Goal: Information Seeking & Learning: Learn about a topic

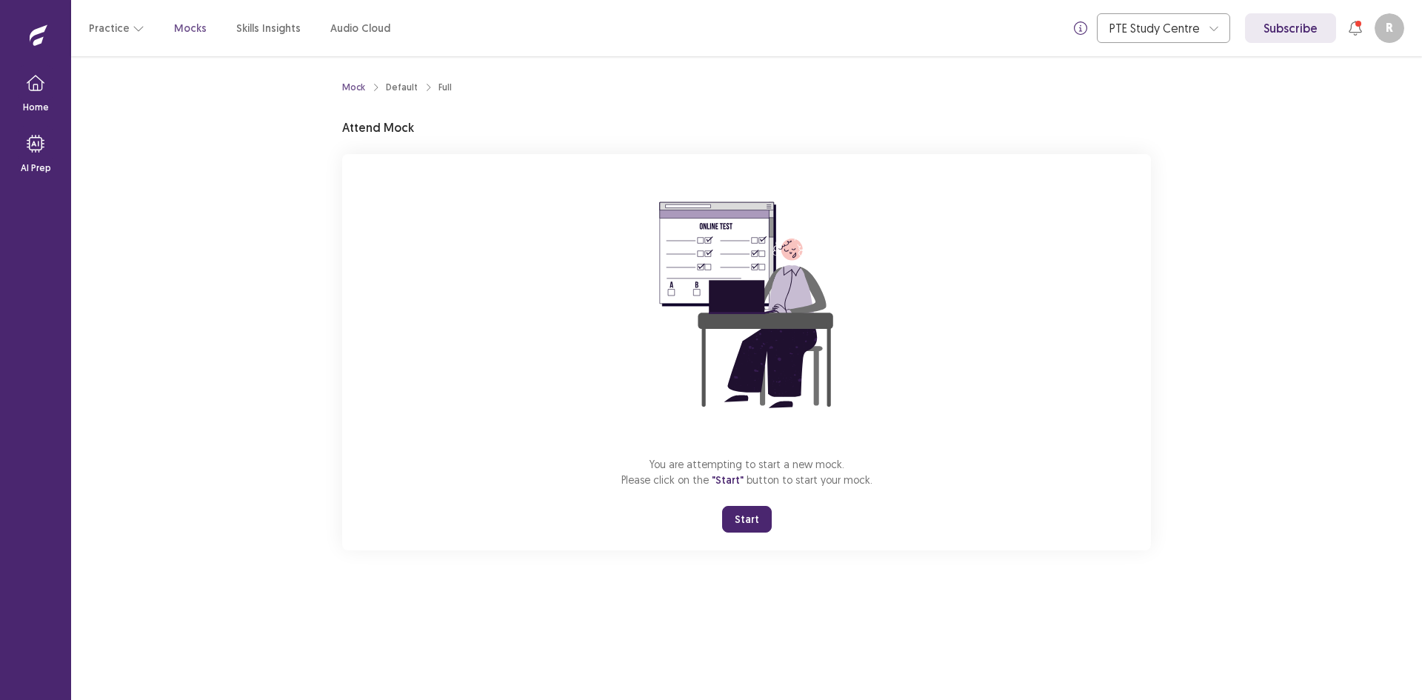
click at [743, 516] on button "Start" at bounding box center [747, 519] width 50 height 27
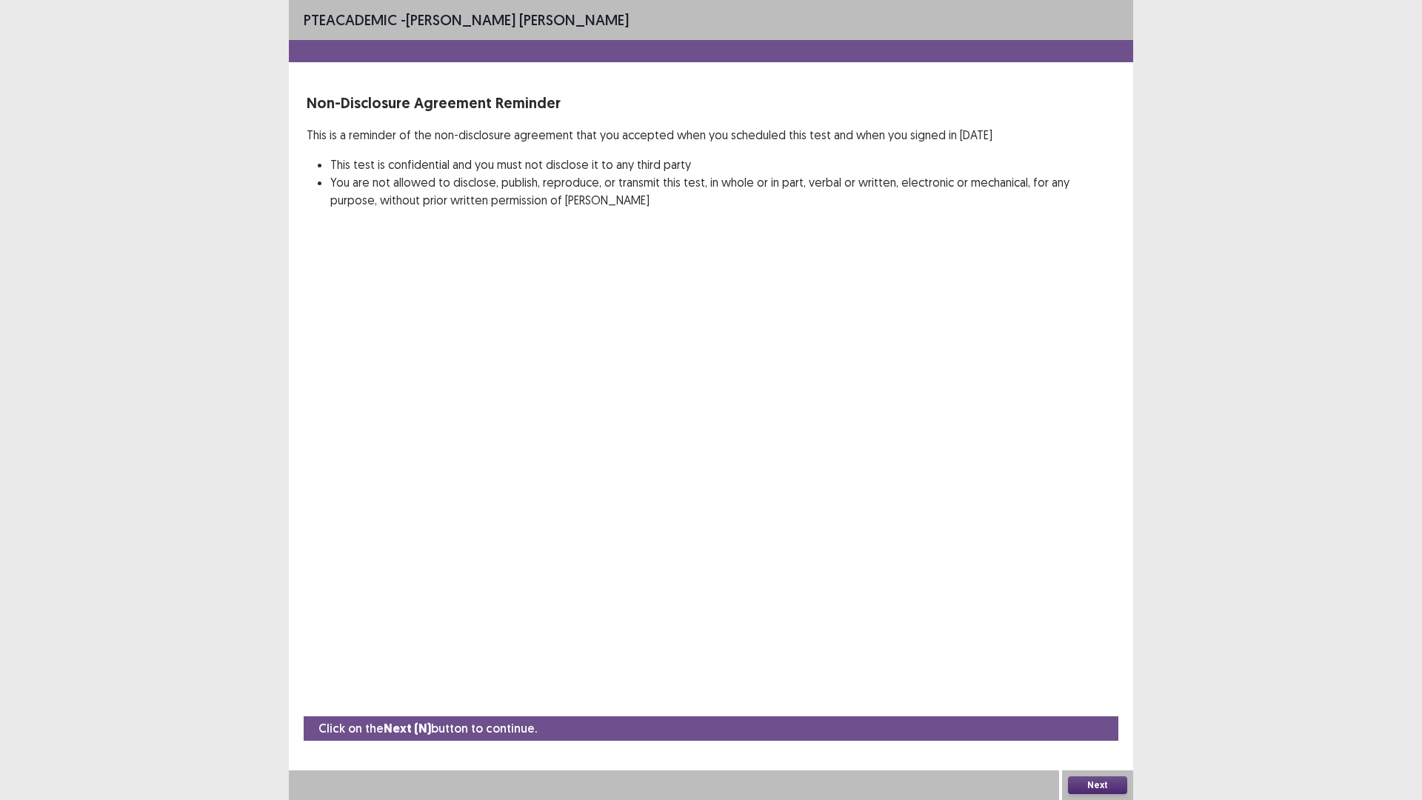
click at [1105, 699] on button "Next" at bounding box center [1097, 785] width 59 height 18
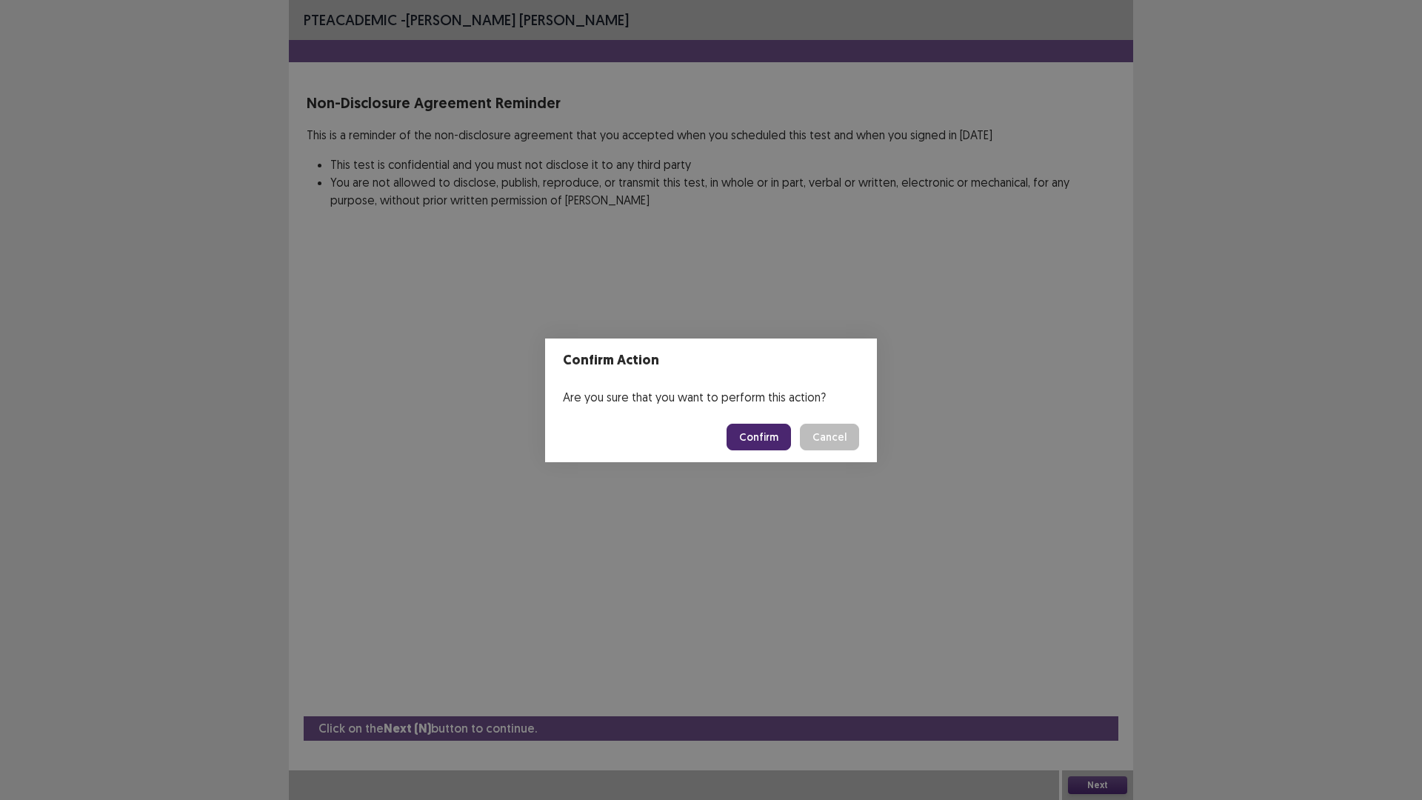
click at [762, 429] on button "Confirm" at bounding box center [759, 437] width 64 height 27
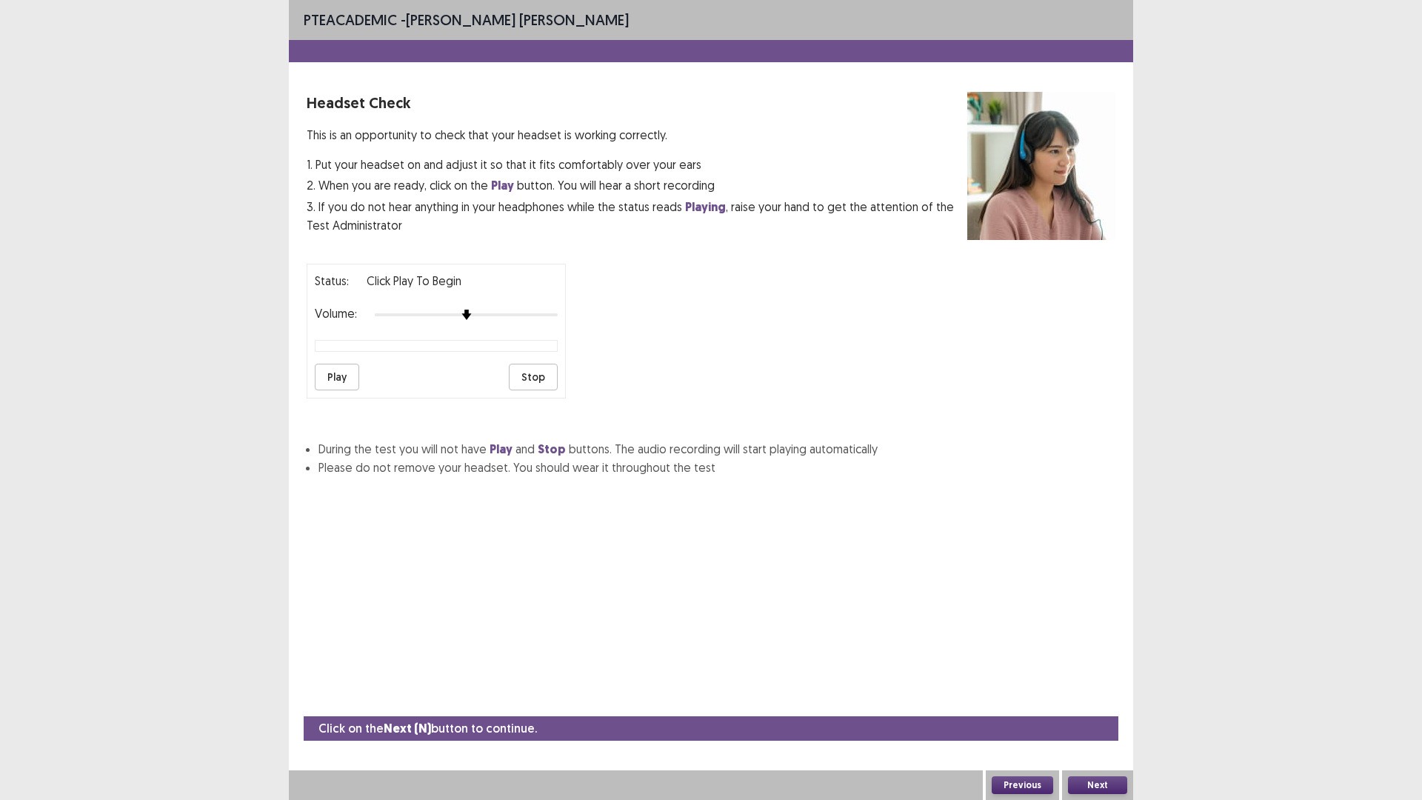
click at [344, 375] on button "Play" at bounding box center [337, 377] width 44 height 27
click at [337, 374] on button "Play" at bounding box center [337, 377] width 44 height 27
click at [529, 374] on button "Stop" at bounding box center [533, 377] width 49 height 27
click at [338, 373] on button "Play" at bounding box center [337, 377] width 44 height 27
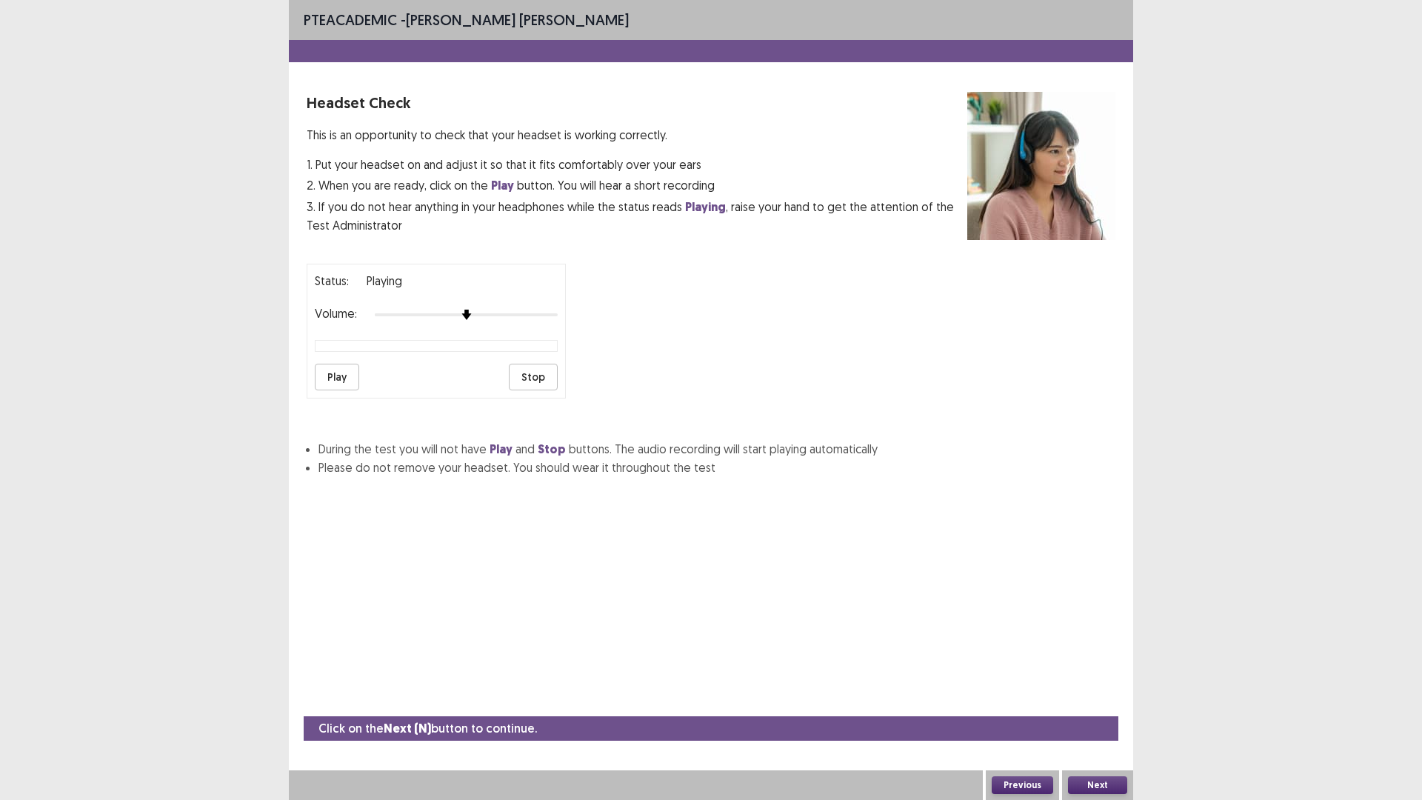
click at [336, 379] on button "Play" at bounding box center [337, 377] width 44 height 27
click at [327, 369] on button "Play" at bounding box center [337, 377] width 44 height 27
click at [1108, 699] on button "Next" at bounding box center [1097, 785] width 59 height 18
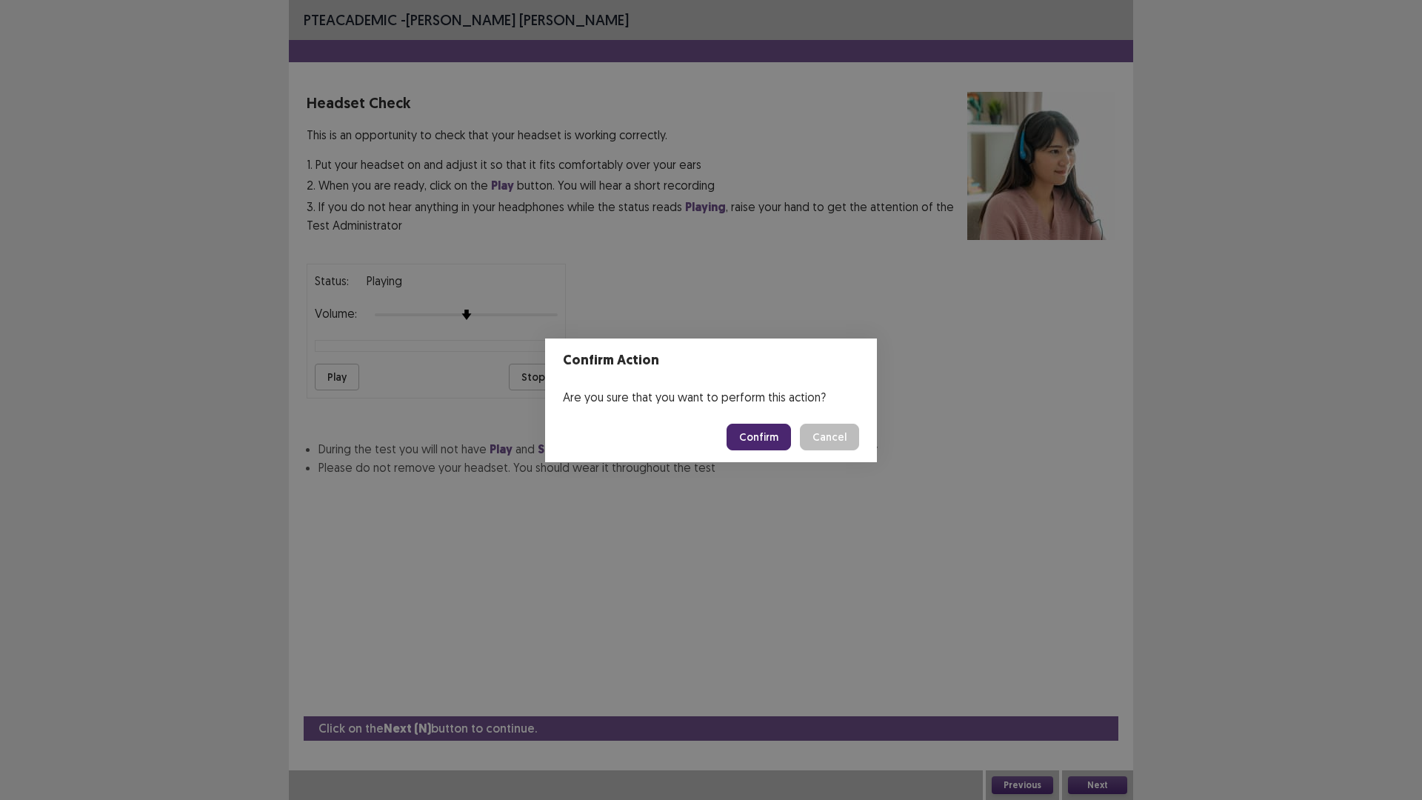
click at [771, 425] on button "Confirm" at bounding box center [759, 437] width 64 height 27
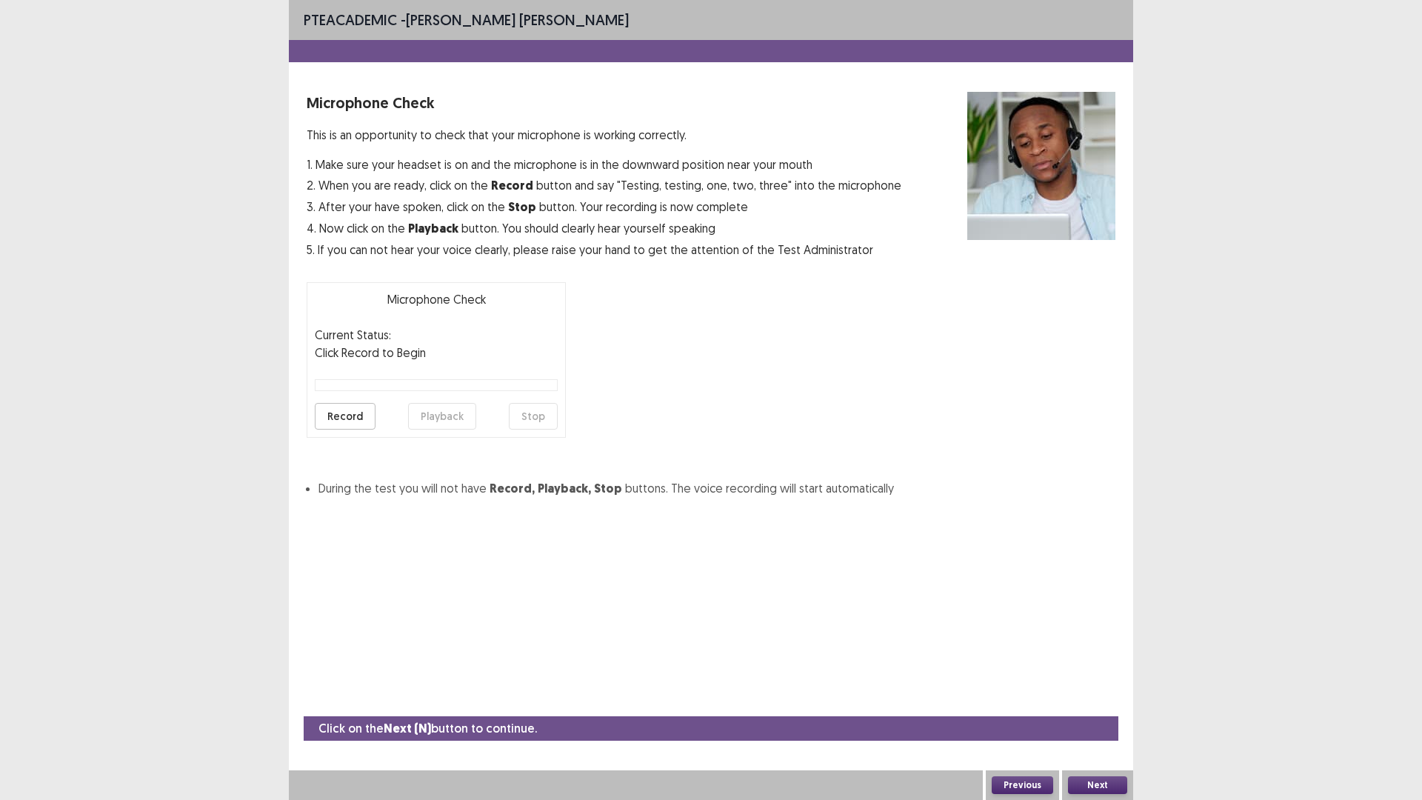
click at [352, 416] on button "Record" at bounding box center [345, 416] width 61 height 27
click at [520, 421] on button "Stop" at bounding box center [533, 416] width 49 height 27
drag, startPoint x: 436, startPoint y: 407, endPoint x: 436, endPoint y: 414, distance: 7.4
click at [436, 411] on button "Playback" at bounding box center [442, 416] width 68 height 27
click at [436, 414] on button "Playback" at bounding box center [442, 416] width 68 height 27
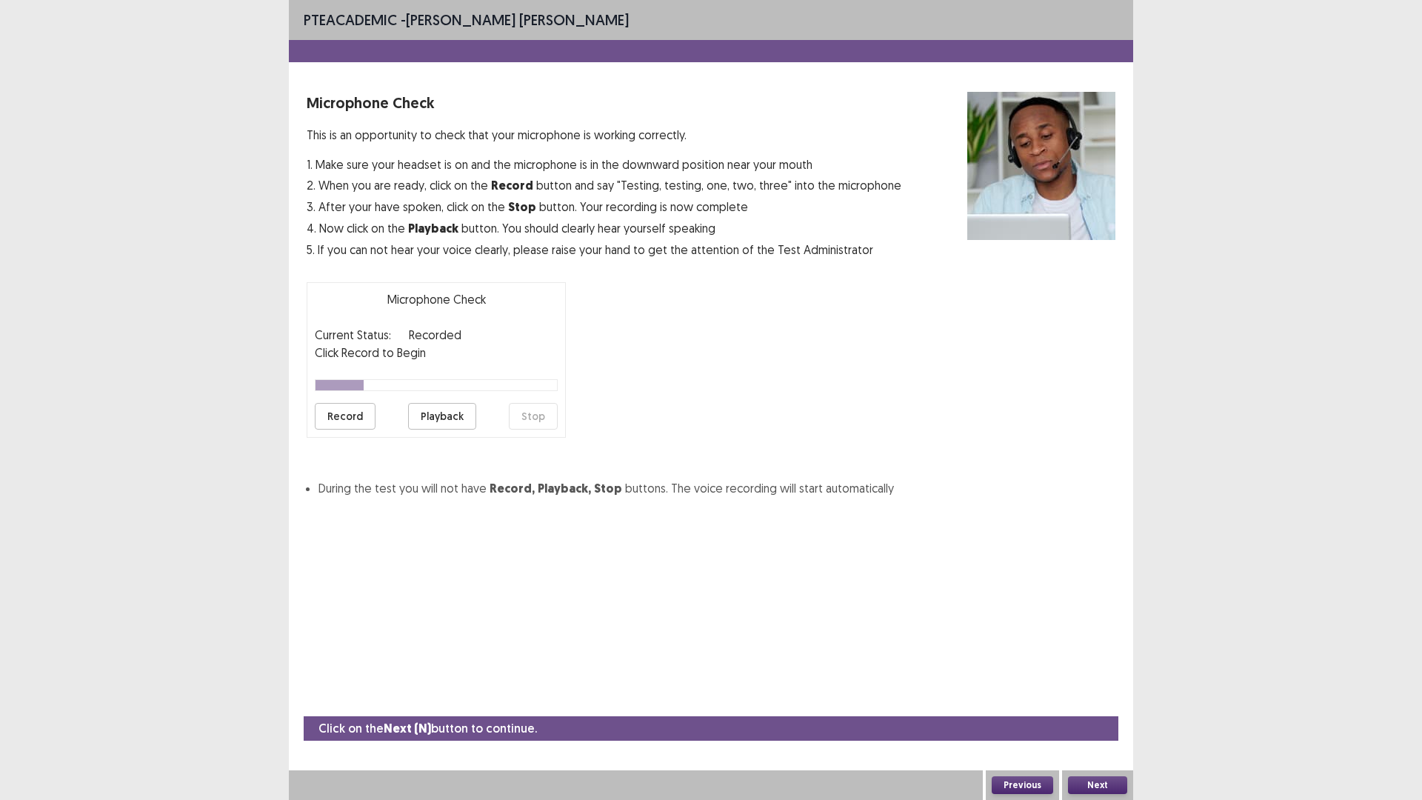
click at [436, 416] on button "Playback" at bounding box center [442, 416] width 68 height 27
click at [435, 416] on button "Playback" at bounding box center [442, 416] width 68 height 27
click at [433, 416] on button "Playback" at bounding box center [442, 416] width 68 height 27
click at [434, 416] on button "Playback" at bounding box center [442, 416] width 68 height 27
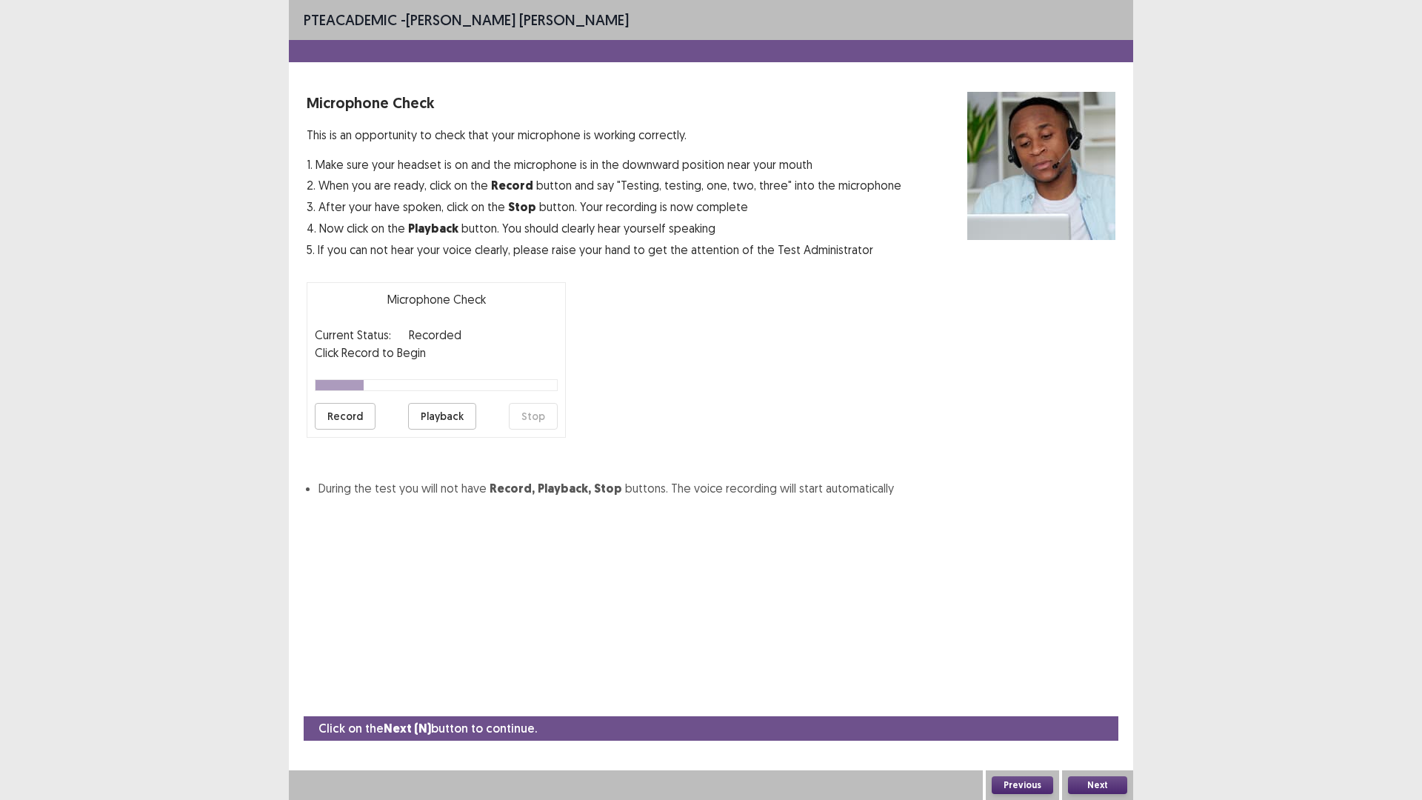
click at [352, 418] on button "Record" at bounding box center [345, 416] width 61 height 27
click at [536, 416] on button "Stop" at bounding box center [533, 416] width 49 height 27
click at [446, 416] on button "Playback" at bounding box center [442, 416] width 68 height 27
click at [440, 416] on button "Playback" at bounding box center [442, 416] width 68 height 27
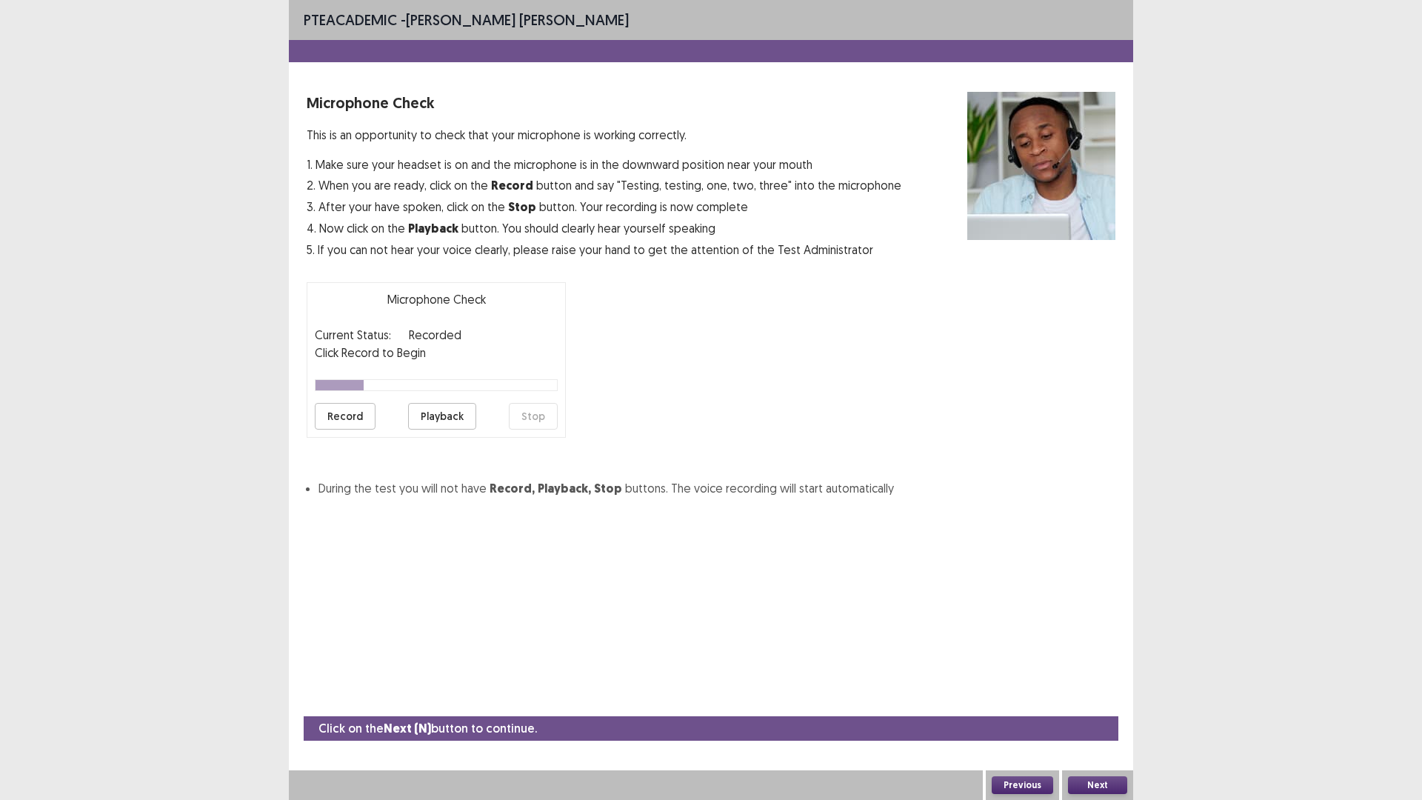
click at [440, 416] on button "Playback" at bounding box center [442, 416] width 68 height 27
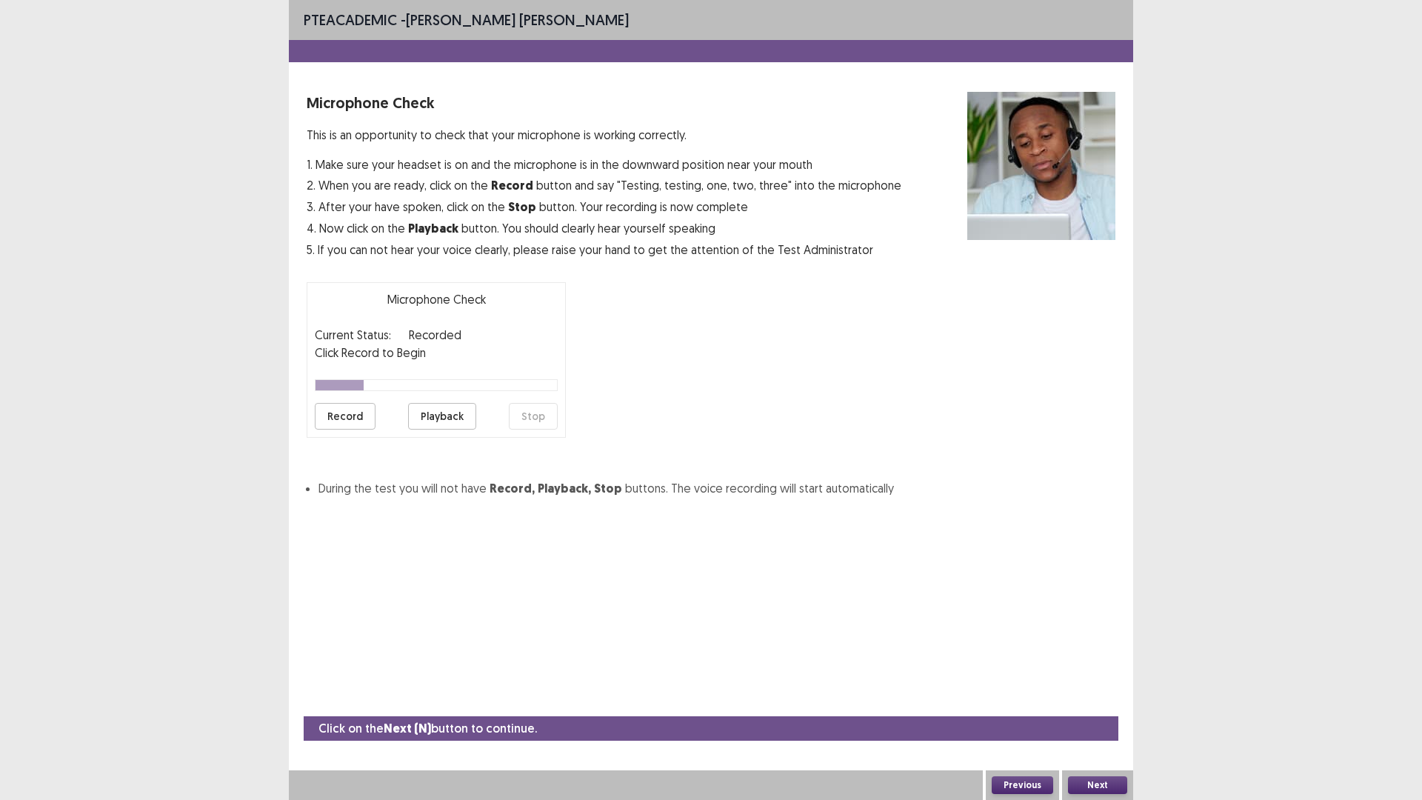
click at [328, 414] on button "Record" at bounding box center [345, 416] width 61 height 27
click at [528, 414] on button "Stop" at bounding box center [533, 416] width 49 height 27
click at [440, 410] on button "Playback" at bounding box center [442, 416] width 68 height 27
click at [440, 417] on button "Playback" at bounding box center [442, 416] width 68 height 27
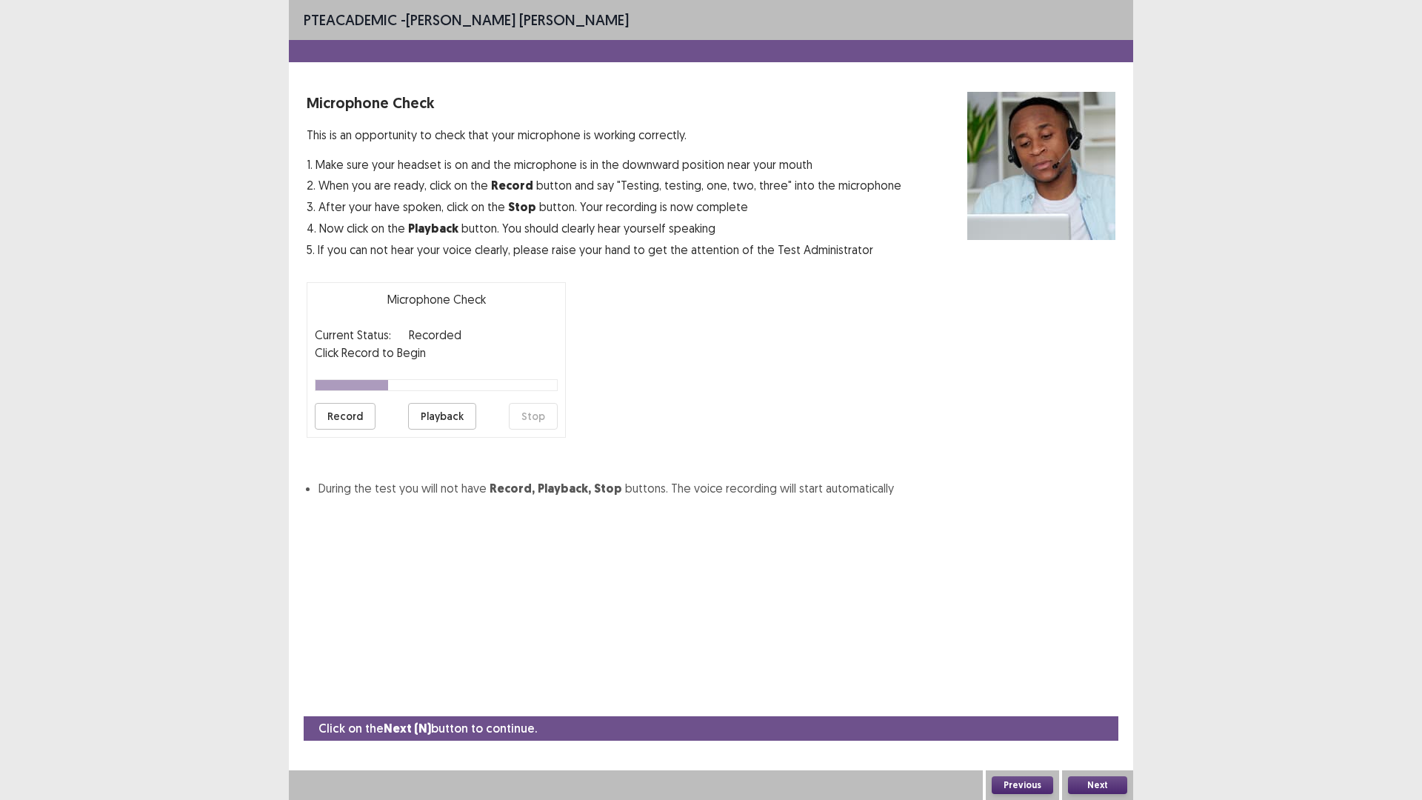
click at [1084, 699] on button "Next" at bounding box center [1097, 785] width 59 height 18
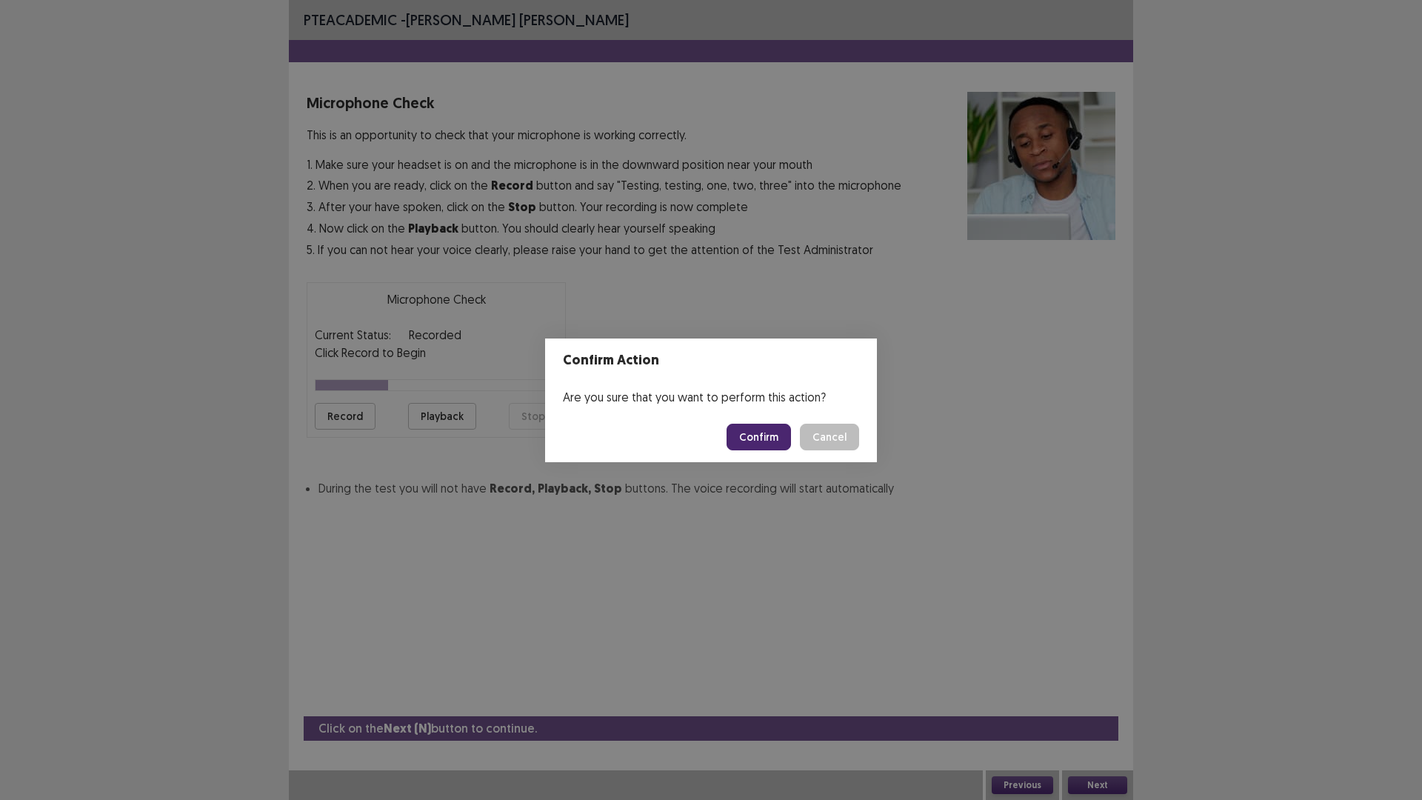
click at [751, 439] on button "Confirm" at bounding box center [759, 437] width 64 height 27
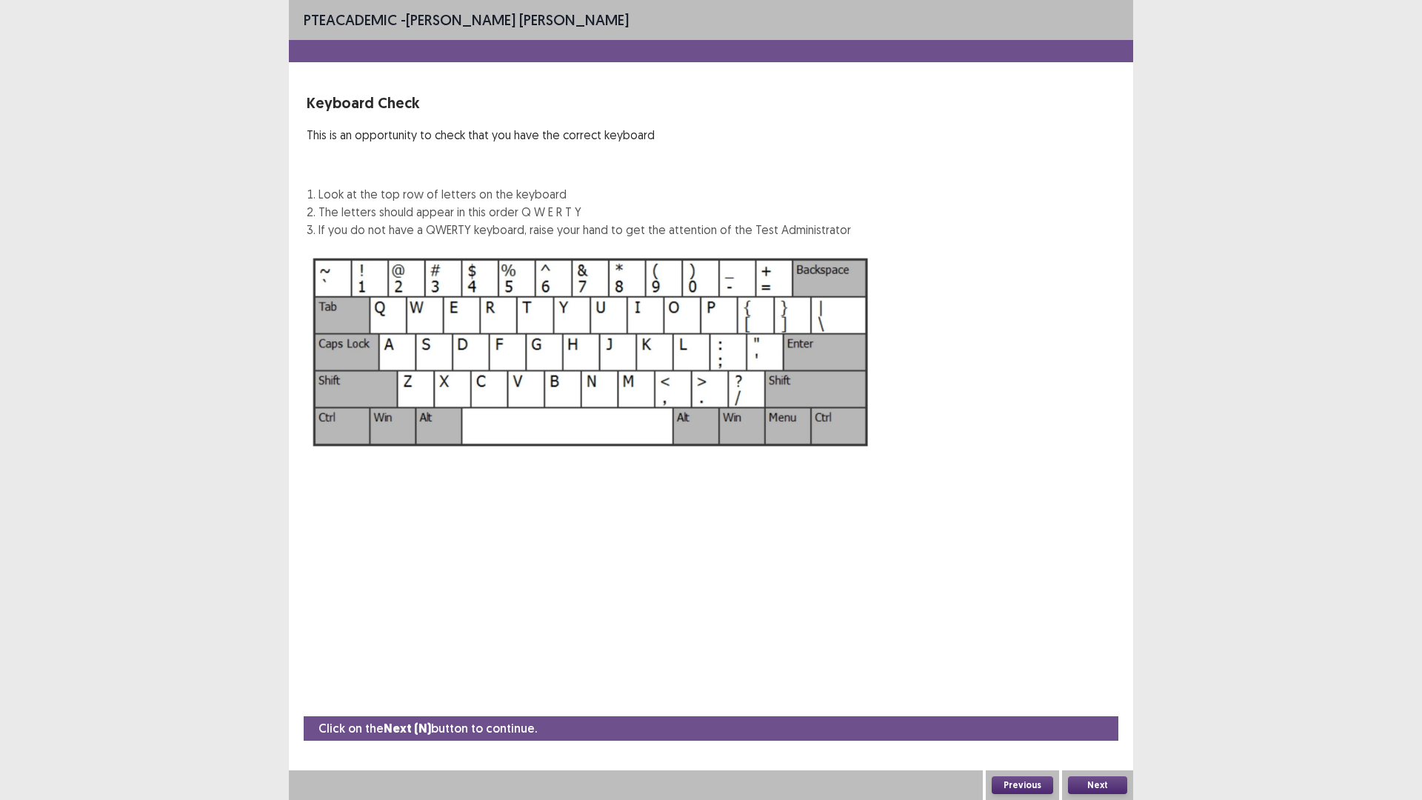
click at [1114, 699] on button "Next" at bounding box center [1097, 785] width 59 height 18
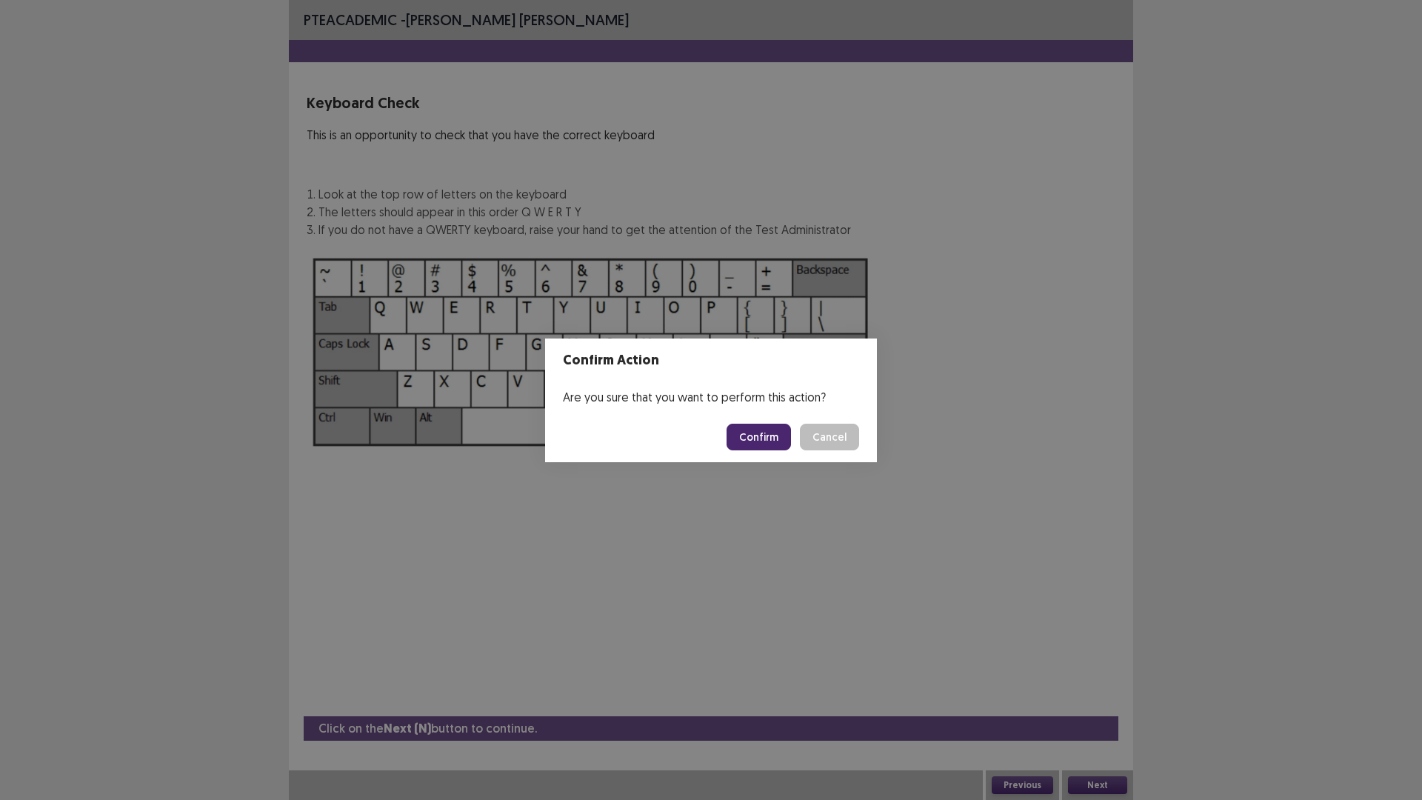
click at [744, 439] on button "Confirm" at bounding box center [759, 437] width 64 height 27
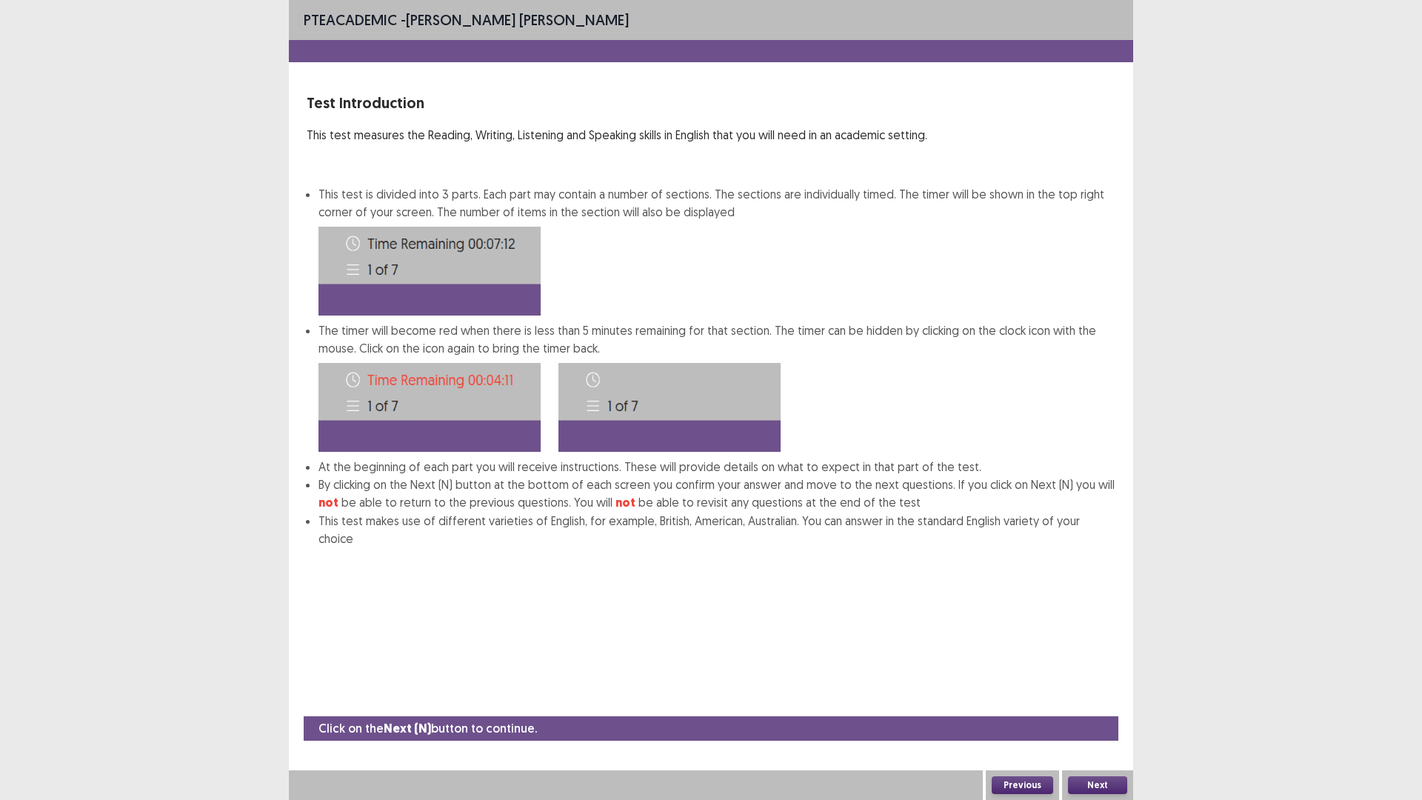
click at [1101, 699] on button "Next" at bounding box center [1097, 785] width 59 height 18
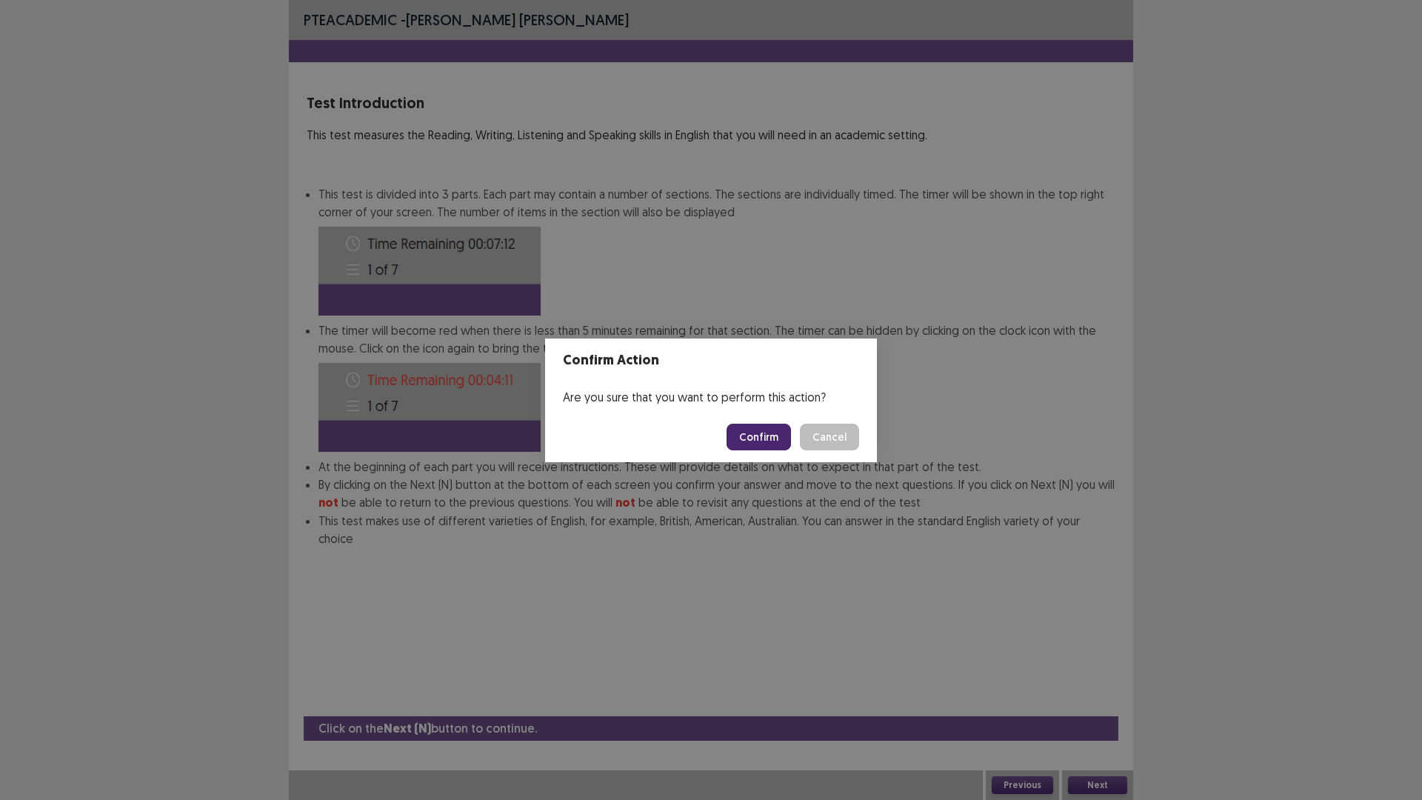
click at [750, 439] on button "Confirm" at bounding box center [759, 437] width 64 height 27
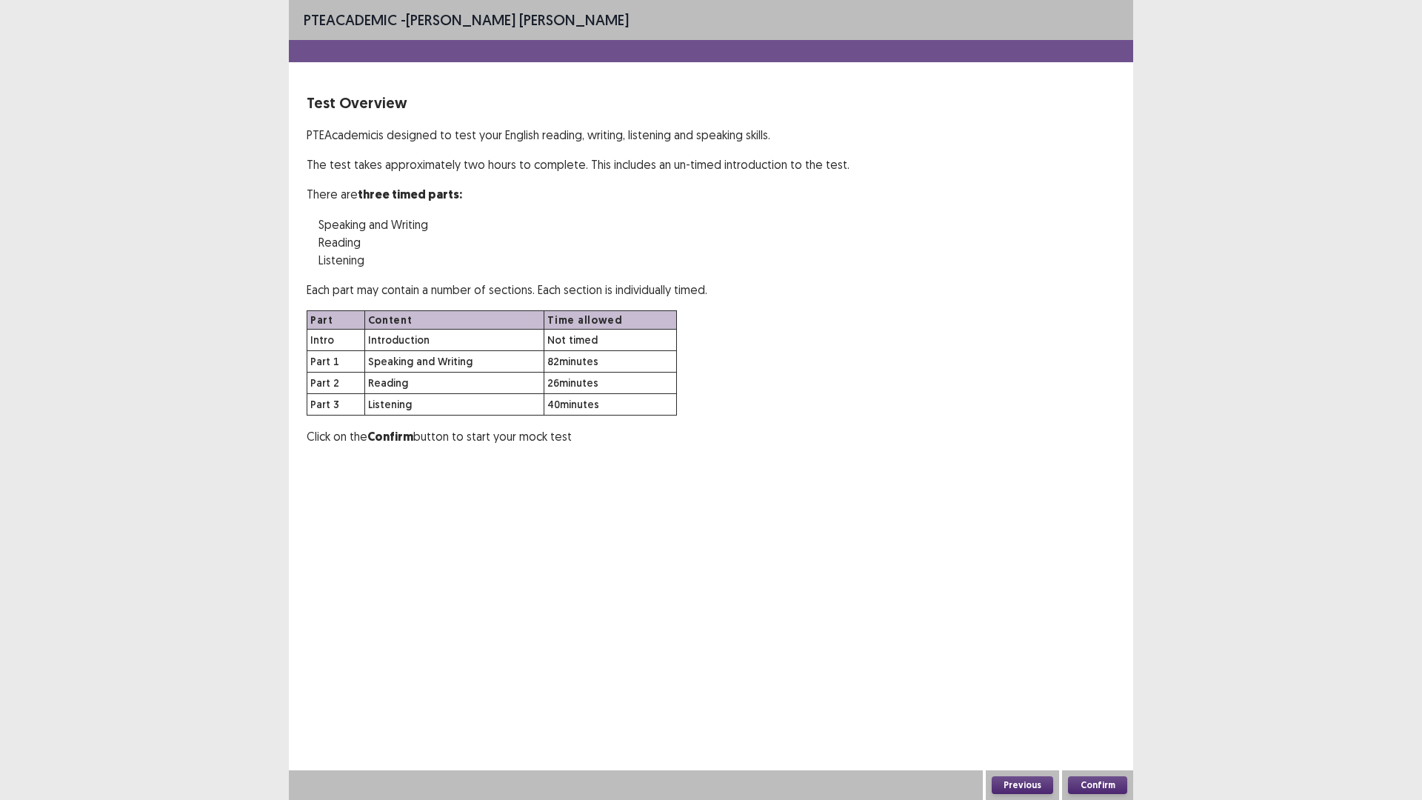
click at [1102, 699] on button "Confirm" at bounding box center [1097, 785] width 59 height 18
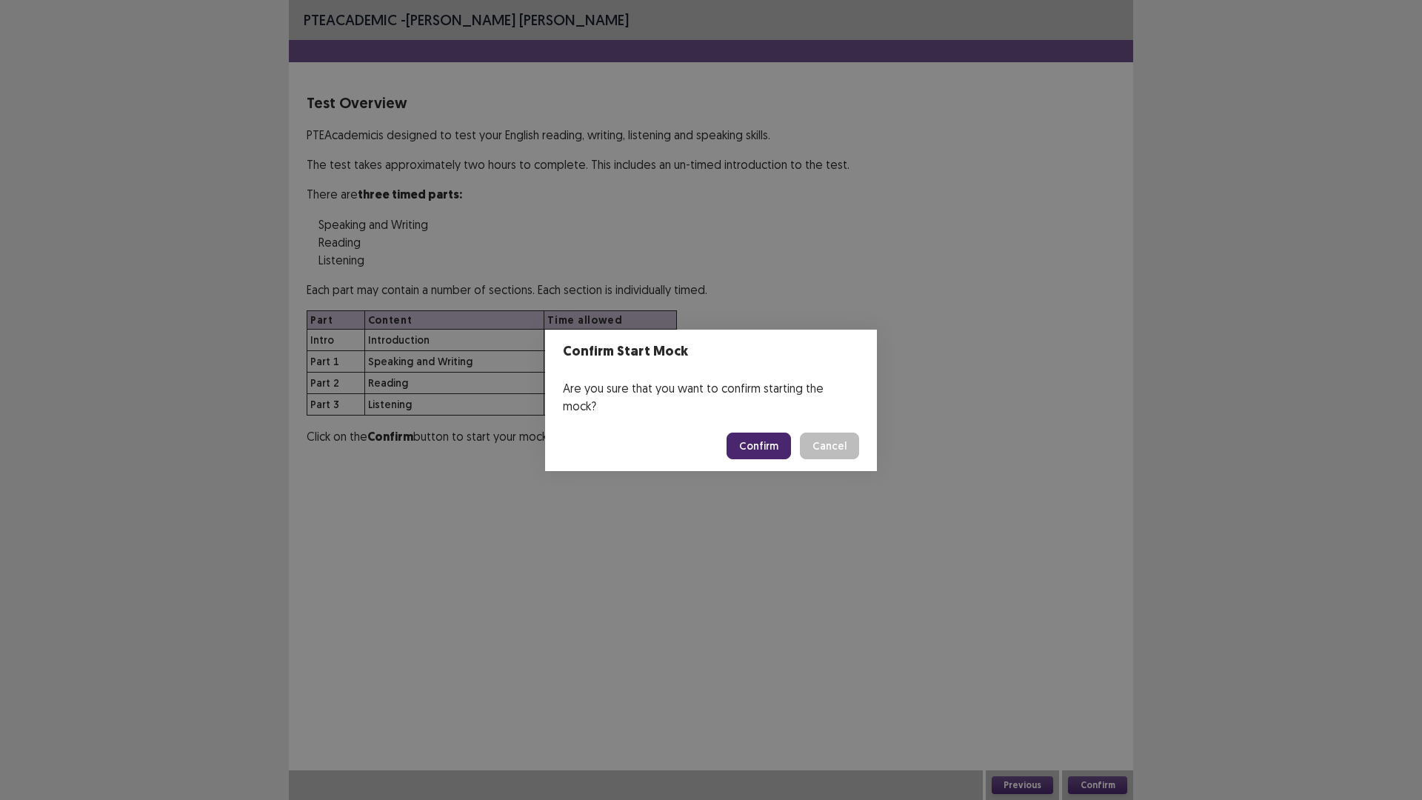
click at [750, 440] on button "Confirm" at bounding box center [759, 446] width 64 height 27
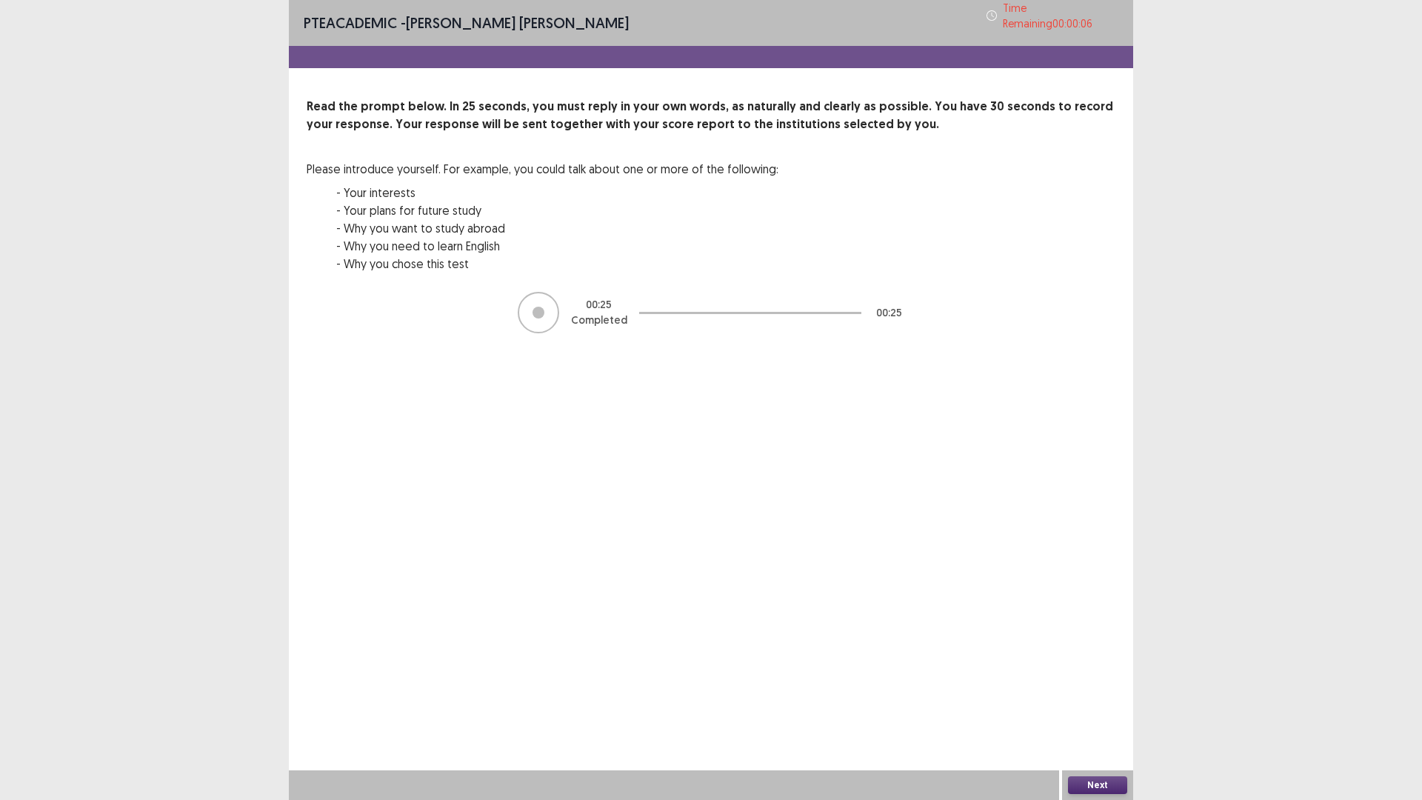
click at [1096, 699] on button "Next" at bounding box center [1097, 785] width 59 height 18
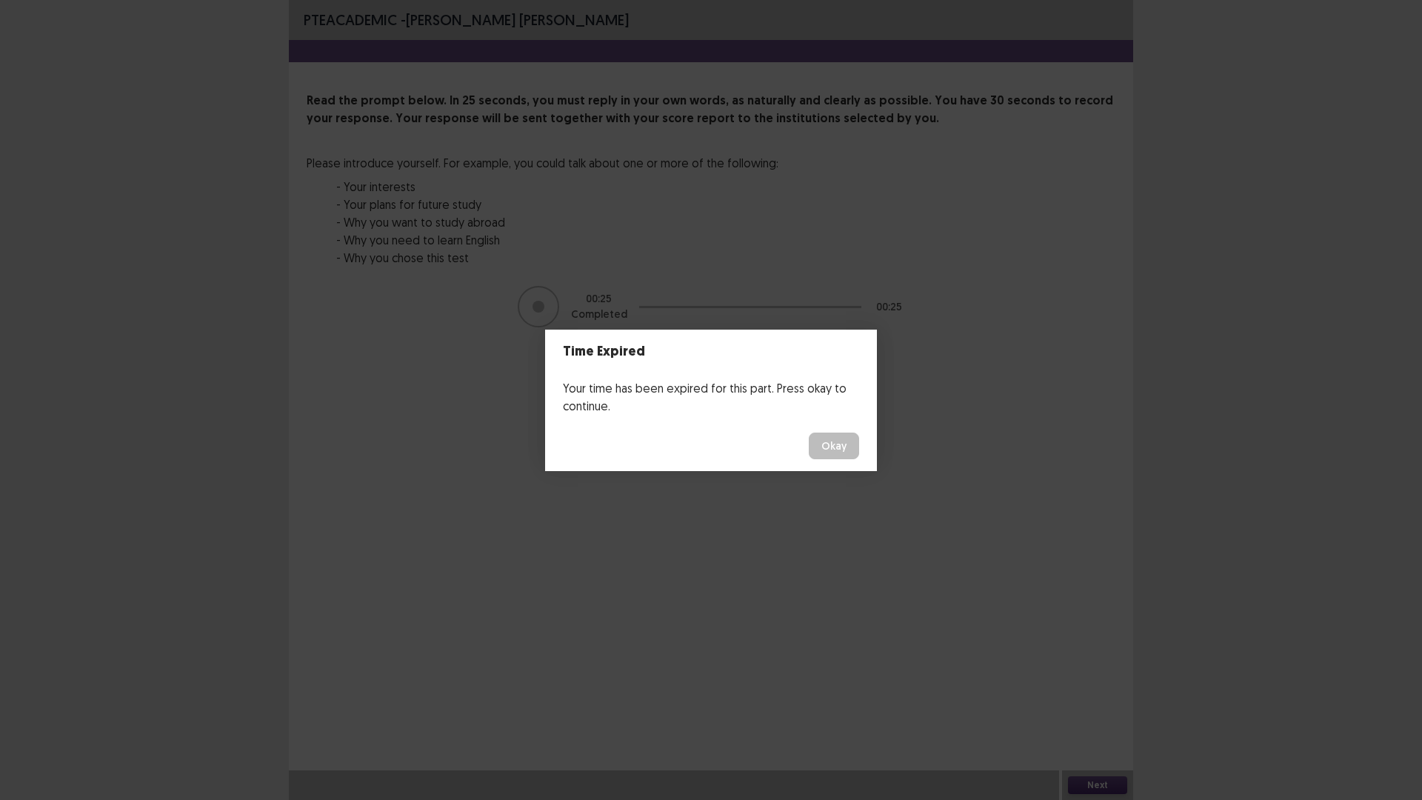
drag, startPoint x: 830, startPoint y: 428, endPoint x: 830, endPoint y: 442, distance: 14.1
click at [830, 435] on footer "Okay" at bounding box center [711, 446] width 332 height 50
click at [831, 446] on button "Okay" at bounding box center [834, 446] width 50 height 27
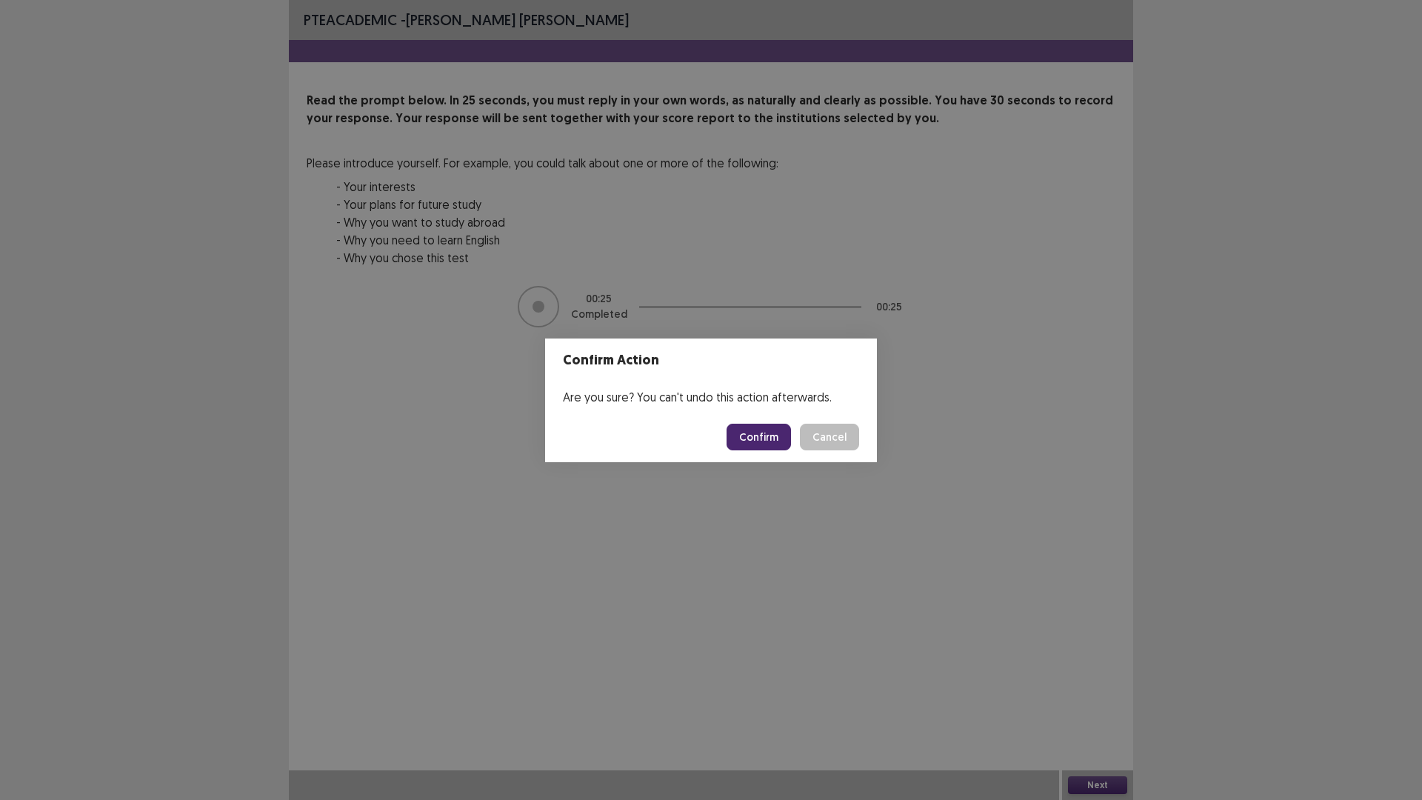
click at [752, 433] on button "Confirm" at bounding box center [759, 437] width 64 height 27
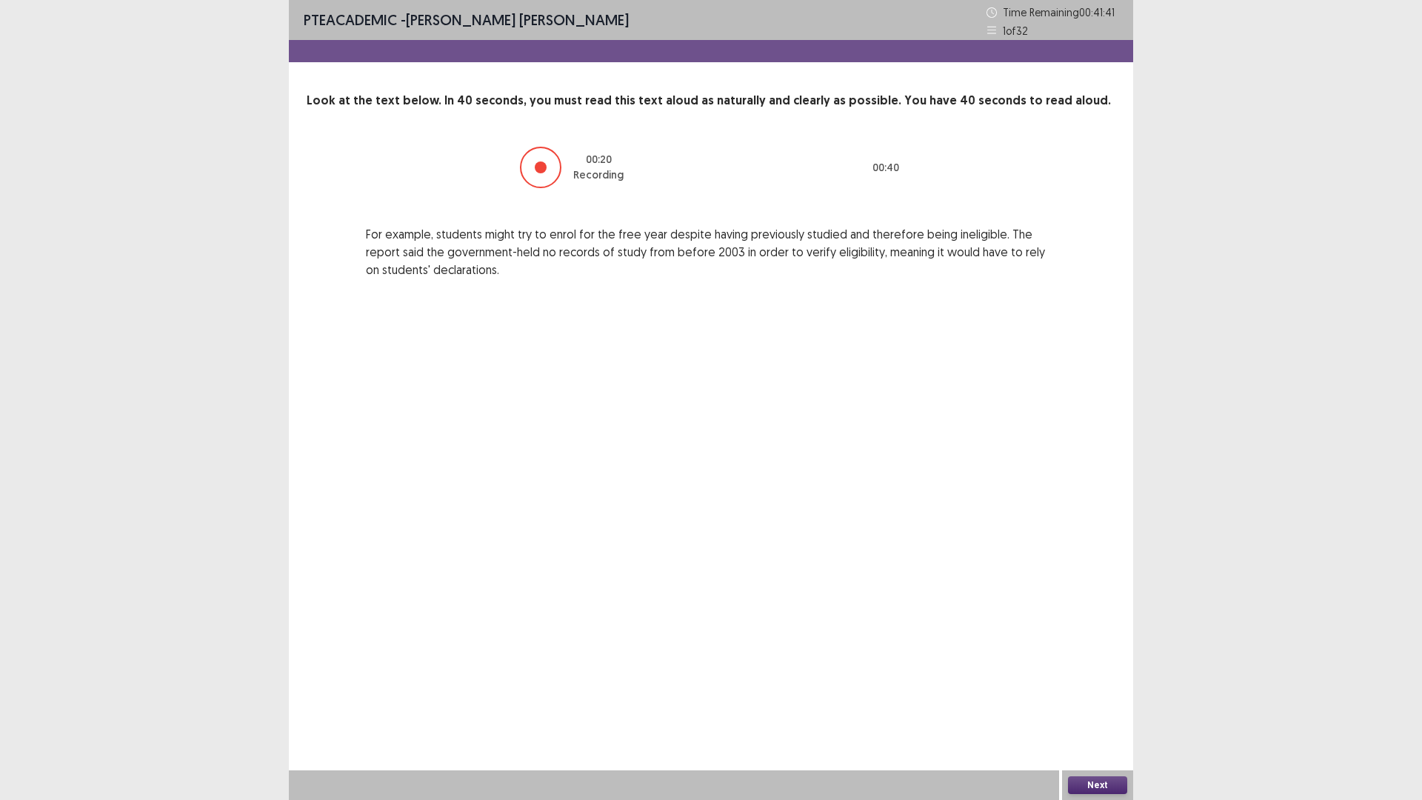
click at [1097, 699] on button "Next" at bounding box center [1097, 785] width 59 height 18
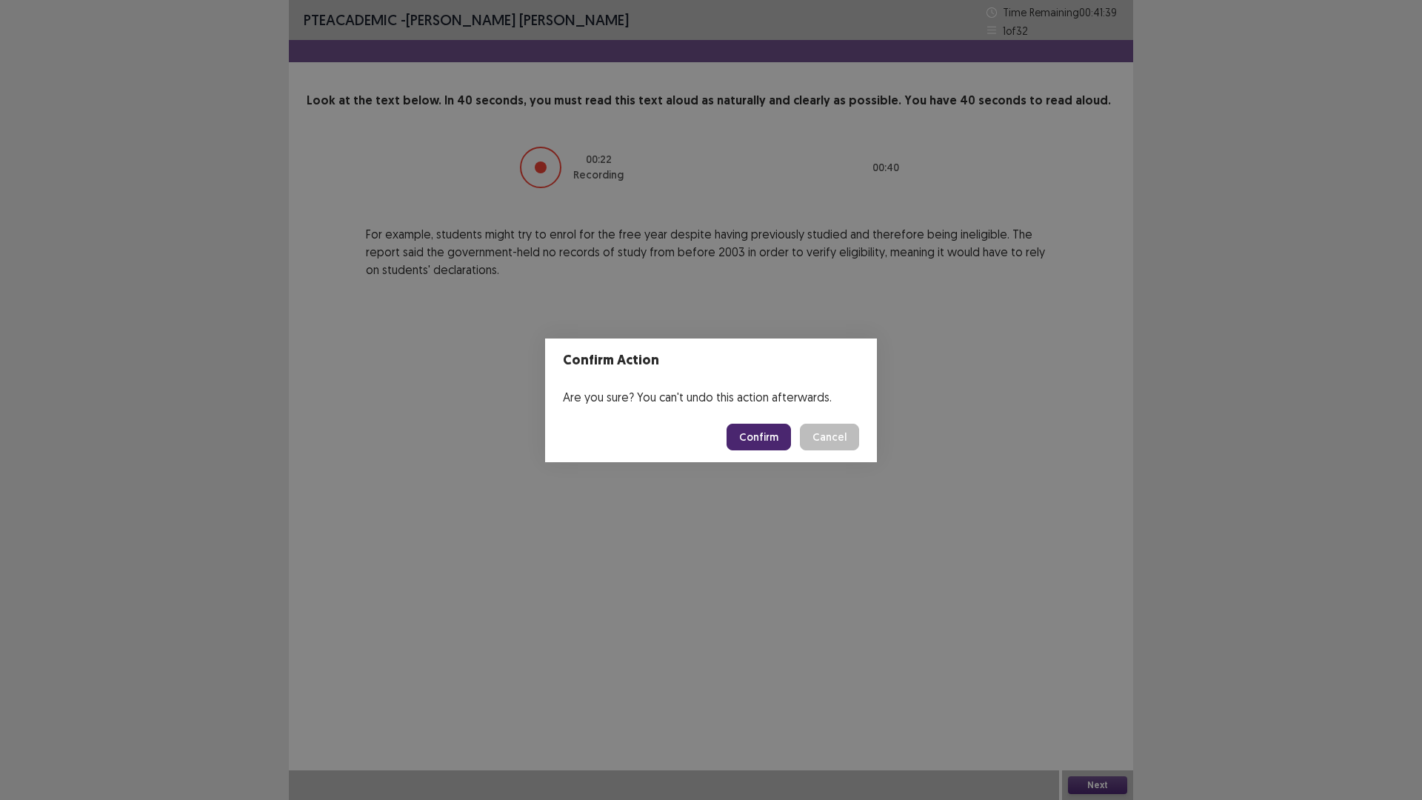
click at [763, 433] on button "Confirm" at bounding box center [759, 437] width 64 height 27
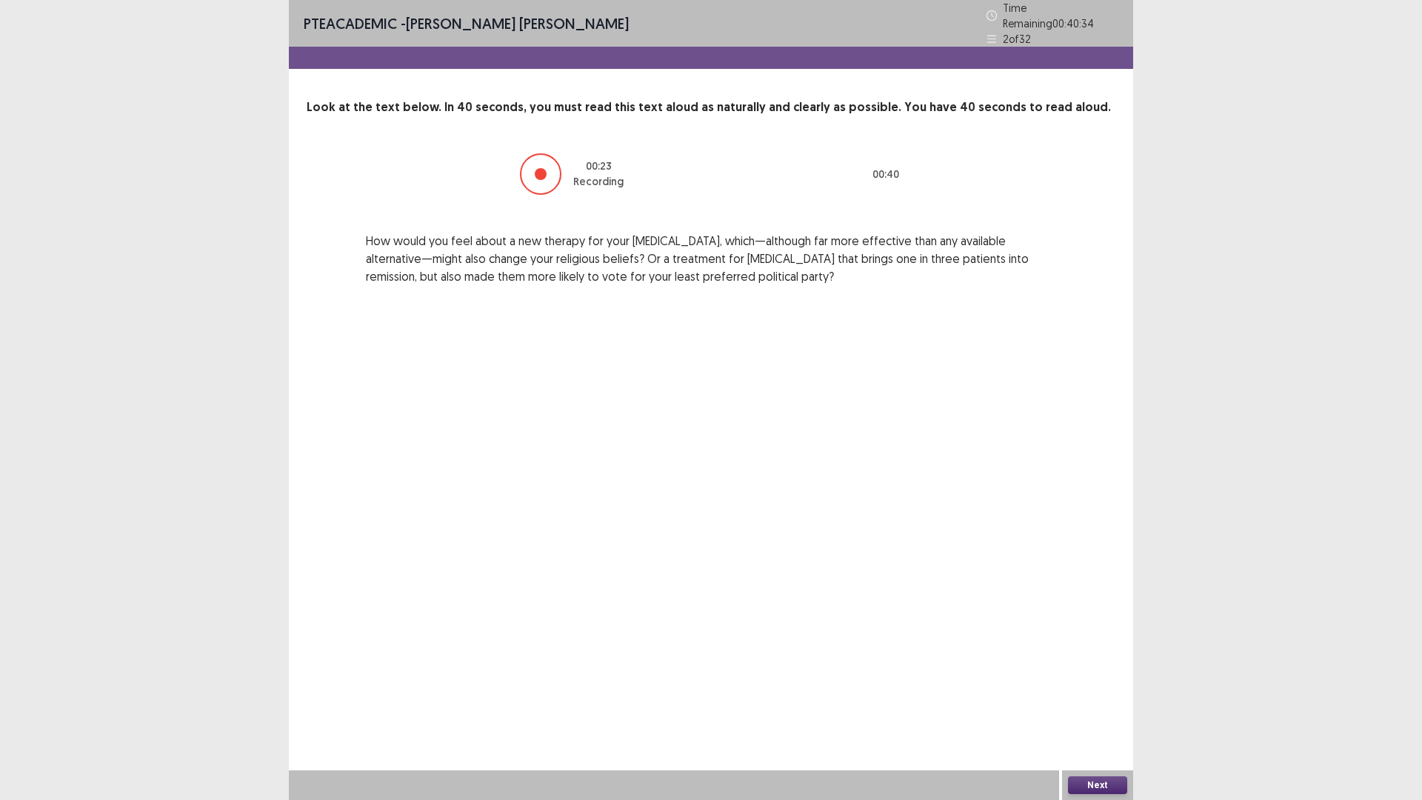
click at [1111, 699] on button "Next" at bounding box center [1097, 785] width 59 height 18
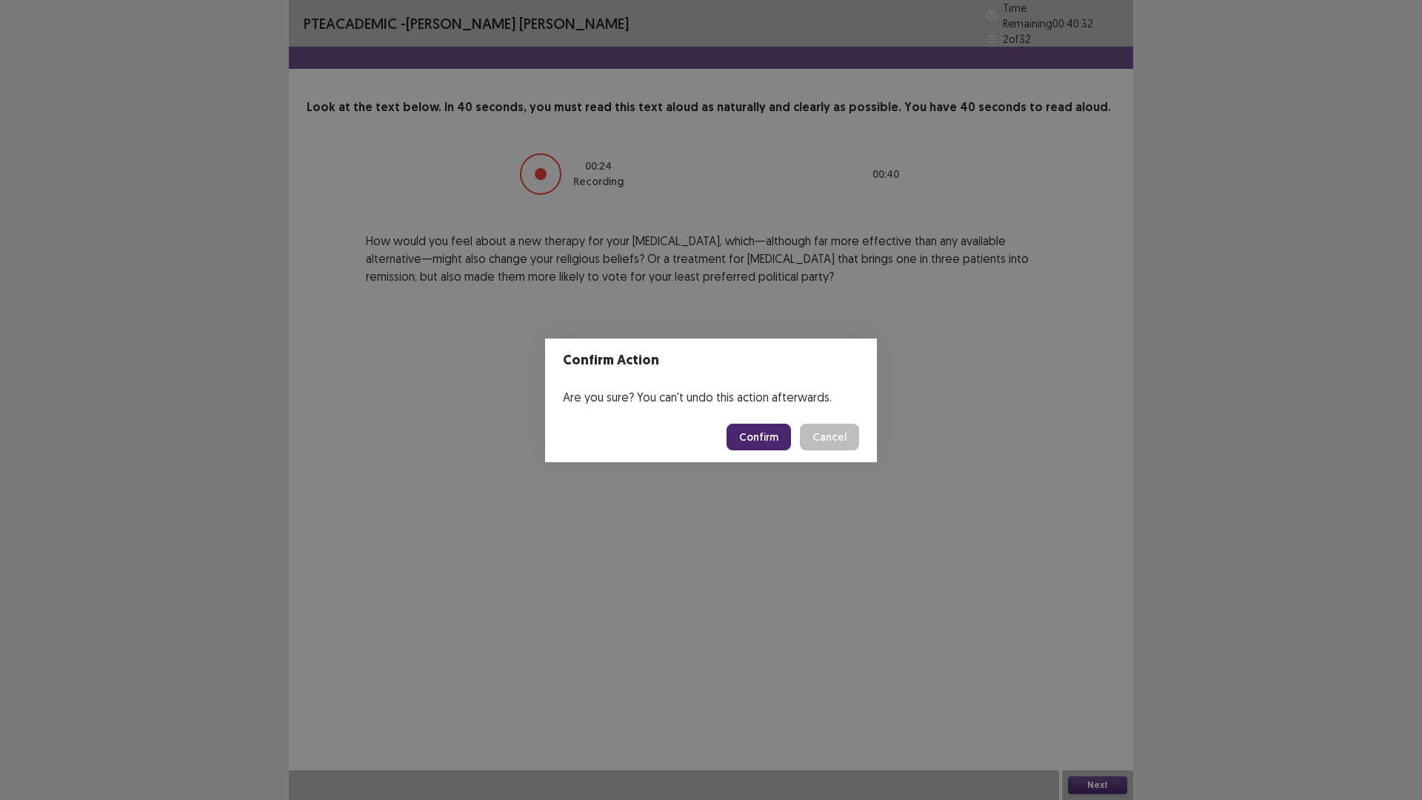
click at [768, 437] on button "Confirm" at bounding box center [759, 437] width 64 height 27
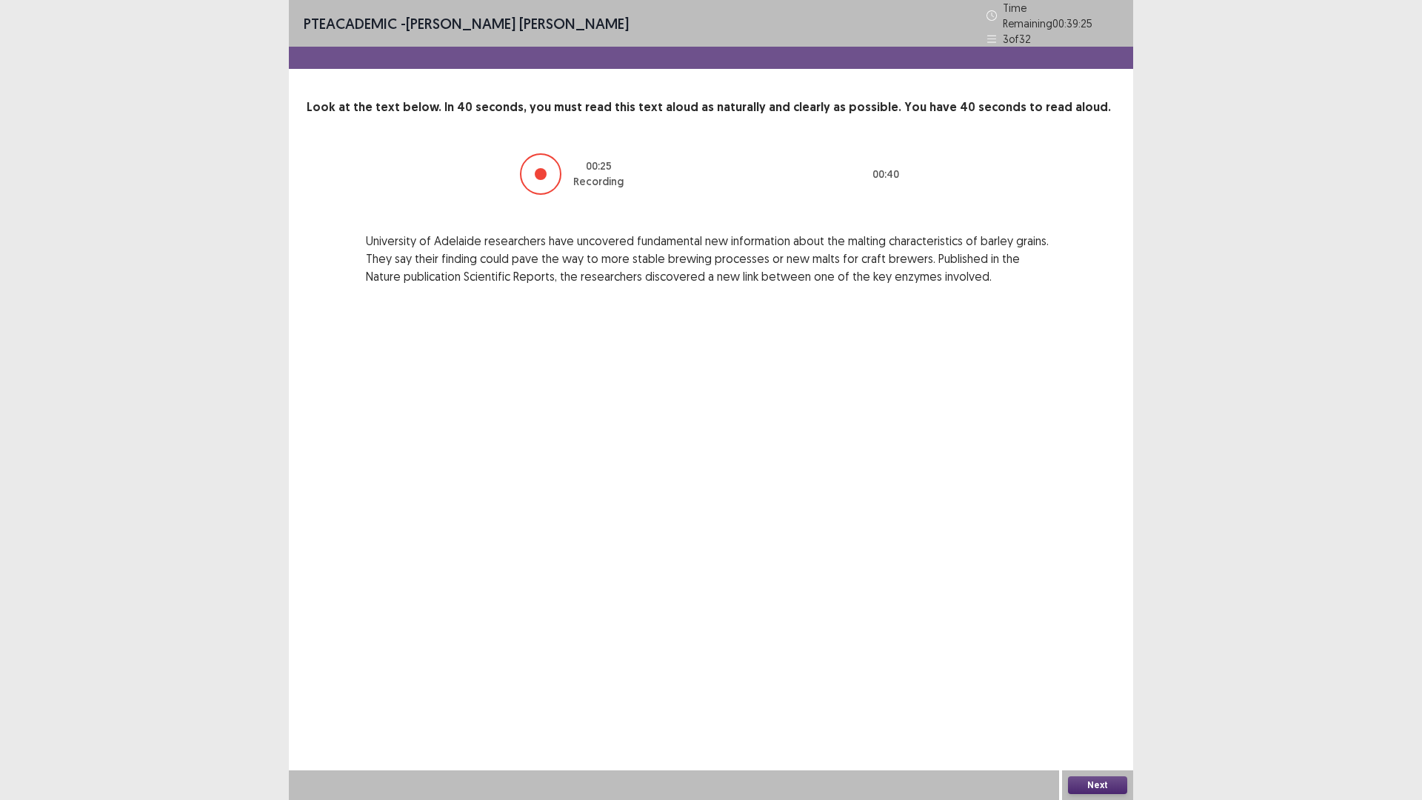
click at [1102, 699] on button "Next" at bounding box center [1097, 785] width 59 height 18
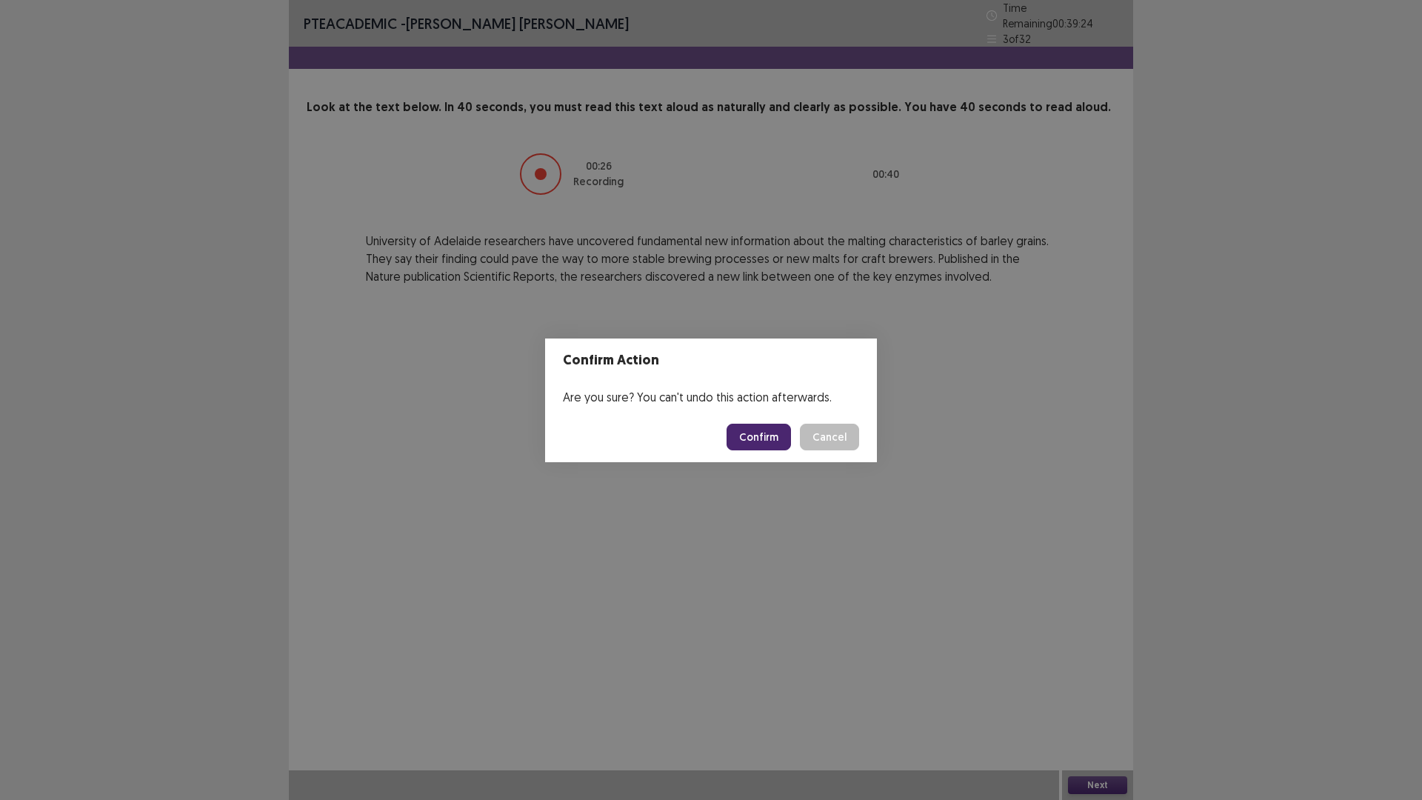
click at [759, 442] on button "Confirm" at bounding box center [759, 437] width 64 height 27
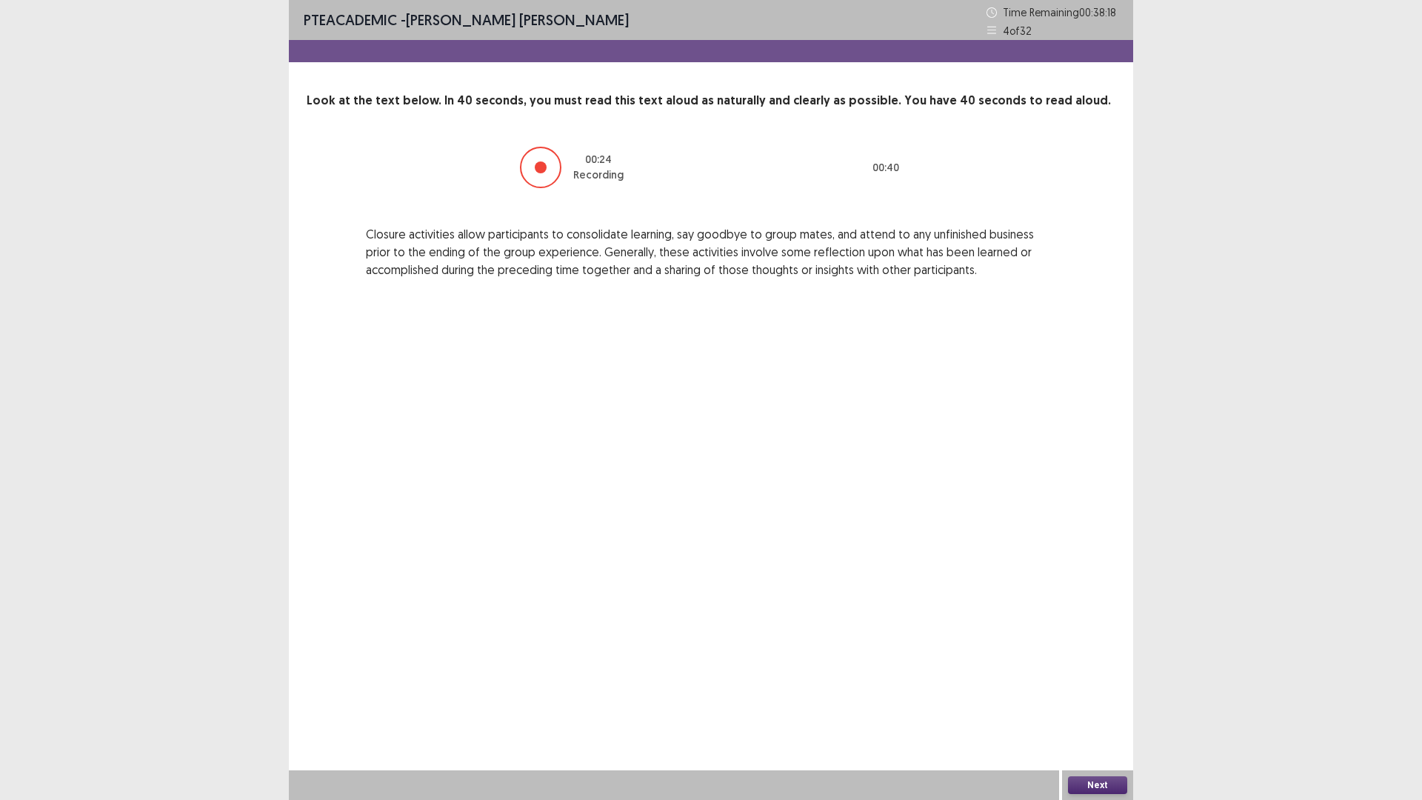
click at [1113, 699] on button "Next" at bounding box center [1097, 785] width 59 height 18
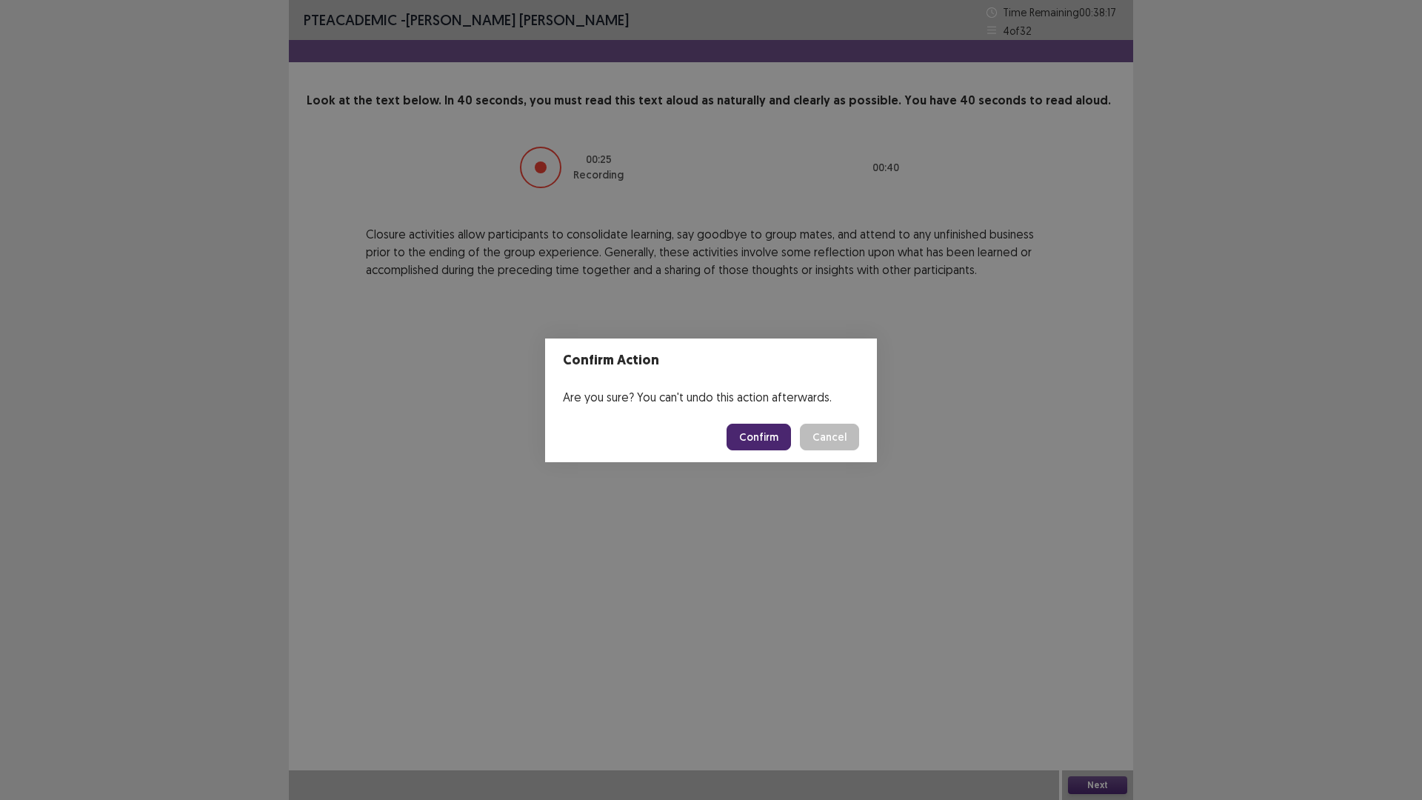
click at [770, 438] on button "Confirm" at bounding box center [759, 437] width 64 height 27
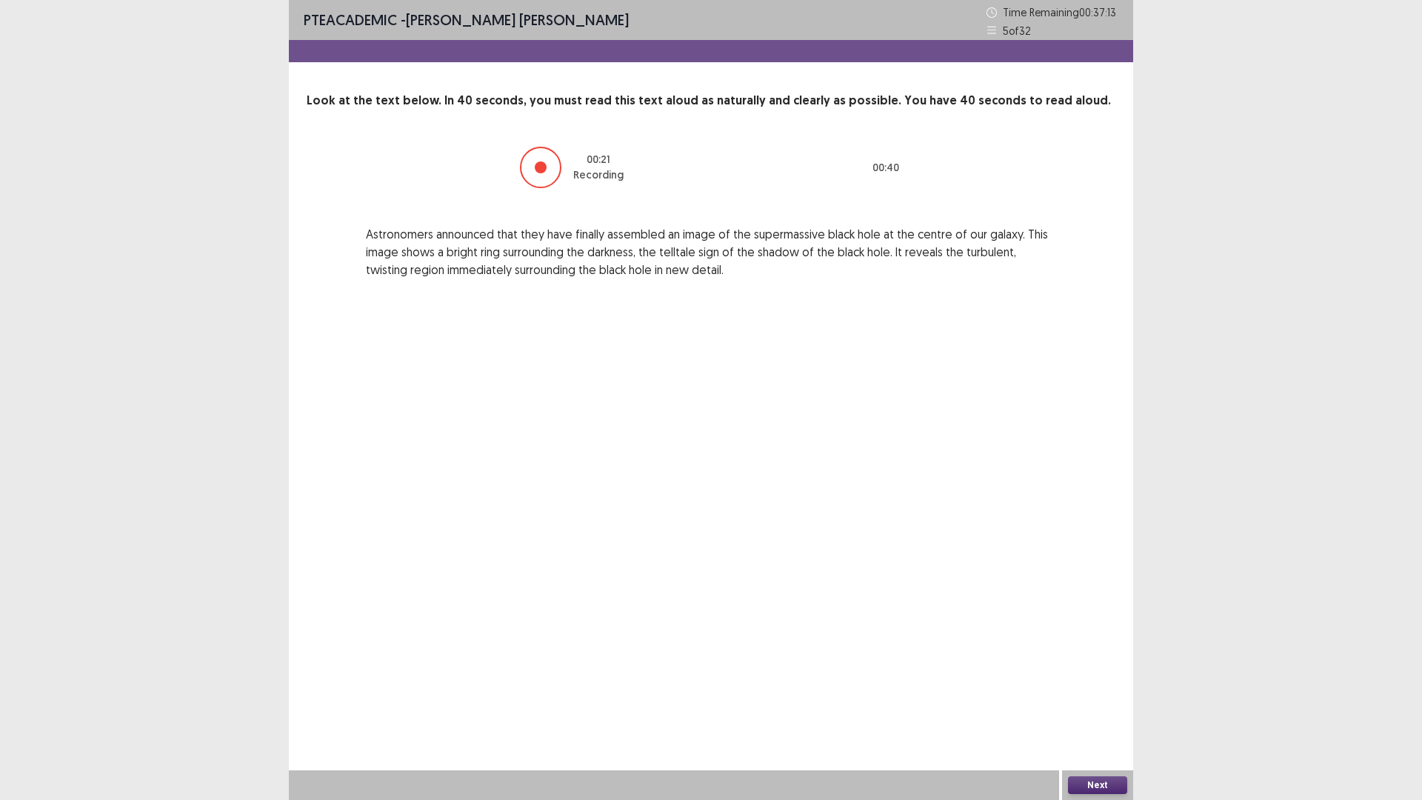
click at [1088, 699] on button "Next" at bounding box center [1097, 785] width 59 height 18
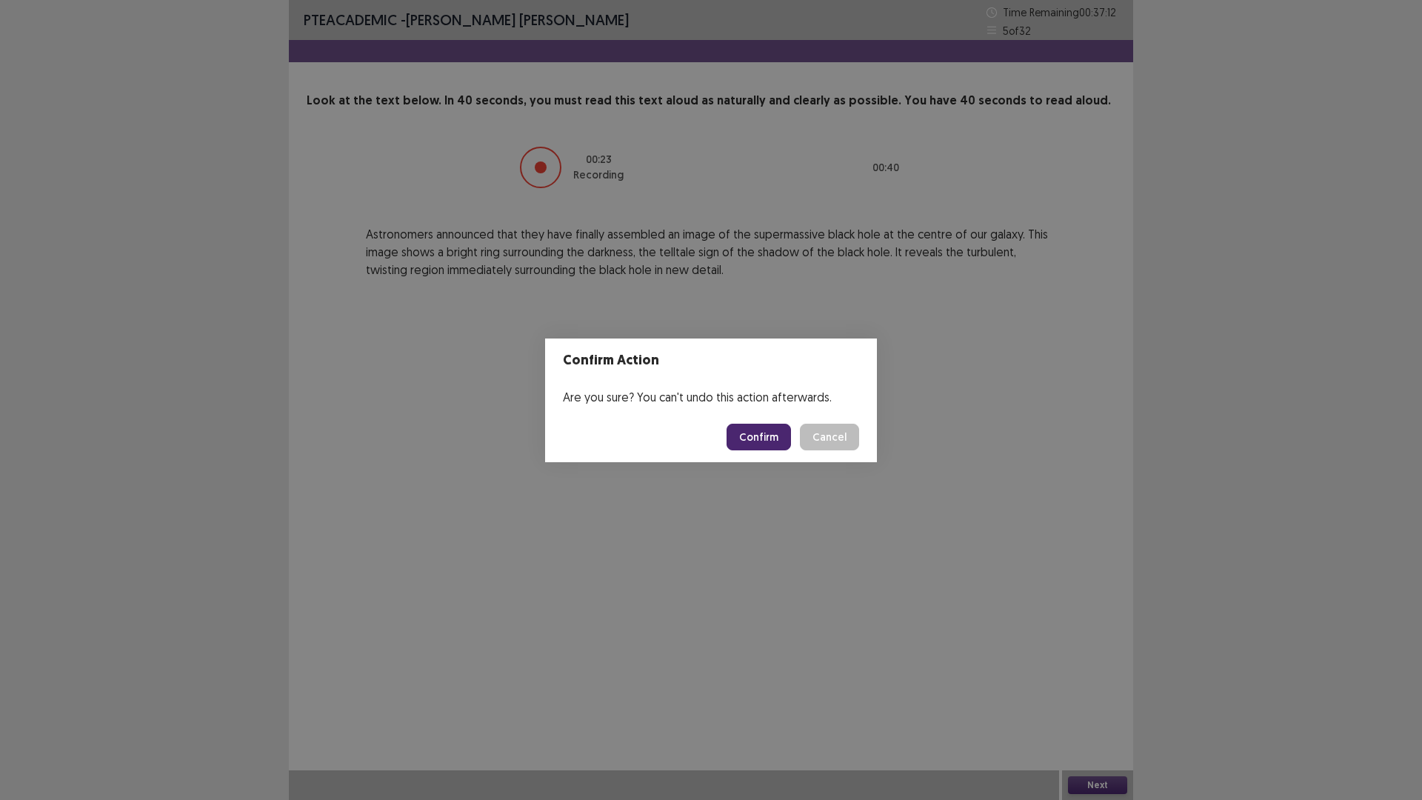
click at [746, 434] on button "Confirm" at bounding box center [759, 437] width 64 height 27
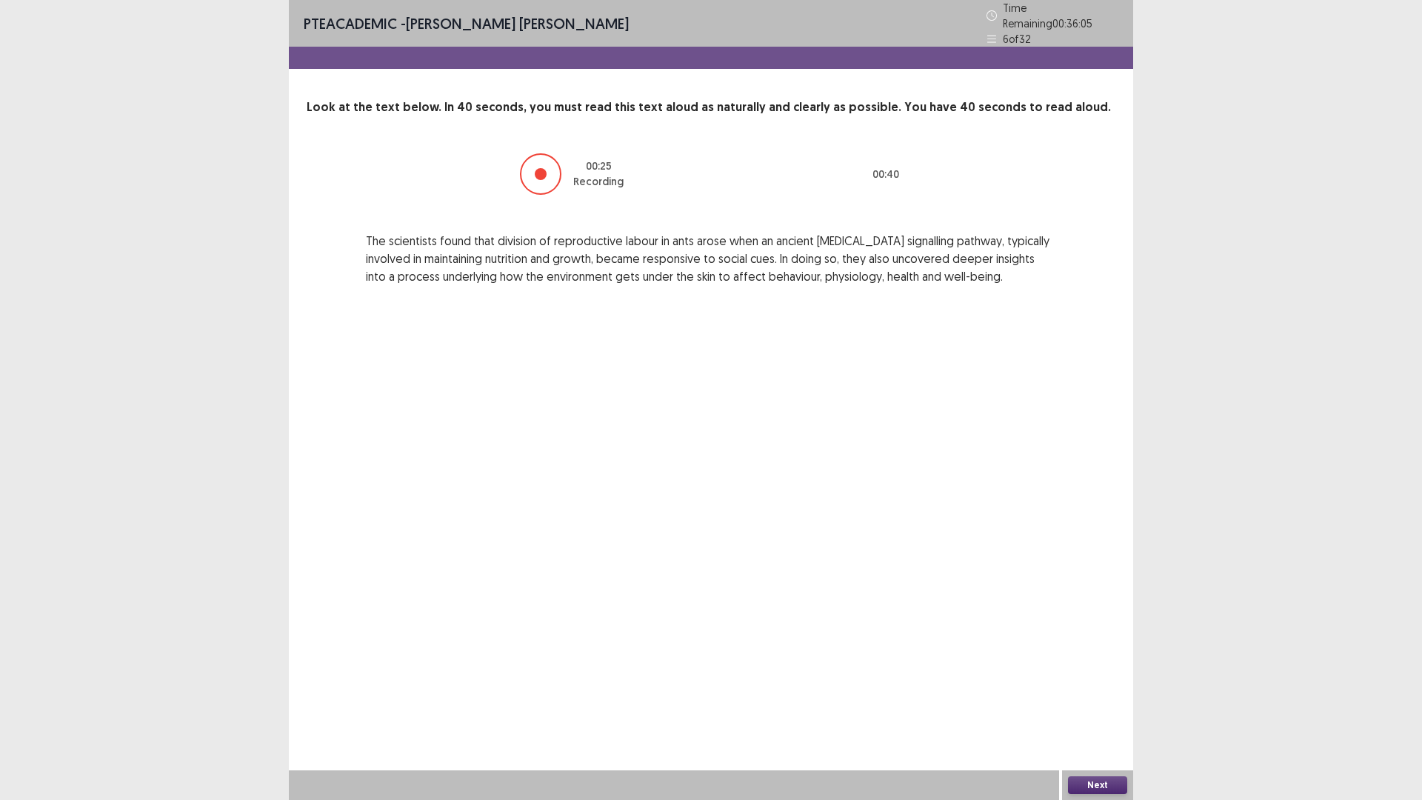
click at [1097, 699] on button "Next" at bounding box center [1097, 785] width 59 height 18
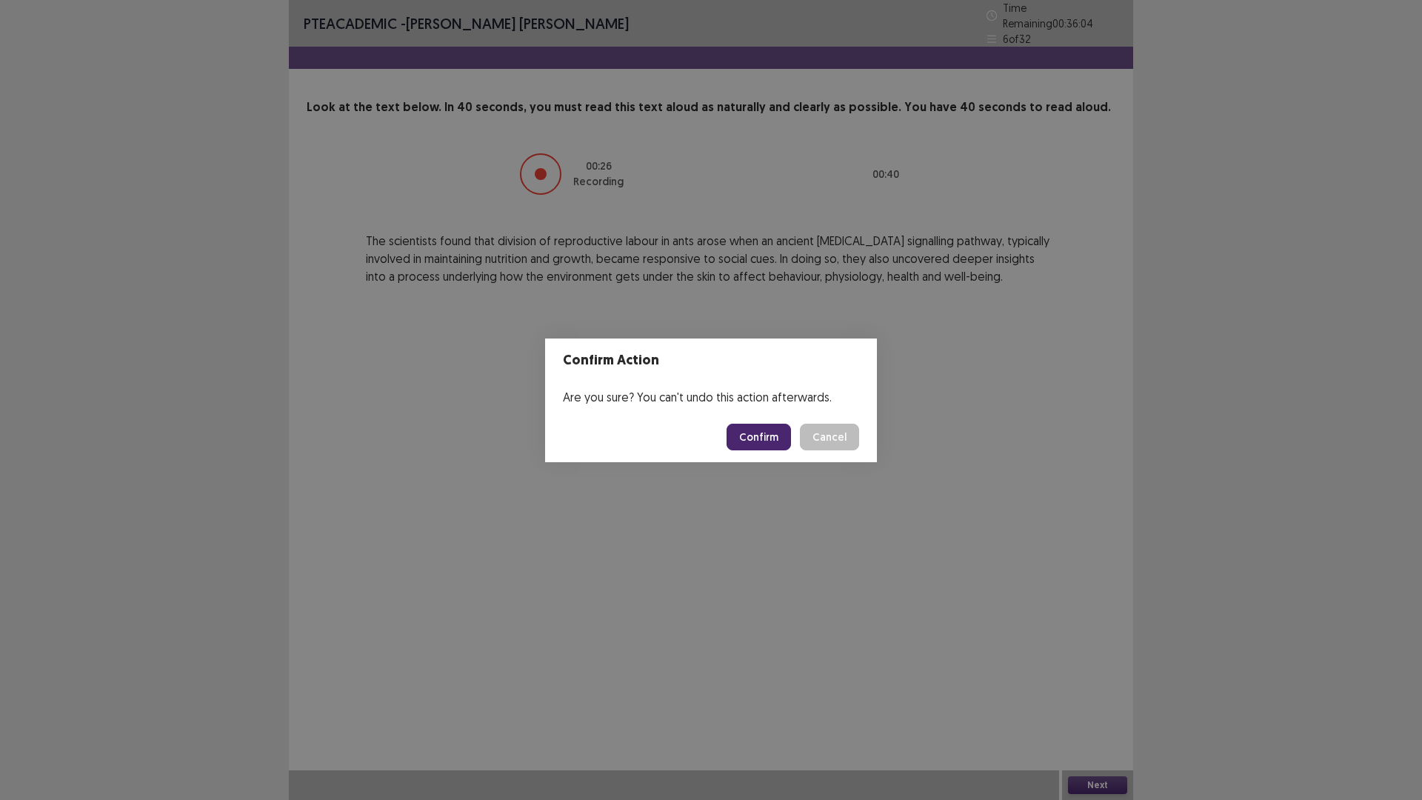
click at [773, 430] on button "Confirm" at bounding box center [759, 437] width 64 height 27
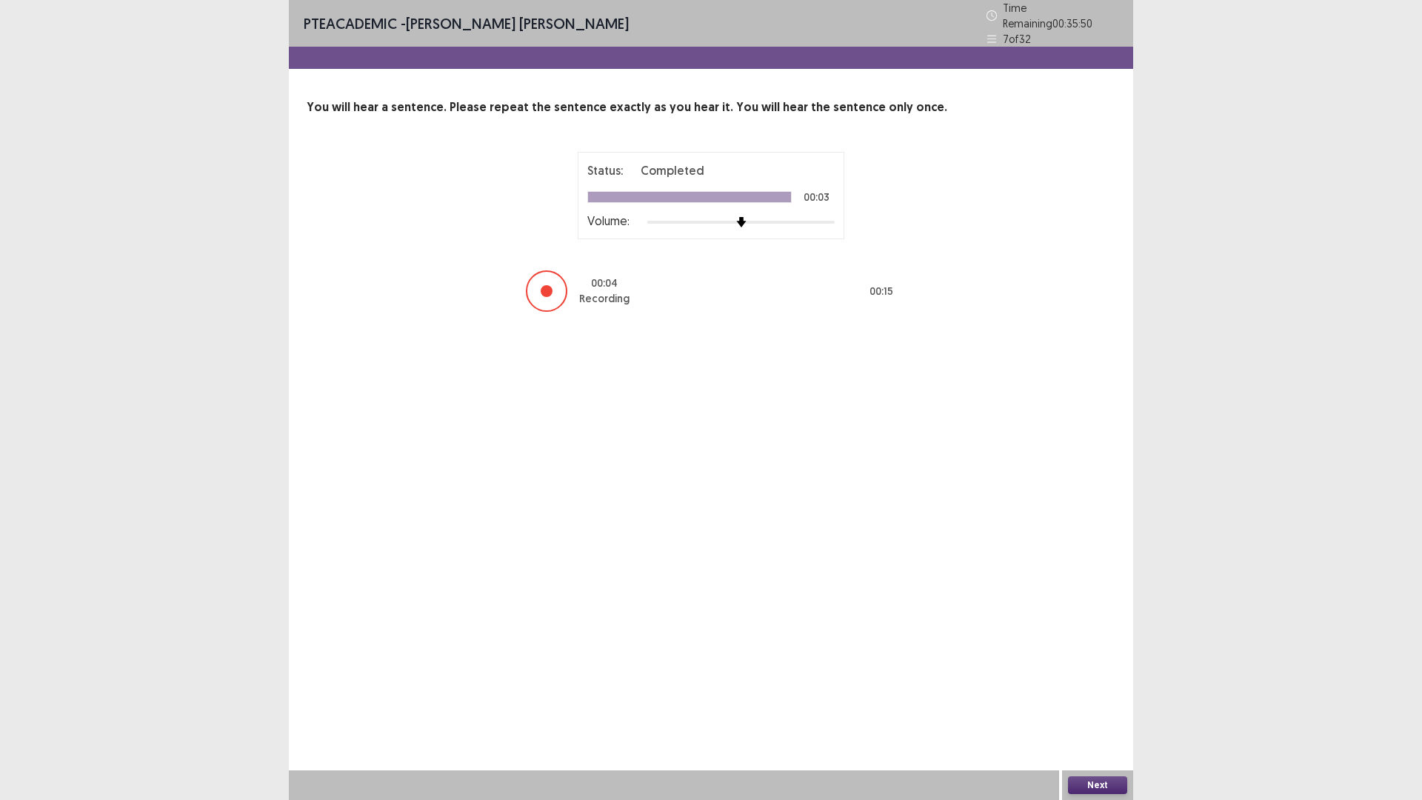
click at [1095, 699] on button "Next" at bounding box center [1097, 785] width 59 height 18
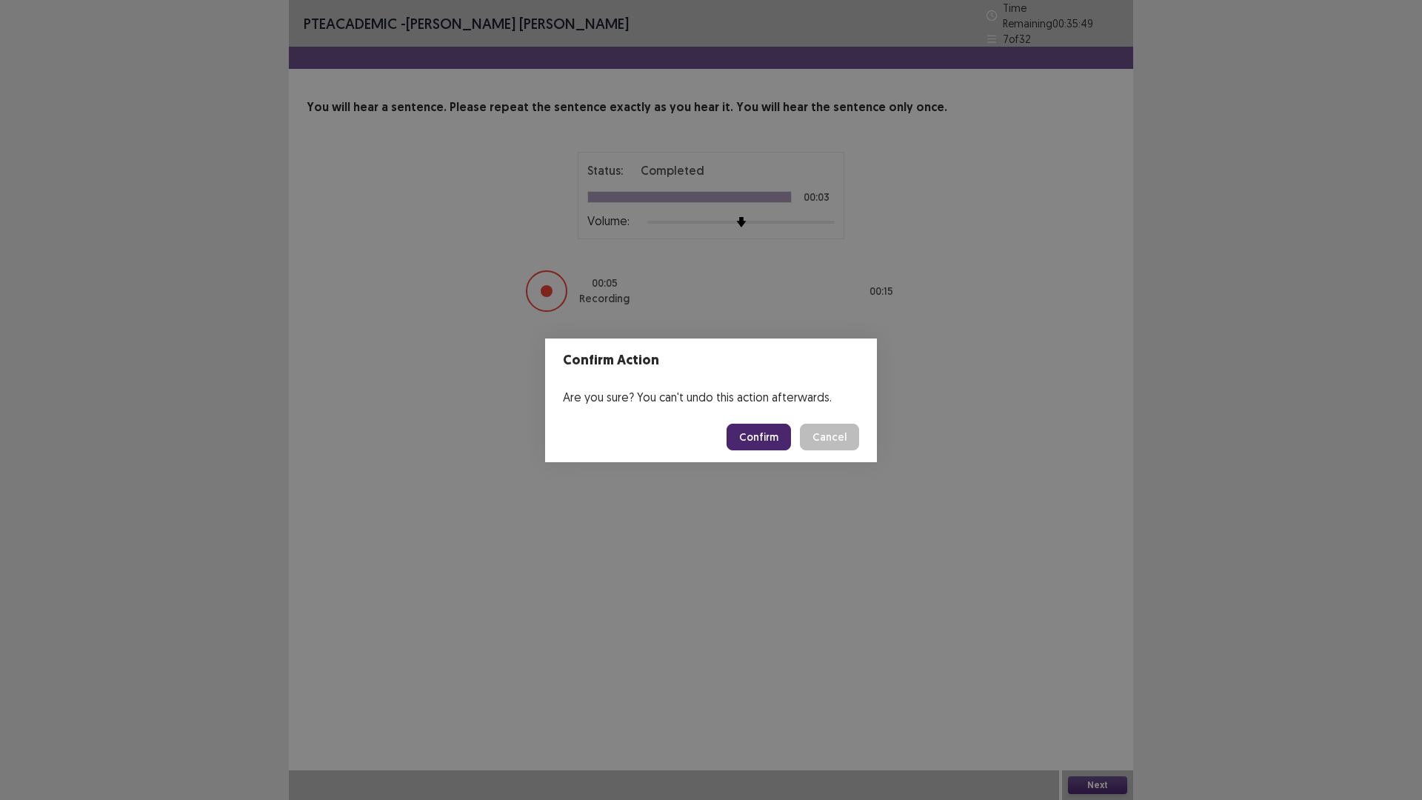
click at [750, 435] on button "Confirm" at bounding box center [759, 437] width 64 height 27
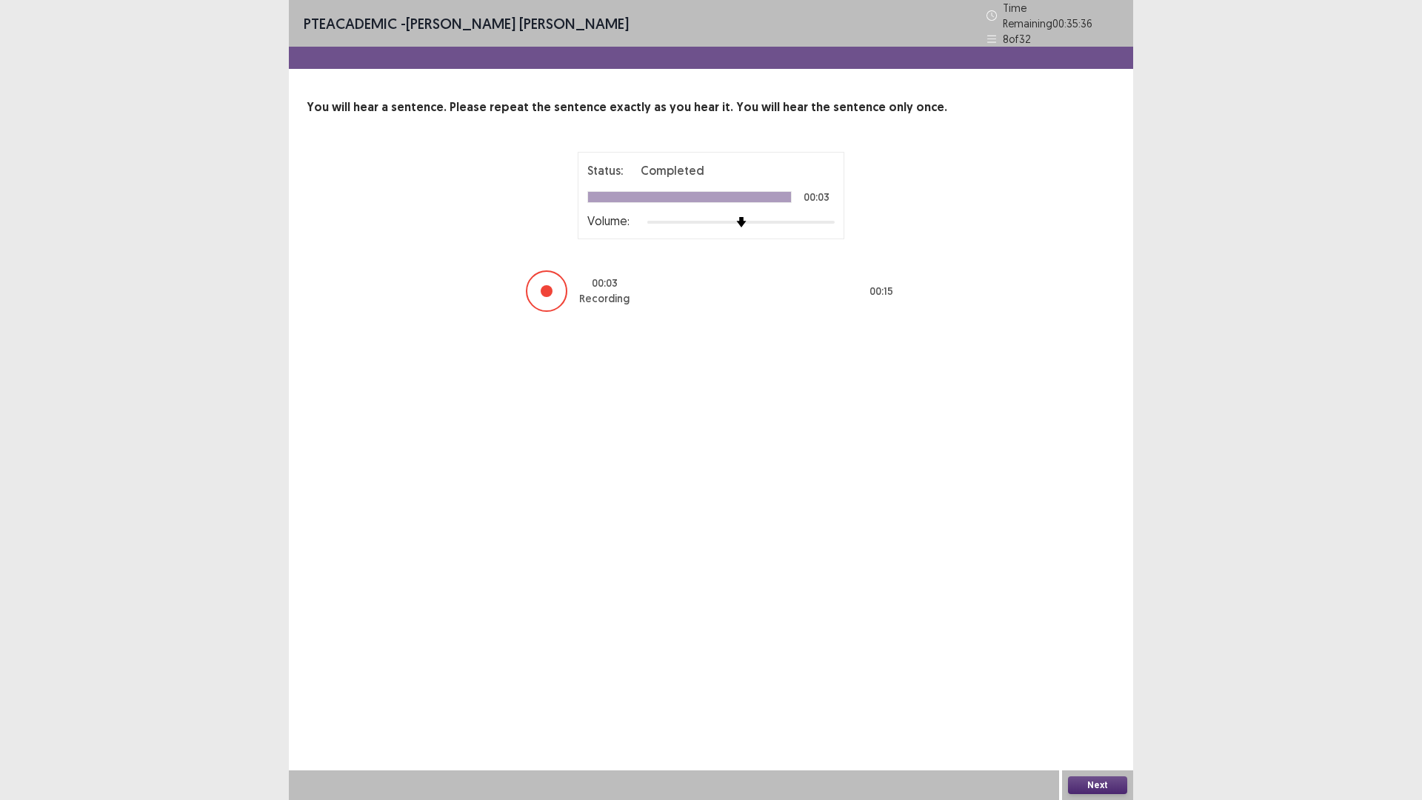
click at [1113, 699] on button "Next" at bounding box center [1097, 785] width 59 height 18
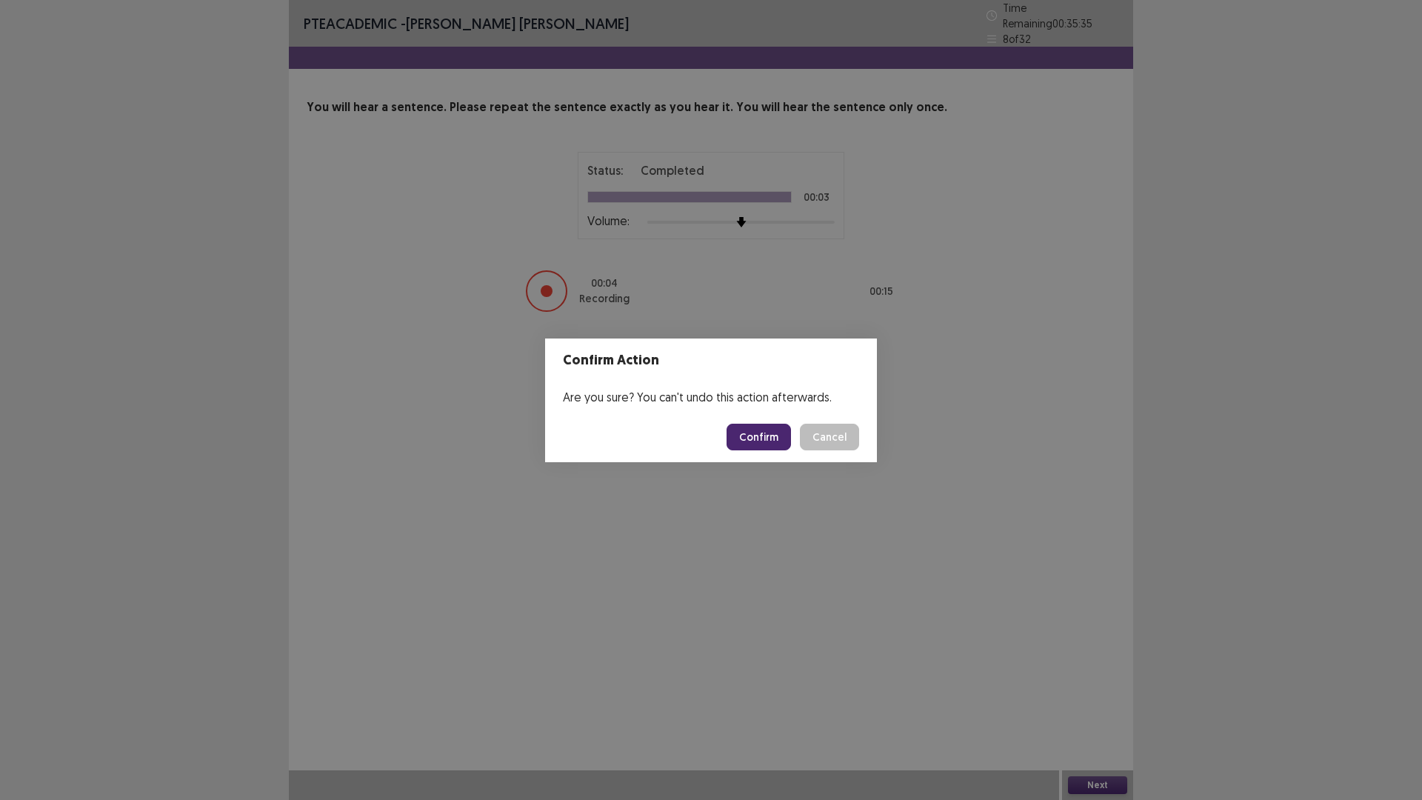
click at [762, 435] on button "Confirm" at bounding box center [759, 437] width 64 height 27
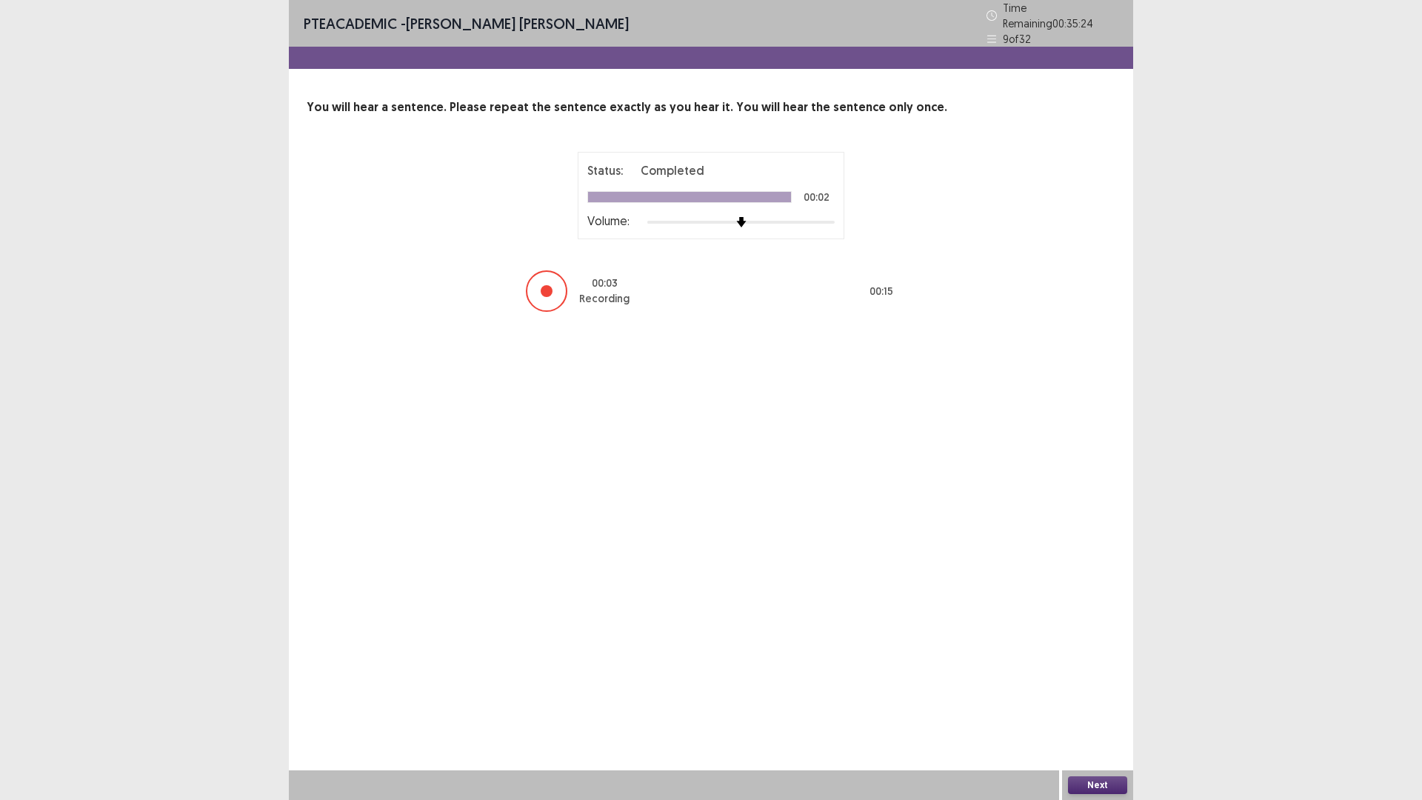
click at [1097, 699] on button "Next" at bounding box center [1097, 785] width 59 height 18
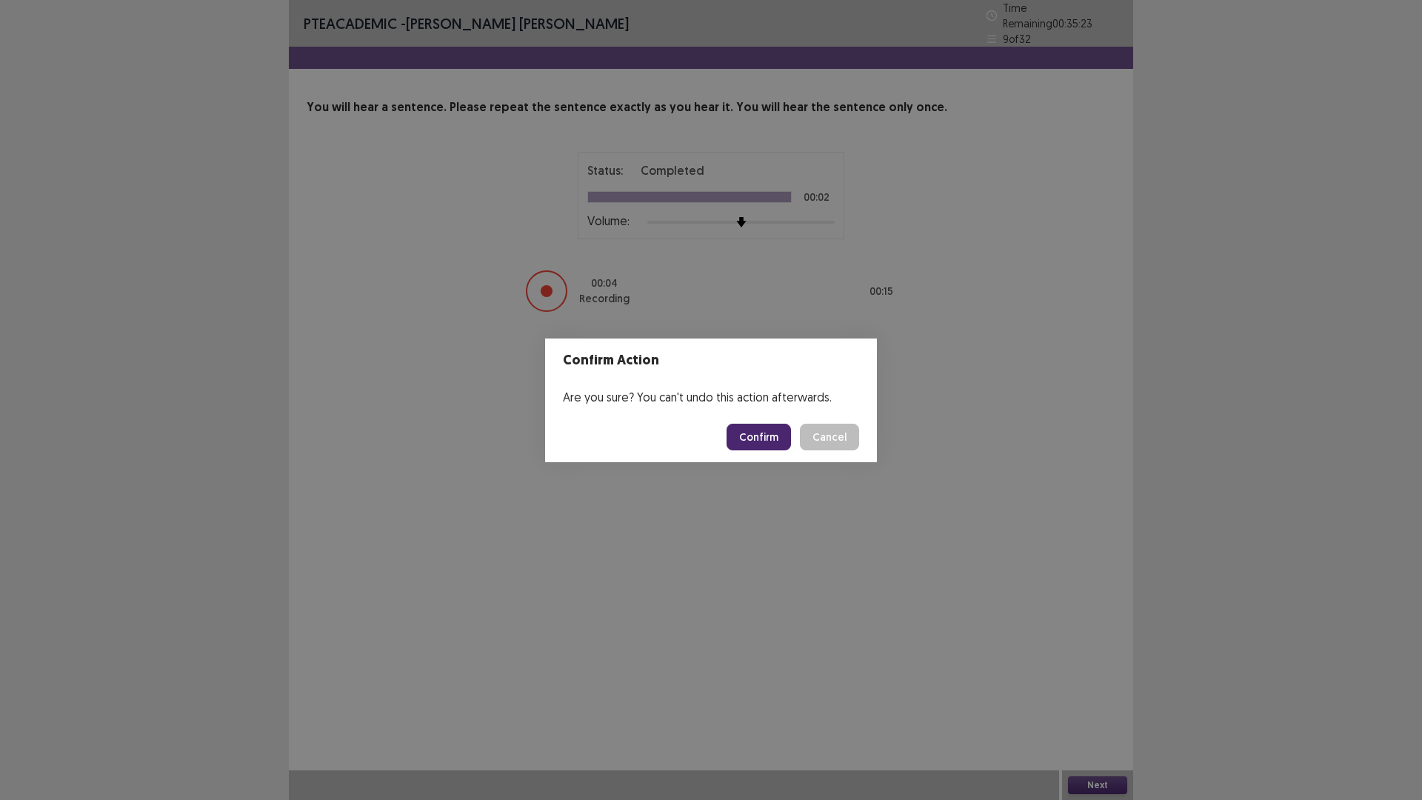
click at [772, 431] on button "Confirm" at bounding box center [759, 437] width 64 height 27
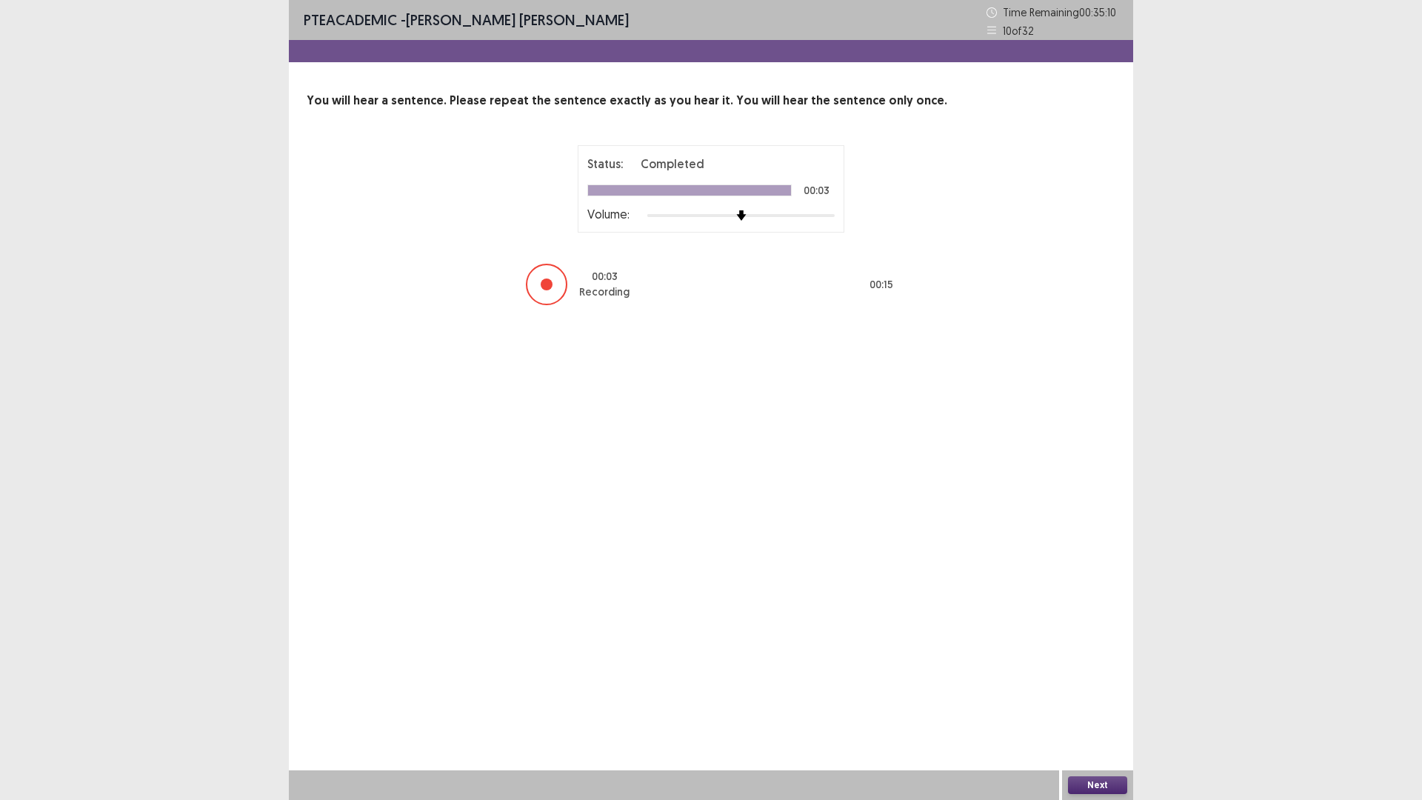
click at [1100, 699] on button "Next" at bounding box center [1097, 785] width 59 height 18
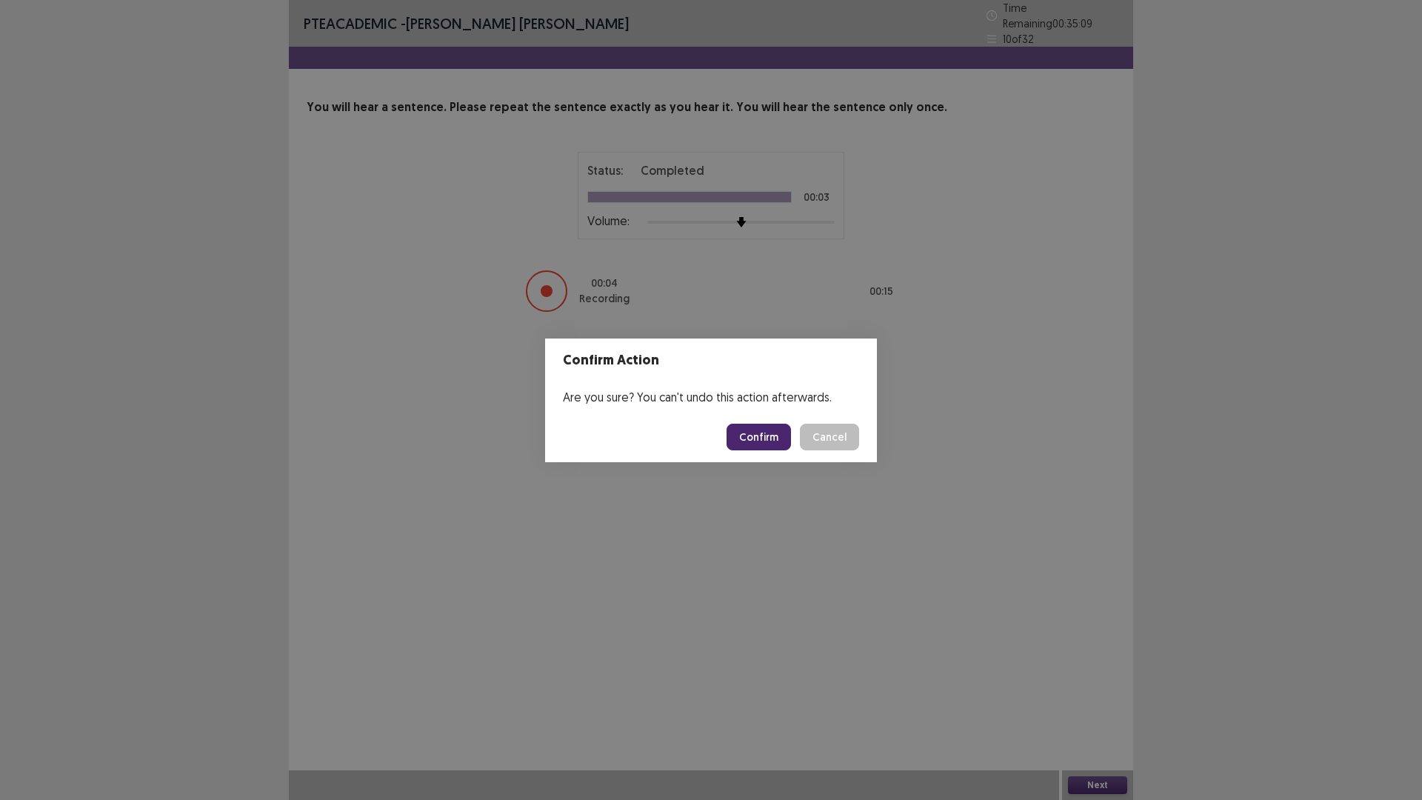
click at [770, 437] on button "Confirm" at bounding box center [759, 437] width 64 height 27
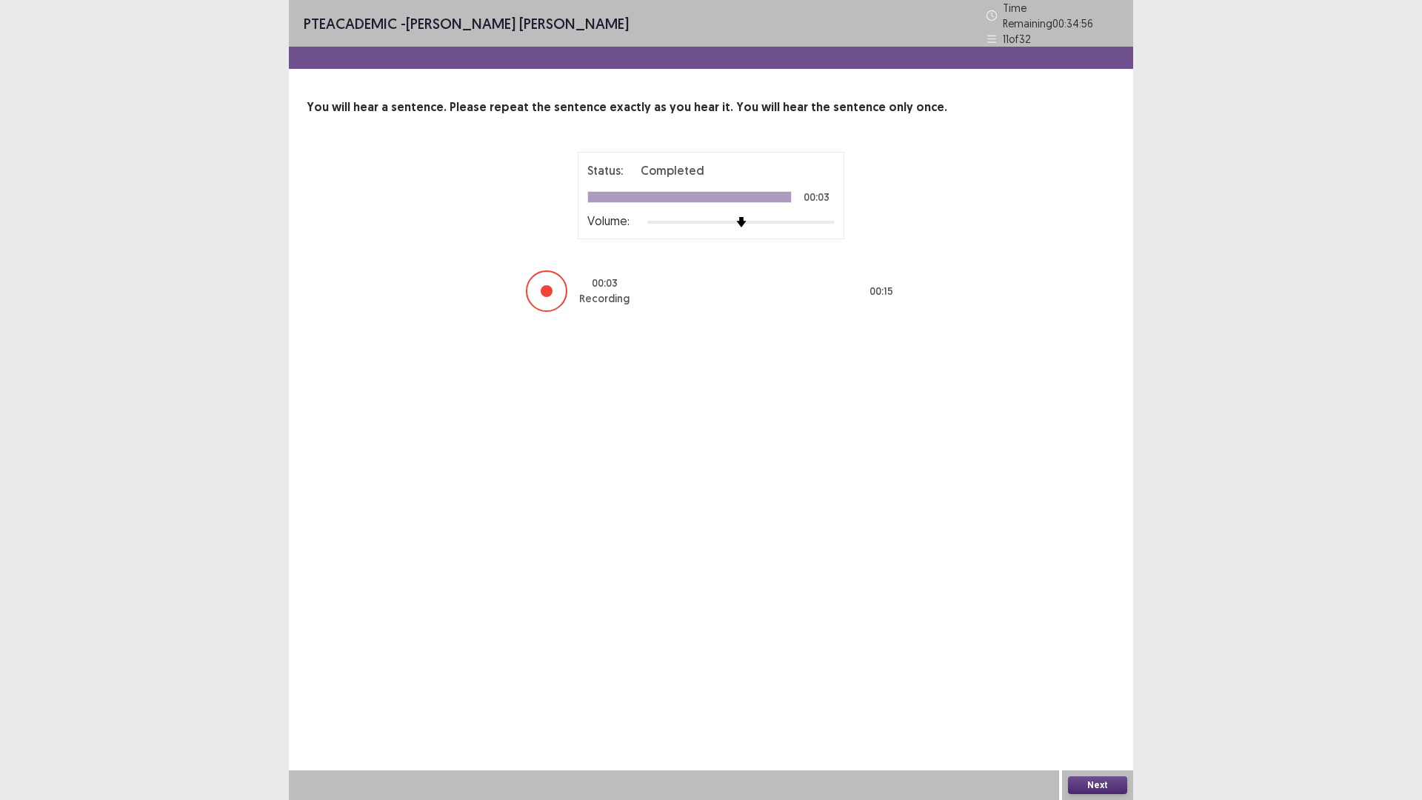
click at [1091, 699] on button "Next" at bounding box center [1097, 785] width 59 height 18
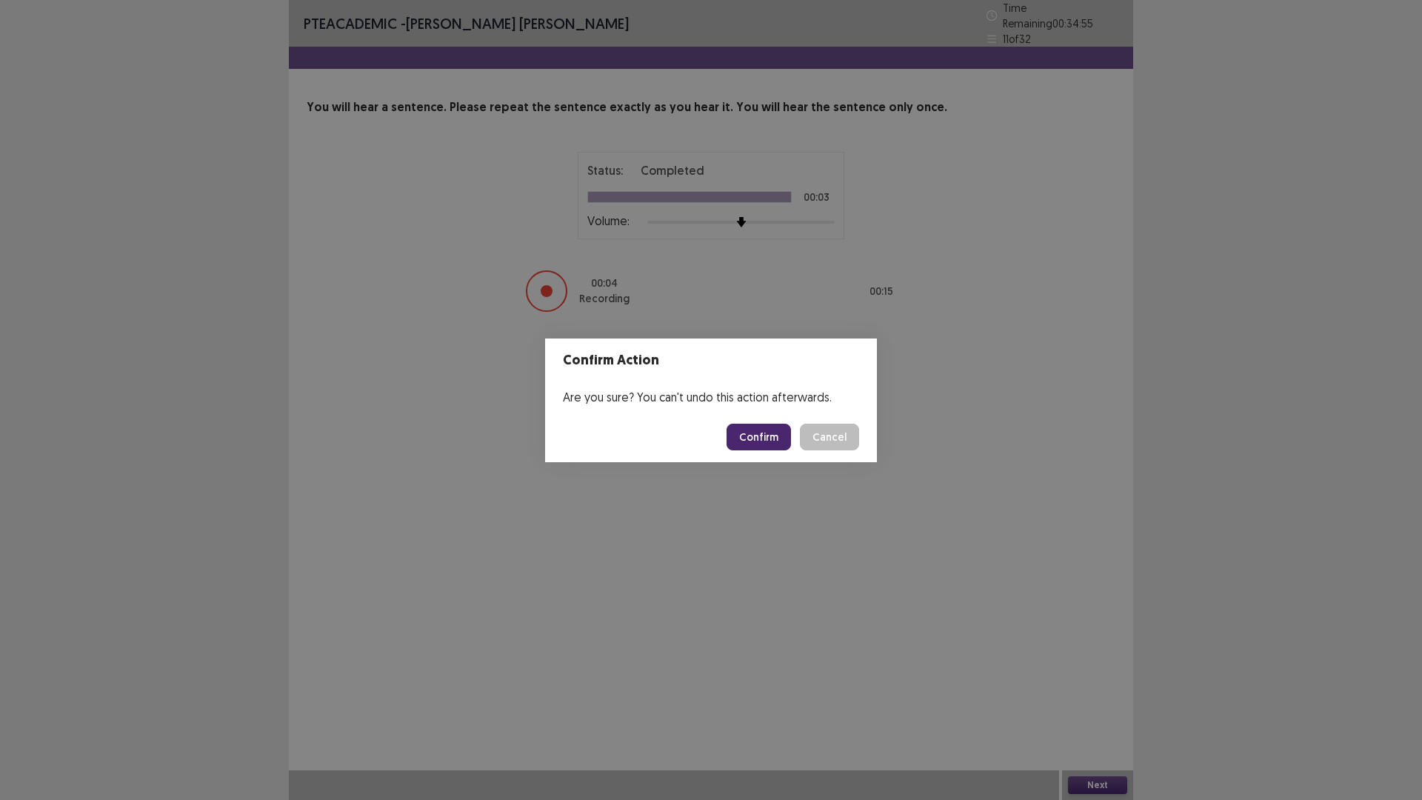
click at [759, 438] on button "Confirm" at bounding box center [759, 437] width 64 height 27
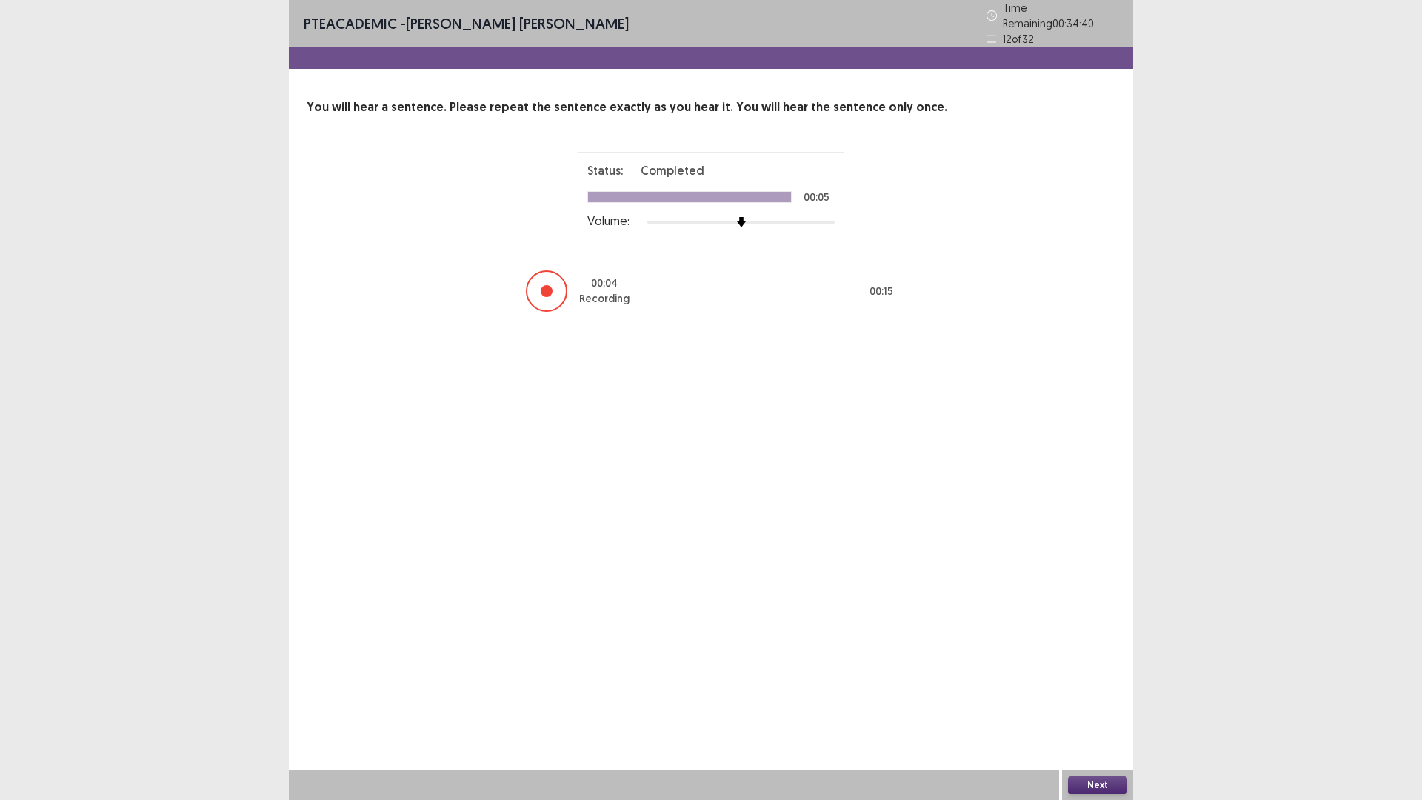
click at [1094, 699] on button "Next" at bounding box center [1097, 785] width 59 height 18
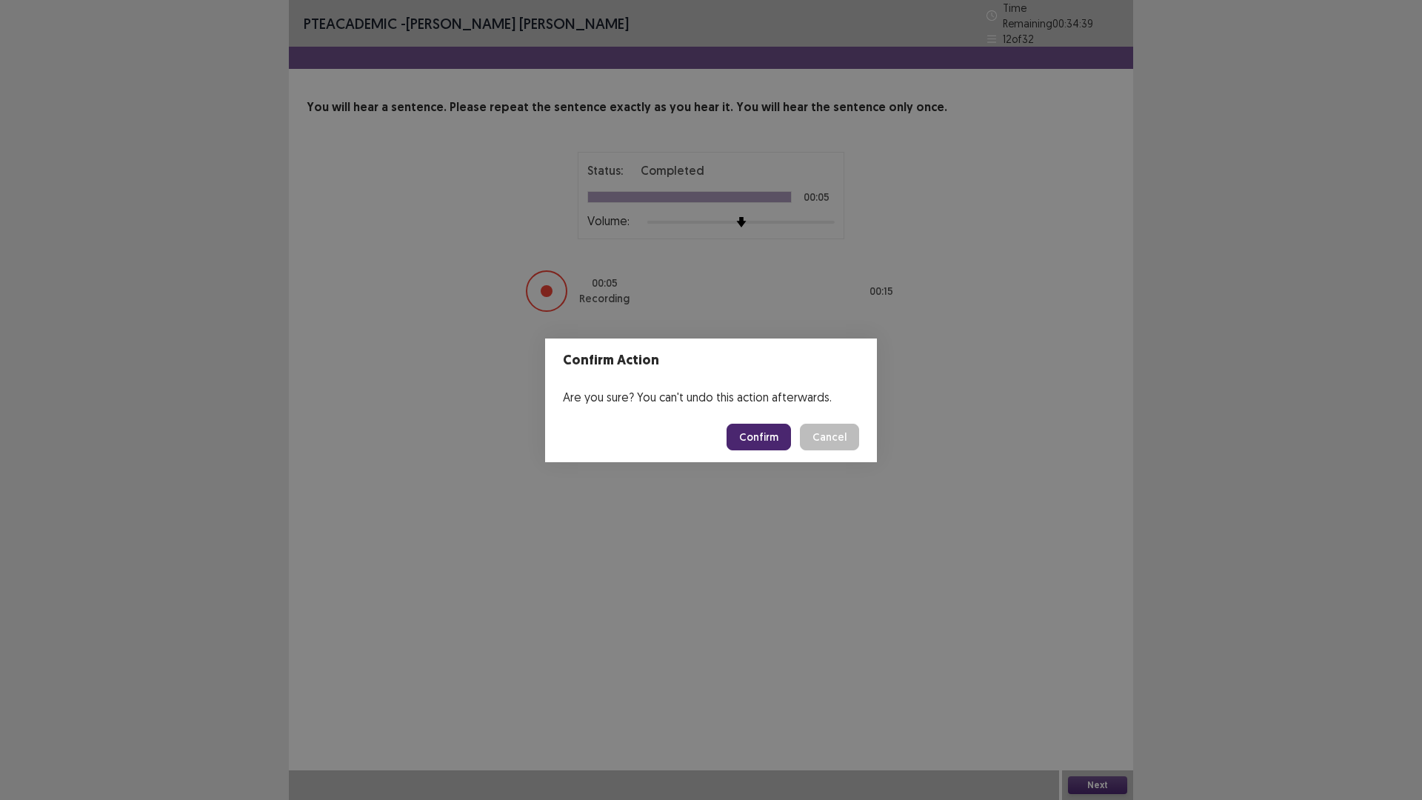
click at [770, 433] on button "Confirm" at bounding box center [759, 437] width 64 height 27
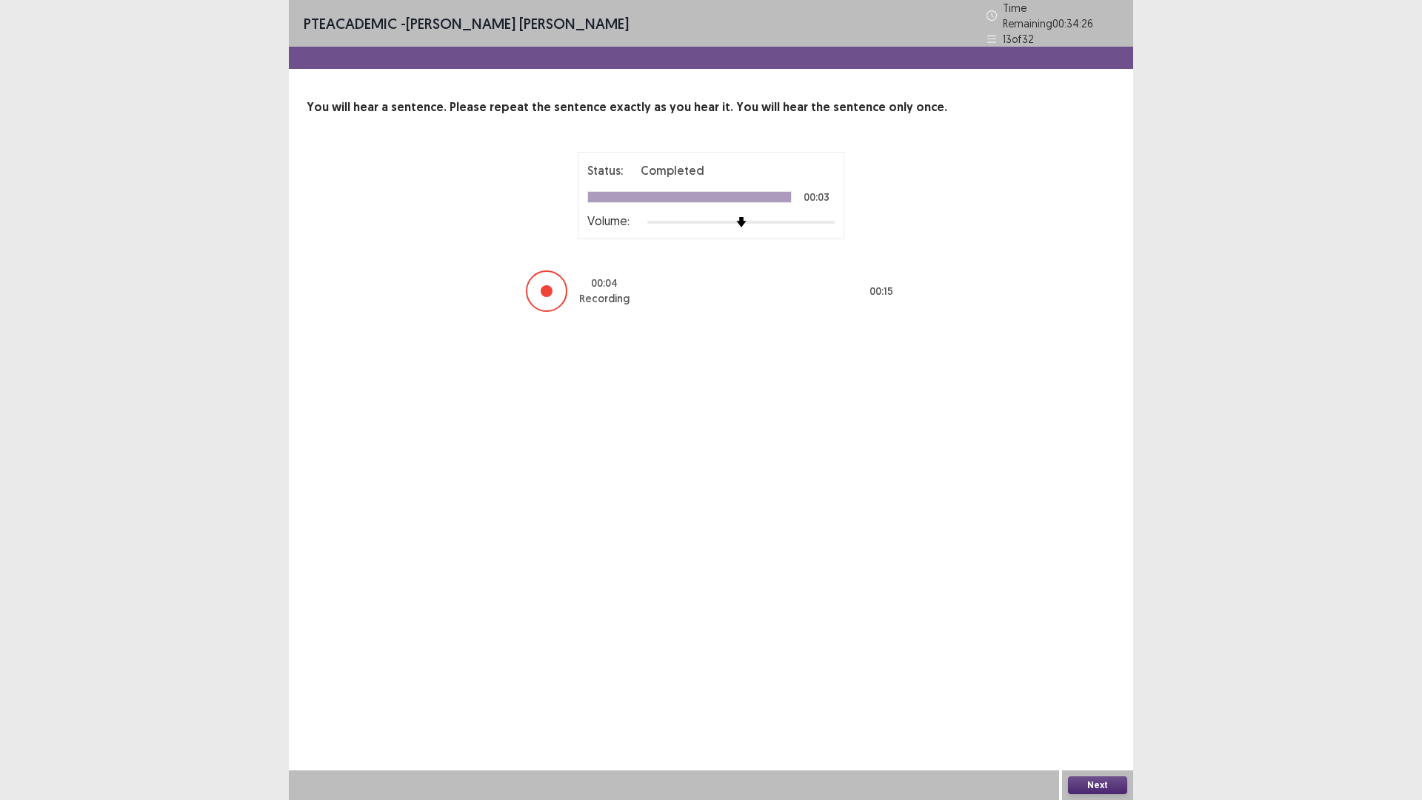
click at [1103, 699] on button "Next" at bounding box center [1097, 785] width 59 height 18
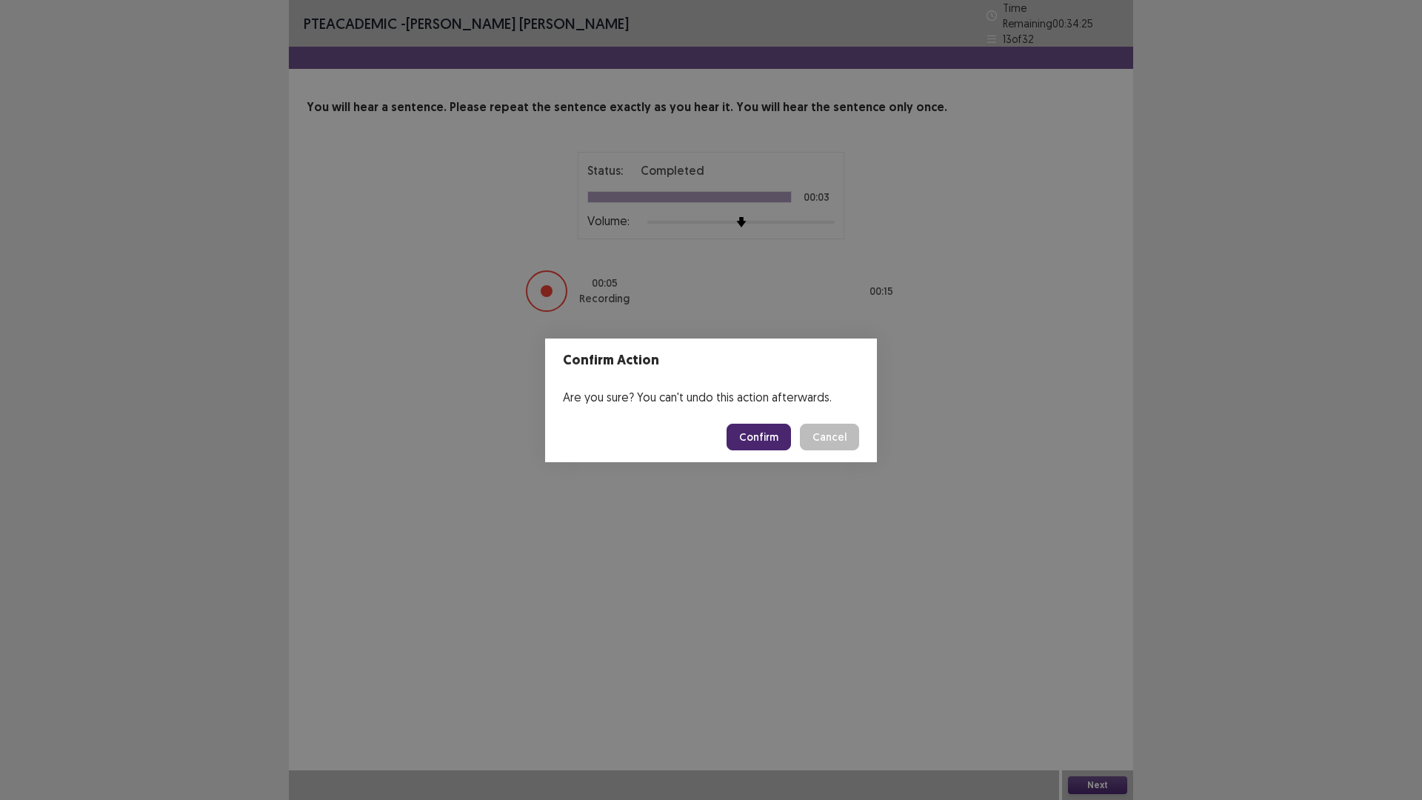
click at [749, 437] on button "Confirm" at bounding box center [759, 437] width 64 height 27
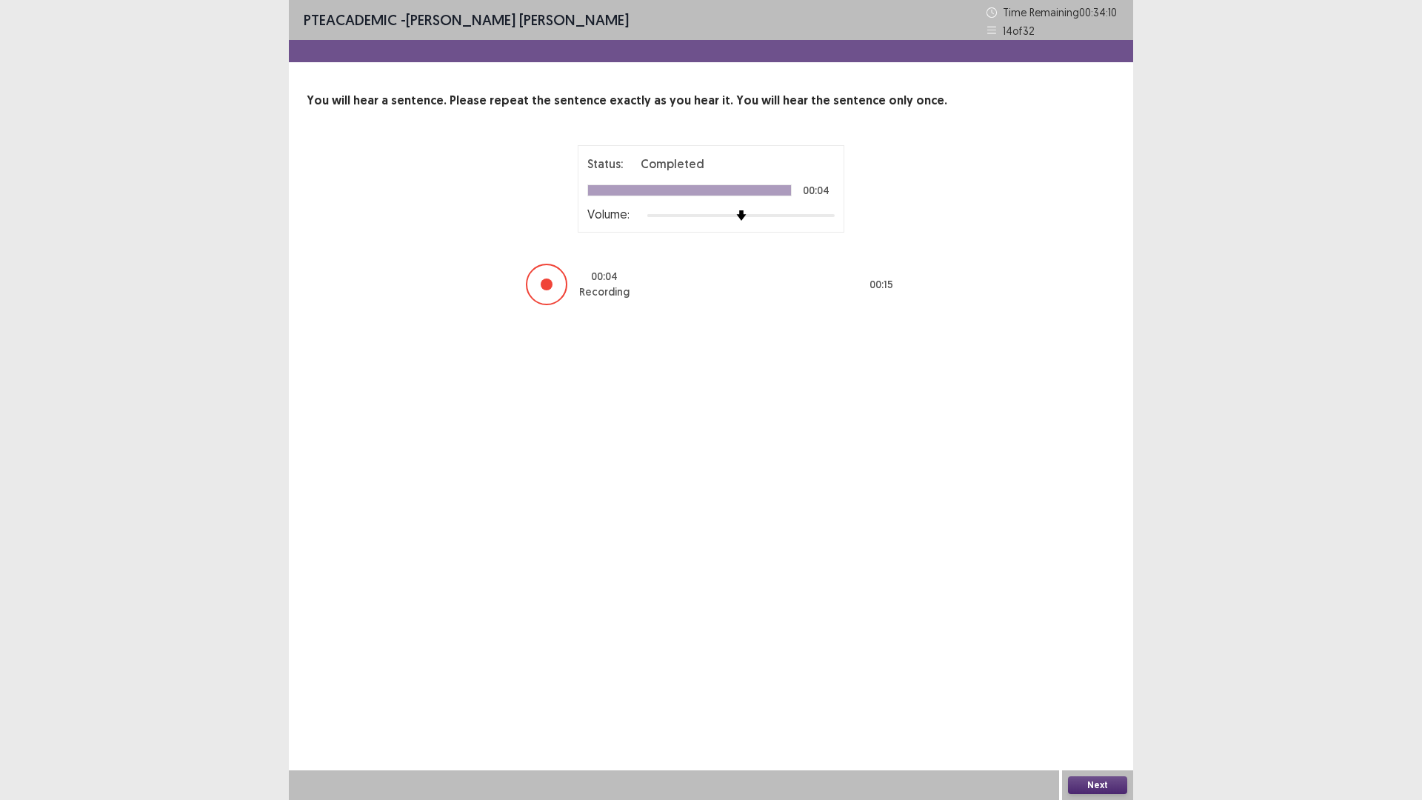
click at [1110, 699] on button "Next" at bounding box center [1097, 785] width 59 height 18
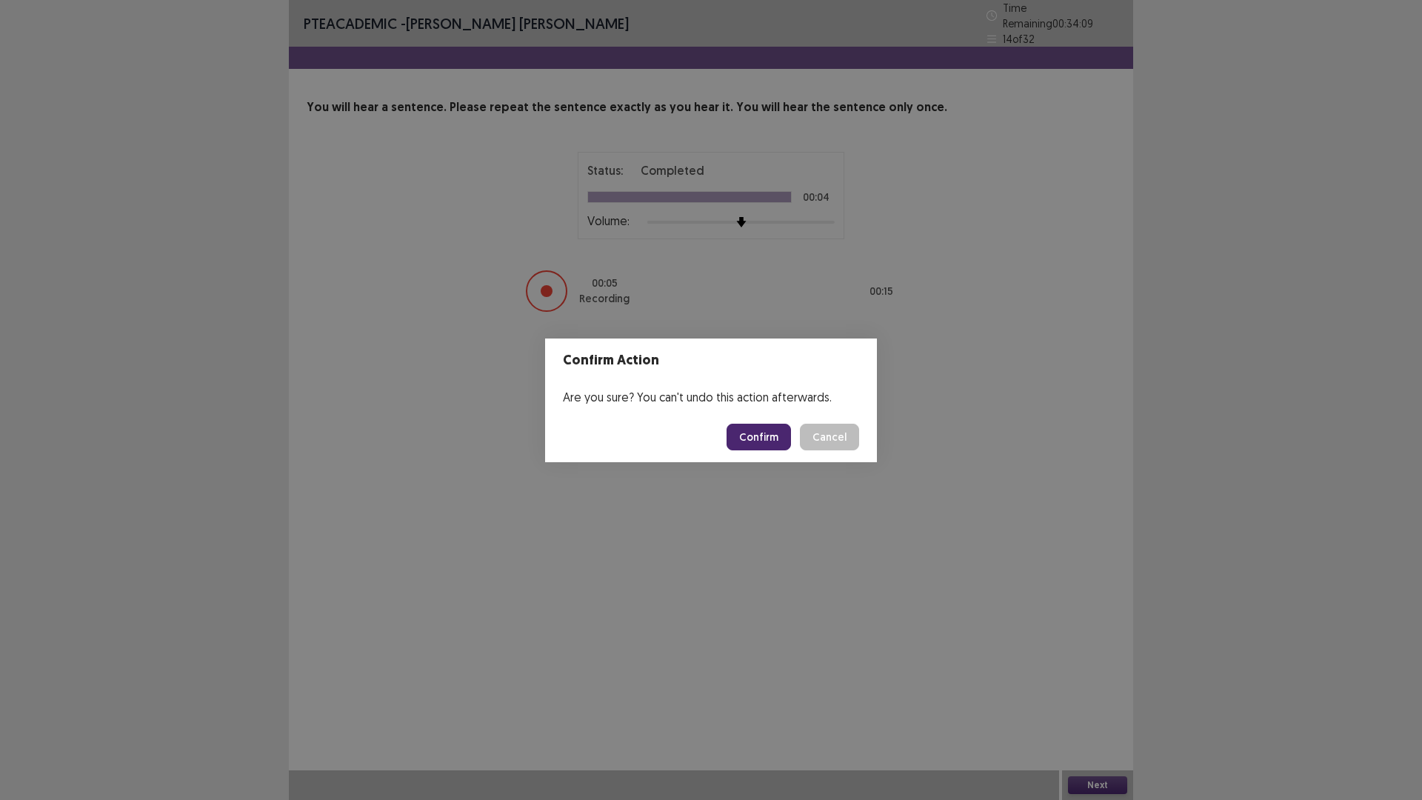
click at [753, 438] on button "Confirm" at bounding box center [759, 437] width 64 height 27
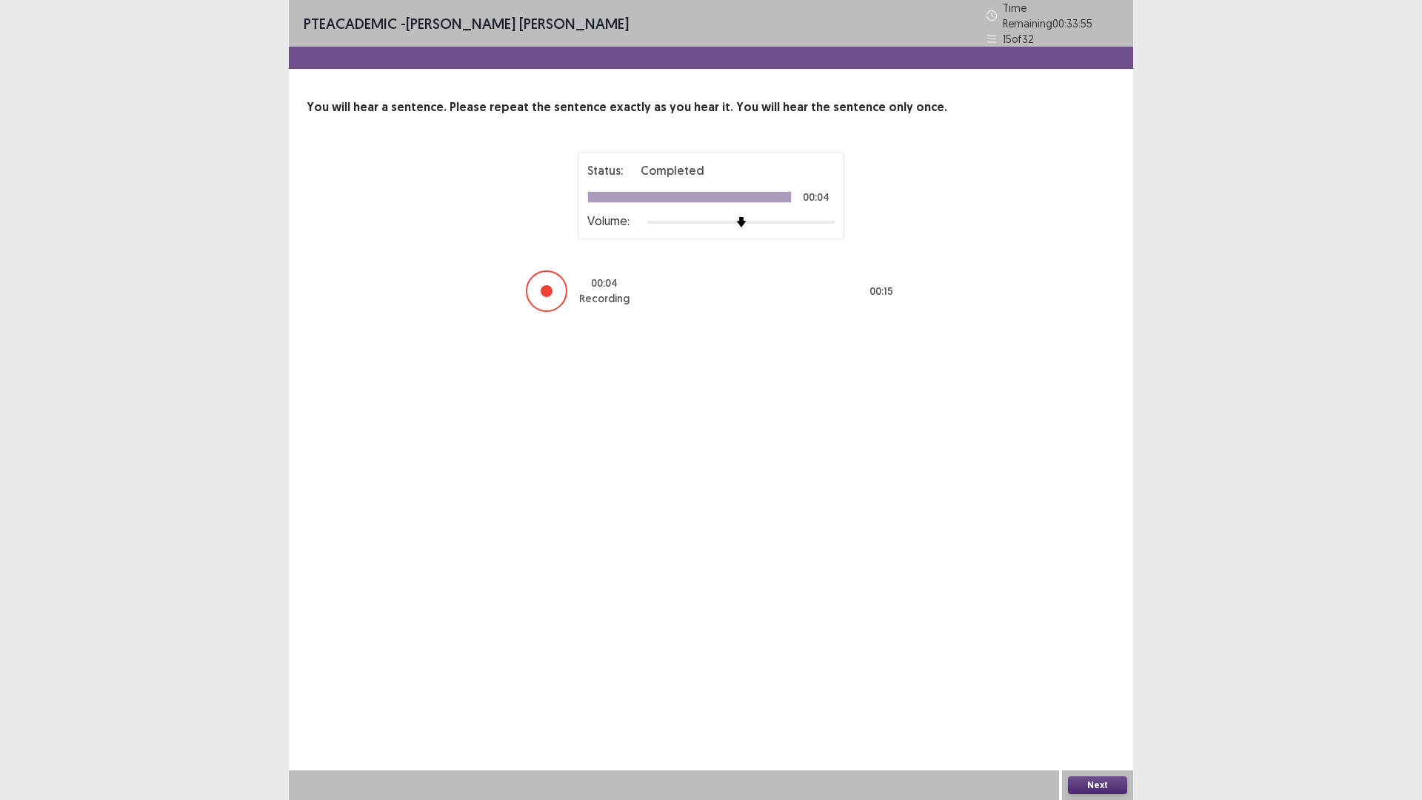
click at [1109, 699] on button "Next" at bounding box center [1097, 785] width 59 height 18
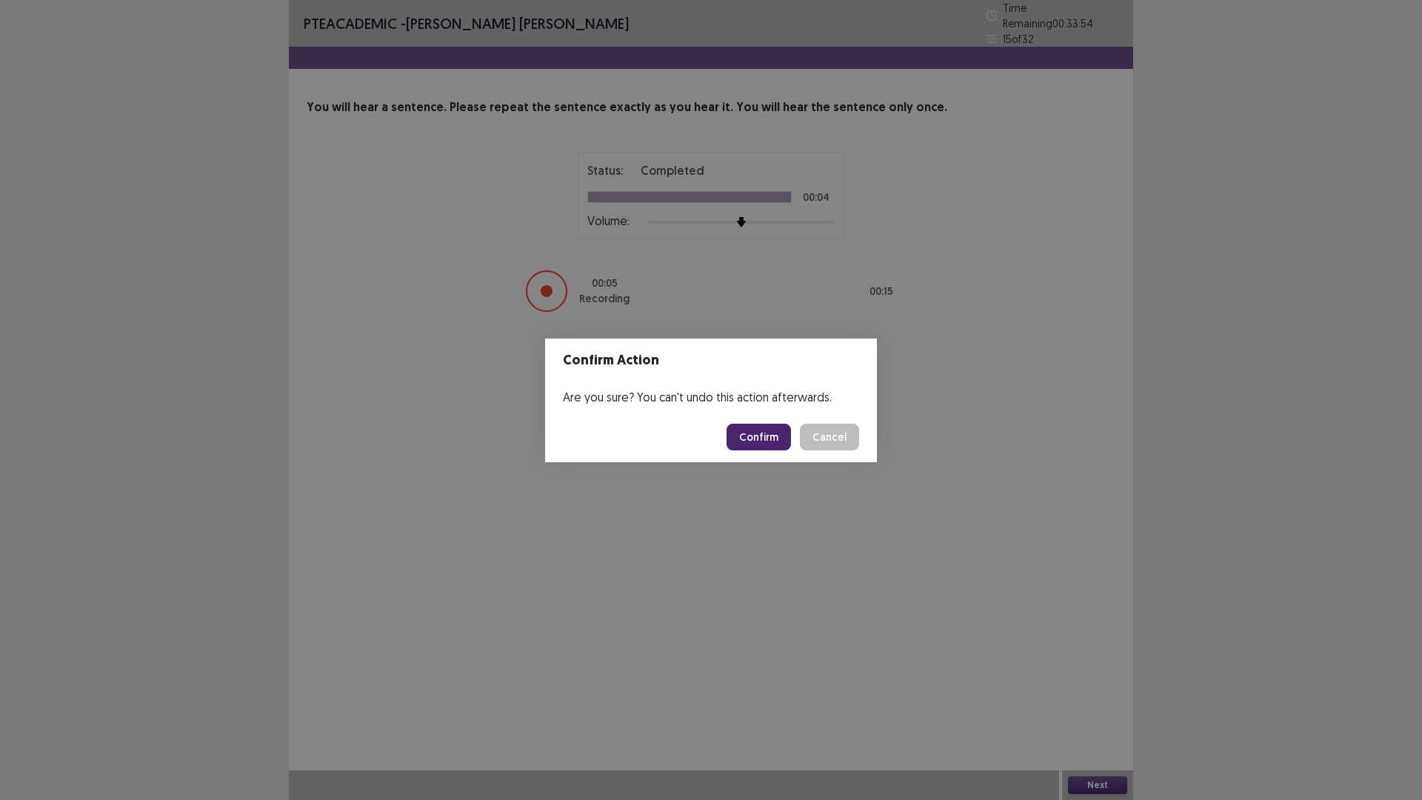
click at [773, 444] on button "Confirm" at bounding box center [759, 437] width 64 height 27
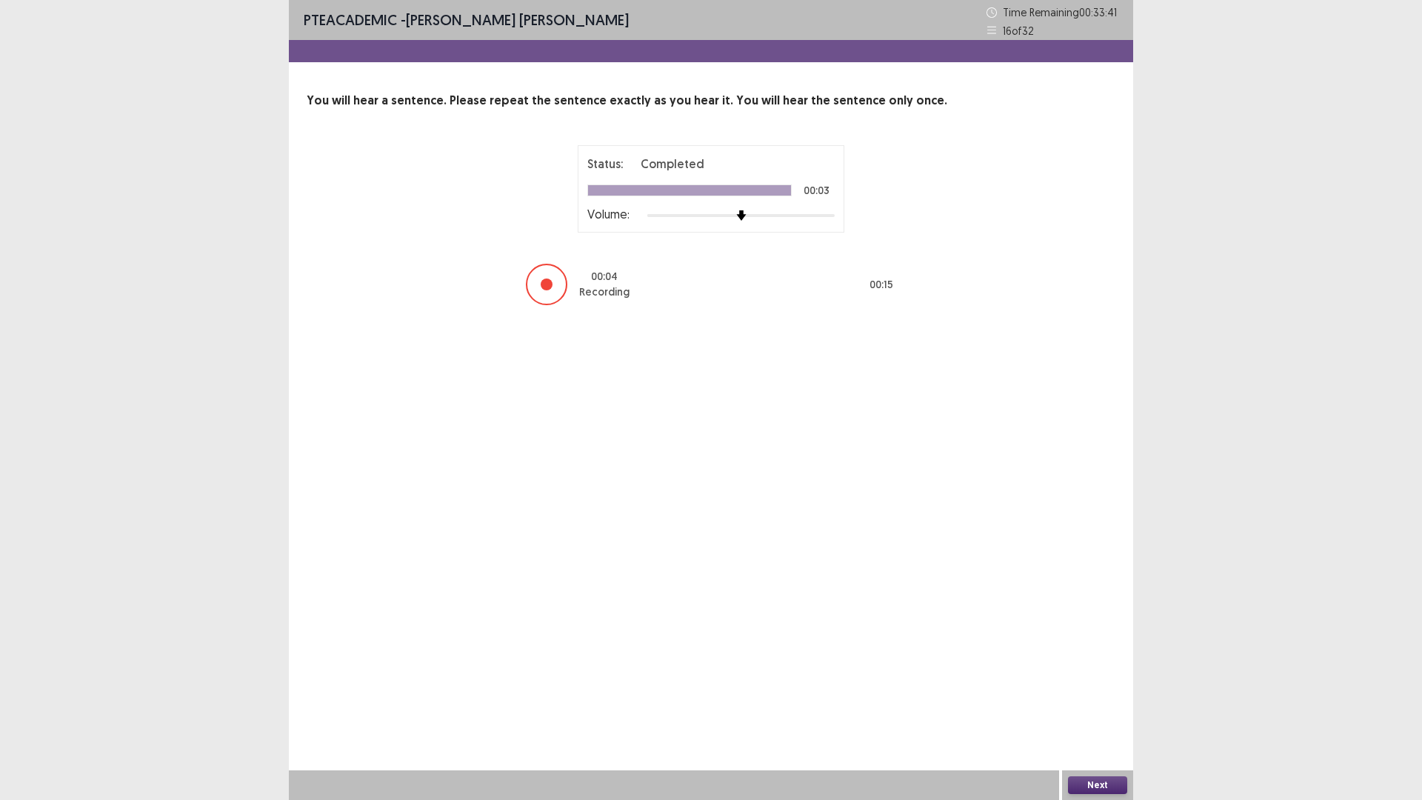
click at [1115, 699] on button "Next" at bounding box center [1097, 785] width 59 height 18
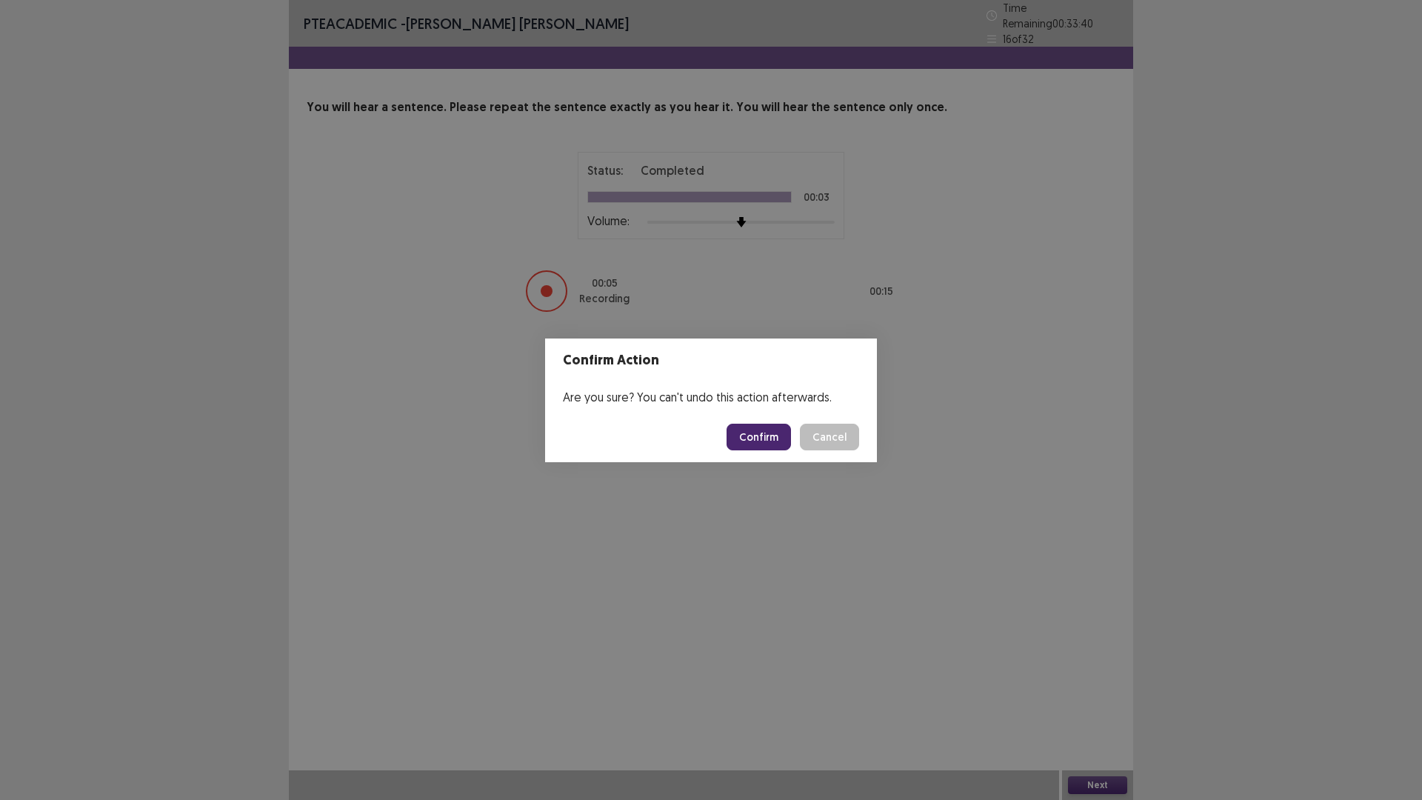
click at [743, 428] on button "Confirm" at bounding box center [759, 437] width 64 height 27
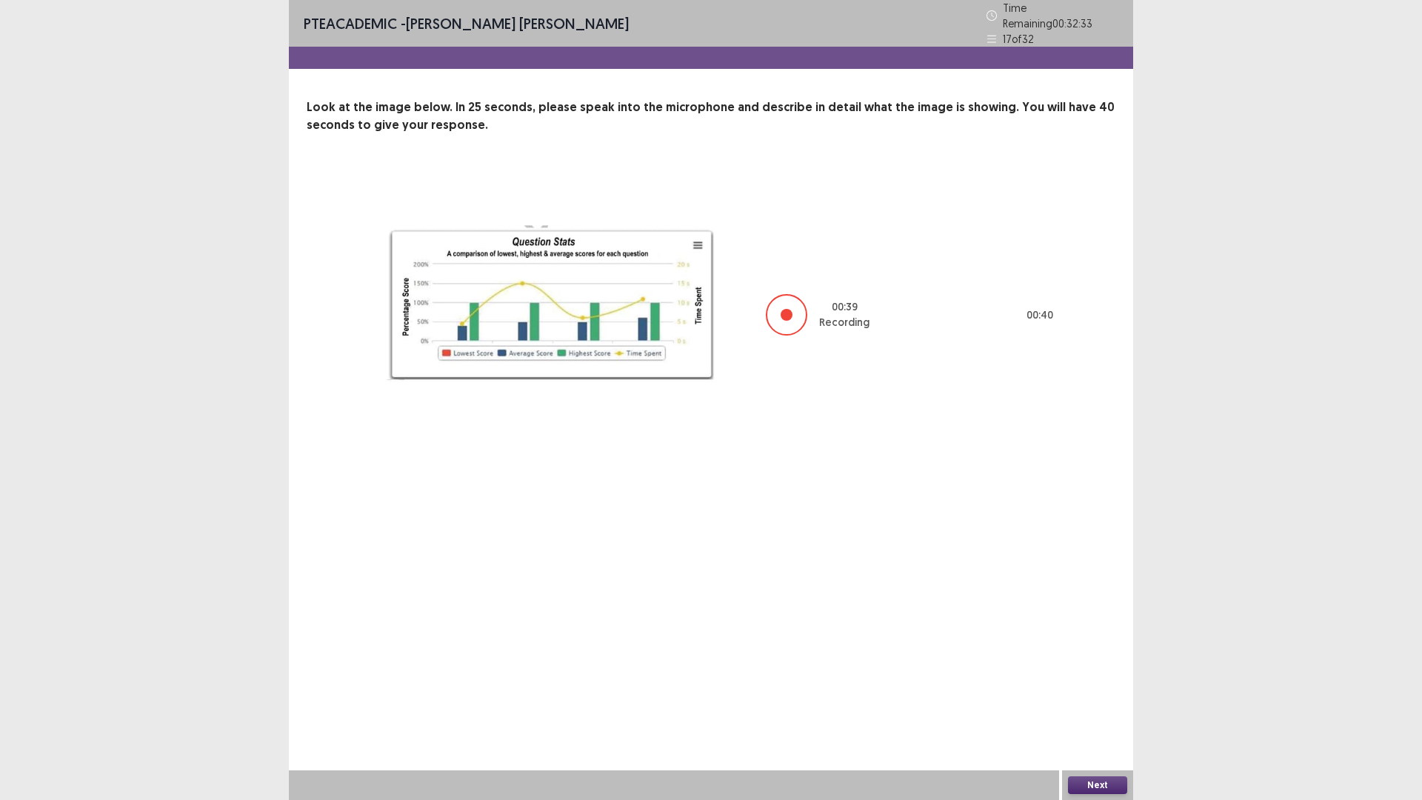
drag, startPoint x: 1086, startPoint y: 785, endPoint x: 1070, endPoint y: 716, distance: 70.1
click at [1091, 699] on div "Next" at bounding box center [1097, 785] width 71 height 30
click at [1108, 699] on button "Next" at bounding box center [1097, 785] width 59 height 18
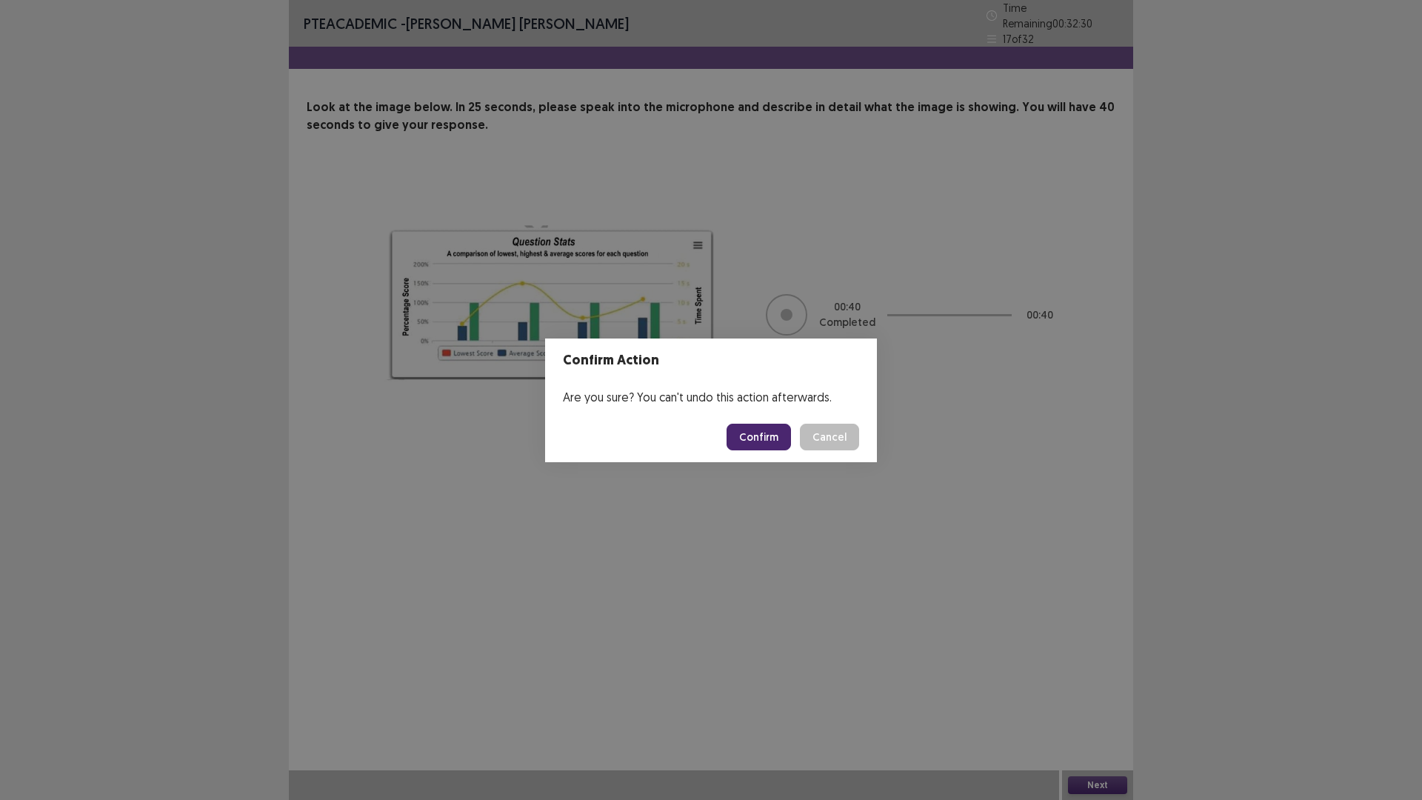
click at [758, 434] on button "Confirm" at bounding box center [759, 437] width 64 height 27
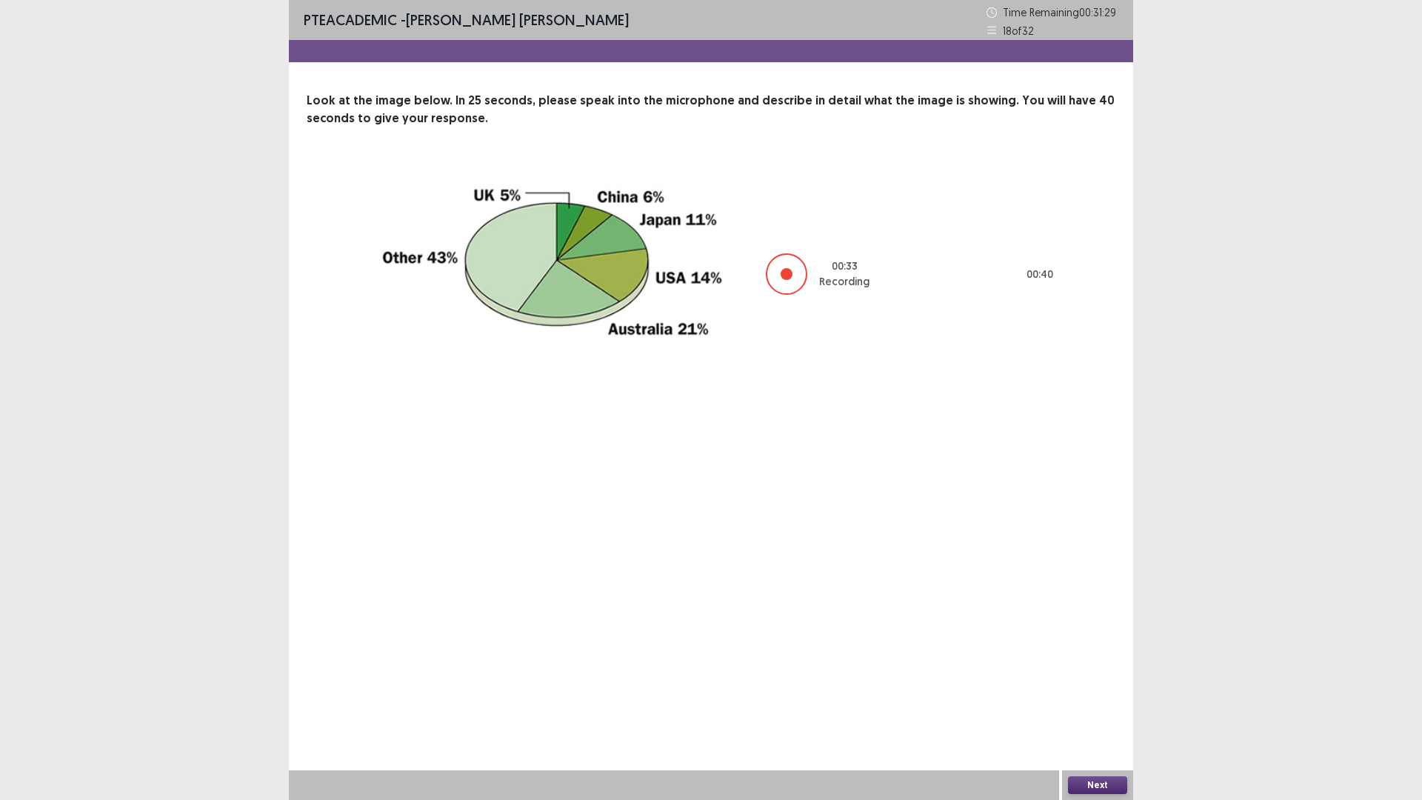
click at [1103, 699] on button "Next" at bounding box center [1097, 785] width 59 height 18
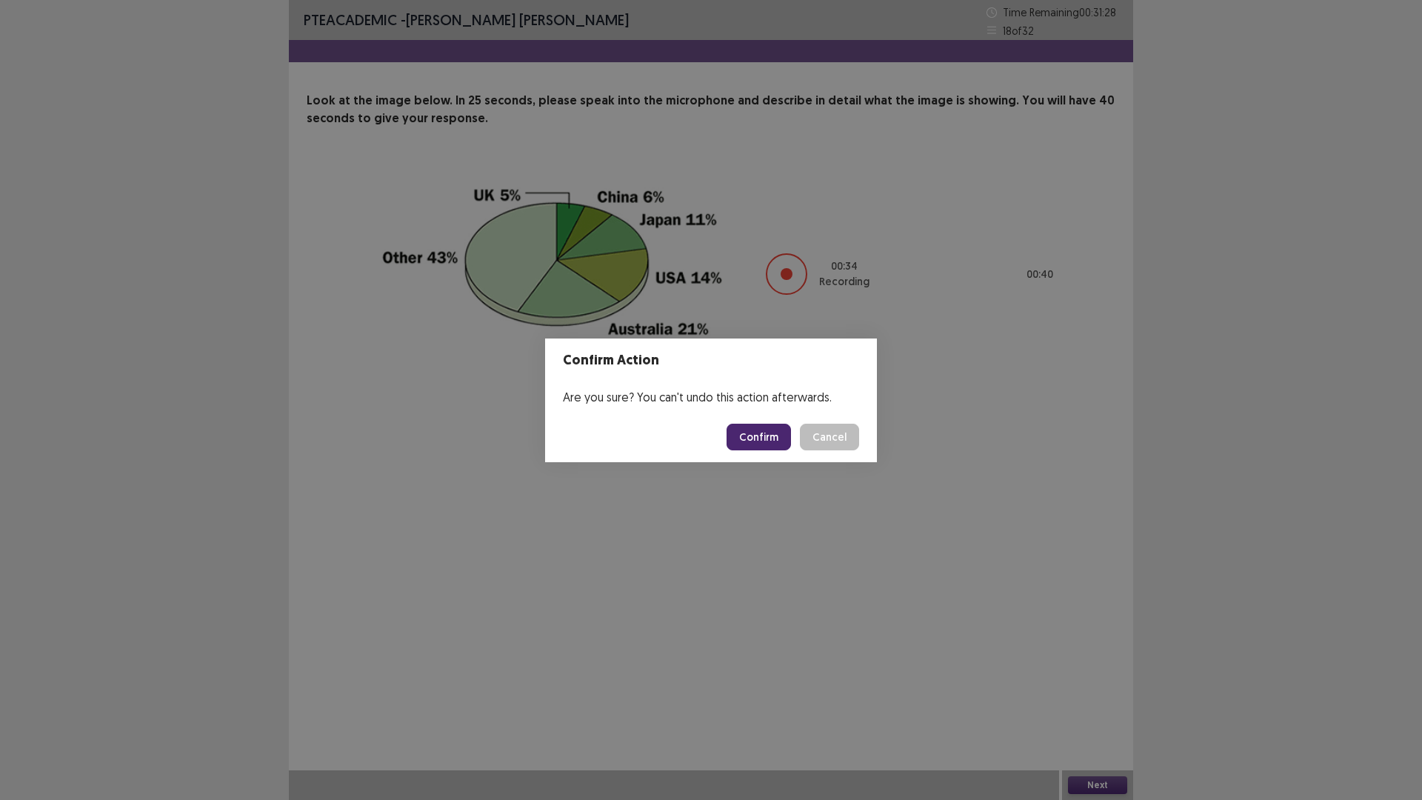
click at [756, 435] on button "Confirm" at bounding box center [759, 437] width 64 height 27
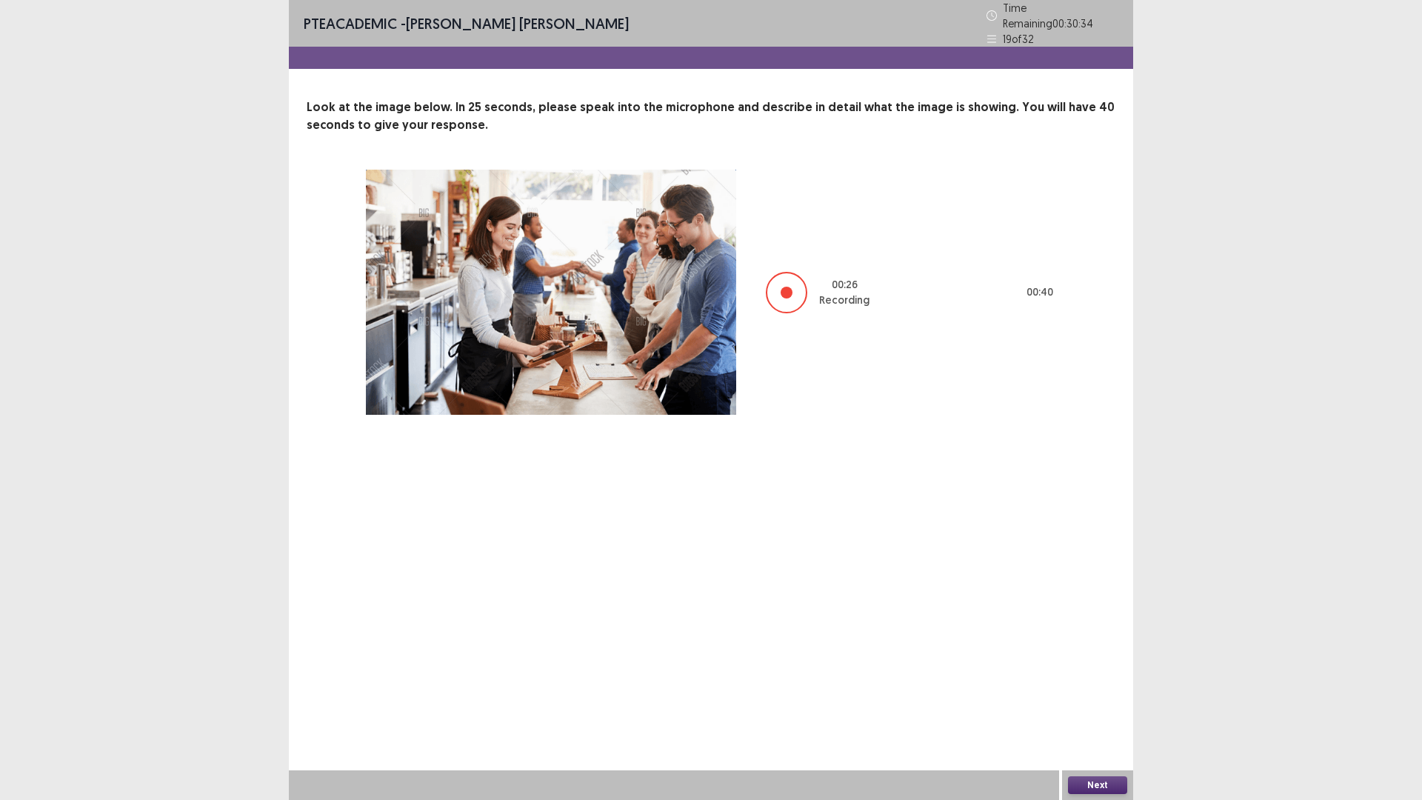
click at [1099, 699] on button "Next" at bounding box center [1097, 785] width 59 height 18
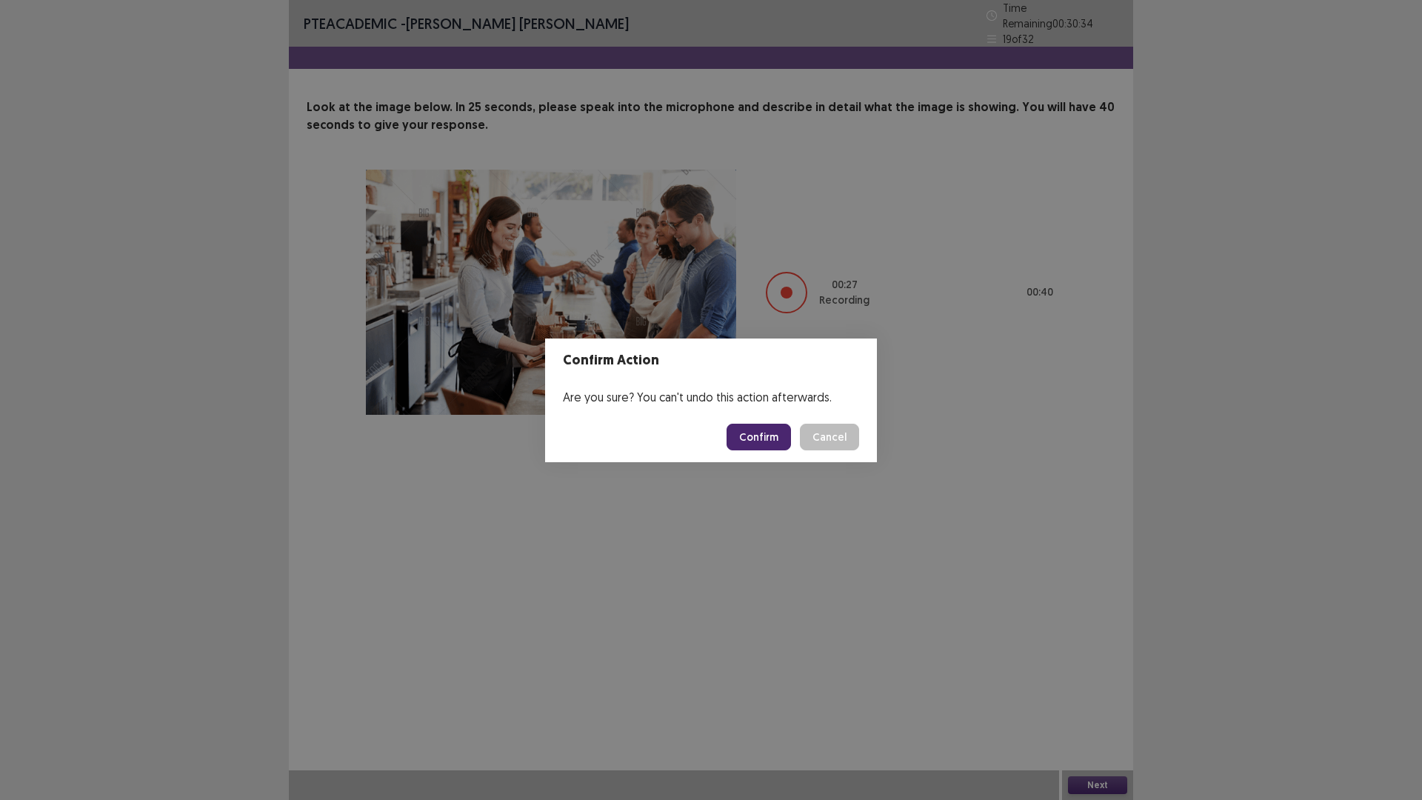
click at [756, 424] on button "Confirm" at bounding box center [759, 437] width 64 height 27
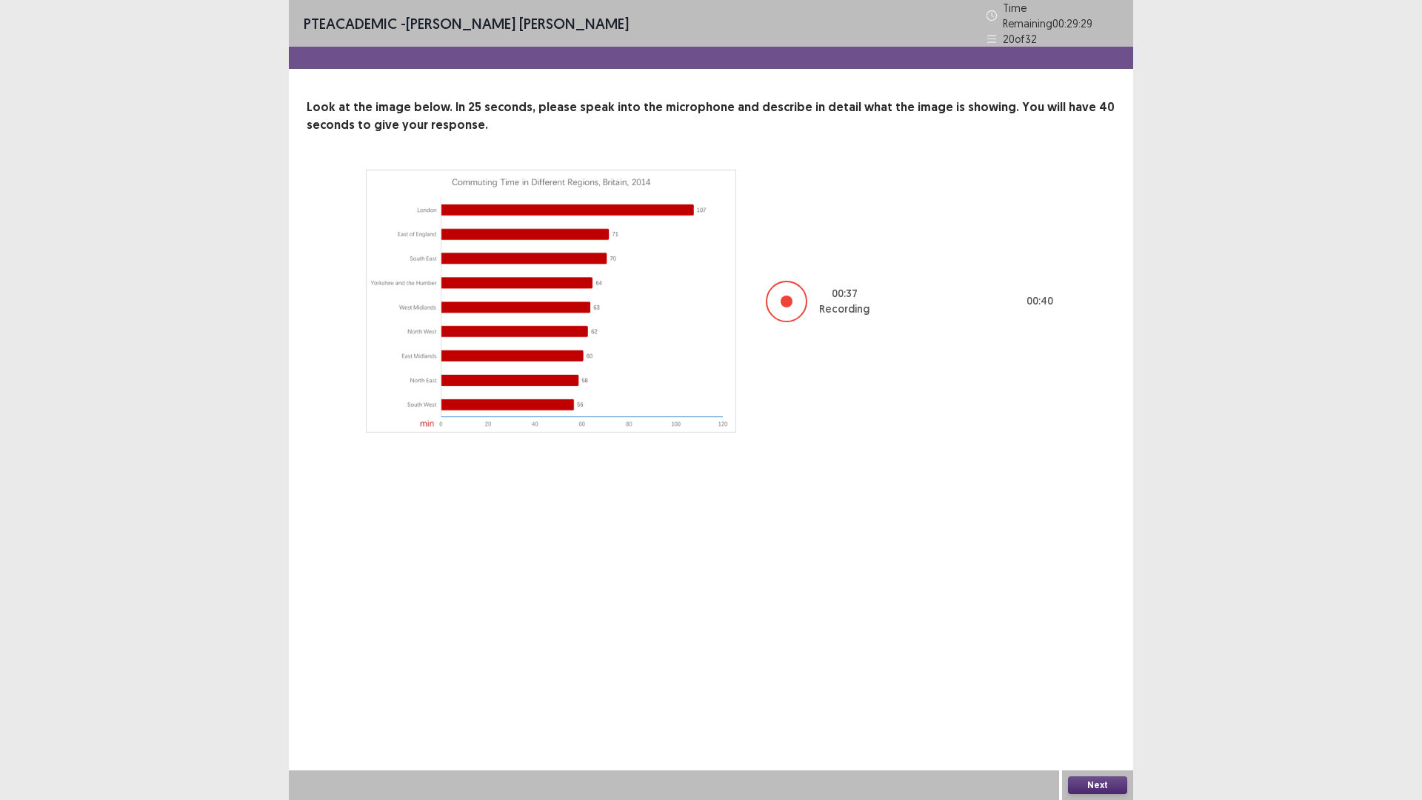
click at [1090, 699] on button "Next" at bounding box center [1097, 785] width 59 height 18
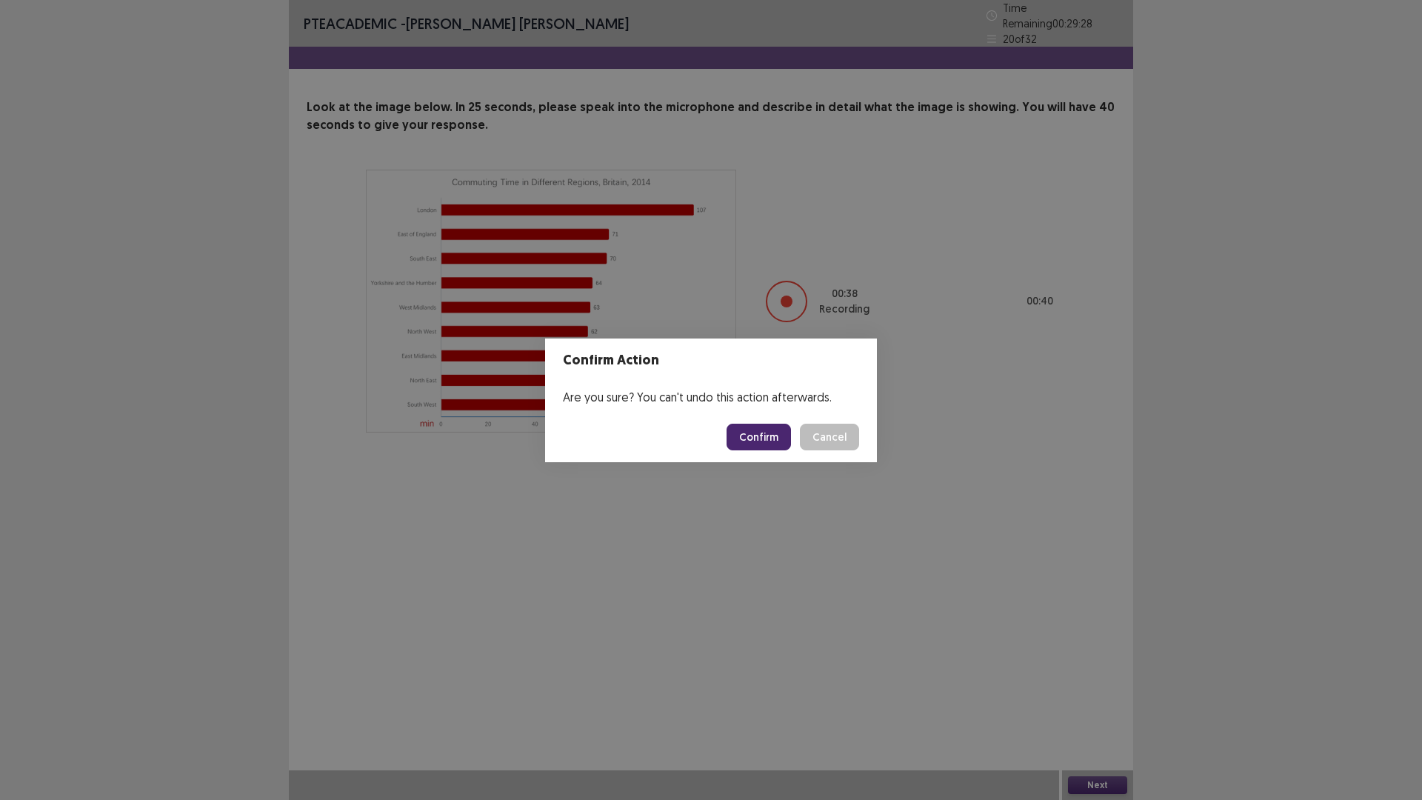
click at [769, 436] on button "Confirm" at bounding box center [759, 437] width 64 height 27
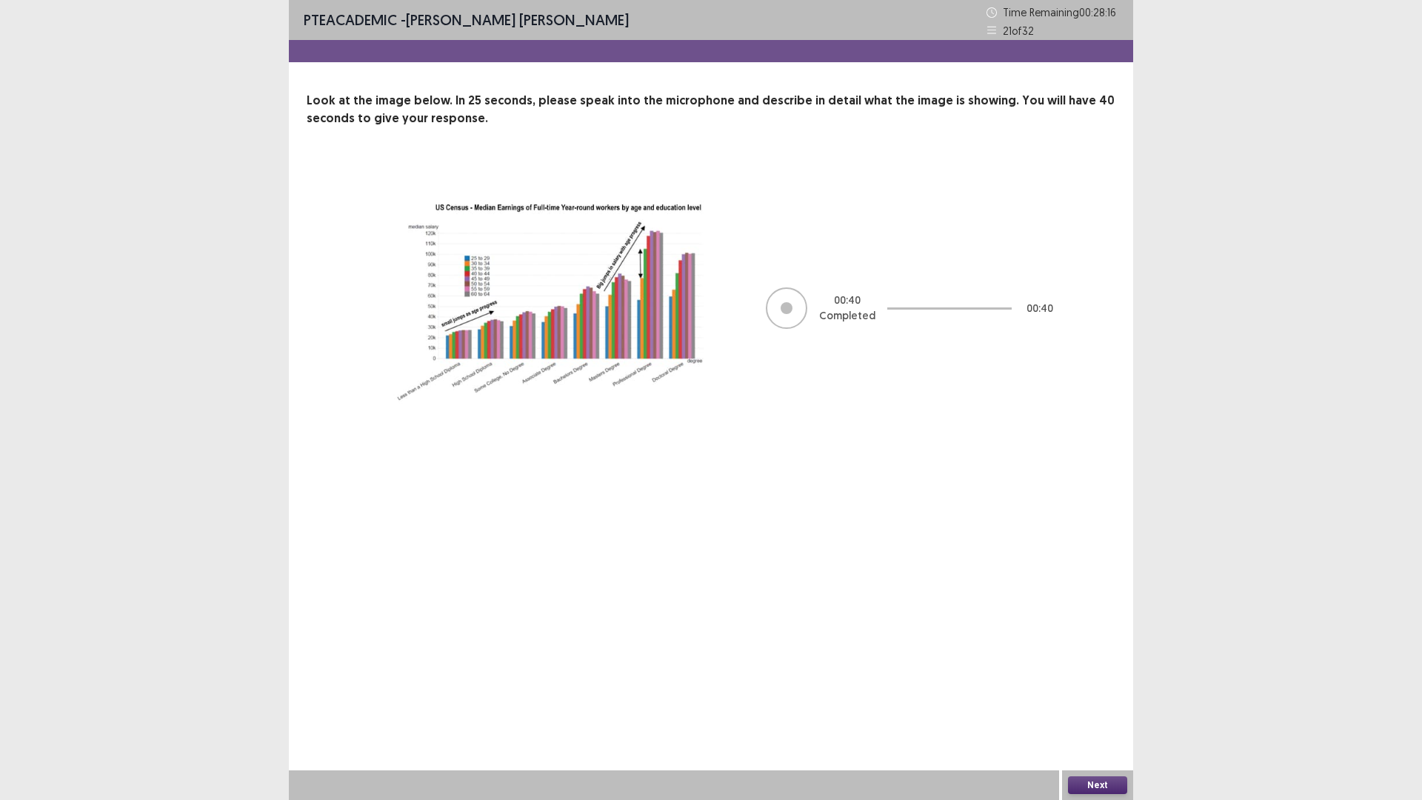
click at [1102, 699] on button "Next" at bounding box center [1097, 785] width 59 height 18
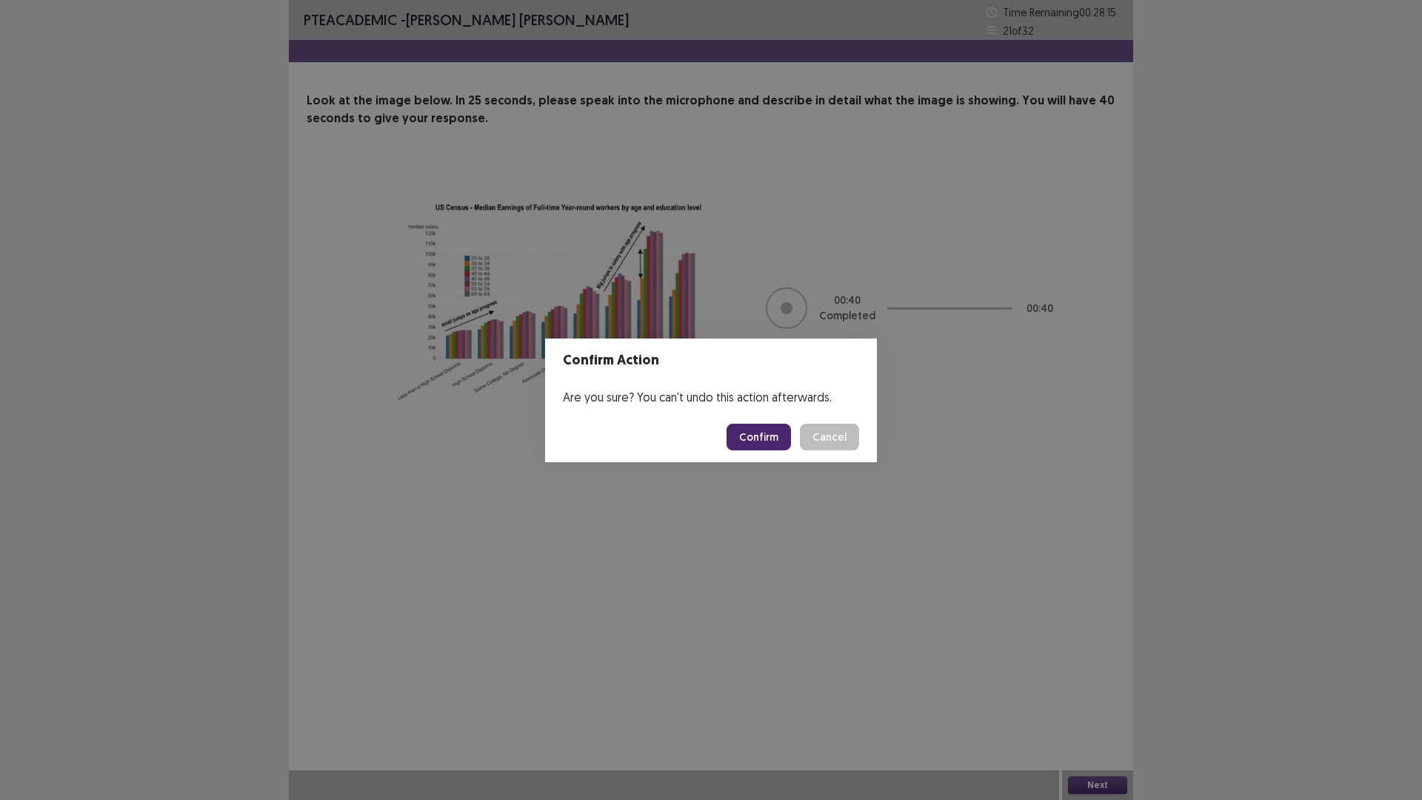
click at [754, 433] on button "Confirm" at bounding box center [759, 437] width 64 height 27
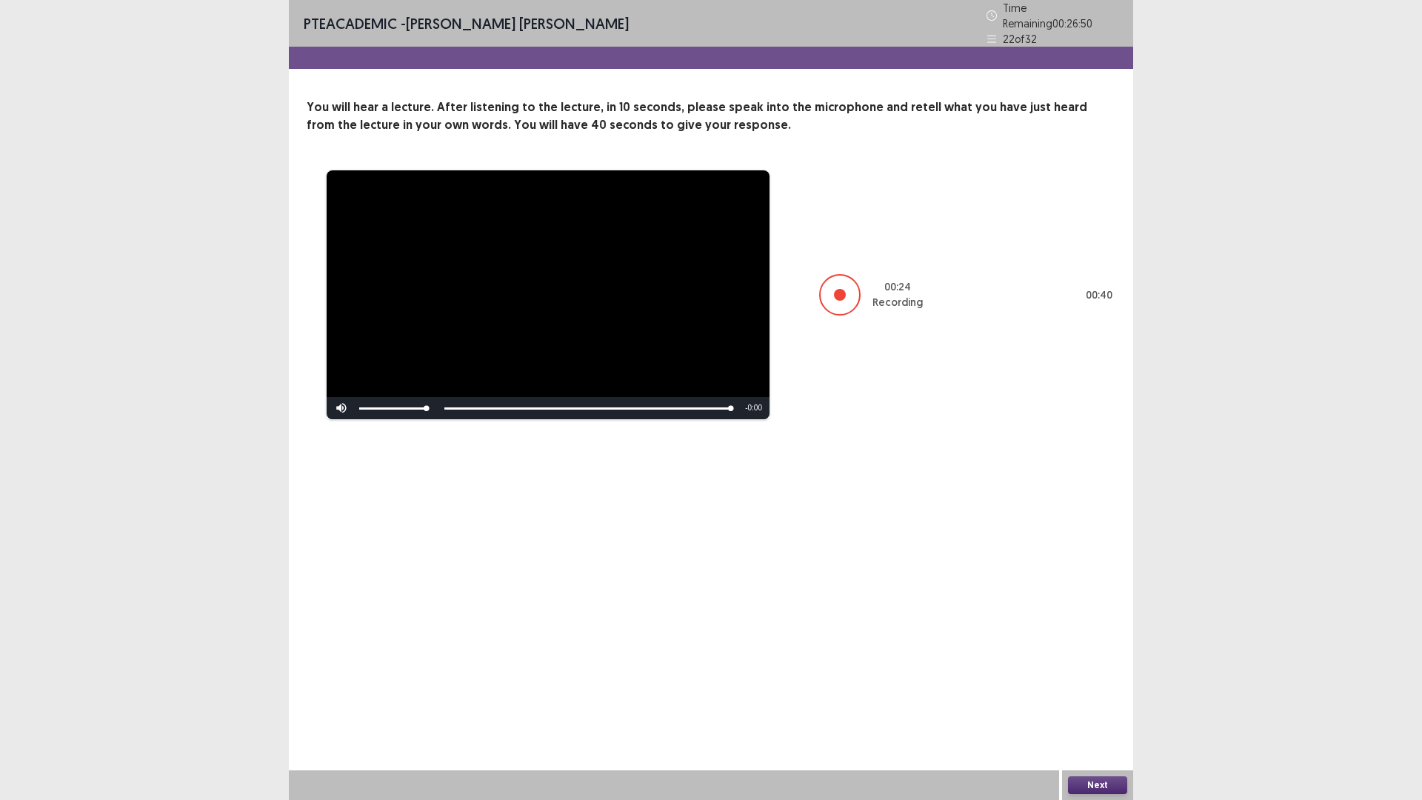
click at [1091, 699] on button "Next" at bounding box center [1097, 785] width 59 height 18
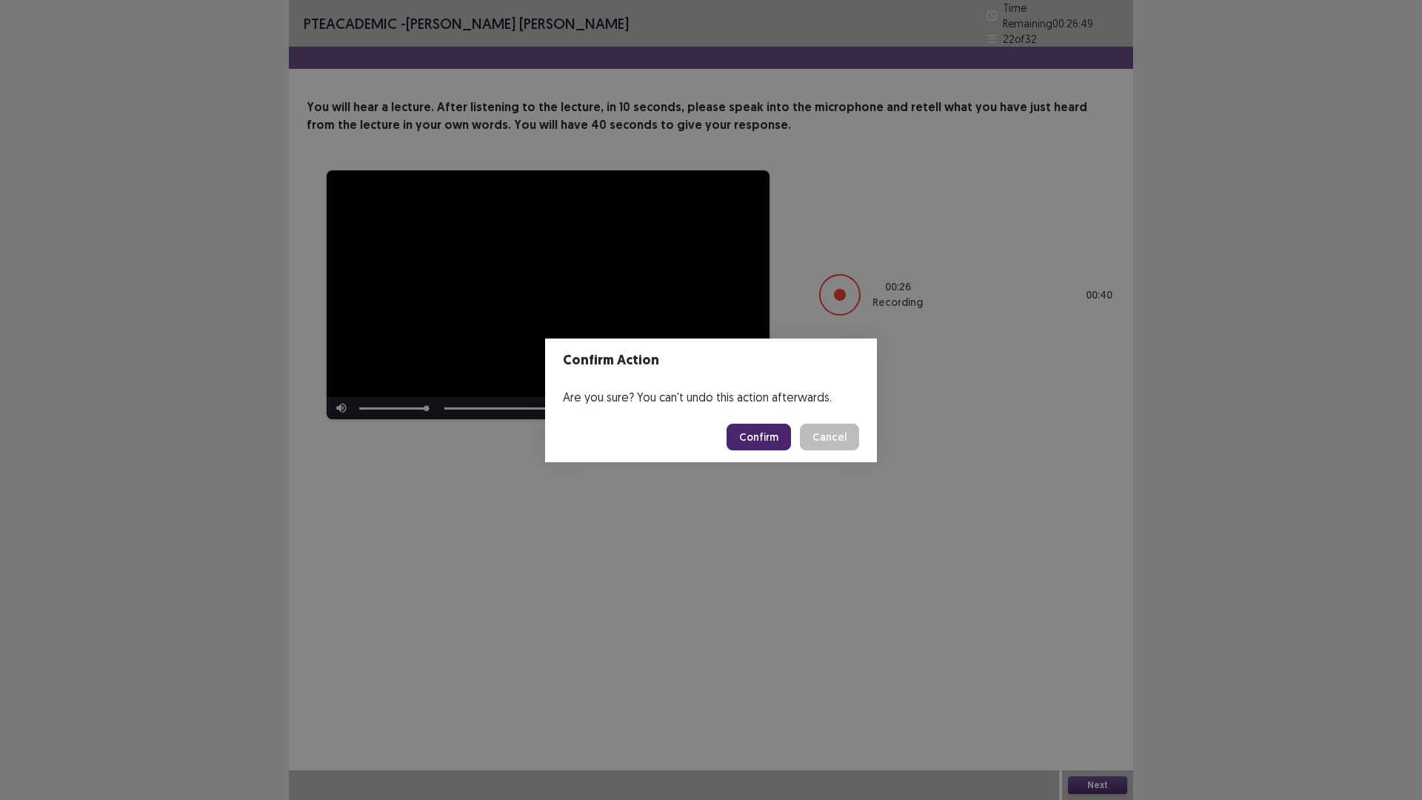
click at [748, 436] on button "Confirm" at bounding box center [759, 437] width 64 height 27
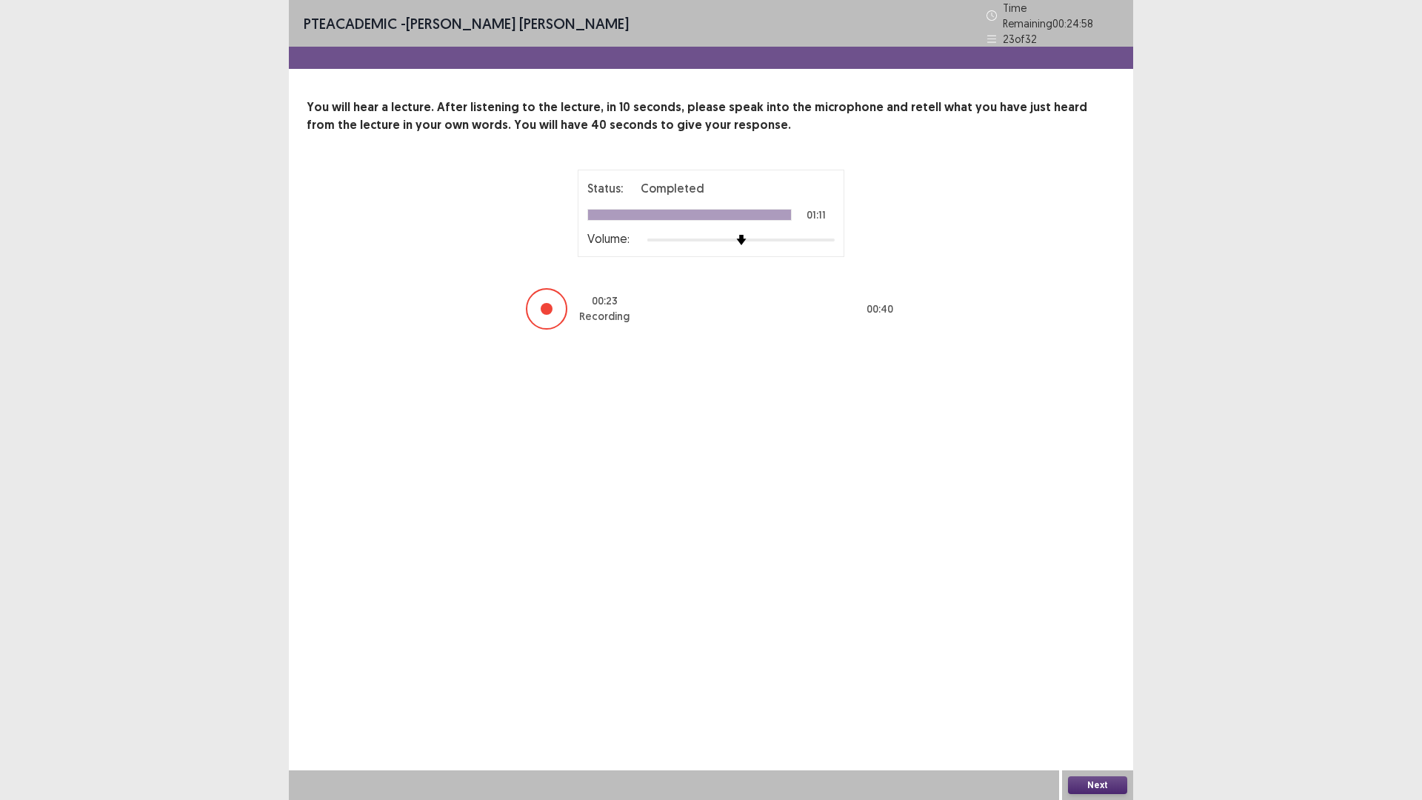
click at [1110, 699] on div "Next" at bounding box center [1097, 785] width 71 height 30
click at [1104, 699] on button "Next" at bounding box center [1097, 785] width 59 height 18
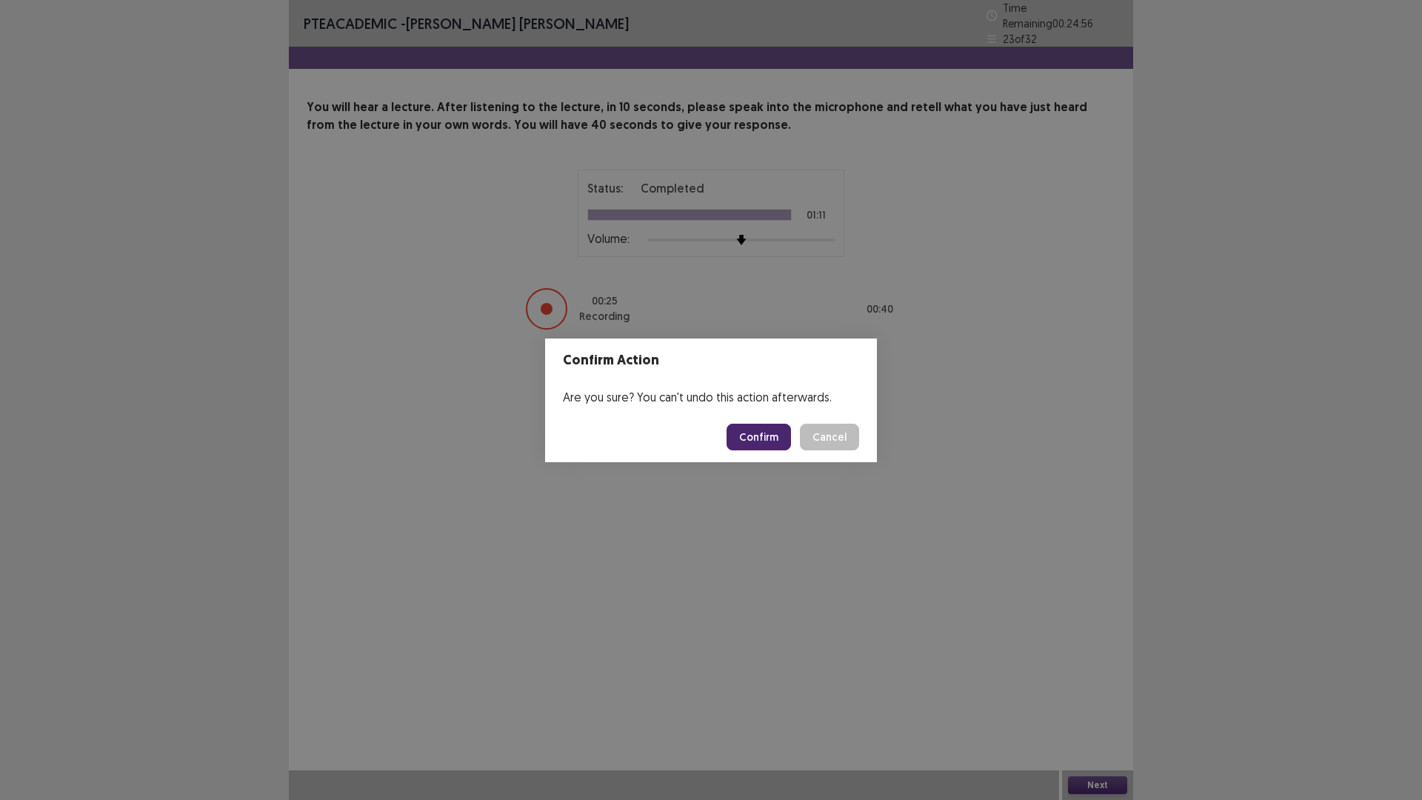
click at [754, 433] on button "Confirm" at bounding box center [759, 437] width 64 height 27
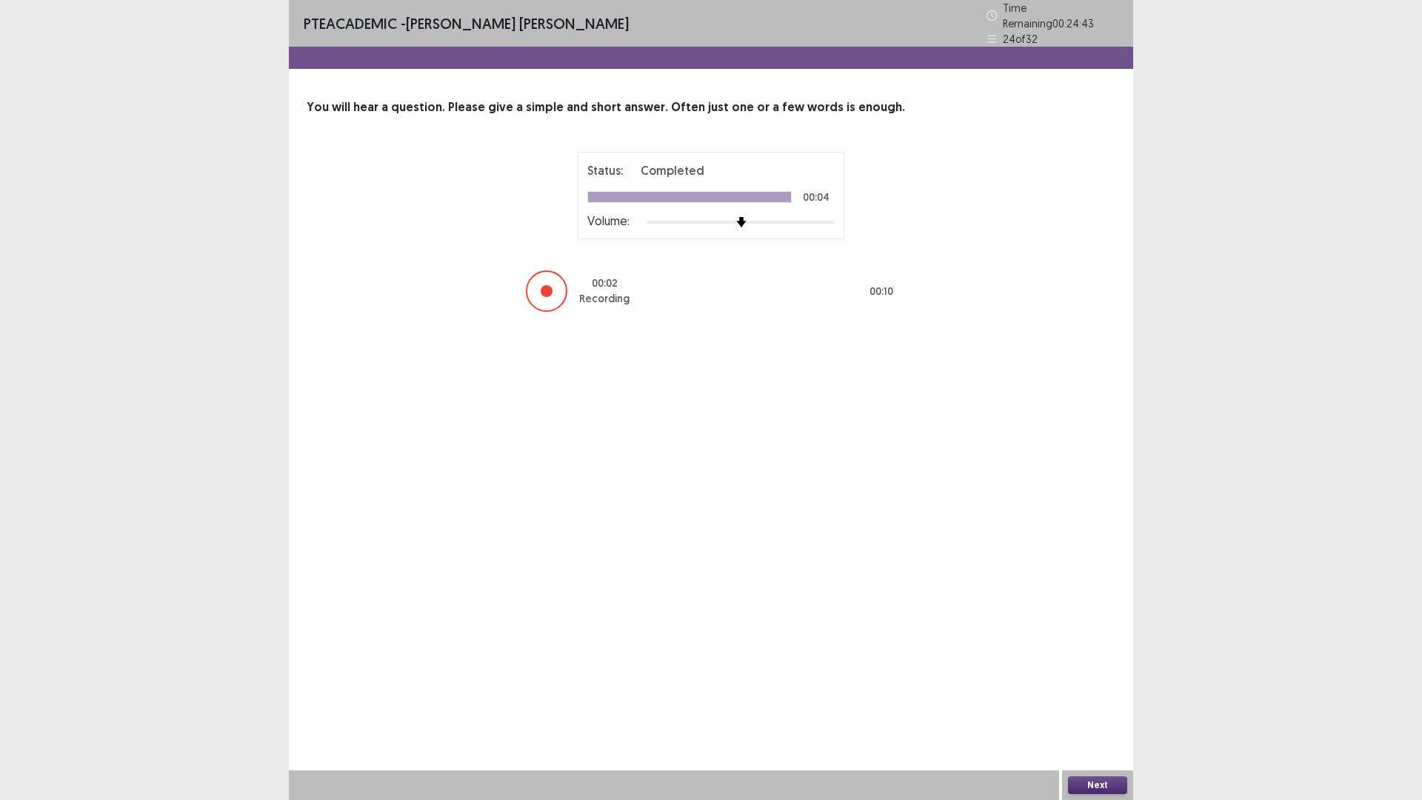
click at [1099, 699] on button "Next" at bounding box center [1097, 785] width 59 height 18
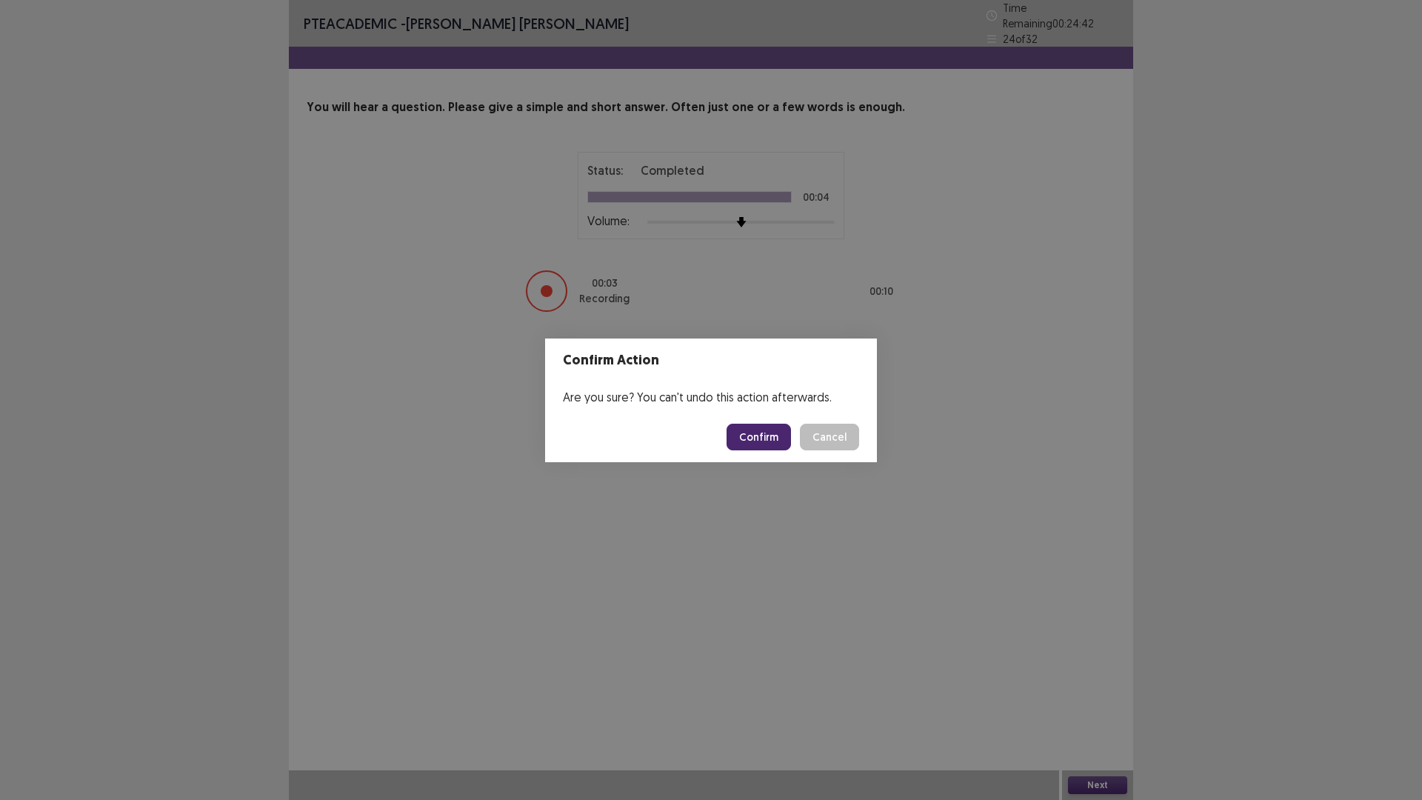
click at [745, 435] on button "Confirm" at bounding box center [759, 437] width 64 height 27
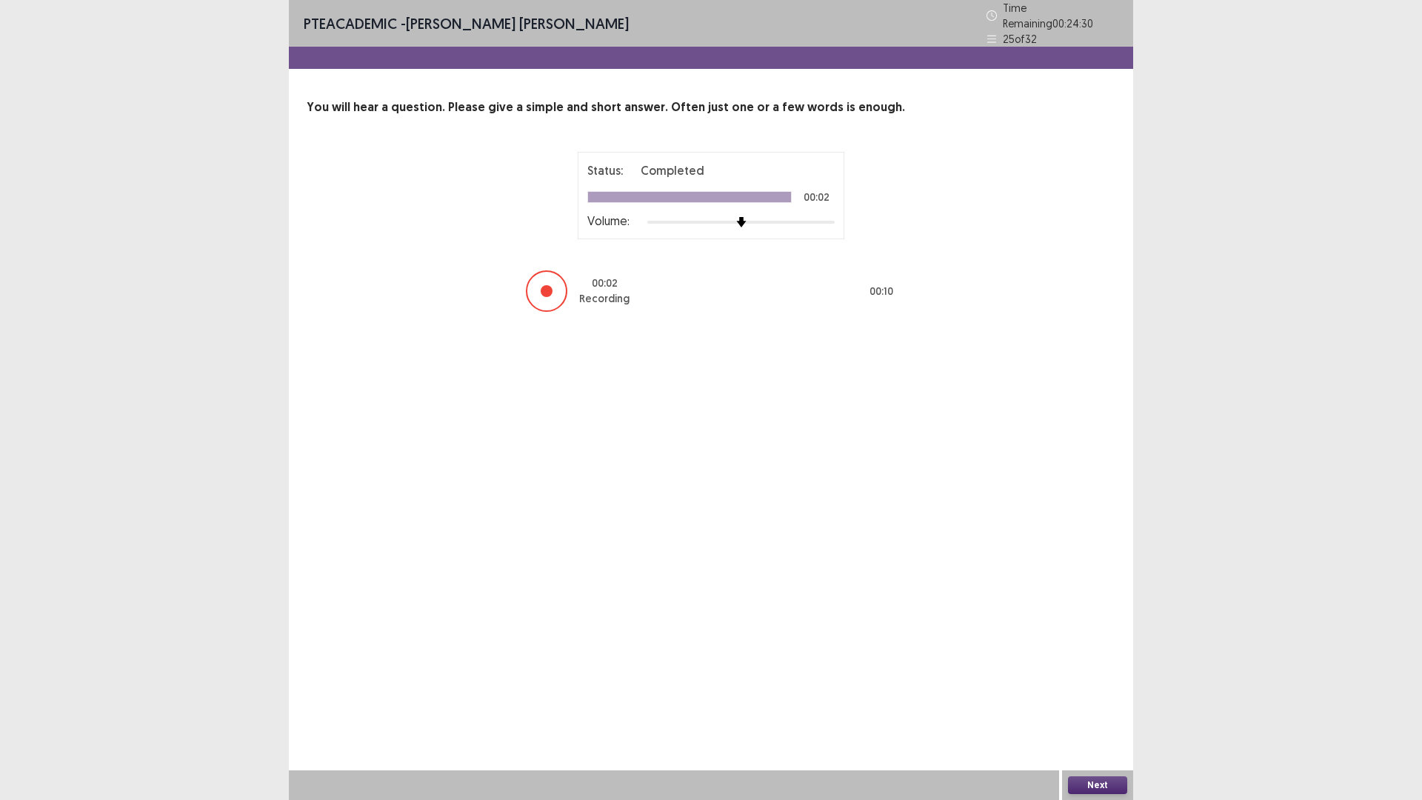
click at [1102, 699] on button "Next" at bounding box center [1097, 785] width 59 height 18
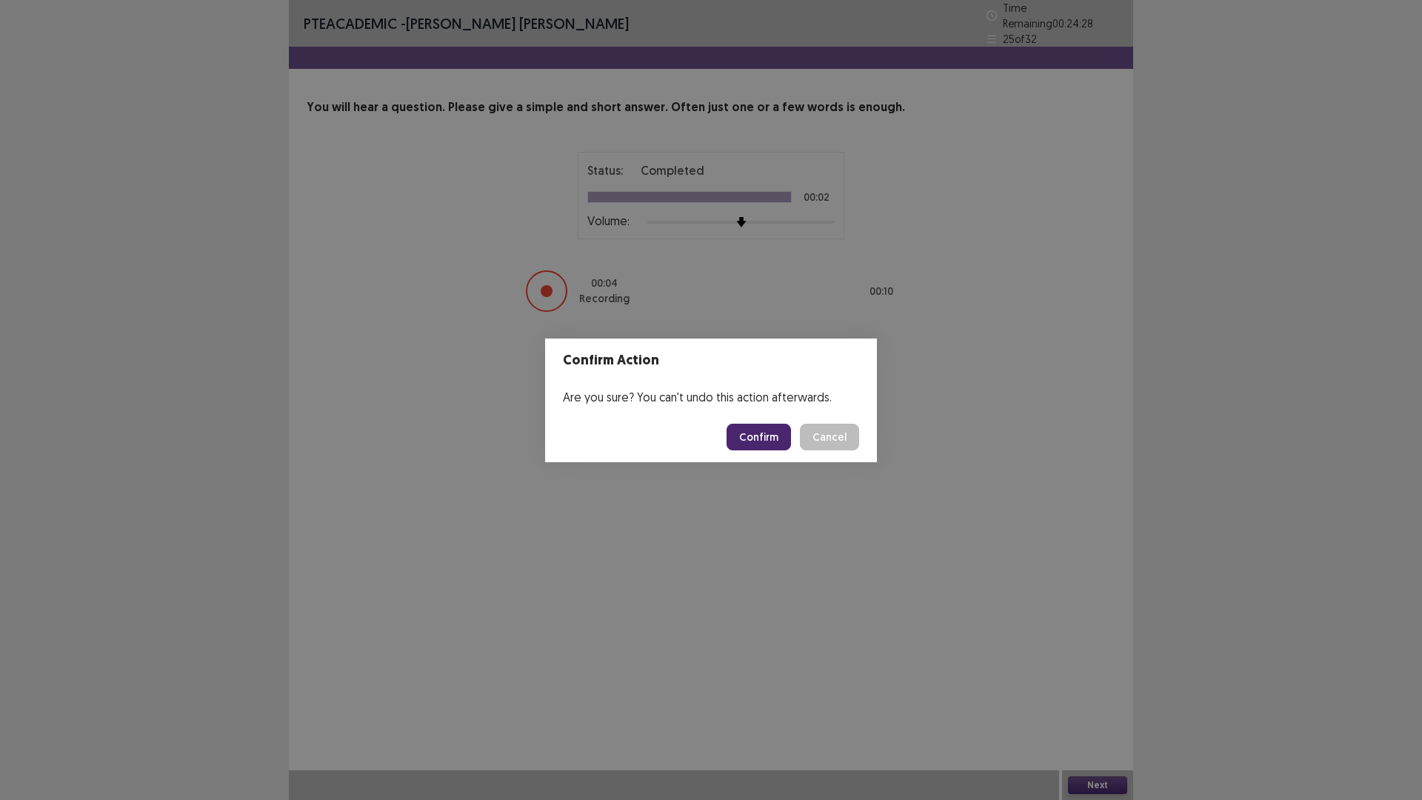
click at [752, 440] on button "Confirm" at bounding box center [759, 437] width 64 height 27
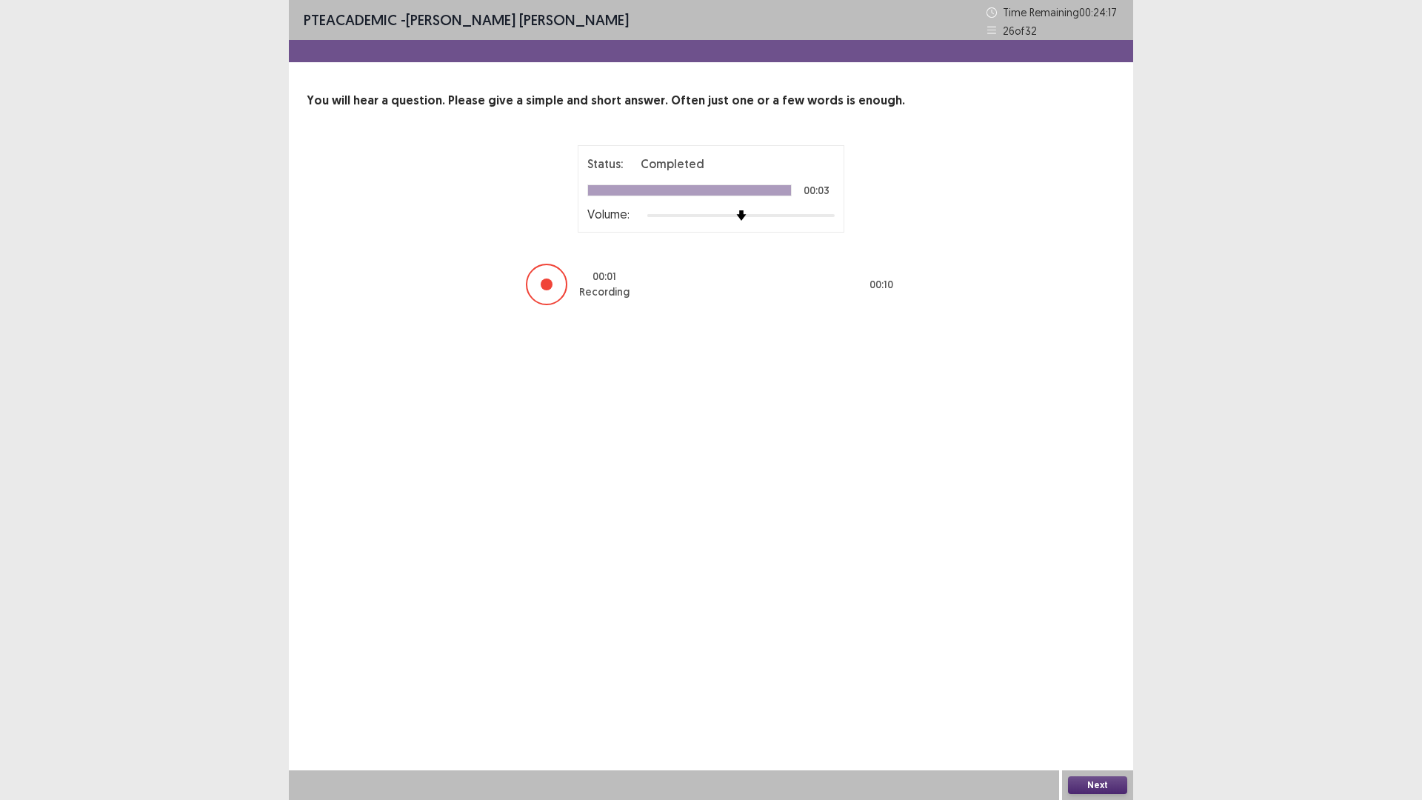
click at [1093, 699] on button "Next" at bounding box center [1097, 785] width 59 height 18
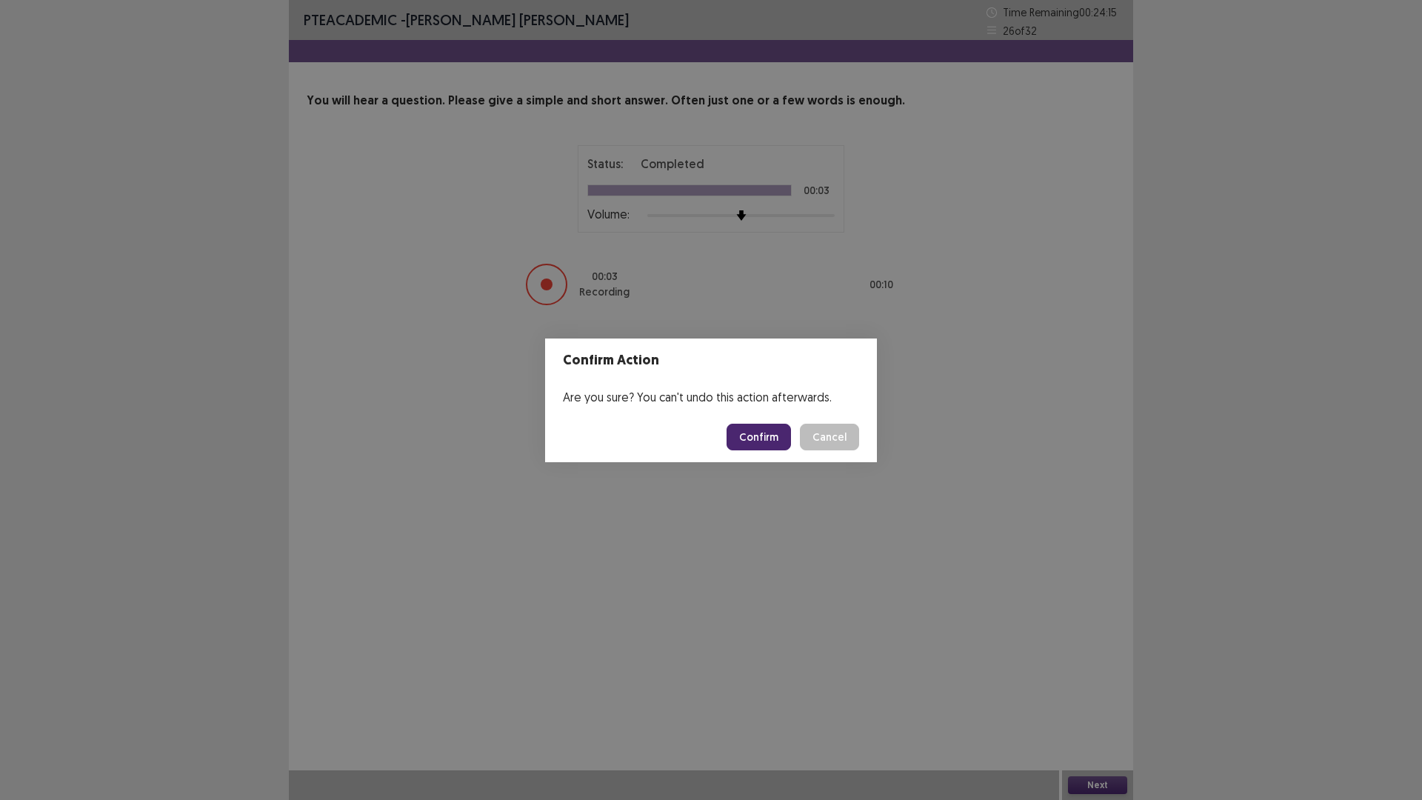
click at [748, 444] on button "Confirm" at bounding box center [759, 437] width 64 height 27
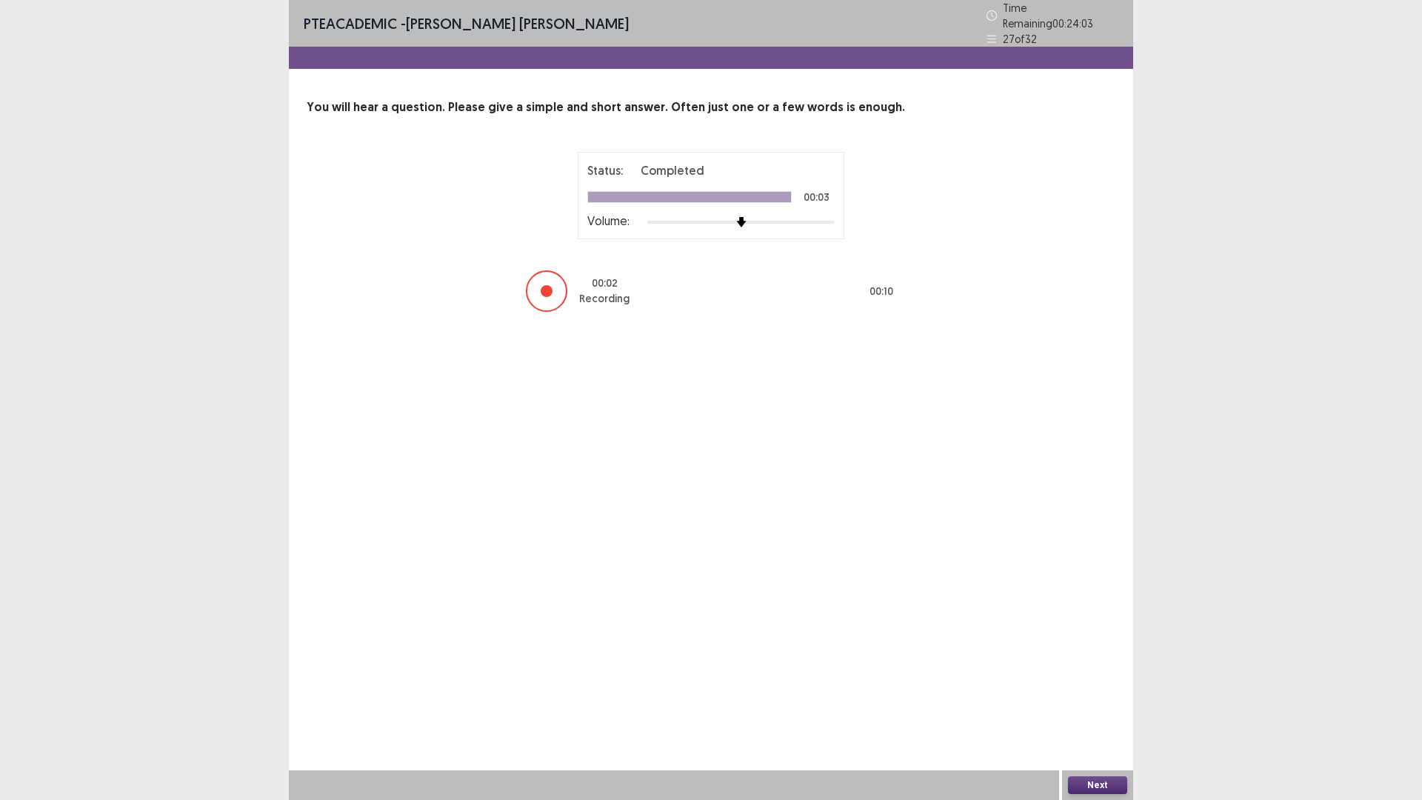
click at [1098, 699] on button "Next" at bounding box center [1097, 785] width 59 height 18
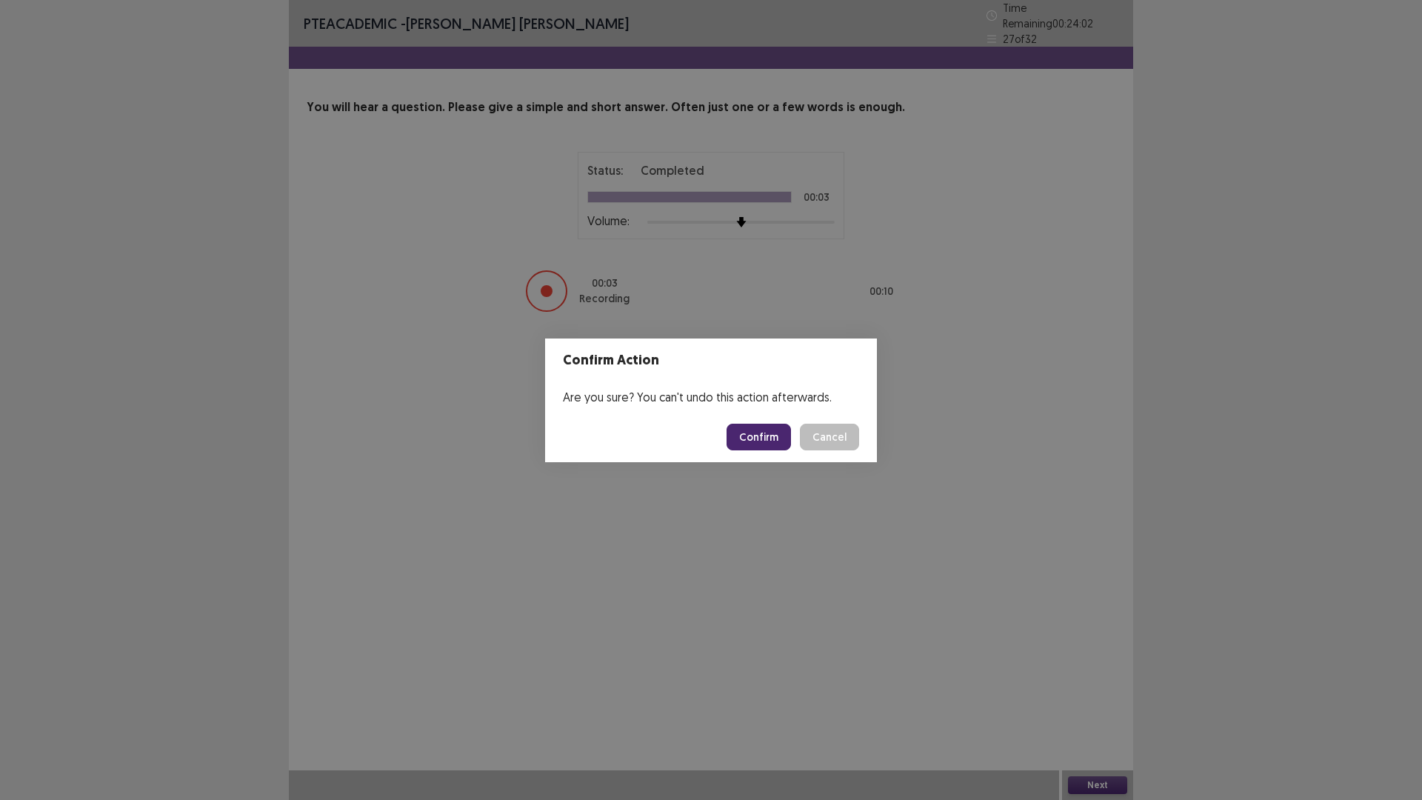
click at [764, 434] on button "Confirm" at bounding box center [759, 437] width 64 height 27
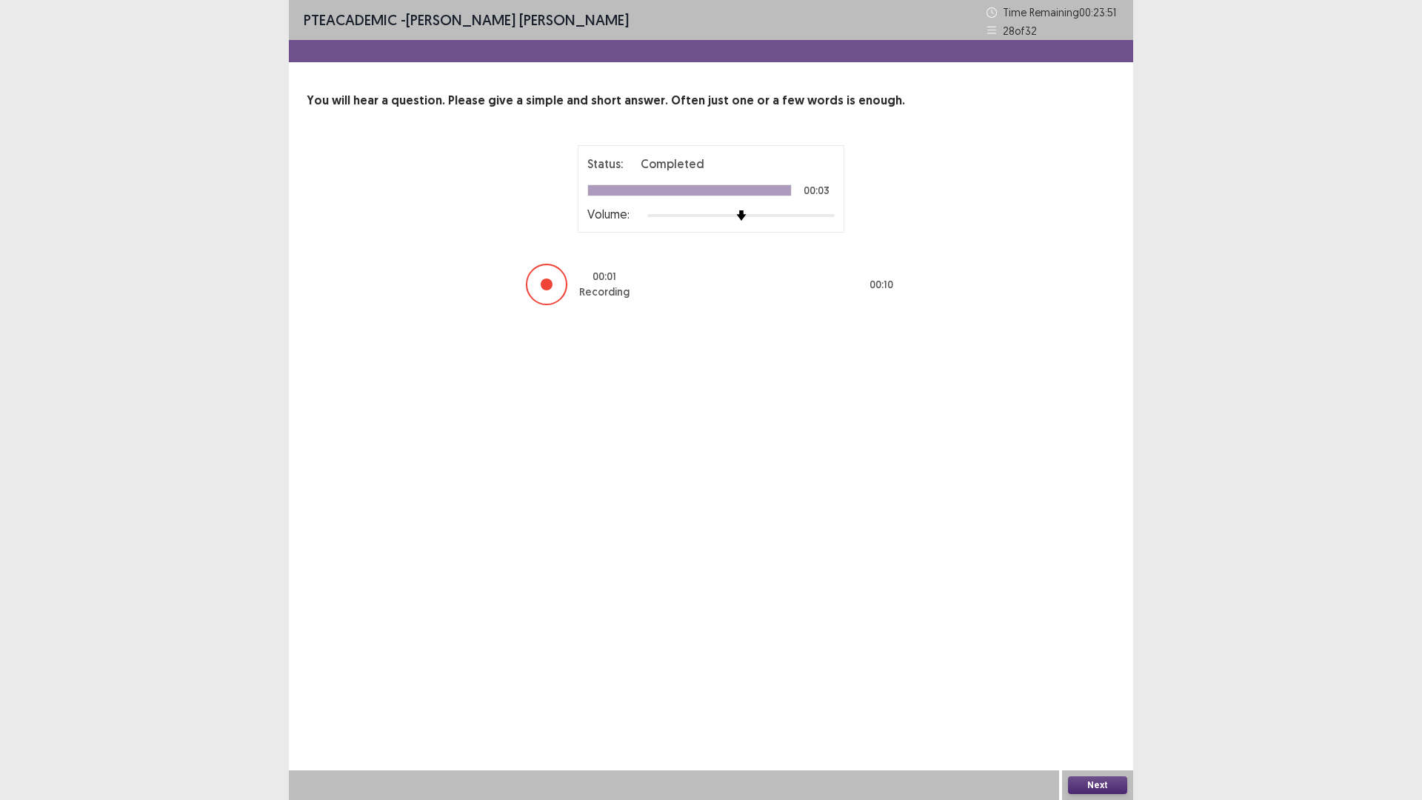
click at [1085, 699] on button "Next" at bounding box center [1097, 785] width 59 height 18
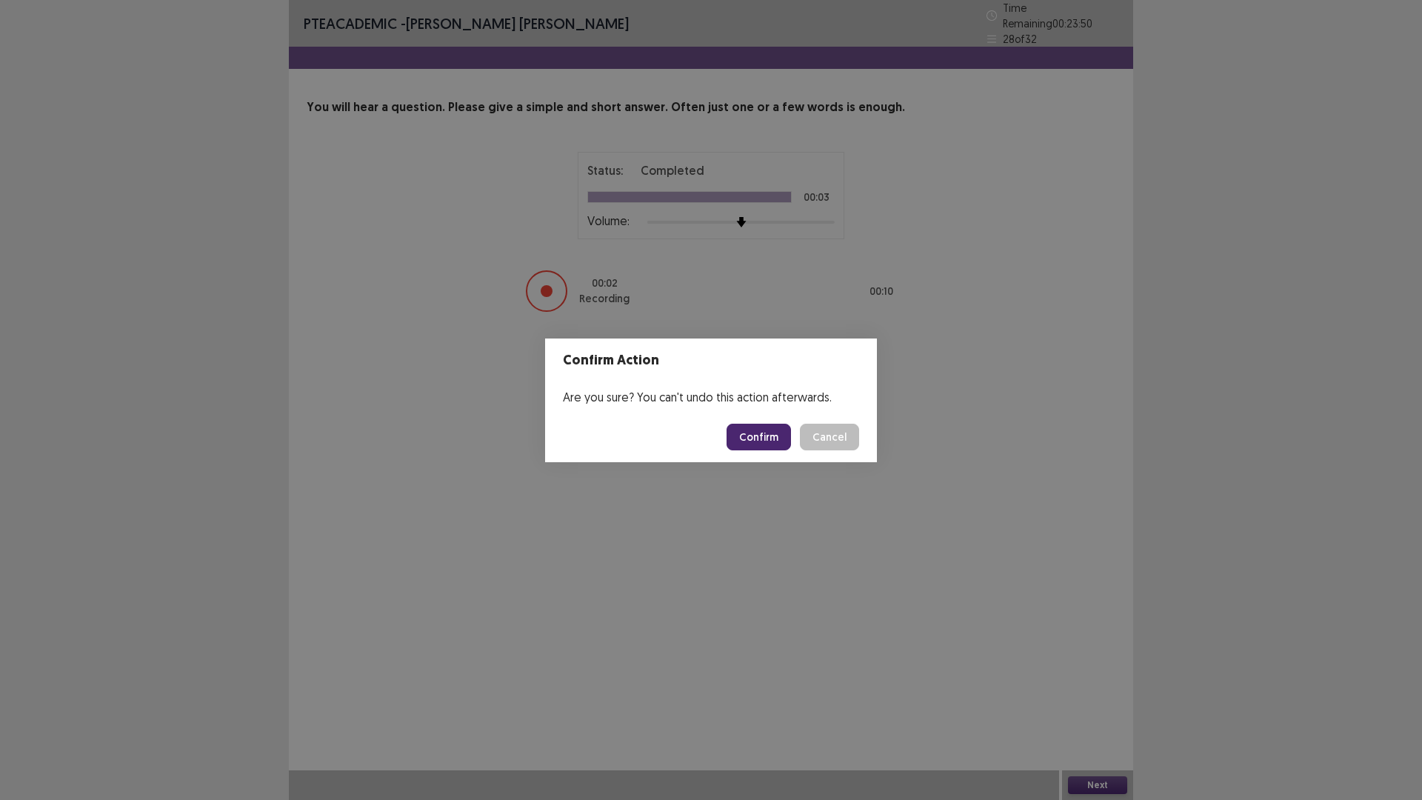
click at [755, 428] on button "Confirm" at bounding box center [759, 437] width 64 height 27
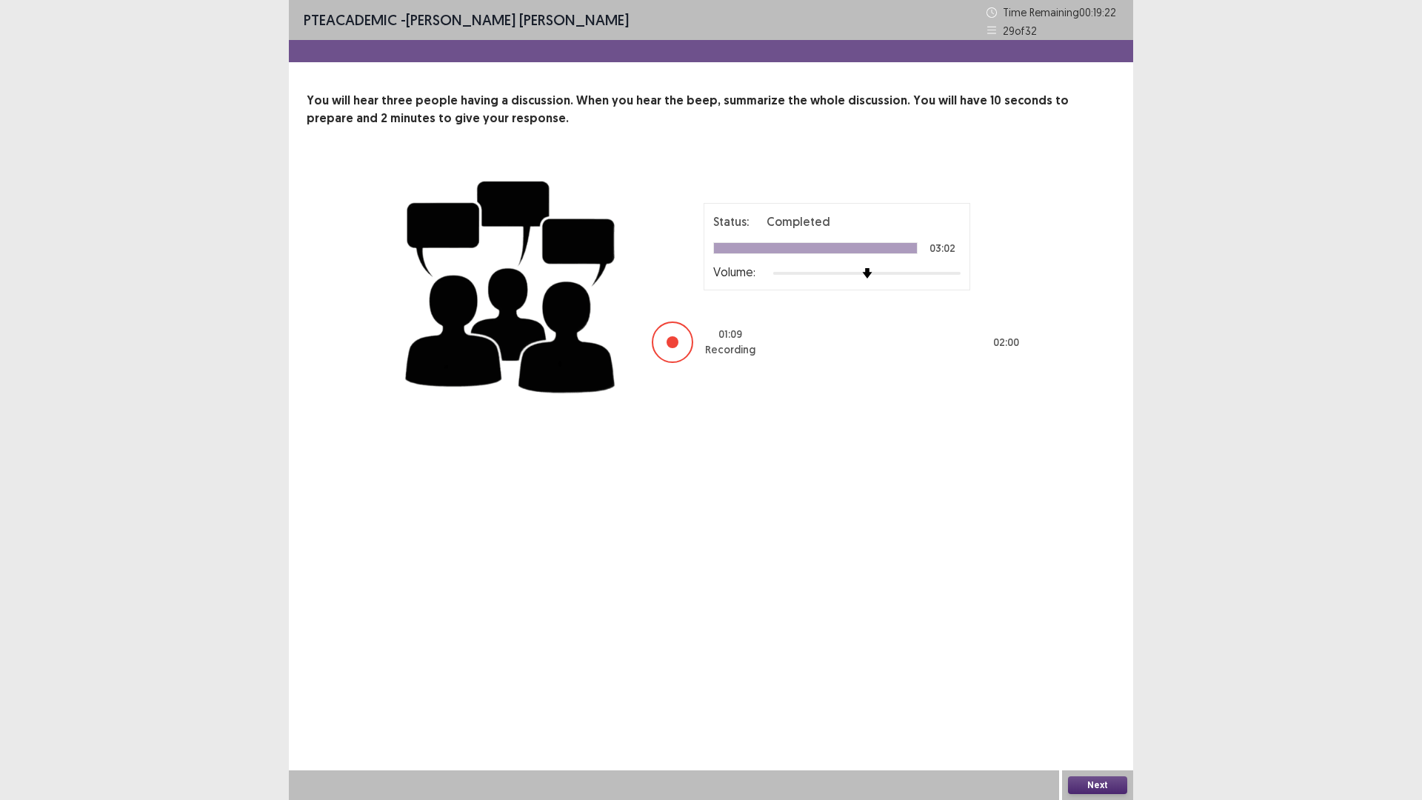
click at [1102, 699] on button "Next" at bounding box center [1097, 785] width 59 height 18
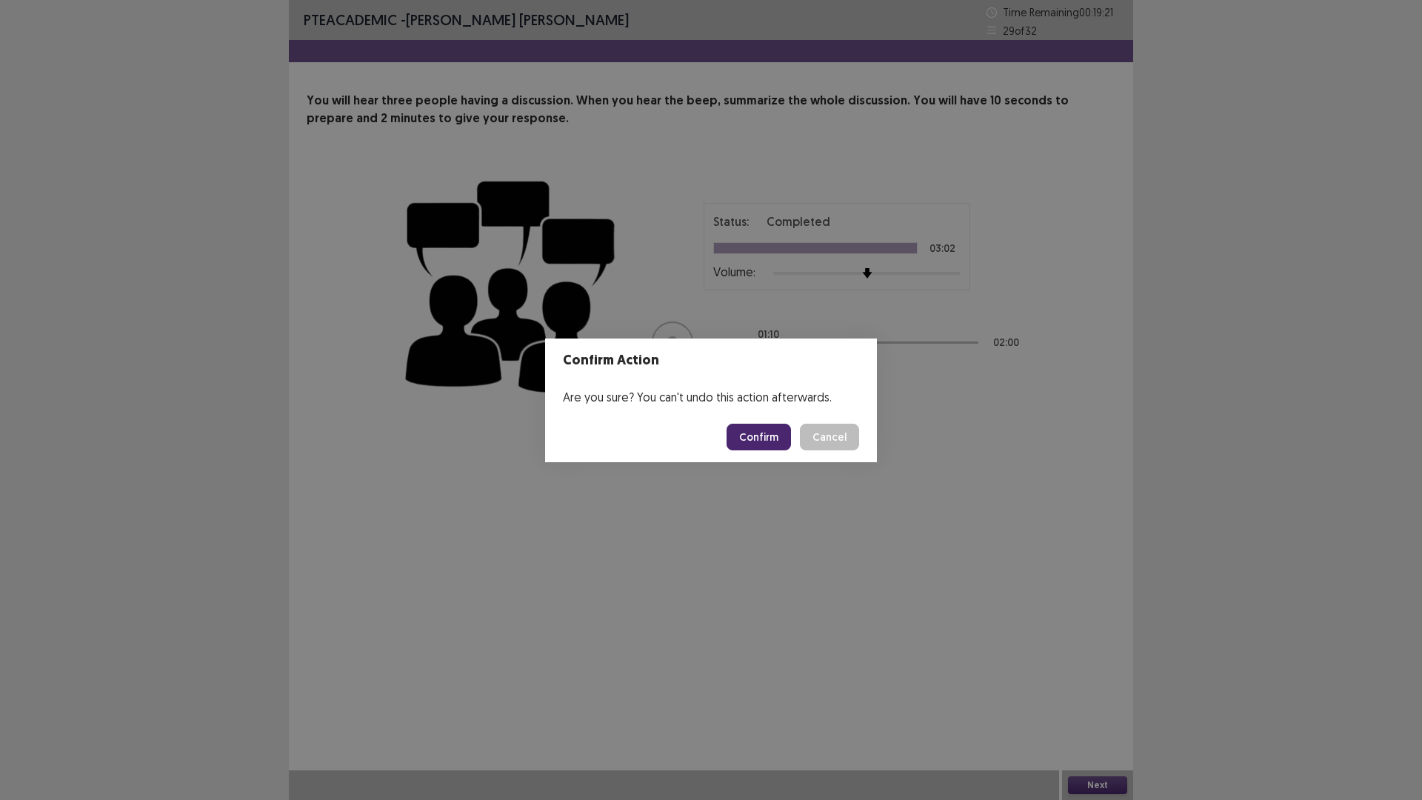
click at [745, 431] on button "Confirm" at bounding box center [759, 437] width 64 height 27
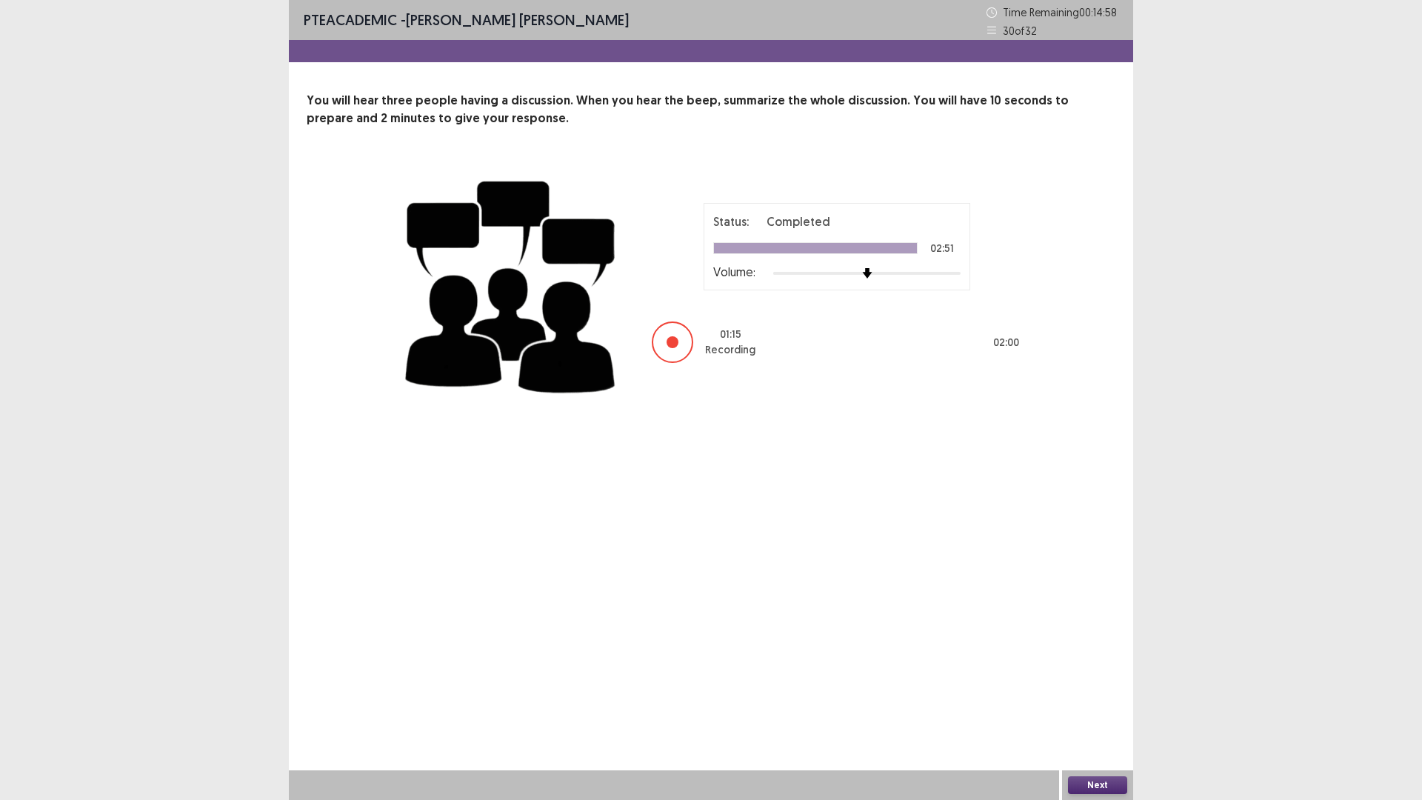
click at [1118, 699] on button "Next" at bounding box center [1097, 785] width 59 height 18
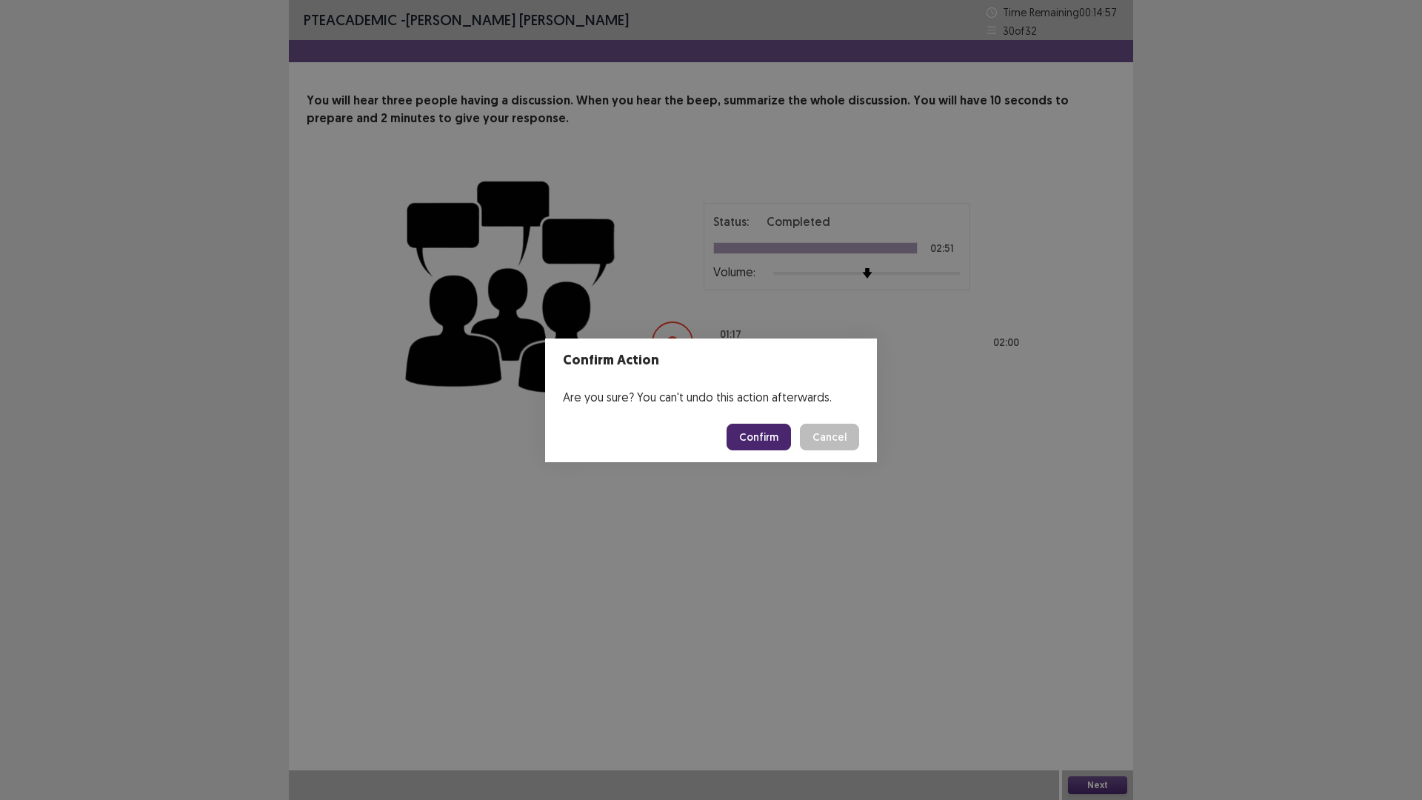
click at [761, 427] on button "Confirm" at bounding box center [759, 437] width 64 height 27
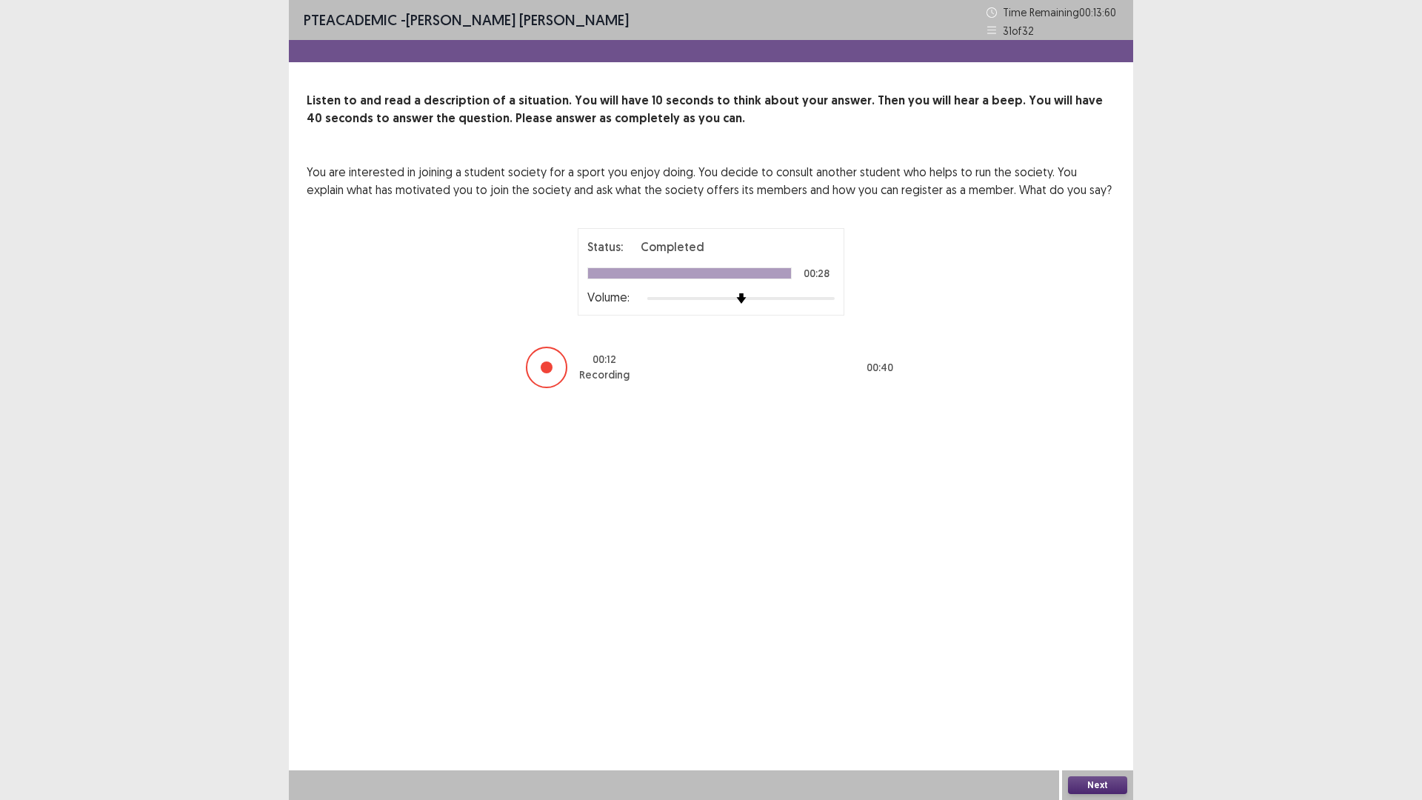
click at [1091, 699] on button "Next" at bounding box center [1097, 785] width 59 height 18
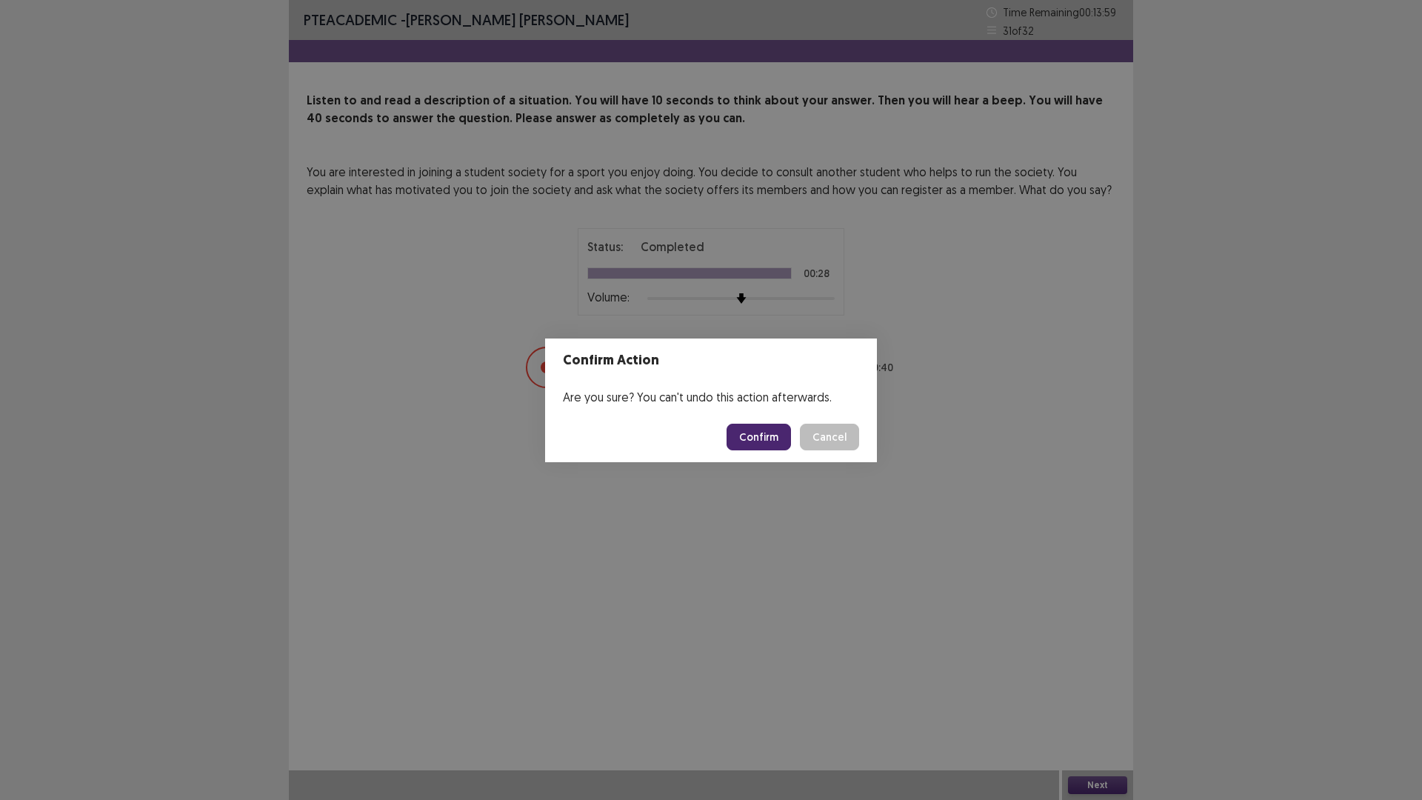
click at [775, 442] on button "Confirm" at bounding box center [759, 437] width 64 height 27
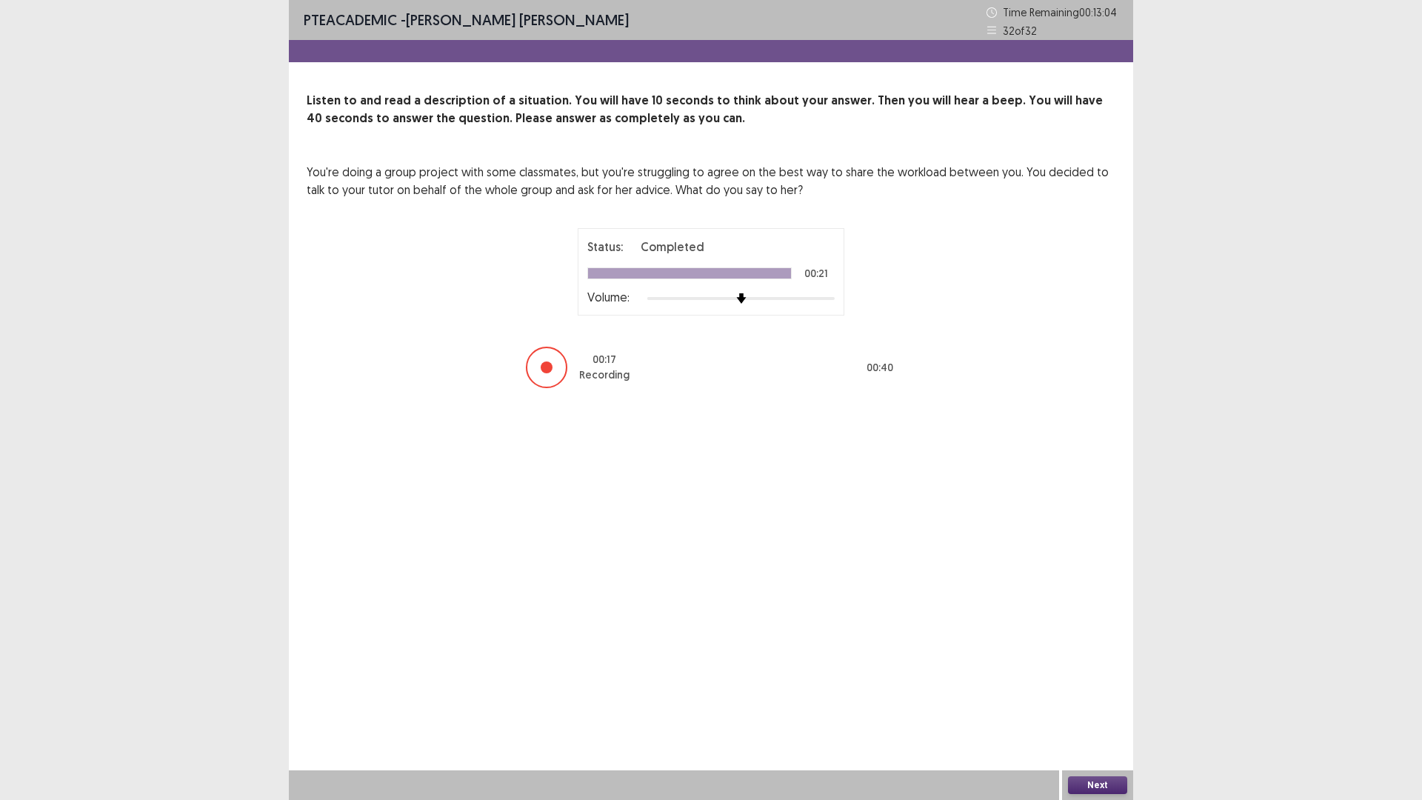
click at [1079, 699] on button "Next" at bounding box center [1097, 785] width 59 height 18
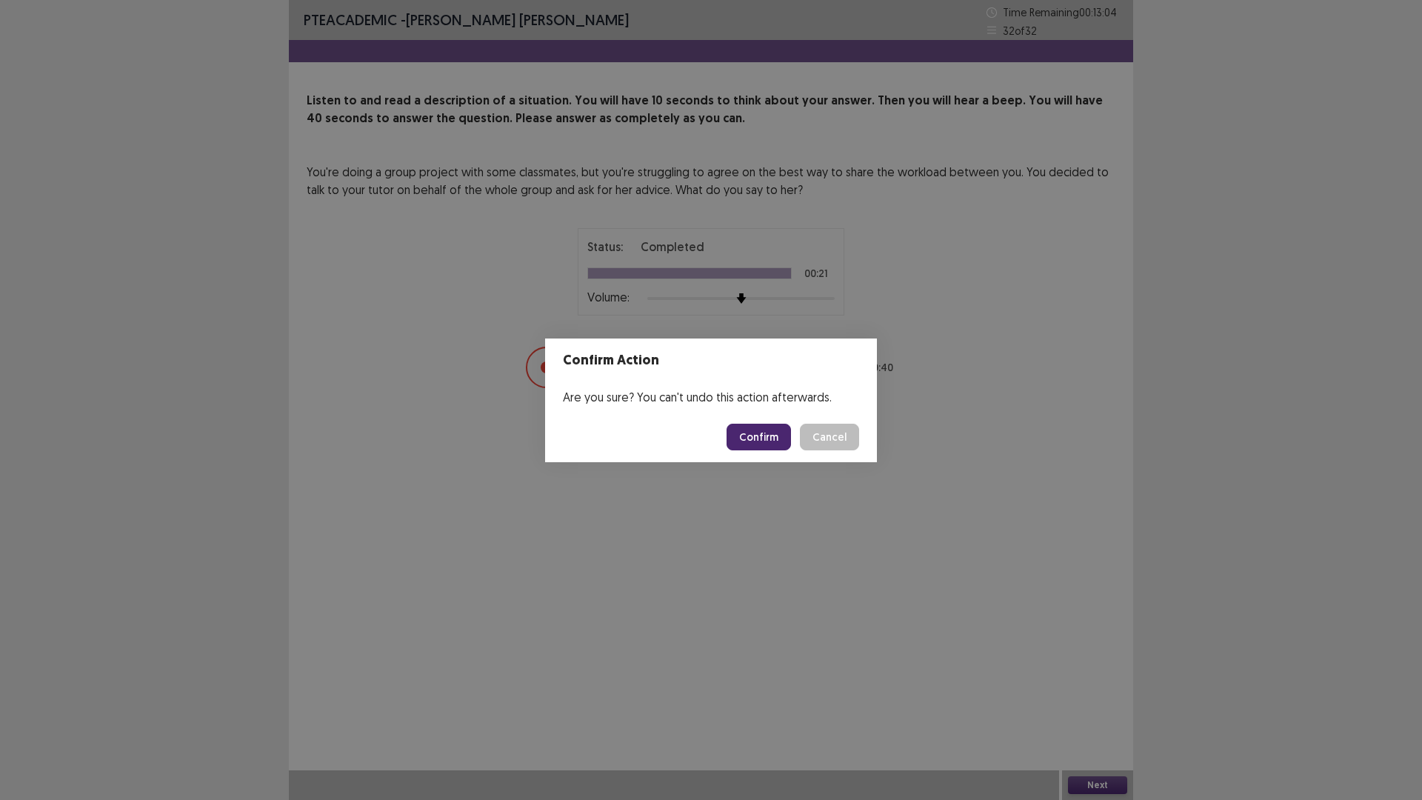
click at [763, 433] on button "Confirm" at bounding box center [759, 437] width 64 height 27
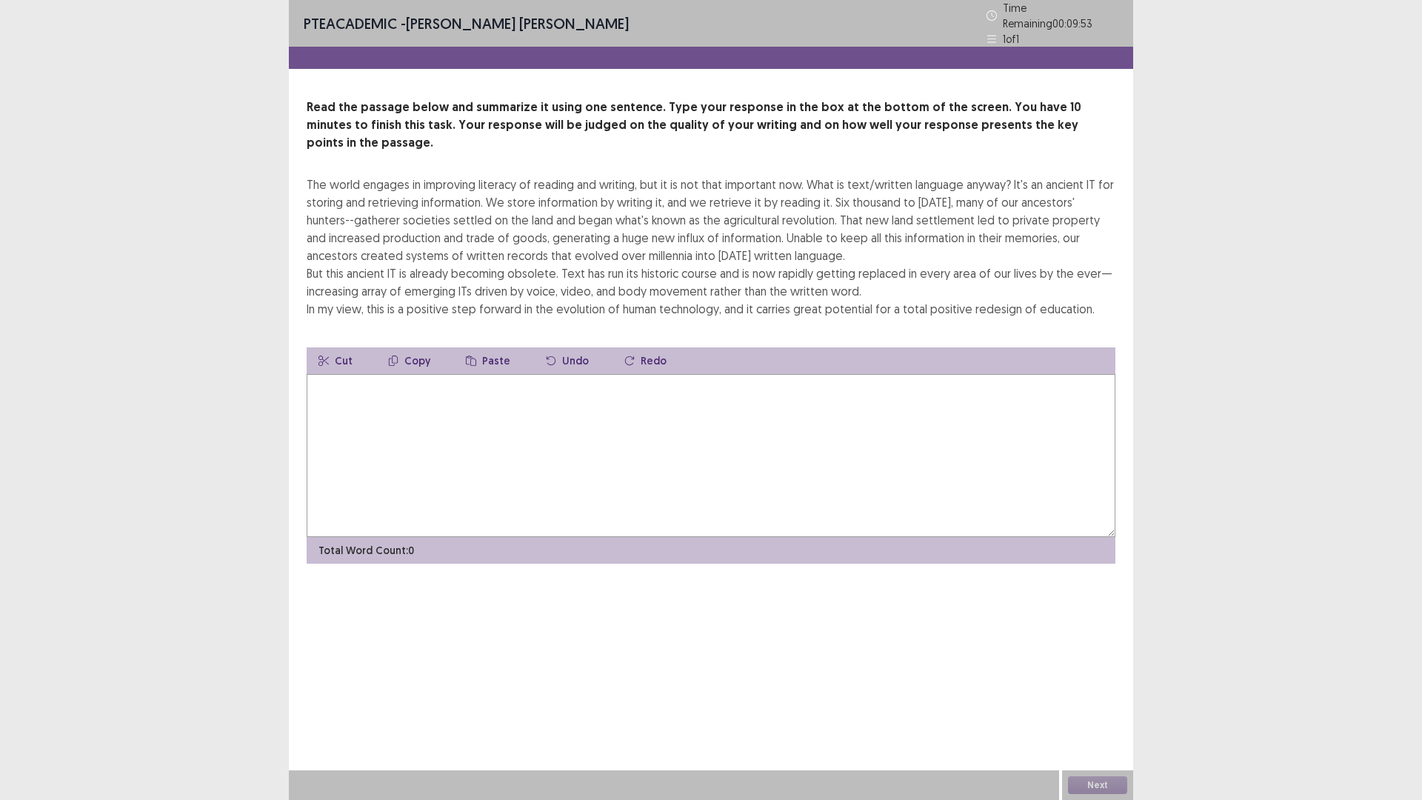
click at [456, 390] on textarea at bounding box center [711, 455] width 809 height 163
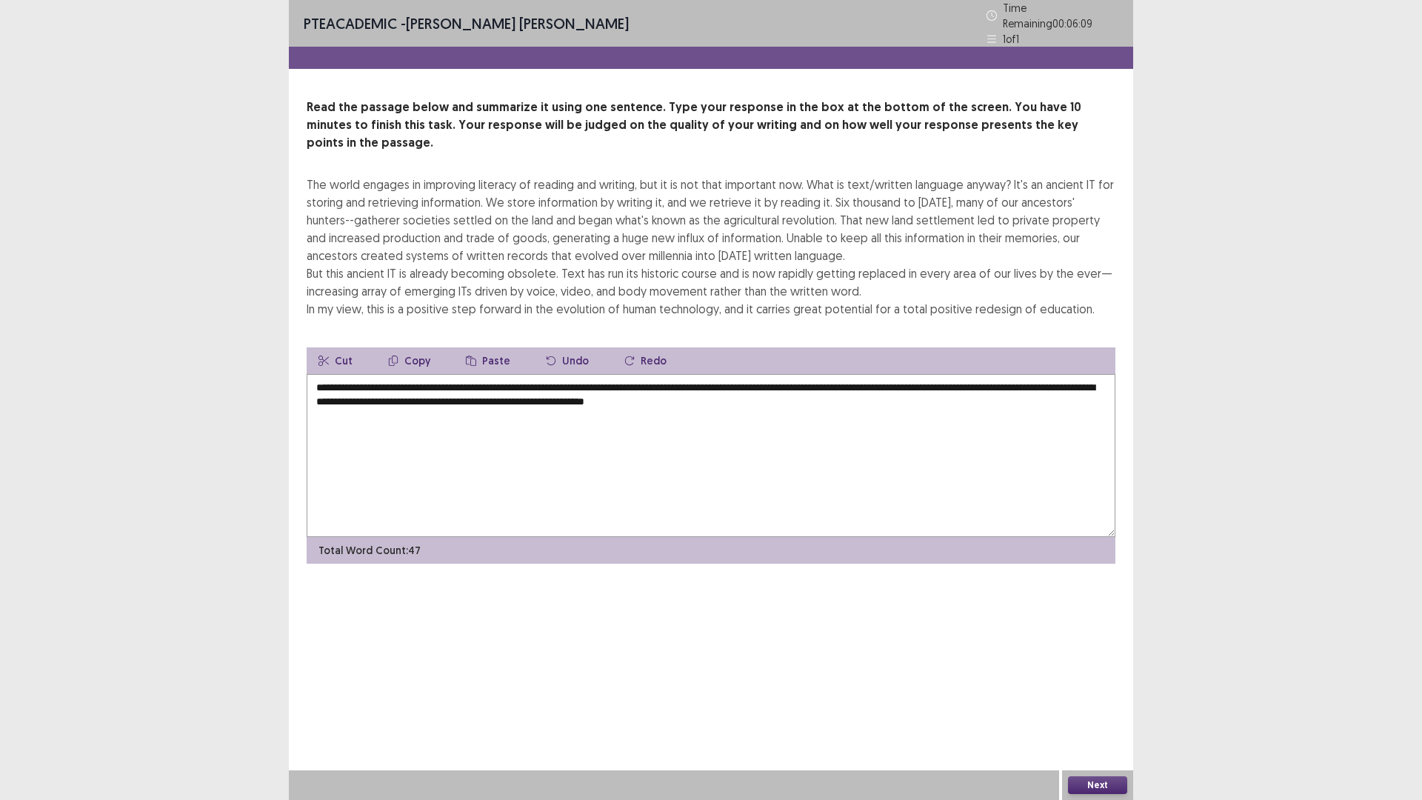
click at [359, 374] on textarea "**********" at bounding box center [711, 455] width 809 height 163
click at [911, 374] on textarea "**********" at bounding box center [711, 455] width 809 height 163
type textarea "**********"
click at [1108, 699] on button "Next" at bounding box center [1097, 785] width 59 height 18
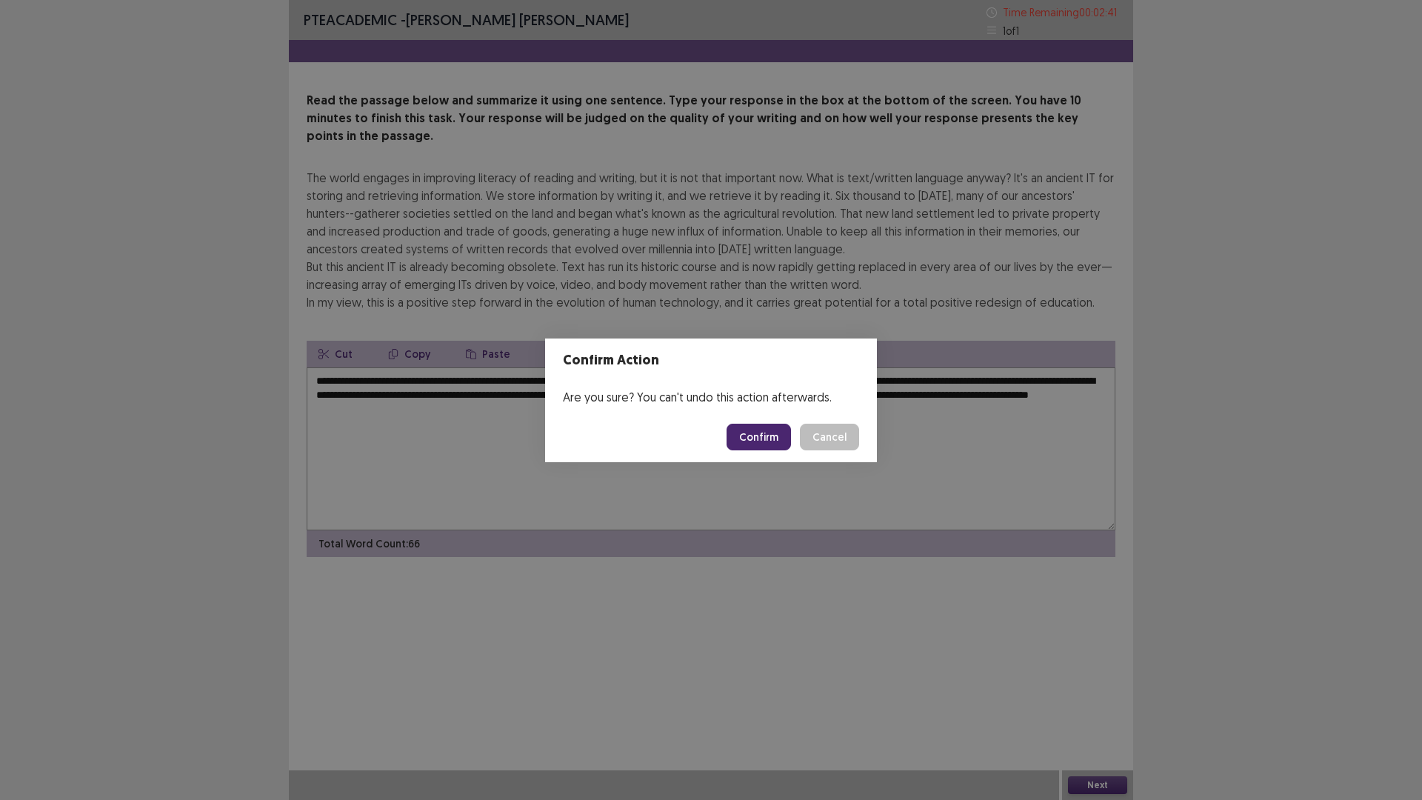
click at [757, 438] on button "Confirm" at bounding box center [759, 437] width 64 height 27
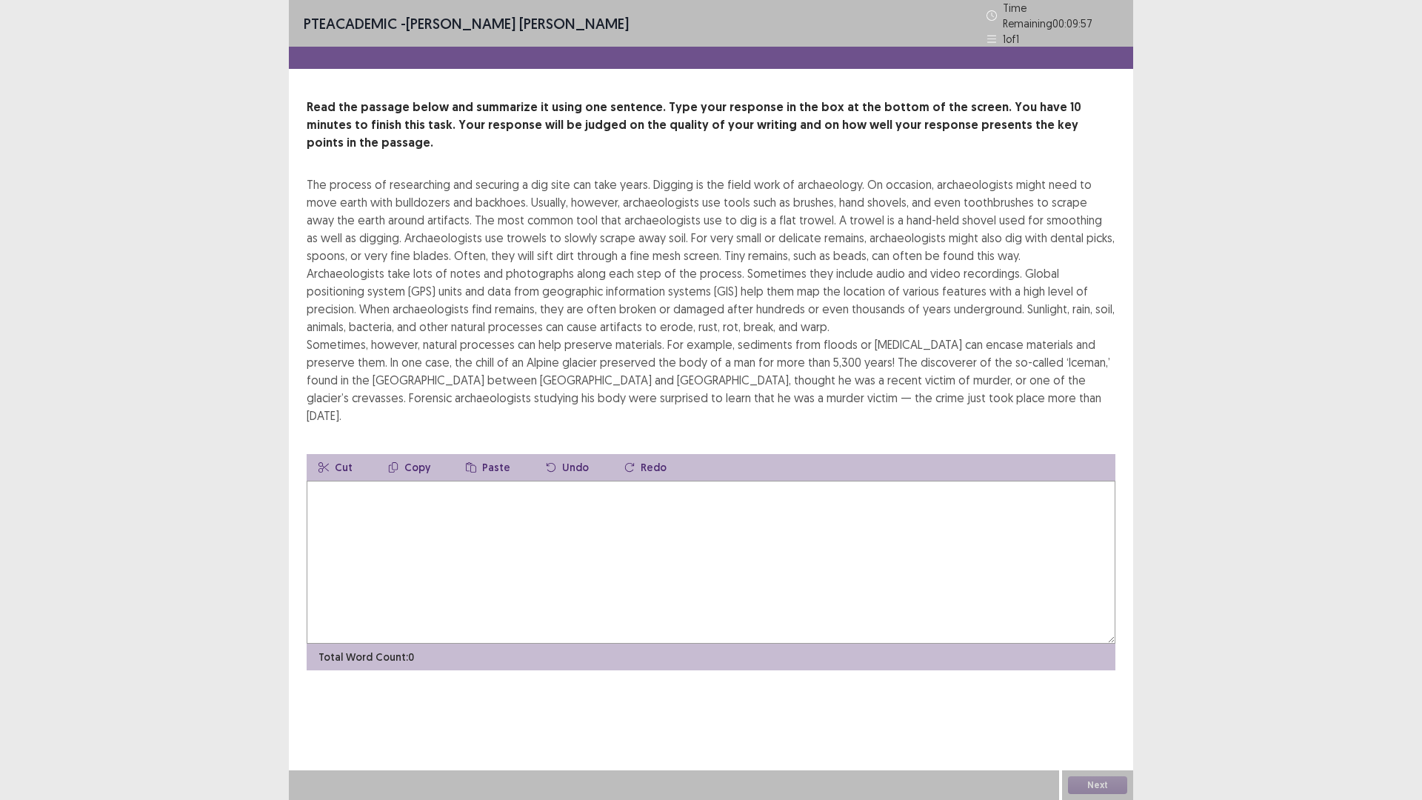
click at [499, 490] on textarea at bounding box center [711, 562] width 809 height 163
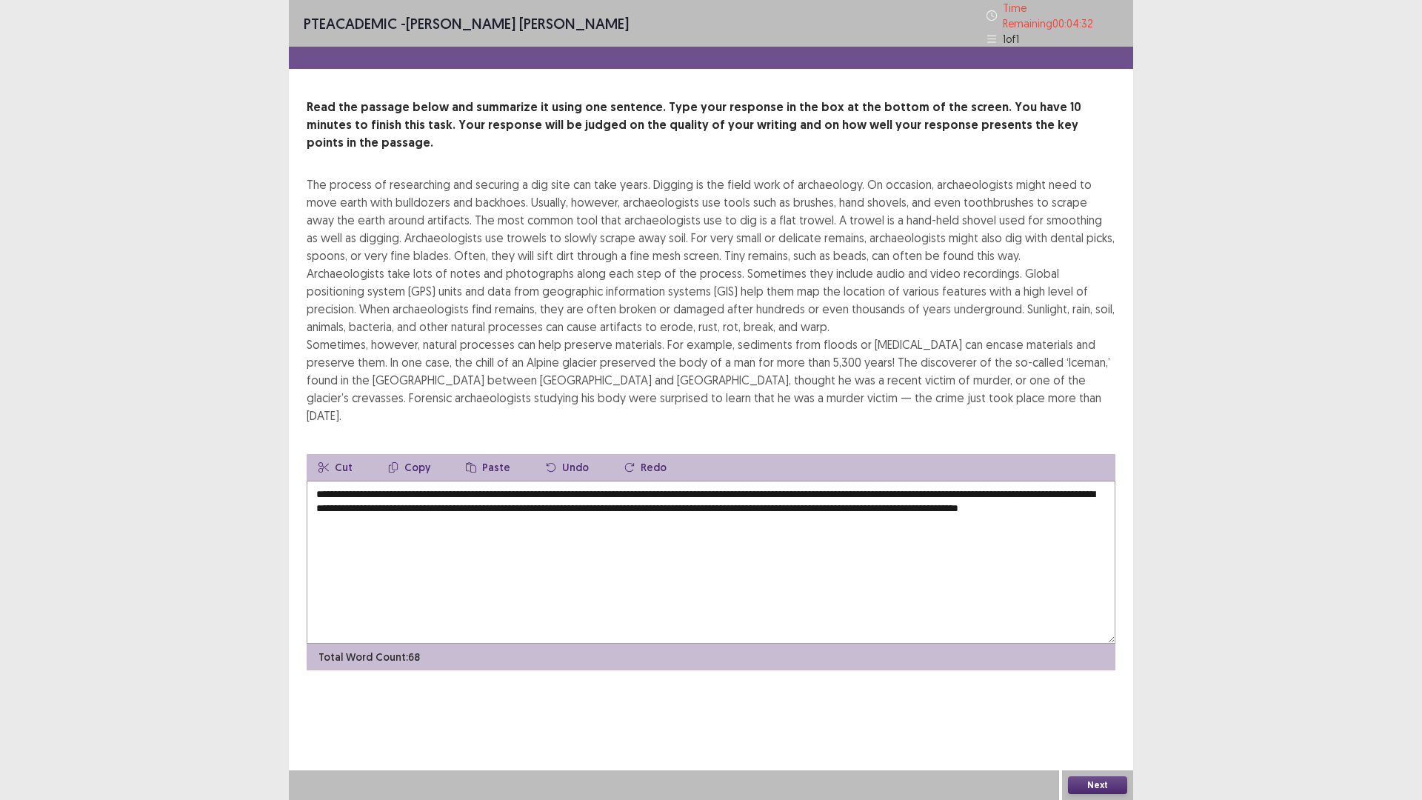
click at [422, 481] on textarea "**********" at bounding box center [711, 562] width 809 height 163
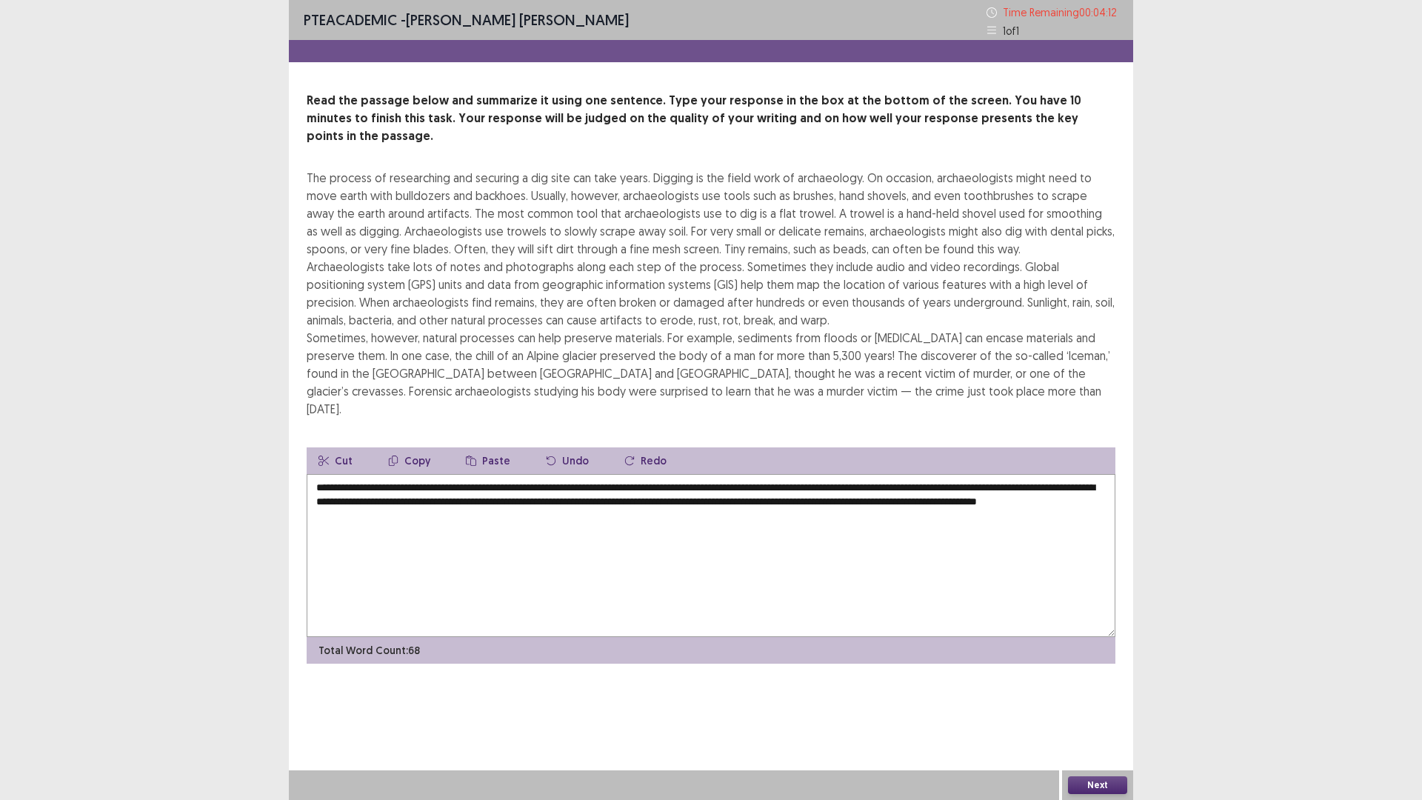
click at [334, 474] on textarea "**********" at bounding box center [711, 555] width 809 height 163
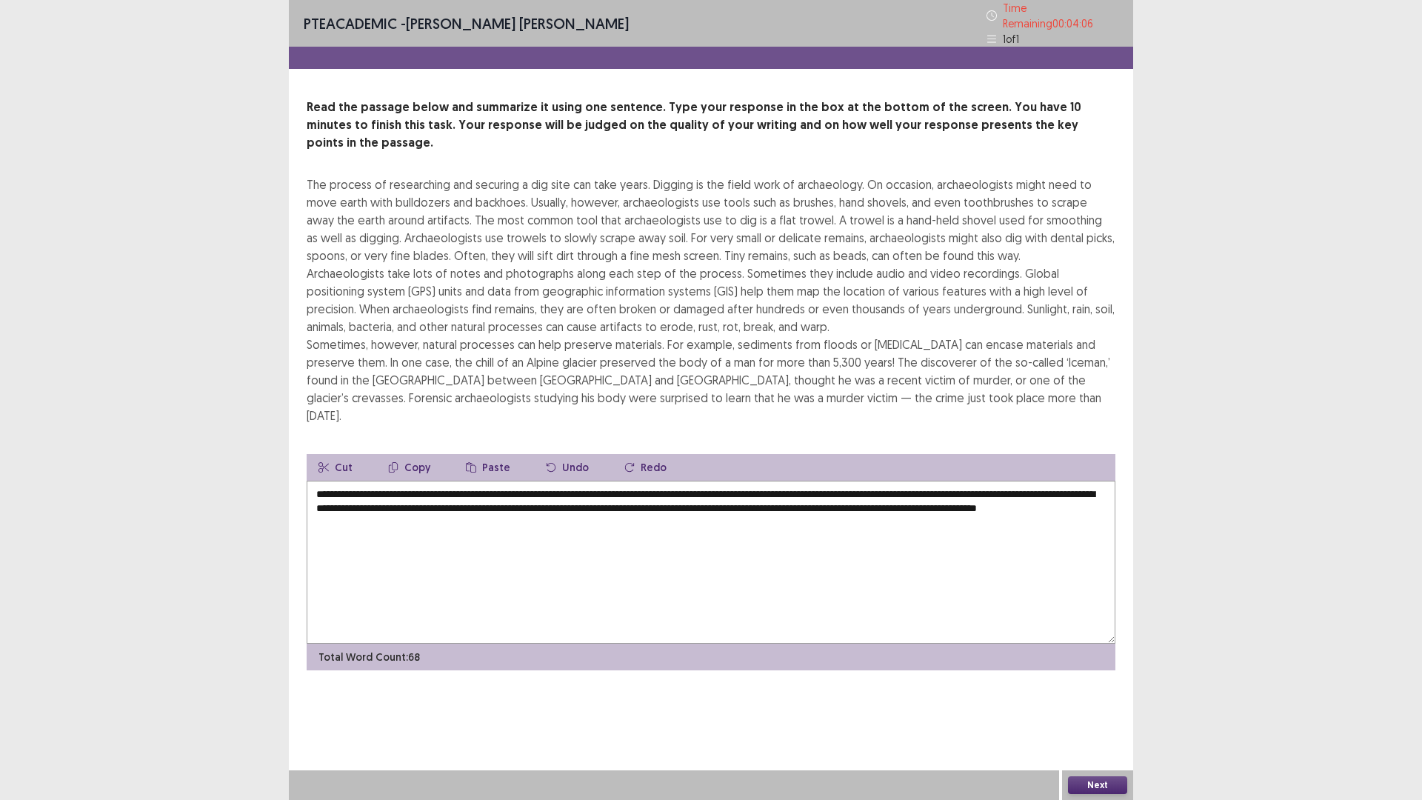
click at [428, 481] on textarea "**********" at bounding box center [711, 562] width 809 height 163
click at [489, 481] on textarea "**********" at bounding box center [711, 562] width 809 height 163
drag, startPoint x: 665, startPoint y: 467, endPoint x: 697, endPoint y: 461, distance: 33.1
click at [670, 481] on textarea "**********" at bounding box center [711, 562] width 809 height 163
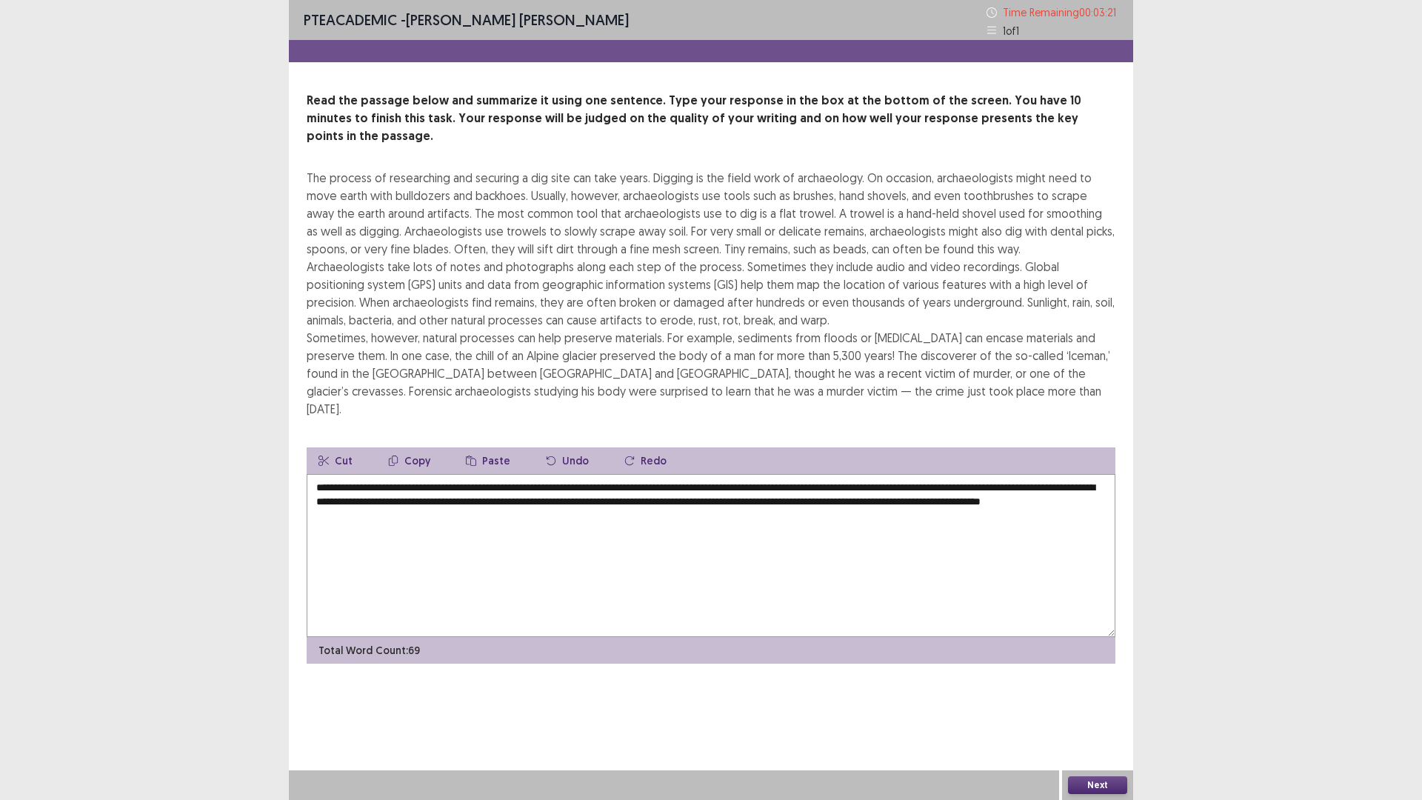
drag, startPoint x: 419, startPoint y: 483, endPoint x: 480, endPoint y: 482, distance: 61.5
click at [459, 483] on textarea "**********" at bounding box center [711, 555] width 809 height 163
drag, startPoint x: 513, startPoint y: 372, endPoint x: 456, endPoint y: 411, distance: 69.3
click at [476, 391] on div "Read the passage below and summarize it using one sentence. Type your response …" at bounding box center [711, 378] width 845 height 572
drag, startPoint x: 418, startPoint y: 482, endPoint x: 442, endPoint y: 482, distance: 23.7
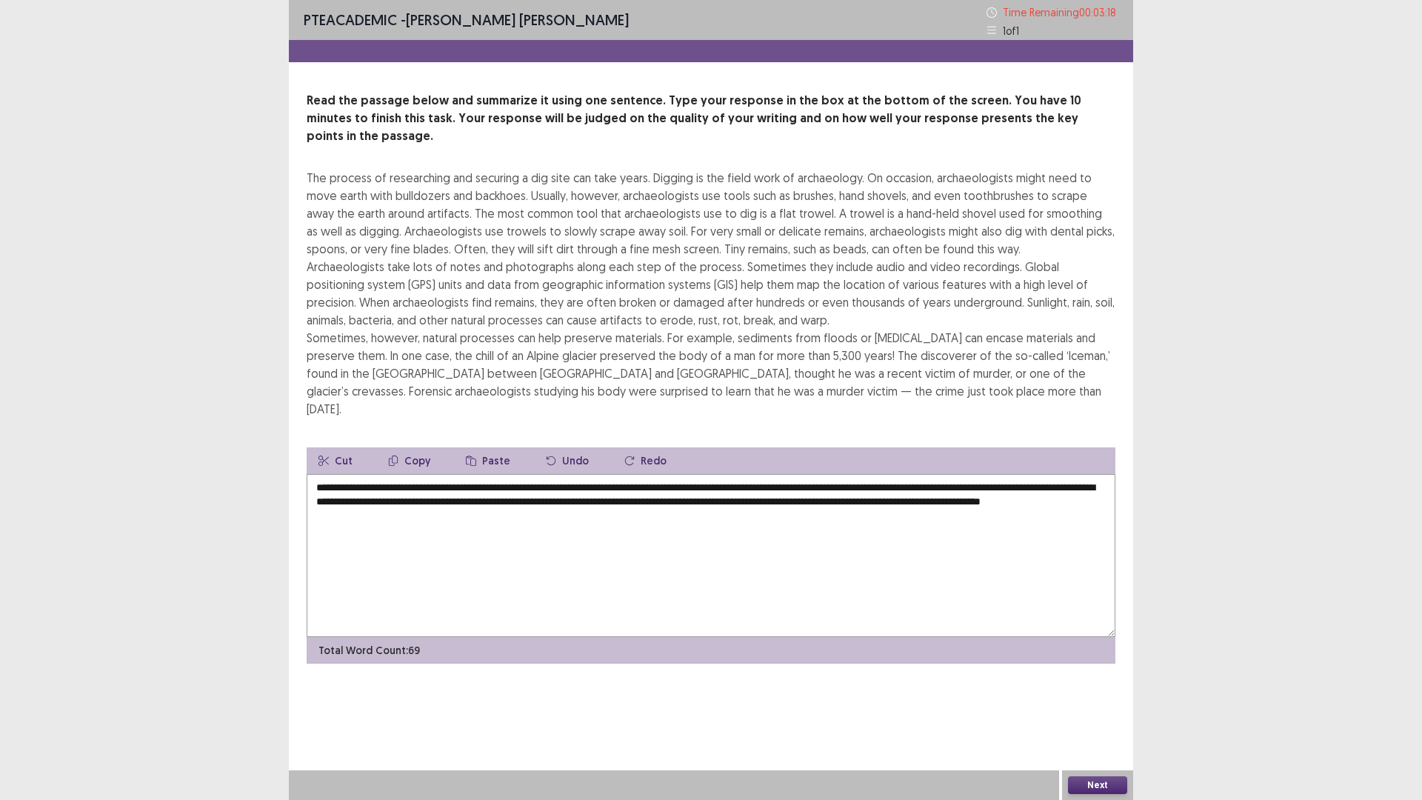
click at [427, 482] on textarea "**********" at bounding box center [711, 555] width 809 height 163
click at [439, 489] on textarea "**********" at bounding box center [711, 555] width 809 height 163
click at [419, 485] on textarea "**********" at bounding box center [711, 555] width 809 height 163
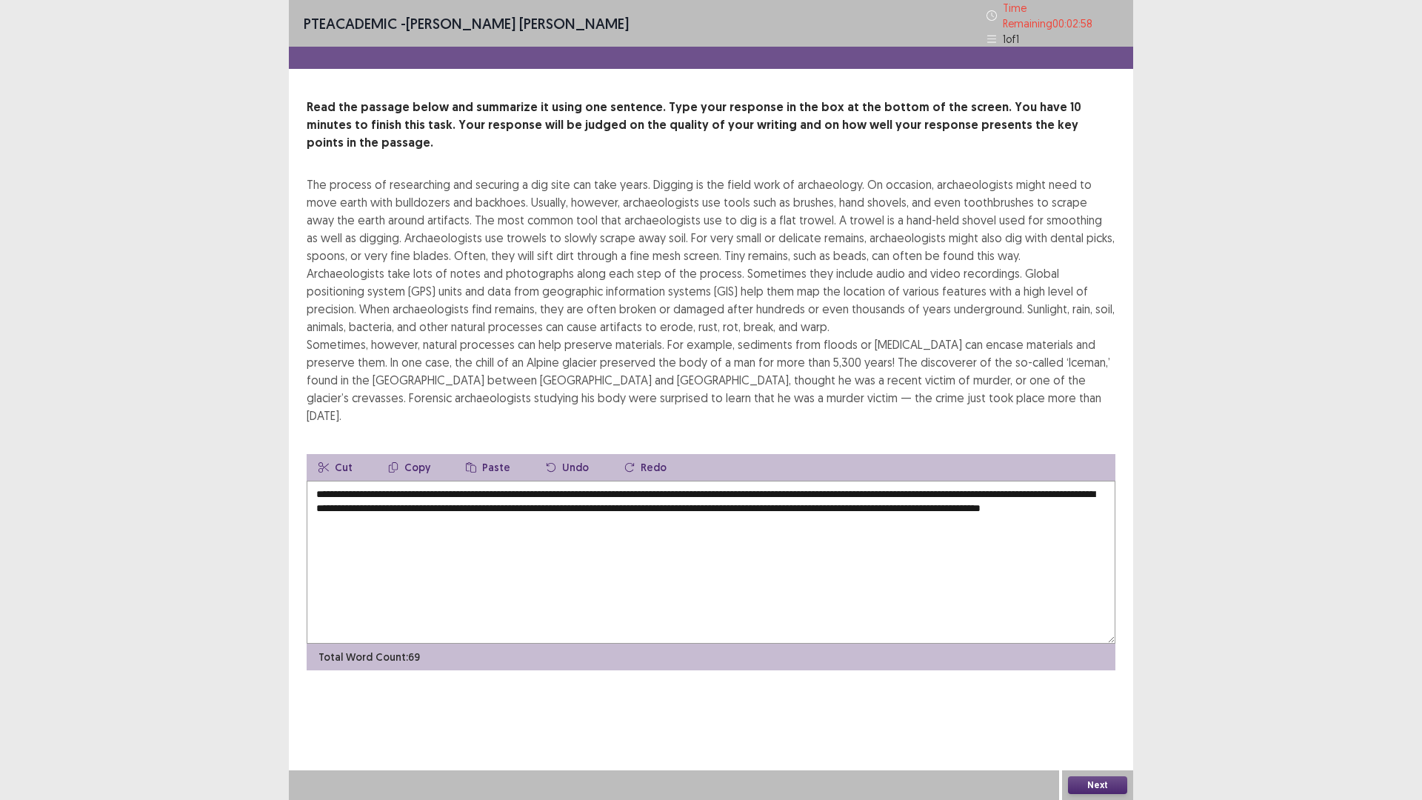
type textarea "**********"
click at [1089, 699] on button "Next" at bounding box center [1097, 785] width 59 height 18
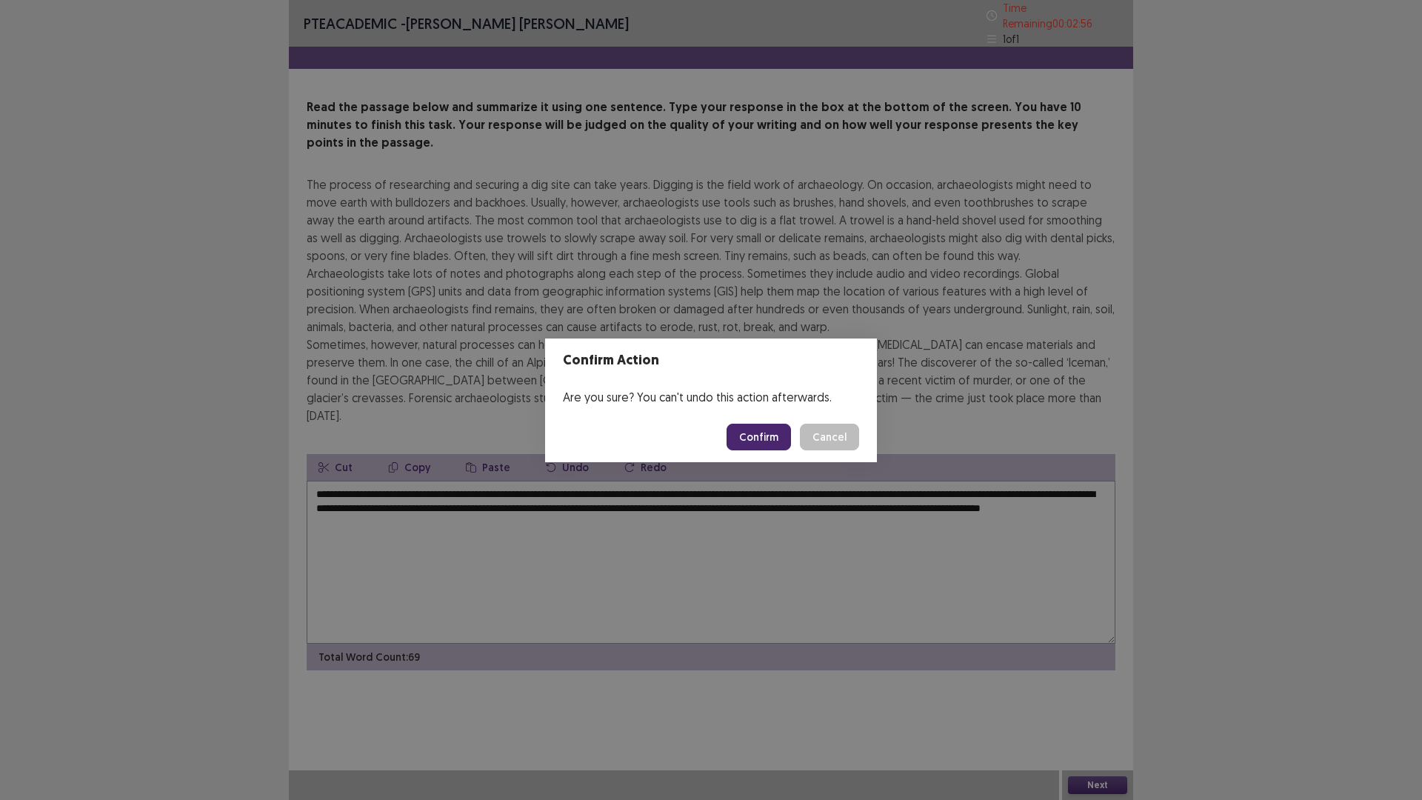
click at [751, 435] on button "Confirm" at bounding box center [759, 437] width 64 height 27
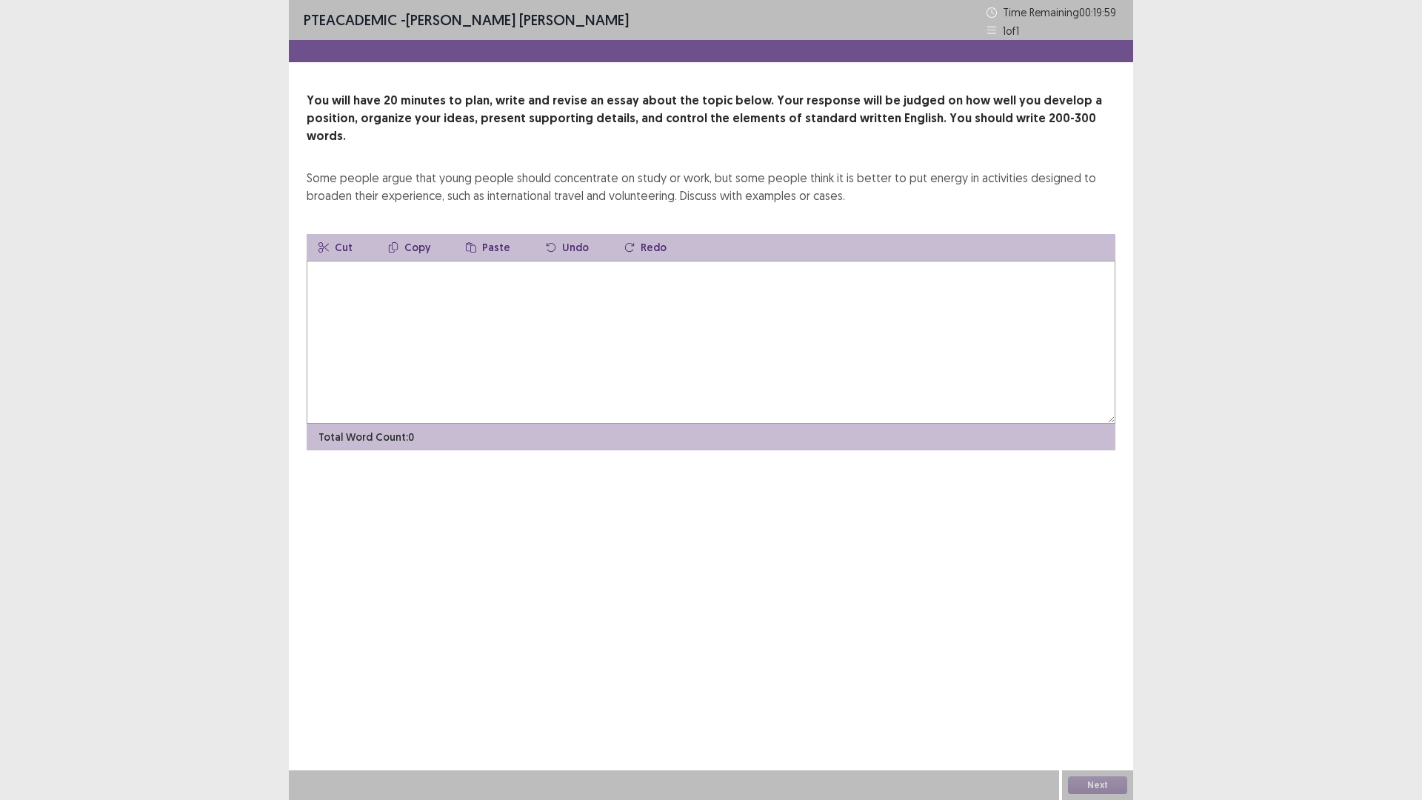
click at [408, 278] on textarea at bounding box center [711, 342] width 809 height 163
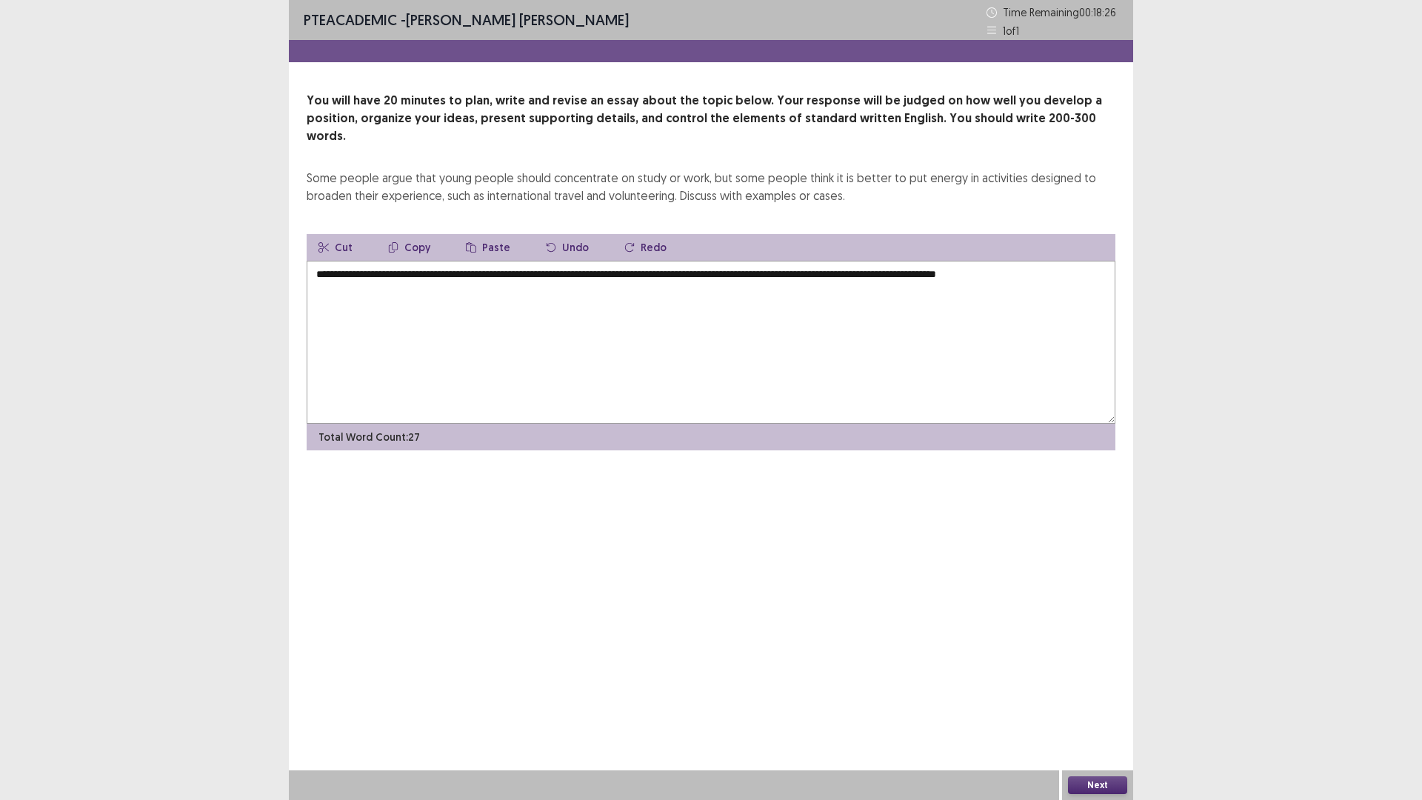
click at [733, 261] on textarea "**********" at bounding box center [711, 342] width 809 height 163
click at [577, 276] on textarea "**********" at bounding box center [711, 342] width 809 height 163
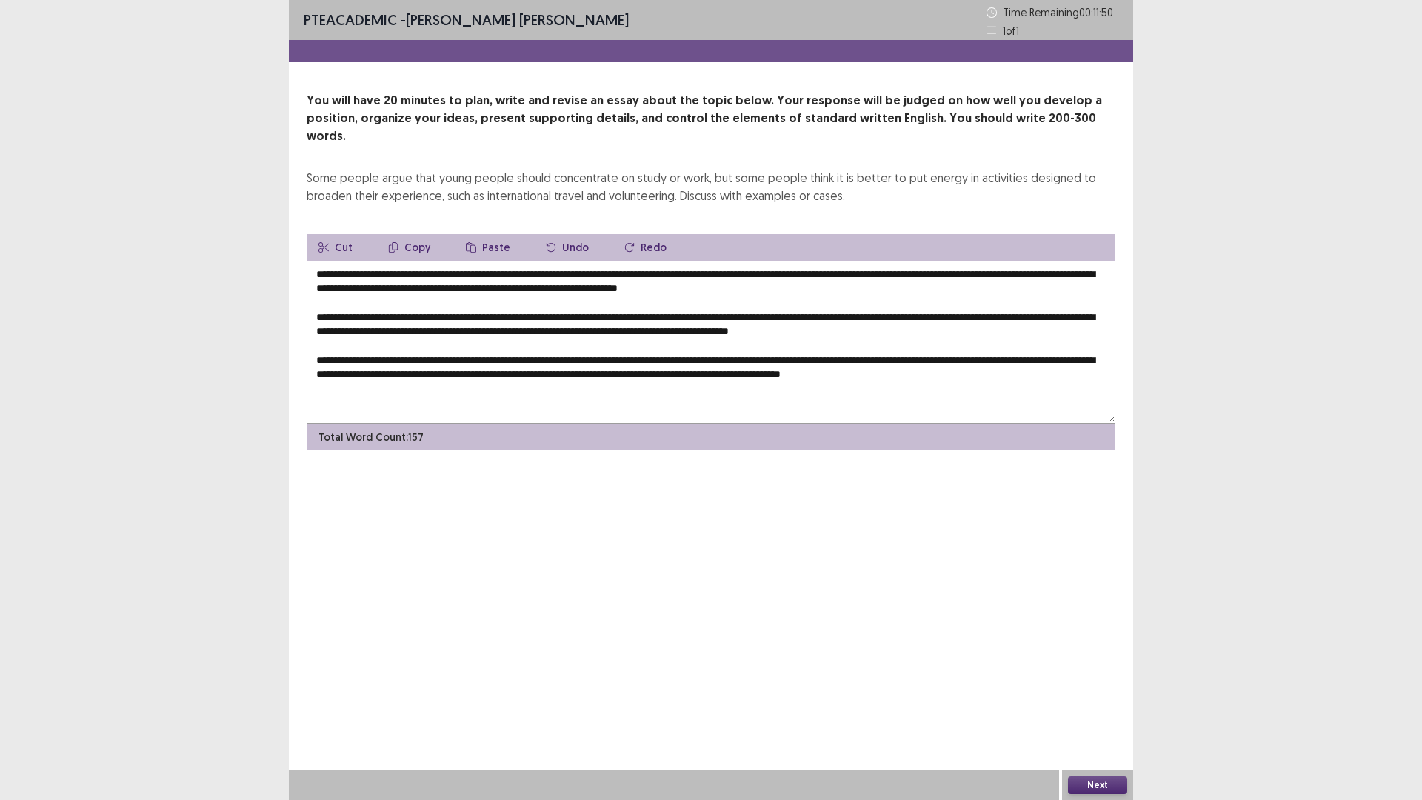
drag, startPoint x: 815, startPoint y: 315, endPoint x: 760, endPoint y: 313, distance: 54.8
click at [760, 313] on textarea "**********" at bounding box center [711, 342] width 809 height 163
click at [1070, 358] on textarea "**********" at bounding box center [711, 342] width 809 height 163
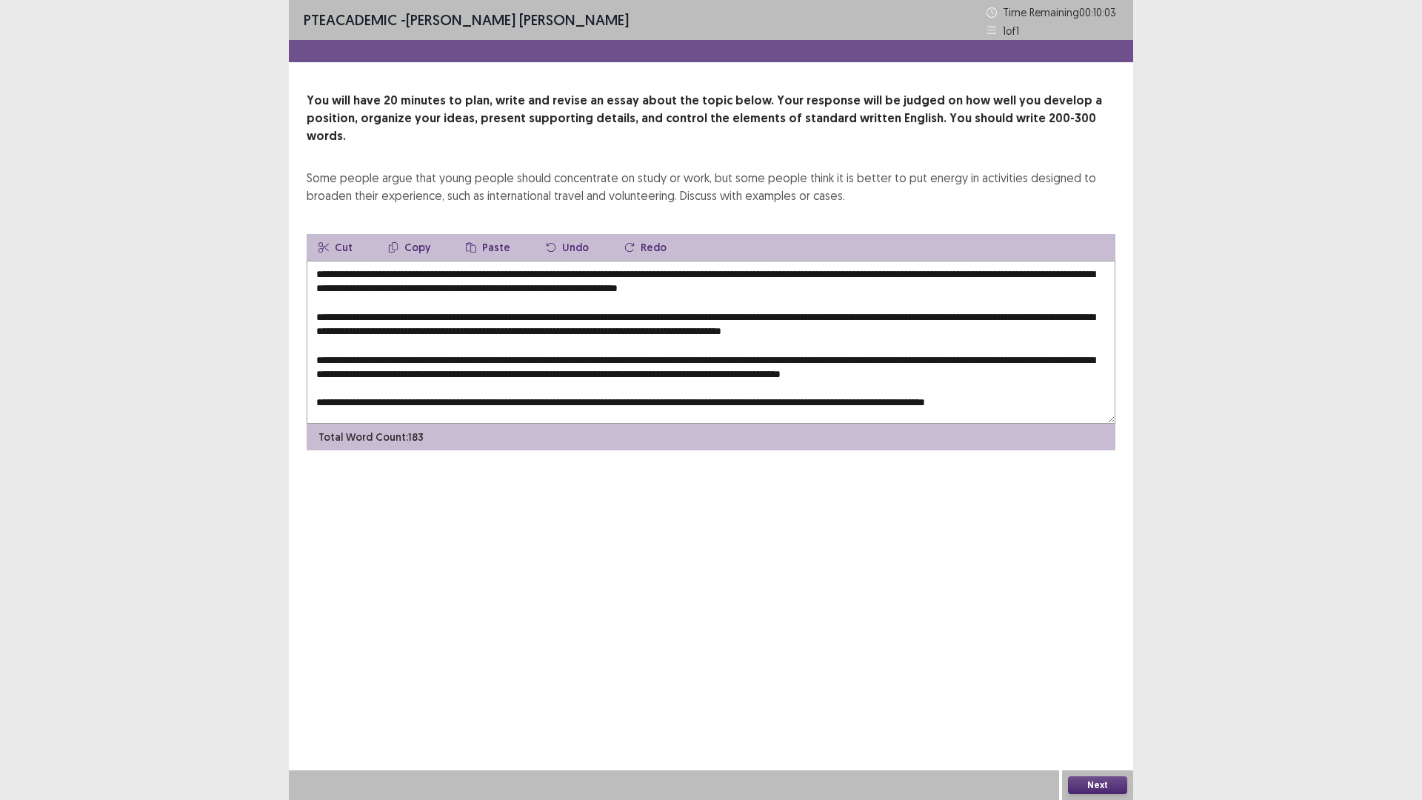
click at [1022, 387] on textarea at bounding box center [711, 342] width 809 height 163
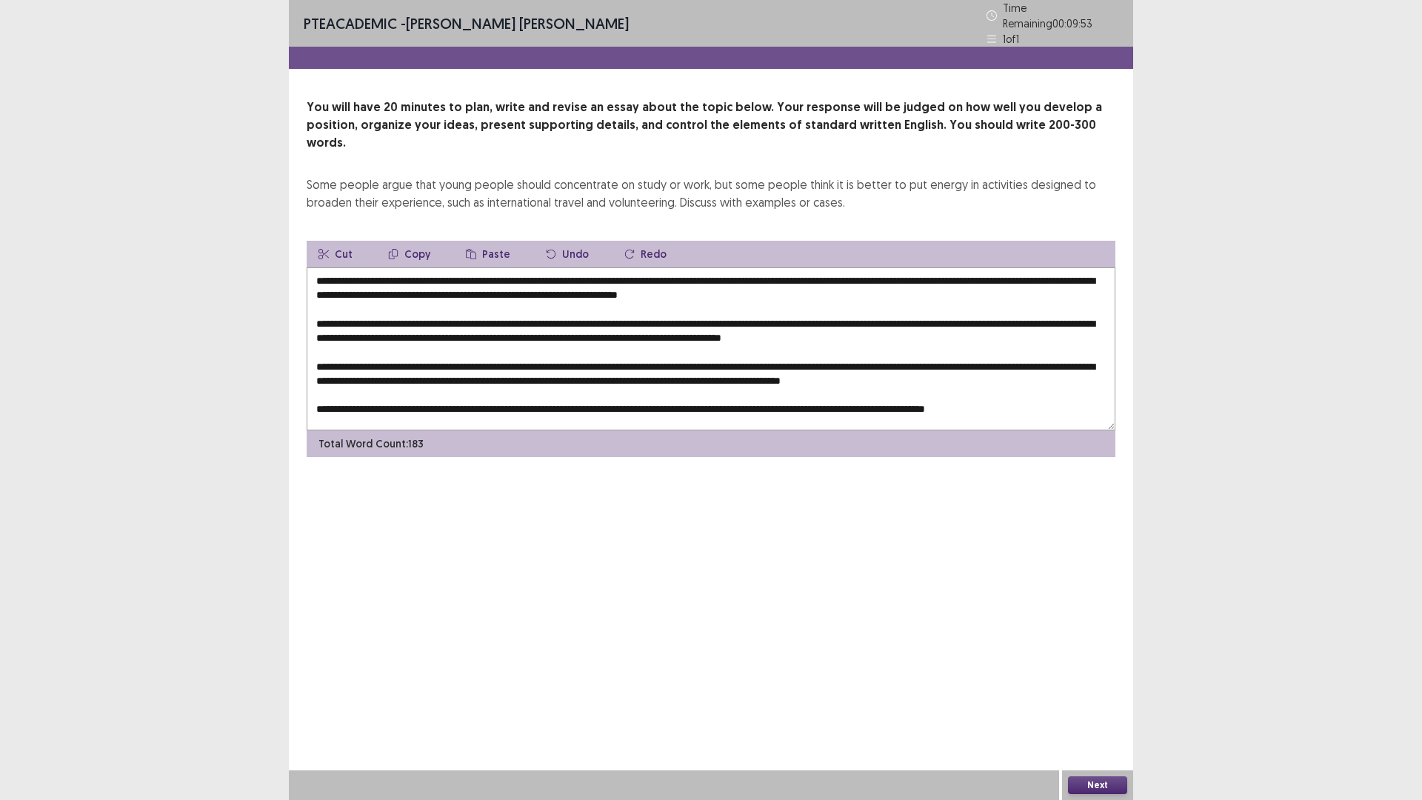
drag, startPoint x: 422, startPoint y: 259, endPoint x: 447, endPoint y: 261, distance: 25.2
click at [447, 267] on textarea at bounding box center [711, 348] width 809 height 163
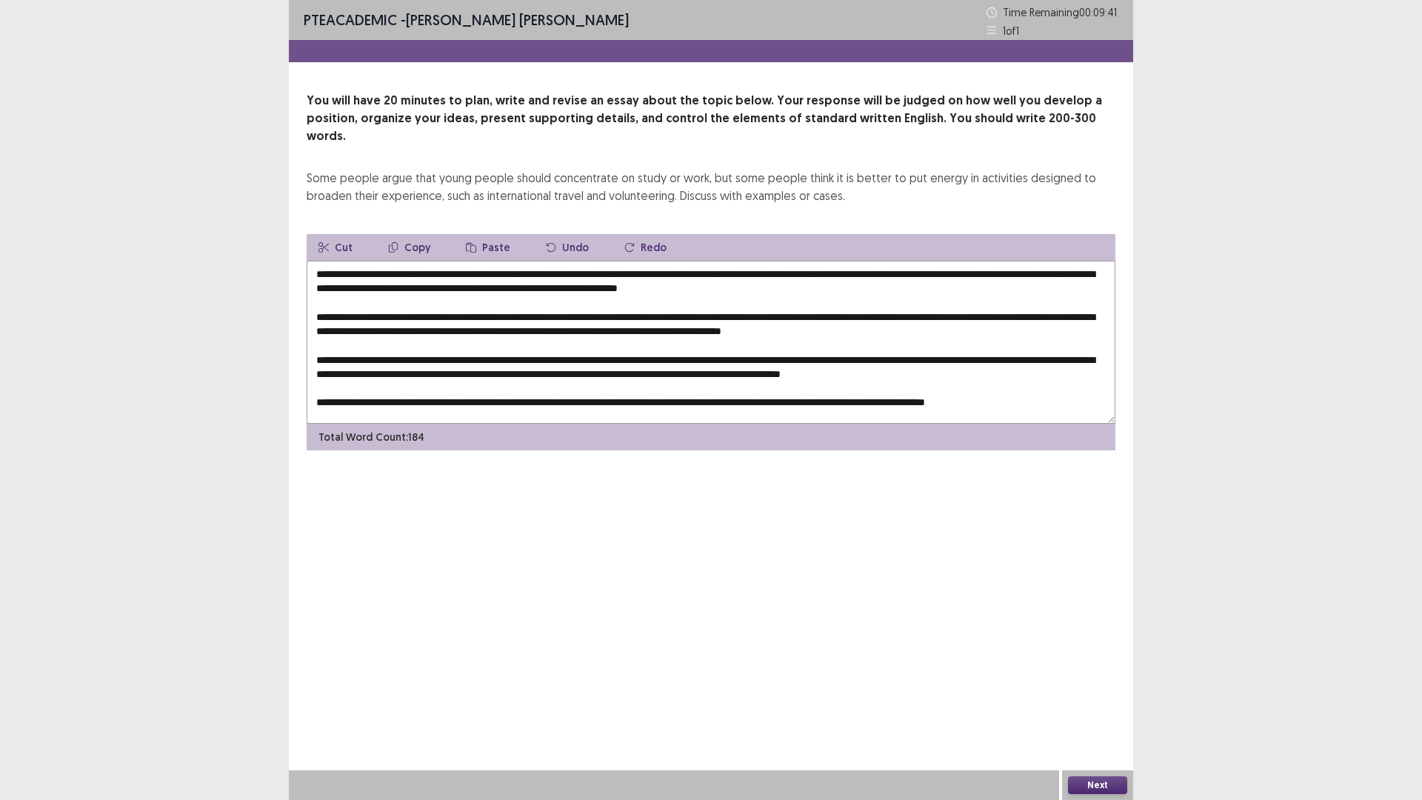
click at [387, 261] on textarea at bounding box center [711, 342] width 809 height 163
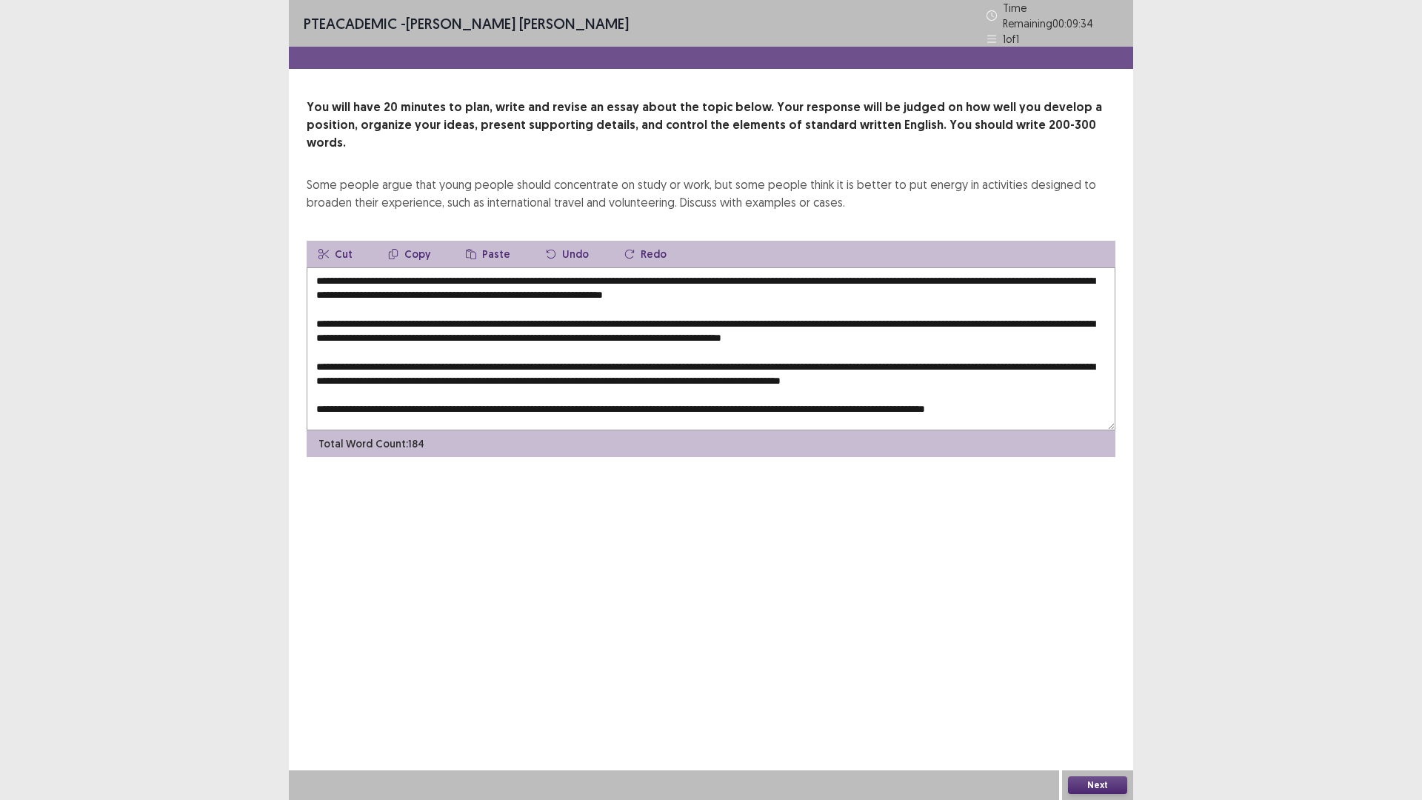
click at [417, 267] on textarea at bounding box center [711, 348] width 809 height 163
drag, startPoint x: 393, startPoint y: 257, endPoint x: 707, endPoint y: 259, distance: 313.4
click at [707, 267] on textarea at bounding box center [711, 348] width 809 height 163
click at [407, 241] on button "Copy" at bounding box center [409, 254] width 66 height 27
drag, startPoint x: 541, startPoint y: 313, endPoint x: 568, endPoint y: 313, distance: 27.4
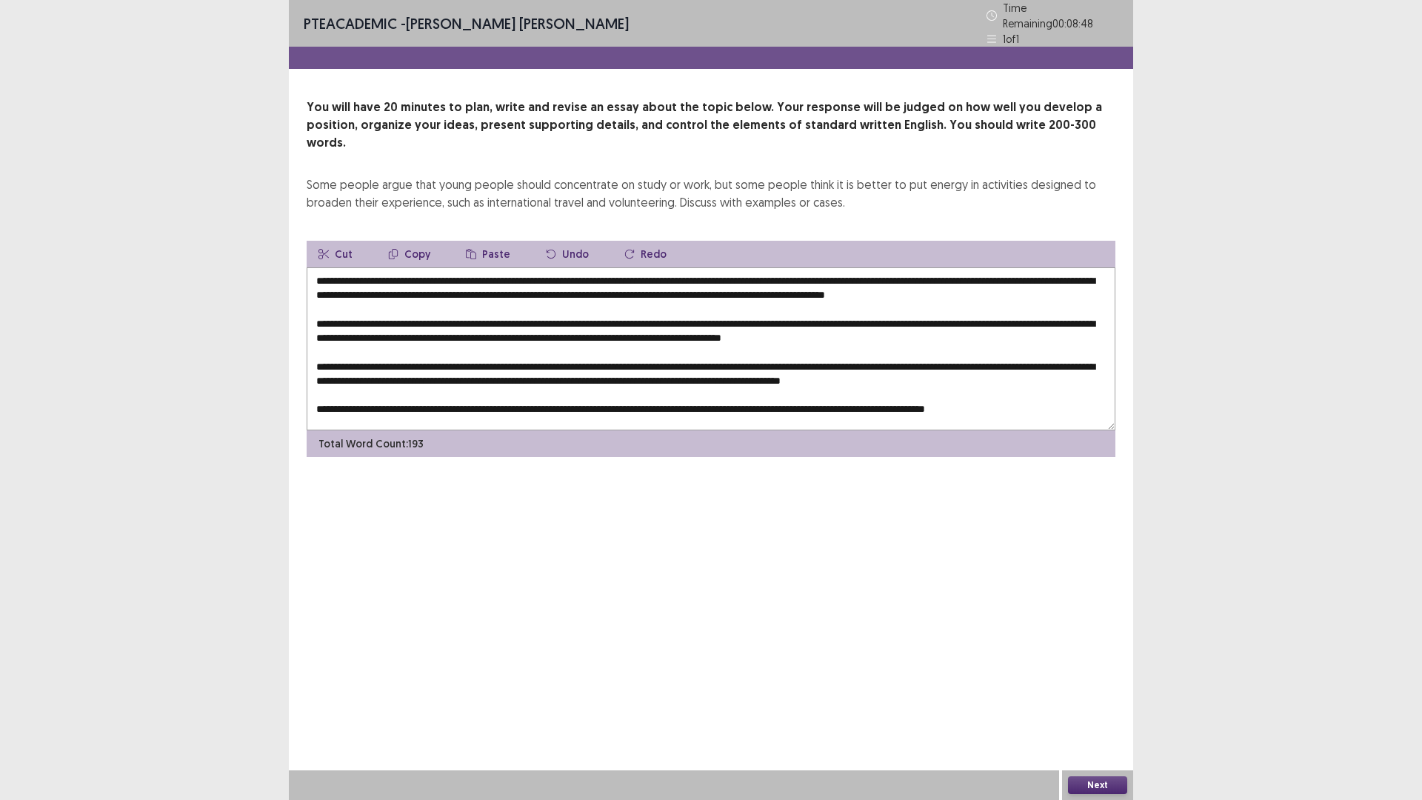
click at [568, 313] on textarea at bounding box center [711, 348] width 809 height 163
click at [500, 241] on button "Paste" at bounding box center [488, 254] width 68 height 27
drag, startPoint x: 333, startPoint y: 324, endPoint x: 360, endPoint y: 323, distance: 27.4
click at [360, 323] on textarea at bounding box center [711, 348] width 809 height 163
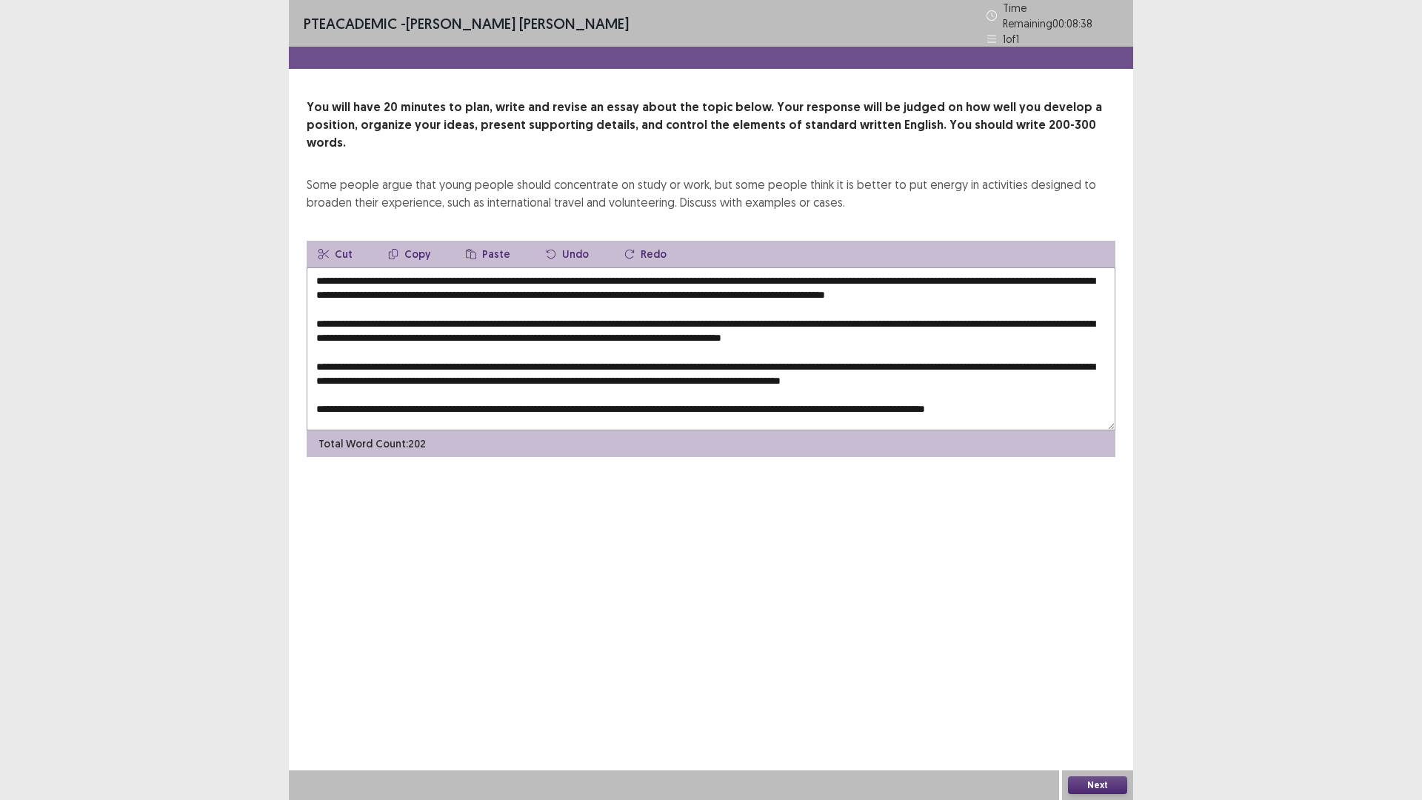
click at [473, 241] on button "Paste" at bounding box center [488, 254] width 68 height 27
drag, startPoint x: 545, startPoint y: 349, endPoint x: 576, endPoint y: 346, distance: 30.5
click at [576, 346] on textarea at bounding box center [711, 348] width 809 height 163
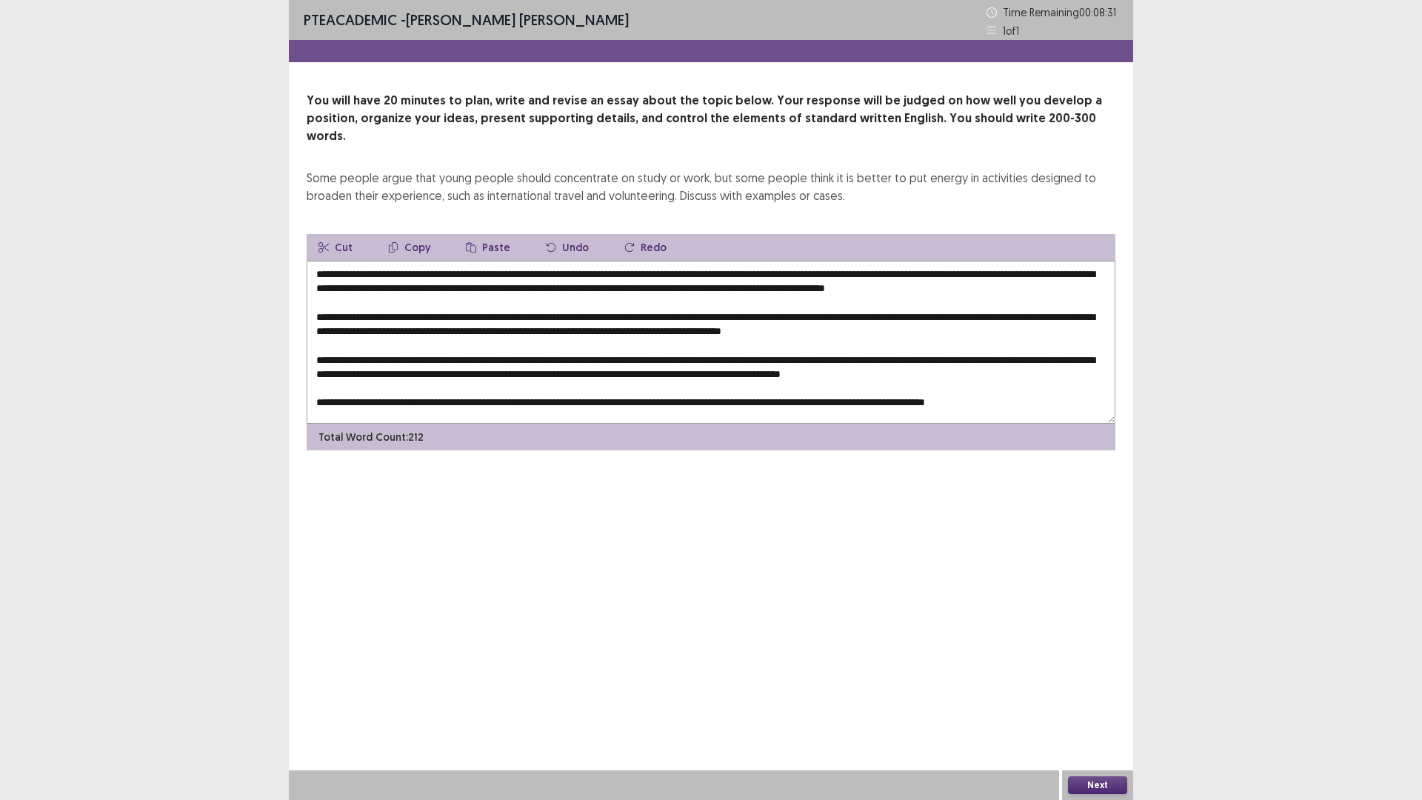
click at [481, 234] on button "Paste" at bounding box center [488, 247] width 68 height 27
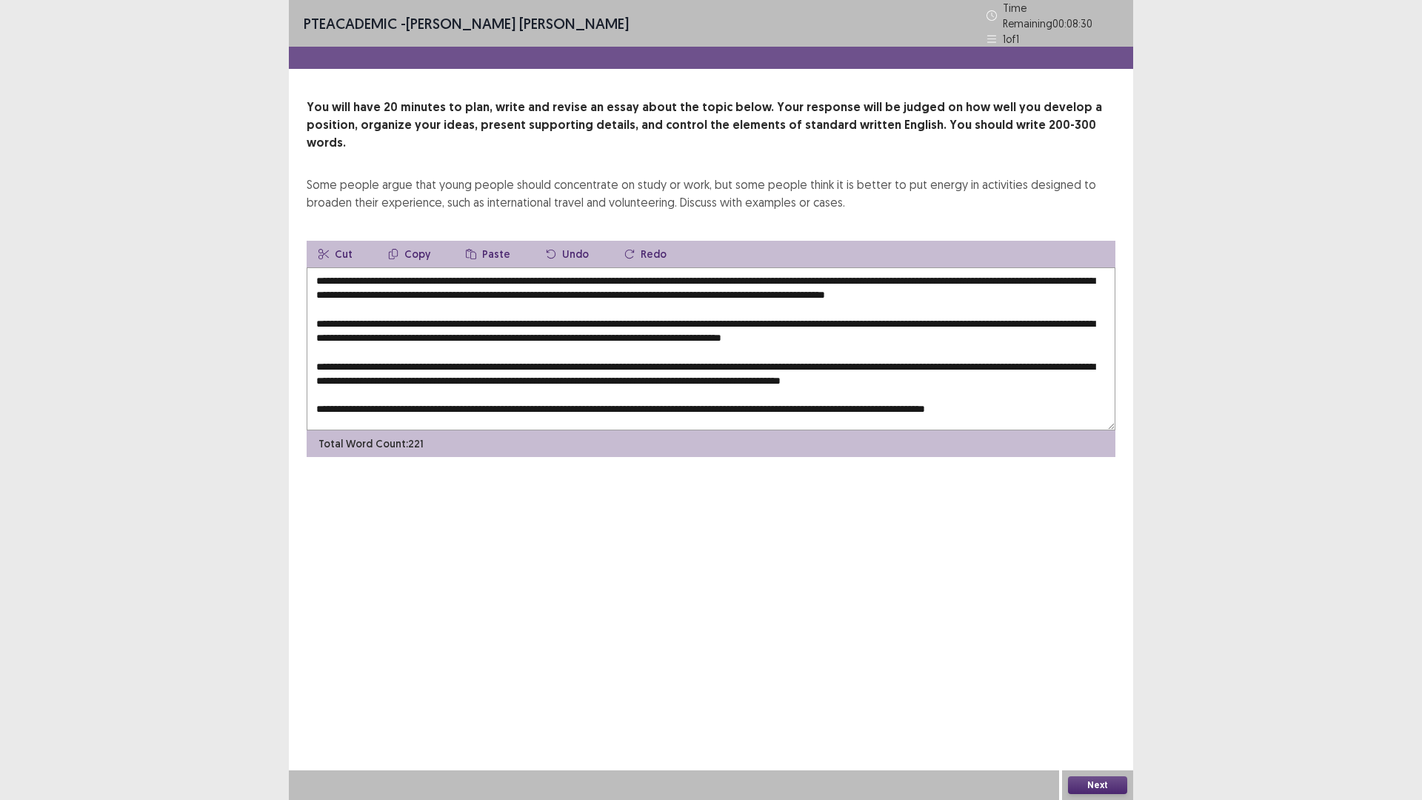
scroll to position [36, 0]
drag, startPoint x: 467, startPoint y: 363, endPoint x: 493, endPoint y: 364, distance: 26.0
click at [493, 364] on textarea at bounding box center [711, 348] width 809 height 163
click at [476, 241] on button "Paste" at bounding box center [488, 254] width 68 height 27
drag, startPoint x: 679, startPoint y: 392, endPoint x: 707, endPoint y: 389, distance: 28.3
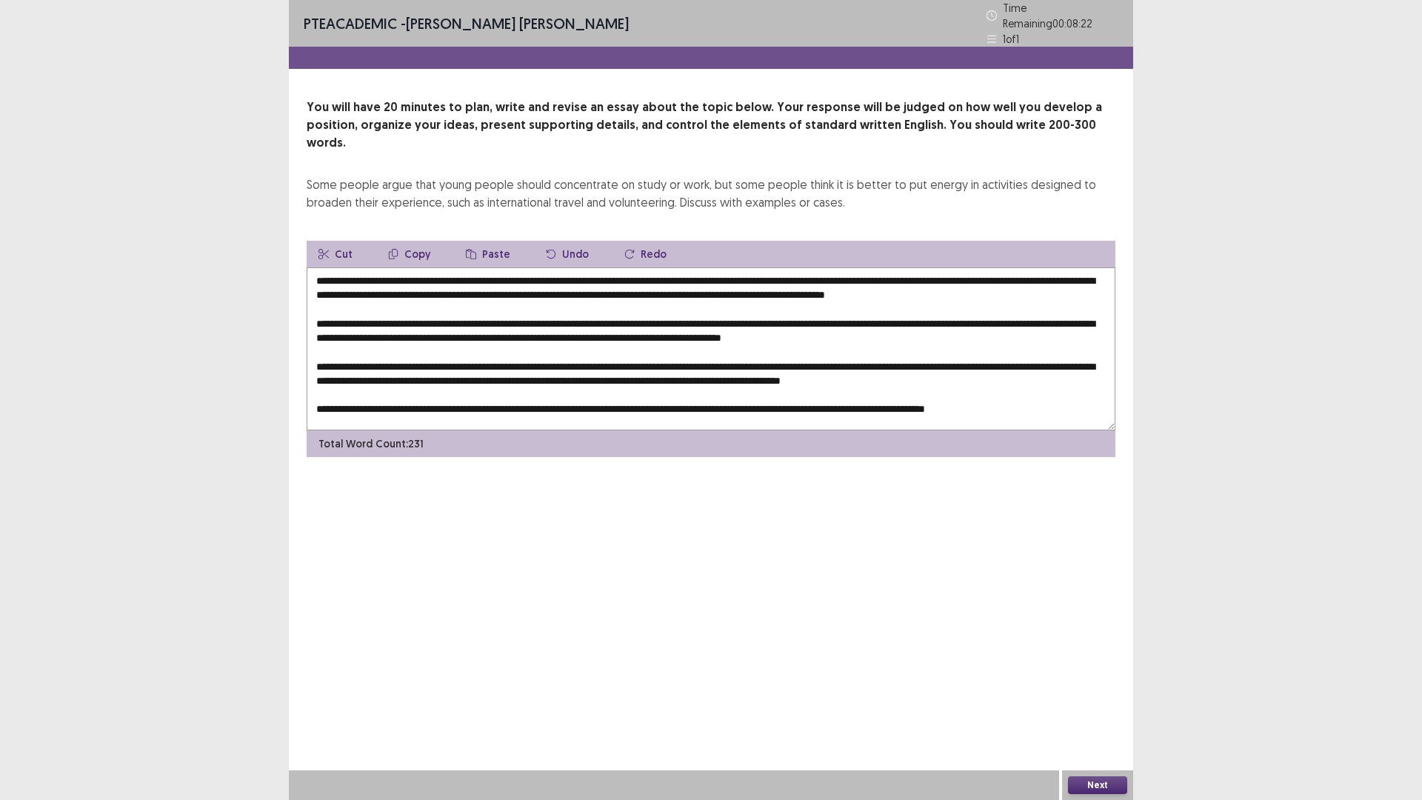
click at [707, 392] on textarea at bounding box center [711, 348] width 809 height 163
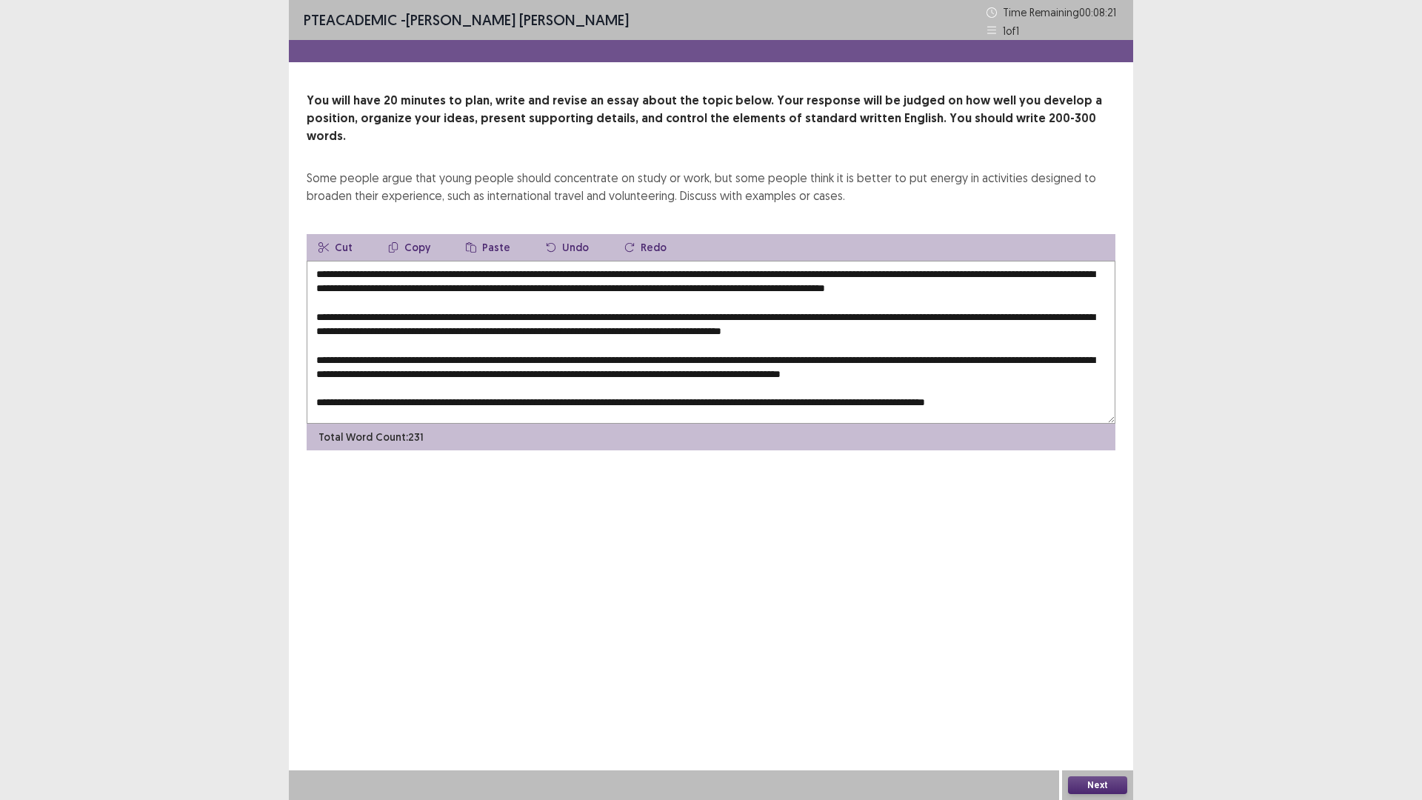
click at [485, 234] on button "Paste" at bounding box center [488, 247] width 68 height 27
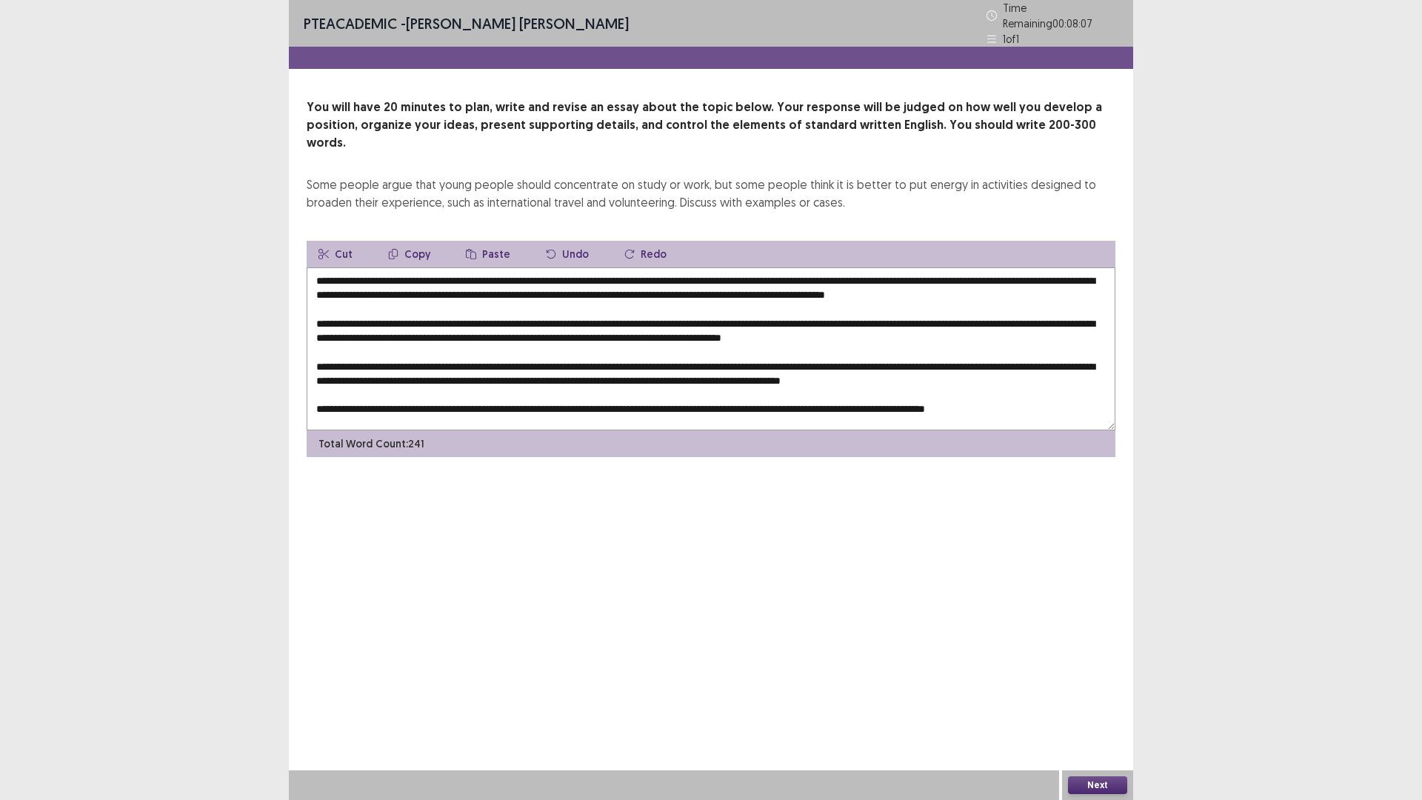
click at [539, 267] on textarea at bounding box center [711, 348] width 809 height 163
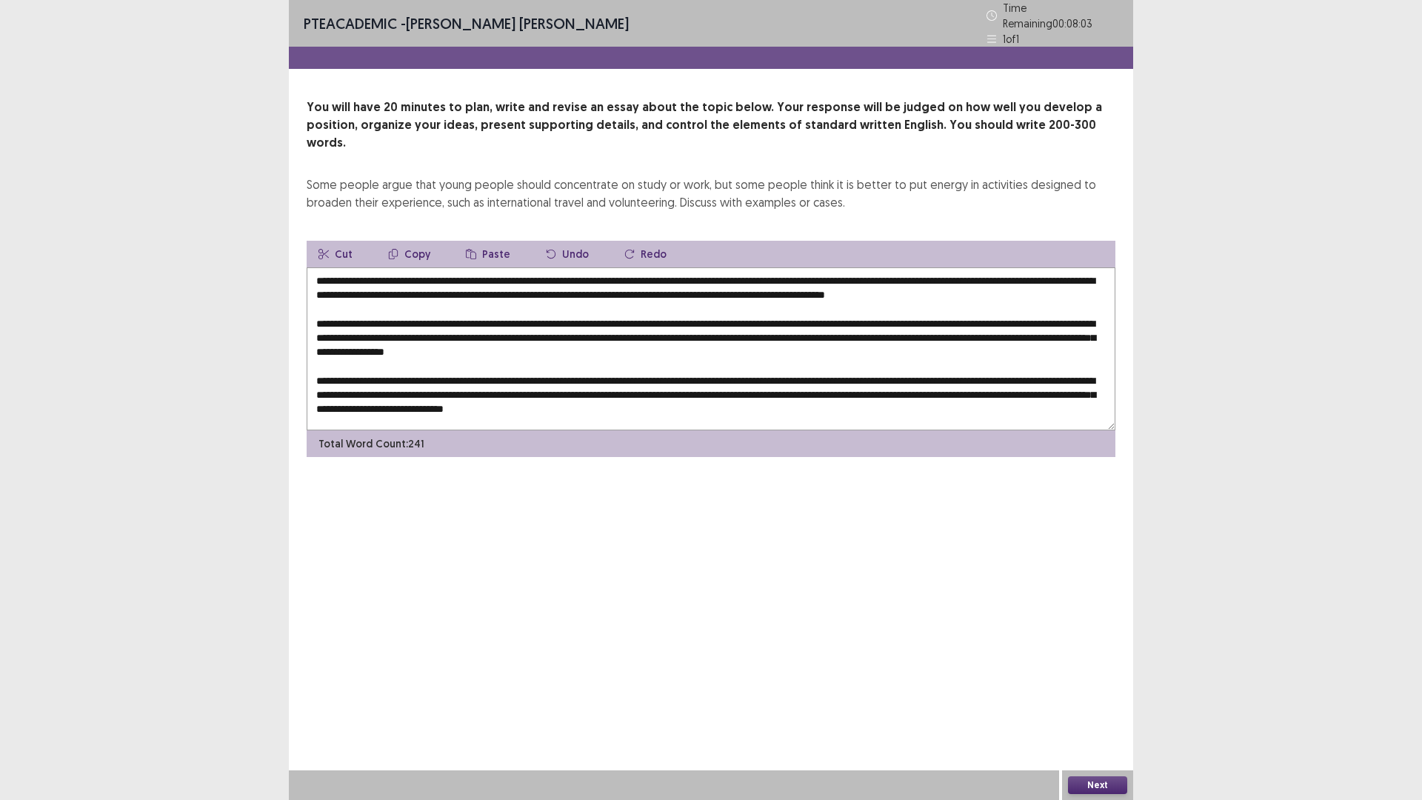
drag, startPoint x: 682, startPoint y: 315, endPoint x: 712, endPoint y: 308, distance: 30.4
click at [687, 313] on textarea at bounding box center [711, 348] width 809 height 163
drag, startPoint x: 476, startPoint y: 341, endPoint x: 555, endPoint y: 344, distance: 79.3
click at [482, 341] on textarea at bounding box center [711, 348] width 809 height 163
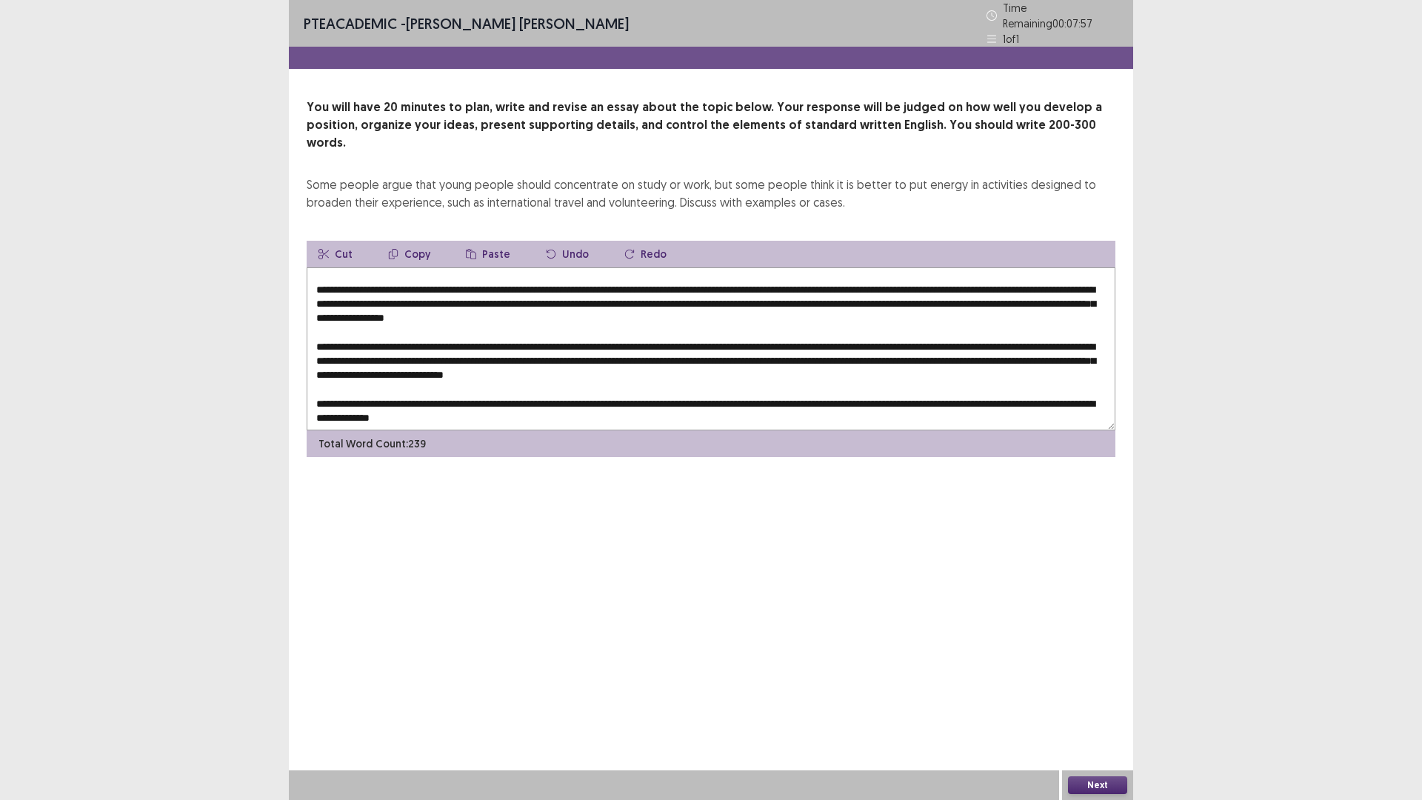
scroll to position [50, 0]
click at [608, 350] on textarea at bounding box center [711, 348] width 809 height 163
click at [822, 379] on textarea at bounding box center [711, 348] width 809 height 163
drag, startPoint x: 690, startPoint y: 265, endPoint x: 735, endPoint y: 247, distance: 47.9
click at [696, 267] on textarea at bounding box center [711, 348] width 809 height 163
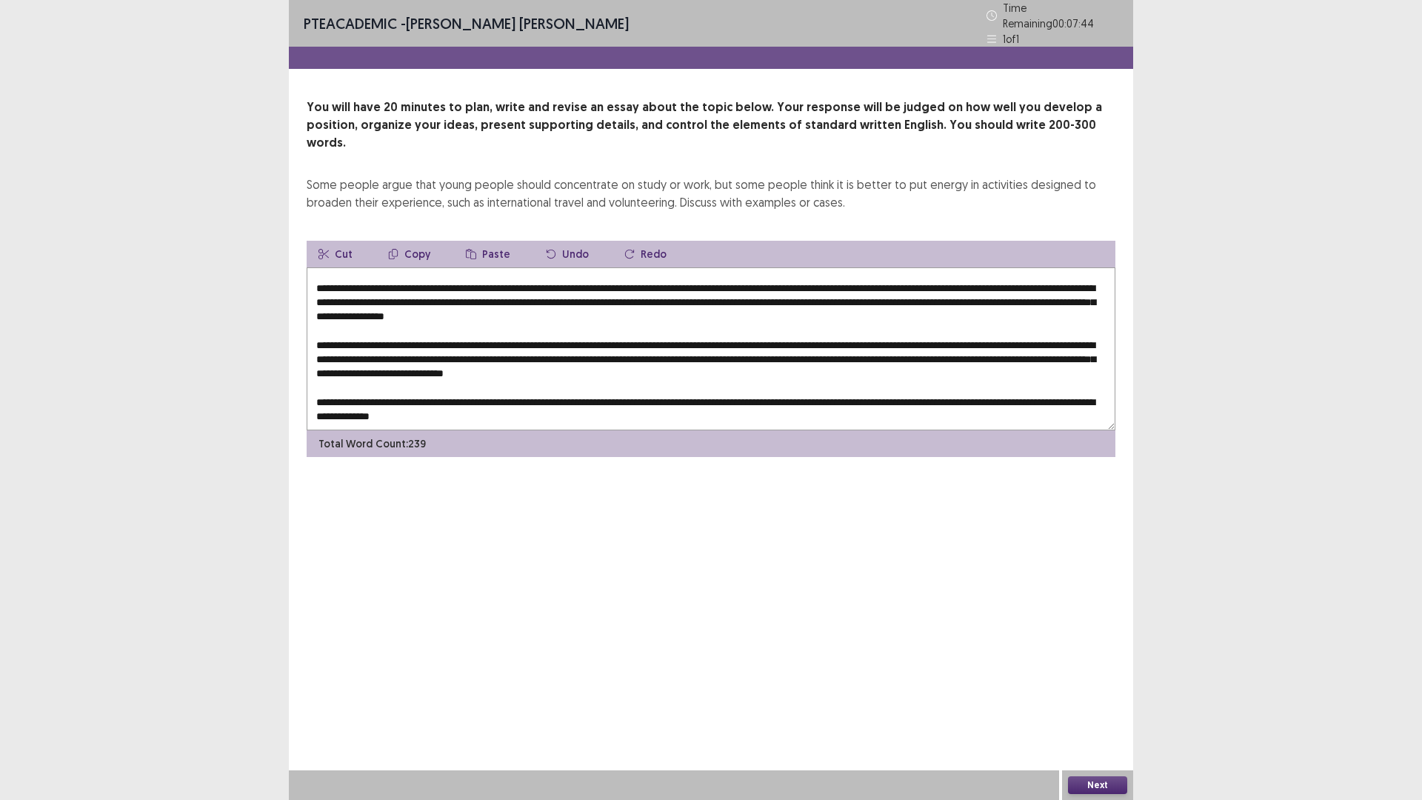
click at [699, 267] on textarea at bounding box center [711, 348] width 809 height 163
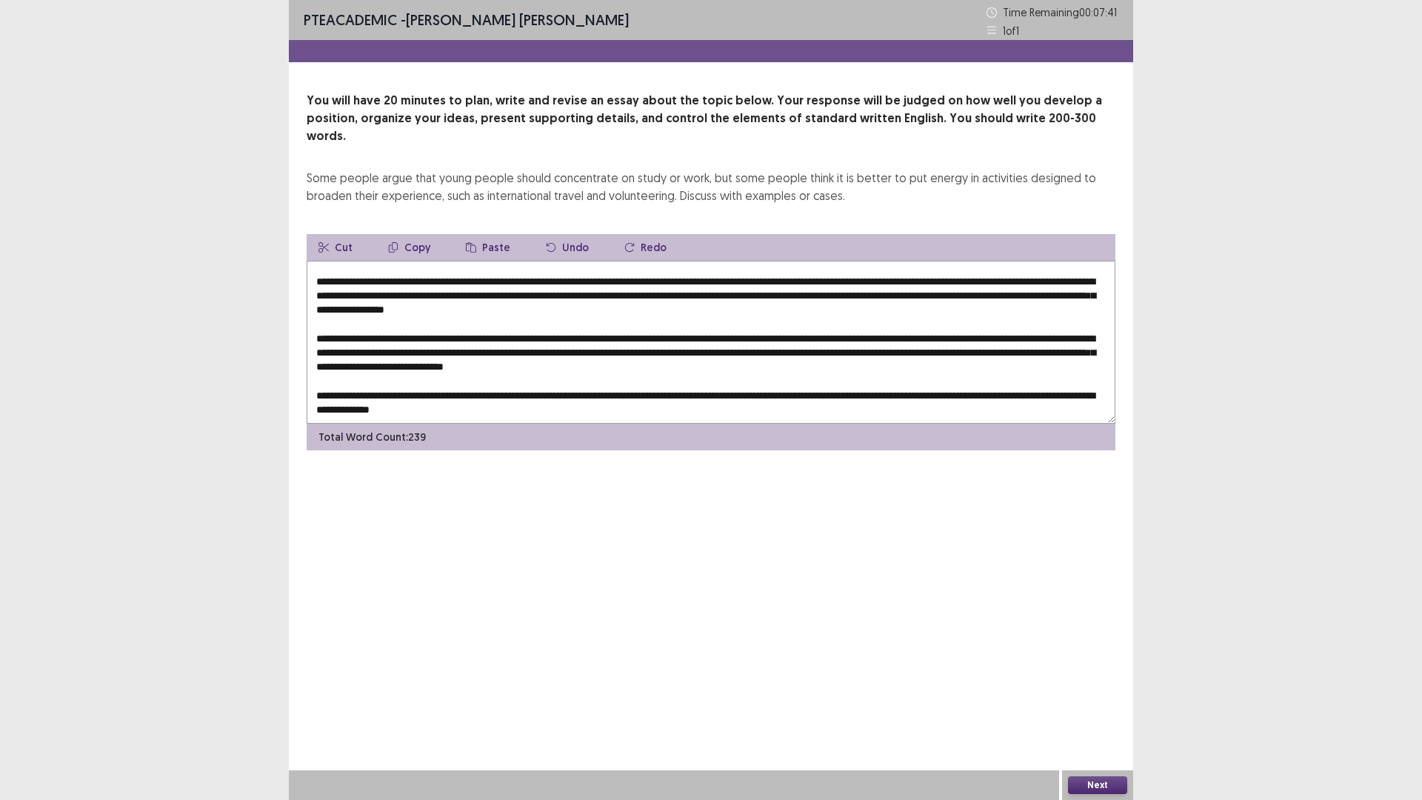
drag, startPoint x: 690, startPoint y: 264, endPoint x: 727, endPoint y: 266, distance: 37.1
click at [692, 264] on textarea at bounding box center [711, 342] width 809 height 163
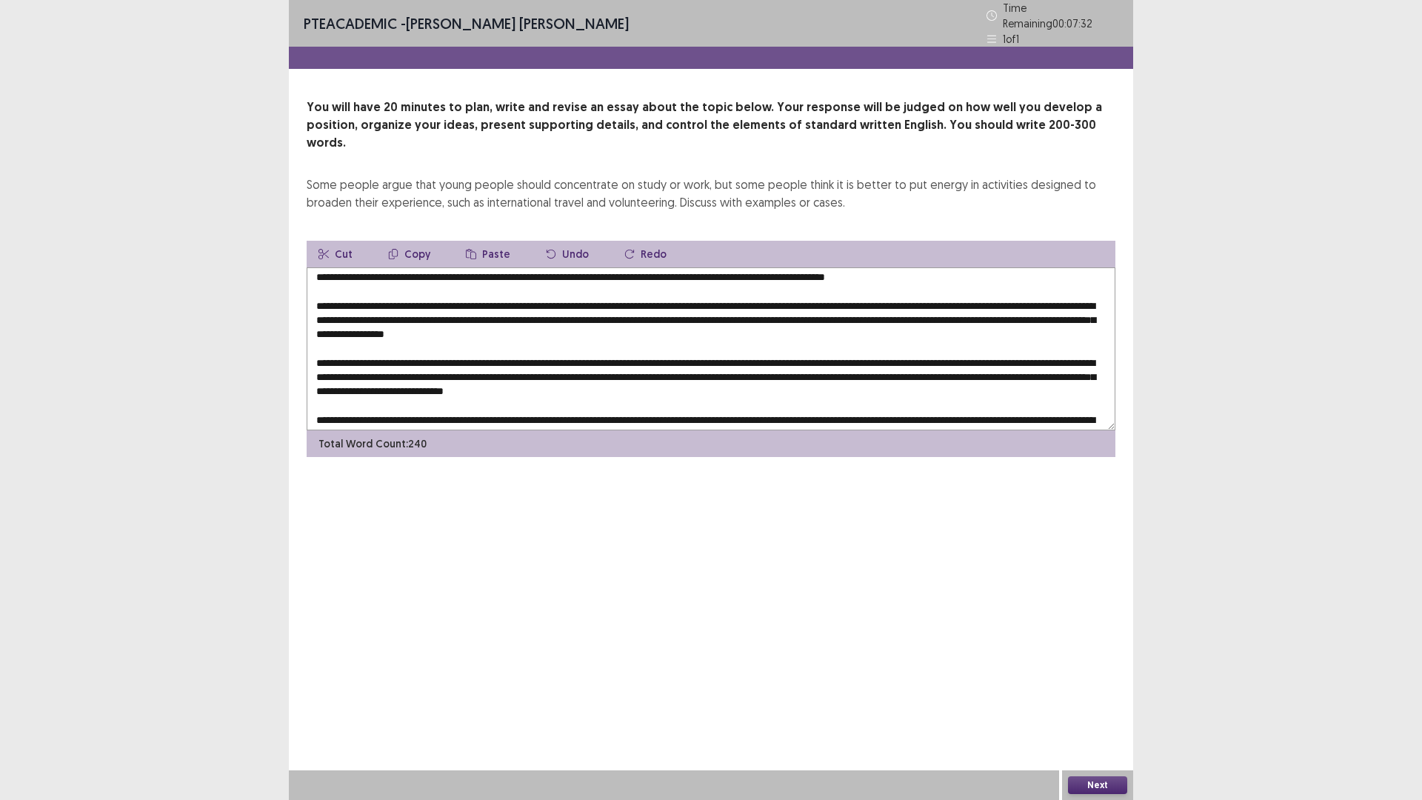
scroll to position [0, 0]
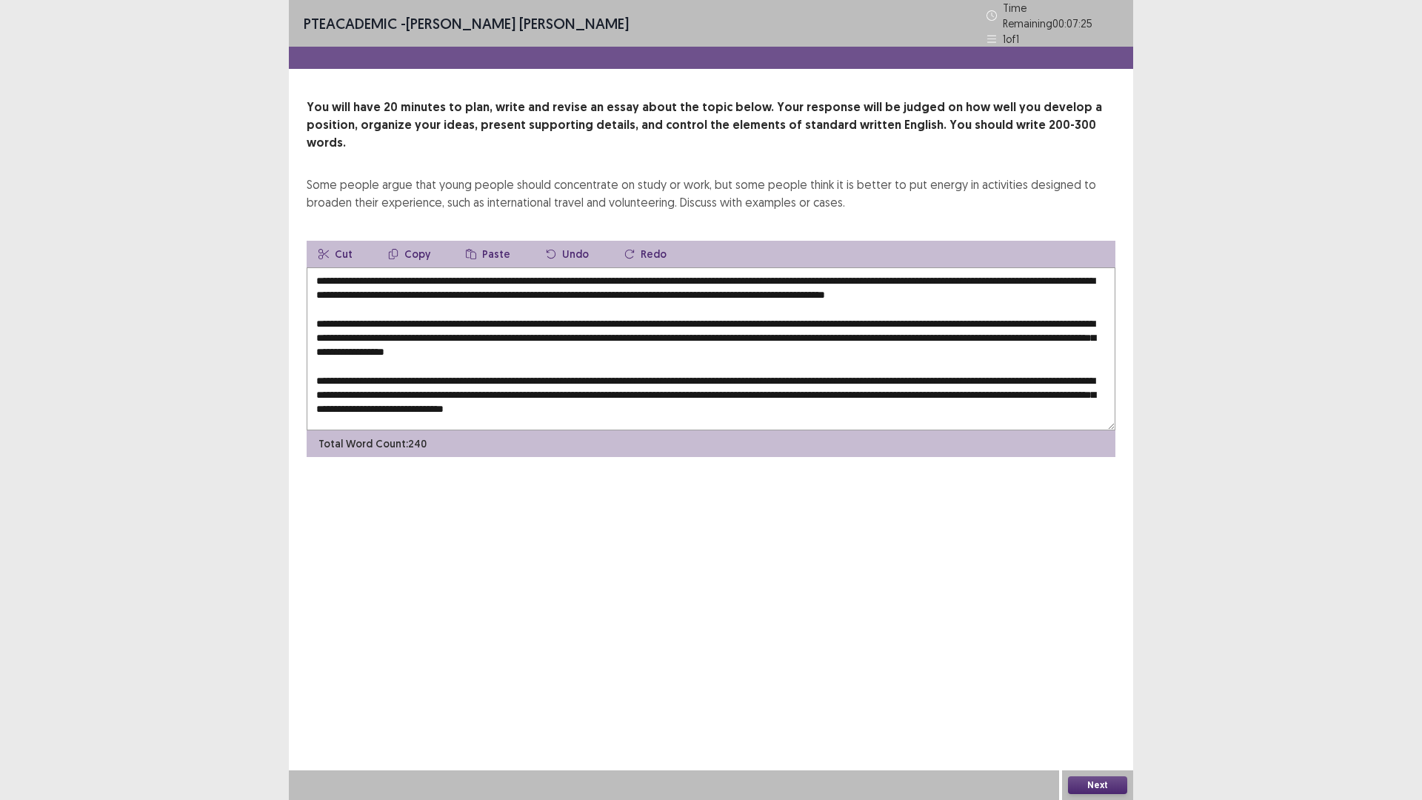
click at [999, 267] on textarea at bounding box center [711, 348] width 809 height 163
drag, startPoint x: 990, startPoint y: 263, endPoint x: 1007, endPoint y: 259, distance: 17.6
click at [990, 267] on textarea at bounding box center [711, 348] width 809 height 163
drag, startPoint x: 883, startPoint y: 273, endPoint x: 908, endPoint y: 274, distance: 24.5
click at [908, 274] on textarea at bounding box center [711, 348] width 809 height 163
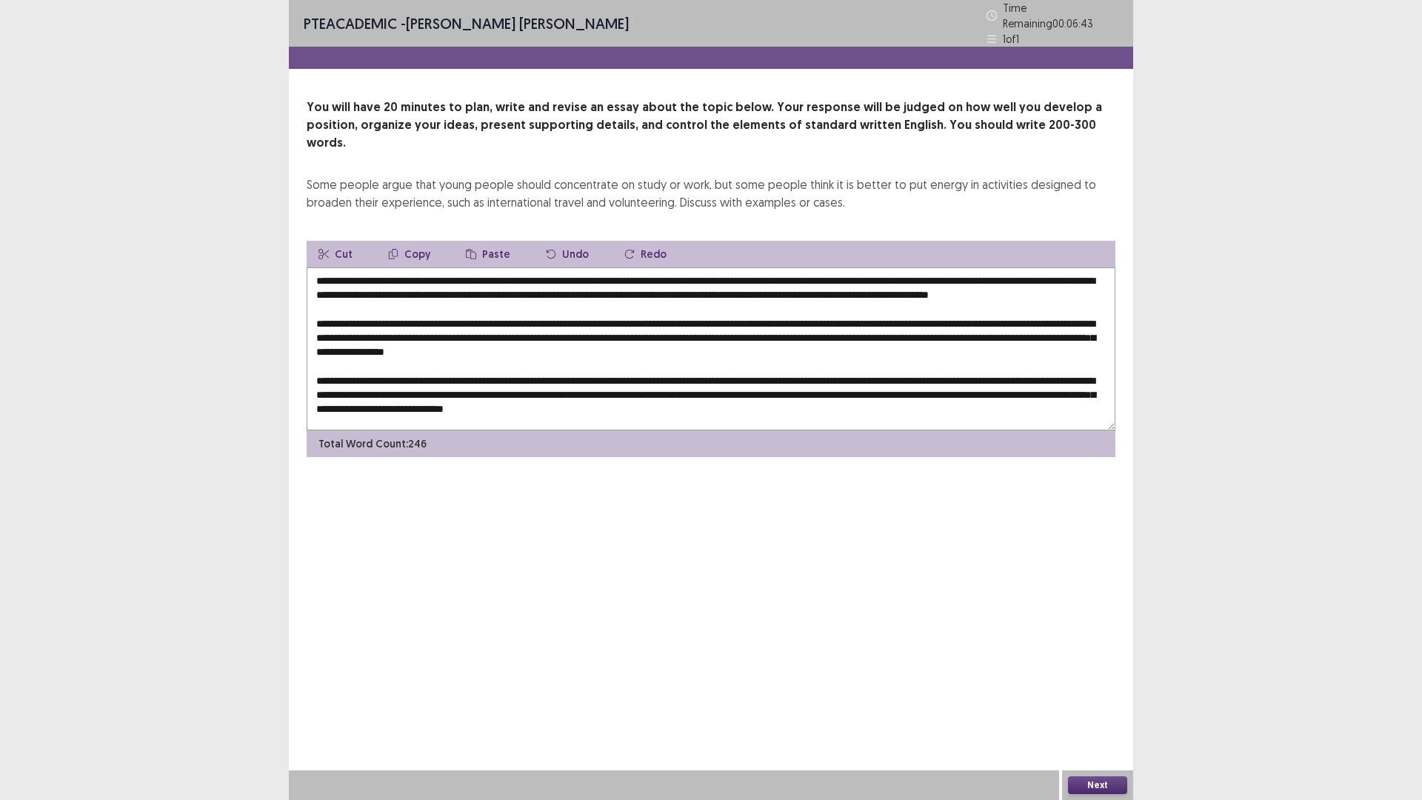
drag, startPoint x: 1080, startPoint y: 273, endPoint x: 1105, endPoint y: 276, distance: 25.3
click at [1105, 276] on textarea at bounding box center [711, 348] width 809 height 163
click at [907, 273] on textarea at bounding box center [711, 348] width 809 height 163
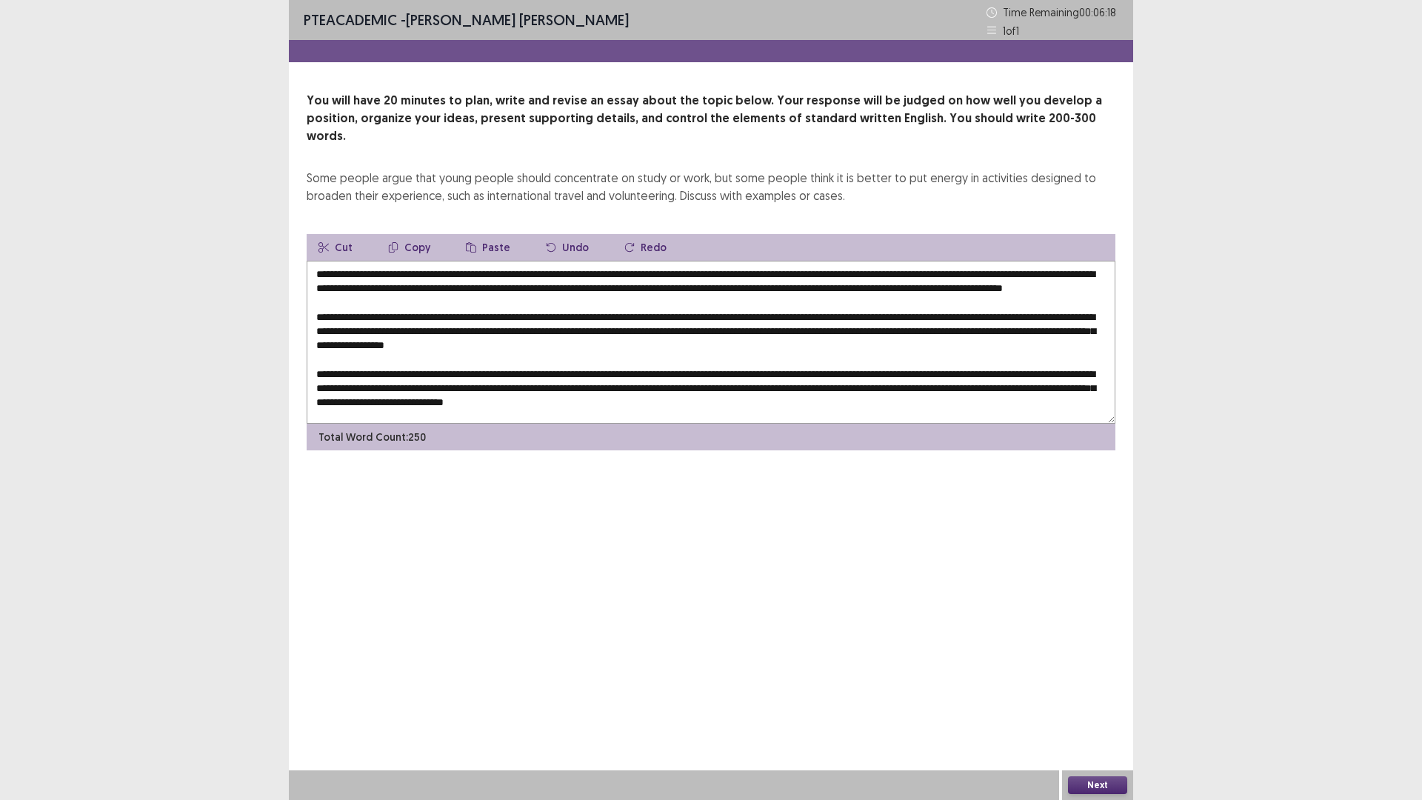
click at [1086, 275] on textarea at bounding box center [711, 342] width 809 height 163
drag, startPoint x: 882, startPoint y: 272, endPoint x: 1016, endPoint y: 268, distance: 133.4
click at [1016, 268] on textarea at bounding box center [711, 342] width 809 height 163
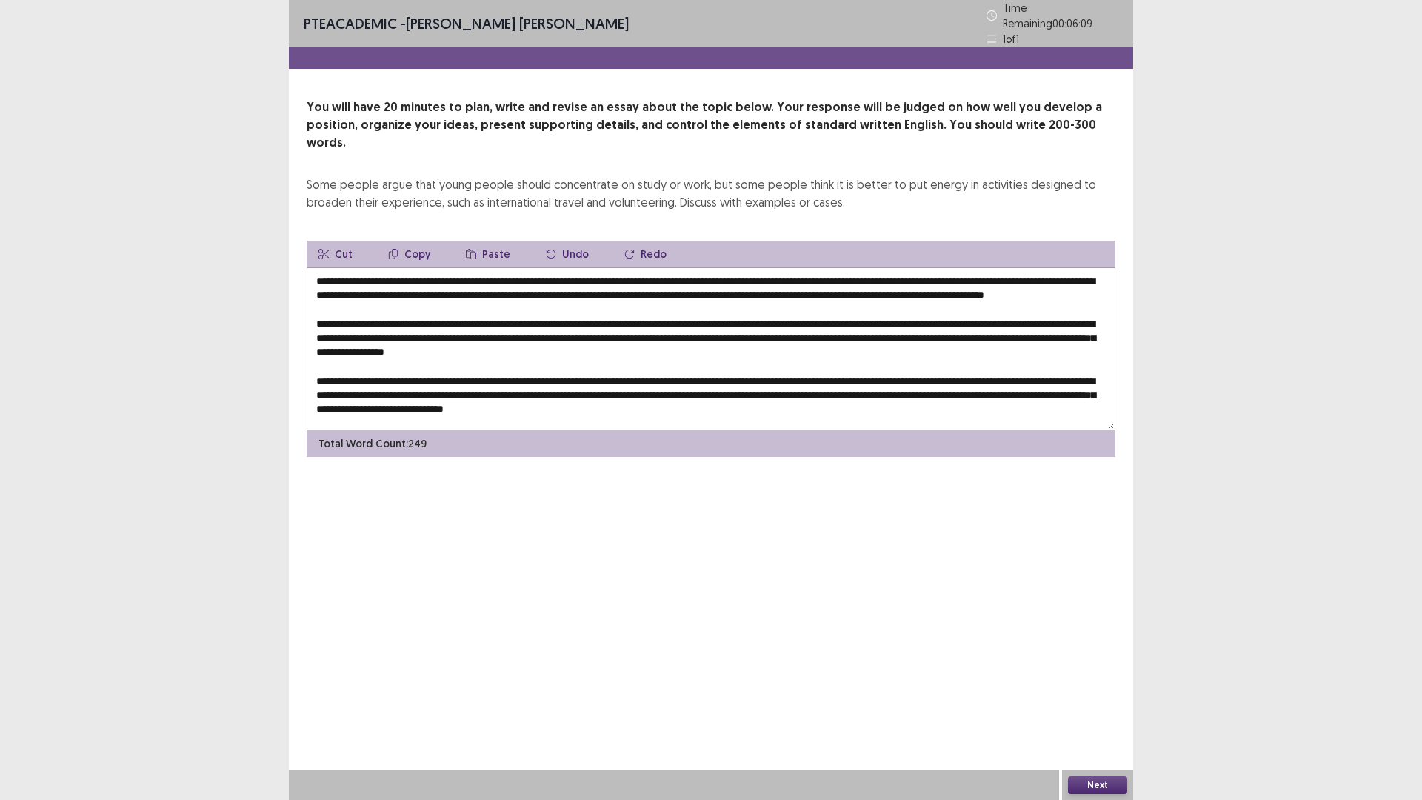
click at [416, 241] on button "Copy" at bounding box center [409, 254] width 66 height 27
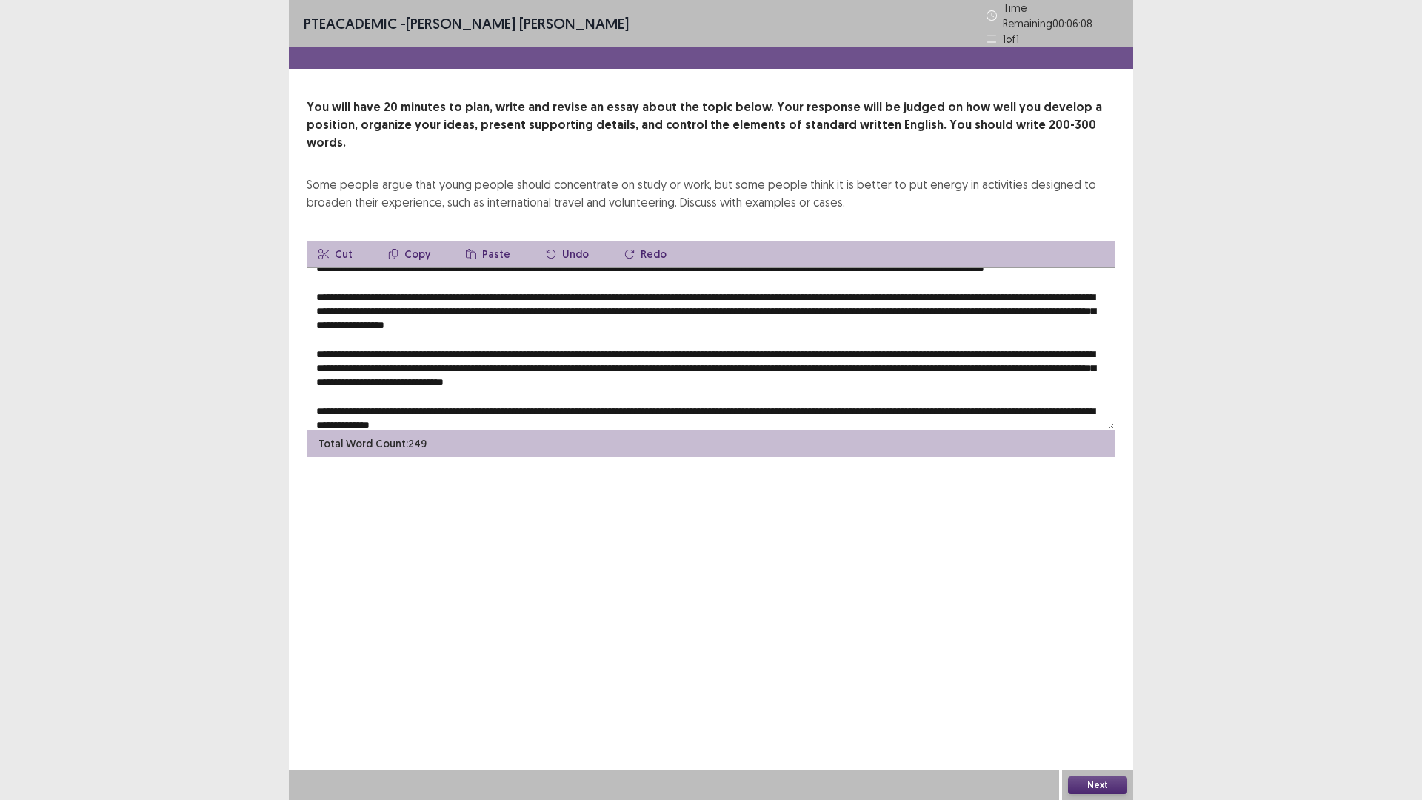
scroll to position [50, 0]
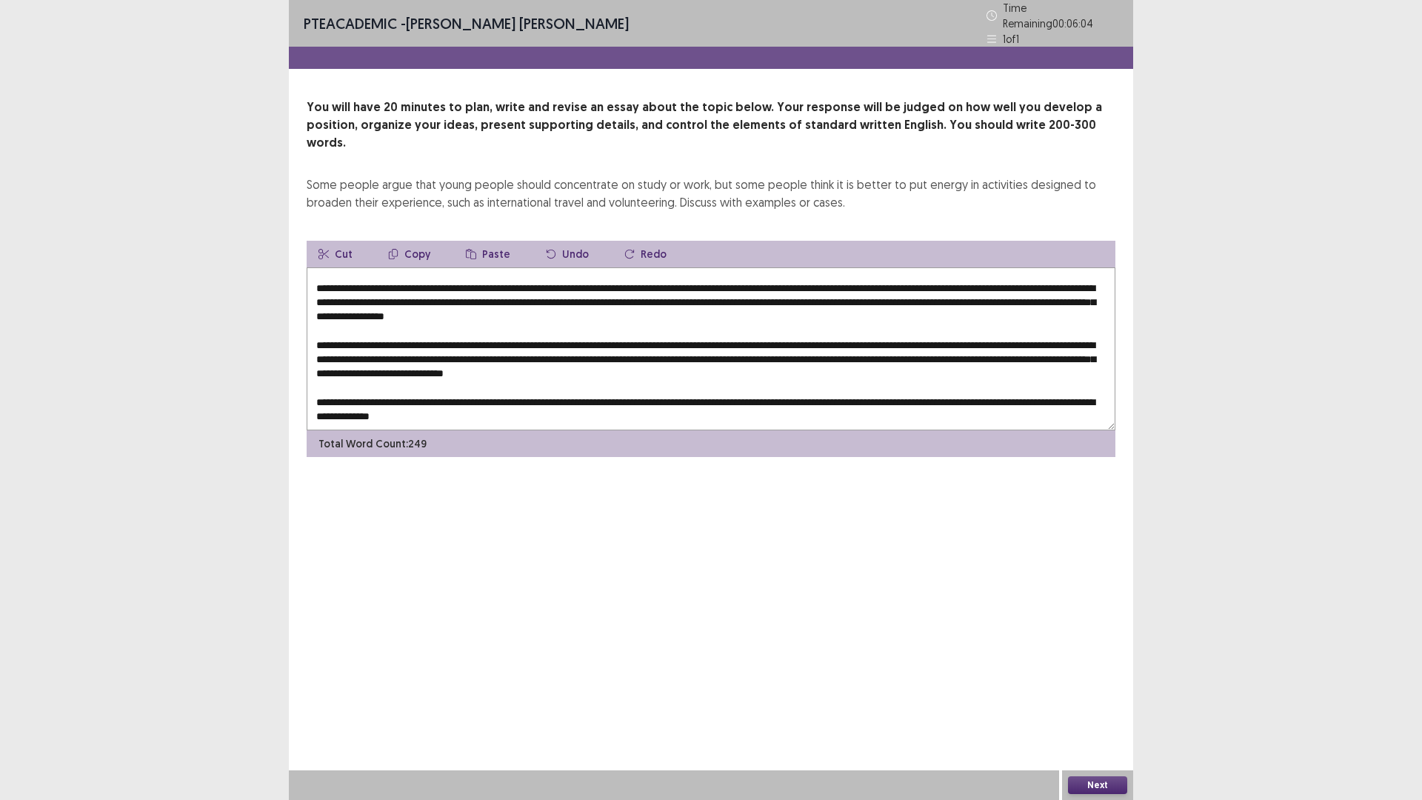
drag, startPoint x: 399, startPoint y: 279, endPoint x: 424, endPoint y: 277, distance: 24.5
click at [424, 277] on textarea at bounding box center [711, 348] width 809 height 163
click at [485, 241] on button "Paste" at bounding box center [488, 254] width 68 height 27
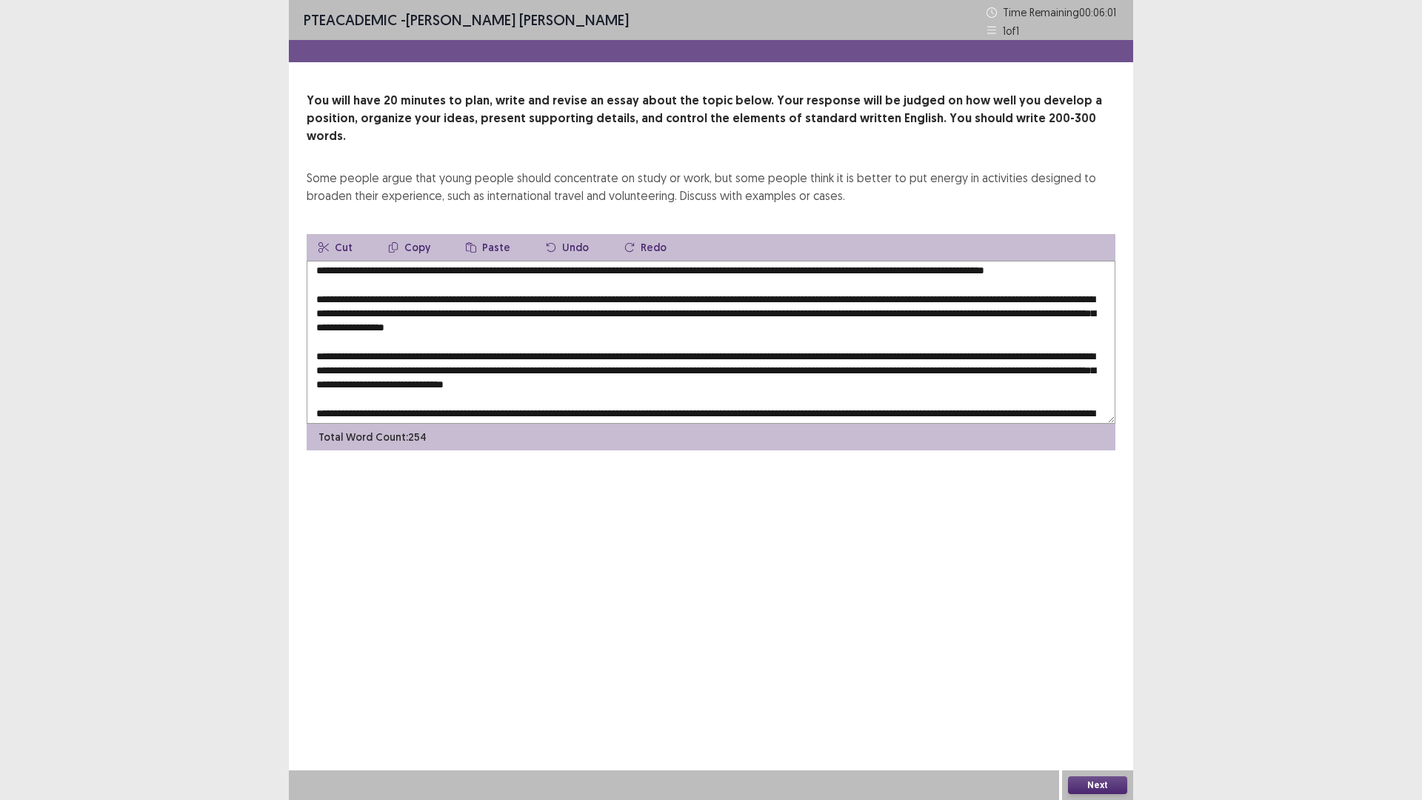
scroll to position [0, 0]
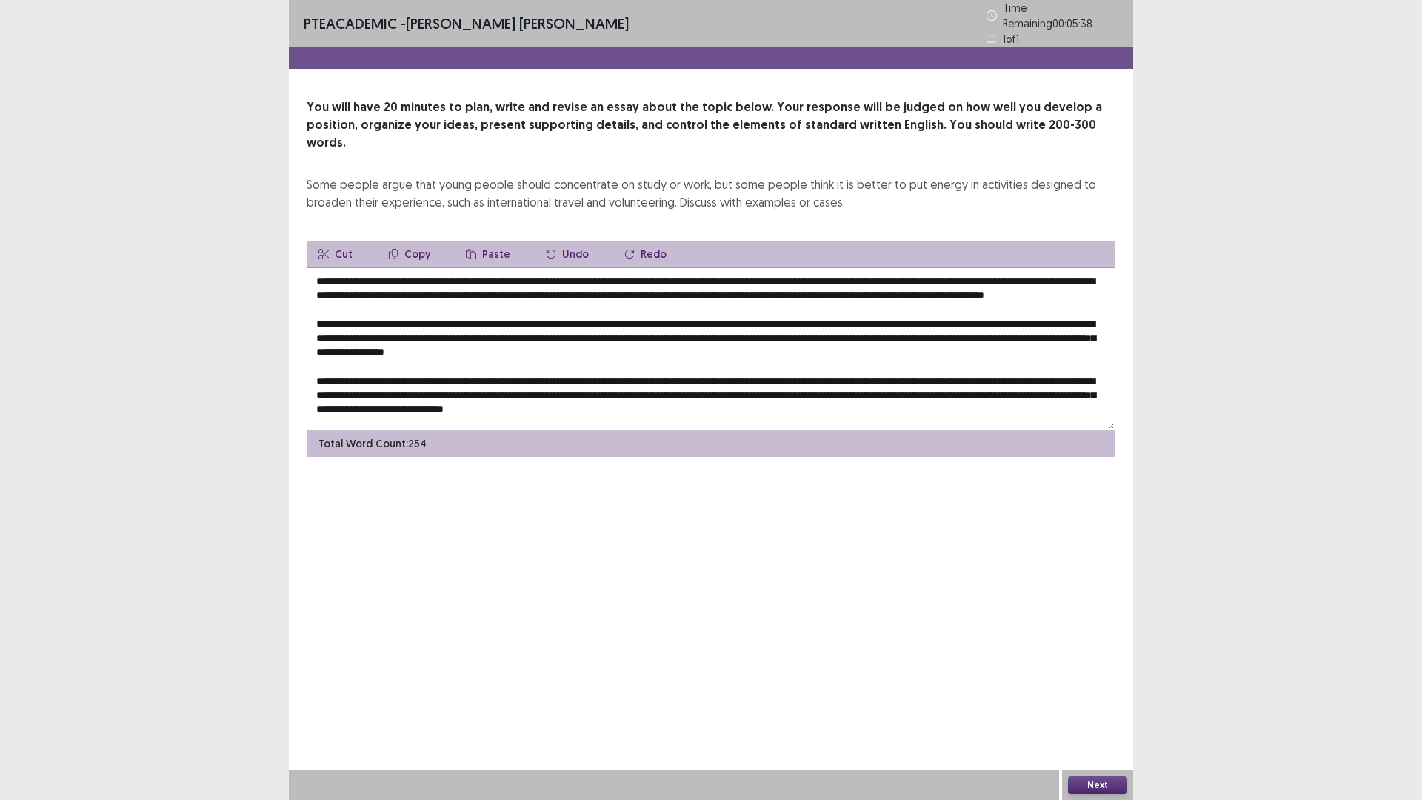
drag, startPoint x: 710, startPoint y: 328, endPoint x: 772, endPoint y: 329, distance: 62.2
click at [772, 329] on textarea at bounding box center [711, 348] width 809 height 163
drag, startPoint x: 336, startPoint y: 341, endPoint x: 376, endPoint y: 341, distance: 40.7
click at [376, 341] on textarea at bounding box center [711, 348] width 809 height 163
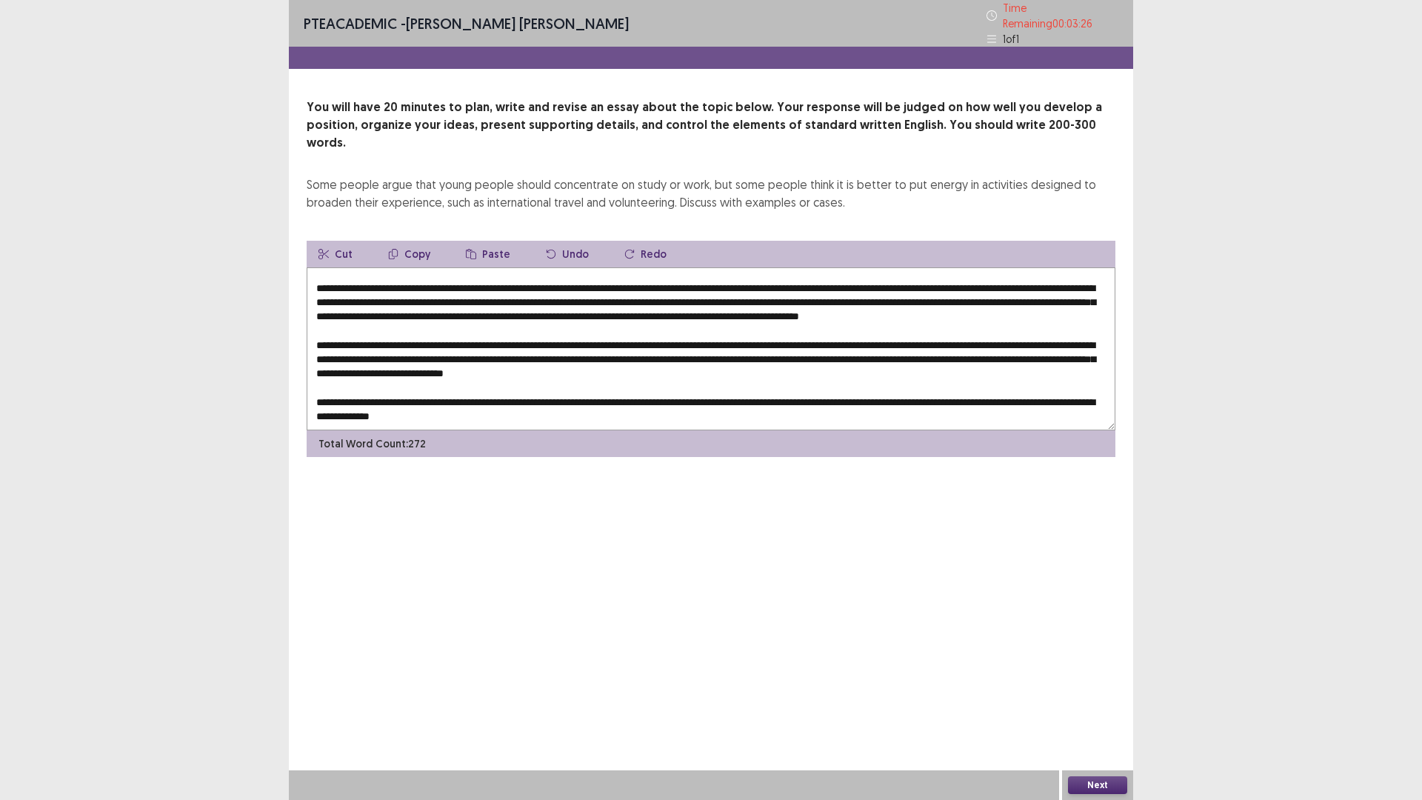
scroll to position [64, 0]
click at [965, 278] on textarea at bounding box center [711, 348] width 809 height 163
click at [977, 279] on textarea at bounding box center [711, 348] width 809 height 163
click at [973, 279] on textarea at bounding box center [711, 348] width 809 height 163
click at [966, 279] on textarea at bounding box center [711, 348] width 809 height 163
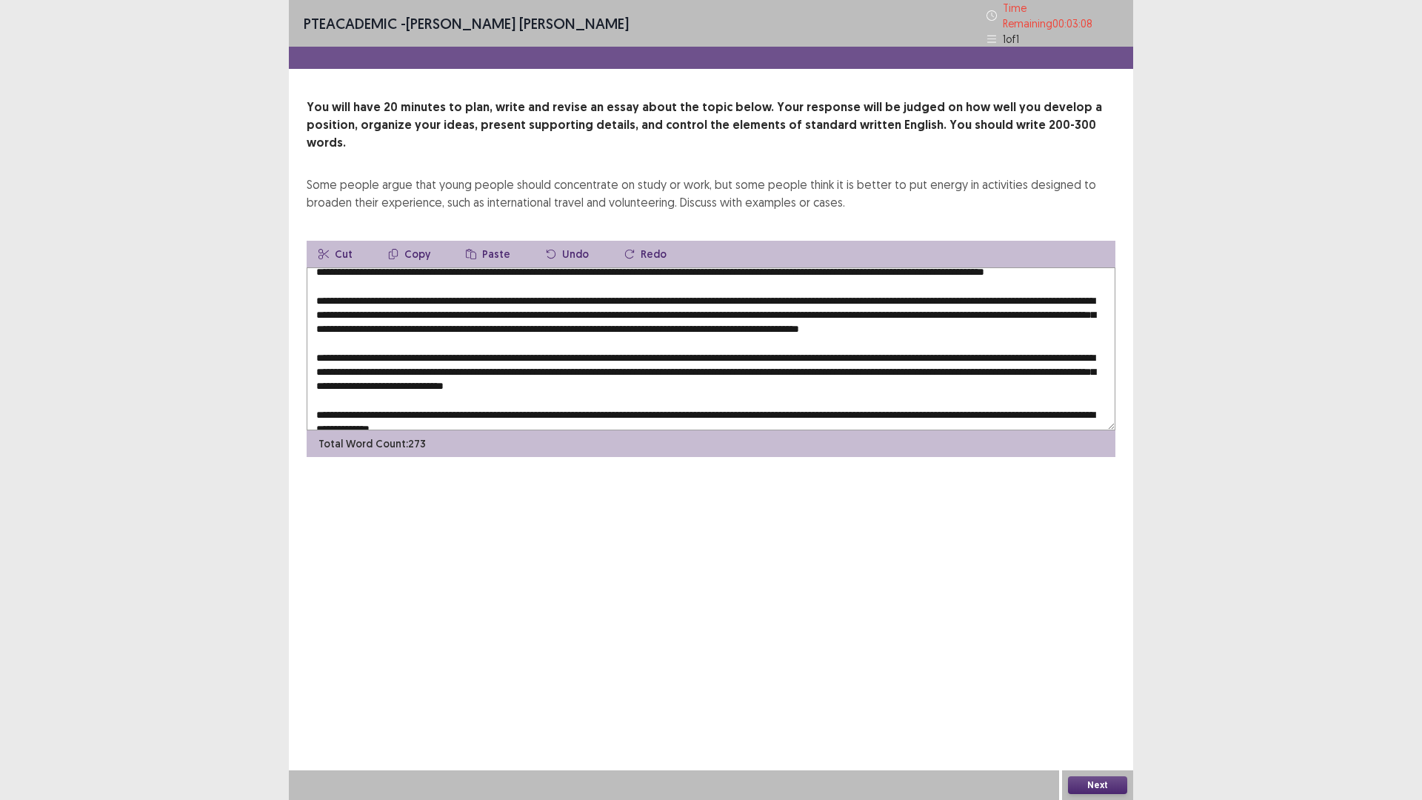
scroll to position [0, 0]
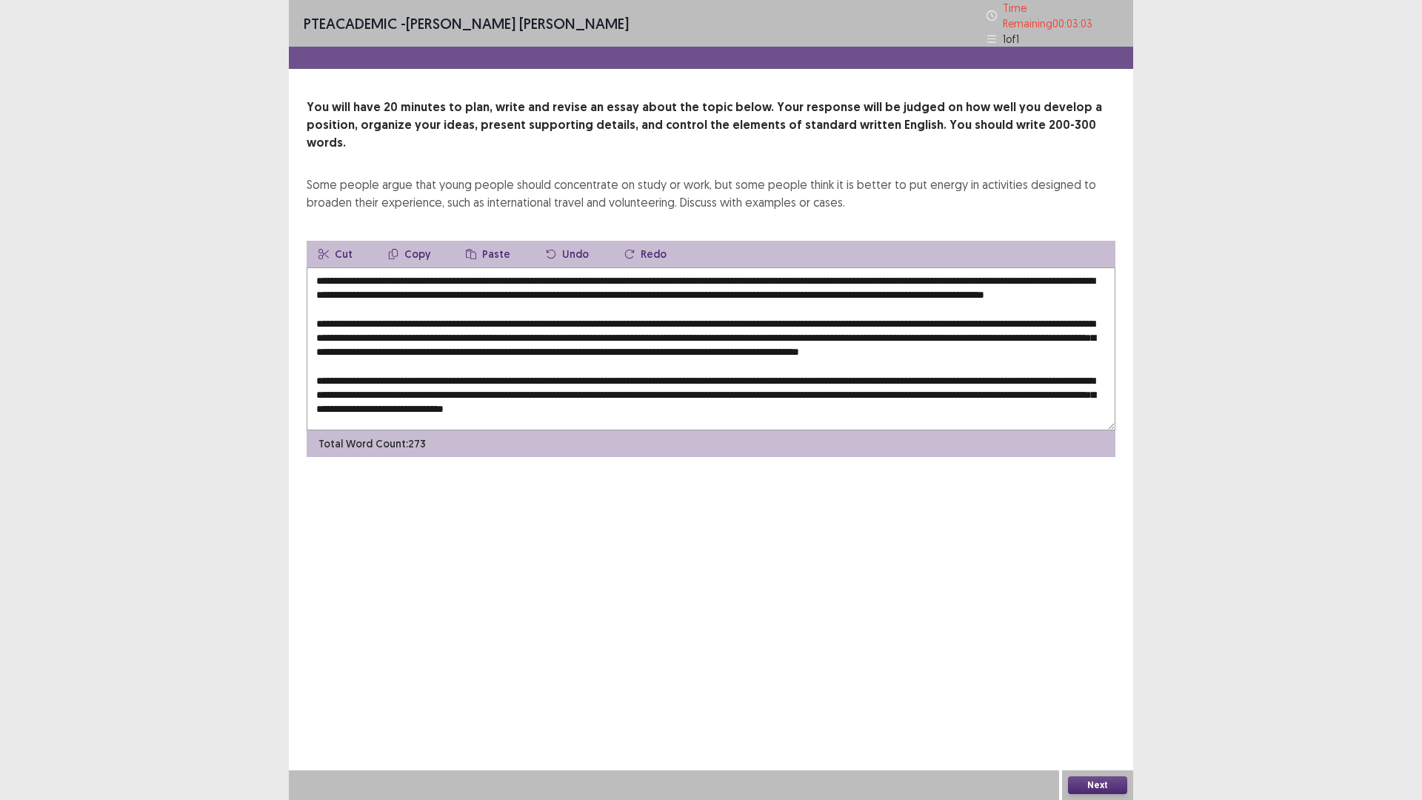
drag, startPoint x: 1062, startPoint y: 272, endPoint x: 373, endPoint y: 285, distance: 689.1
click at [373, 285] on textarea at bounding box center [711, 348] width 809 height 163
drag, startPoint x: 410, startPoint y: 220, endPoint x: 416, endPoint y: 244, distance: 24.4
click at [408, 241] on button "Copy" at bounding box center [409, 254] width 66 height 27
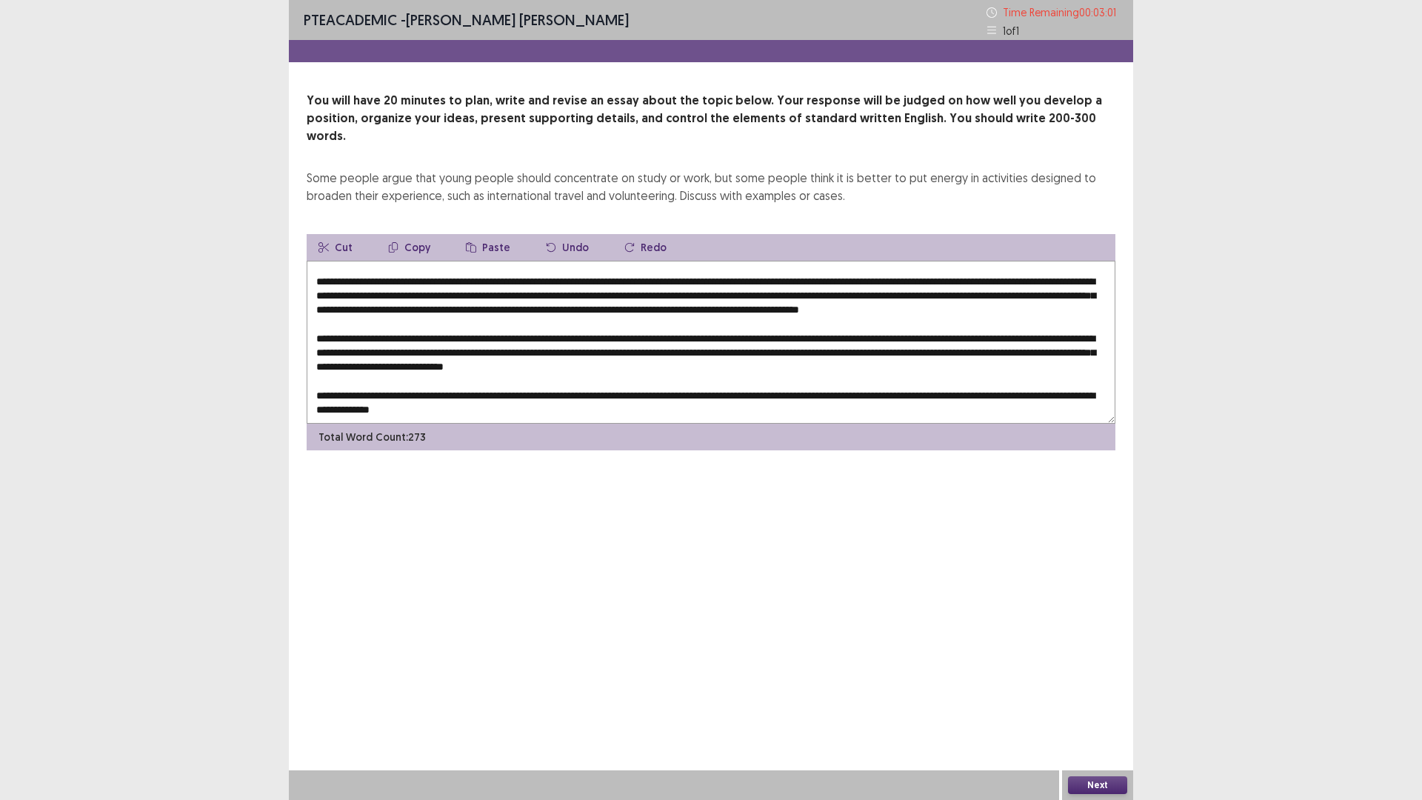
scroll to position [64, 0]
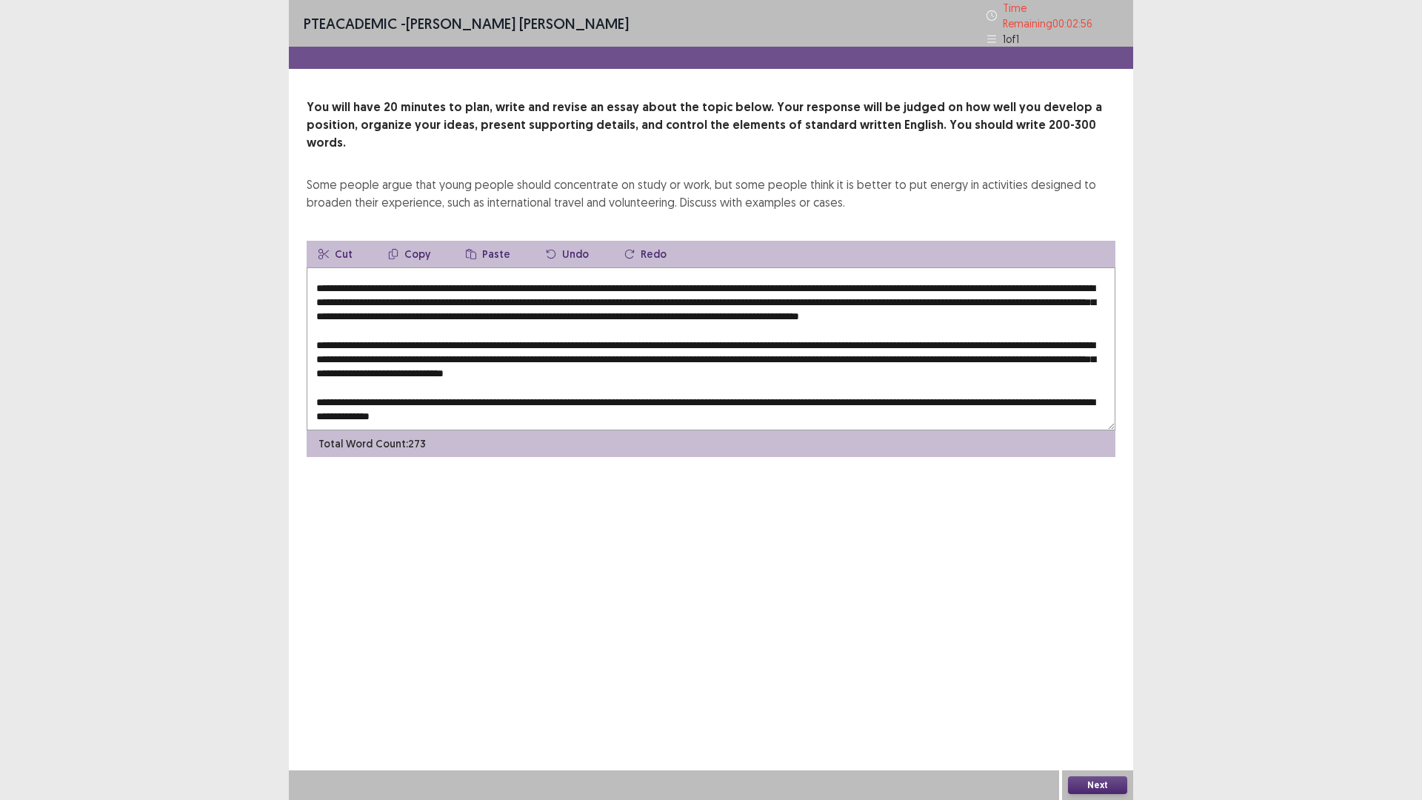
drag, startPoint x: 582, startPoint y: 335, endPoint x: 606, endPoint y: 336, distance: 24.5
click at [606, 336] on textarea at bounding box center [711, 348] width 809 height 163
click at [424, 241] on button "Copy" at bounding box center [409, 254] width 66 height 27
click at [423, 241] on button "Copy" at bounding box center [409, 254] width 66 height 27
click at [419, 241] on button "Copy" at bounding box center [409, 254] width 66 height 27
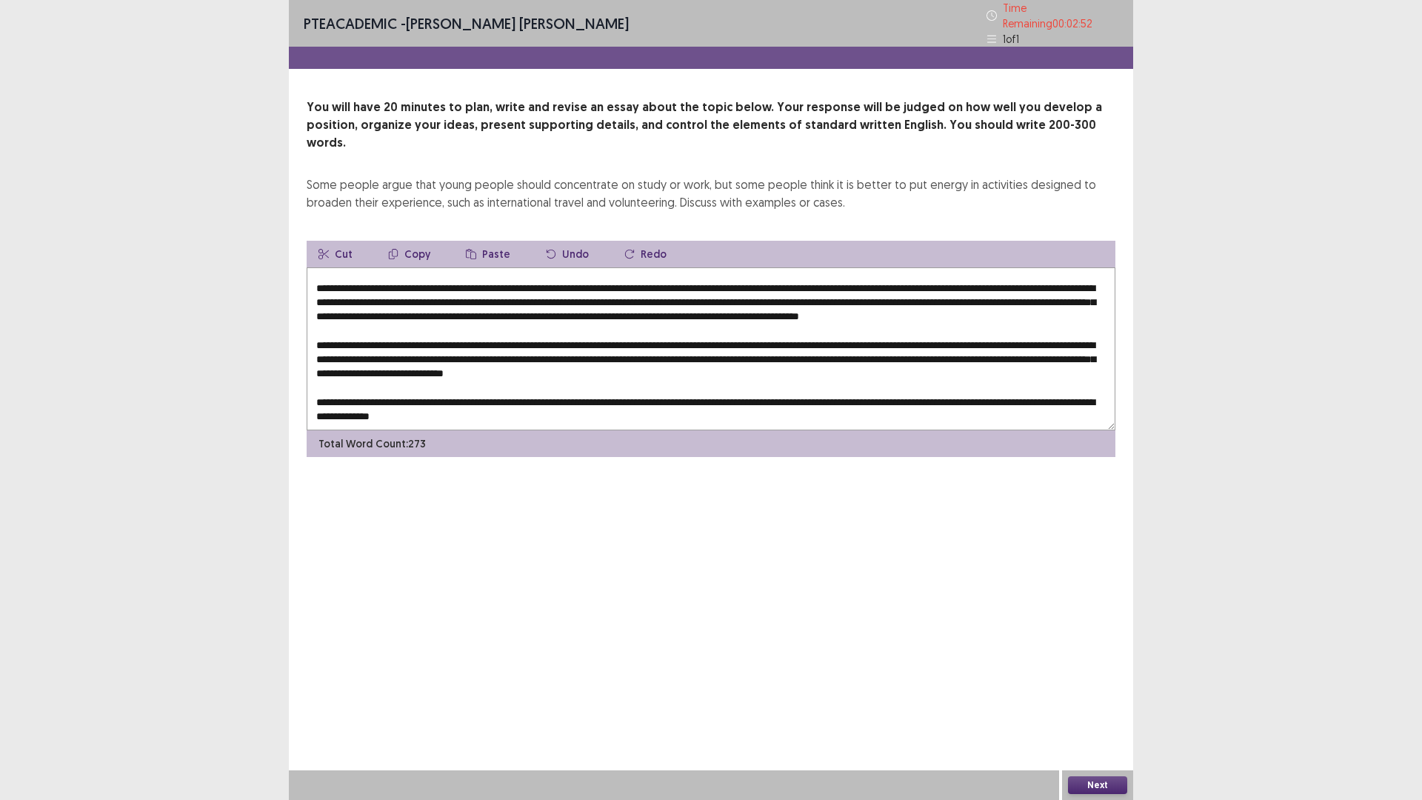
scroll to position [0, 0]
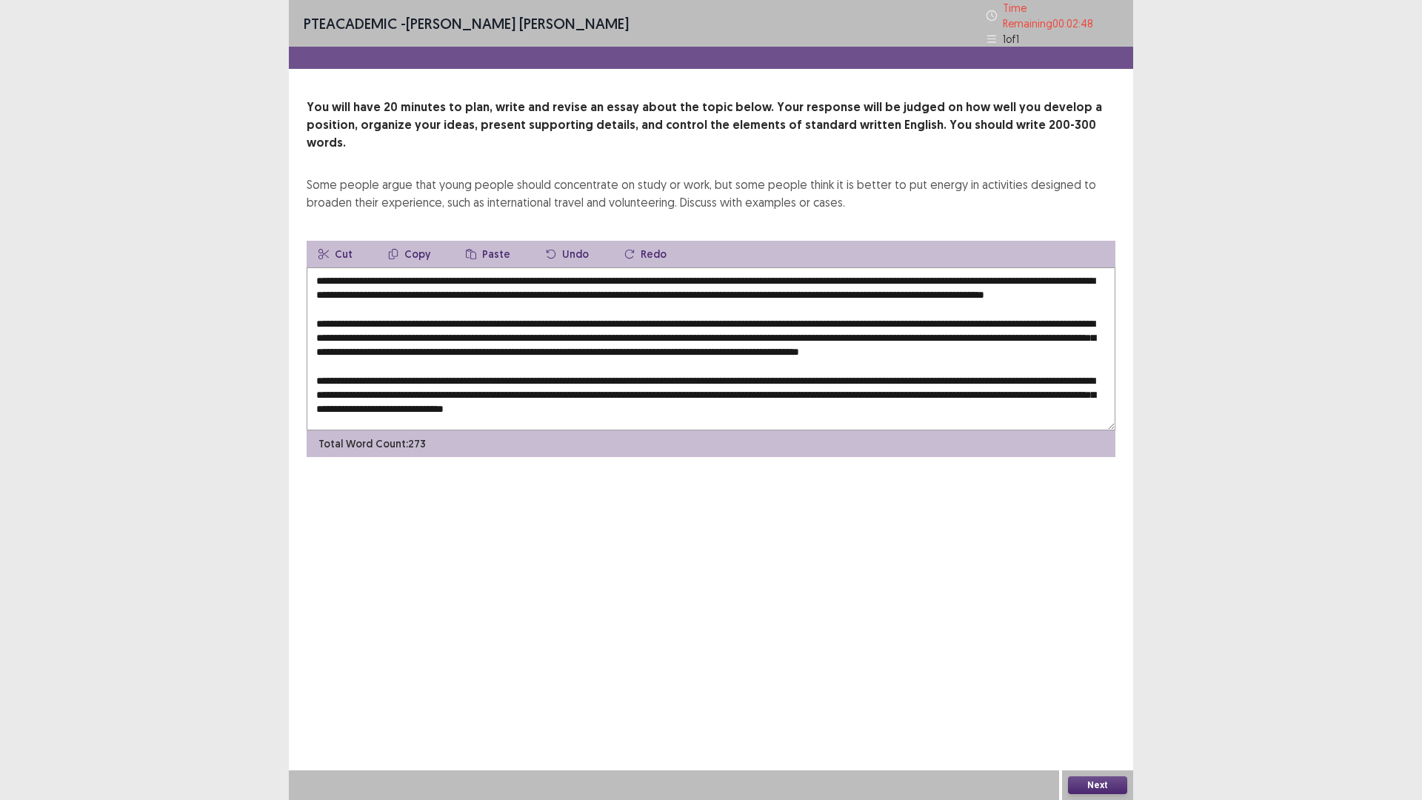
drag, startPoint x: 1060, startPoint y: 272, endPoint x: 377, endPoint y: 283, distance: 683.1
click at [376, 285] on textarea at bounding box center [711, 348] width 809 height 163
click at [415, 241] on button "Copy" at bounding box center [409, 254] width 66 height 27
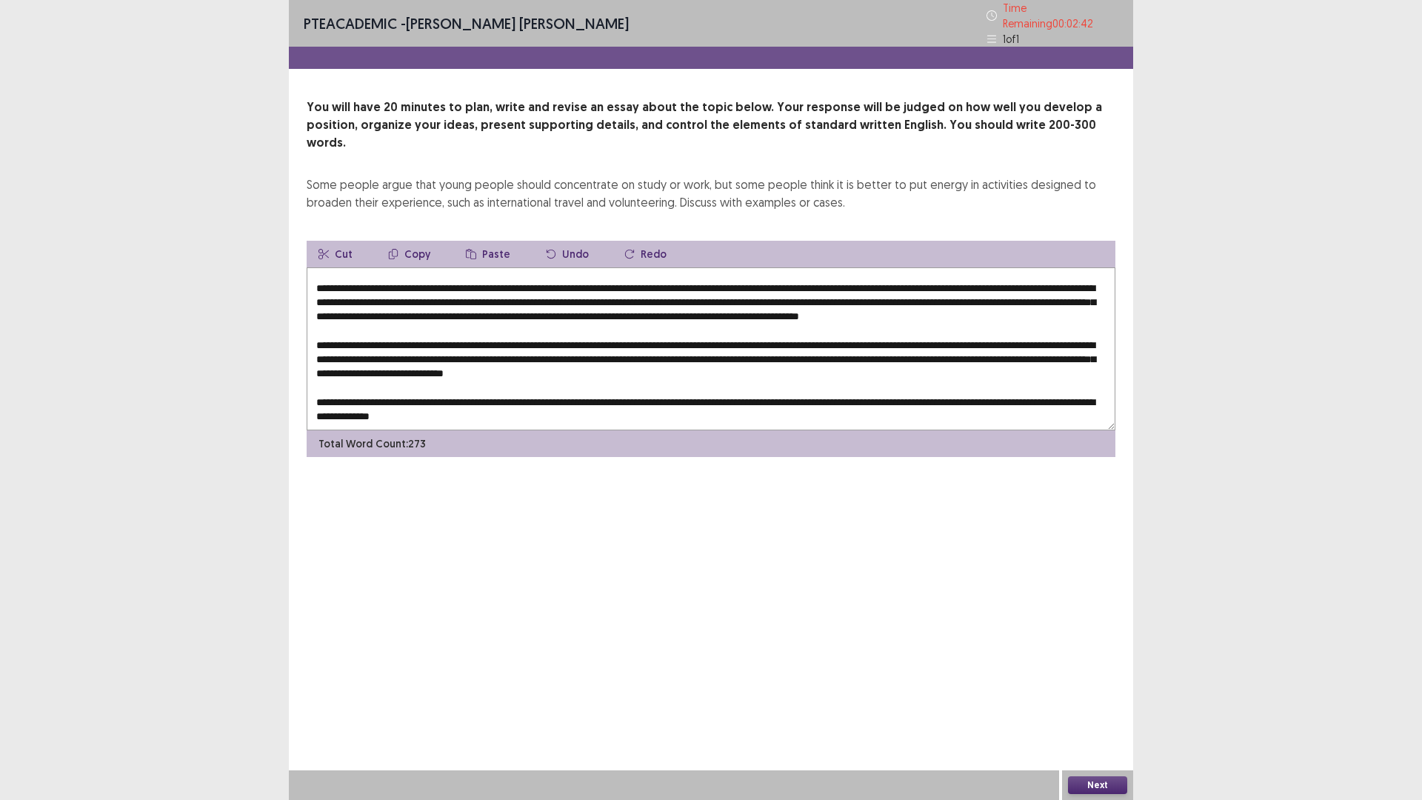
drag, startPoint x: 582, startPoint y: 336, endPoint x: 576, endPoint y: 299, distance: 36.9
click at [604, 329] on textarea at bounding box center [711, 348] width 809 height 163
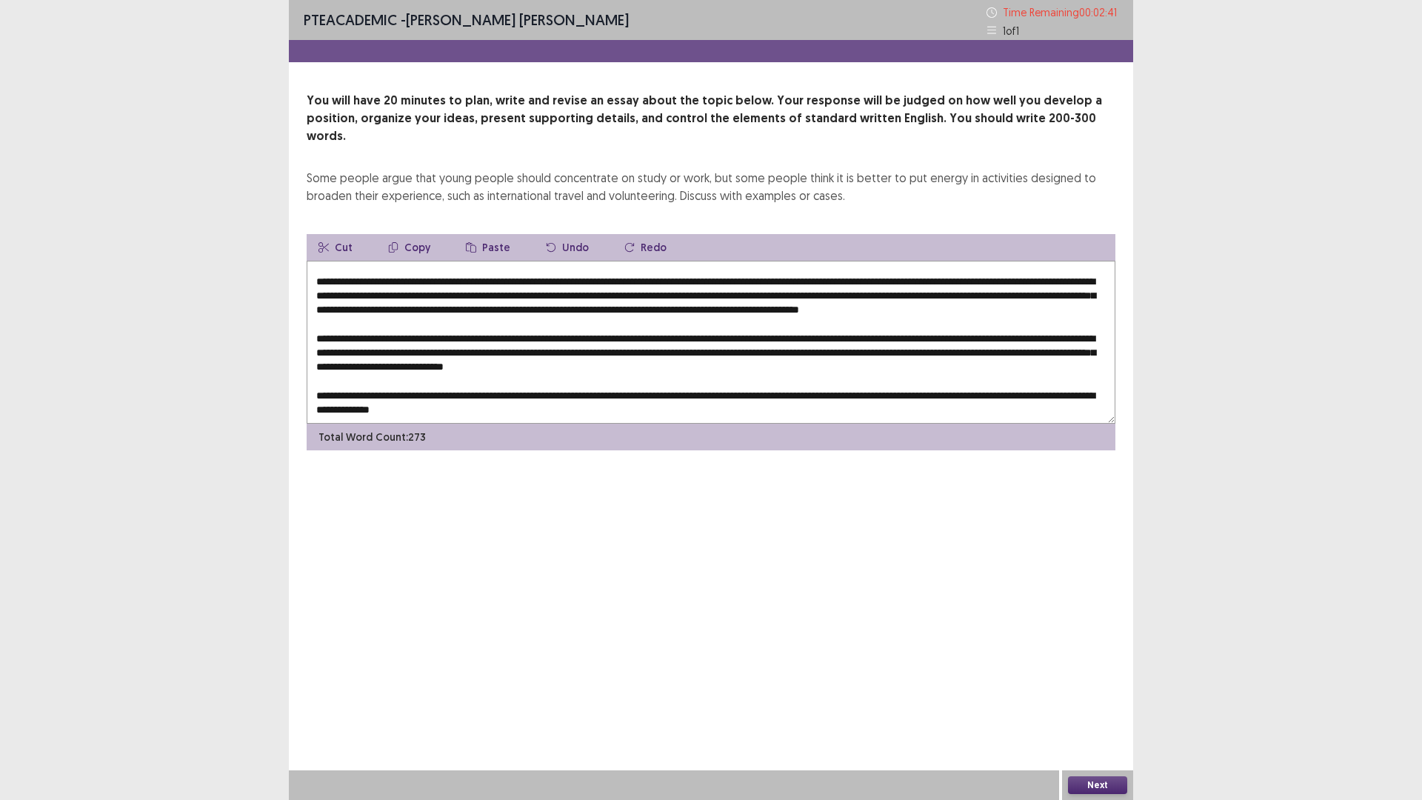
click at [471, 242] on icon "button" at bounding box center [471, 247] width 10 height 10
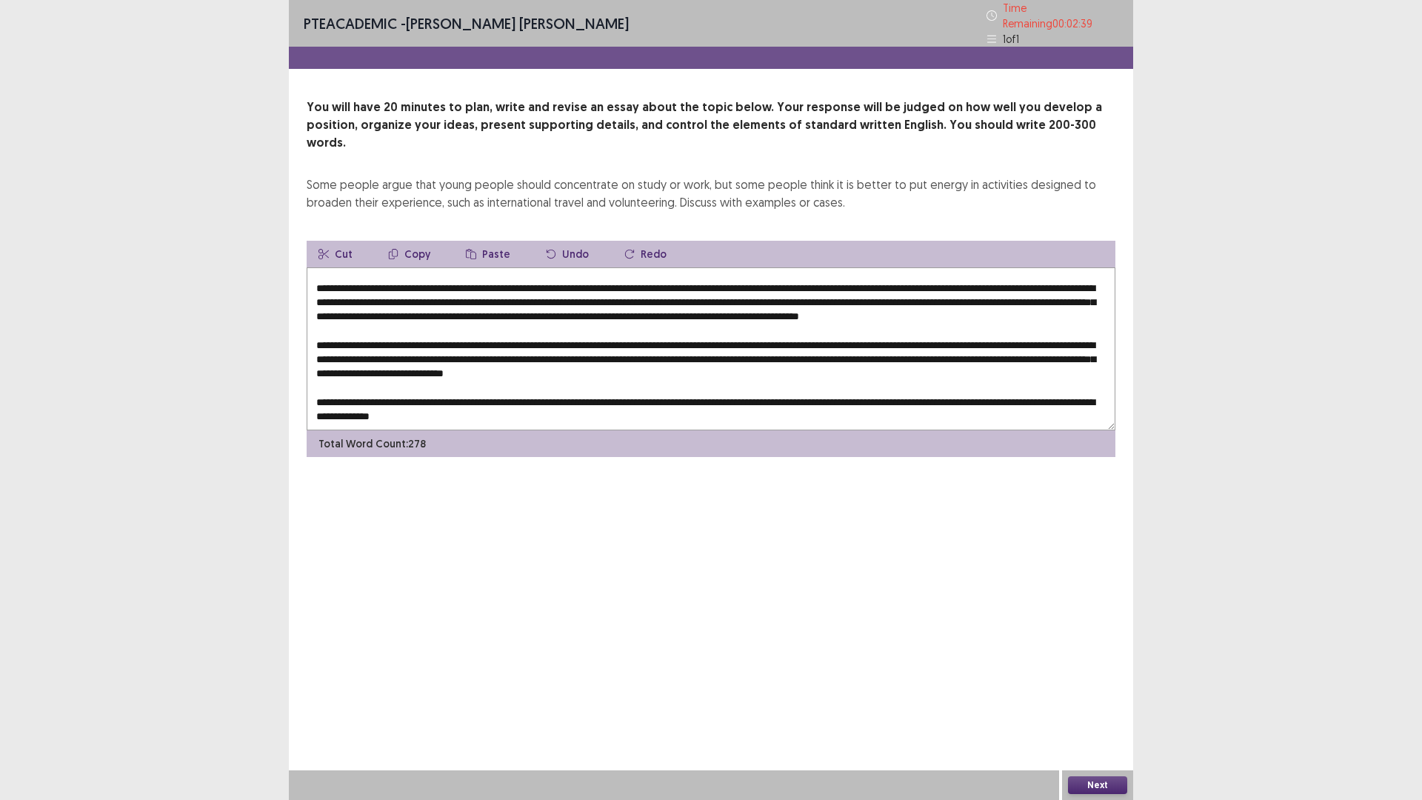
click at [696, 337] on textarea at bounding box center [711, 348] width 809 height 163
drag, startPoint x: 336, startPoint y: 350, endPoint x: 377, endPoint y: 350, distance: 40.7
click at [377, 350] on textarea at bounding box center [711, 348] width 809 height 163
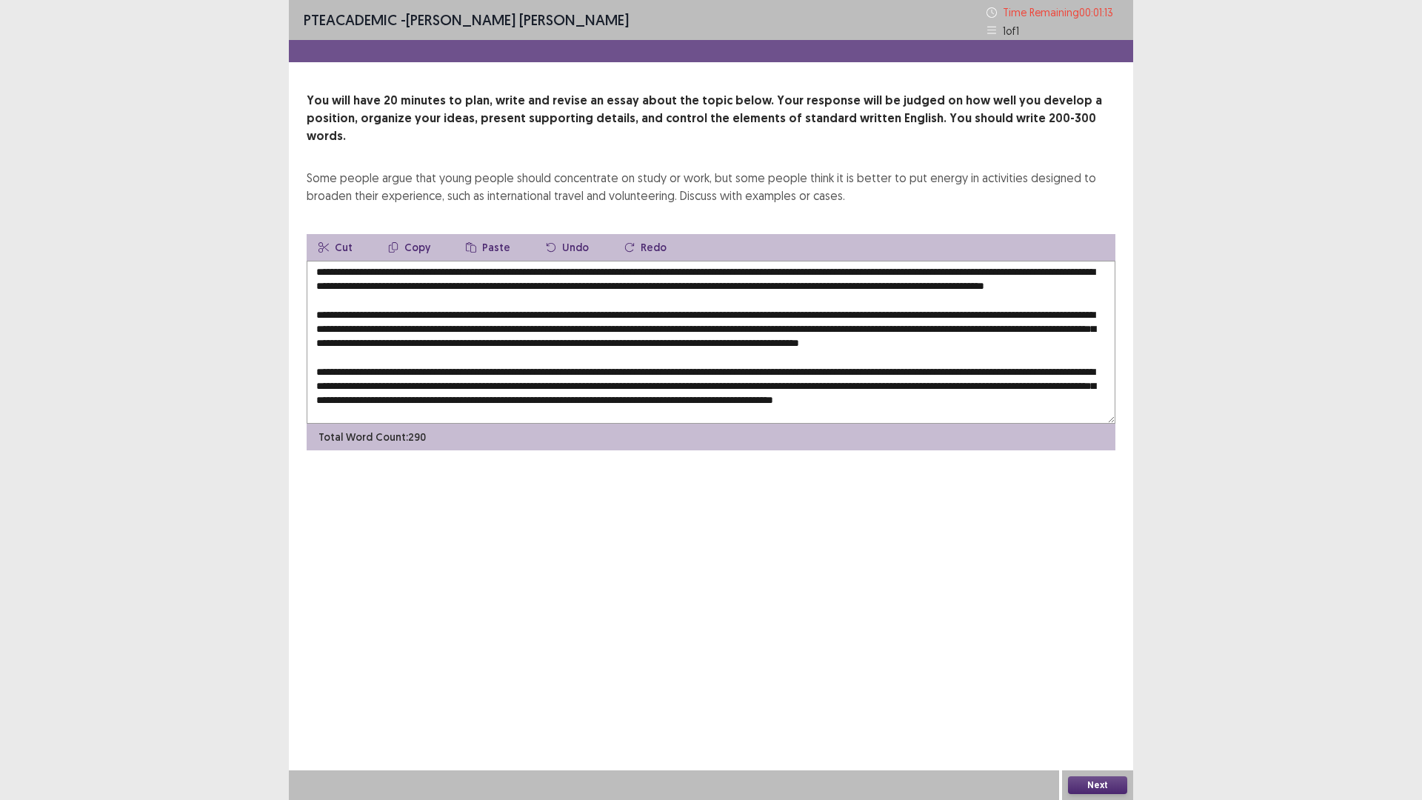
scroll to position [0, 0]
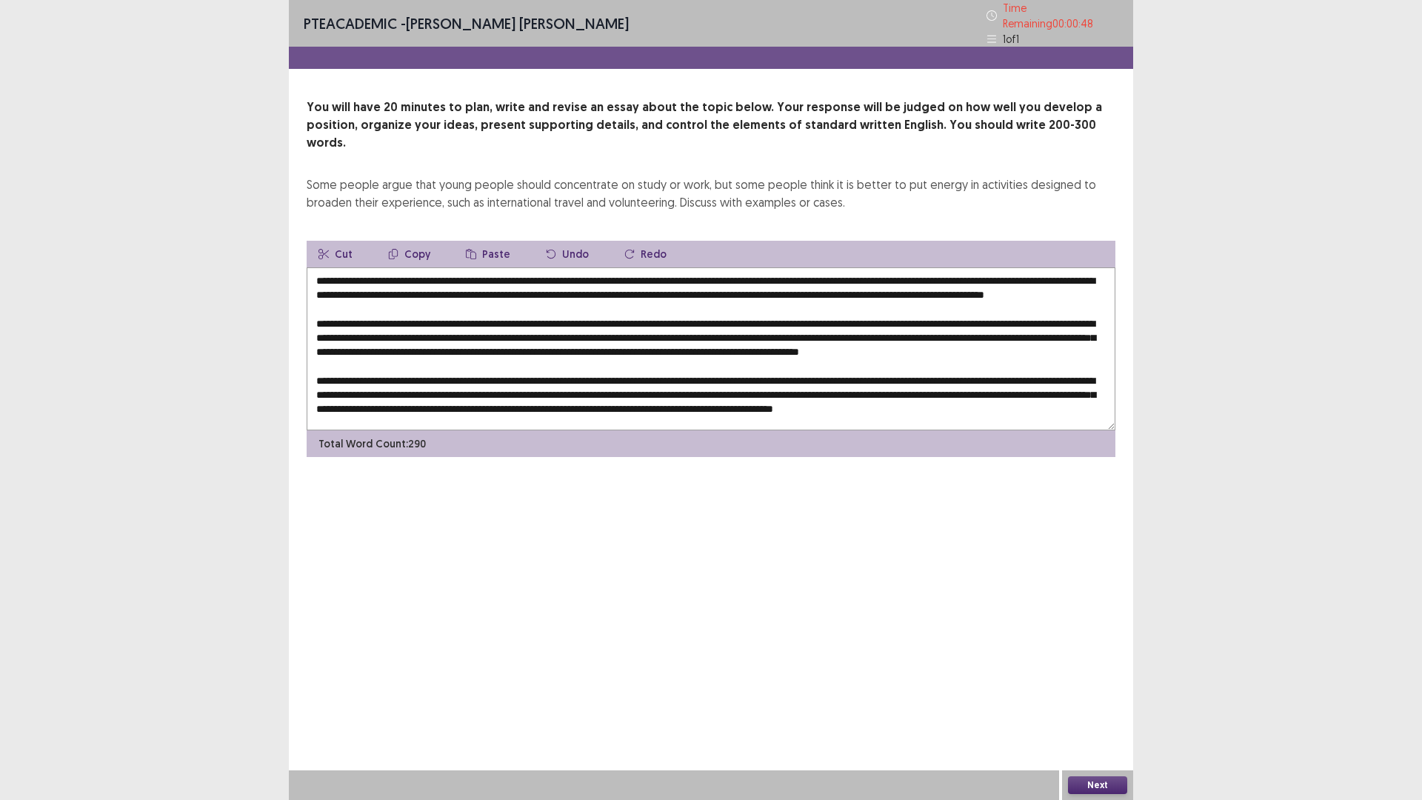
click at [679, 267] on textarea at bounding box center [711, 348] width 809 height 163
click at [827, 315] on textarea at bounding box center [711, 348] width 809 height 163
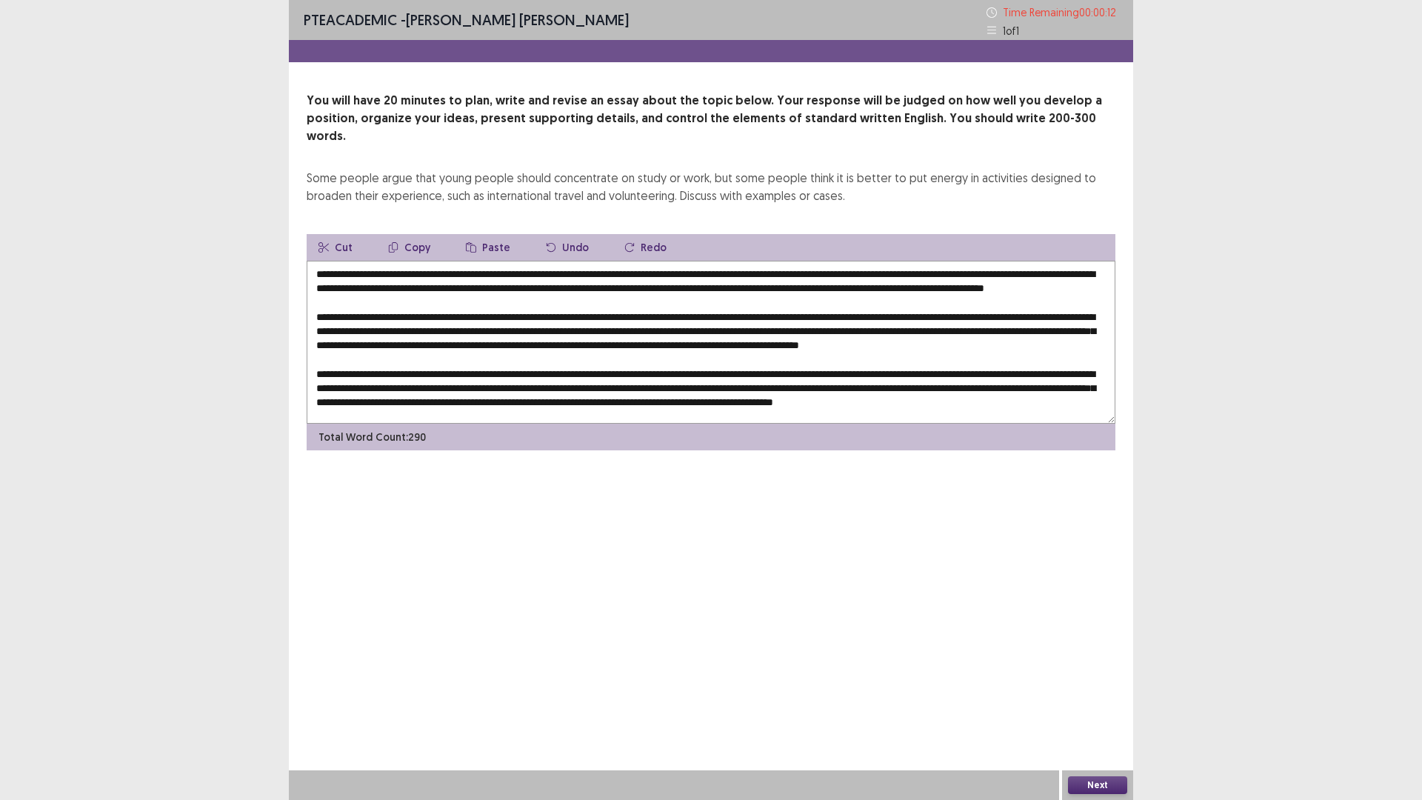
click at [1008, 329] on textarea at bounding box center [711, 342] width 809 height 163
type textarea "**********"
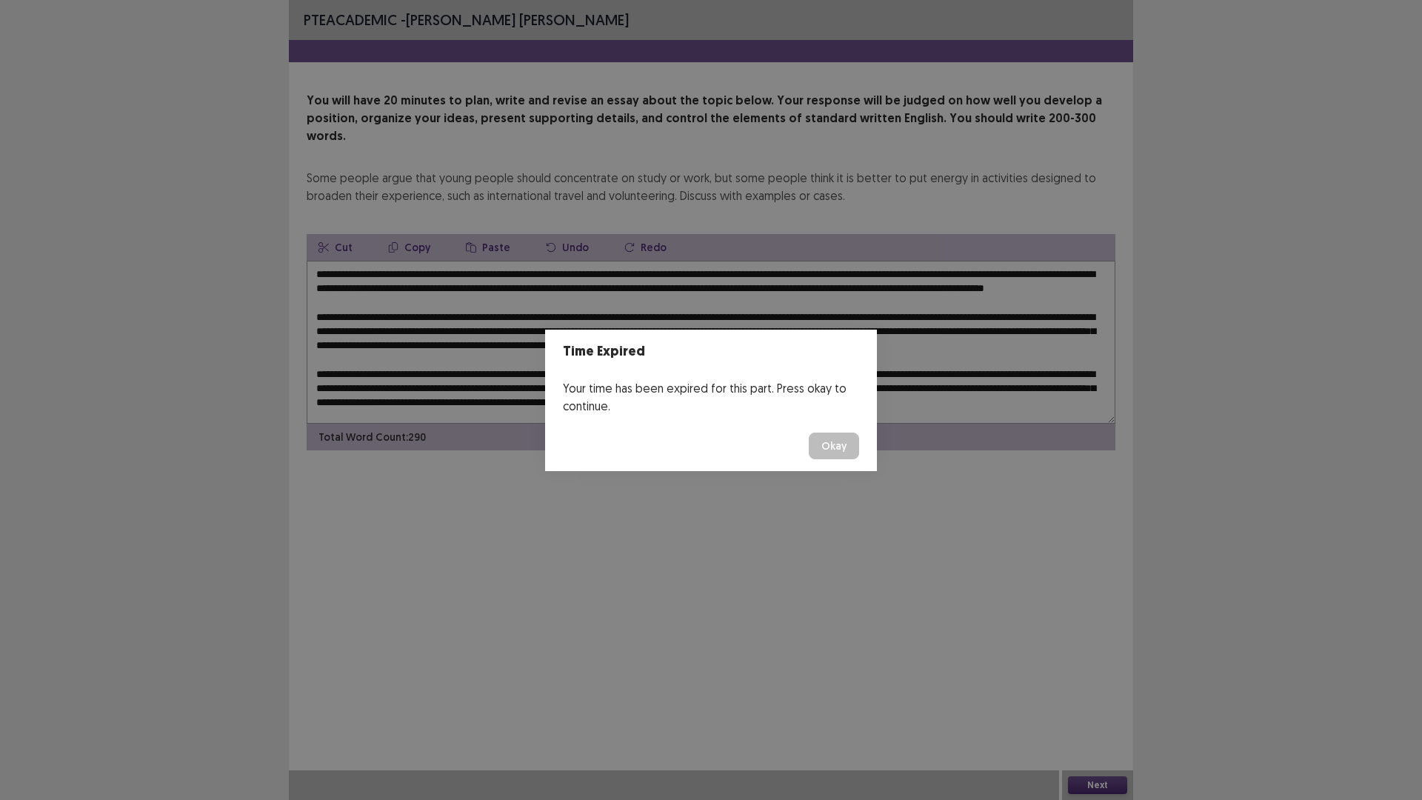
click at [831, 444] on button "Okay" at bounding box center [834, 446] width 50 height 27
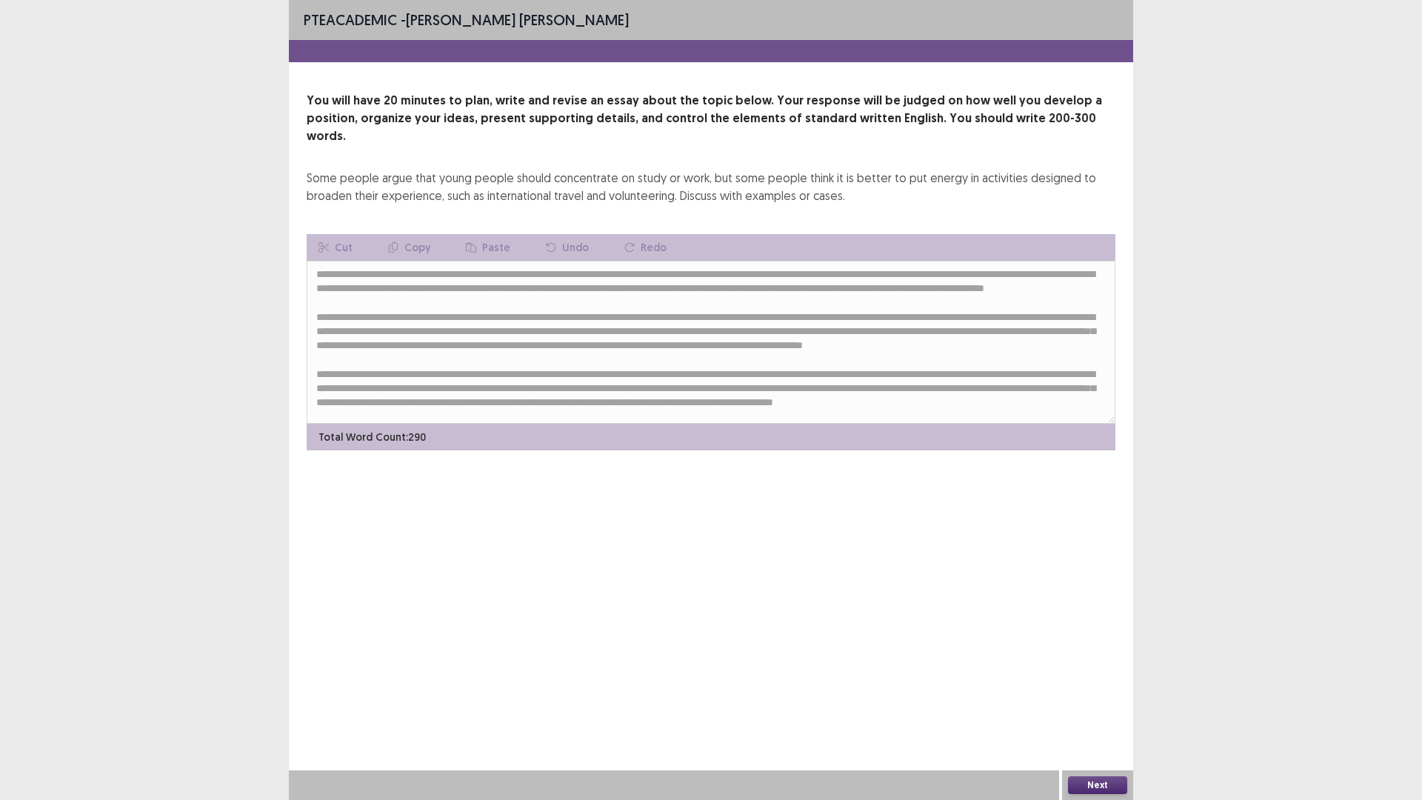
click at [1111, 699] on button "Next" at bounding box center [1097, 785] width 59 height 18
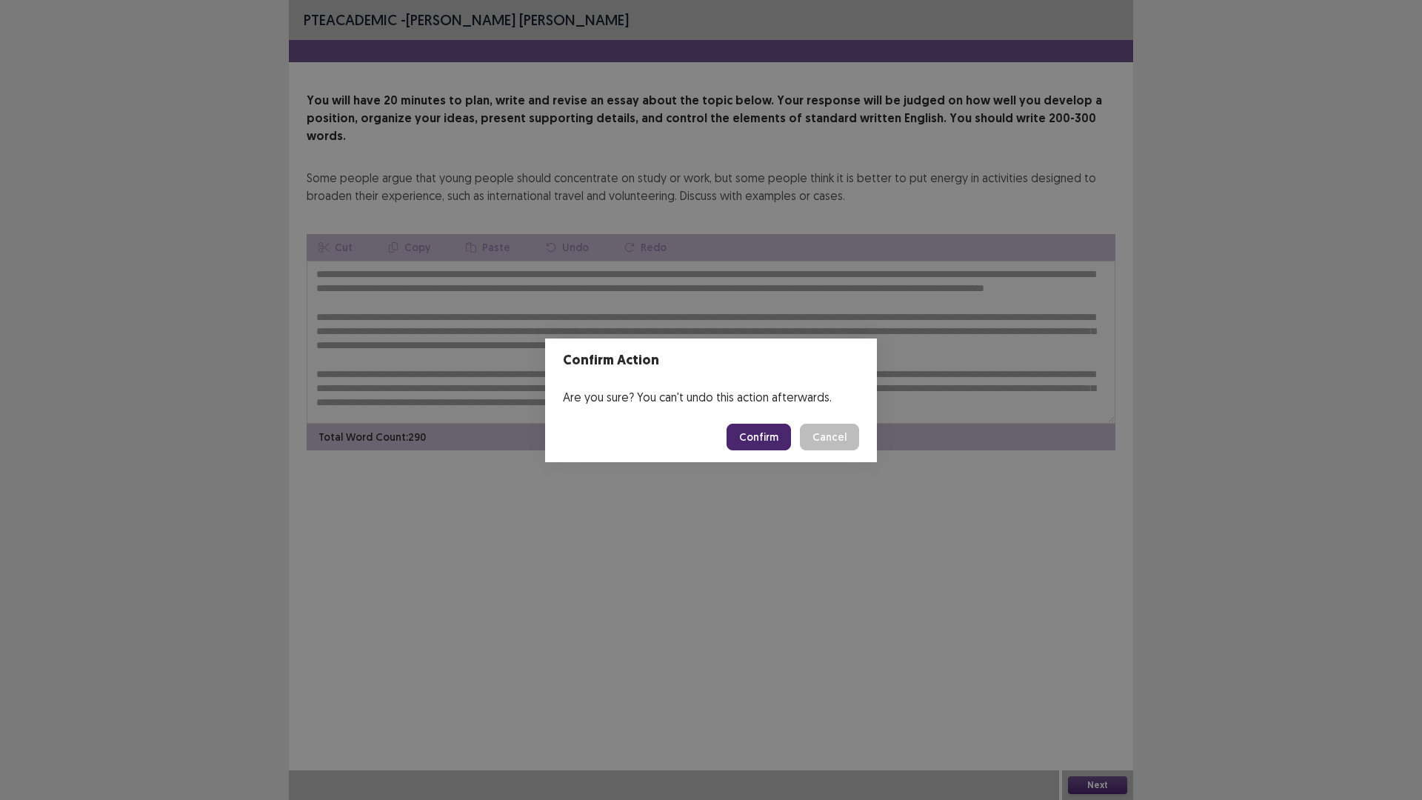
click at [755, 436] on button "Confirm" at bounding box center [759, 437] width 64 height 27
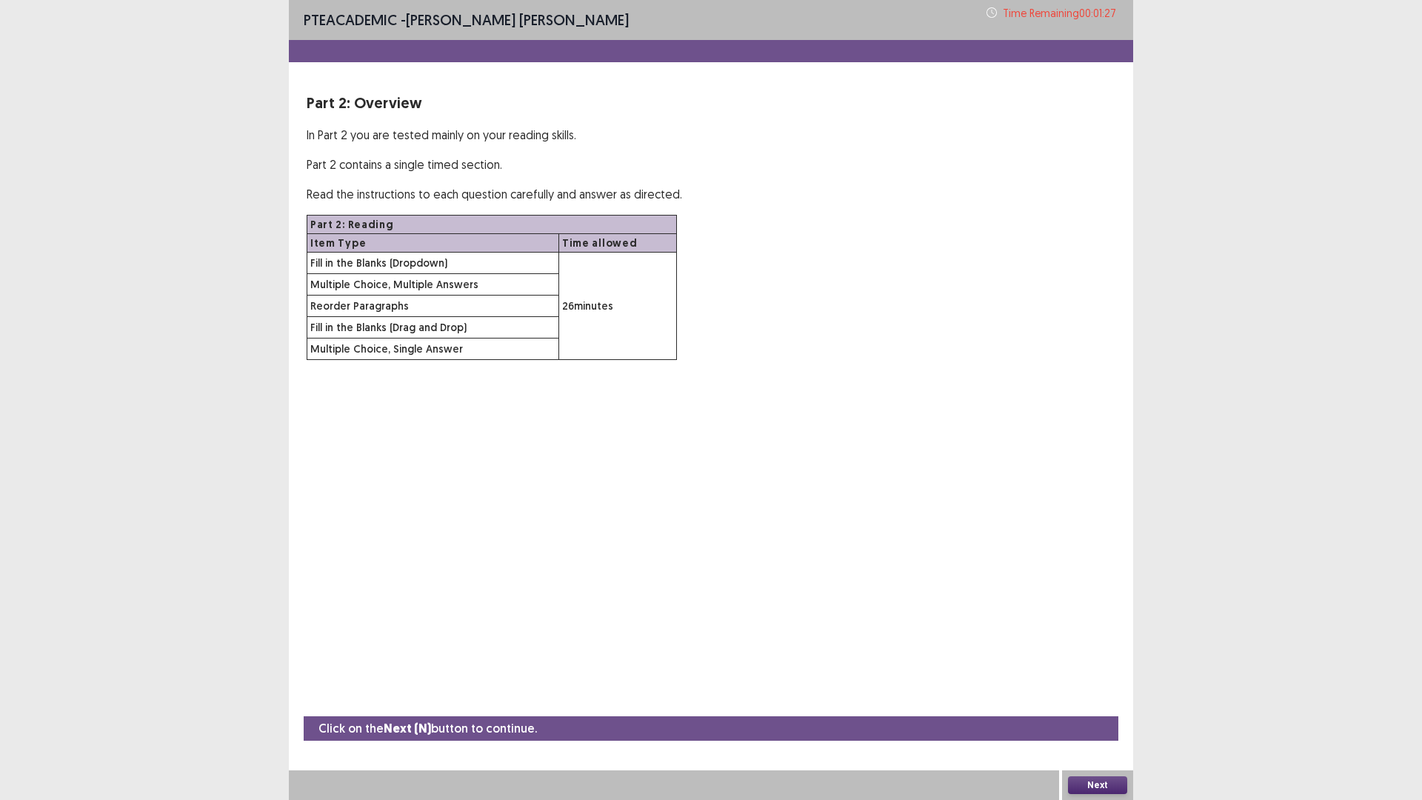
click at [1091, 699] on button "Next" at bounding box center [1097, 785] width 59 height 18
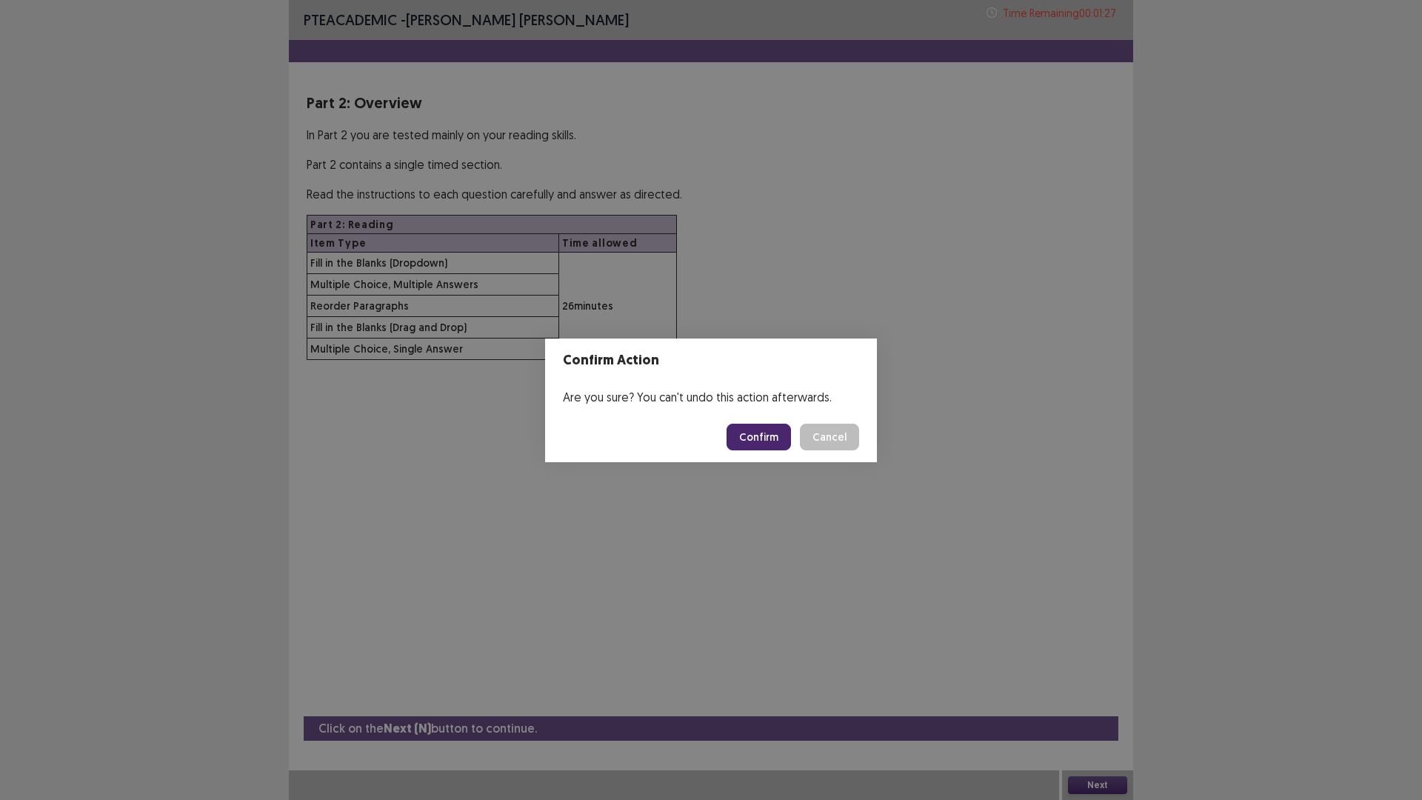
click at [761, 436] on button "Confirm" at bounding box center [759, 437] width 64 height 27
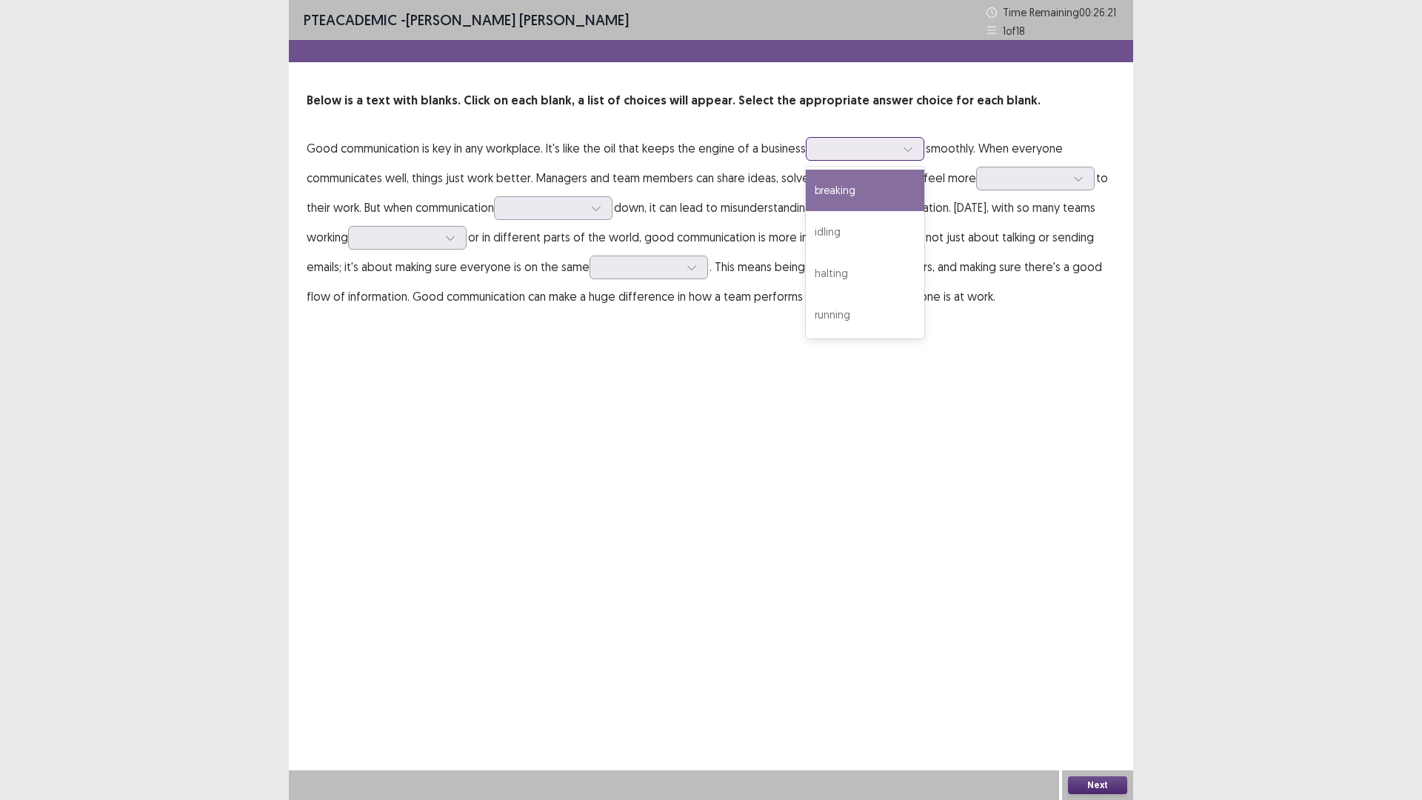
click at [877, 151] on div at bounding box center [857, 148] width 77 height 14
click at [860, 312] on div "running" at bounding box center [865, 314] width 119 height 41
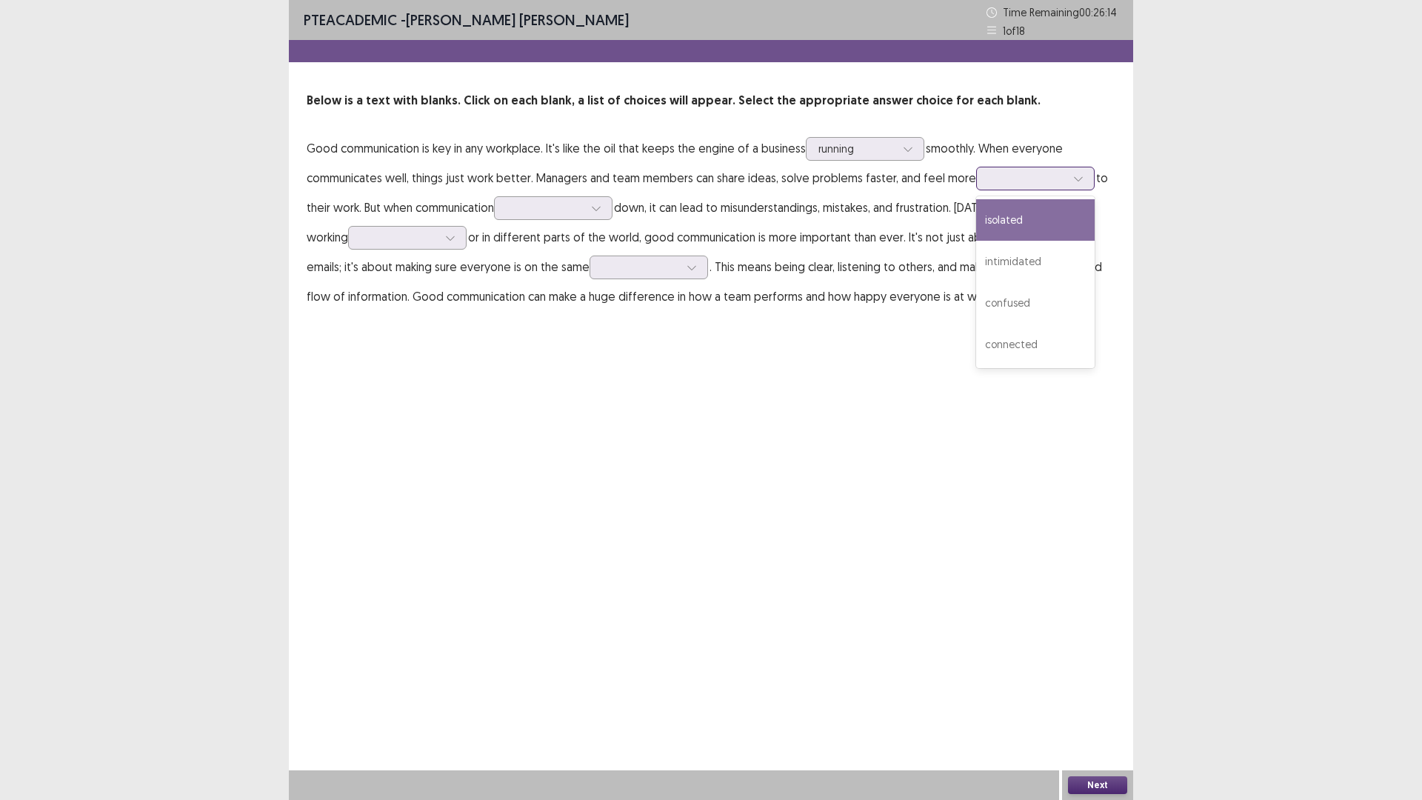
click at [1010, 176] on div at bounding box center [1027, 178] width 77 height 14
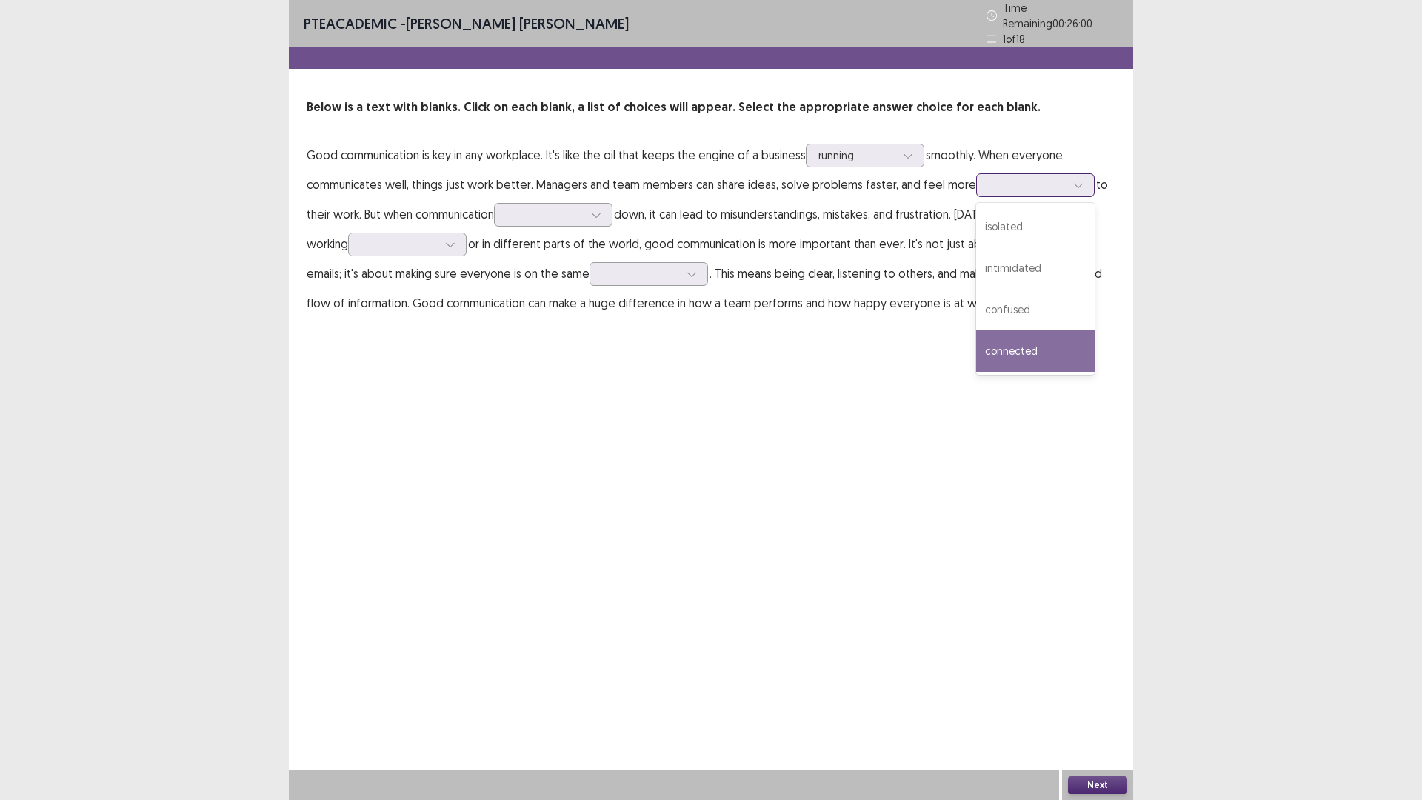
click at [1033, 342] on div "connected" at bounding box center [1035, 350] width 119 height 41
click at [562, 194] on p "Good communication is key in any workplace. It's like the oil that keeps the en…" at bounding box center [711, 229] width 809 height 178
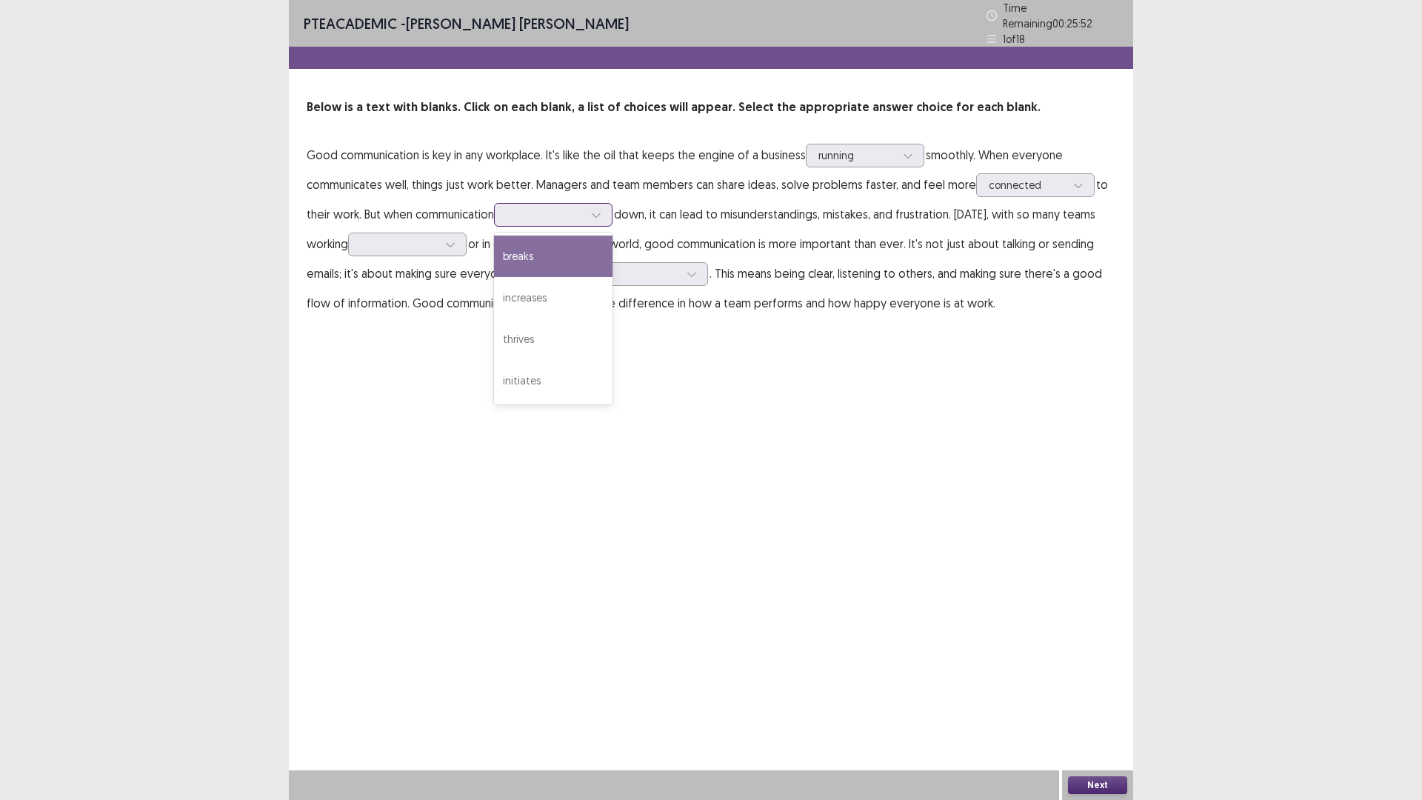
click at [565, 214] on div at bounding box center [545, 214] width 80 height 17
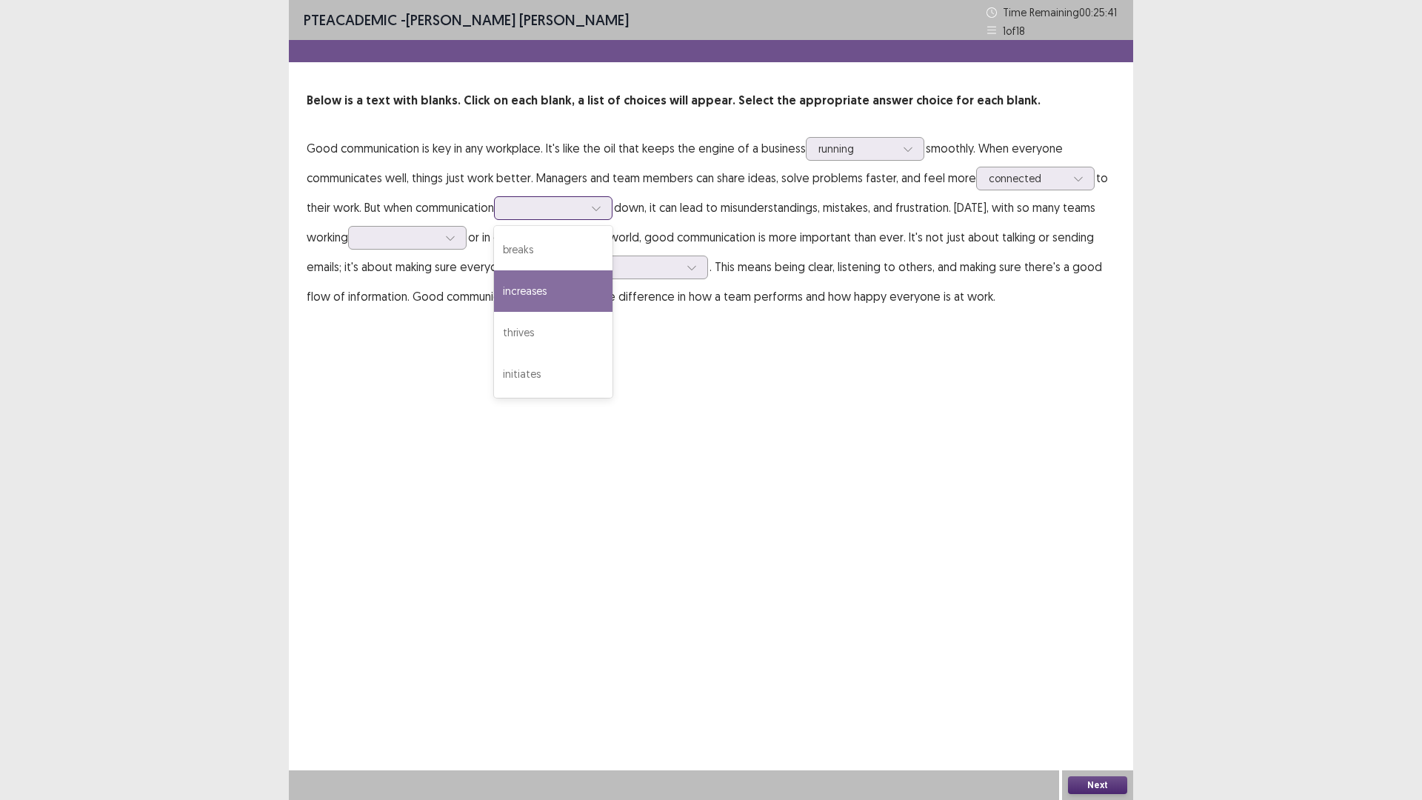
click at [551, 293] on div "increases" at bounding box center [553, 290] width 119 height 41
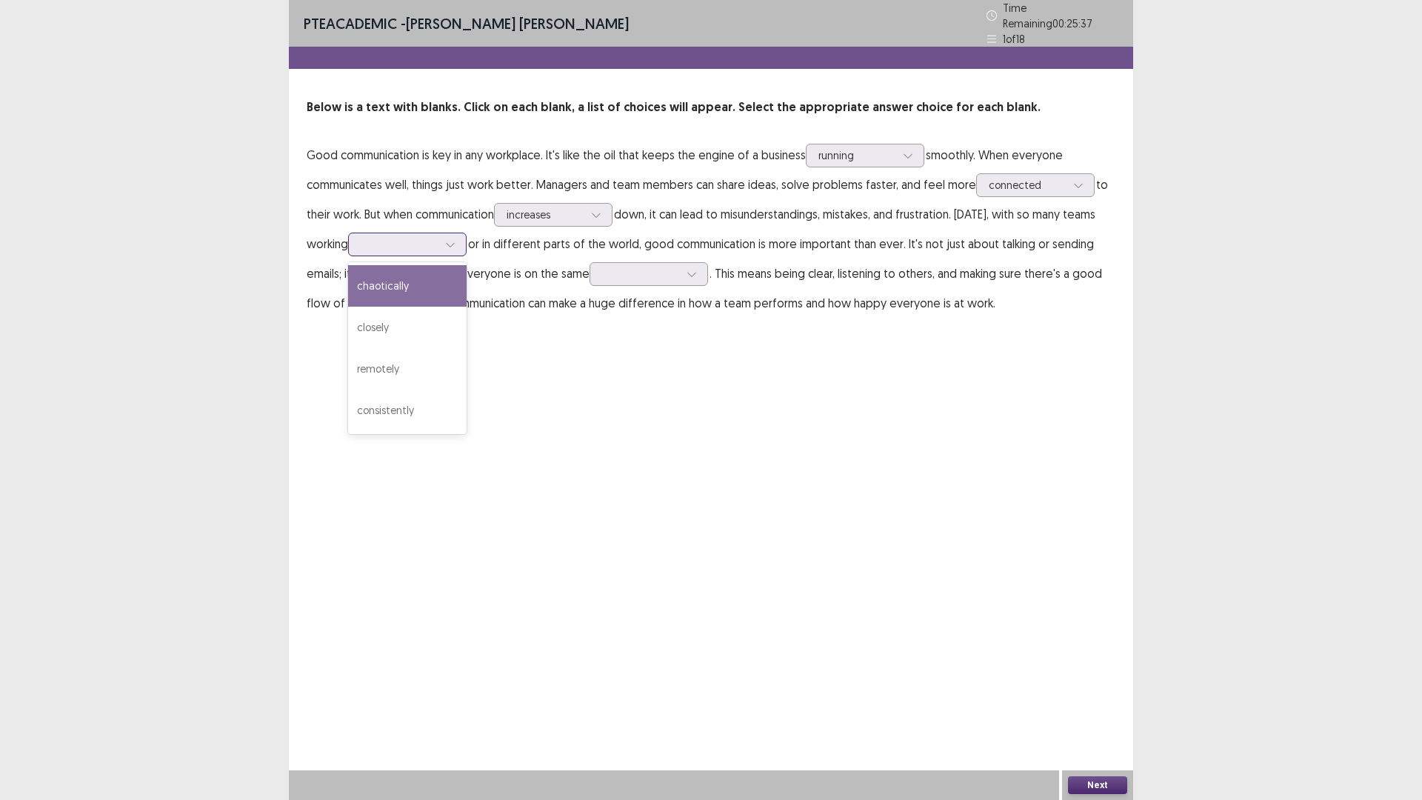
click at [410, 237] on div at bounding box center [399, 244] width 77 height 14
click at [408, 402] on div "consistently" at bounding box center [407, 410] width 119 height 41
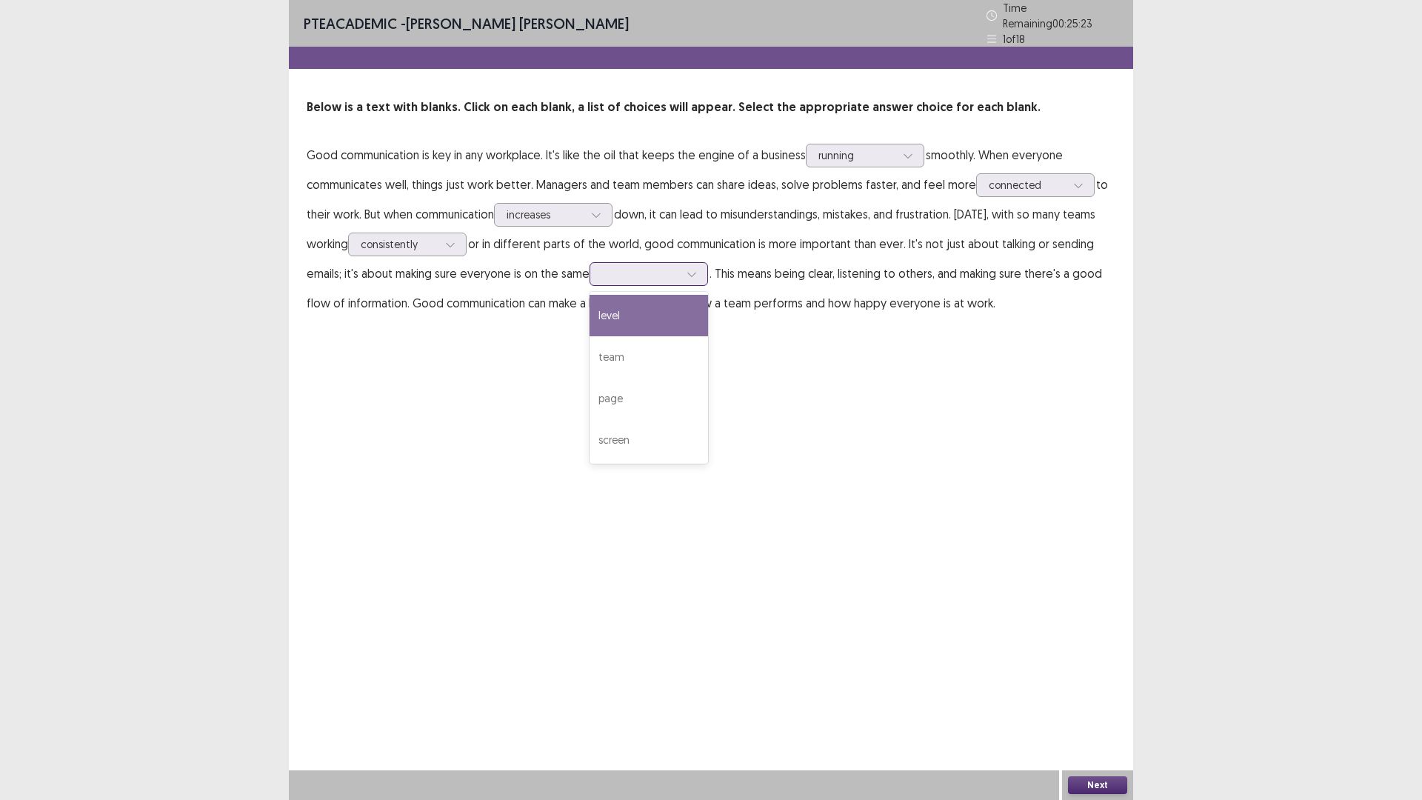
click at [632, 267] on div at bounding box center [640, 274] width 77 height 14
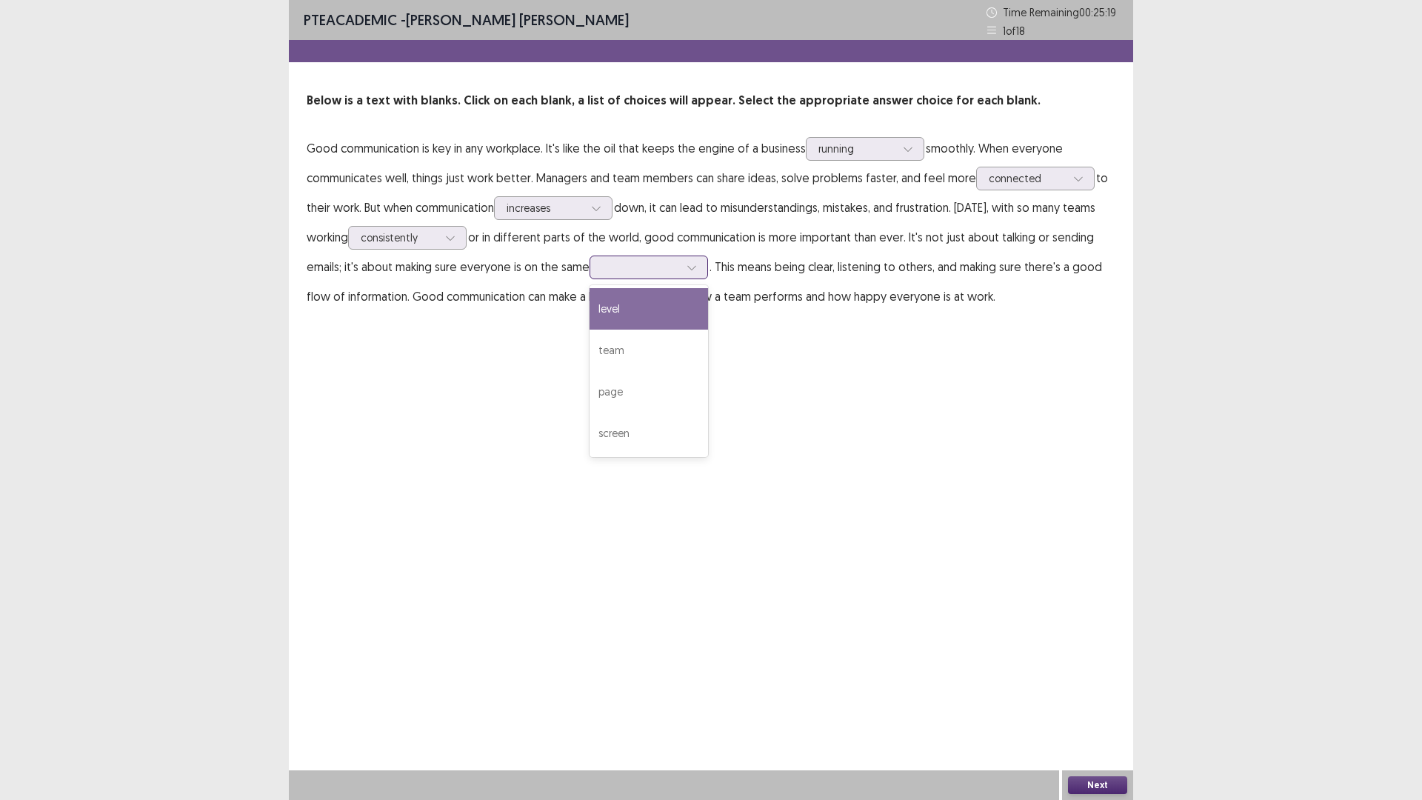
click at [654, 302] on div "level" at bounding box center [649, 308] width 119 height 41
click at [656, 263] on div at bounding box center [640, 267] width 77 height 14
drag, startPoint x: 1075, startPoint y: 779, endPoint x: 1083, endPoint y: 785, distance: 9.7
click at [1081, 699] on div "Next" at bounding box center [1097, 785] width 71 height 30
click at [1084, 699] on button "Next" at bounding box center [1097, 785] width 59 height 18
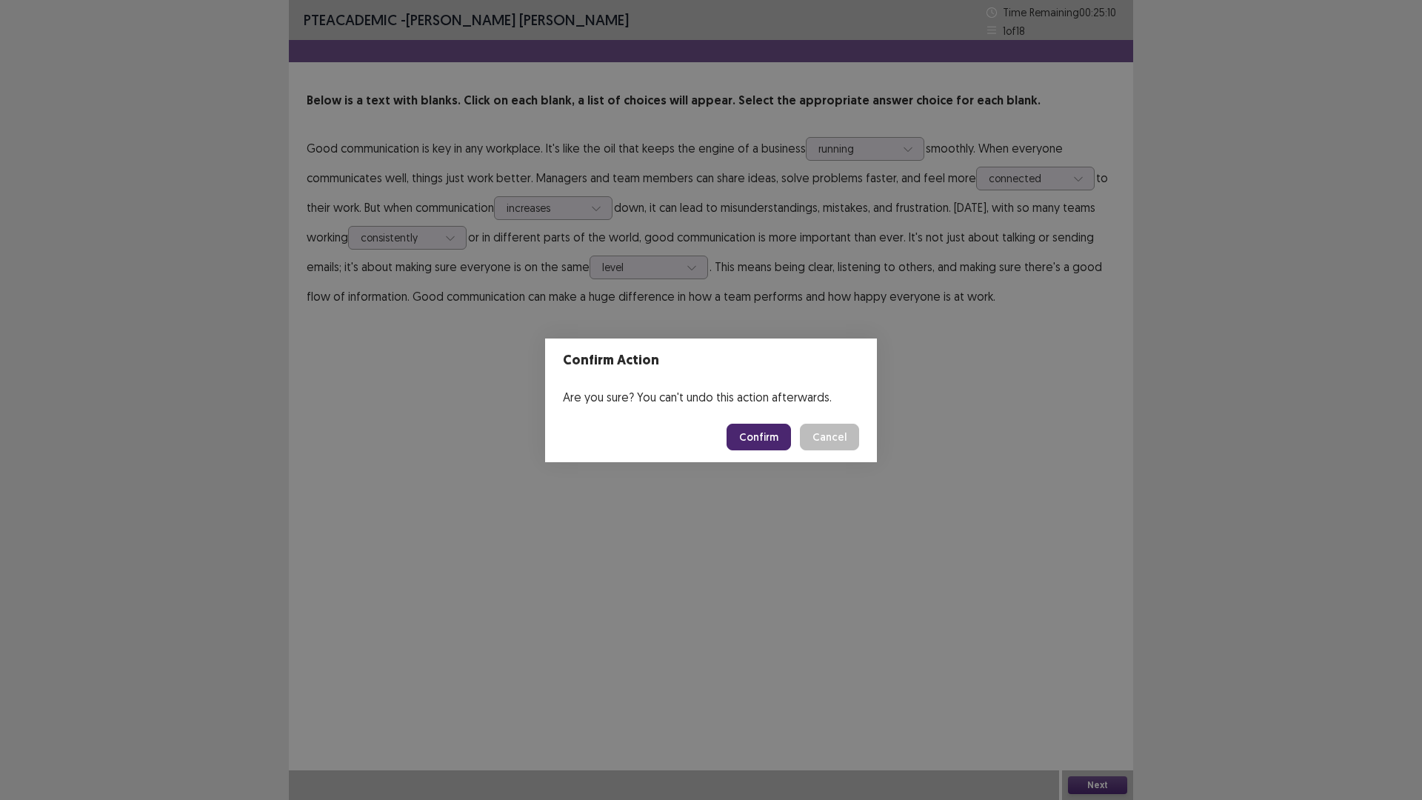
click at [772, 431] on button "Confirm" at bounding box center [759, 437] width 64 height 27
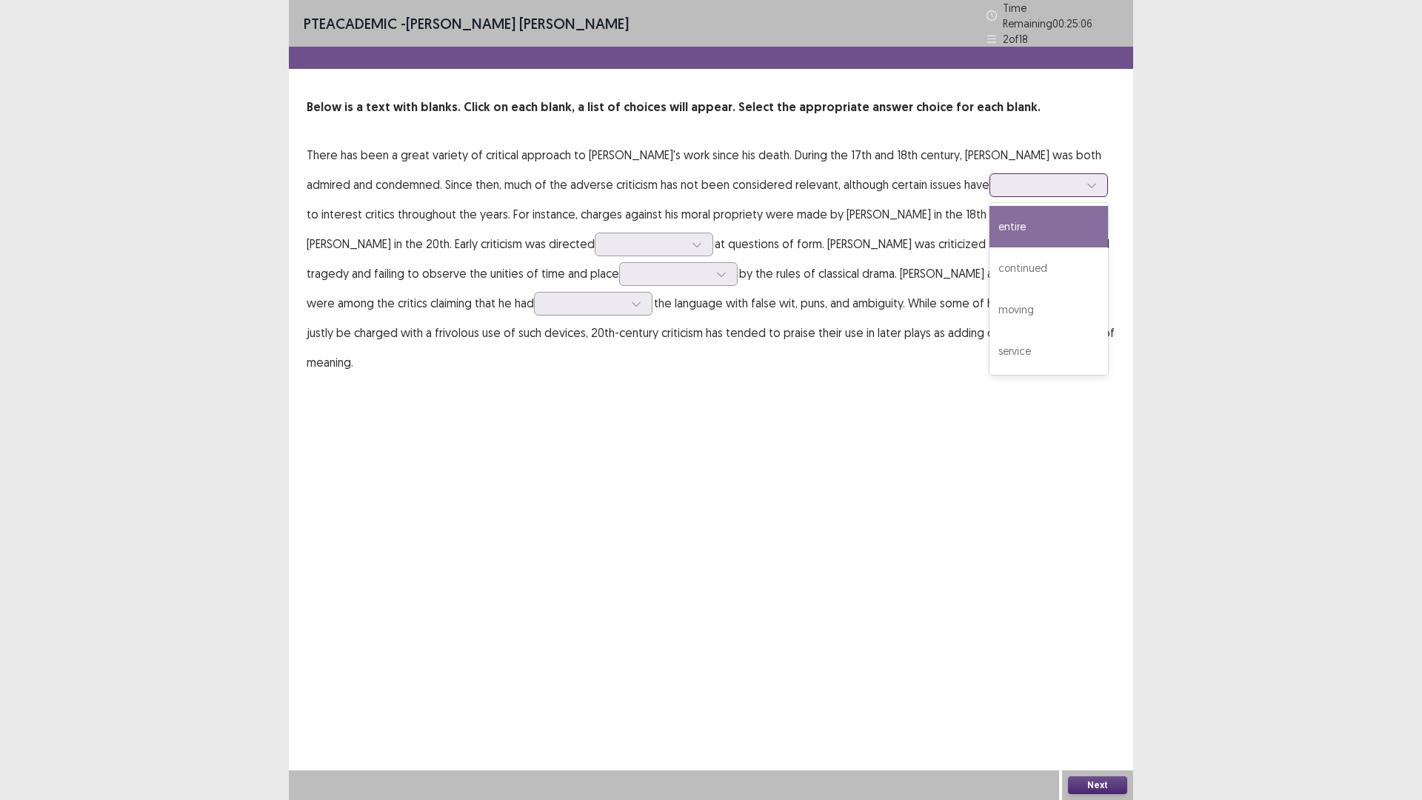
click at [1002, 180] on div at bounding box center [1040, 185] width 77 height 14
click at [990, 261] on div "continued" at bounding box center [1049, 267] width 119 height 41
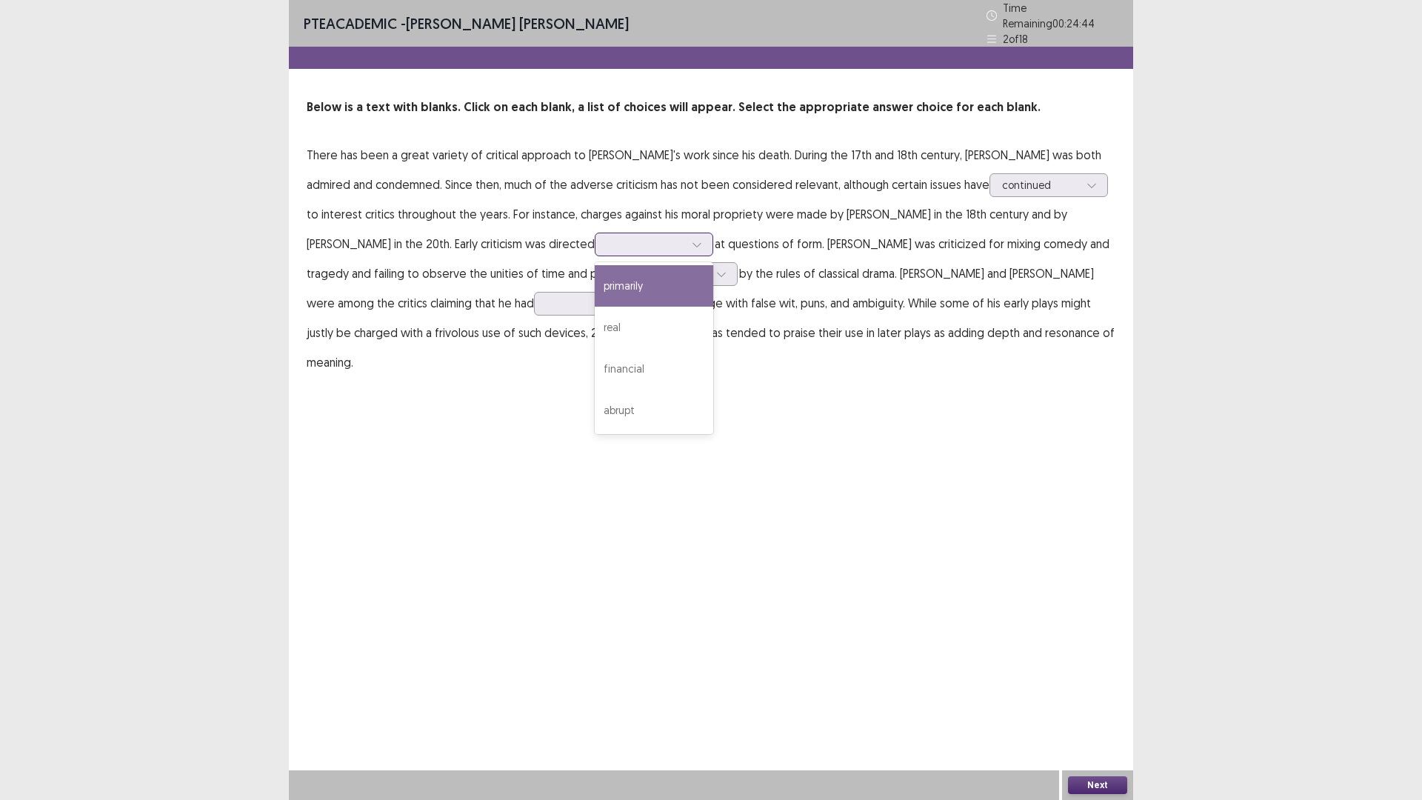
click at [642, 237] on div at bounding box center [645, 244] width 77 height 14
click at [657, 393] on div "abrupt" at bounding box center [654, 410] width 119 height 41
click at [681, 273] on div at bounding box center [670, 274] width 77 height 14
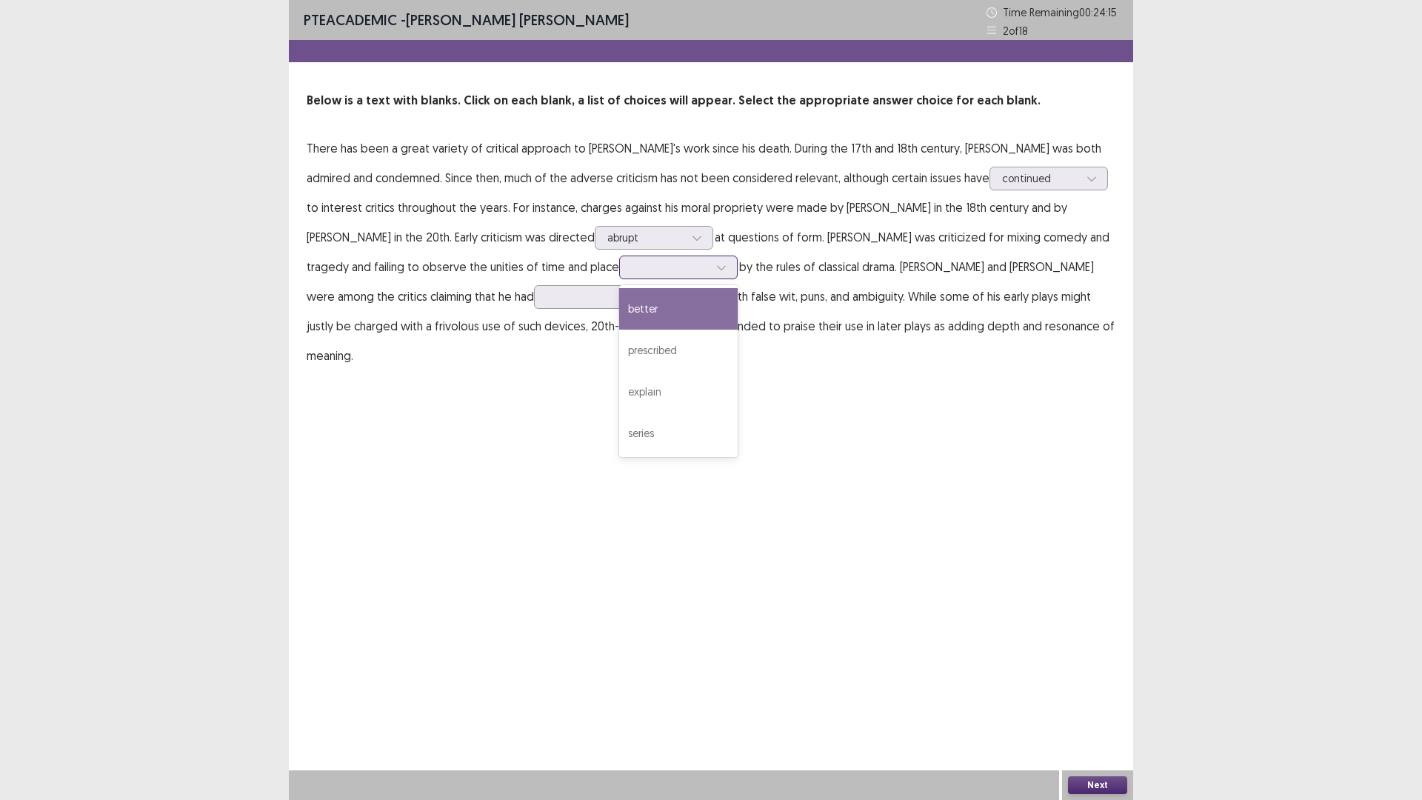
click at [700, 311] on div "better" at bounding box center [678, 308] width 119 height 41
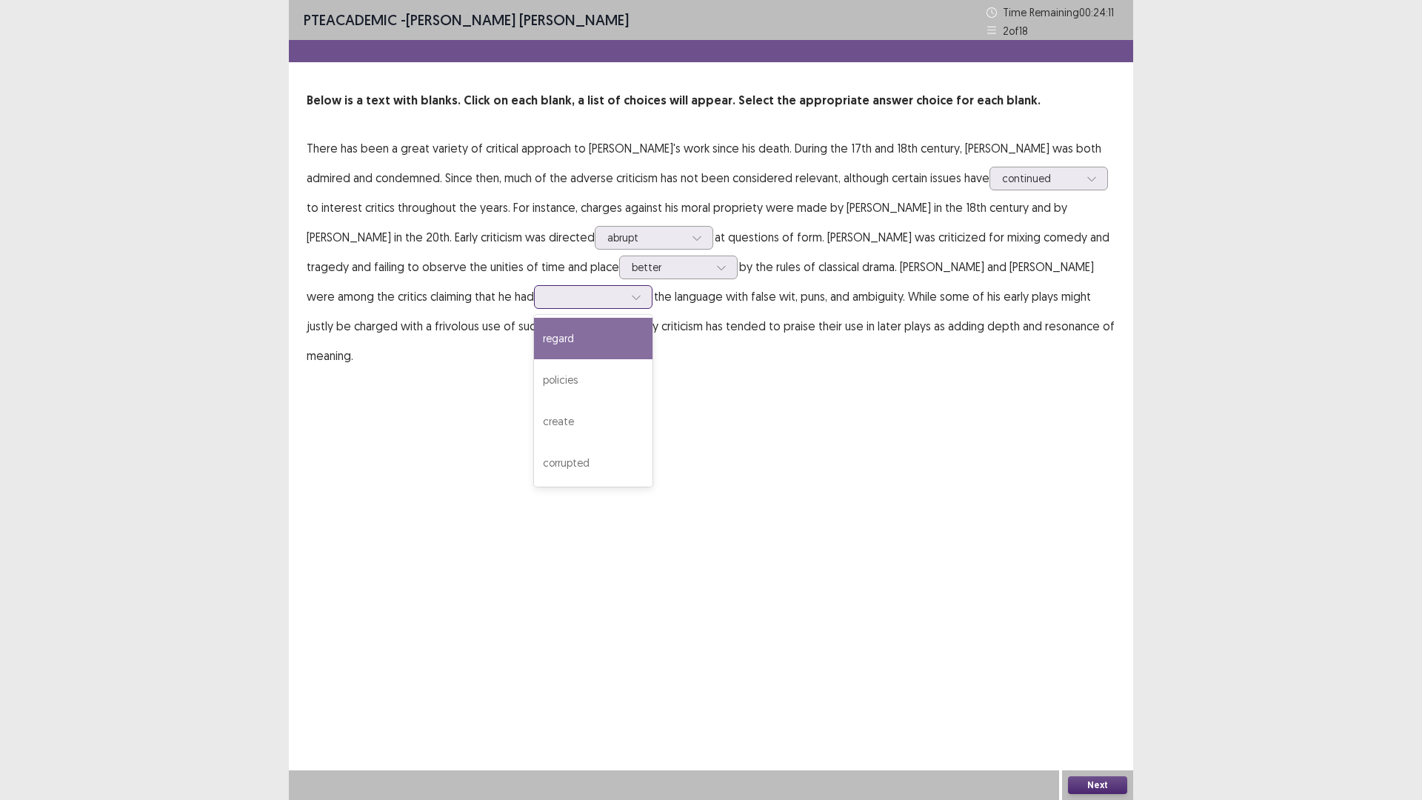
click at [547, 300] on div at bounding box center [585, 297] width 77 height 14
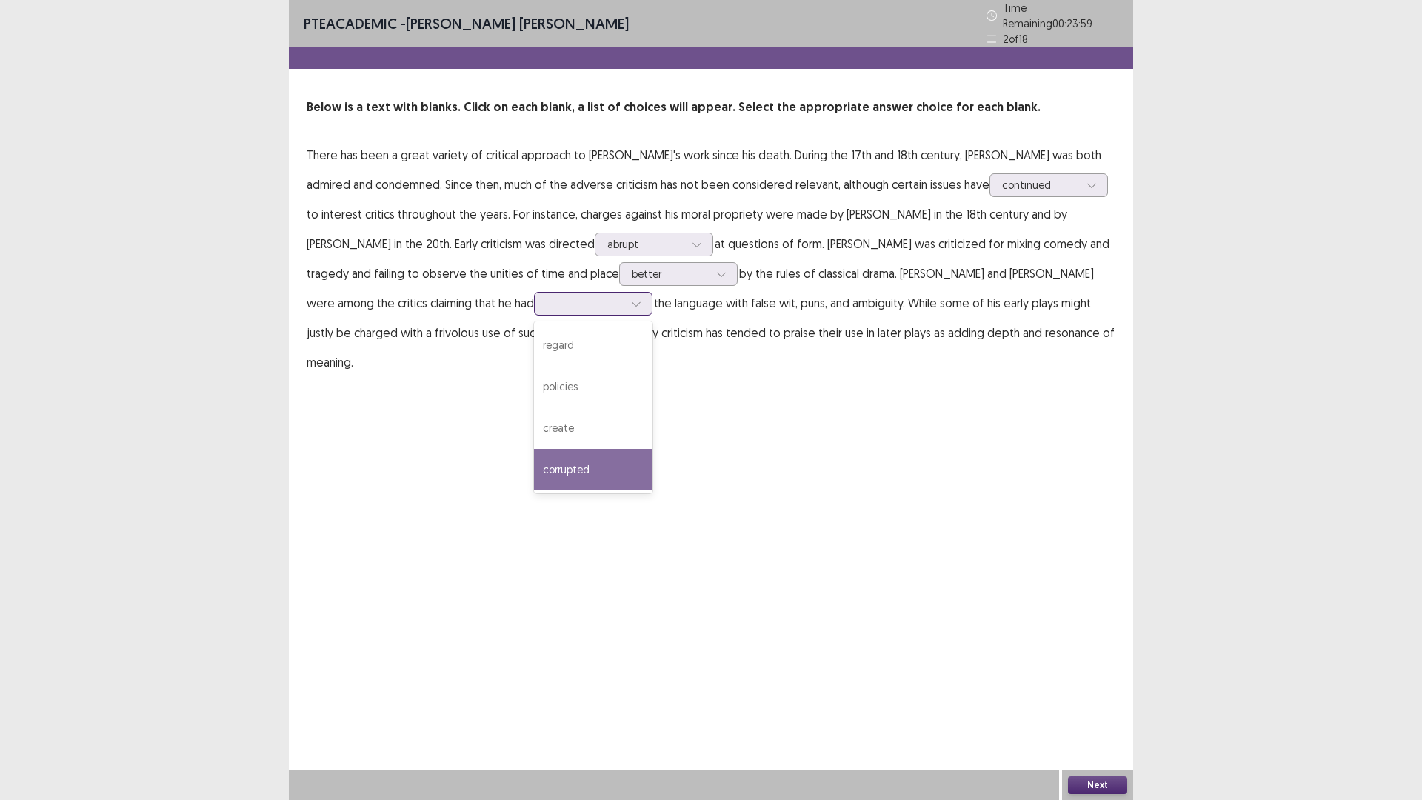
drag, startPoint x: 514, startPoint y: 460, endPoint x: 585, endPoint y: 421, distance: 81.2
click at [534, 459] on div "corrupted" at bounding box center [593, 469] width 119 height 41
click at [1084, 699] on button "Next" at bounding box center [1097, 785] width 59 height 18
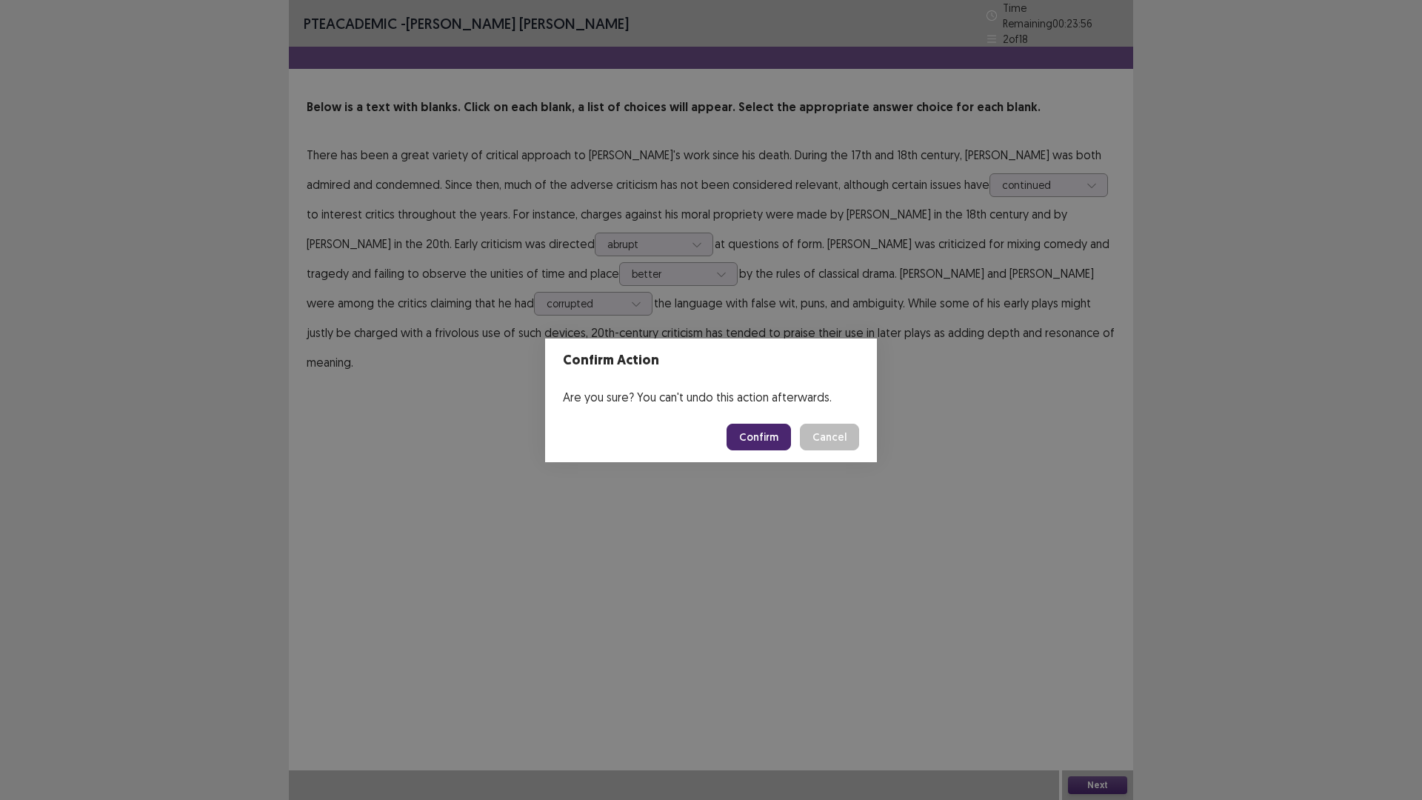
click at [752, 442] on button "Confirm" at bounding box center [759, 437] width 64 height 27
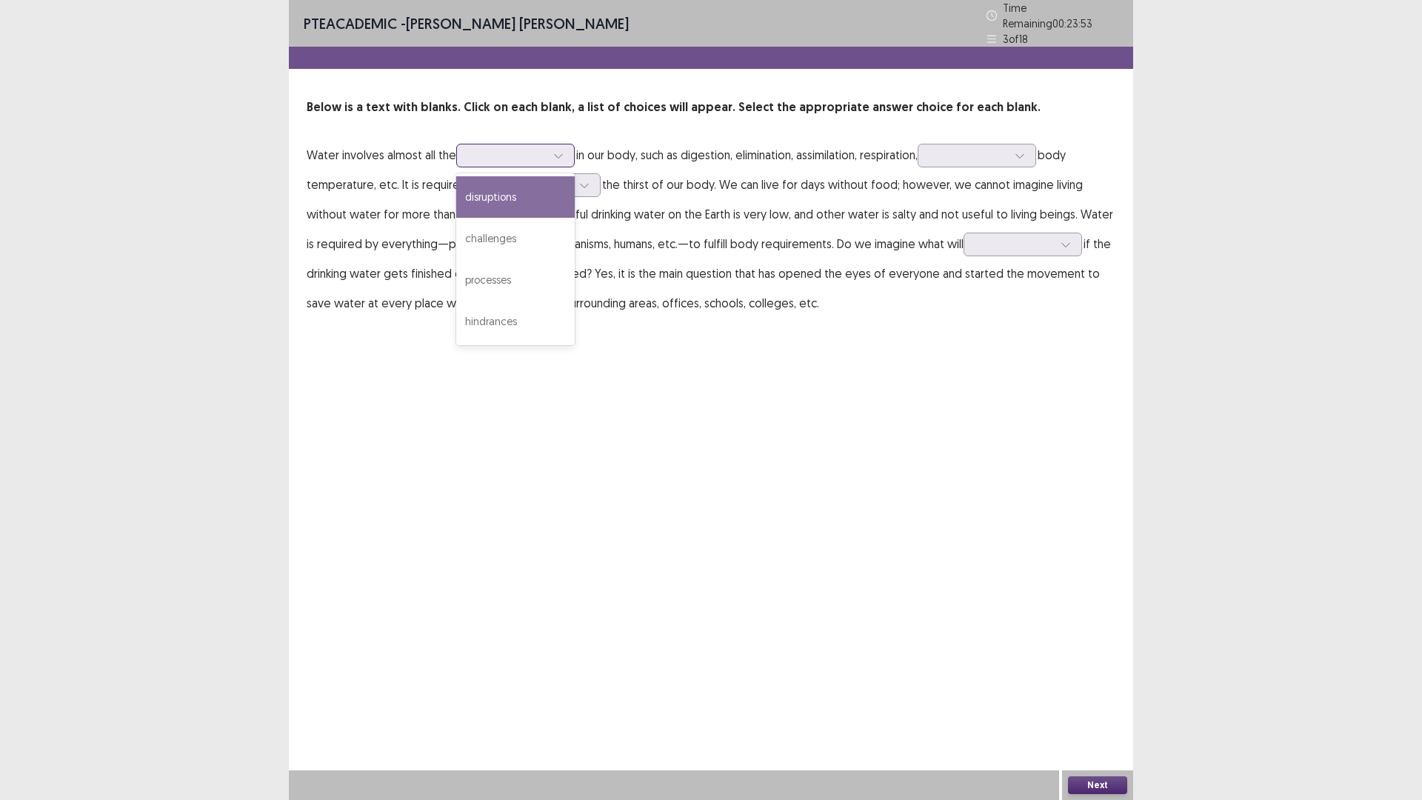
click at [511, 150] on div at bounding box center [507, 155] width 77 height 14
click at [516, 276] on div "processes" at bounding box center [515, 279] width 119 height 41
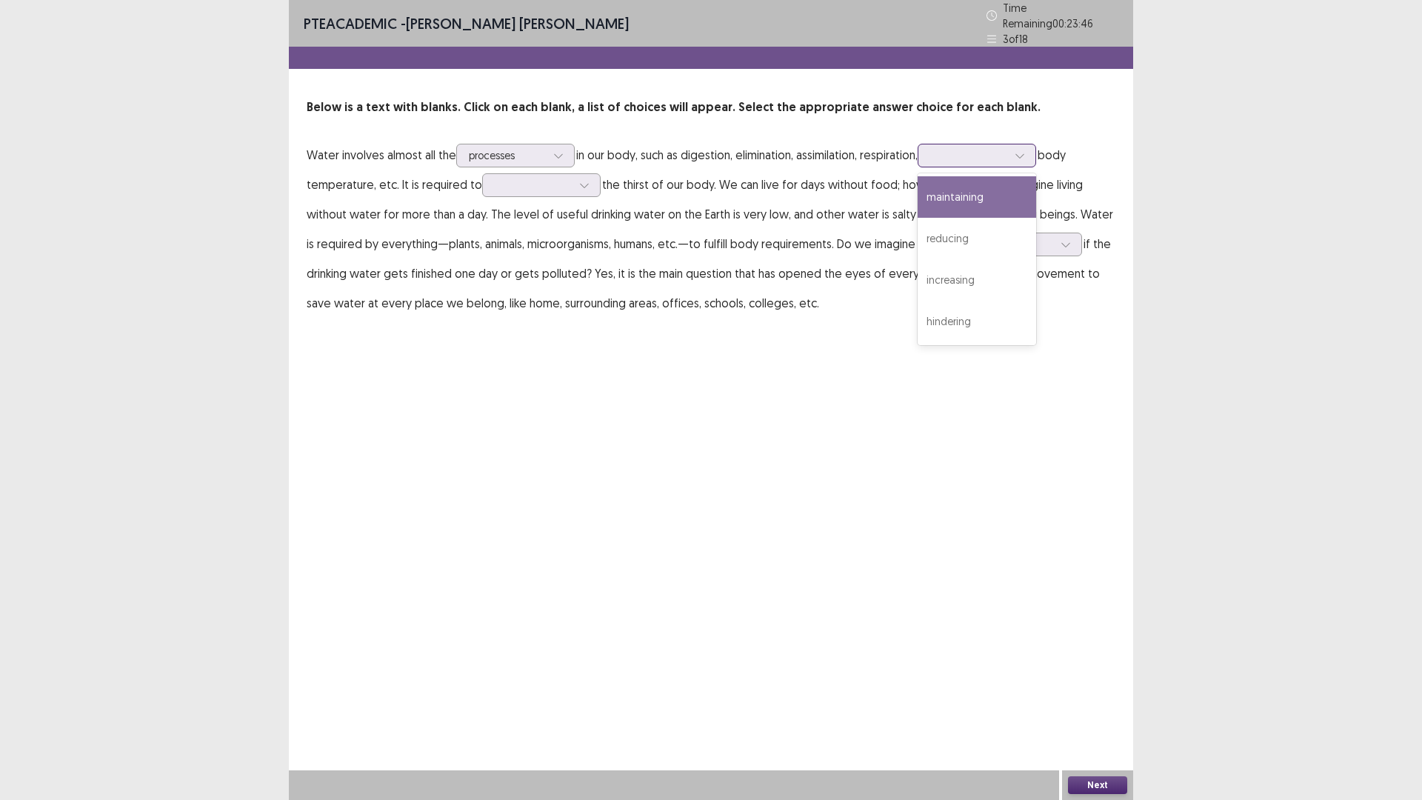
click at [974, 155] on div at bounding box center [968, 155] width 77 height 14
click at [1001, 199] on div "maintaining" at bounding box center [977, 196] width 119 height 41
click at [990, 148] on div at bounding box center [968, 155] width 77 height 14
click at [578, 174] on div at bounding box center [584, 185] width 22 height 22
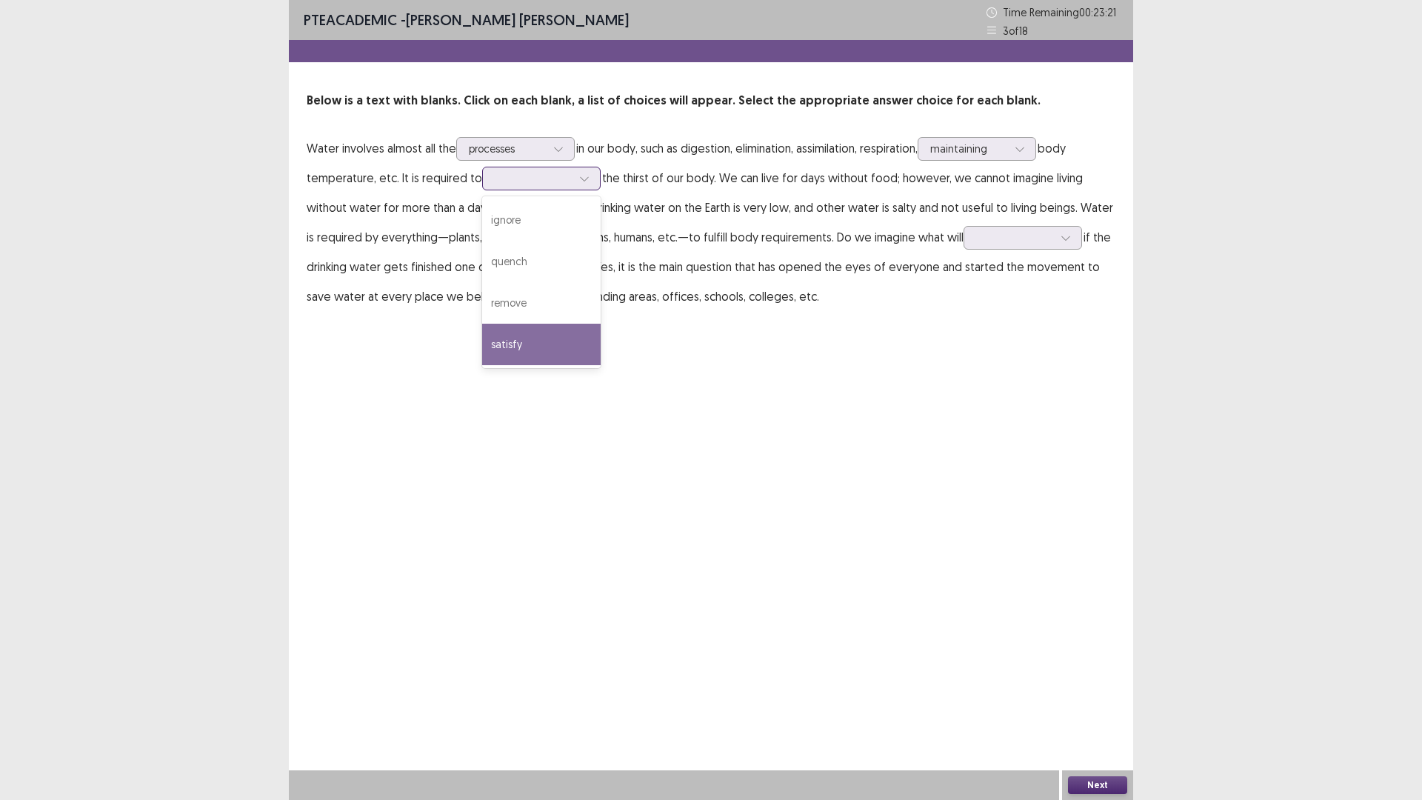
click at [528, 340] on div "satisfy" at bounding box center [541, 344] width 119 height 41
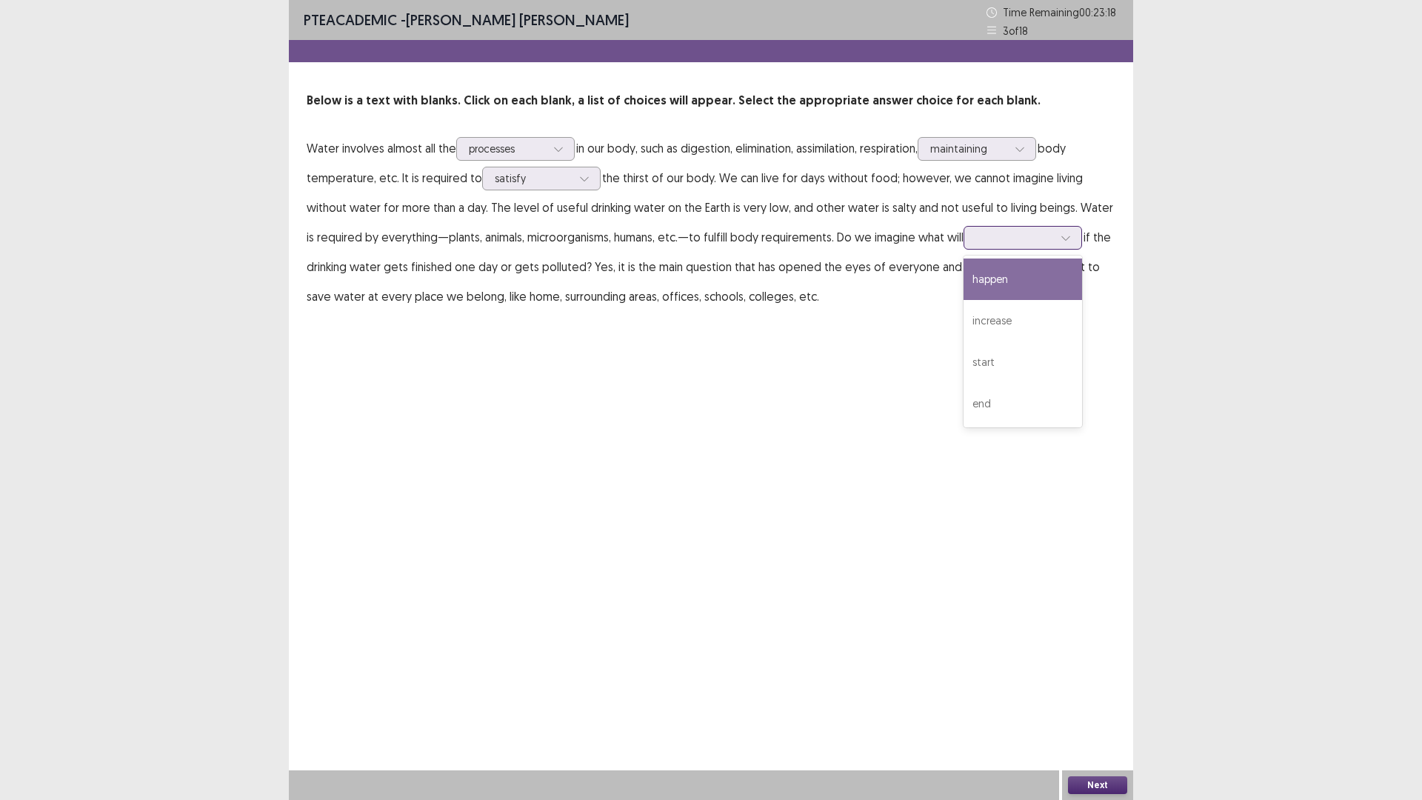
click at [1028, 242] on div at bounding box center [1014, 237] width 77 height 14
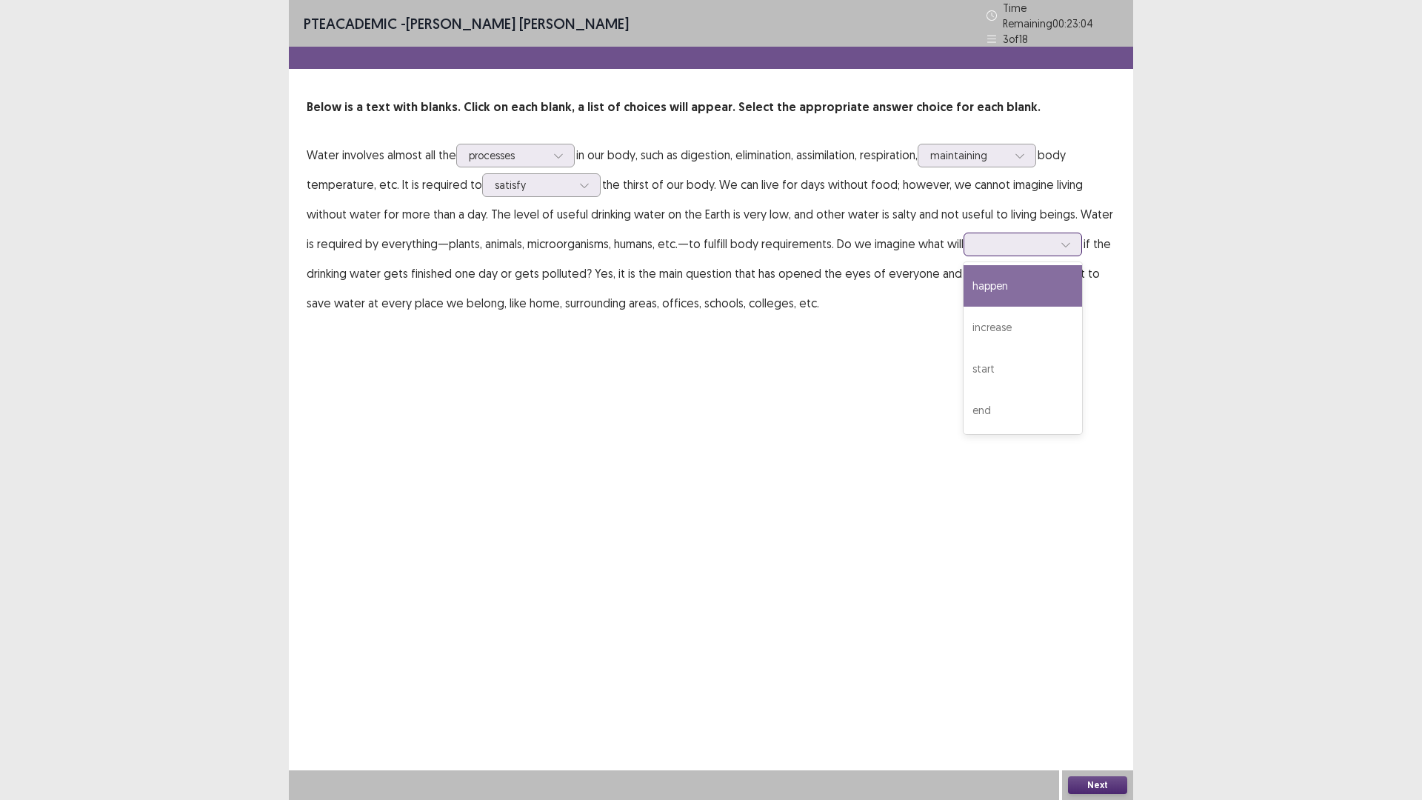
click at [1025, 282] on div "happen" at bounding box center [1023, 285] width 119 height 41
drag, startPoint x: 1095, startPoint y: 789, endPoint x: 1095, endPoint y: 779, distance: 9.6
click at [1095, 699] on button "Next" at bounding box center [1097, 785] width 59 height 18
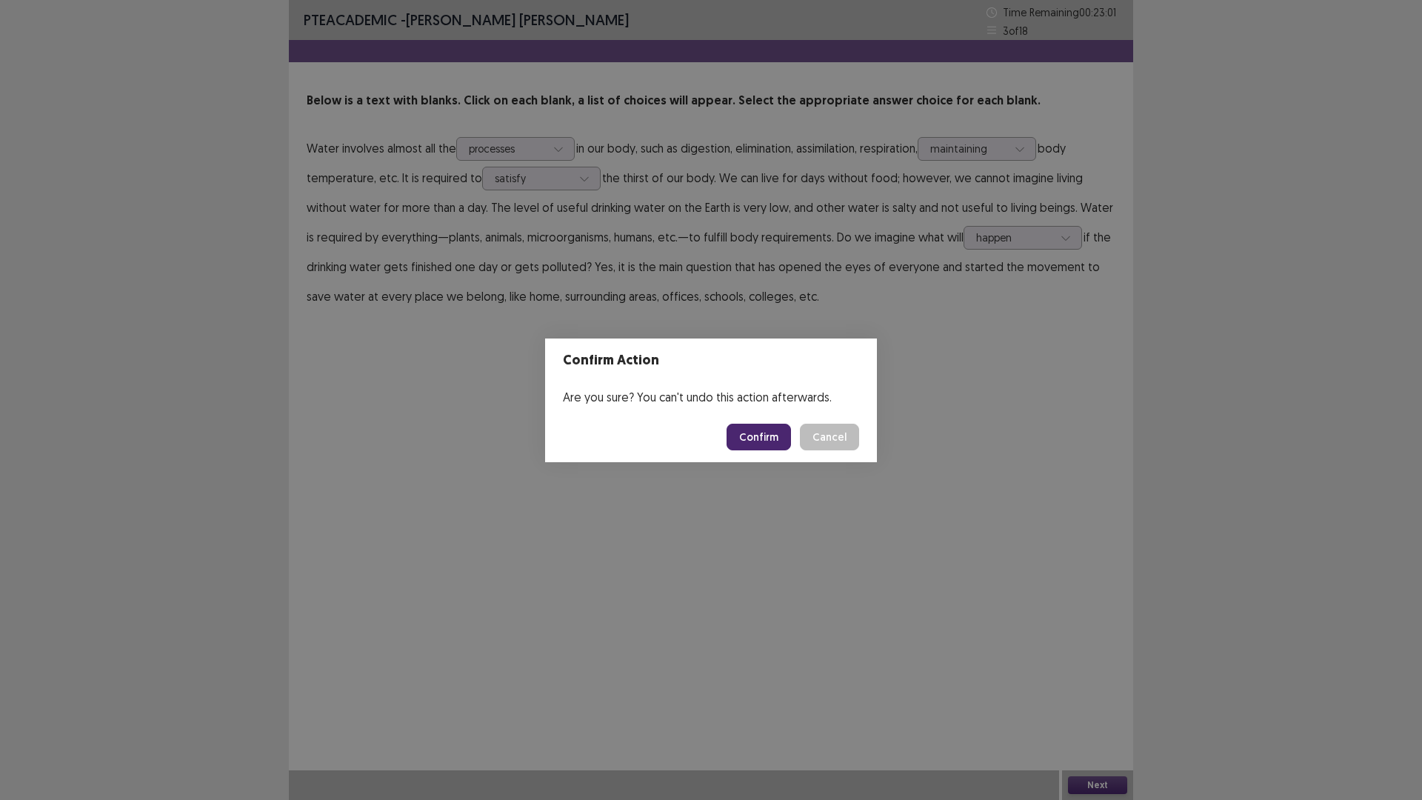
click at [765, 439] on button "Confirm" at bounding box center [759, 437] width 64 height 27
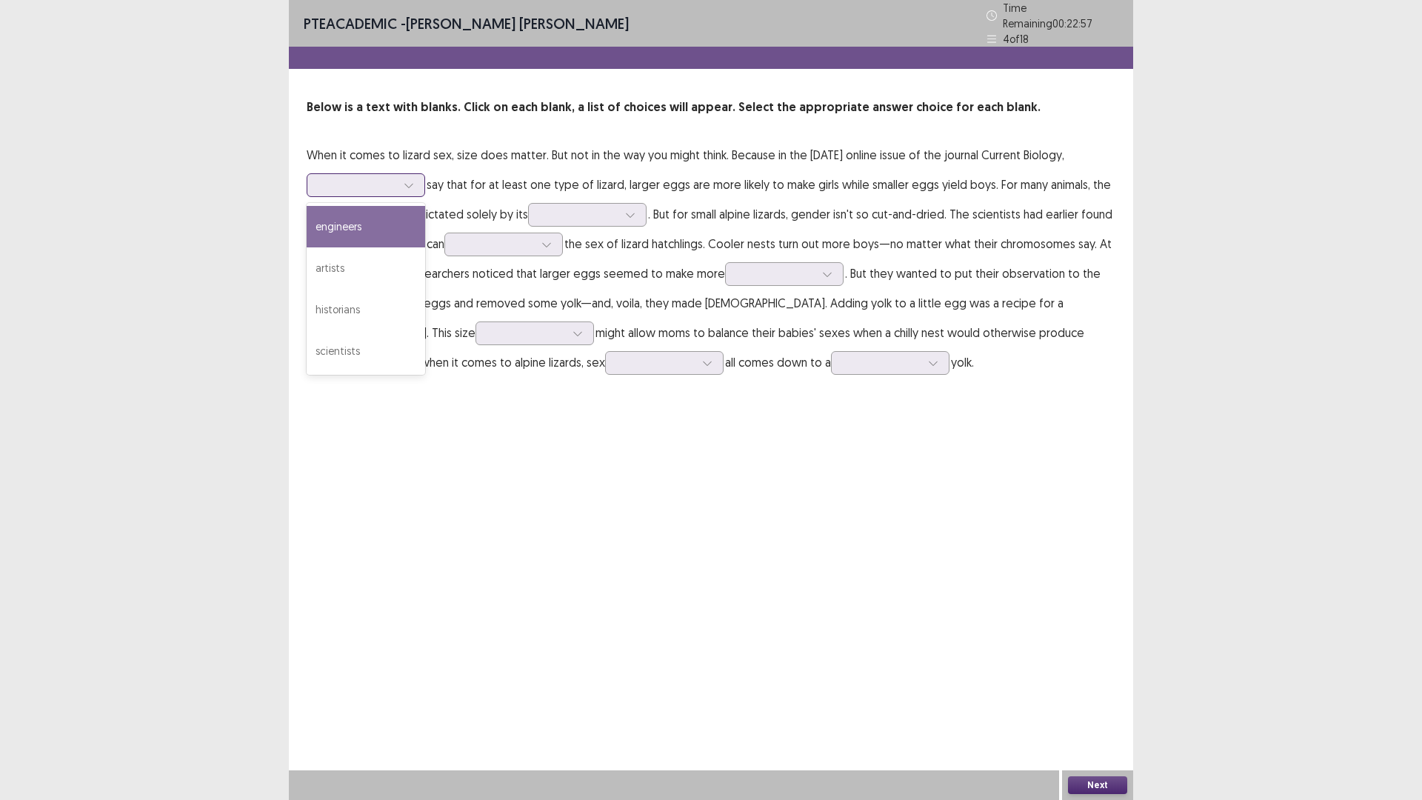
click at [413, 184] on icon at bounding box center [408, 186] width 8 height 4
click at [370, 349] on div "scientists" at bounding box center [366, 350] width 119 height 41
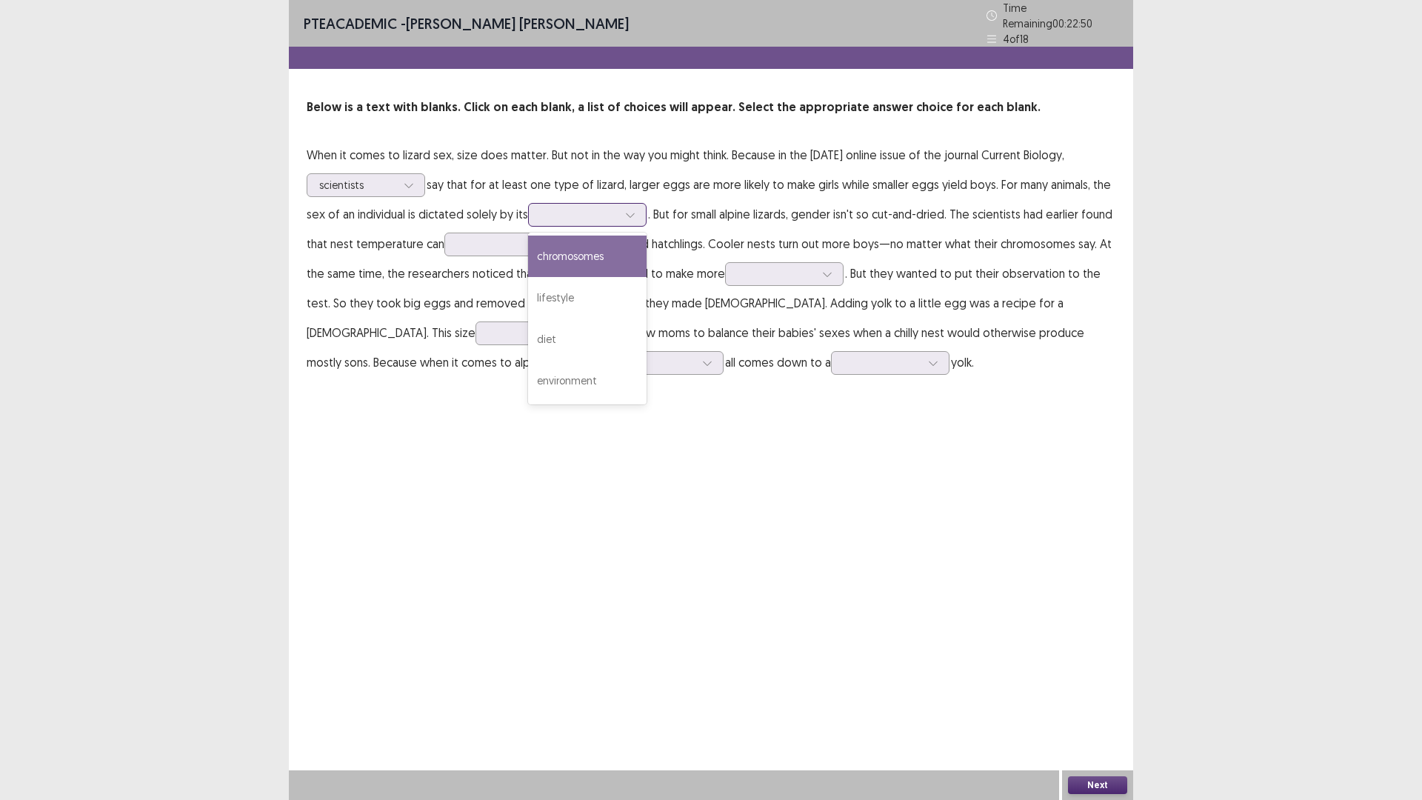
click at [550, 210] on div at bounding box center [579, 214] width 77 height 14
click at [557, 250] on div "chromosomes" at bounding box center [587, 256] width 119 height 41
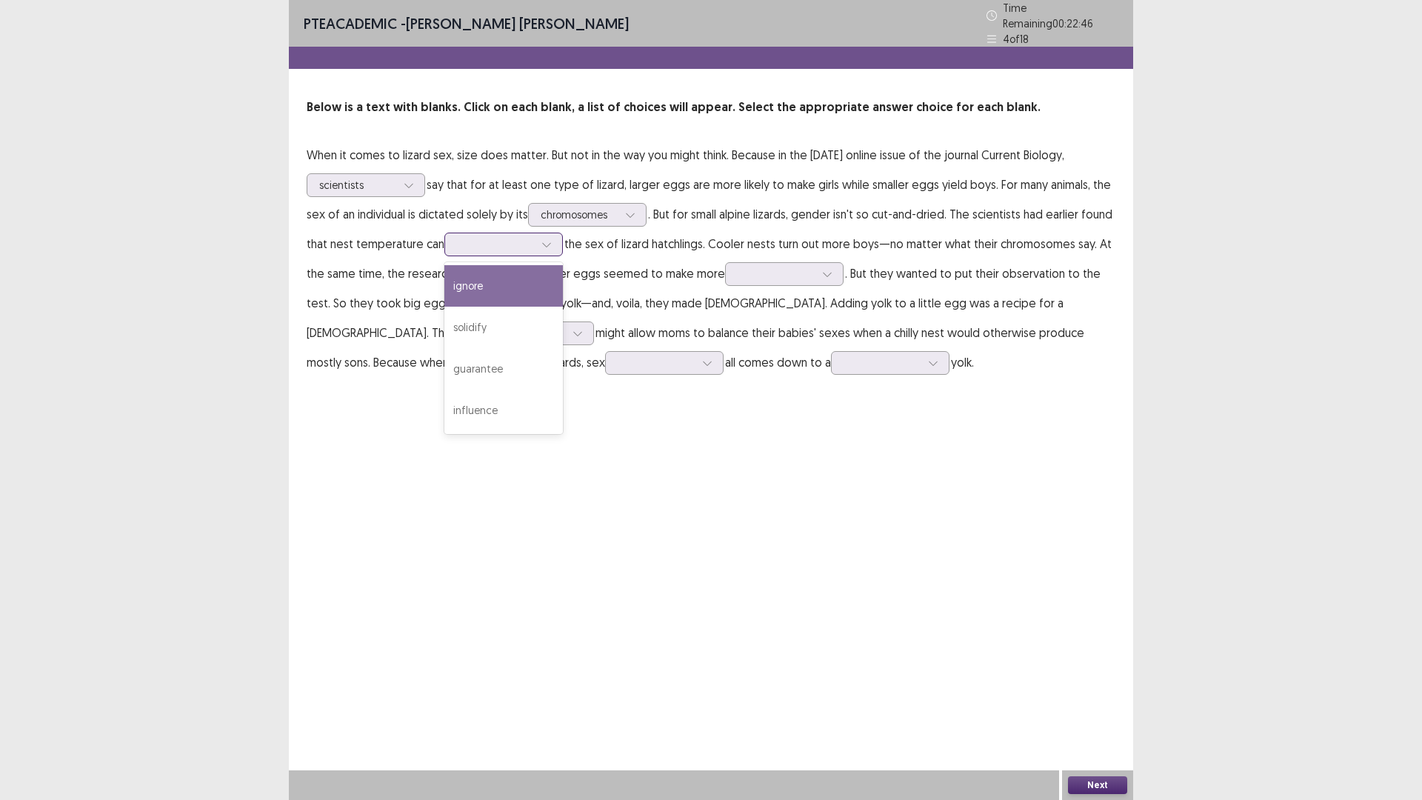
click at [483, 239] on div at bounding box center [495, 244] width 77 height 14
click at [512, 322] on div "solidify" at bounding box center [503, 327] width 119 height 41
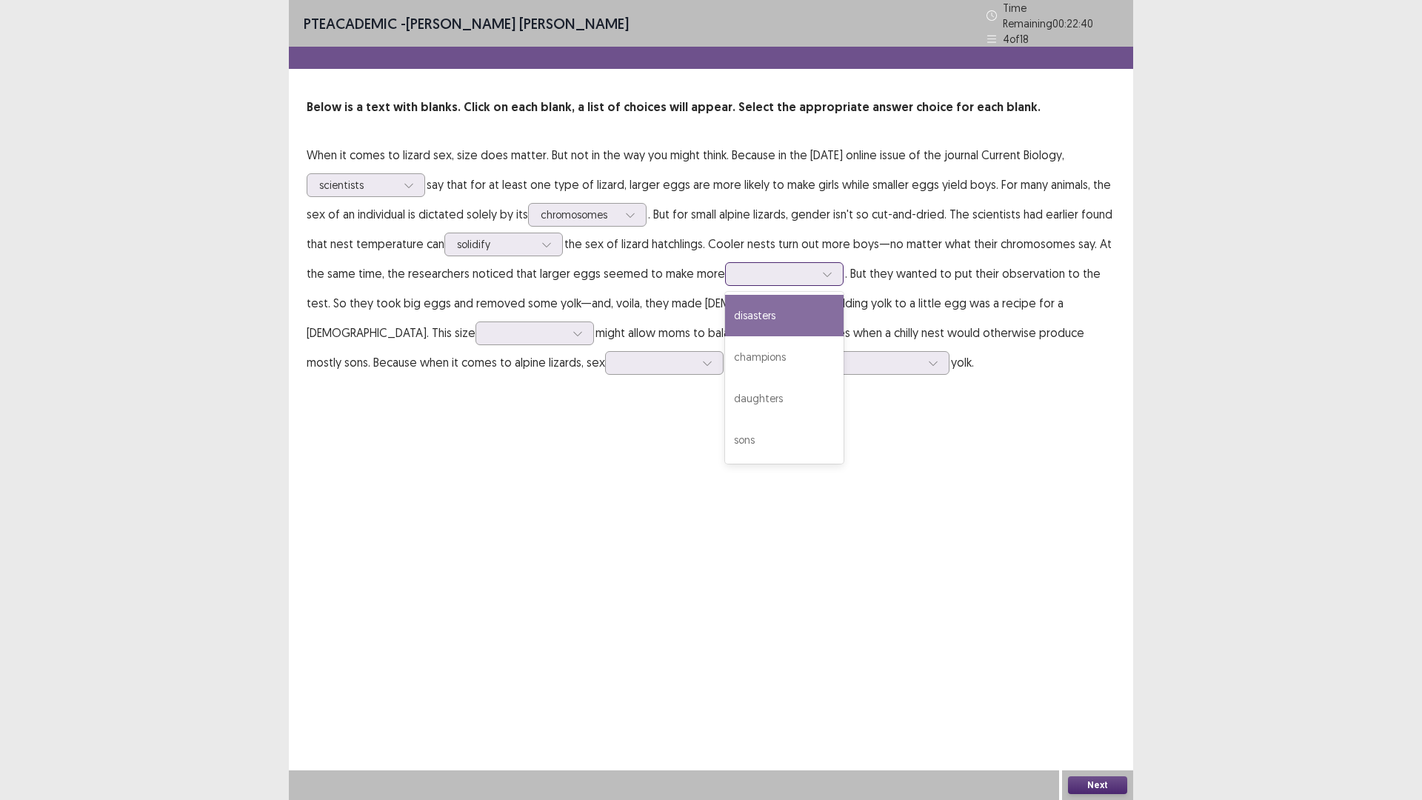
click at [743, 268] on div at bounding box center [776, 274] width 77 height 14
click at [776, 316] on div "disasters" at bounding box center [784, 315] width 119 height 41
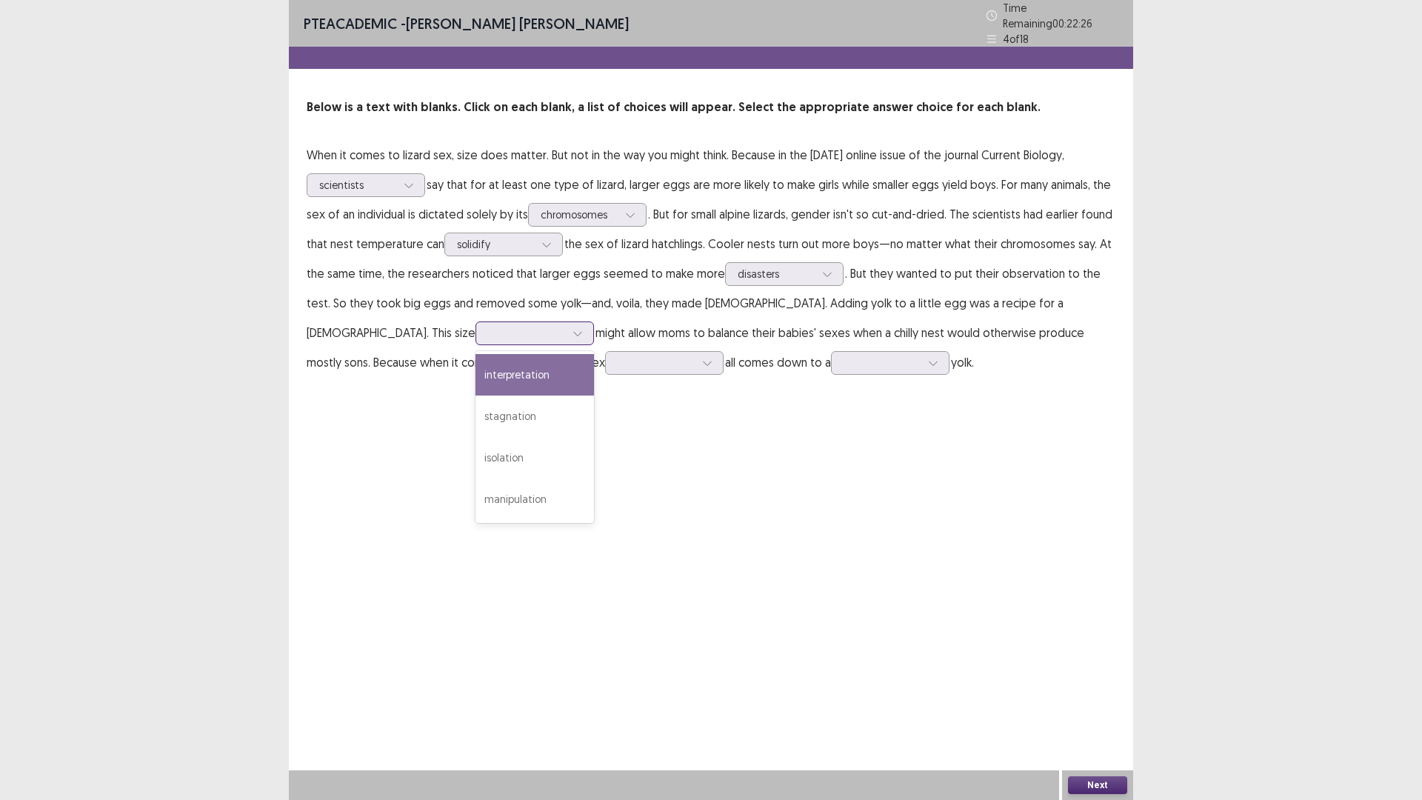
click at [476, 336] on div at bounding box center [535, 334] width 119 height 24
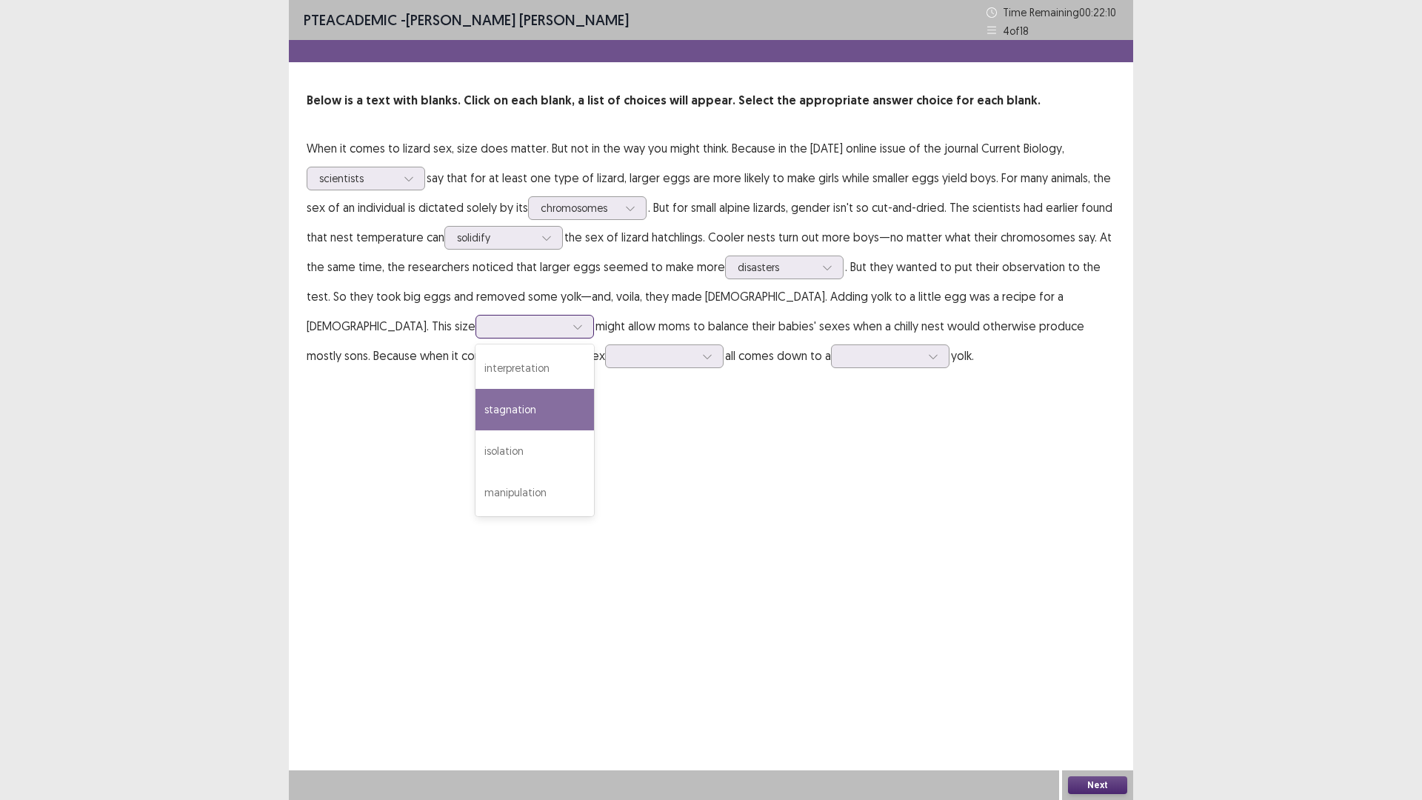
click at [476, 419] on div "stagnation" at bounding box center [535, 409] width 119 height 41
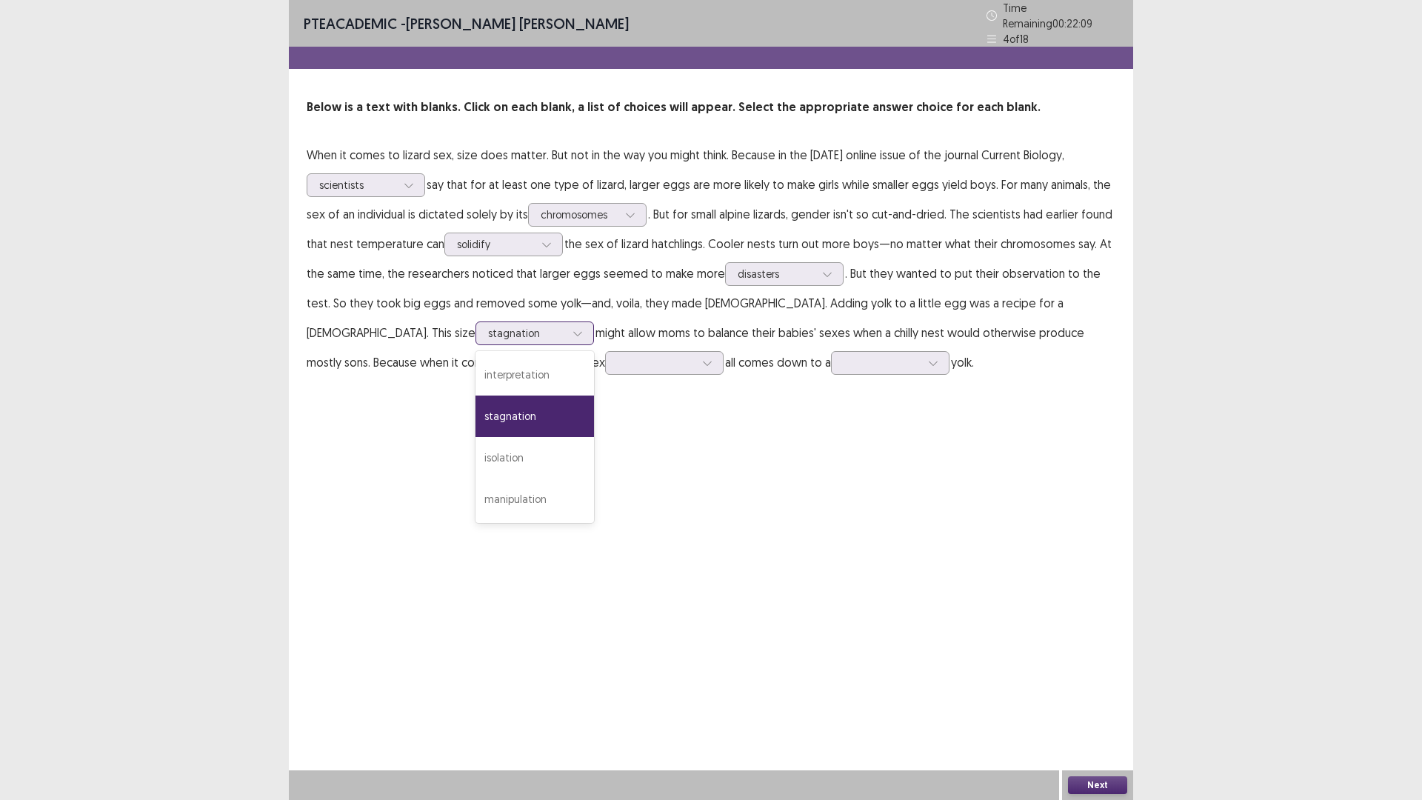
click at [488, 332] on div at bounding box center [526, 333] width 77 height 14
click at [476, 356] on div "interpretation" at bounding box center [535, 374] width 119 height 41
drag, startPoint x: 379, startPoint y: 324, endPoint x: 370, endPoint y: 382, distance: 59.1
click at [488, 327] on div at bounding box center [526, 333] width 77 height 14
click at [476, 412] on div "stagnation" at bounding box center [535, 416] width 119 height 41
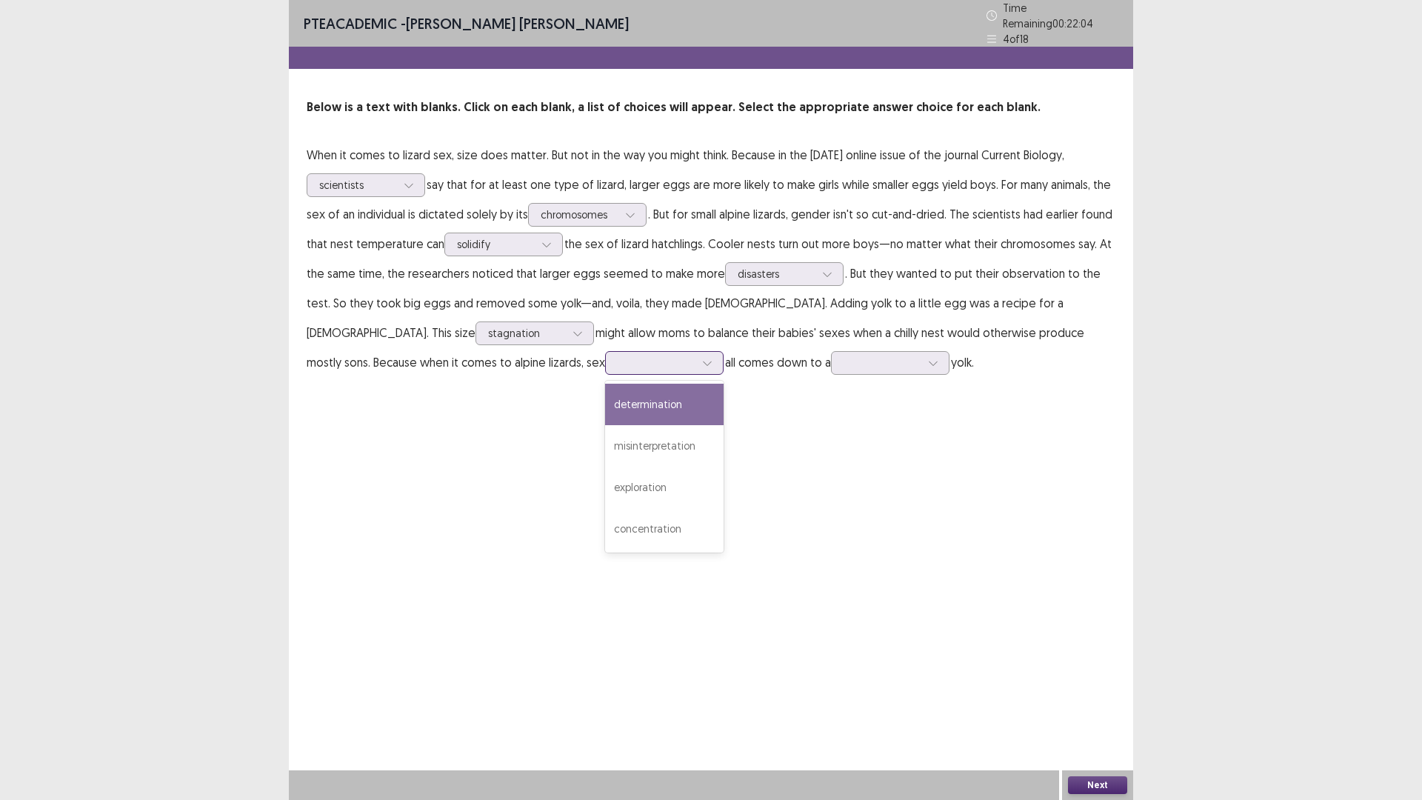
click at [618, 356] on div at bounding box center [656, 363] width 77 height 14
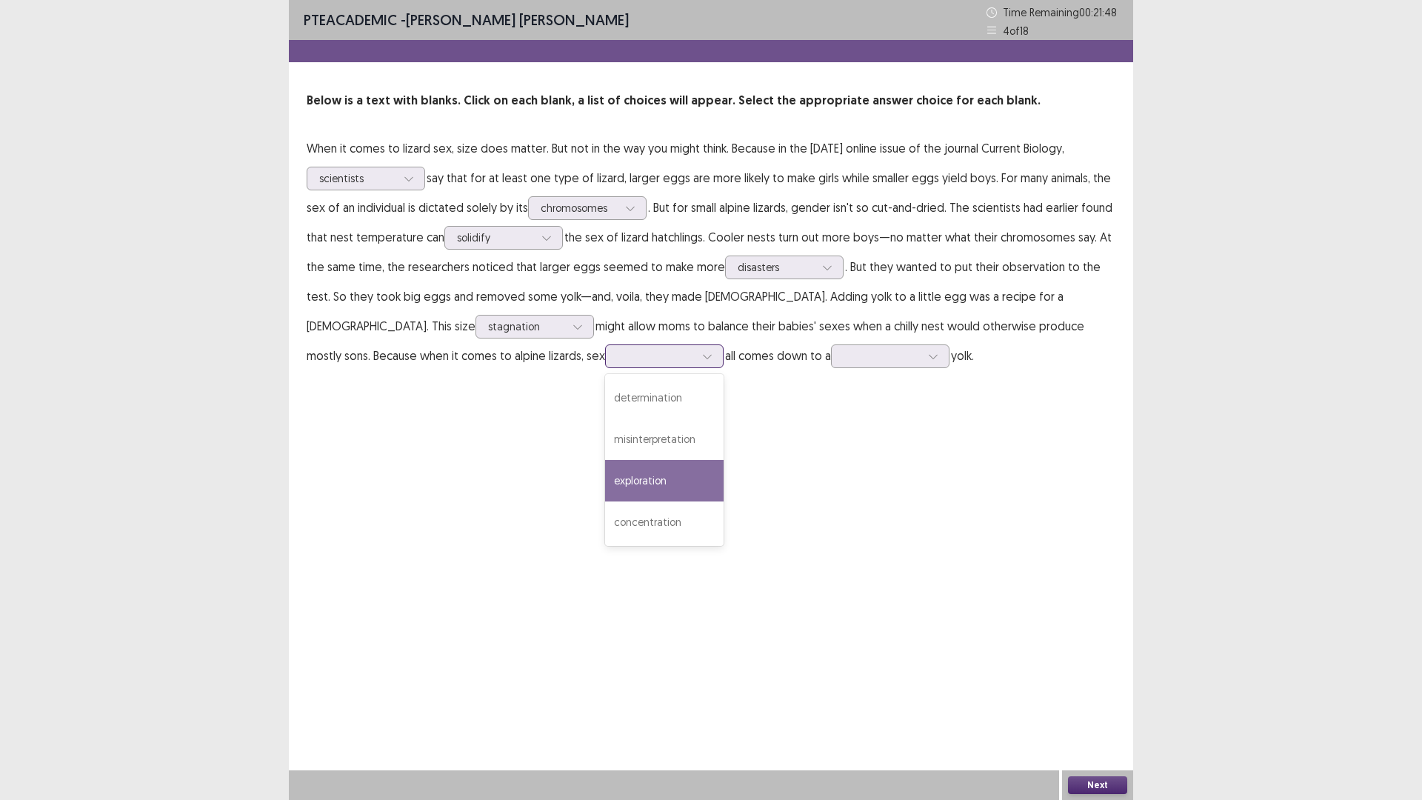
click at [605, 474] on div "exploration" at bounding box center [664, 480] width 119 height 41
drag, startPoint x: 490, startPoint y: 355, endPoint x: 490, endPoint y: 396, distance: 40.7
click at [618, 356] on div at bounding box center [656, 356] width 77 height 14
click at [605, 447] on div "misinterpretation" at bounding box center [664, 439] width 119 height 41
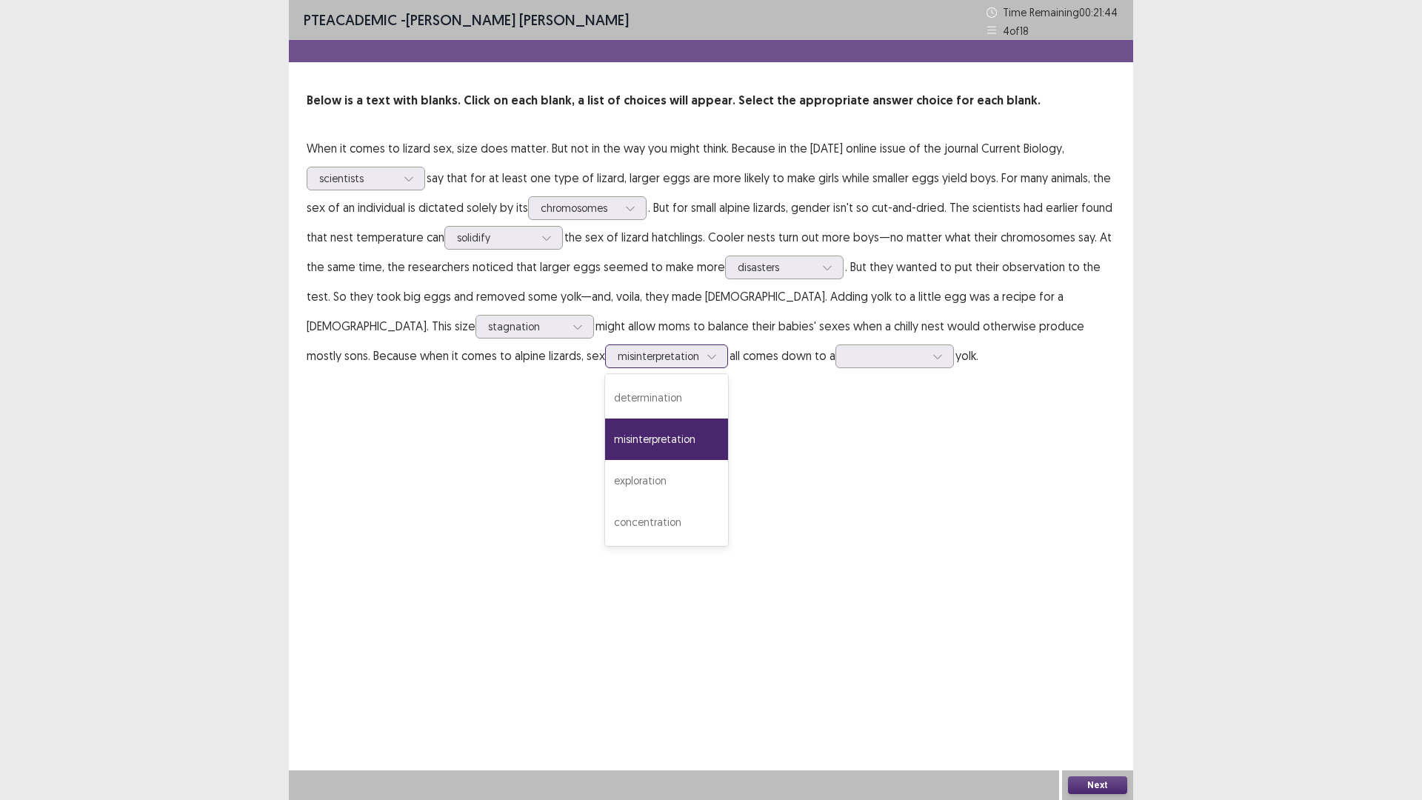
click at [618, 352] on div at bounding box center [658, 356] width 81 height 14
click at [605, 486] on div "exploration" at bounding box center [666, 480] width 123 height 41
click at [844, 356] on div at bounding box center [882, 356] width 77 height 14
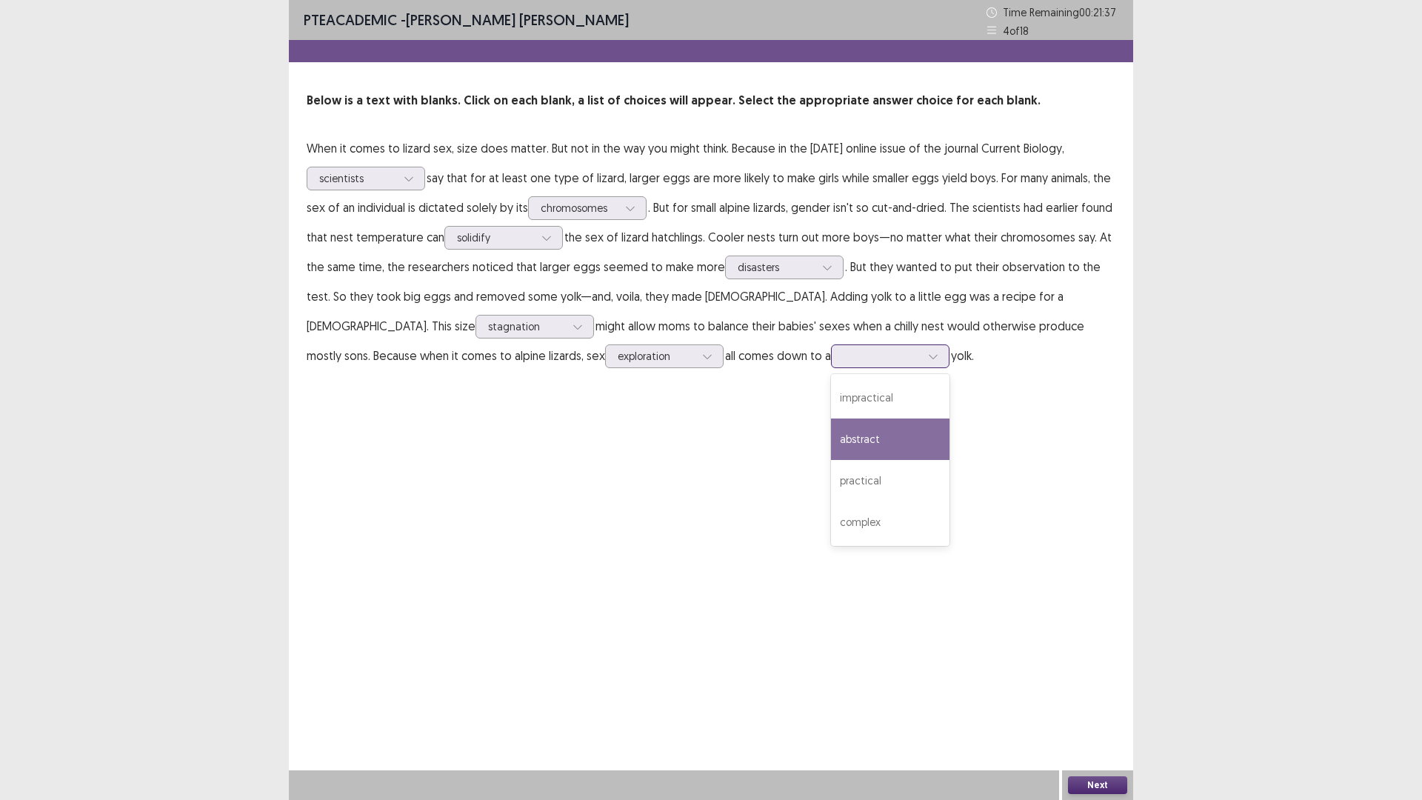
click at [831, 448] on div "abstract" at bounding box center [890, 439] width 119 height 41
click at [842, 350] on div "abstract" at bounding box center [882, 356] width 80 height 22
click at [1102, 699] on button "Next" at bounding box center [1097, 785] width 59 height 18
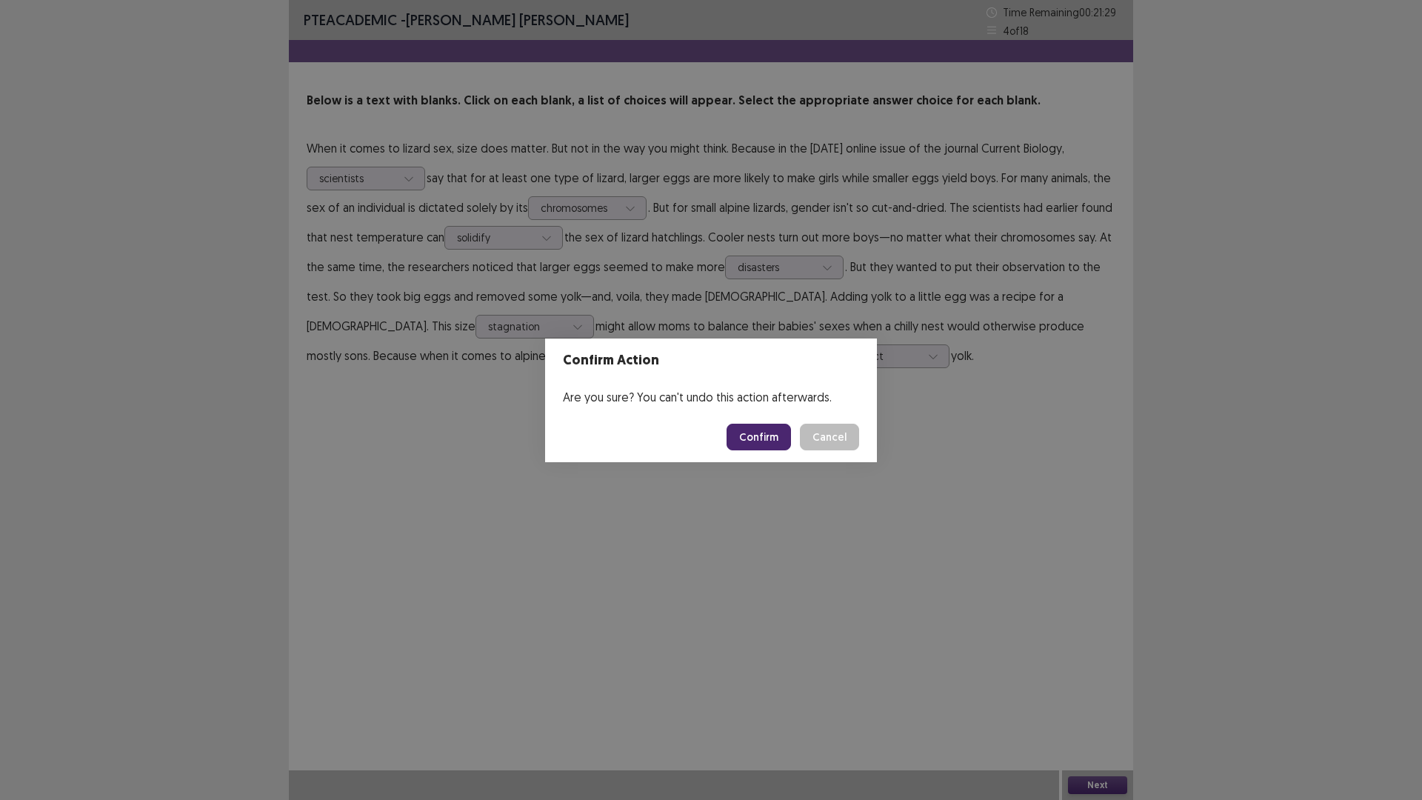
click at [756, 439] on button "Confirm" at bounding box center [759, 437] width 64 height 27
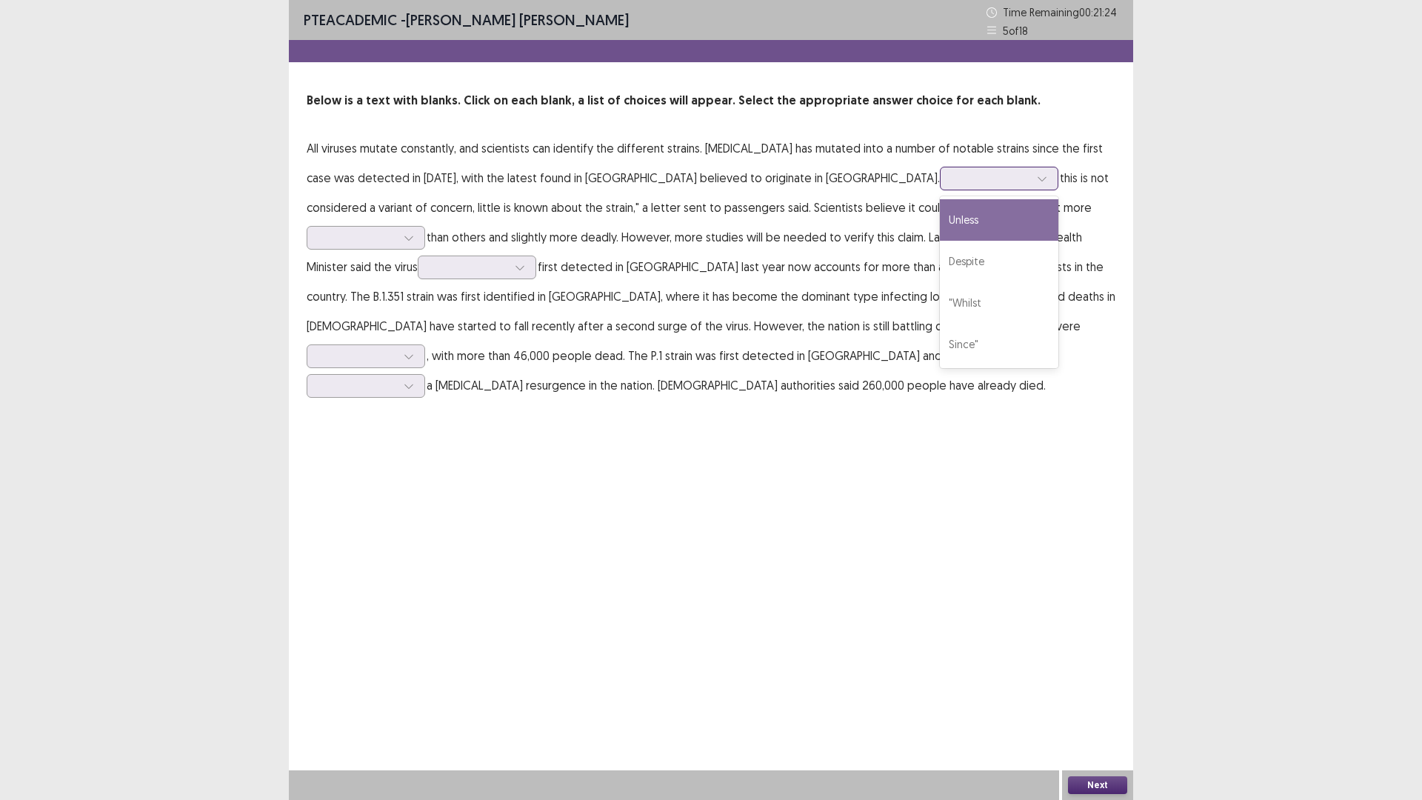
click at [953, 183] on div at bounding box center [991, 178] width 77 height 14
click at [940, 258] on div "Despite" at bounding box center [999, 261] width 119 height 41
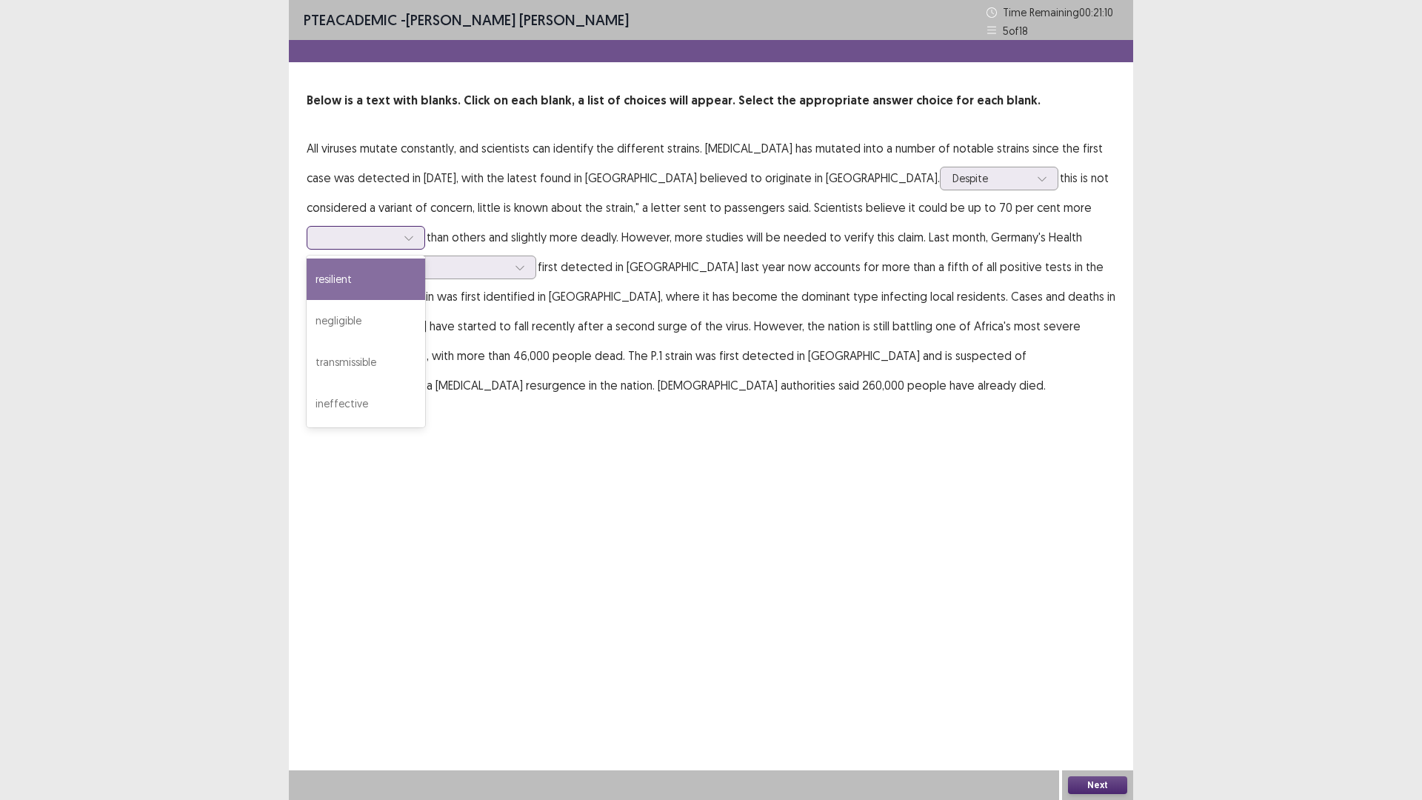
click at [396, 230] on div at bounding box center [357, 237] width 77 height 14
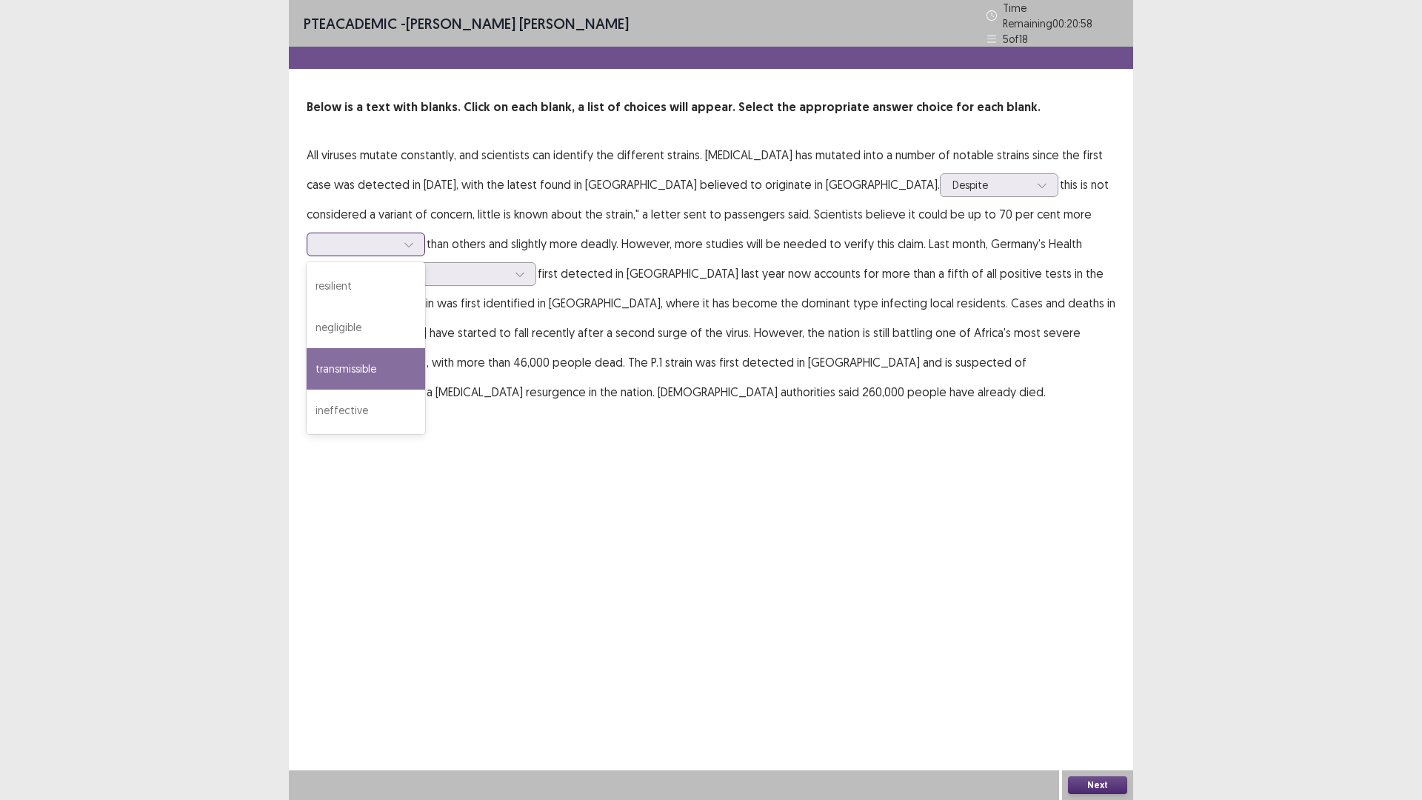
click at [425, 348] on div "transmissible" at bounding box center [366, 368] width 119 height 41
click at [396, 284] on p "All viruses mutate constantly, and scientists can identify the different strain…" at bounding box center [711, 273] width 809 height 267
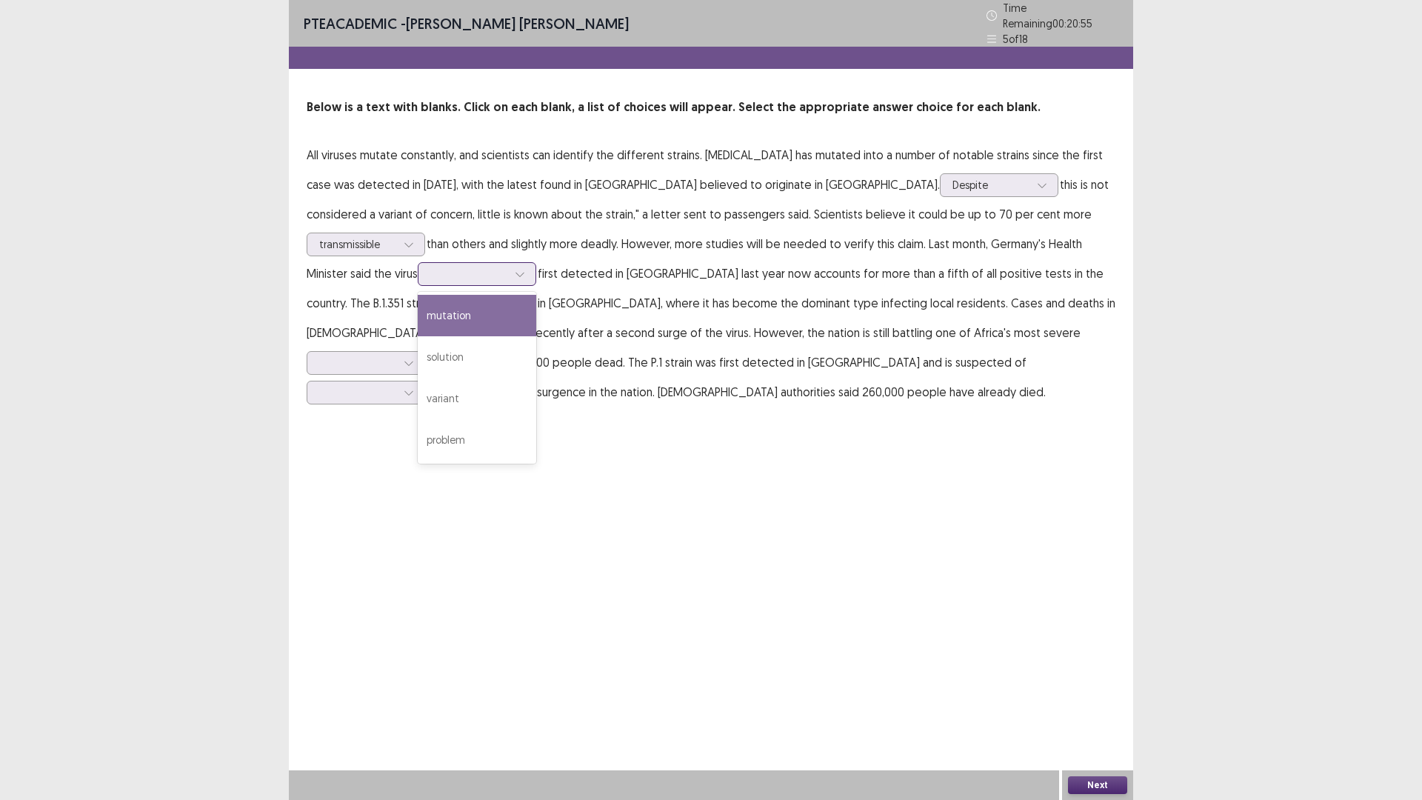
click at [430, 273] on div at bounding box center [468, 274] width 77 height 14
click at [418, 357] on div "solution" at bounding box center [477, 356] width 119 height 41
click at [396, 356] on div at bounding box center [357, 363] width 77 height 14
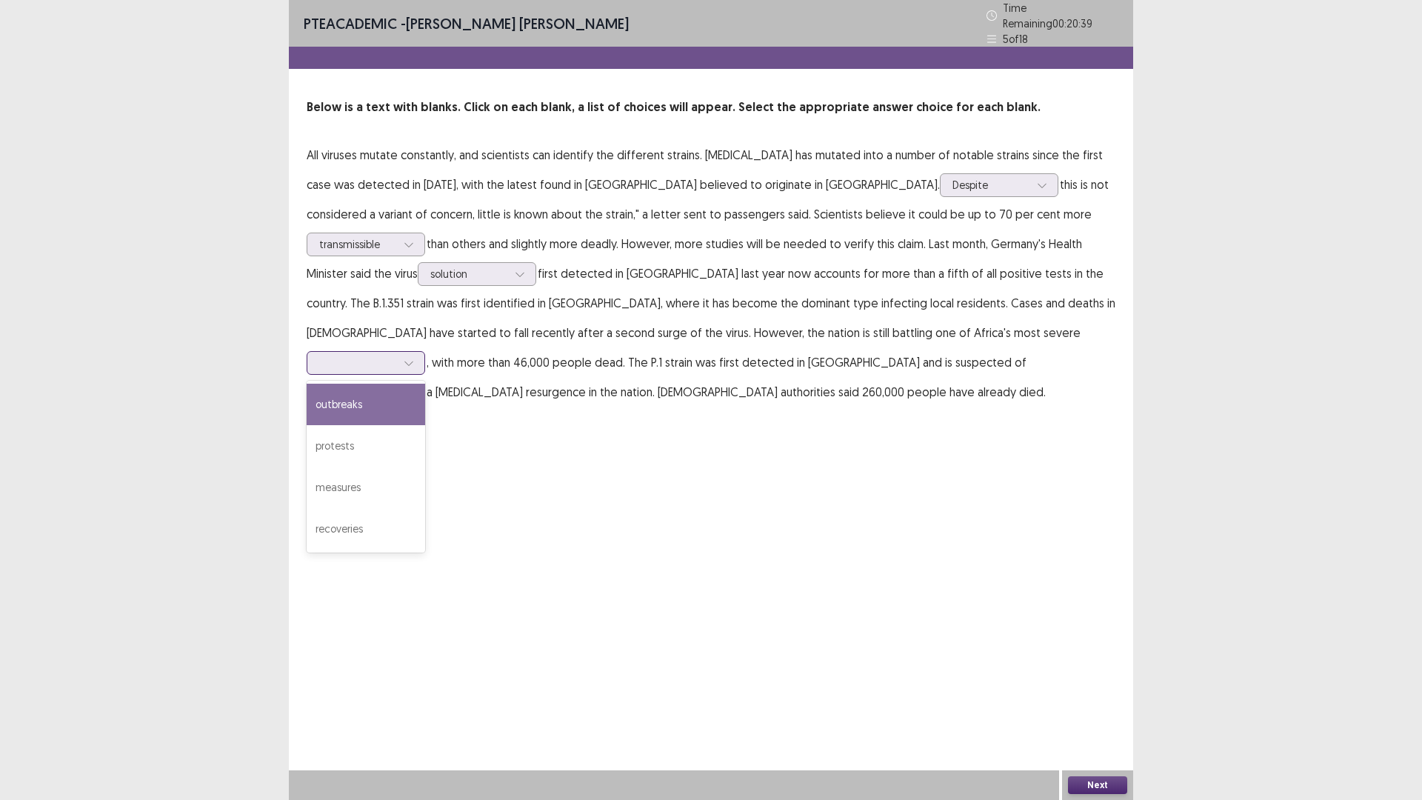
click at [425, 384] on div "outbreaks" at bounding box center [366, 404] width 119 height 41
click at [396, 385] on div at bounding box center [357, 392] width 77 height 14
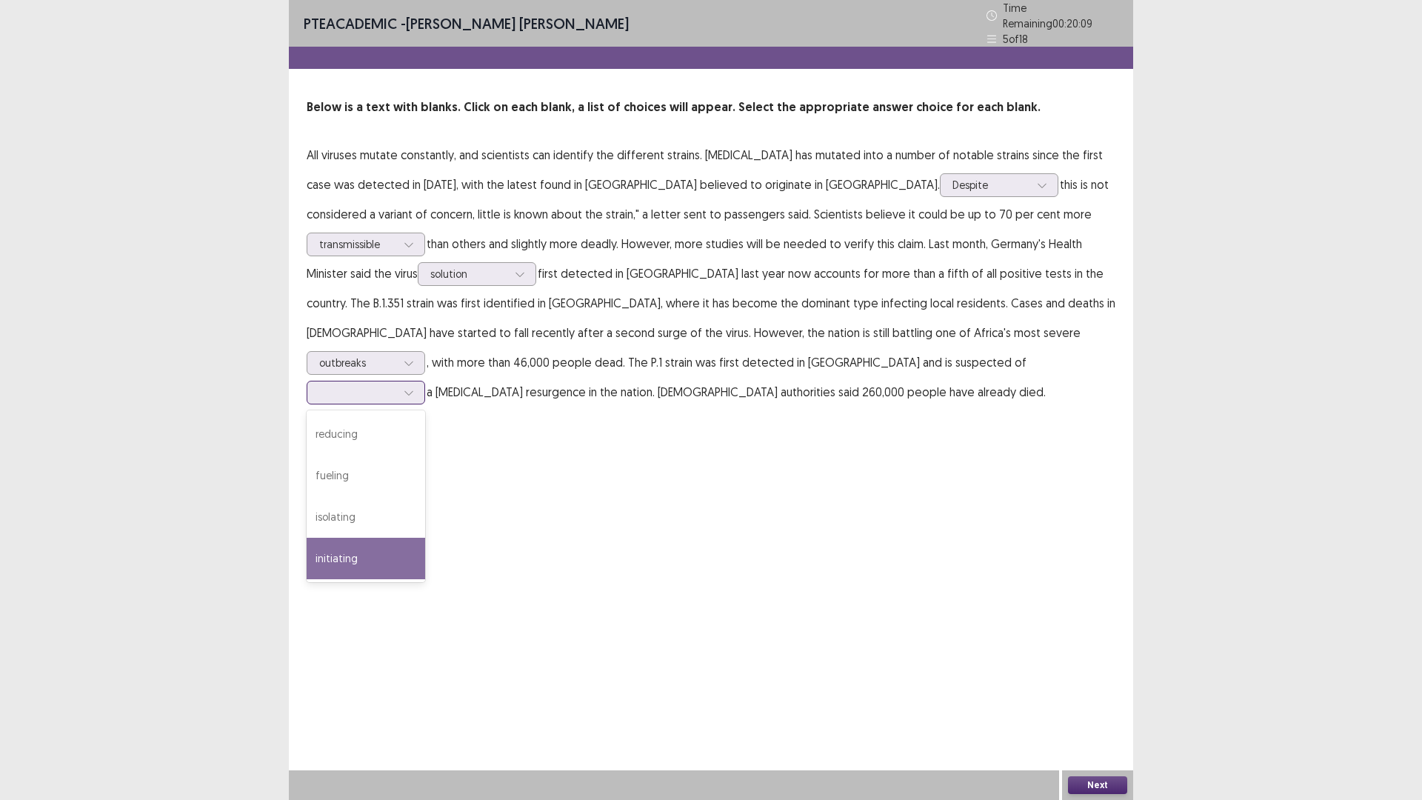
click at [425, 538] on div "initiating" at bounding box center [366, 558] width 119 height 41
click at [1096, 699] on button "Next" at bounding box center [1097, 785] width 59 height 18
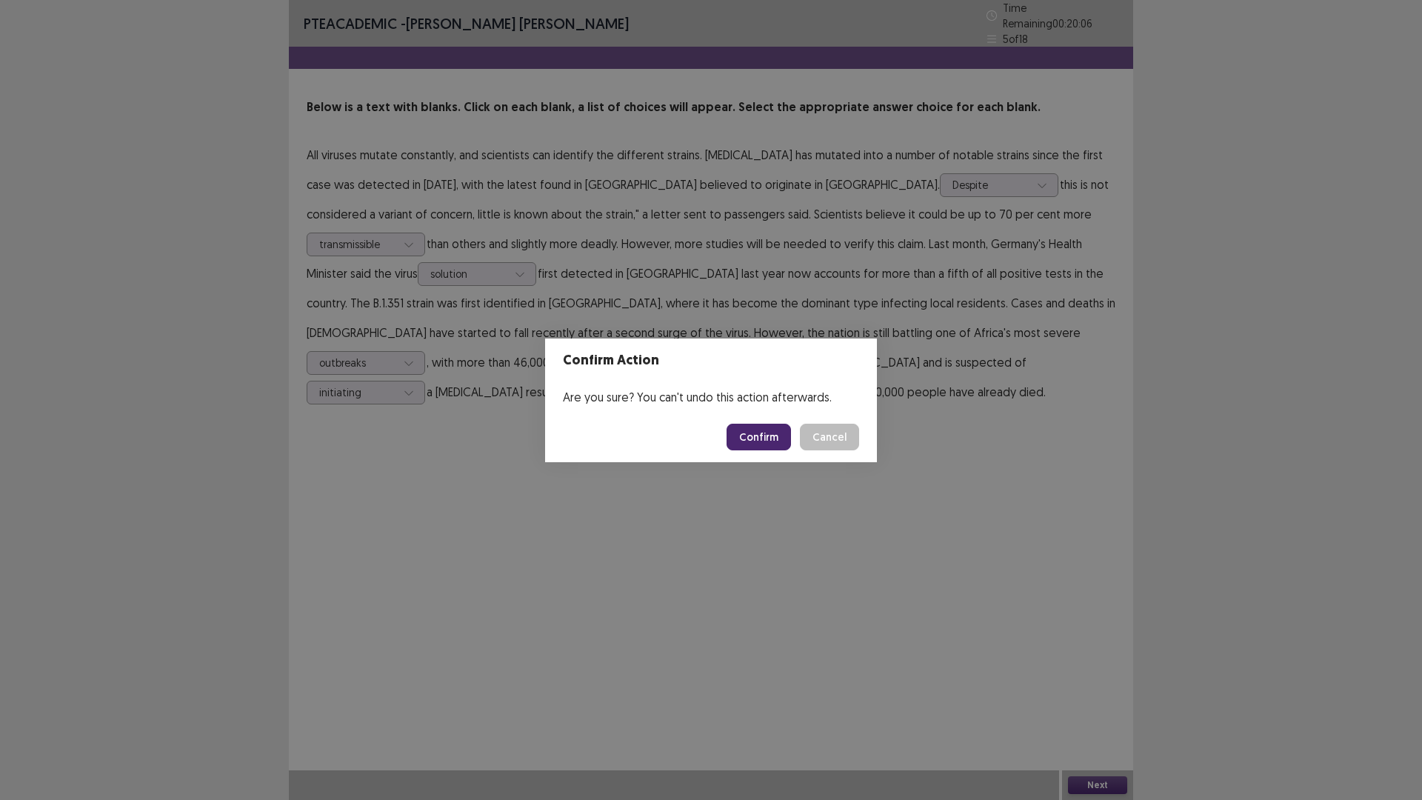
click at [760, 424] on button "Confirm" at bounding box center [759, 437] width 64 height 27
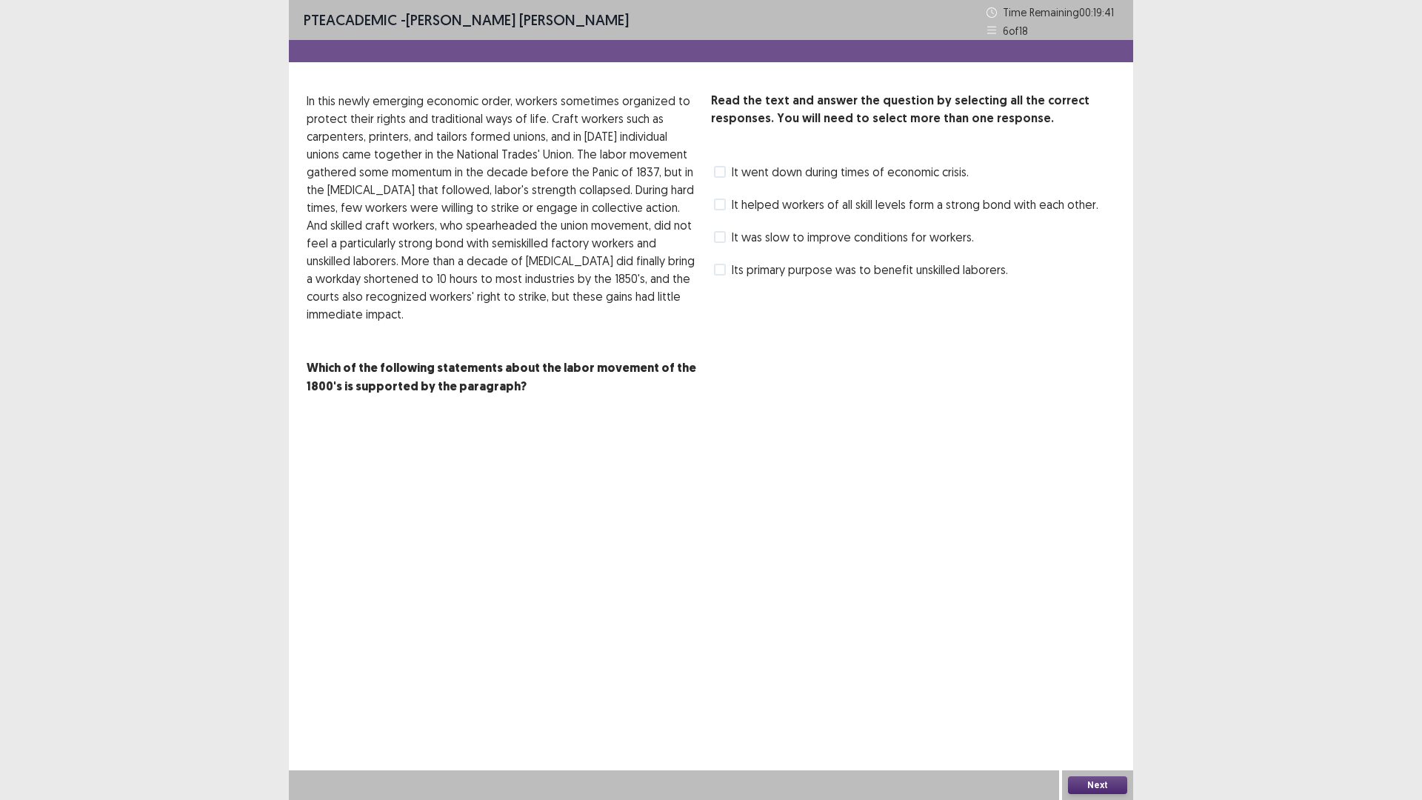
click at [773, 208] on span "It helped workers of all skill levels form a strong bond with each other." at bounding box center [915, 205] width 367 height 18
click at [1124, 699] on button "Next" at bounding box center [1097, 785] width 59 height 18
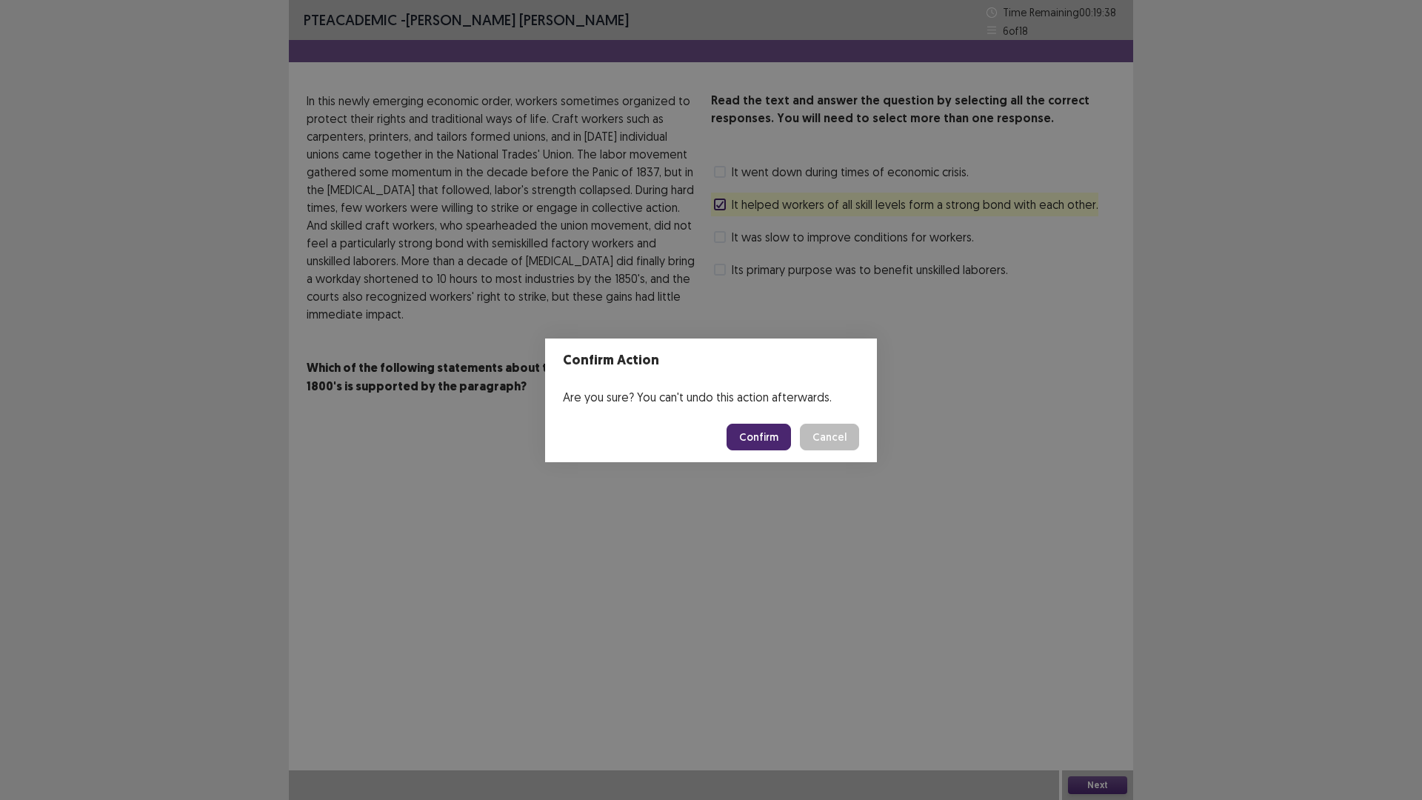
click at [778, 437] on button "Confirm" at bounding box center [759, 437] width 64 height 27
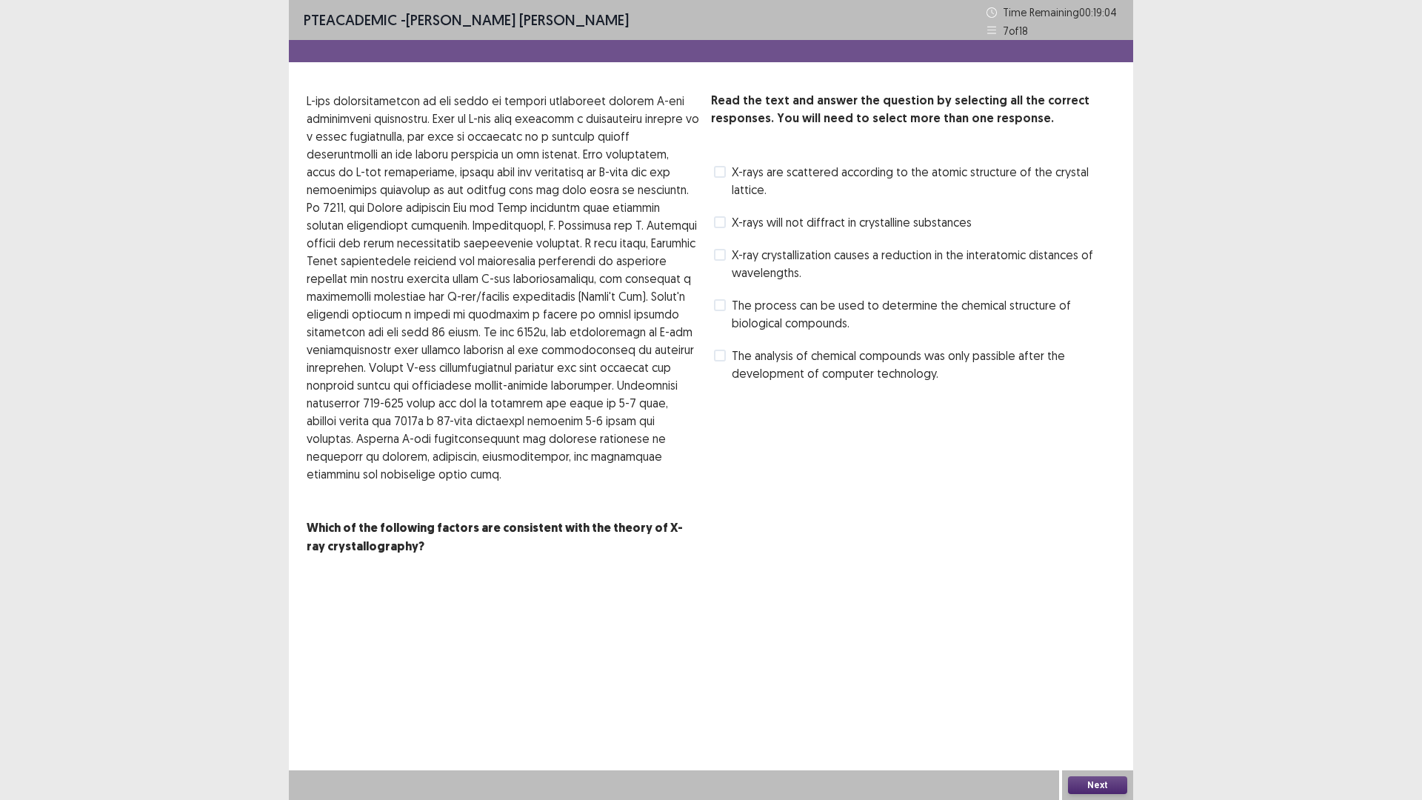
click at [826, 296] on span "The process can be used to determine the chemical structure of biological compo…" at bounding box center [924, 314] width 384 height 36
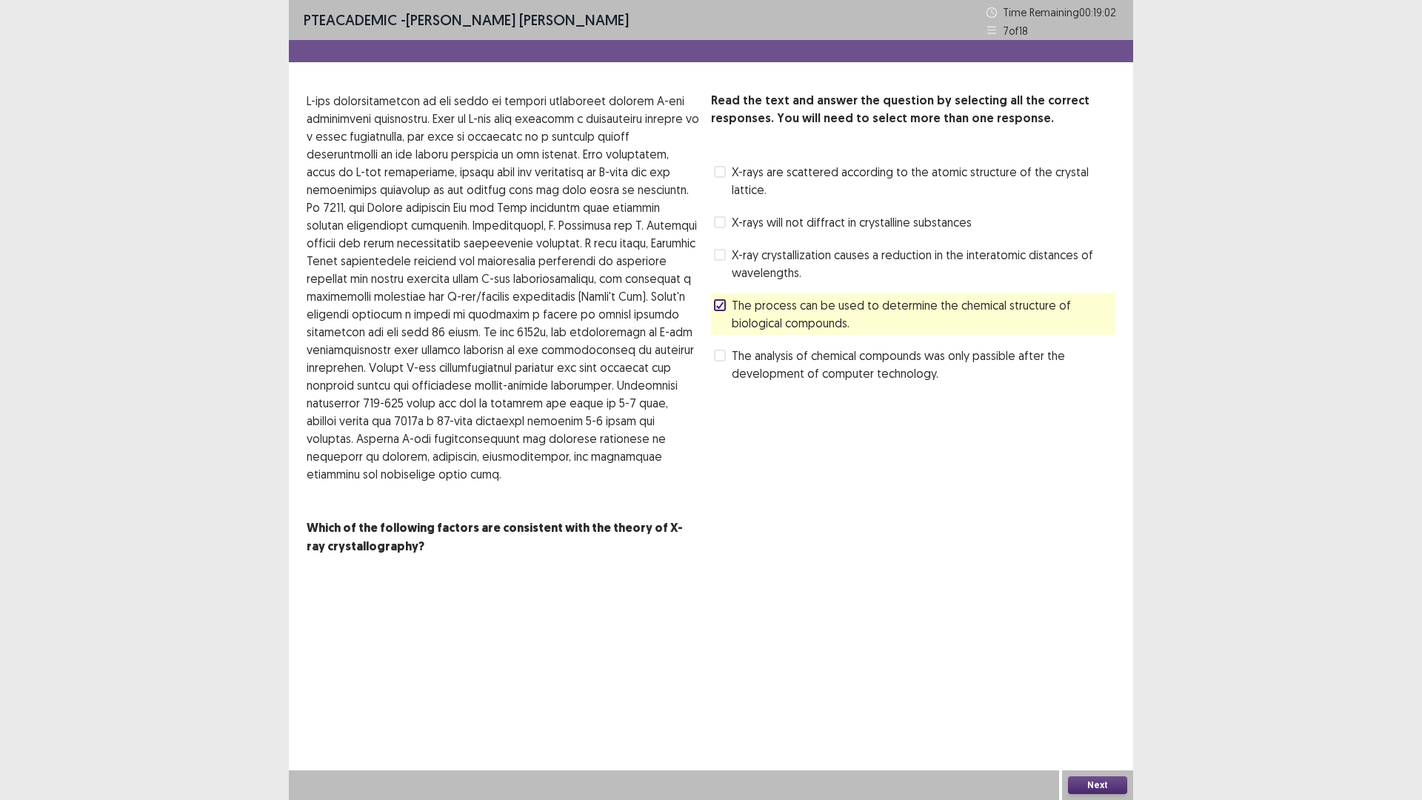
click at [1096, 699] on button "Next" at bounding box center [1097, 785] width 59 height 18
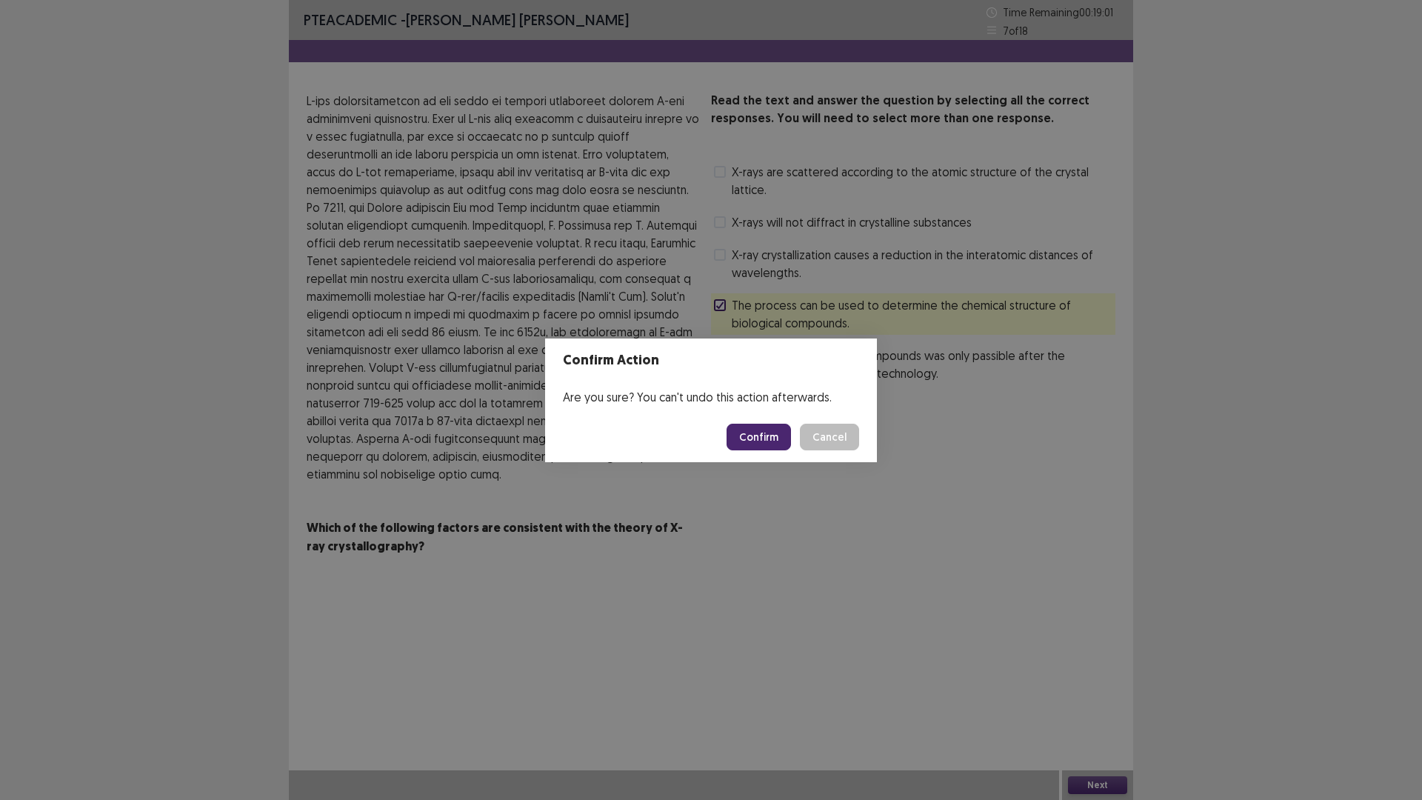
click at [770, 430] on button "Confirm" at bounding box center [759, 437] width 64 height 27
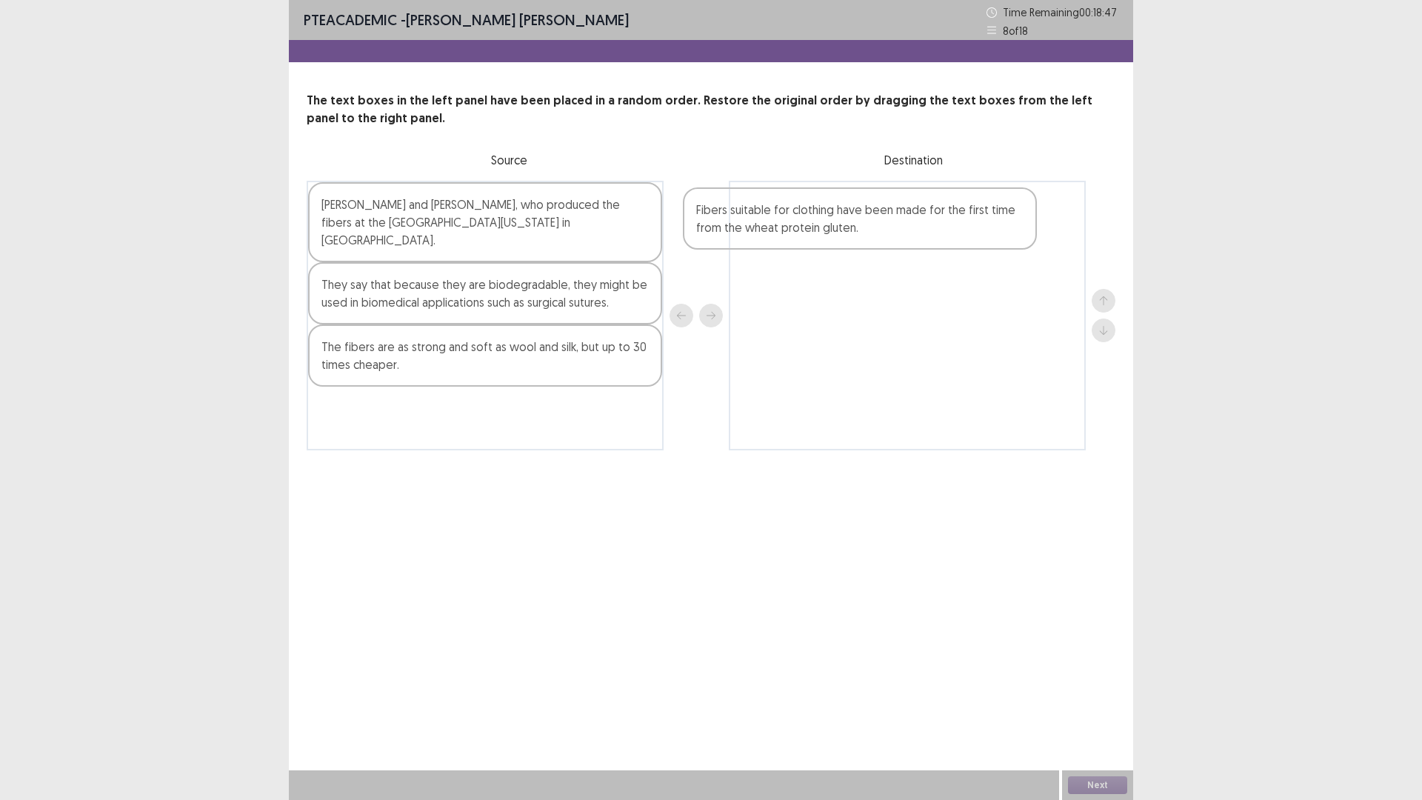
drag, startPoint x: 432, startPoint y: 410, endPoint x: 824, endPoint y: 214, distance: 438.3
click at [824, 214] on div "[PERSON_NAME] and [PERSON_NAME], who produced the fibers at the [GEOGRAPHIC_DAT…" at bounding box center [711, 316] width 809 height 270
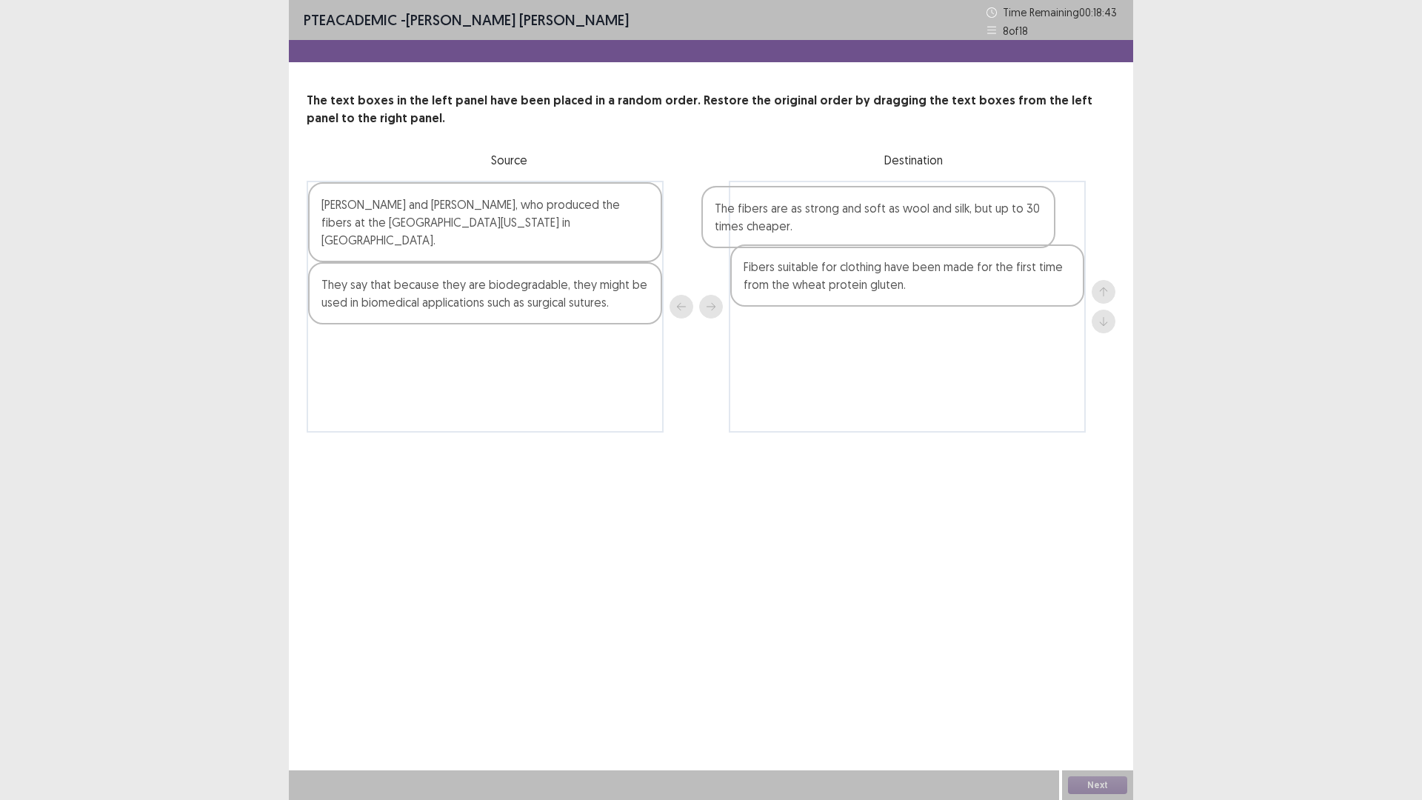
drag, startPoint x: 421, startPoint y: 350, endPoint x: 822, endPoint y: 225, distance: 420.4
click at [822, 225] on div "[PERSON_NAME] and [PERSON_NAME], who produced the fibers at the [GEOGRAPHIC_DAT…" at bounding box center [711, 307] width 809 height 252
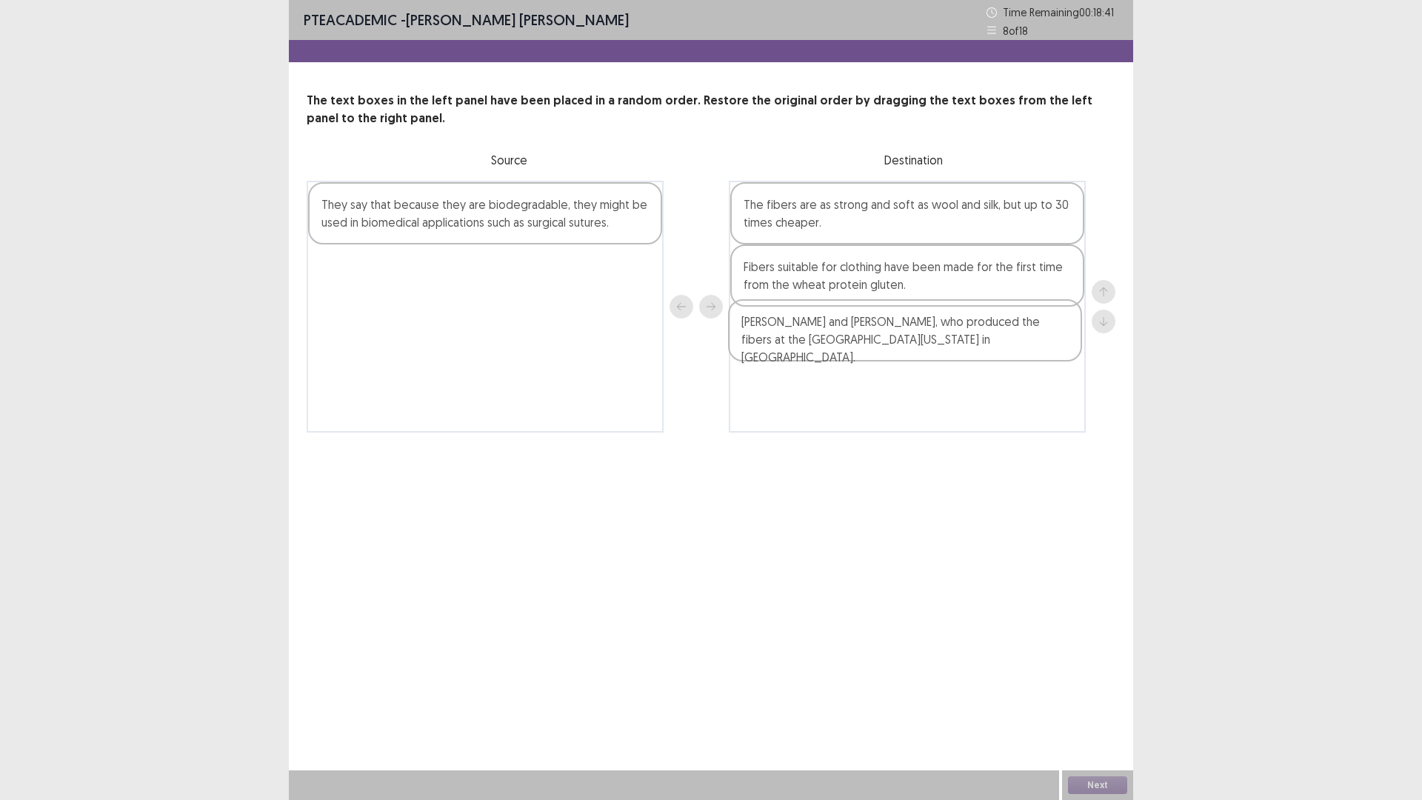
drag, startPoint x: 380, startPoint y: 217, endPoint x: 815, endPoint y: 339, distance: 451.7
click at [815, 339] on div "[PERSON_NAME] and [PERSON_NAME], who produced the fibers at the [GEOGRAPHIC_DAT…" at bounding box center [711, 307] width 809 height 252
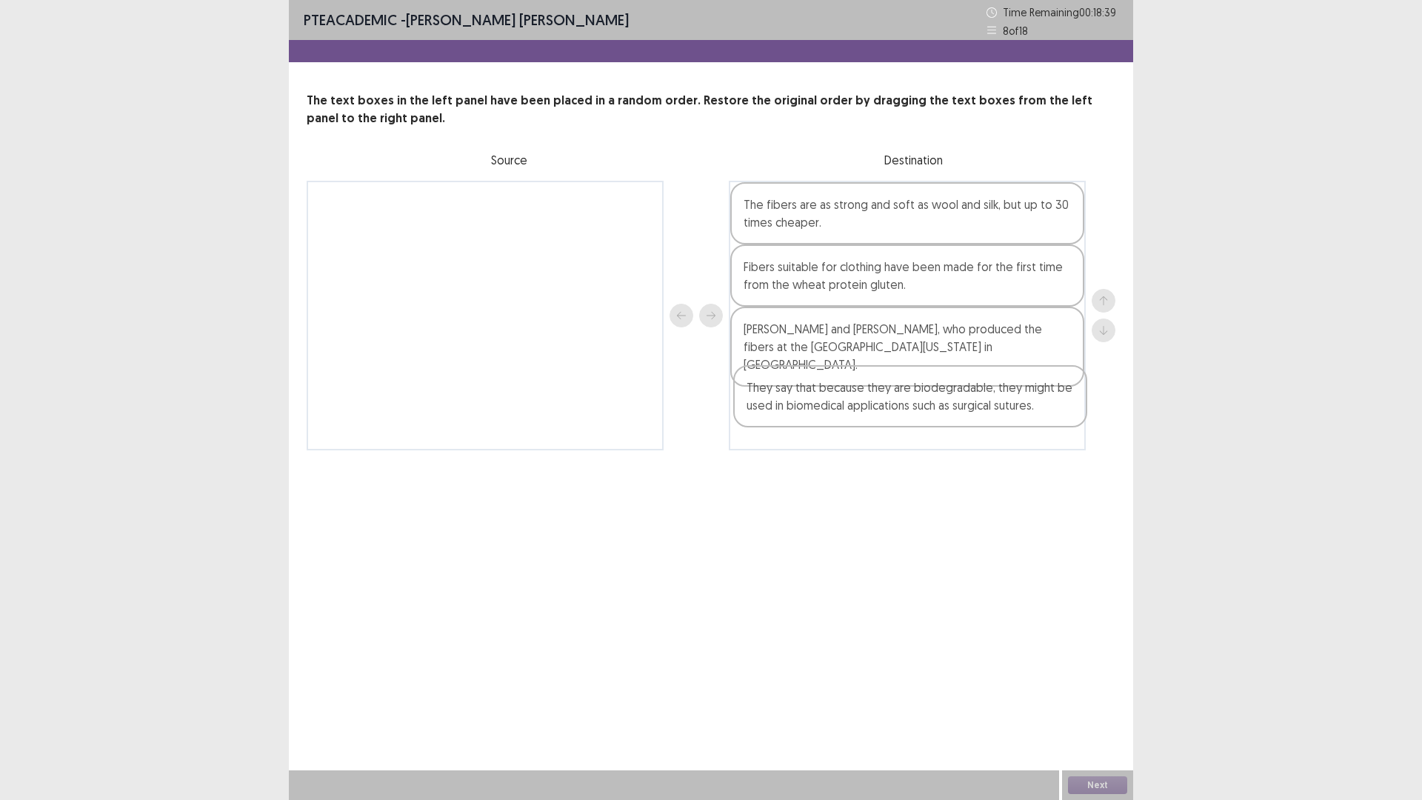
drag, startPoint x: 398, startPoint y: 210, endPoint x: 834, endPoint y: 378, distance: 467.4
click at [824, 395] on div "They say that because they are biodegradable, they might be used in biomedical …" at bounding box center [711, 316] width 809 height 270
click at [1099, 699] on button "Next" at bounding box center [1097, 785] width 59 height 18
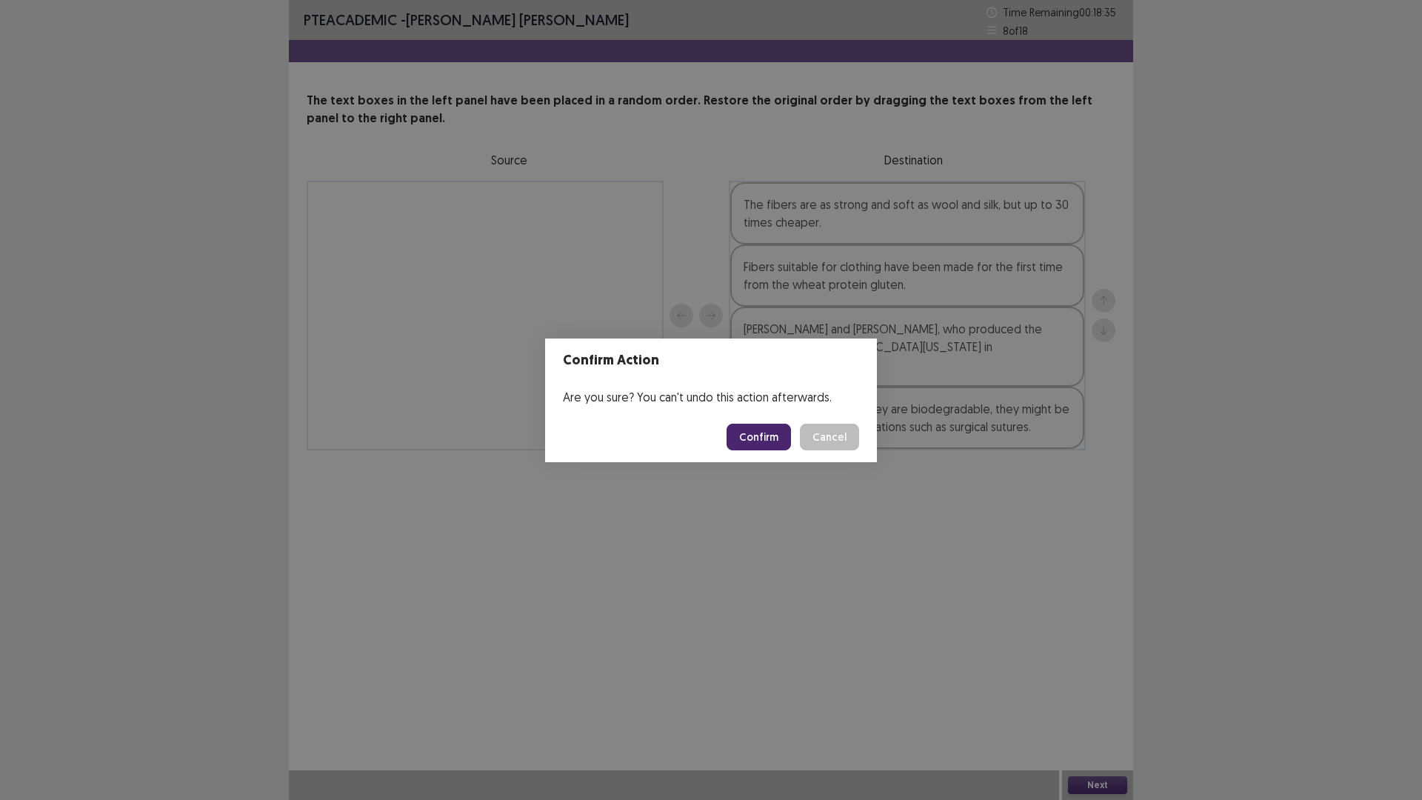
click at [765, 427] on button "Confirm" at bounding box center [759, 437] width 64 height 27
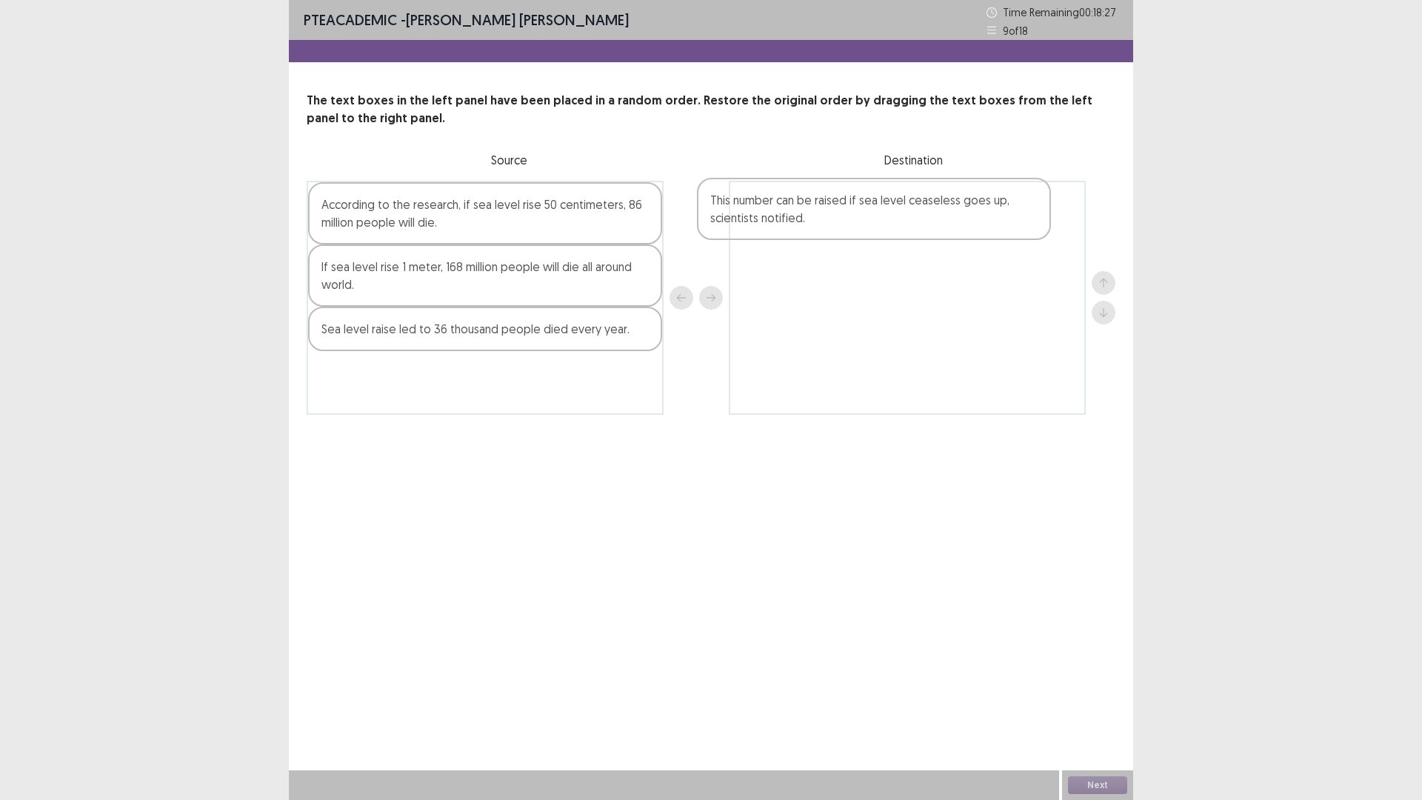
drag, startPoint x: 436, startPoint y: 222, endPoint x: 841, endPoint y: 212, distance: 405.4
click at [841, 212] on div "This number can be raised if sea level ceaseless goes up, scientists notified. …" at bounding box center [711, 298] width 809 height 234
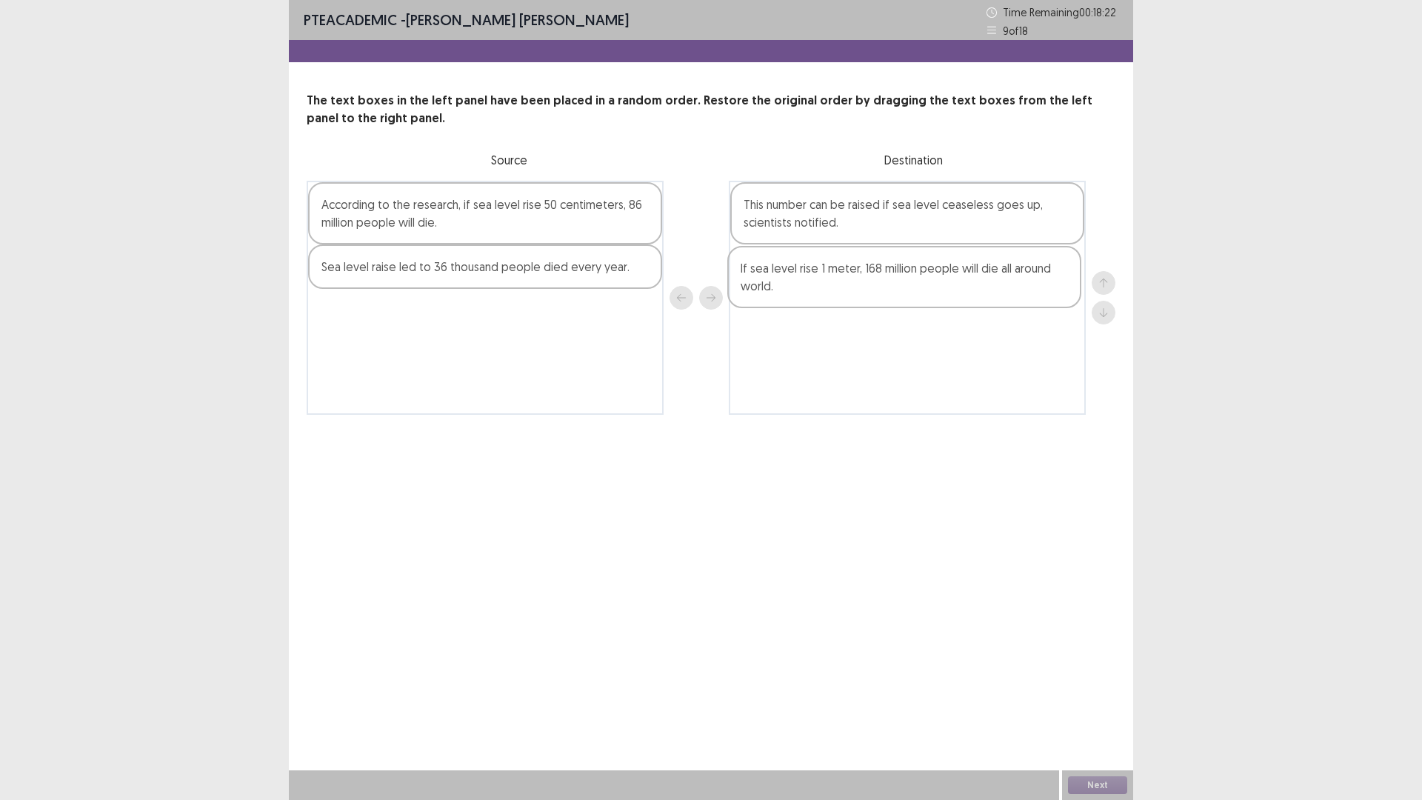
drag, startPoint x: 403, startPoint y: 284, endPoint x: 832, endPoint y: 284, distance: 428.9
click at [832, 284] on div "According to the research, if sea level rise 50 centimeters, 86 million people …" at bounding box center [711, 298] width 809 height 234
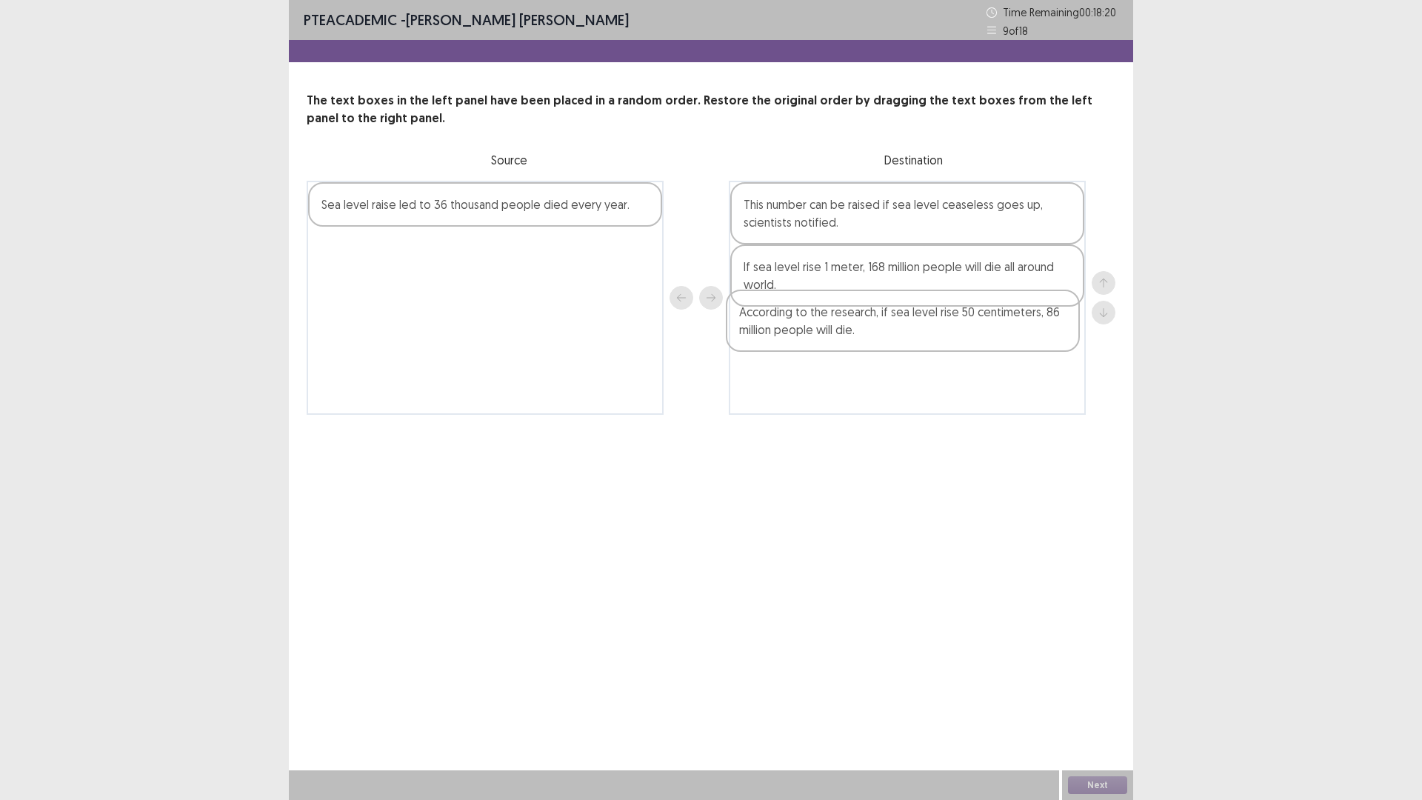
drag, startPoint x: 499, startPoint y: 194, endPoint x: 941, endPoint y: 313, distance: 457.9
click at [941, 313] on div "According to the research, if sea level rise 50 centimeters, 86 million people …" at bounding box center [711, 298] width 809 height 234
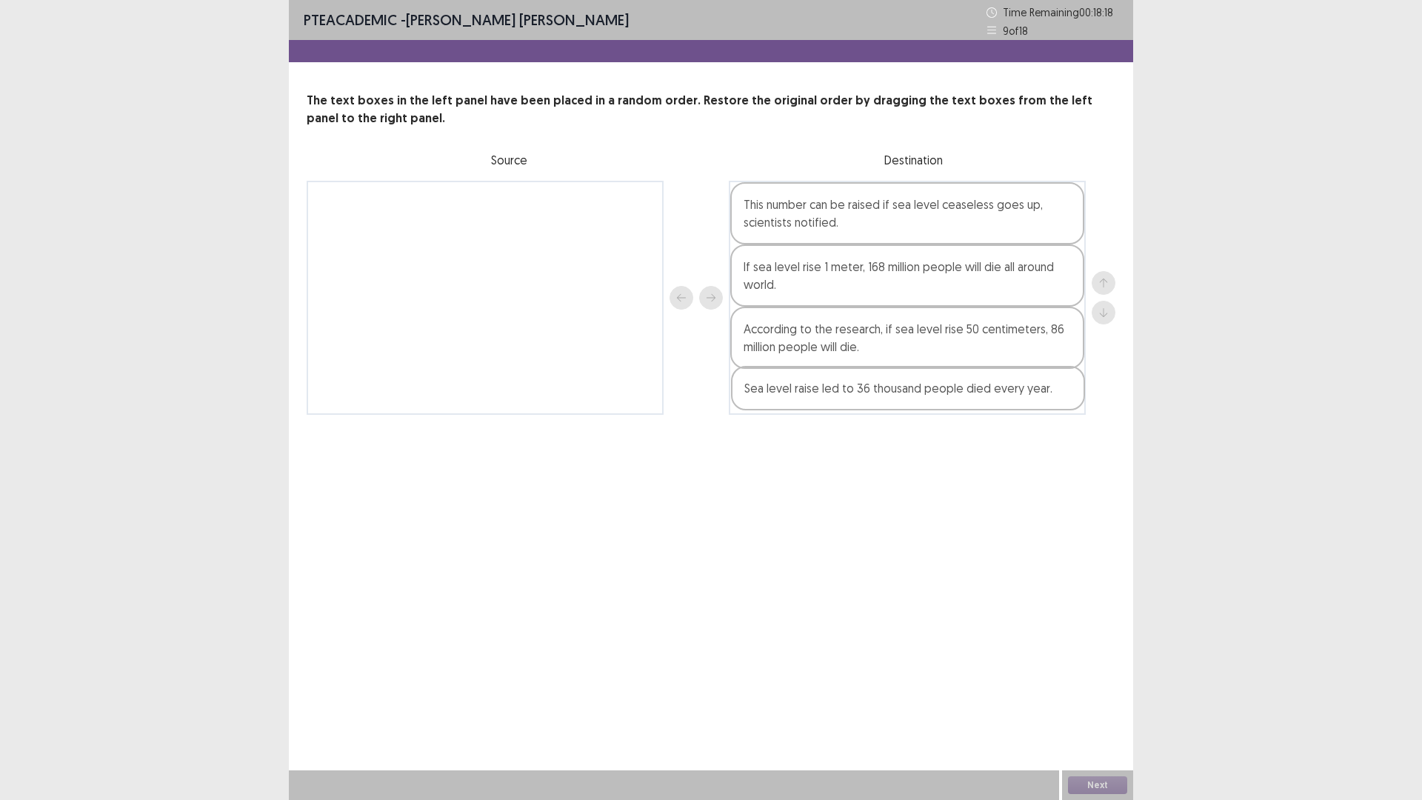
drag, startPoint x: 479, startPoint y: 215, endPoint x: 701, endPoint y: 329, distance: 249.2
click at [912, 402] on div "Sea level raise led to 36 thousand people died every year. This number can be r…" at bounding box center [711, 298] width 809 height 234
click at [1102, 699] on button "Next" at bounding box center [1097, 785] width 59 height 18
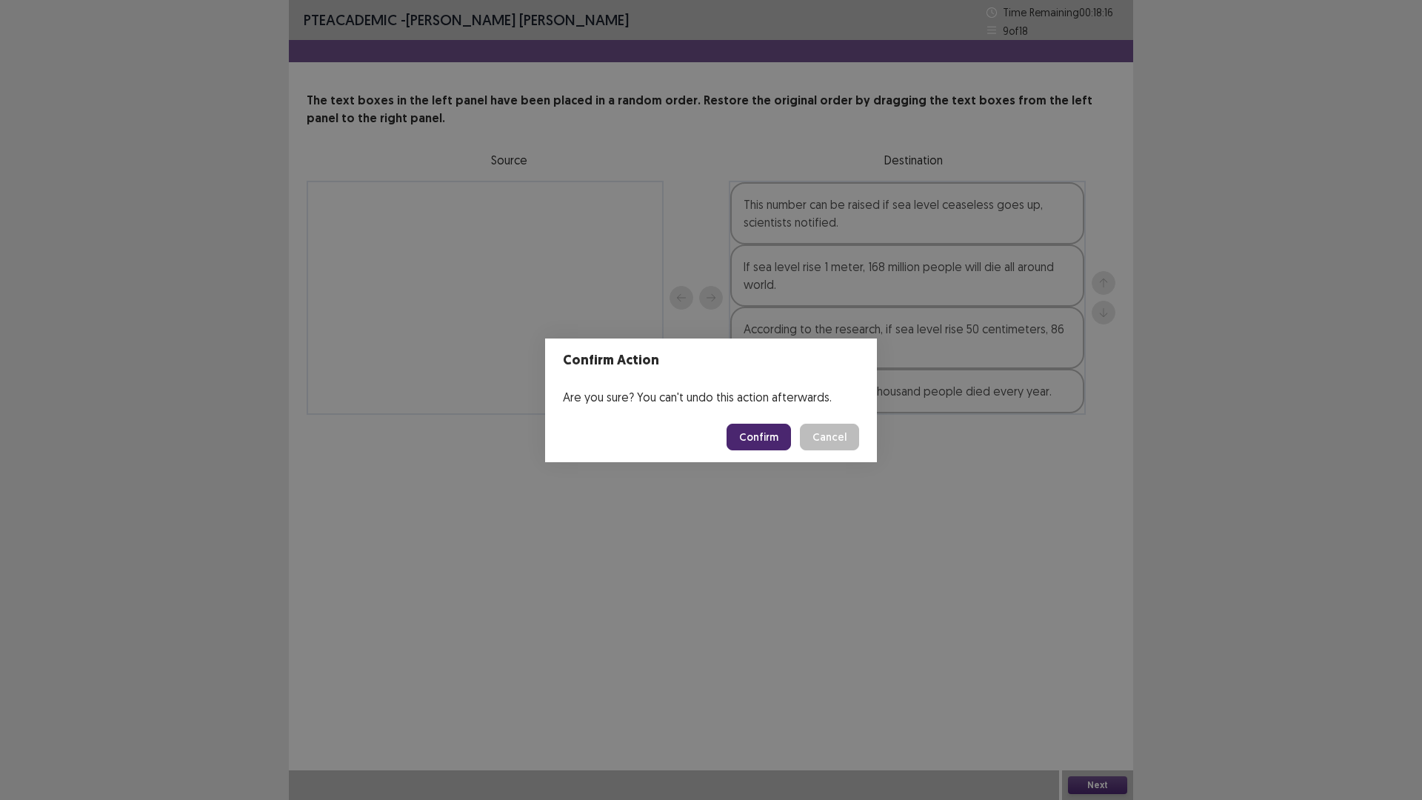
click at [1102, 699] on div "Confirm Action Are you sure? You can't undo this action afterwards. Confirm Can…" at bounding box center [711, 400] width 1422 height 800
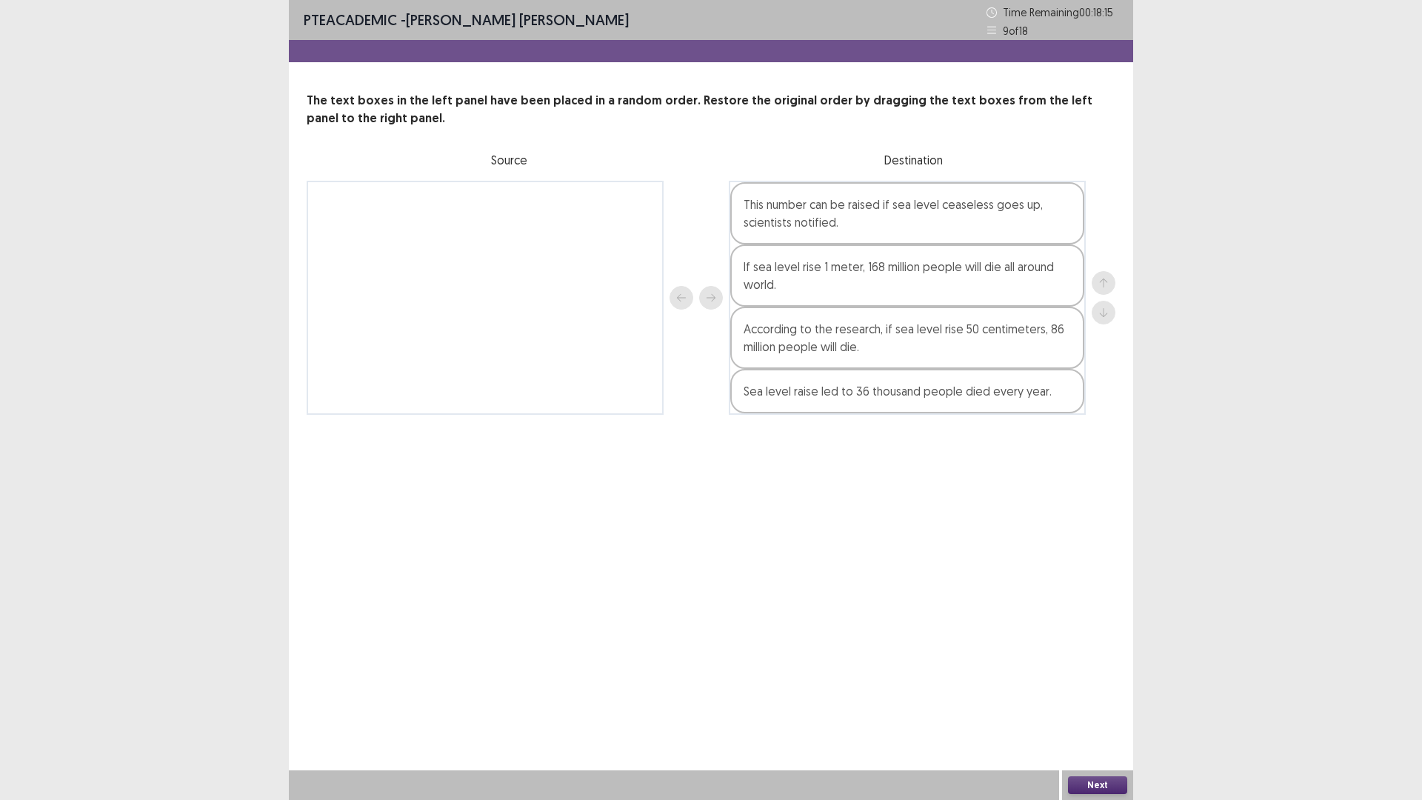
click at [1102, 699] on button "Next" at bounding box center [1097, 785] width 59 height 18
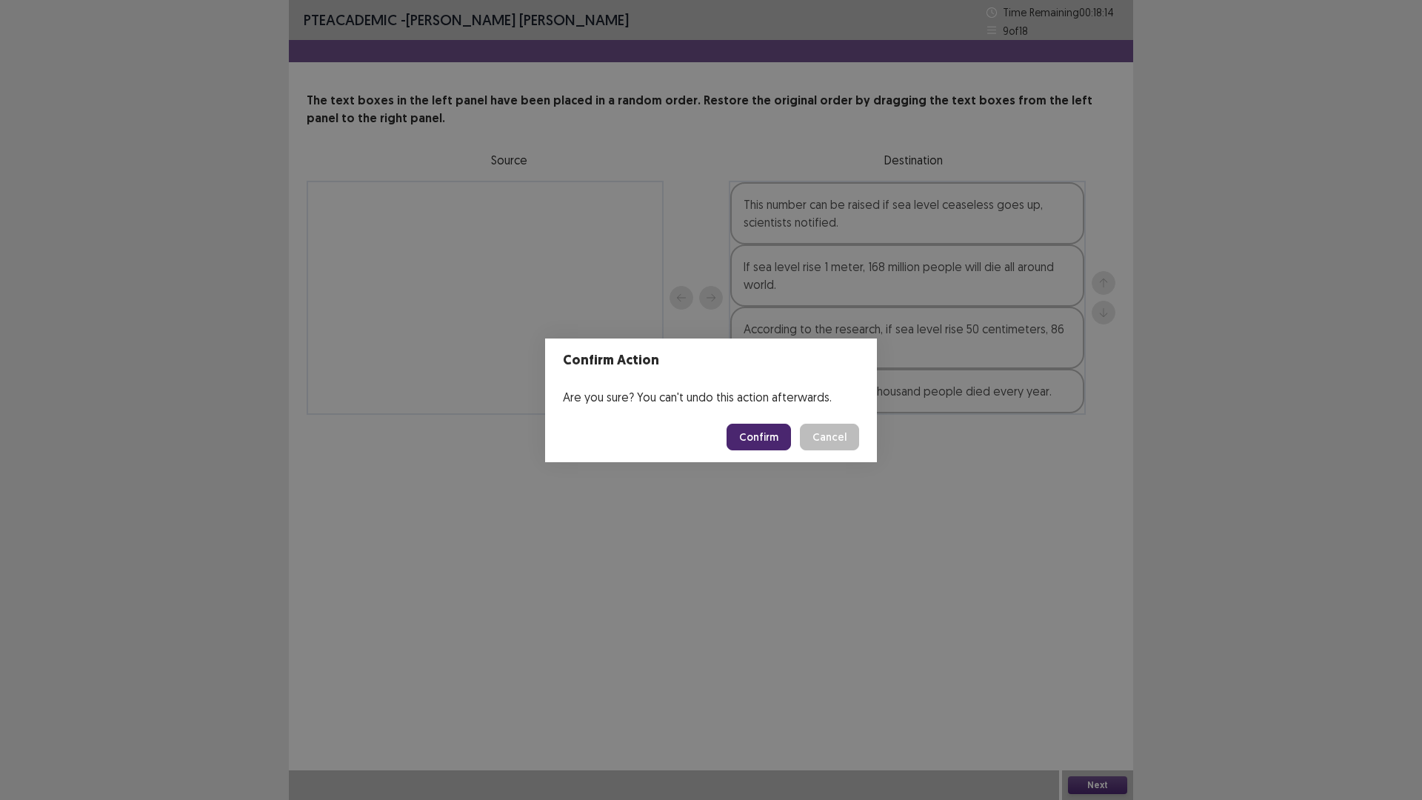
click at [753, 434] on button "Confirm" at bounding box center [759, 437] width 64 height 27
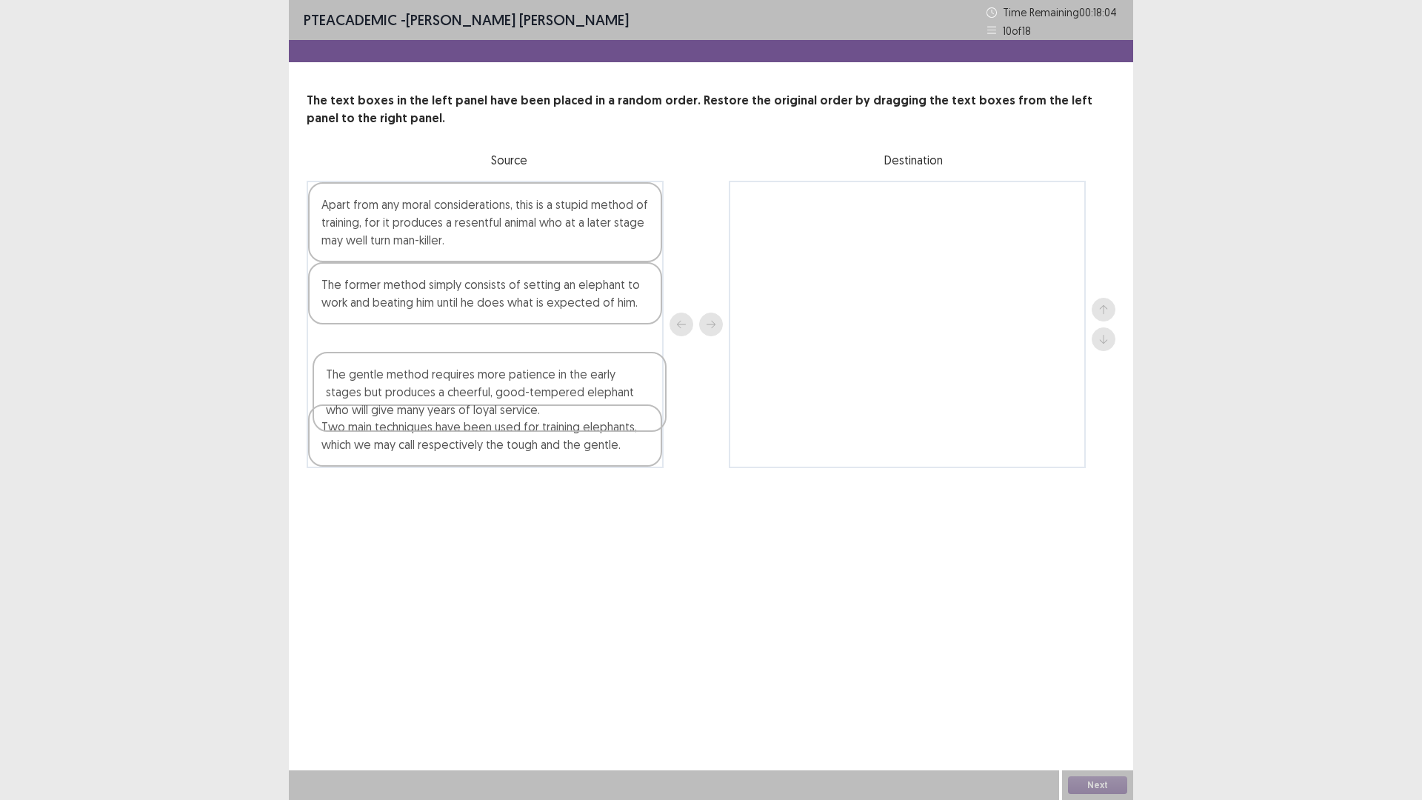
drag, startPoint x: 346, startPoint y: 375, endPoint x: 353, endPoint y: 360, distance: 16.6
click at [360, 388] on div "Apart from any moral considerations, this is a stupid method of training, for i…" at bounding box center [485, 324] width 357 height 287
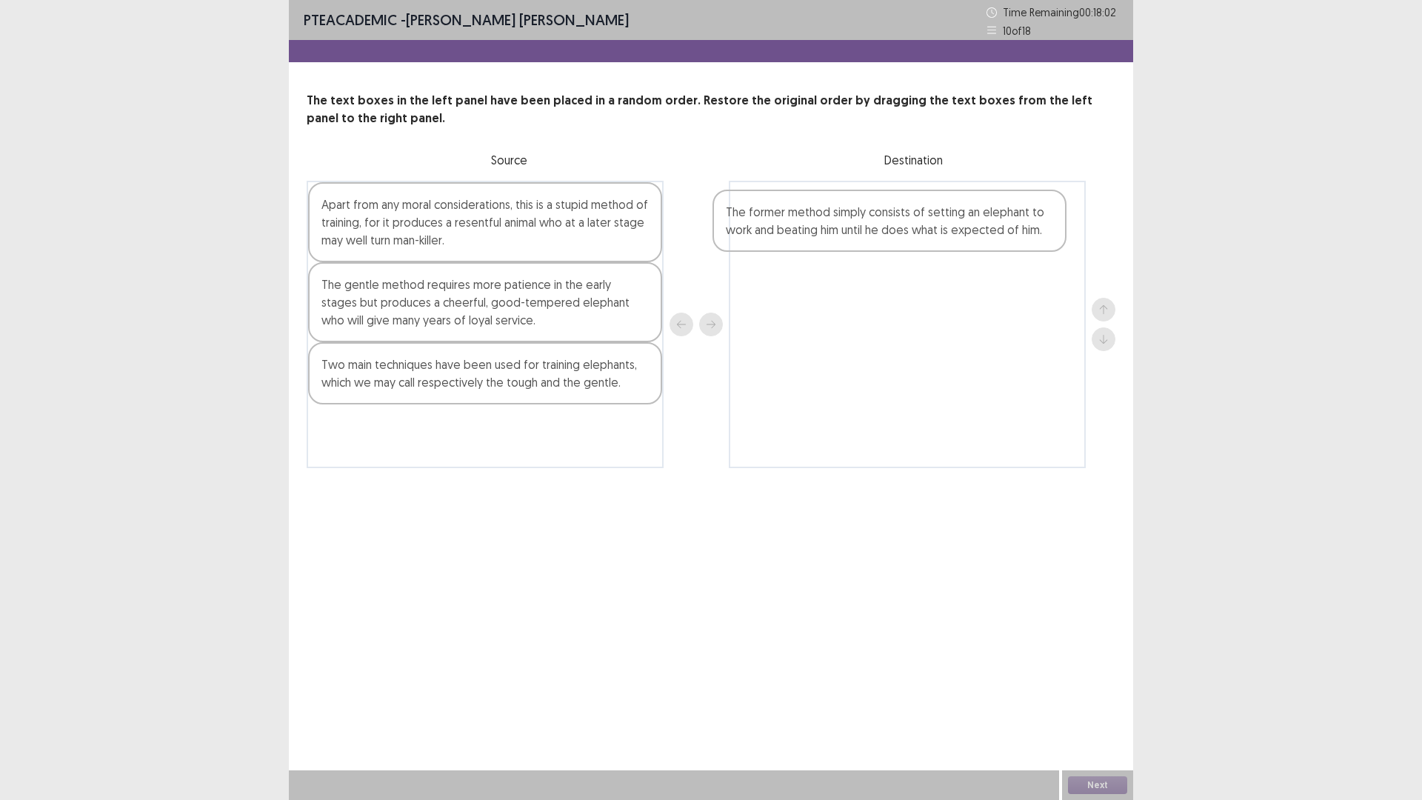
drag, startPoint x: 354, startPoint y: 302, endPoint x: 763, endPoint y: 229, distance: 415.3
click at [763, 229] on div "Apart from any moral considerations, this is a stupid method of training, for i…" at bounding box center [711, 324] width 809 height 287
click at [515, 322] on div "The gentle method requires more patience in the early stages but produces a che…" at bounding box center [485, 302] width 354 height 80
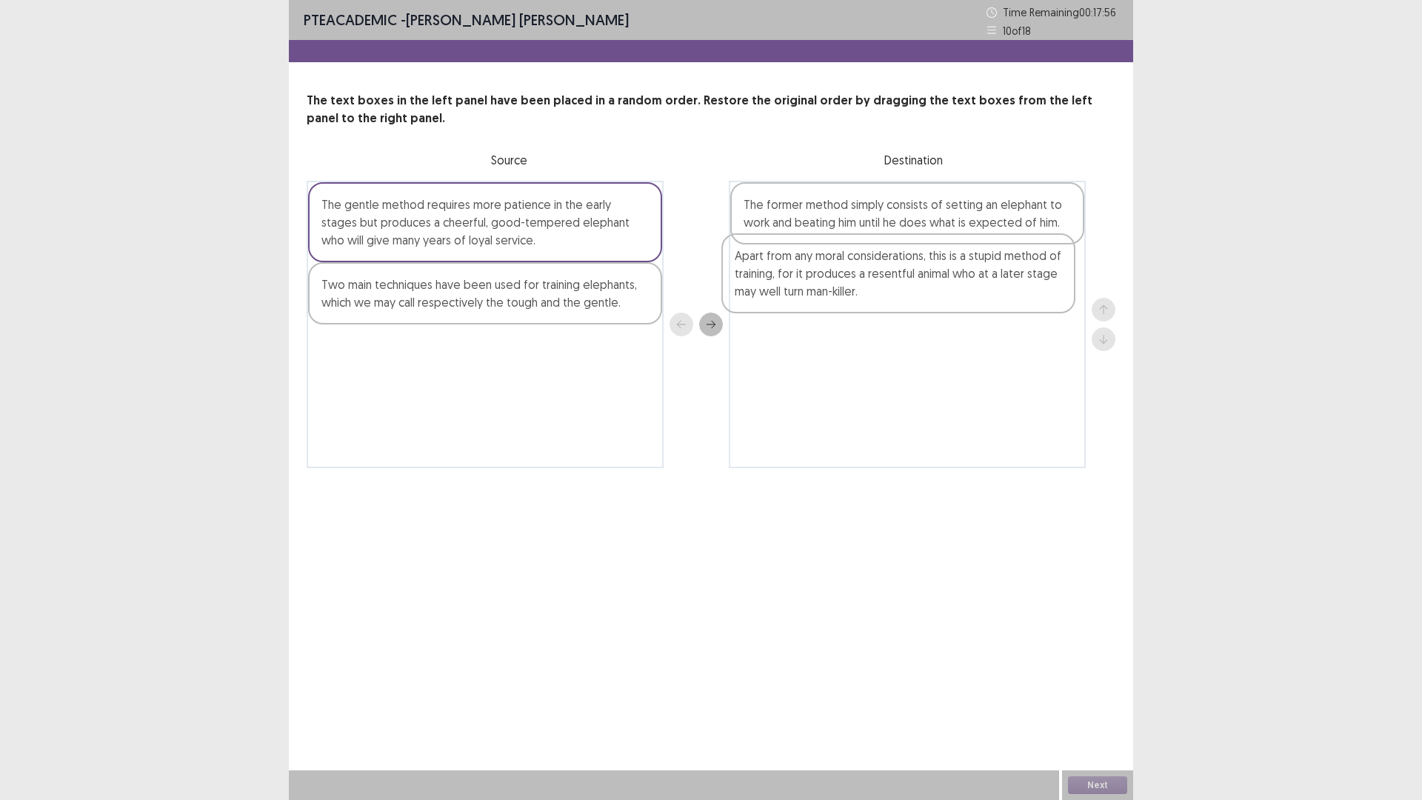
drag, startPoint x: 455, startPoint y: 236, endPoint x: 817, endPoint y: 278, distance: 364.6
click at [870, 287] on div "Apart from any moral considerations, this is a stupid method of training, for i…" at bounding box center [711, 324] width 809 height 287
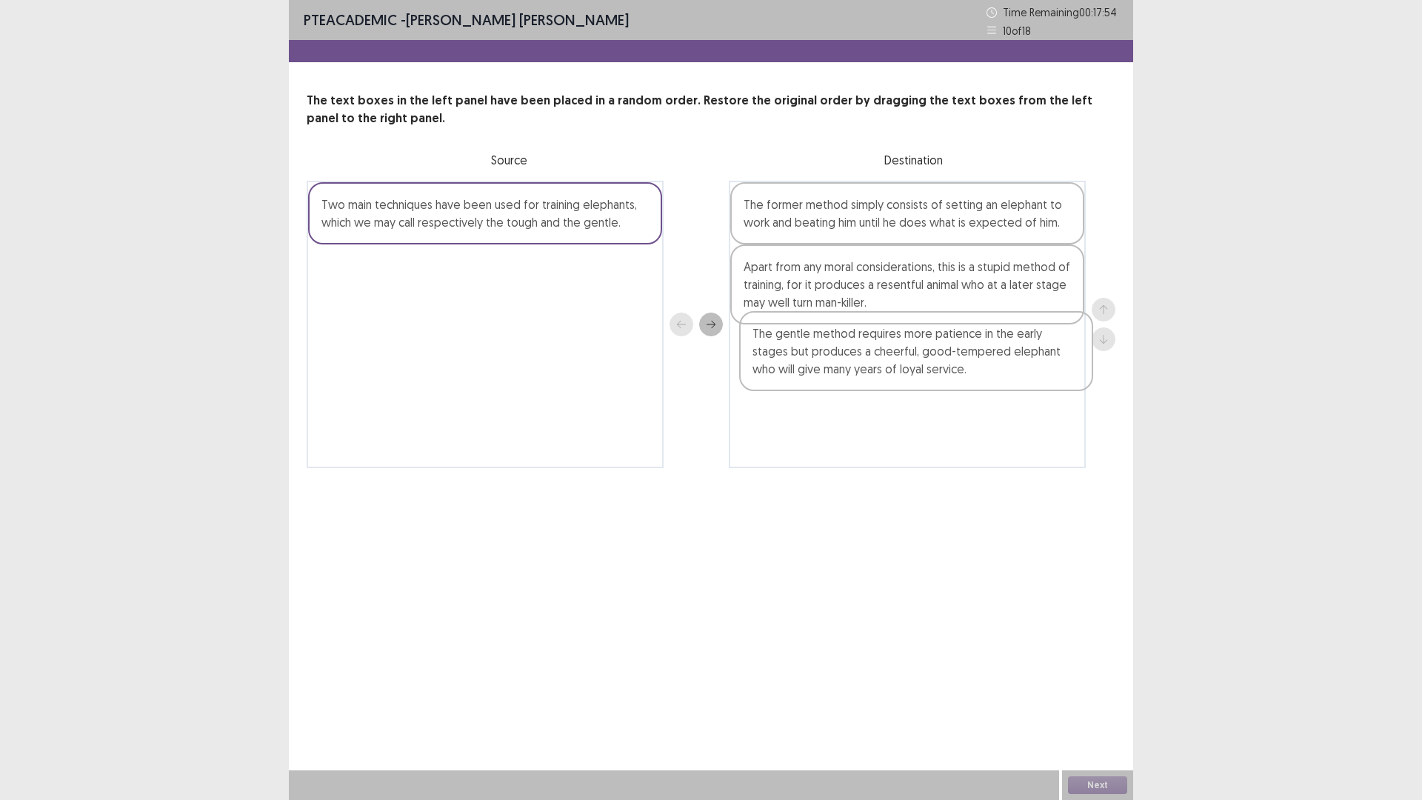
drag, startPoint x: 495, startPoint y: 240, endPoint x: 905, endPoint y: 367, distance: 428.8
click at [924, 372] on div "The gentle method requires more patience in the early stages but produces a che…" at bounding box center [711, 324] width 809 height 287
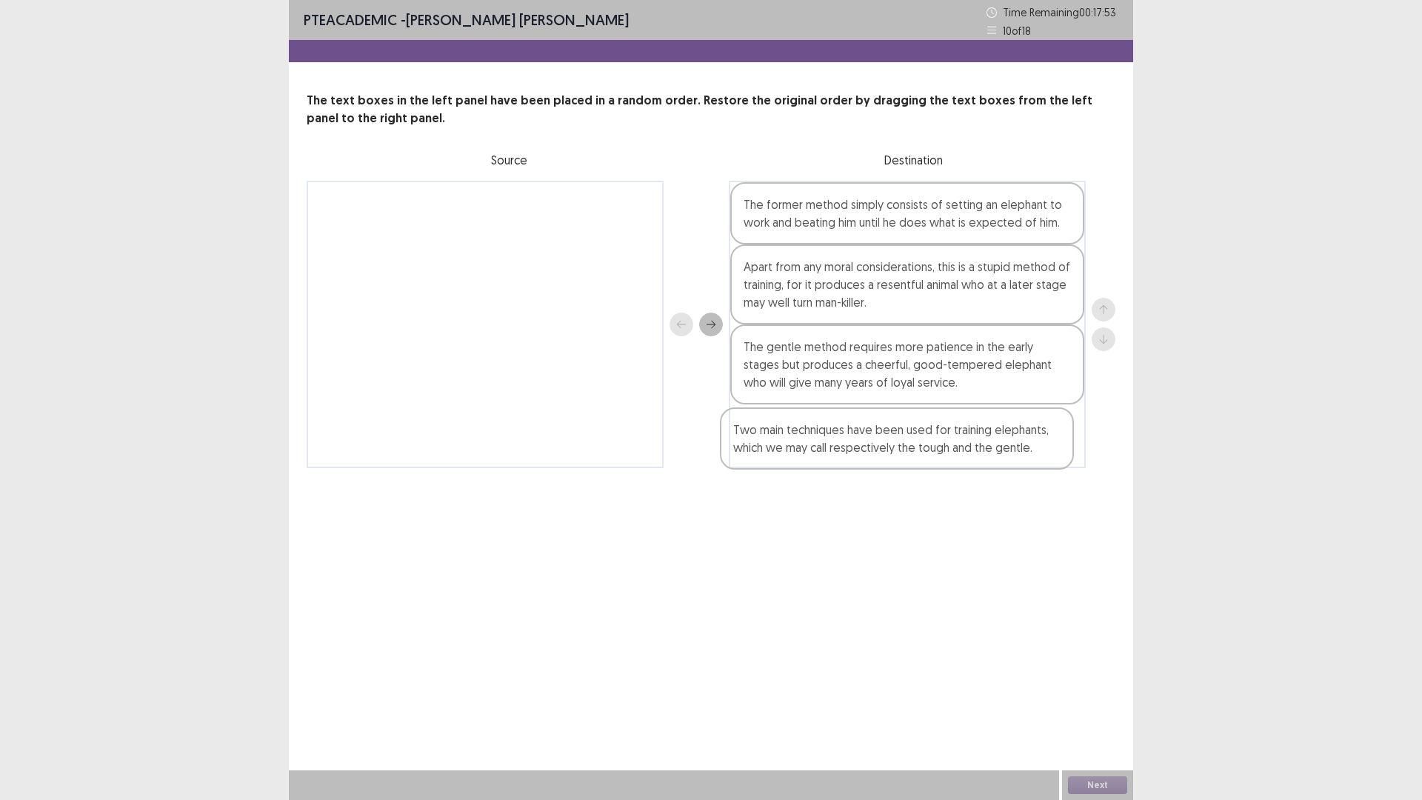
drag, startPoint x: 496, startPoint y: 219, endPoint x: 910, endPoint y: 451, distance: 475.0
click at [910, 451] on div "Two main techniques have been used for training elephants, which we may call re…" at bounding box center [711, 324] width 809 height 287
click at [1088, 699] on button "Next" at bounding box center [1097, 785] width 59 height 18
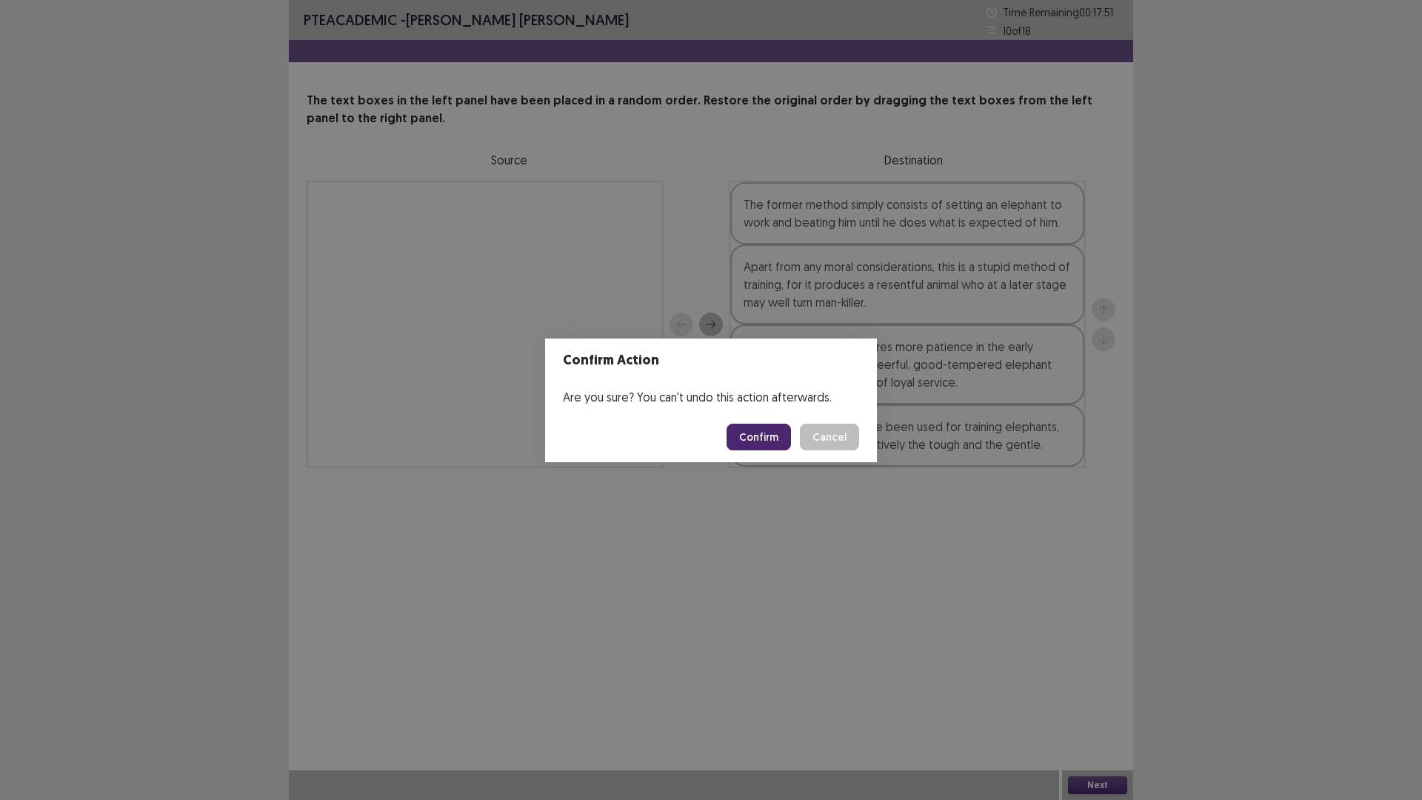
click at [764, 439] on button "Confirm" at bounding box center [759, 437] width 64 height 27
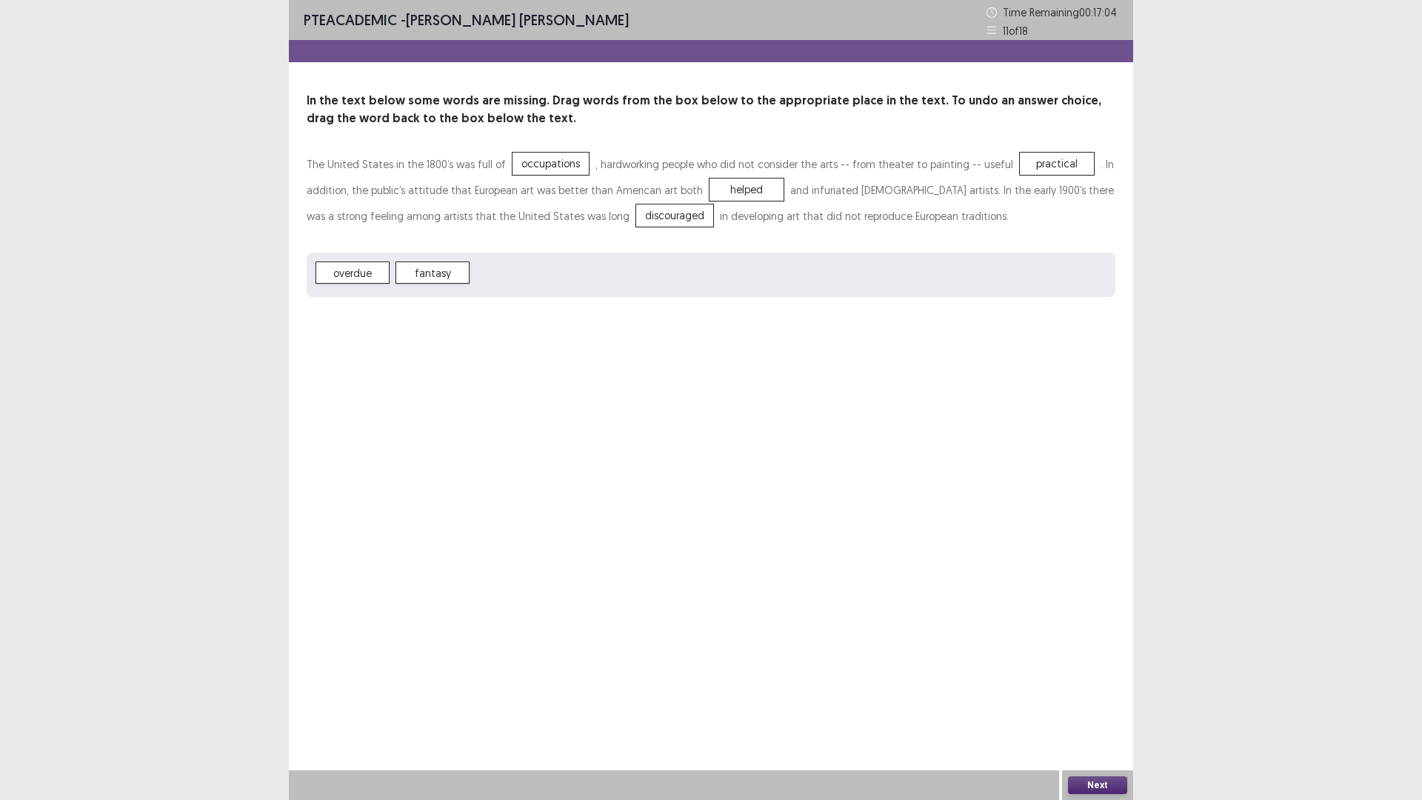
click at [1068, 699] on div "Next" at bounding box center [1097, 785] width 71 height 30
click at [1093, 699] on button "Next" at bounding box center [1097, 785] width 59 height 18
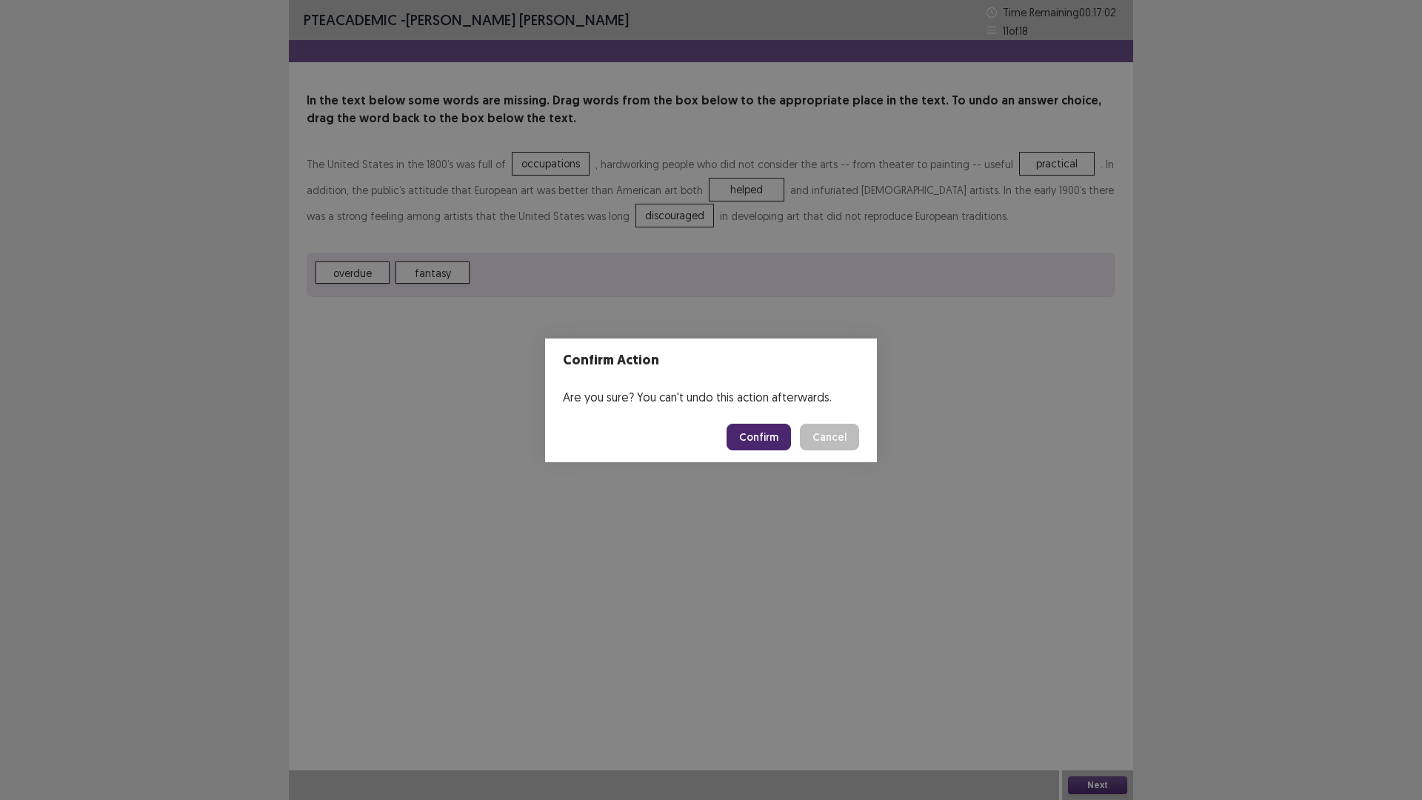
click at [754, 438] on button "Confirm" at bounding box center [759, 437] width 64 height 27
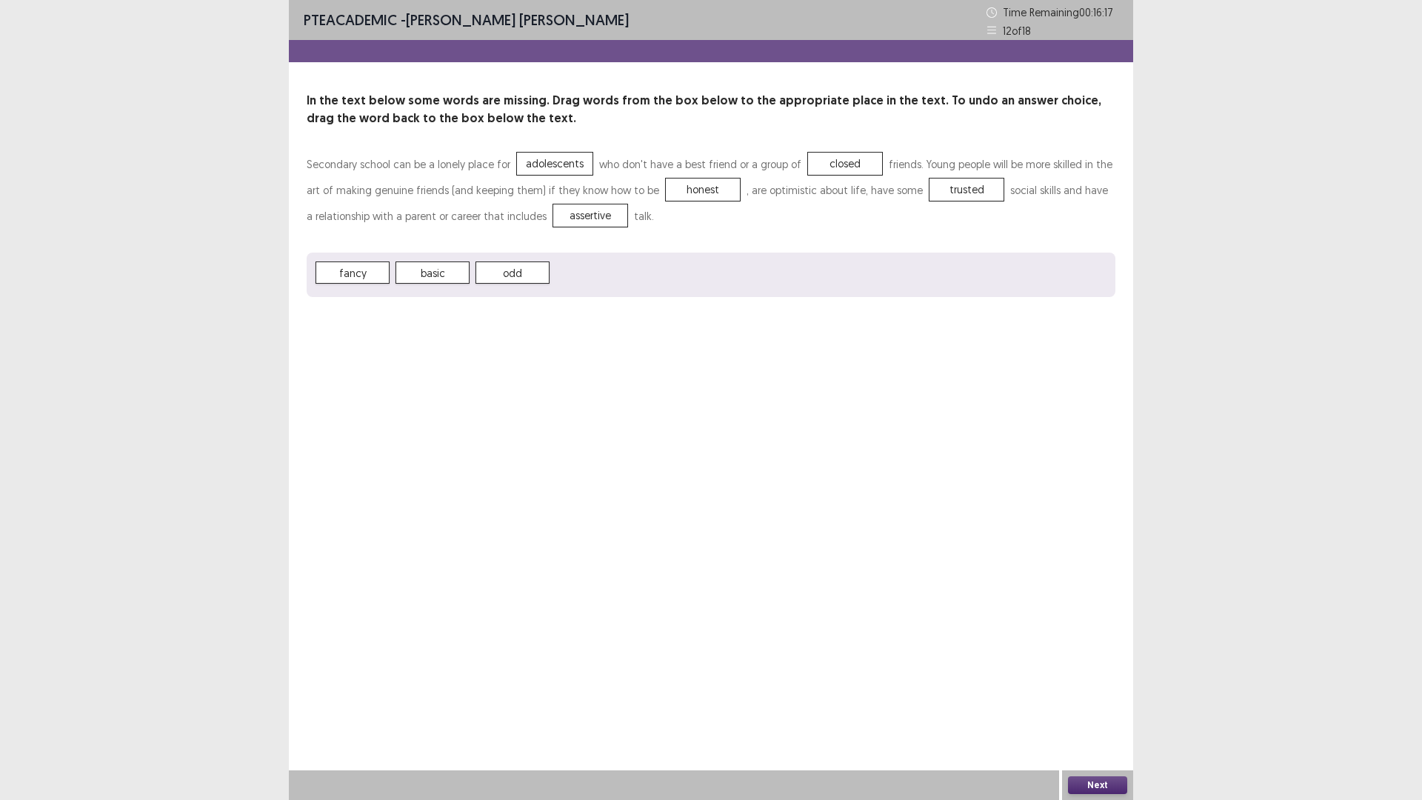
click at [1108, 699] on button "Next" at bounding box center [1097, 785] width 59 height 18
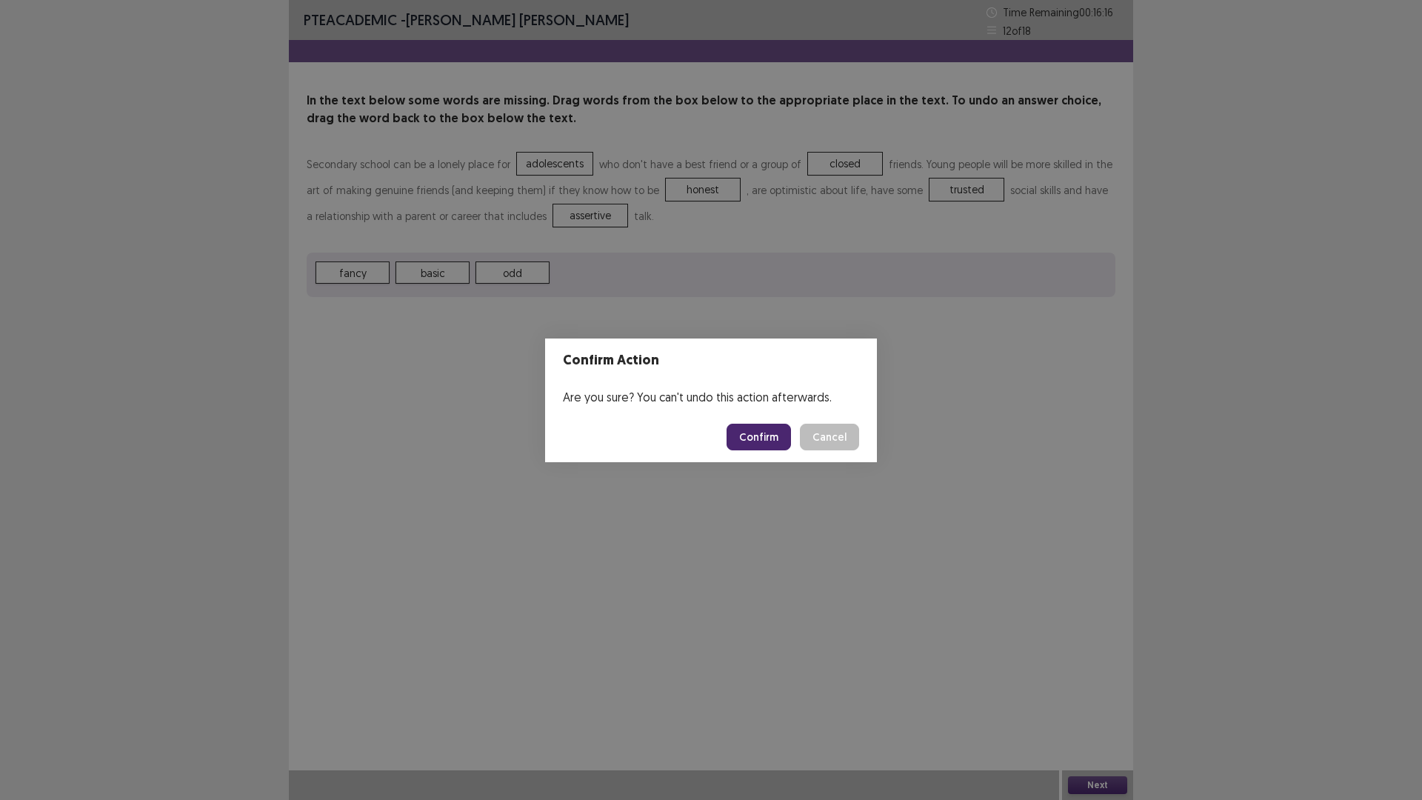
click at [779, 442] on button "Confirm" at bounding box center [759, 437] width 64 height 27
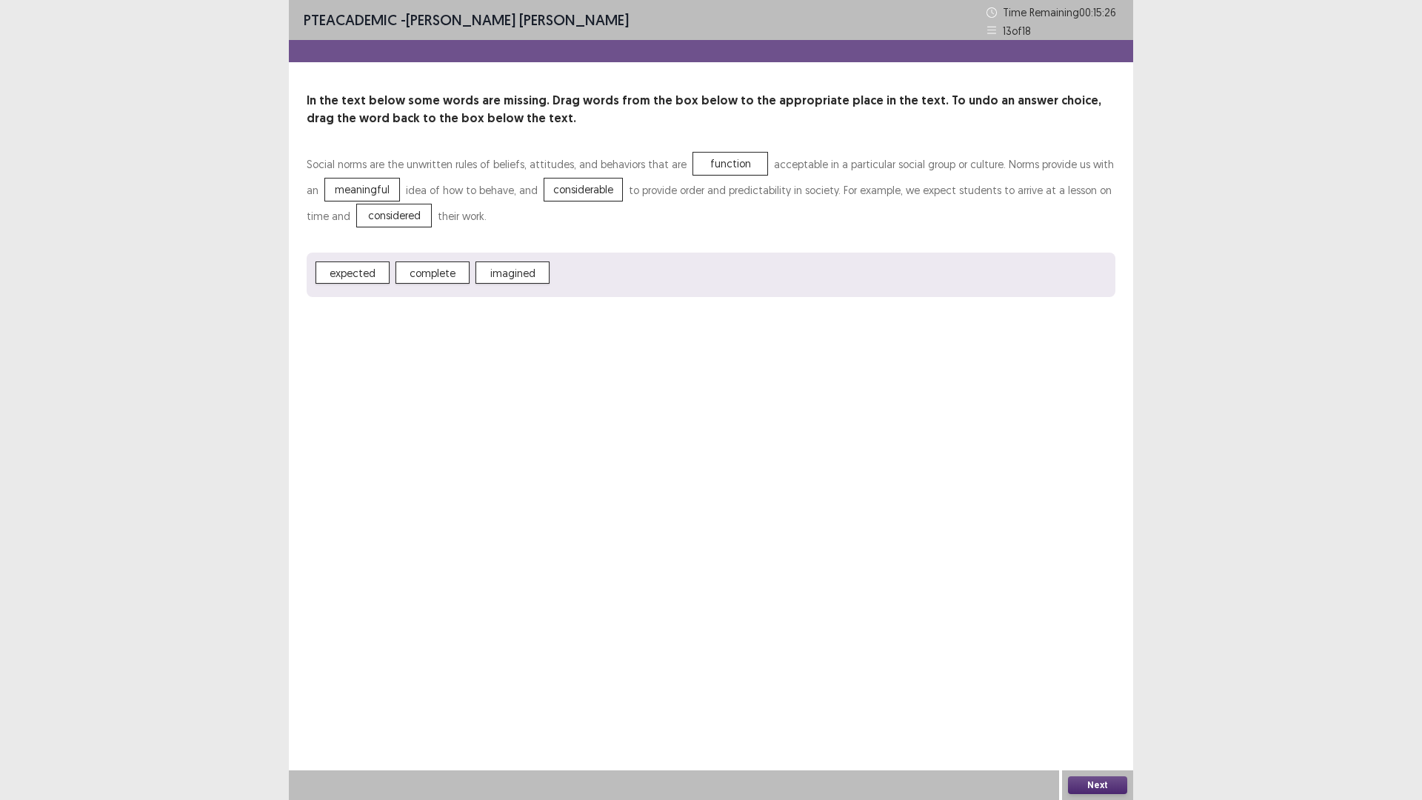
click at [1105, 699] on button "Next" at bounding box center [1097, 785] width 59 height 18
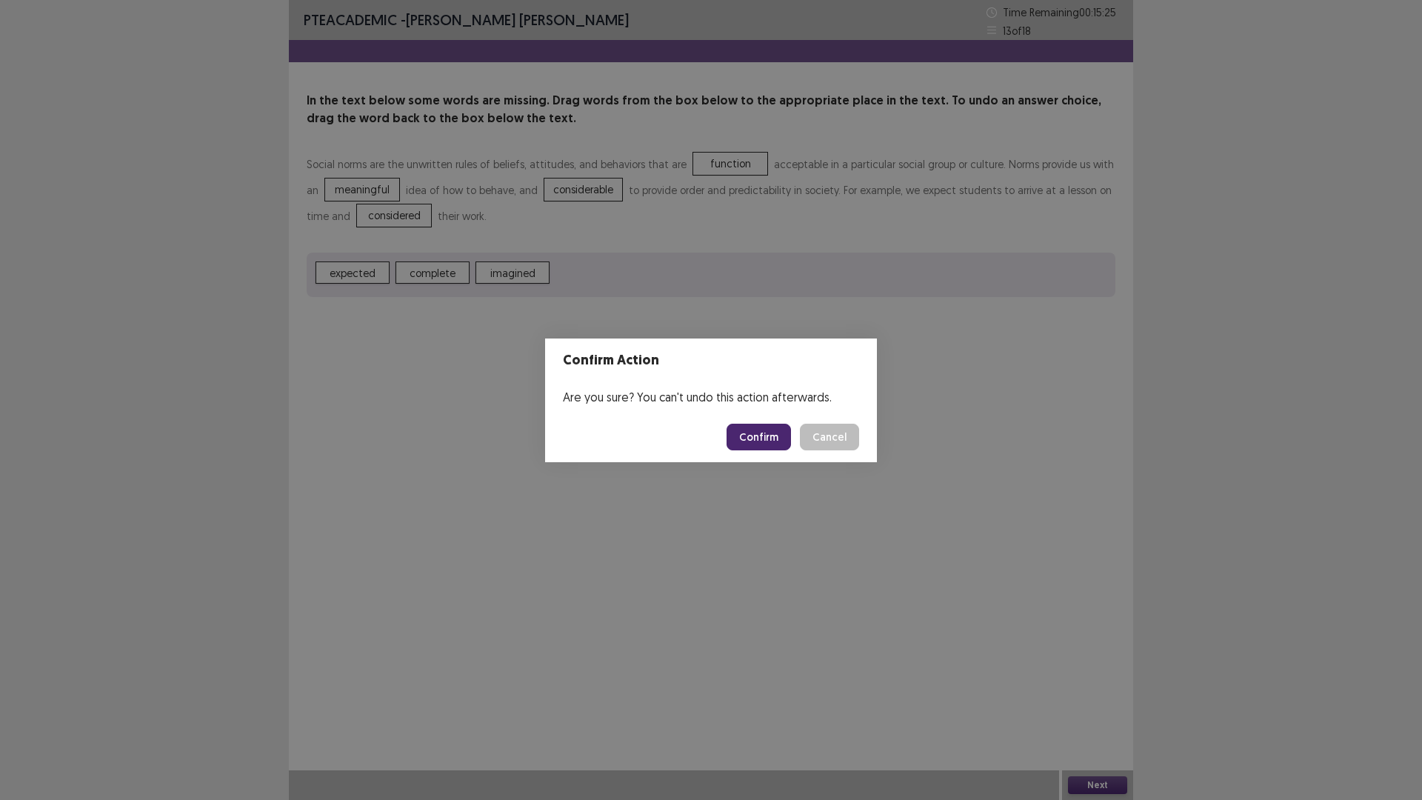
click at [776, 430] on button "Confirm" at bounding box center [759, 437] width 64 height 27
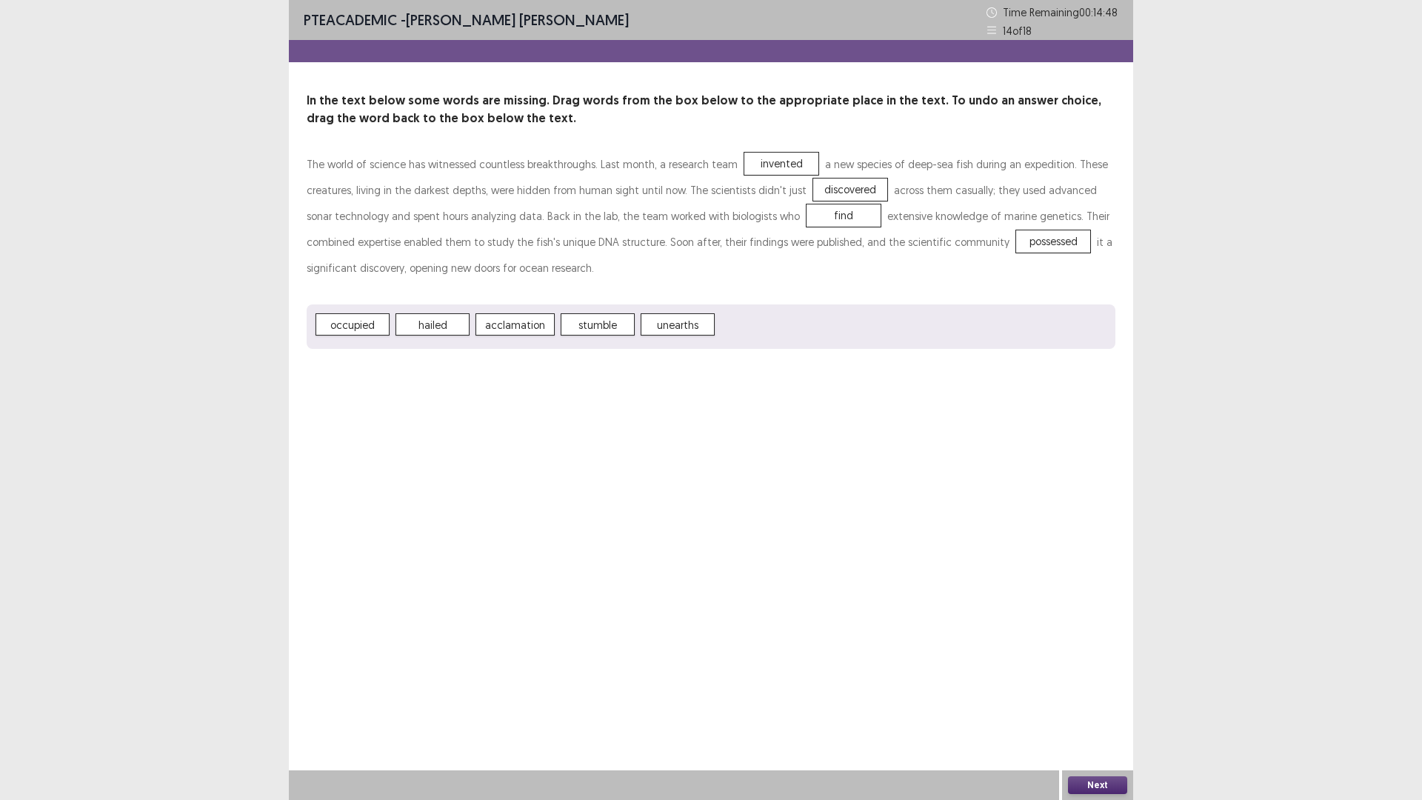
click at [1077, 699] on button "Next" at bounding box center [1097, 785] width 59 height 18
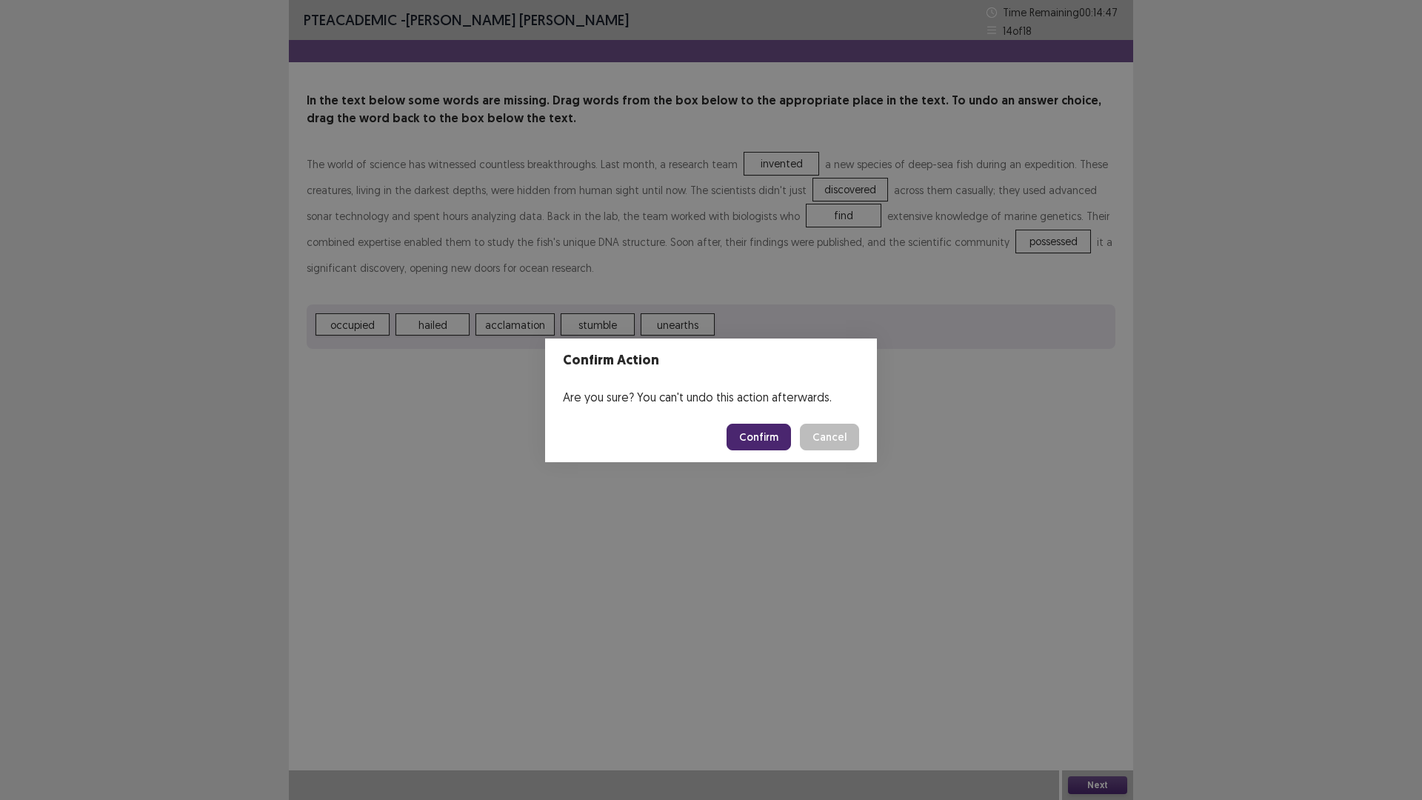
click at [770, 429] on button "Confirm" at bounding box center [759, 437] width 64 height 27
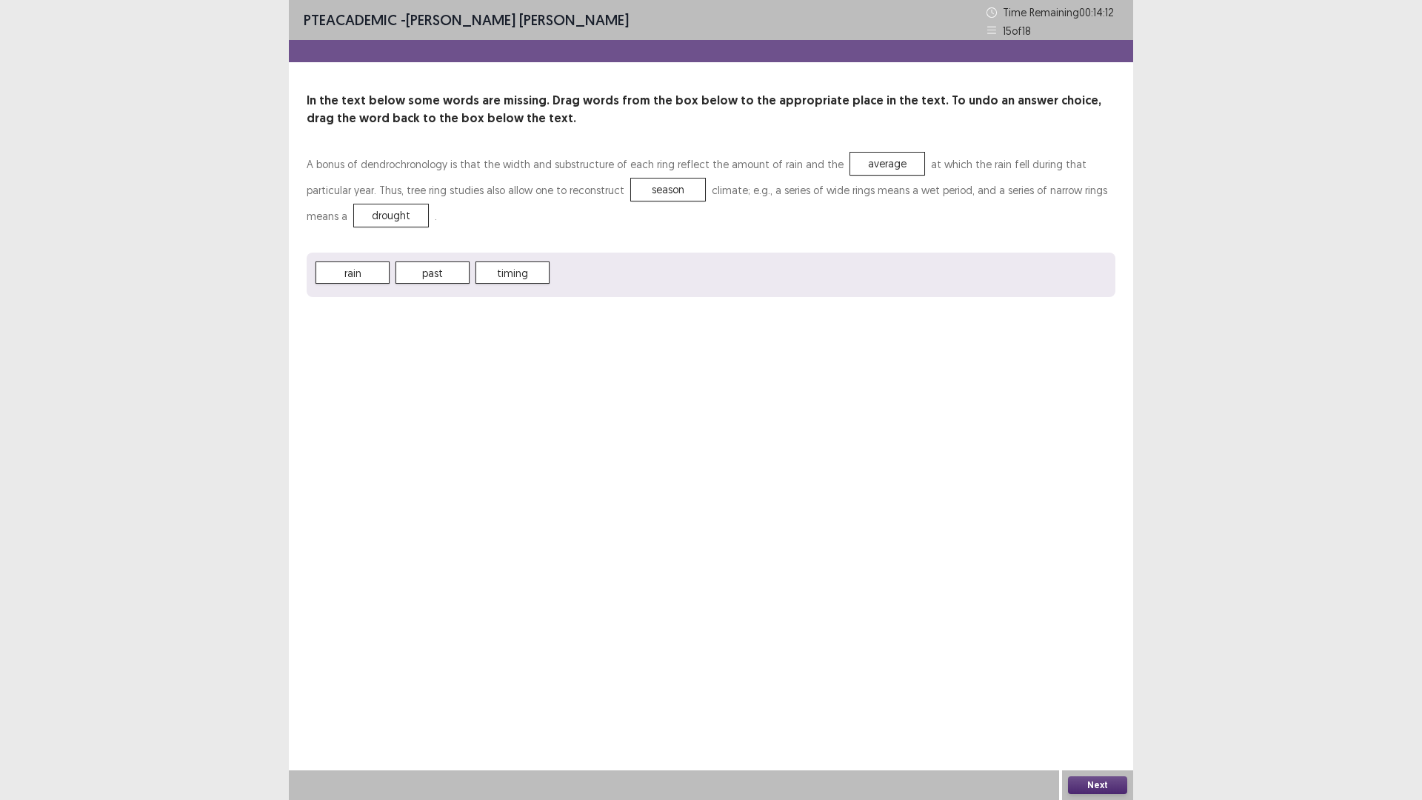
click at [1088, 699] on button "Next" at bounding box center [1097, 785] width 59 height 18
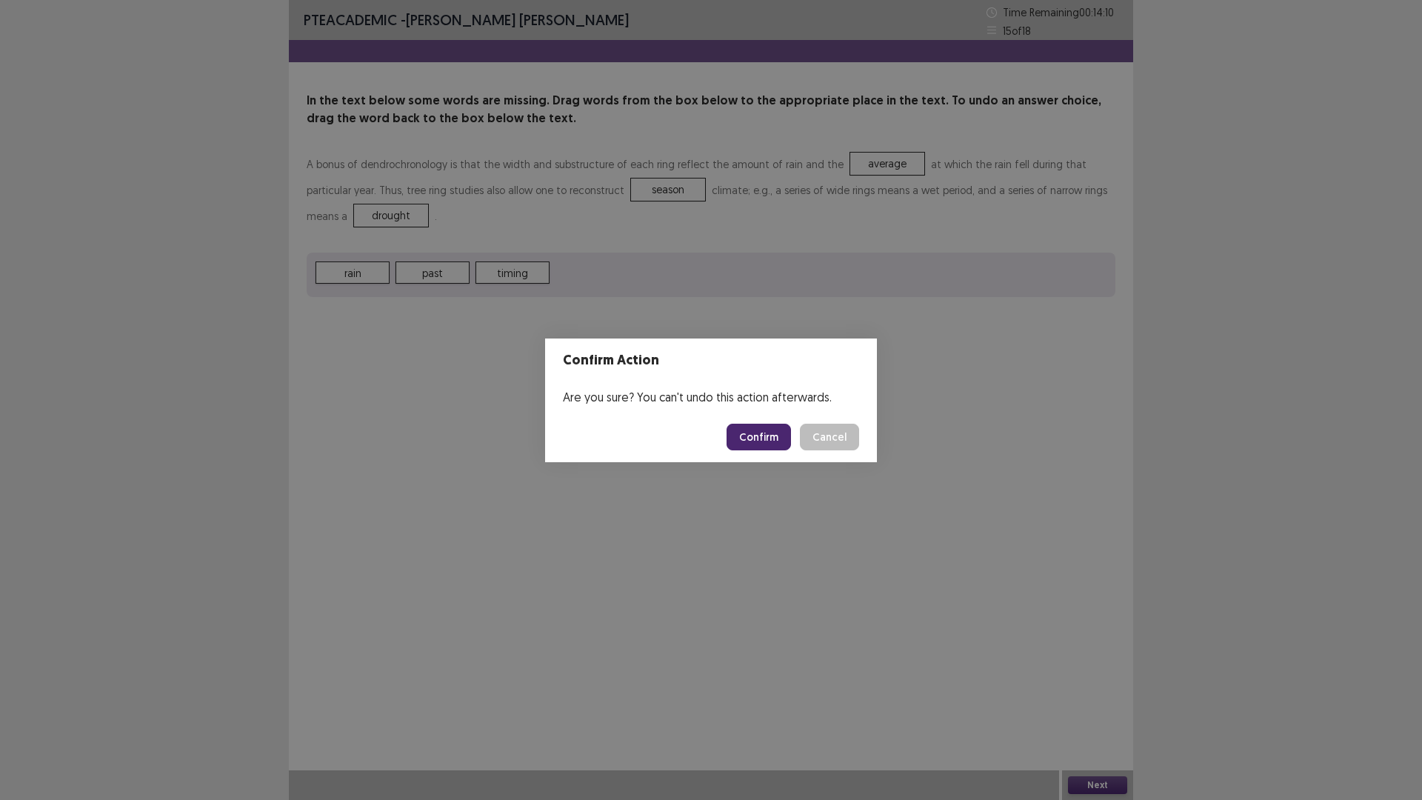
click at [788, 450] on button "Confirm" at bounding box center [759, 437] width 64 height 27
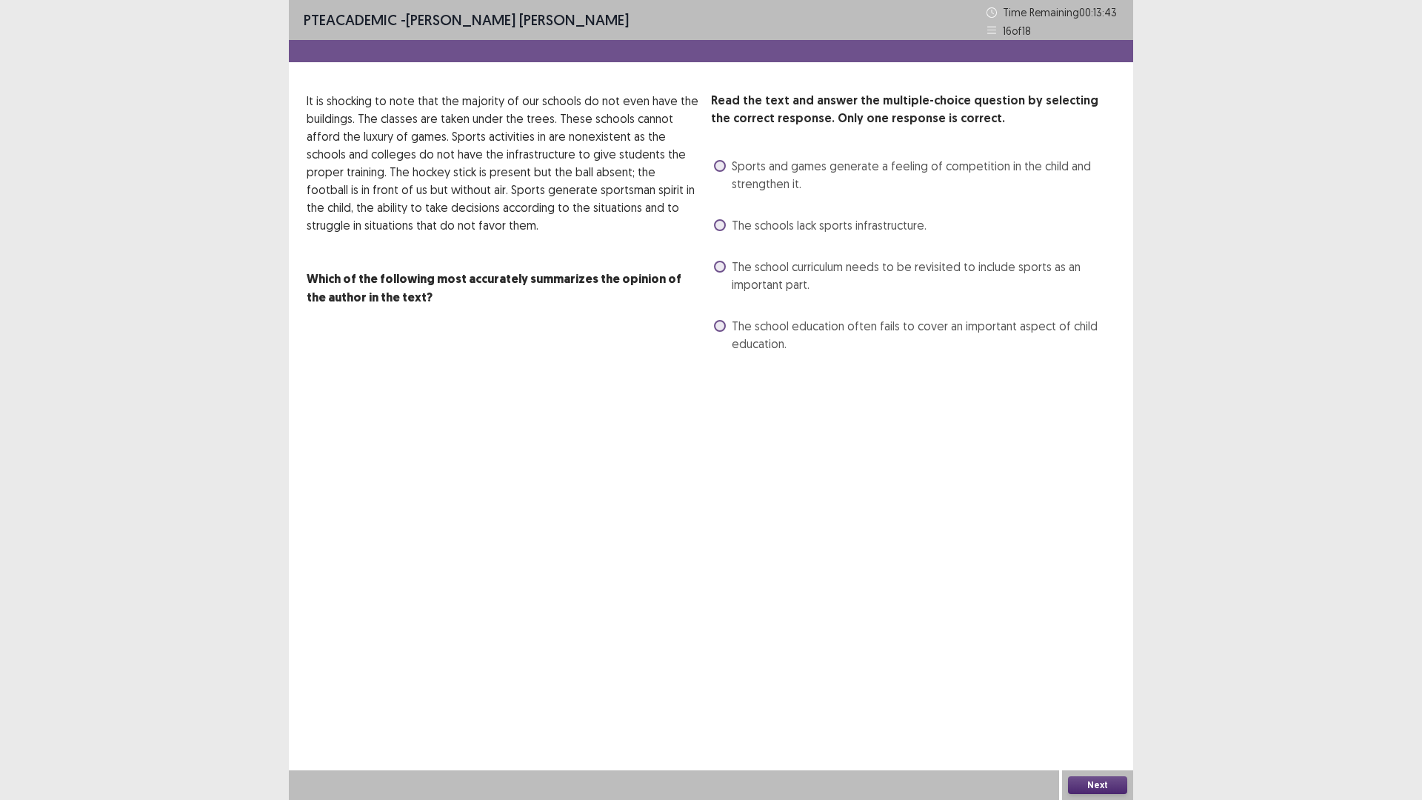
click at [738, 262] on span "The school curriculum needs to be revisited to include sports as an important p…" at bounding box center [924, 276] width 384 height 36
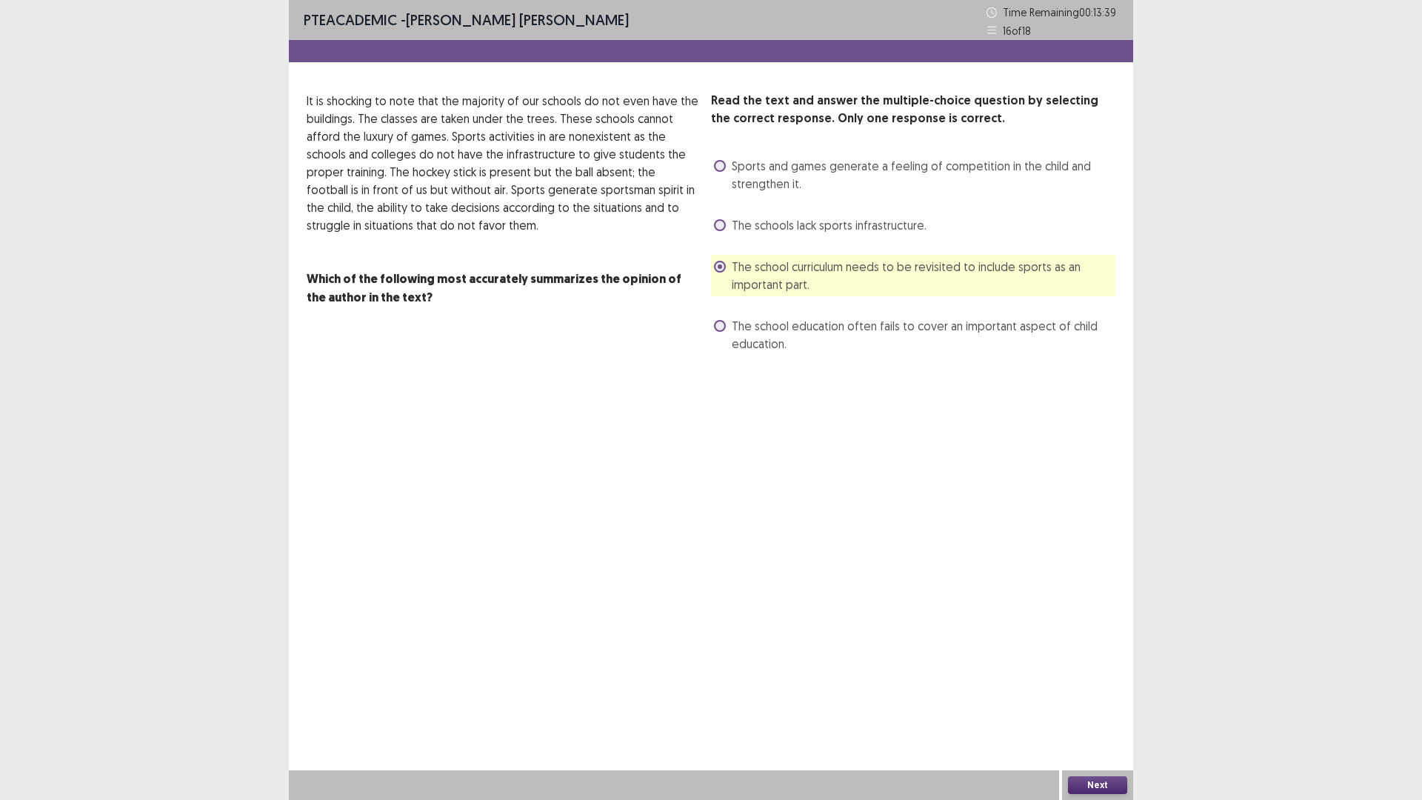
click at [757, 222] on span "The schools lack sports infrastructure." at bounding box center [829, 225] width 195 height 18
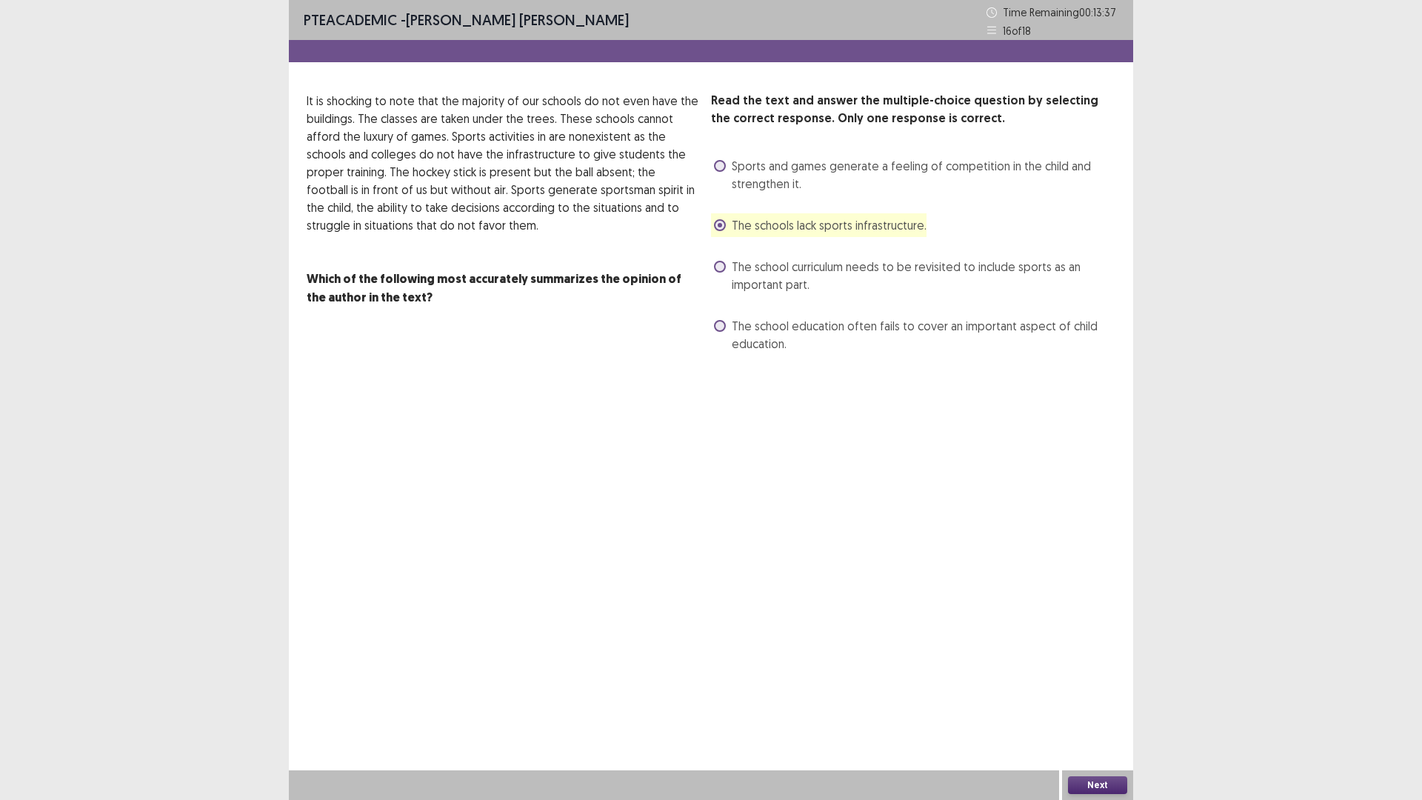
click at [1089, 699] on button "Next" at bounding box center [1097, 785] width 59 height 18
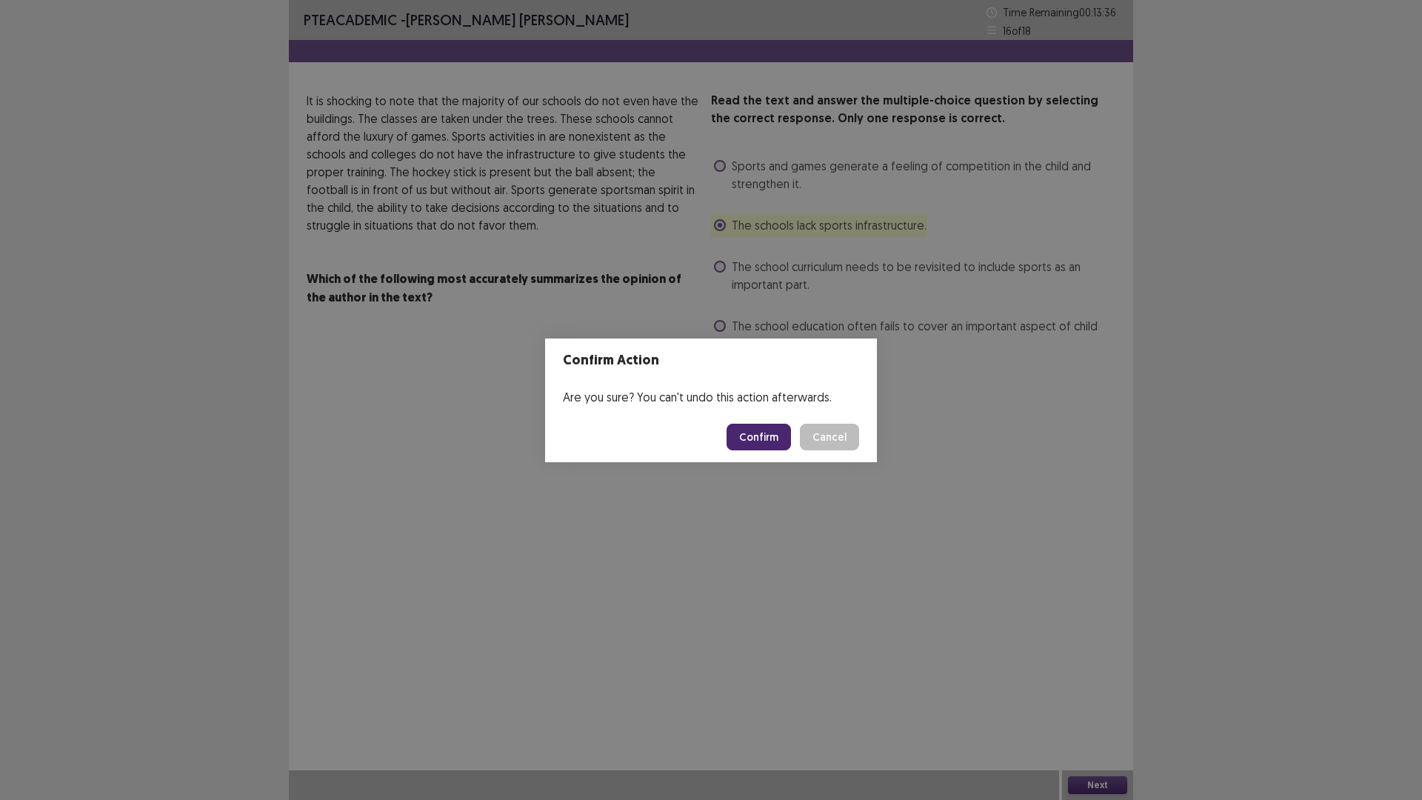
click at [764, 437] on button "Confirm" at bounding box center [759, 437] width 64 height 27
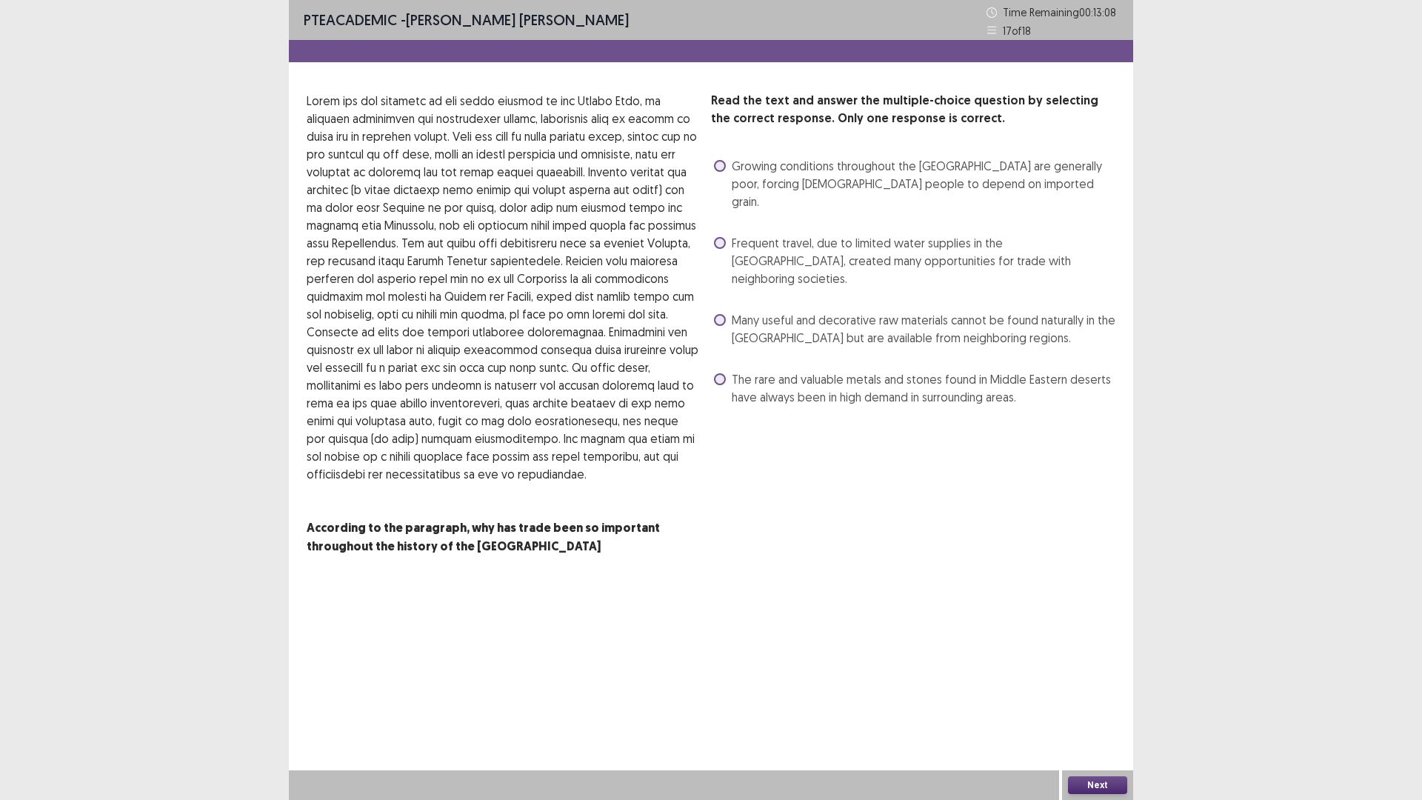
click at [724, 314] on span at bounding box center [720, 320] width 12 height 12
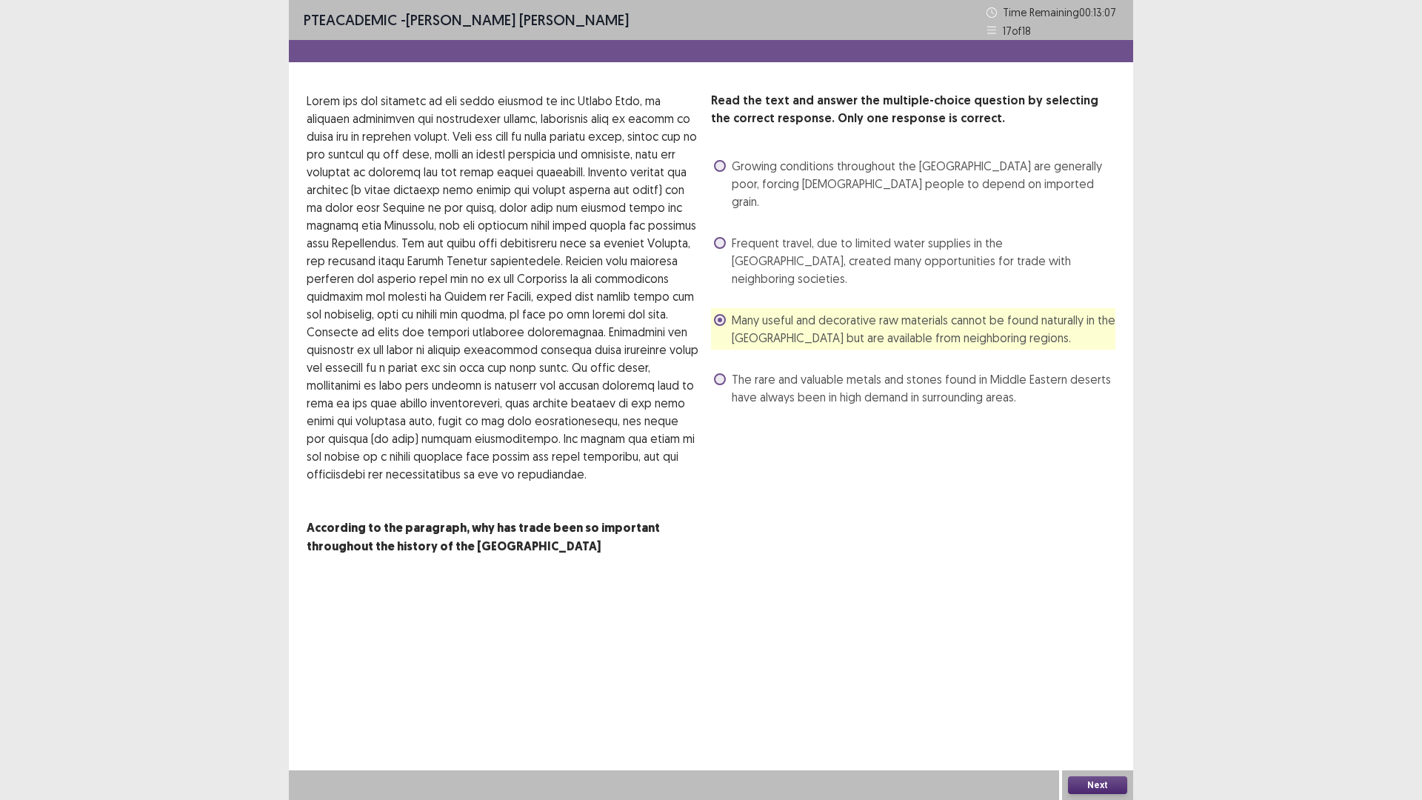
click at [1091, 699] on button "Next" at bounding box center [1097, 785] width 59 height 18
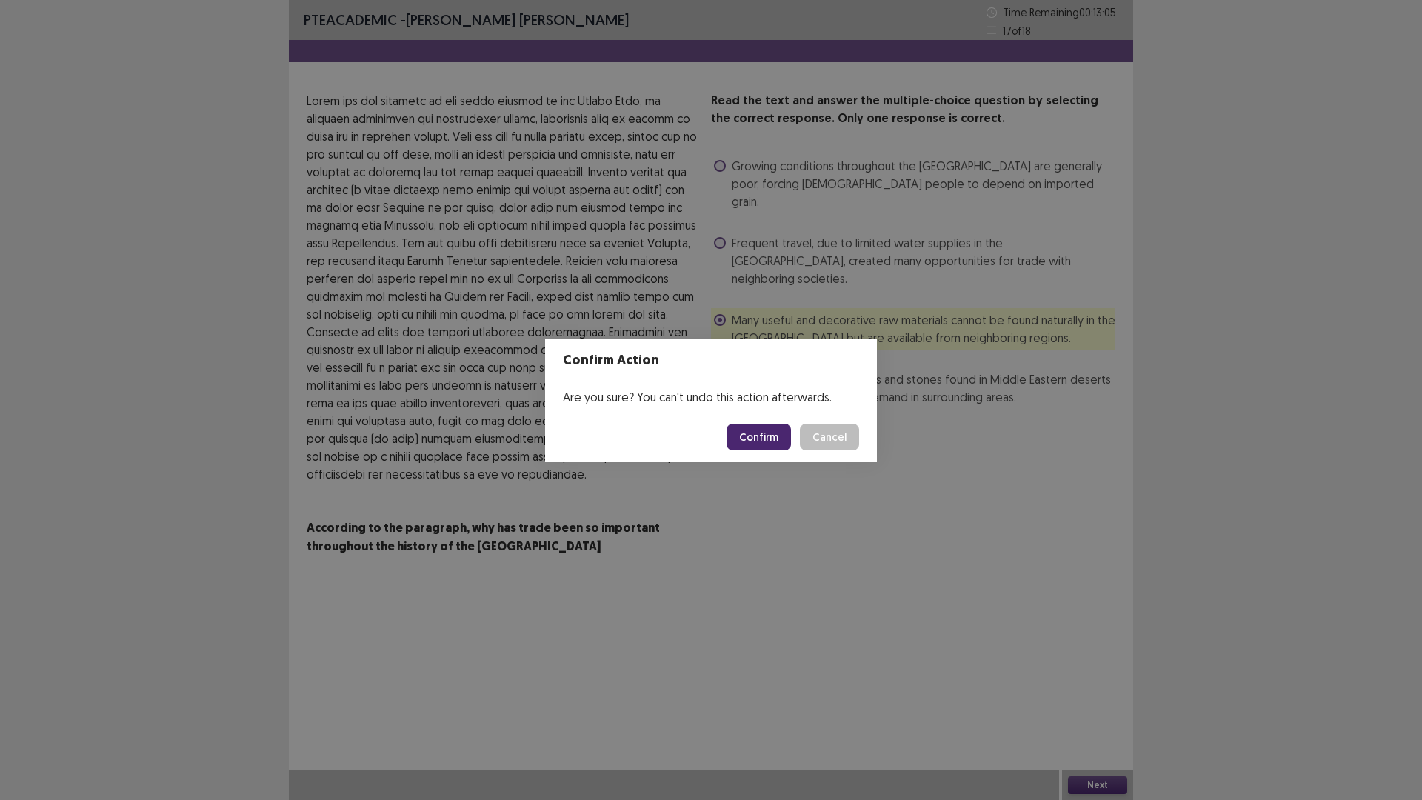
click at [763, 436] on button "Confirm" at bounding box center [759, 437] width 64 height 27
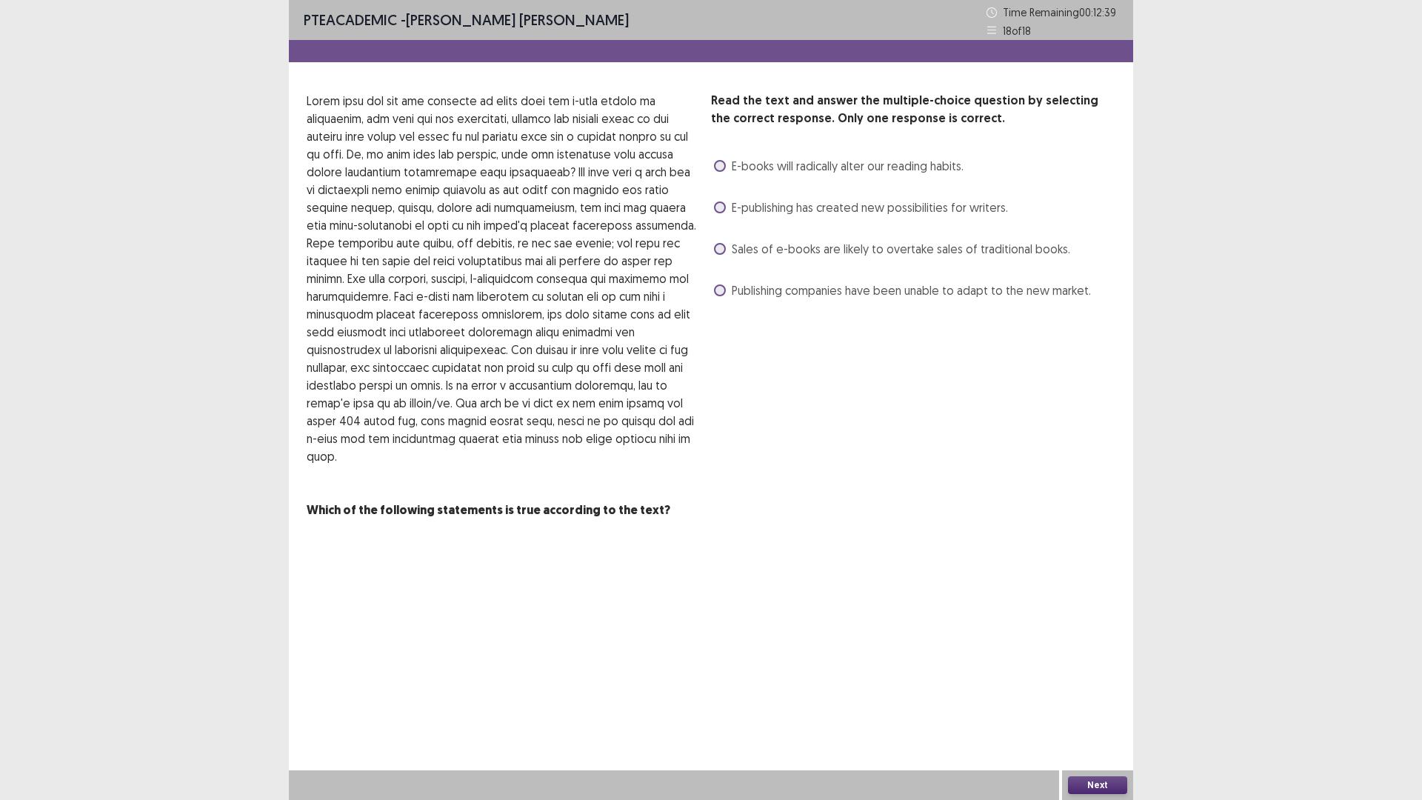
click at [771, 290] on span "Publishing companies have been unable to adapt to the new market." at bounding box center [911, 291] width 359 height 18
click at [1098, 699] on button "Next" at bounding box center [1097, 785] width 59 height 18
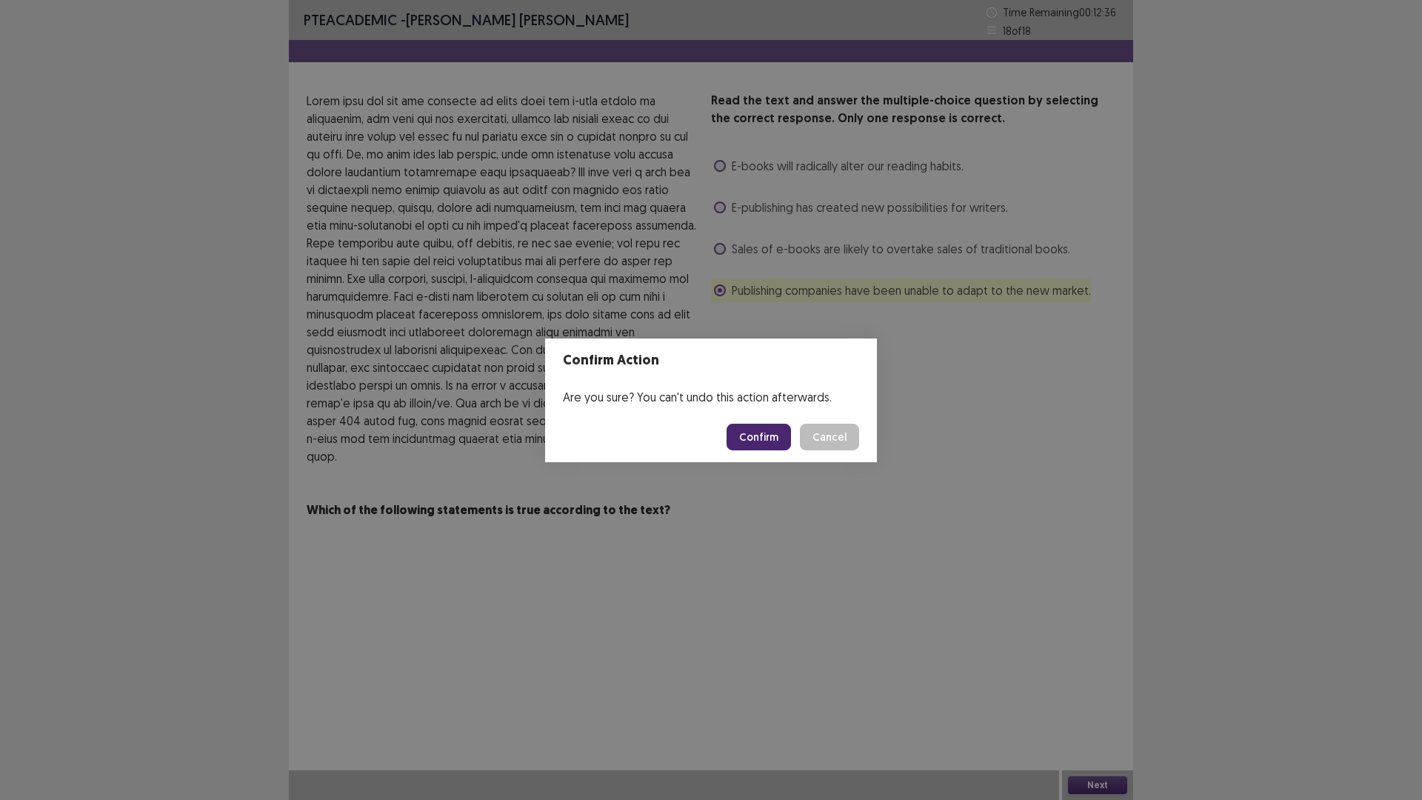
click at [756, 439] on button "Confirm" at bounding box center [759, 437] width 64 height 27
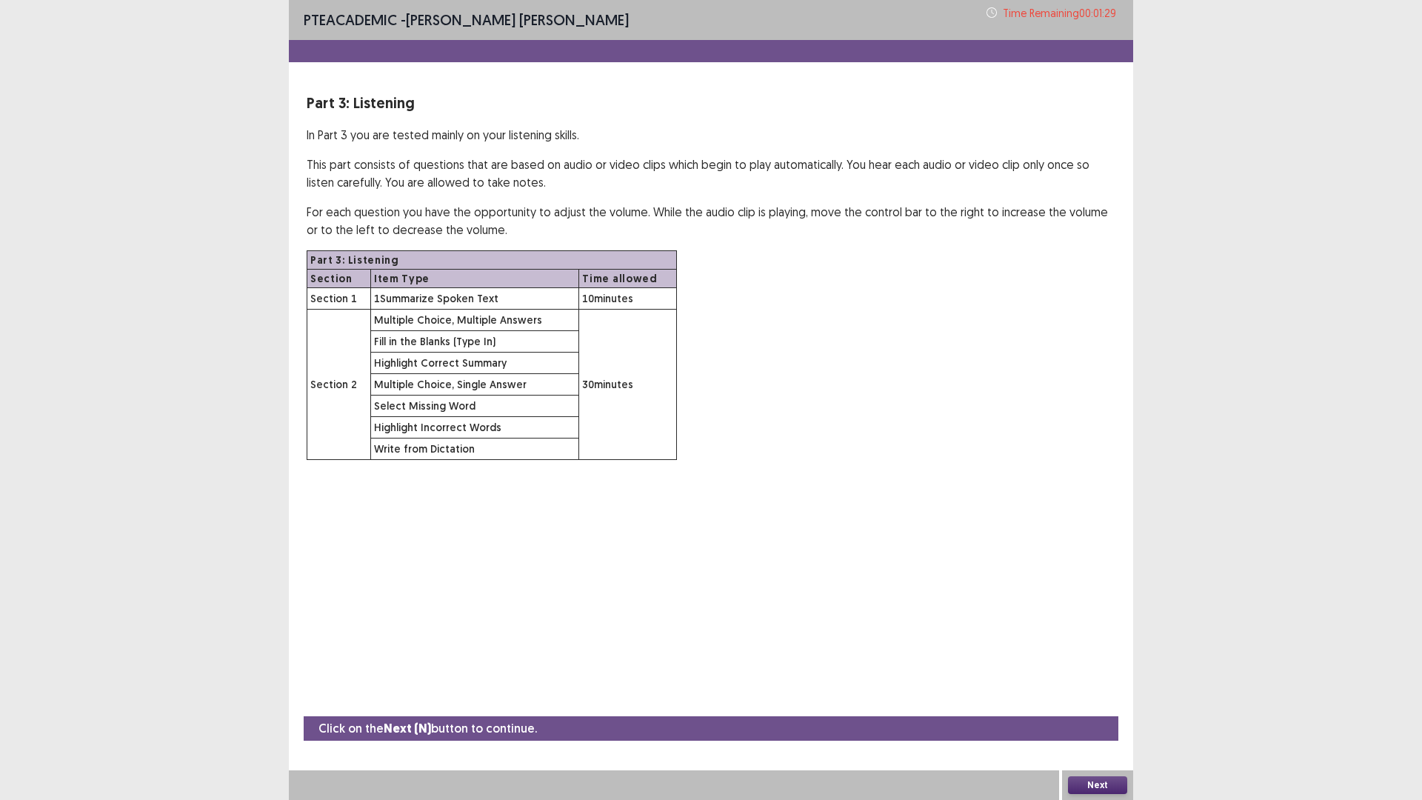
click at [1112, 699] on button "Next" at bounding box center [1097, 785] width 59 height 18
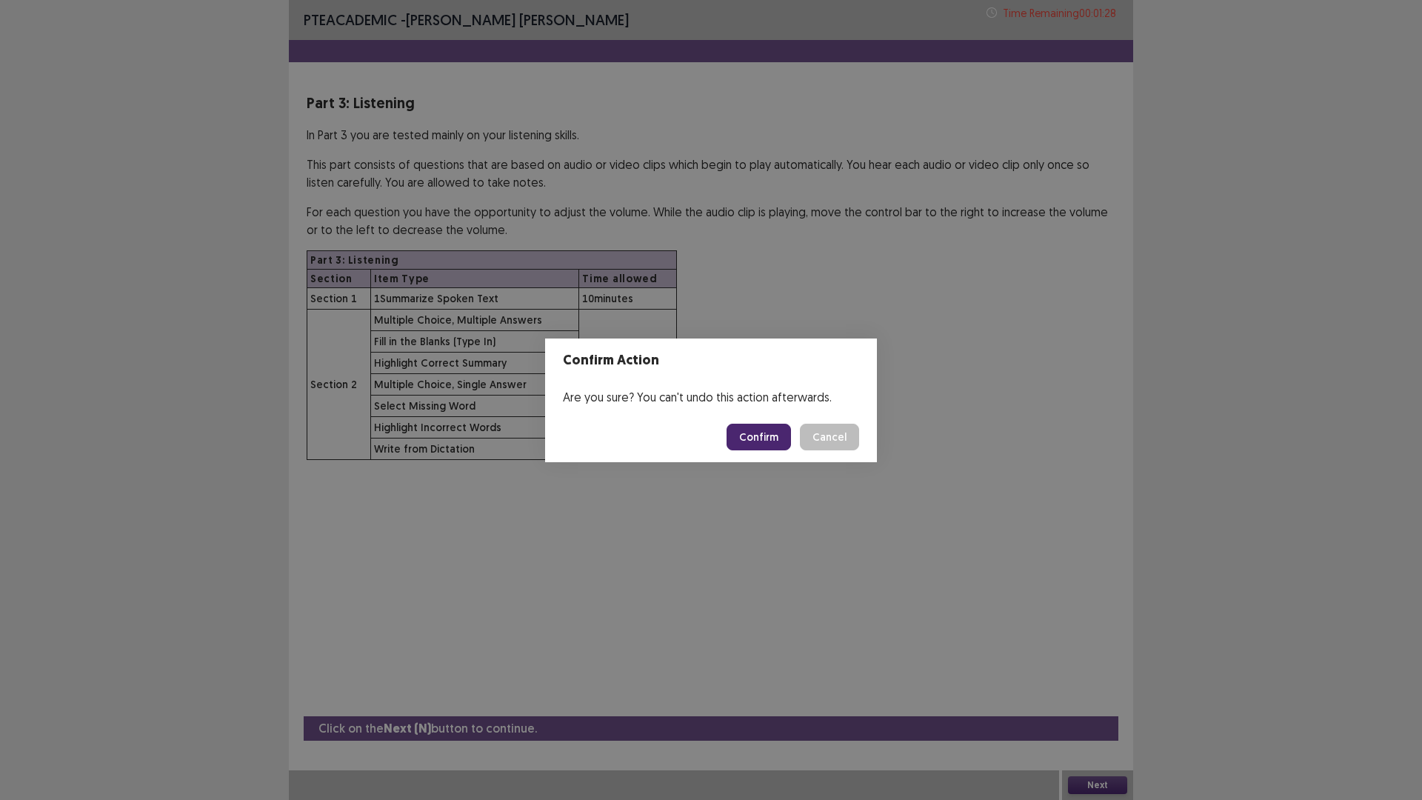
click at [765, 436] on button "Confirm" at bounding box center [759, 437] width 64 height 27
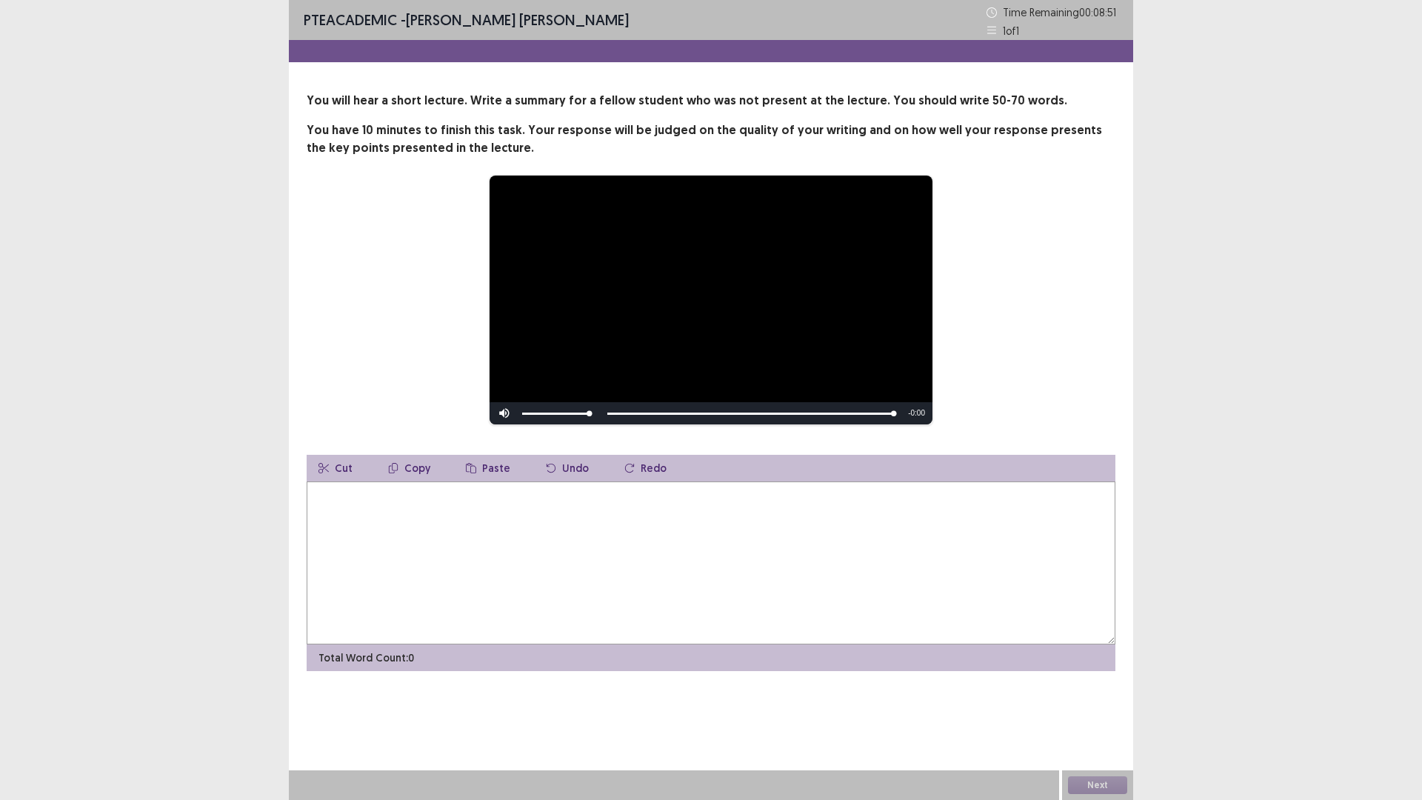
click at [389, 513] on textarea at bounding box center [711, 563] width 809 height 163
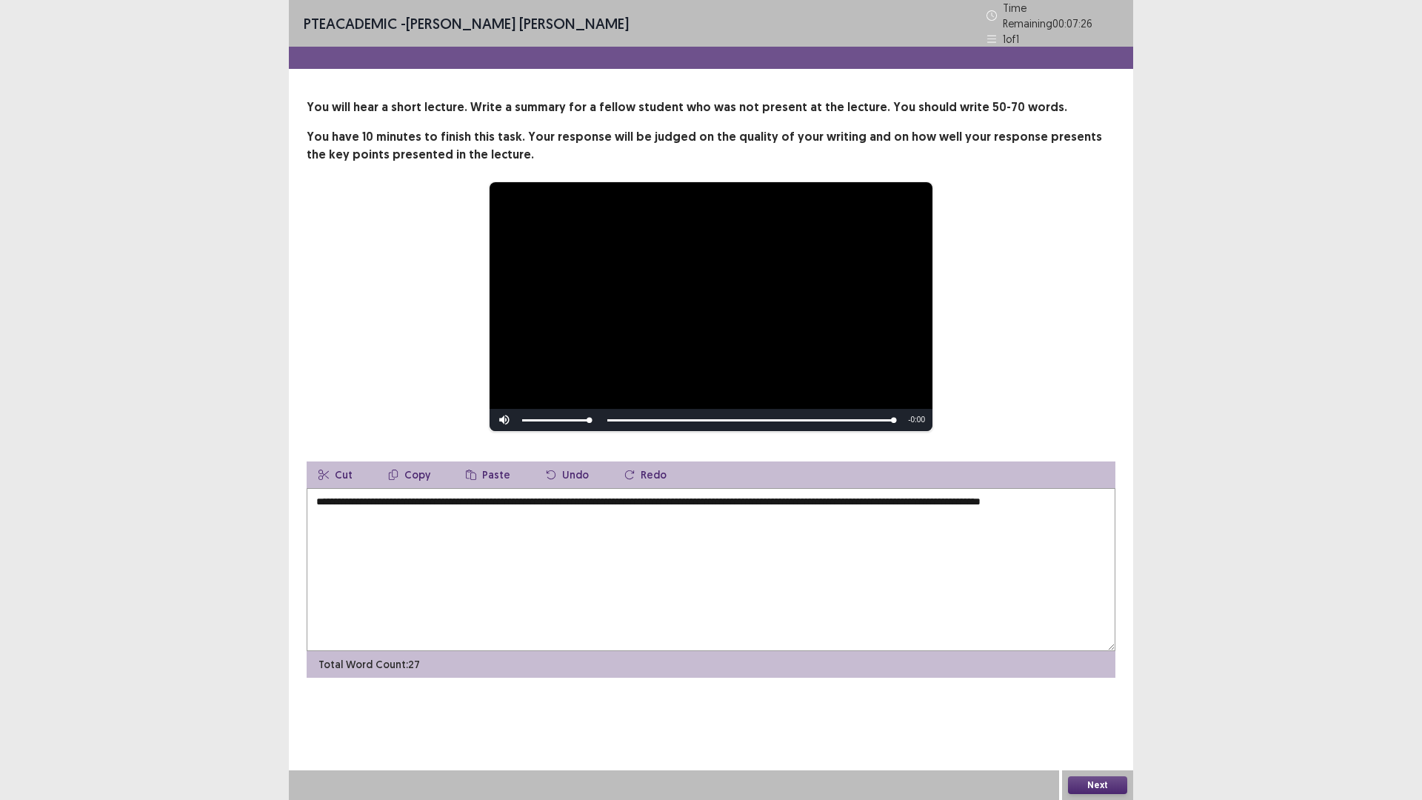
click at [1058, 496] on textarea "**********" at bounding box center [711, 569] width 809 height 163
click at [665, 532] on textarea "**********" at bounding box center [711, 569] width 809 height 163
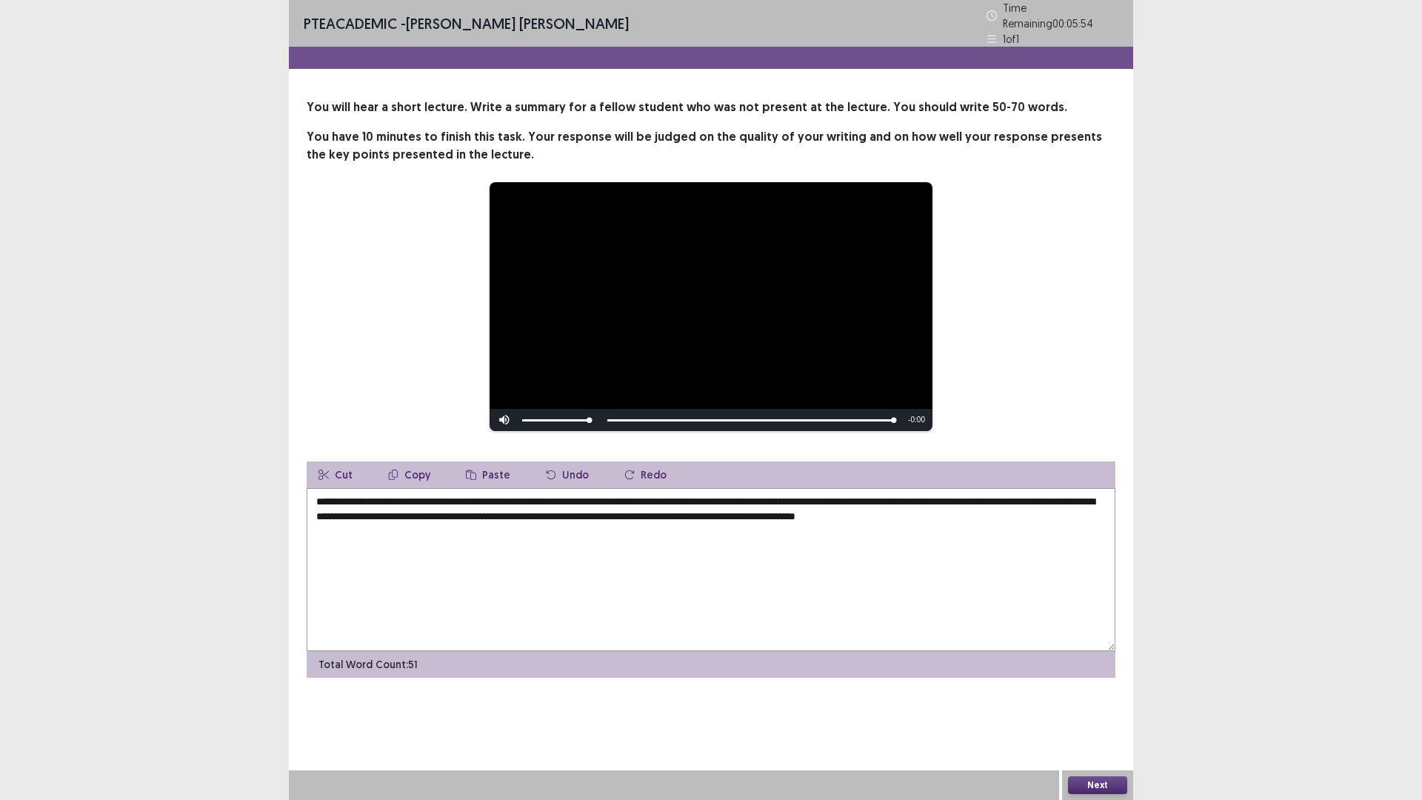
click at [989, 494] on textarea "**********" at bounding box center [711, 569] width 809 height 163
click at [360, 512] on textarea "**********" at bounding box center [711, 569] width 809 height 163
type textarea "**********"
click at [1085, 699] on button "Next" at bounding box center [1097, 785] width 59 height 18
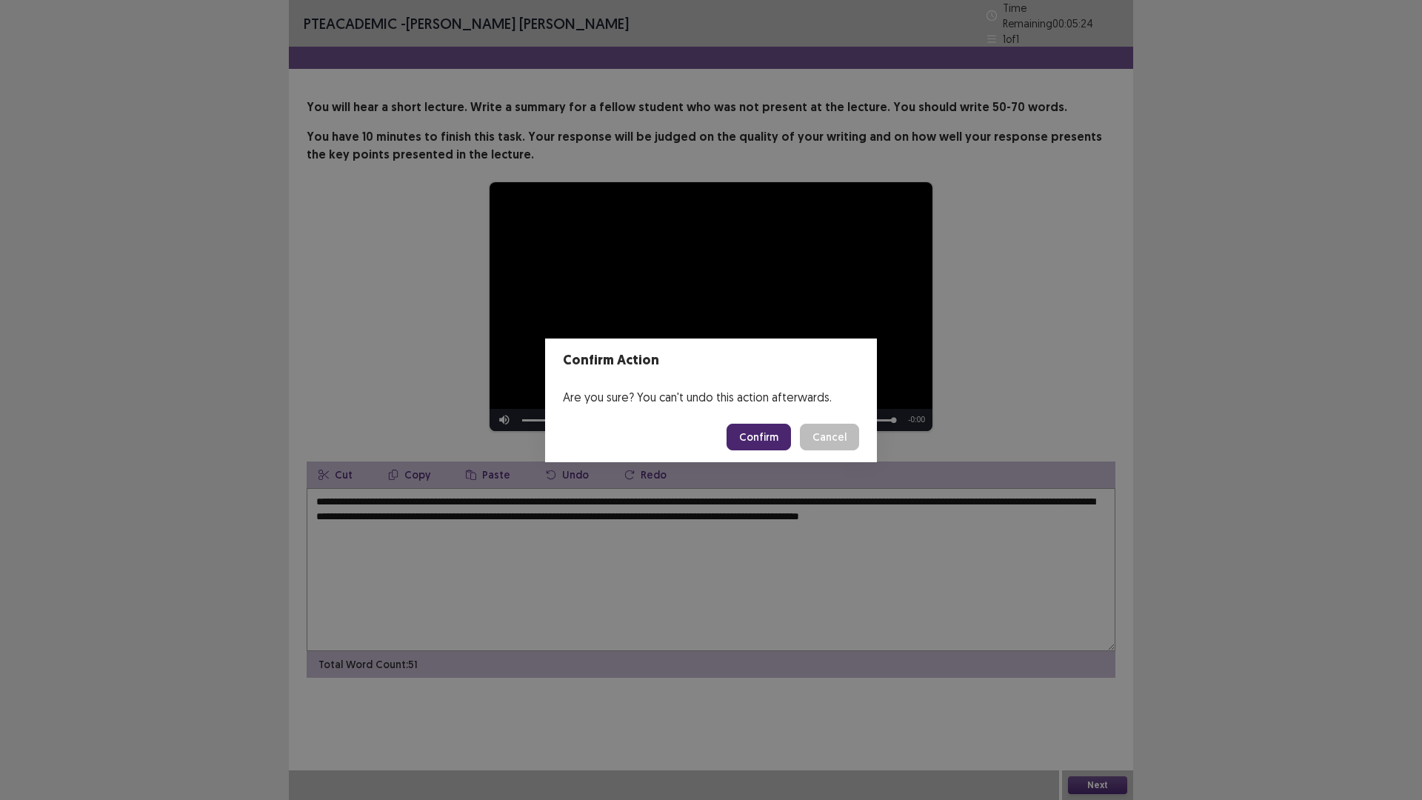
click at [758, 441] on button "Confirm" at bounding box center [759, 437] width 64 height 27
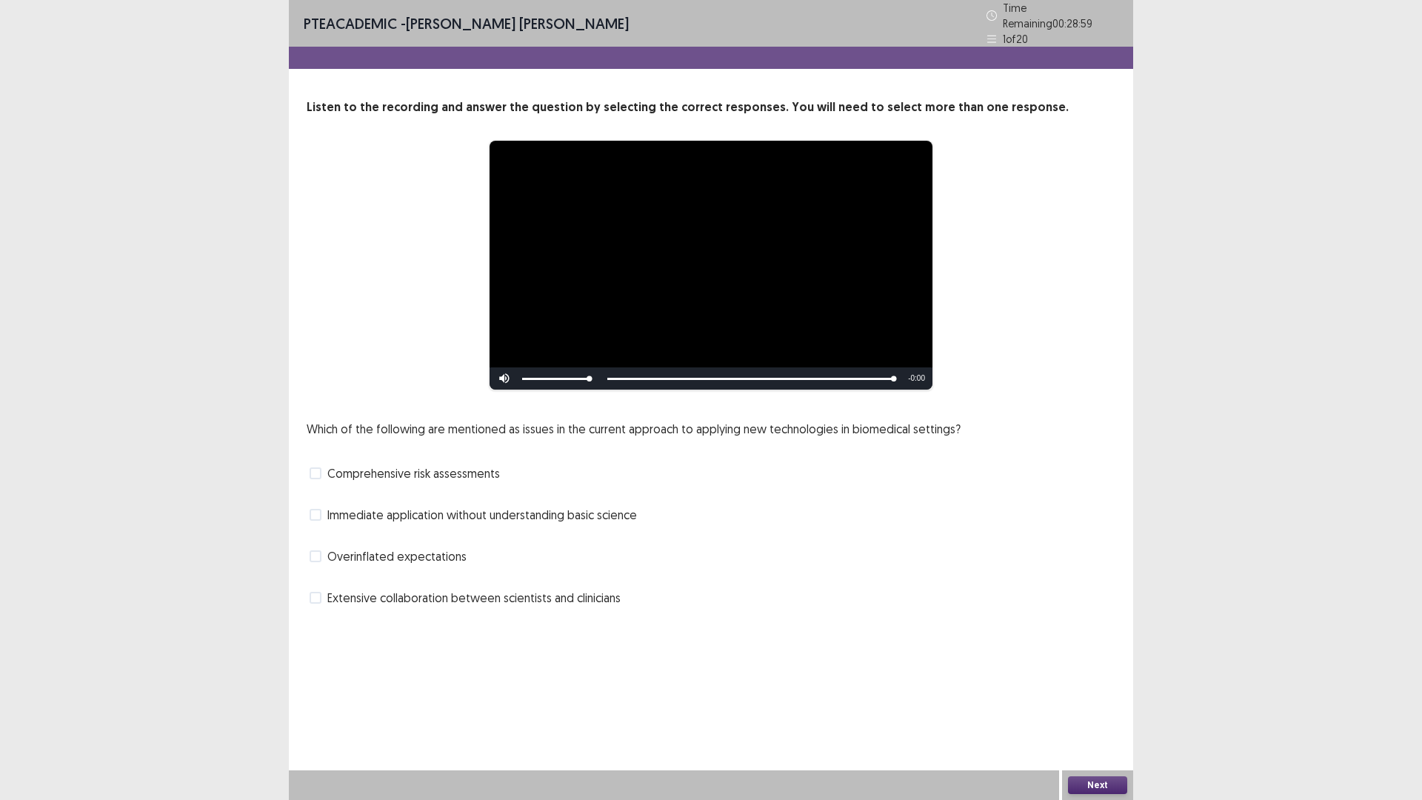
click at [536, 506] on span "Immediate application without understanding basic science" at bounding box center [482, 515] width 310 height 18
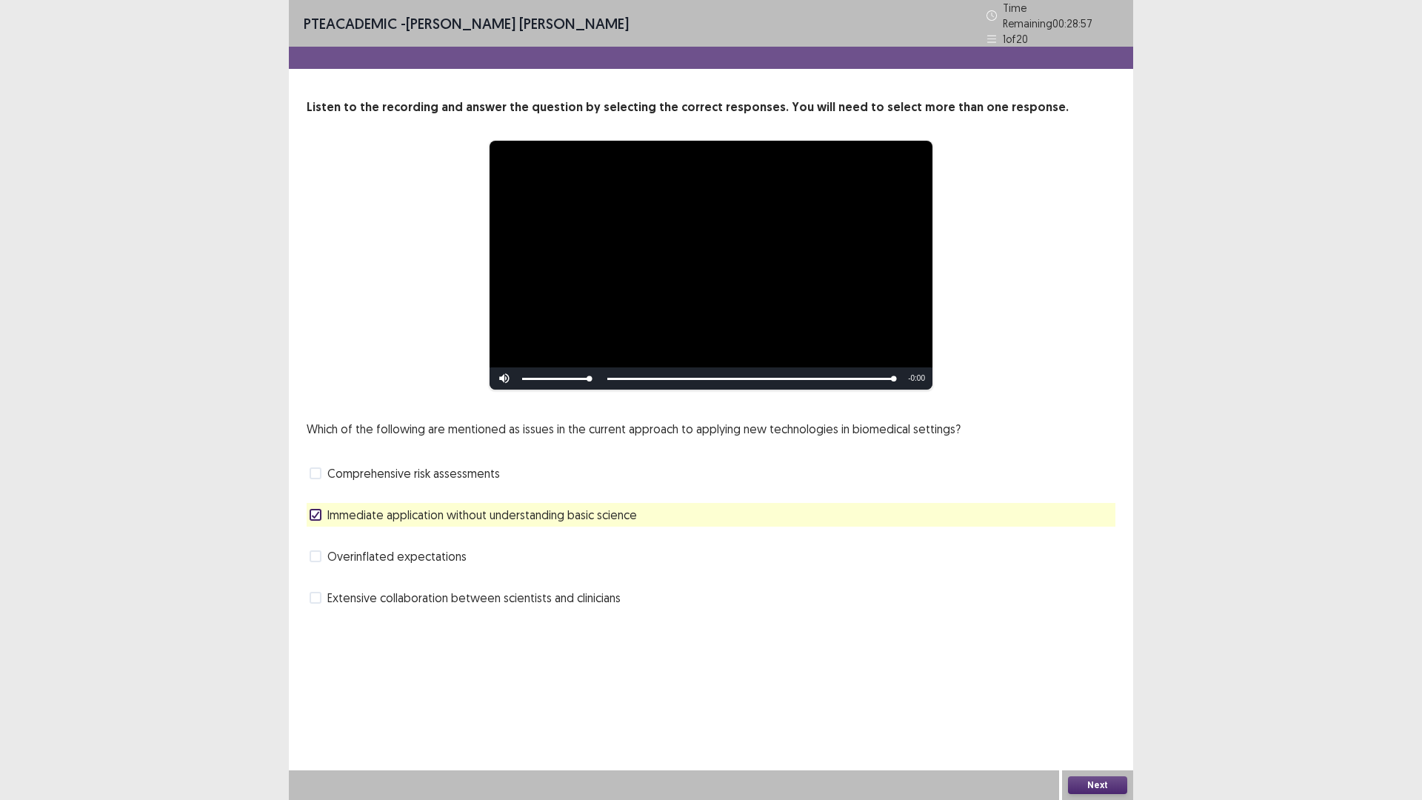
click at [361, 550] on span "Overinflated expectations" at bounding box center [396, 556] width 139 height 18
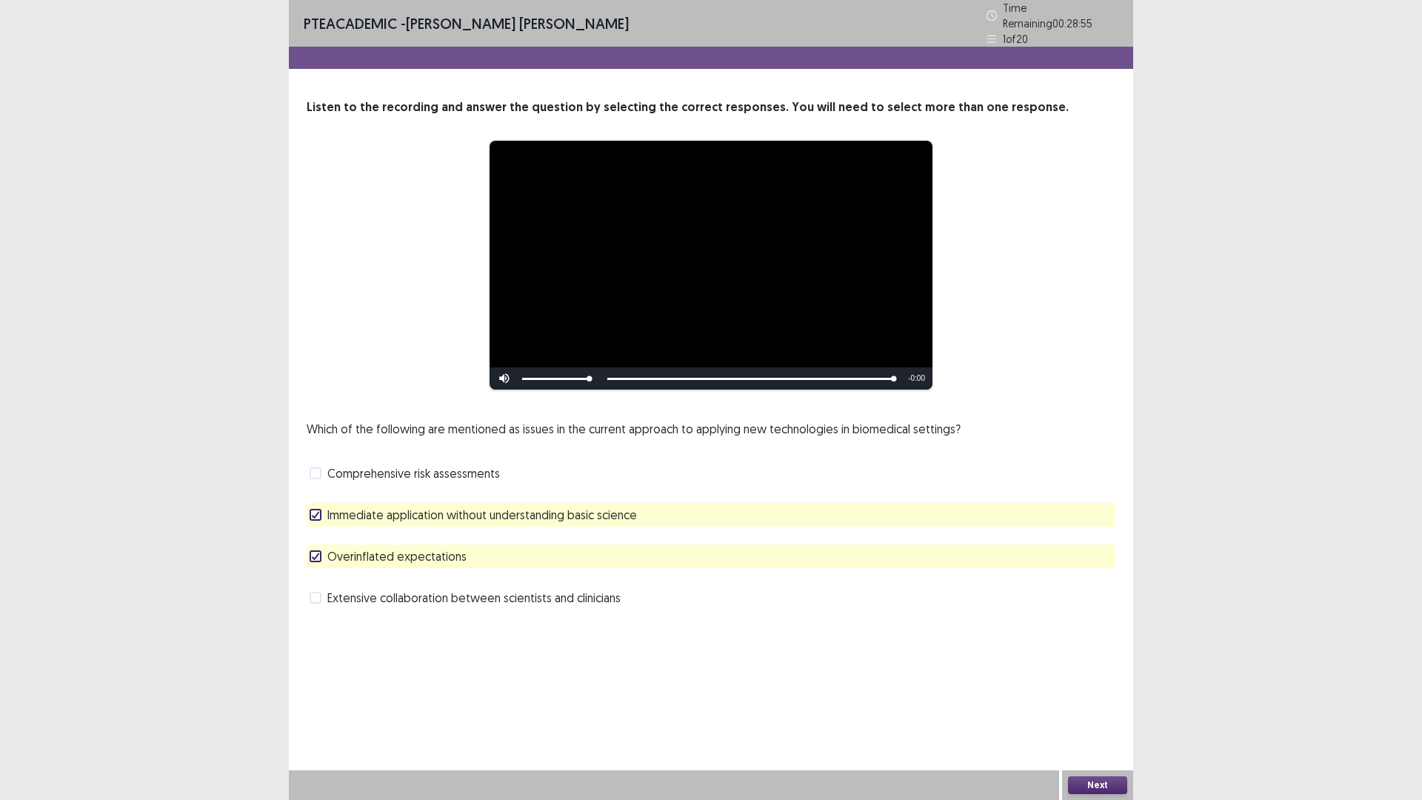
click at [1087, 699] on button "Next" at bounding box center [1097, 785] width 59 height 18
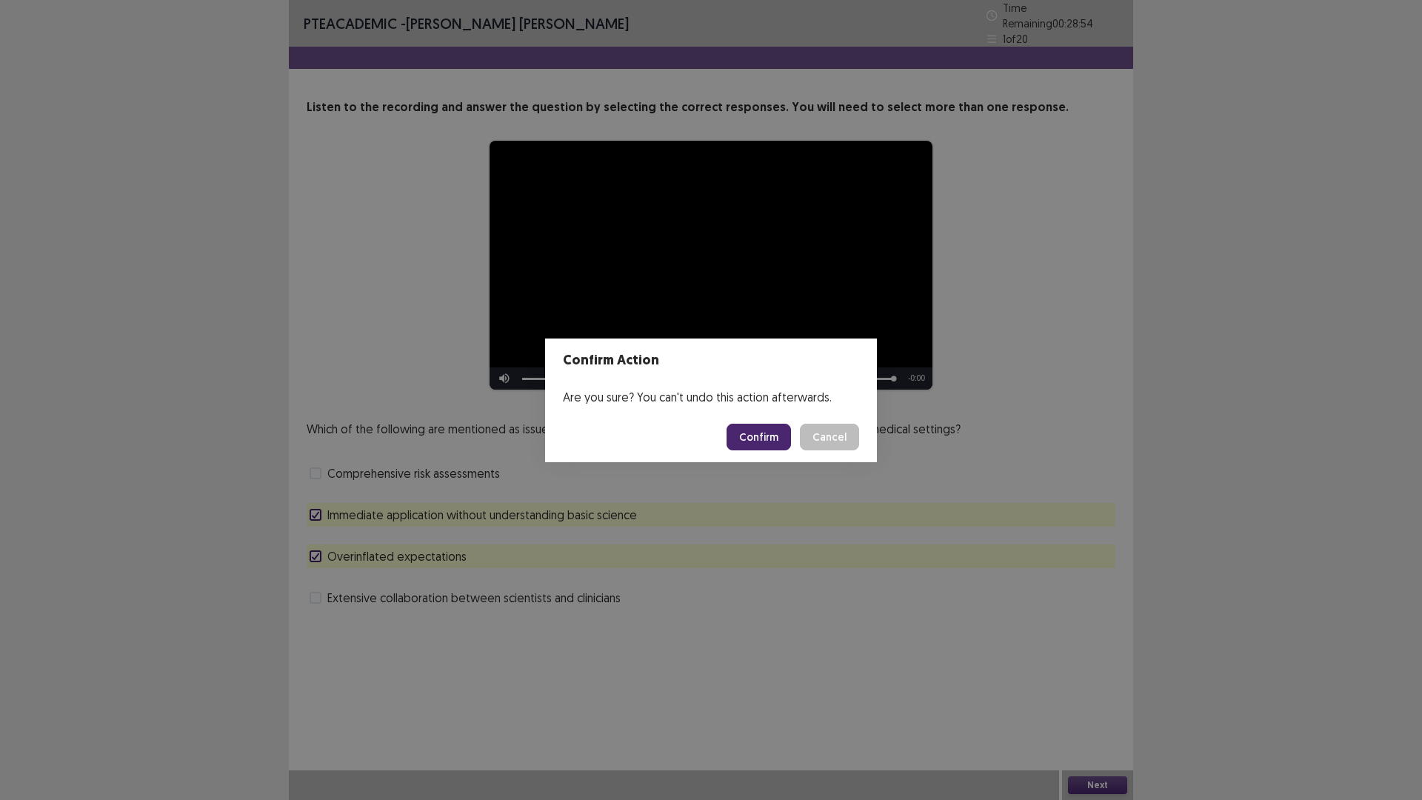
click at [761, 435] on button "Confirm" at bounding box center [759, 437] width 64 height 27
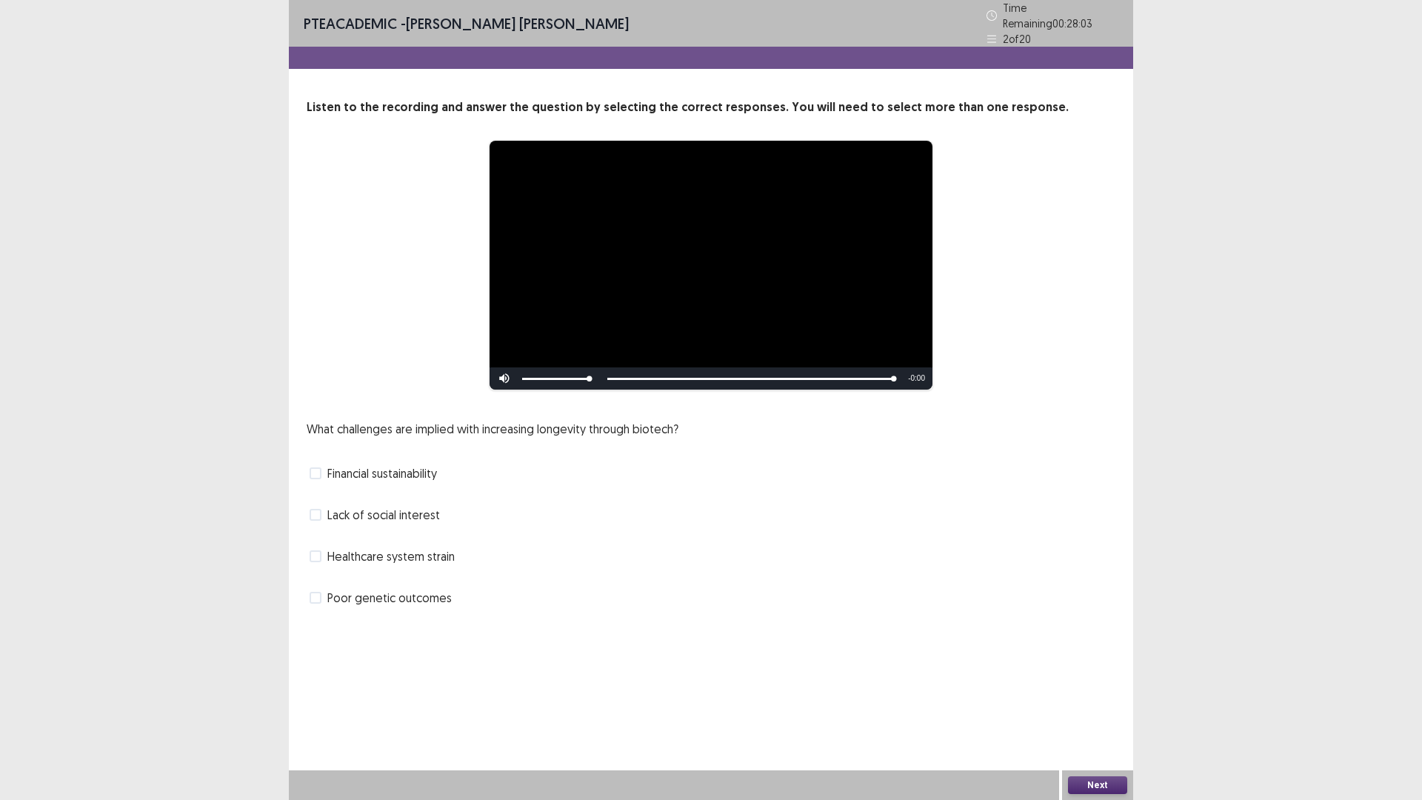
click at [352, 469] on span "Financial sustainability" at bounding box center [382, 474] width 110 height 18
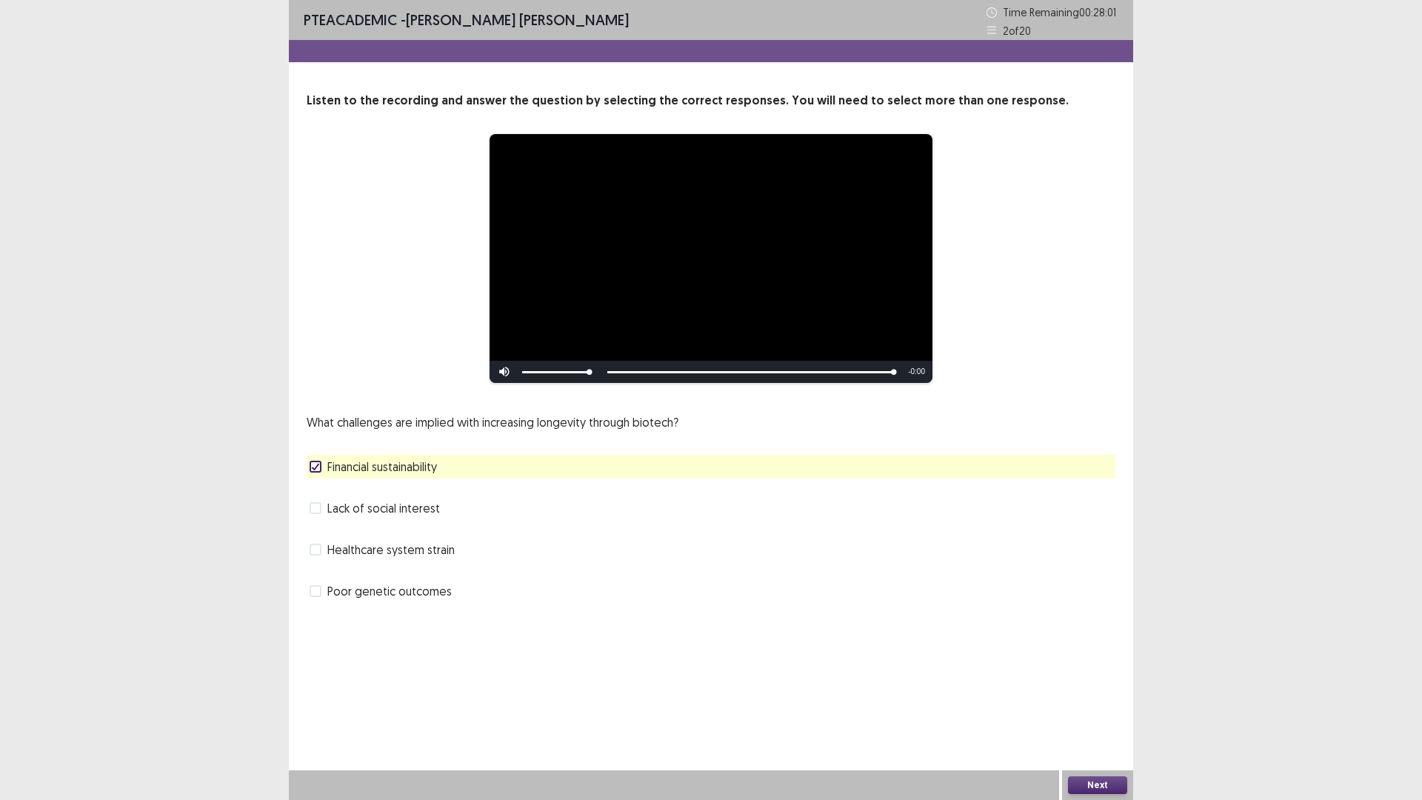
click at [1108, 699] on button "Next" at bounding box center [1097, 785] width 59 height 18
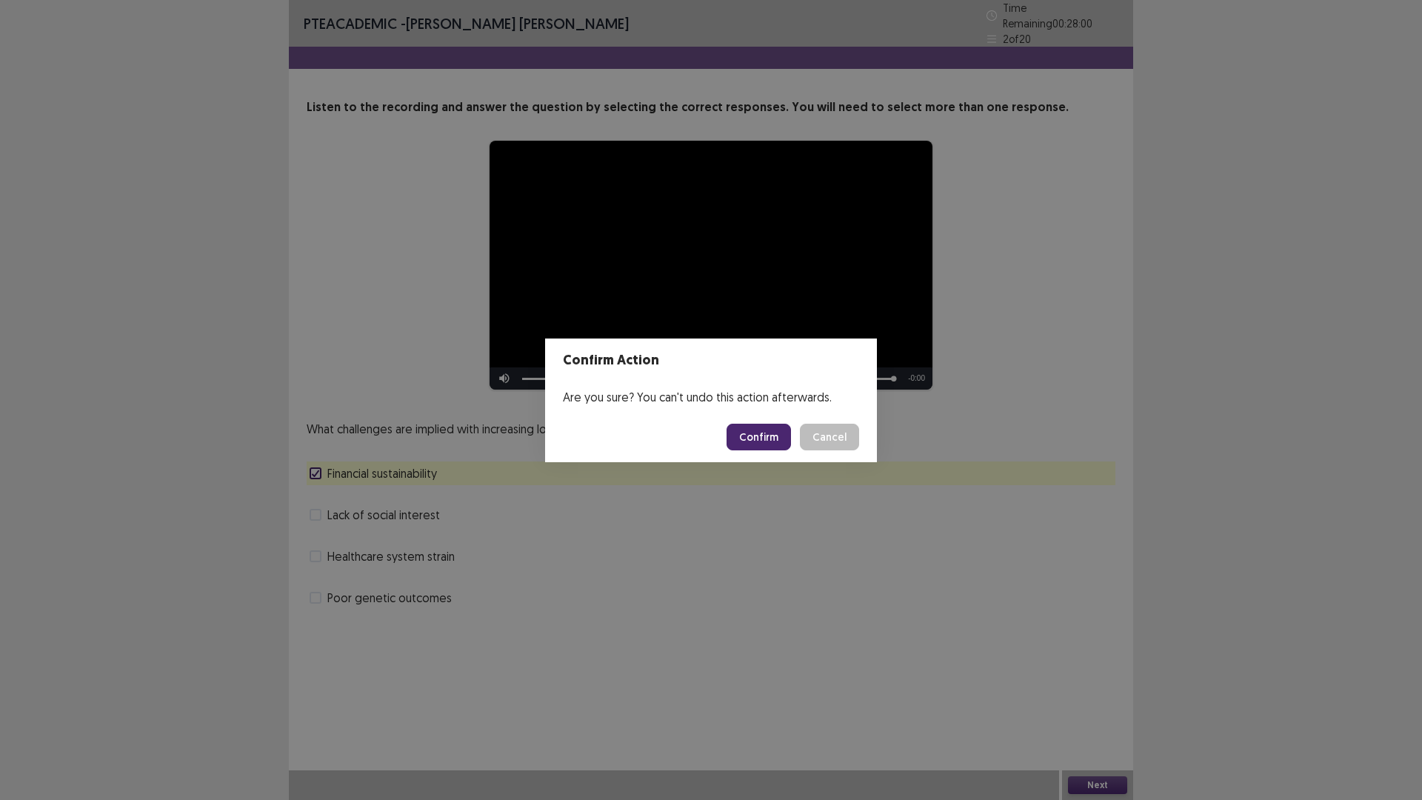
click at [771, 436] on button "Confirm" at bounding box center [759, 437] width 64 height 27
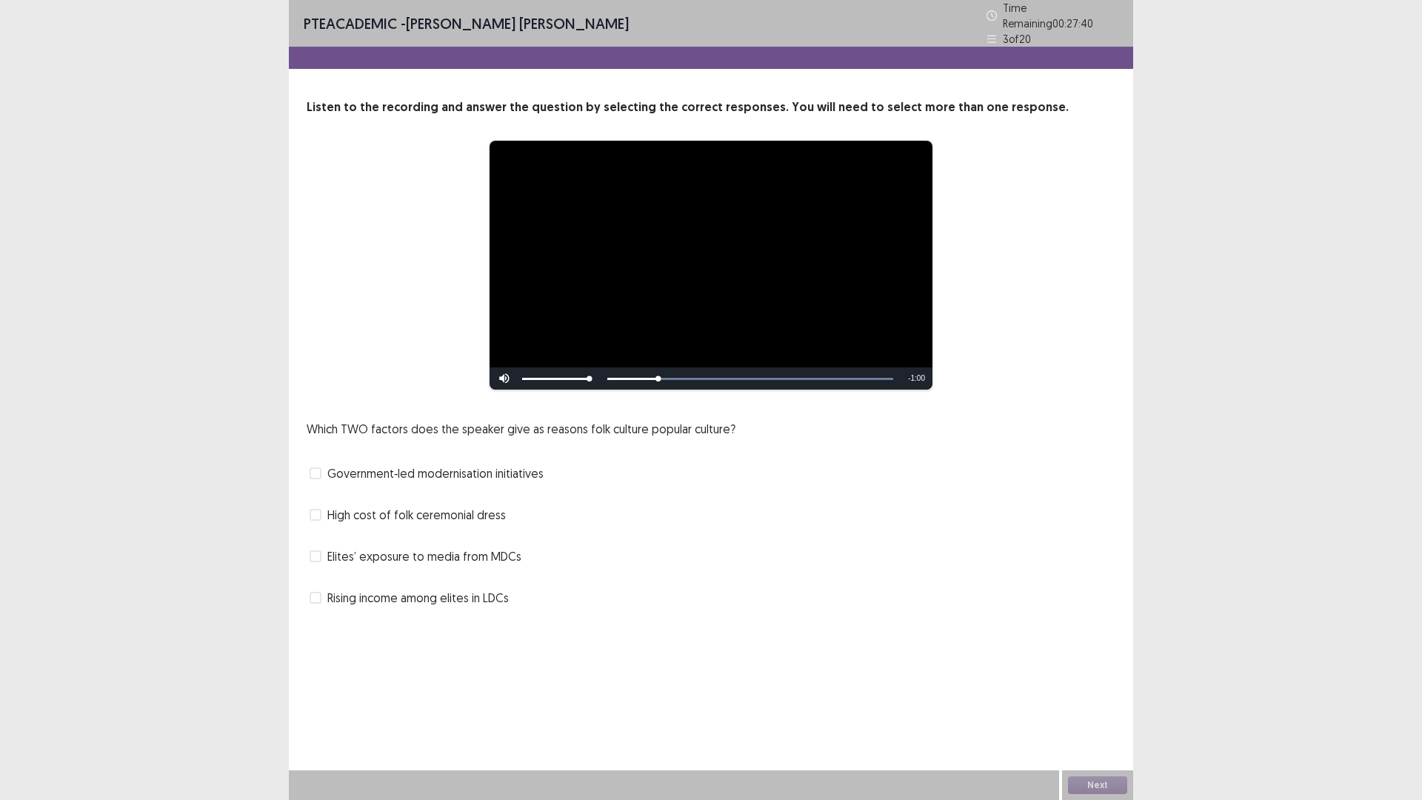
click at [485, 552] on span "Elites’ exposure to media from MDCs" at bounding box center [424, 556] width 194 height 18
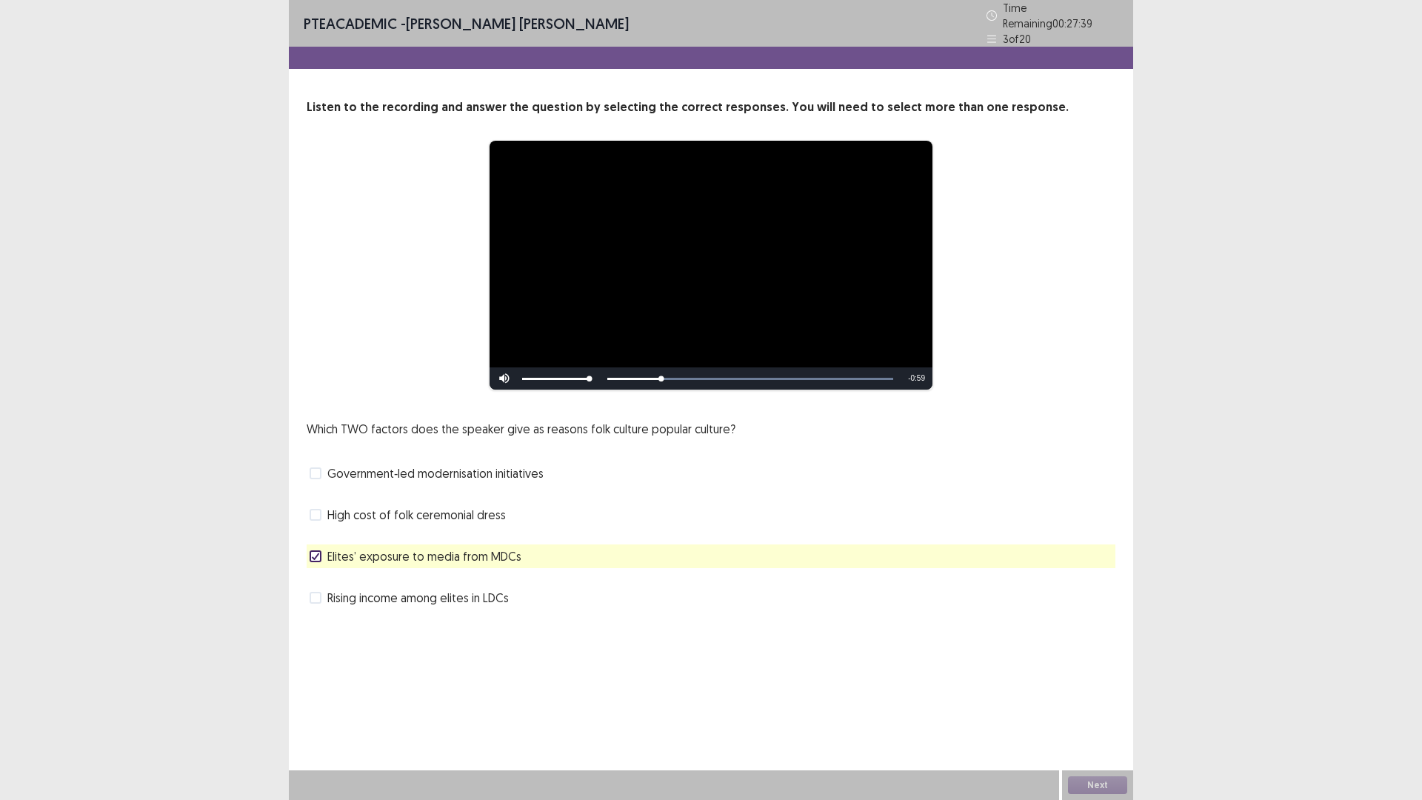
click at [476, 600] on span "Rising income among elites in LDCs" at bounding box center [418, 598] width 182 height 18
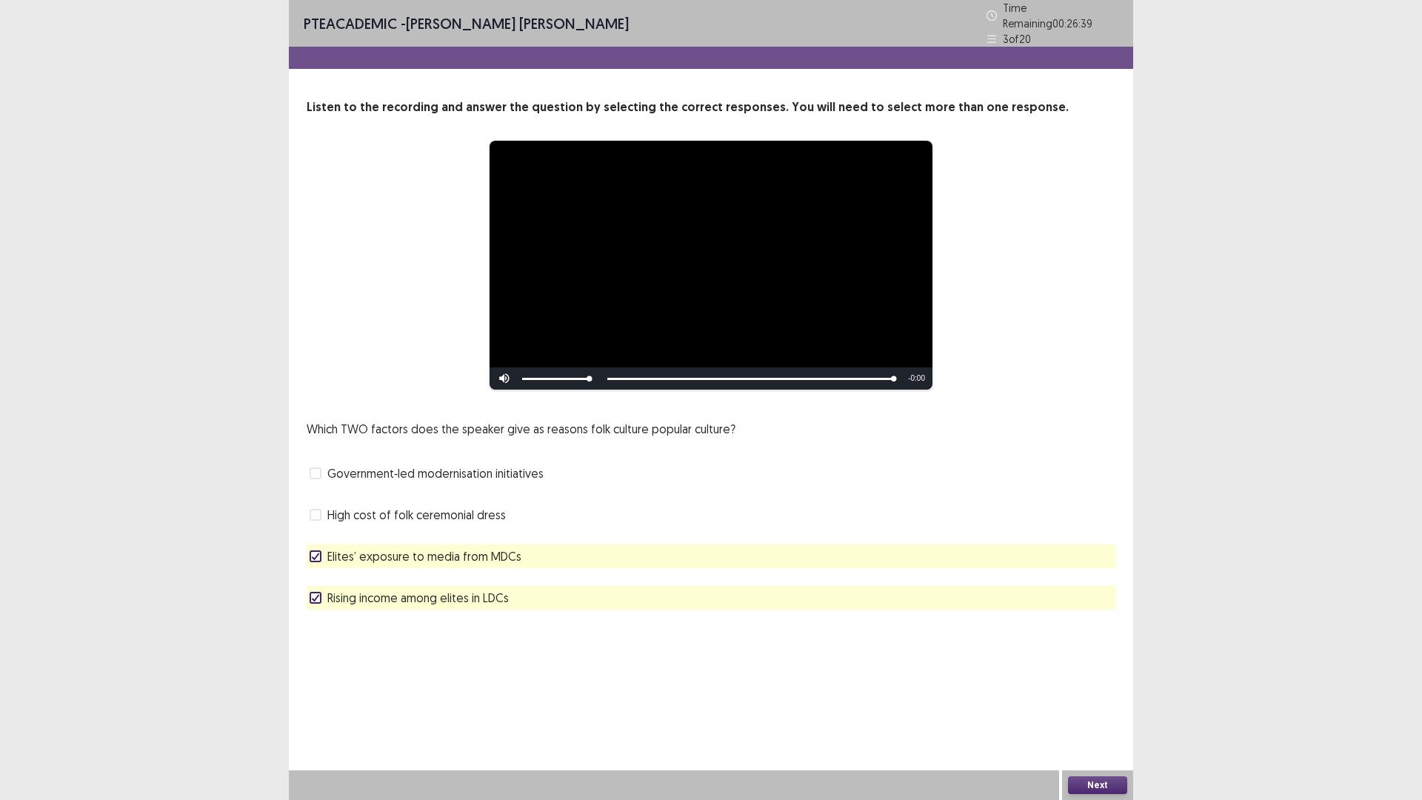
click at [1094, 699] on button "Next" at bounding box center [1097, 785] width 59 height 18
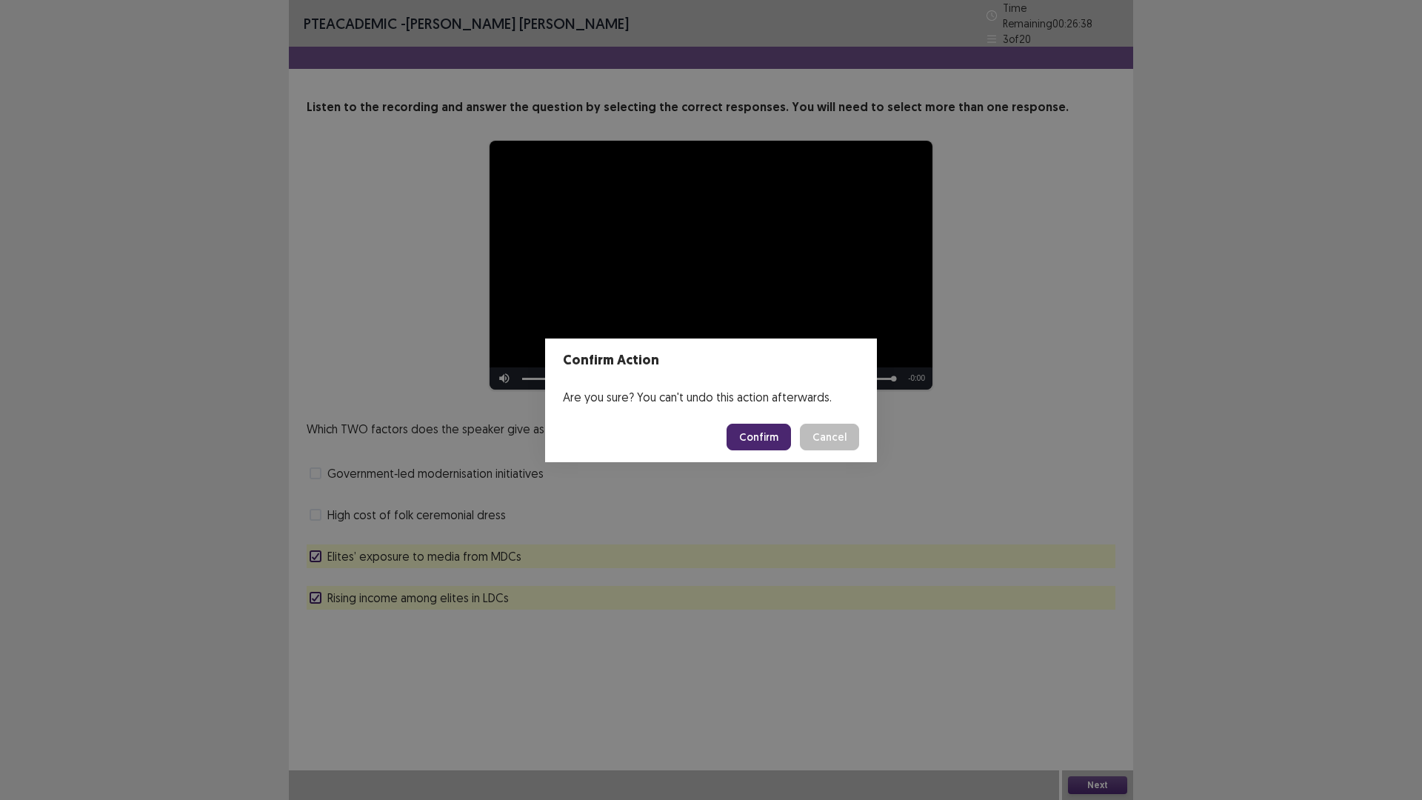
click at [780, 439] on button "Confirm" at bounding box center [759, 437] width 64 height 27
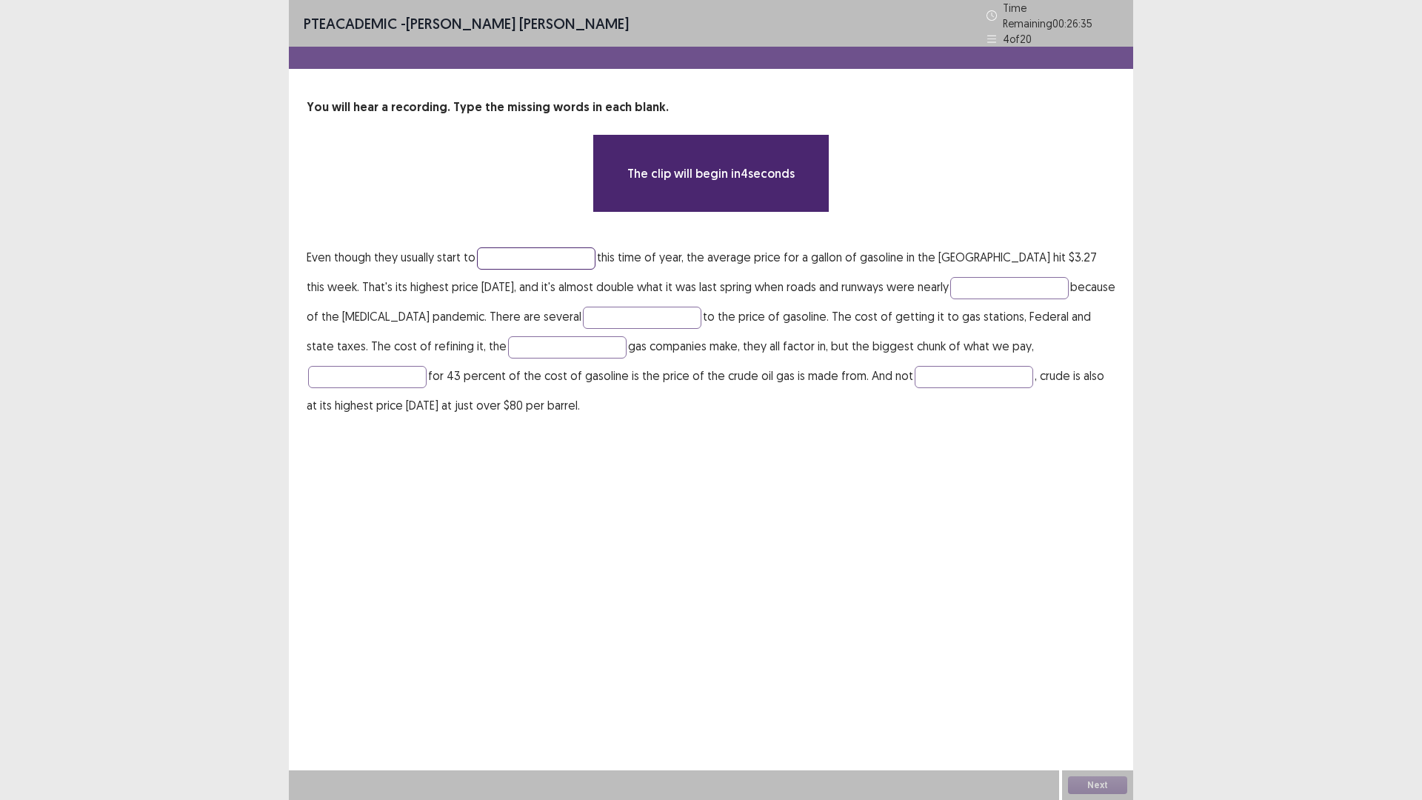
drag, startPoint x: 551, startPoint y: 253, endPoint x: 562, endPoint y: 250, distance: 10.8
click at [550, 255] on input "text" at bounding box center [536, 258] width 119 height 22
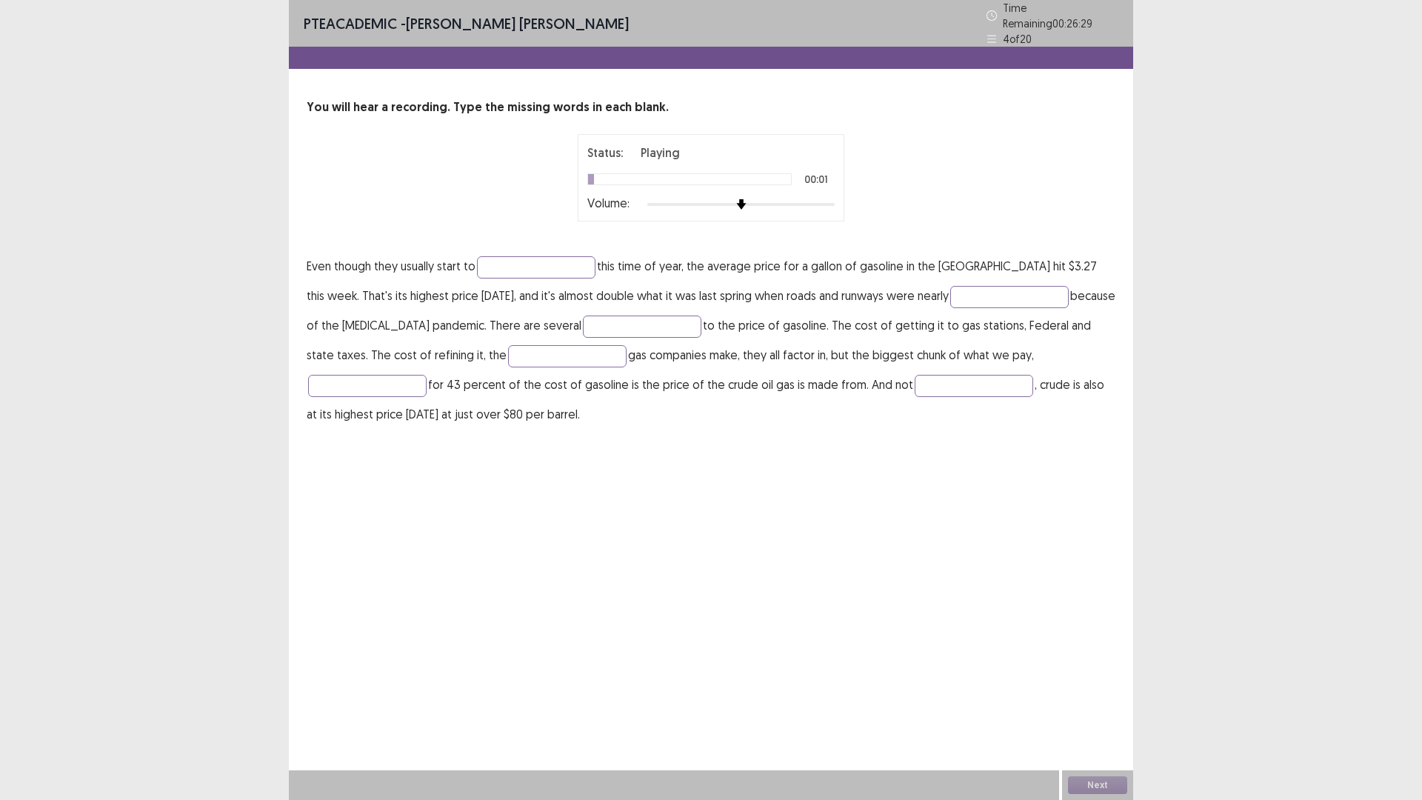
drag, startPoint x: 562, startPoint y: 250, endPoint x: 513, endPoint y: 530, distance: 285.0
click at [513, 530] on div "PTE academic - [PERSON_NAME] [PERSON_NAME] Time Remaining 00 : 26 : 29 4 of 20 …" at bounding box center [711, 400] width 845 height 800
click at [544, 266] on input "text" at bounding box center [536, 267] width 119 height 22
type input "********"
click at [1002, 290] on input "text" at bounding box center [1009, 297] width 119 height 22
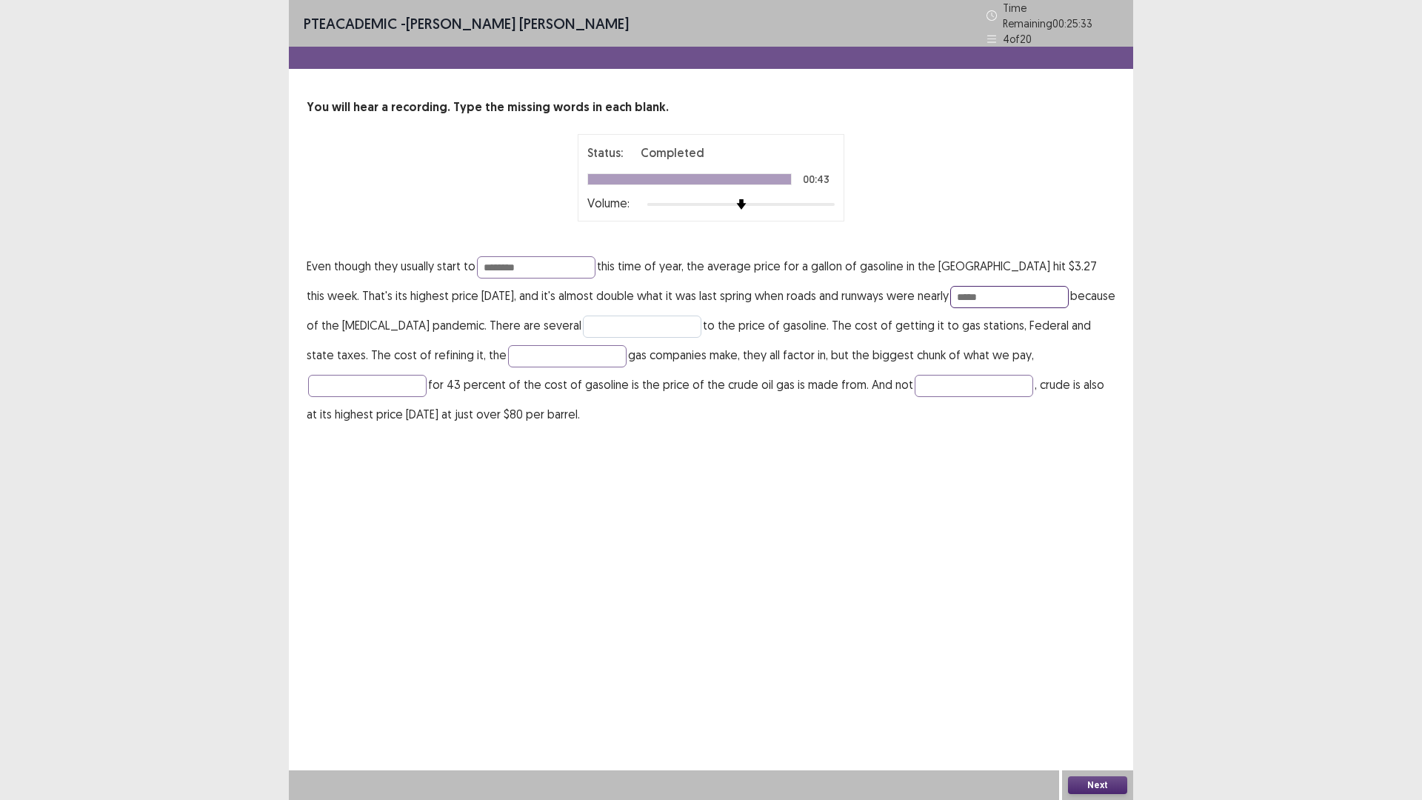
type input "*****"
click at [625, 329] on input "text" at bounding box center [642, 327] width 119 height 22
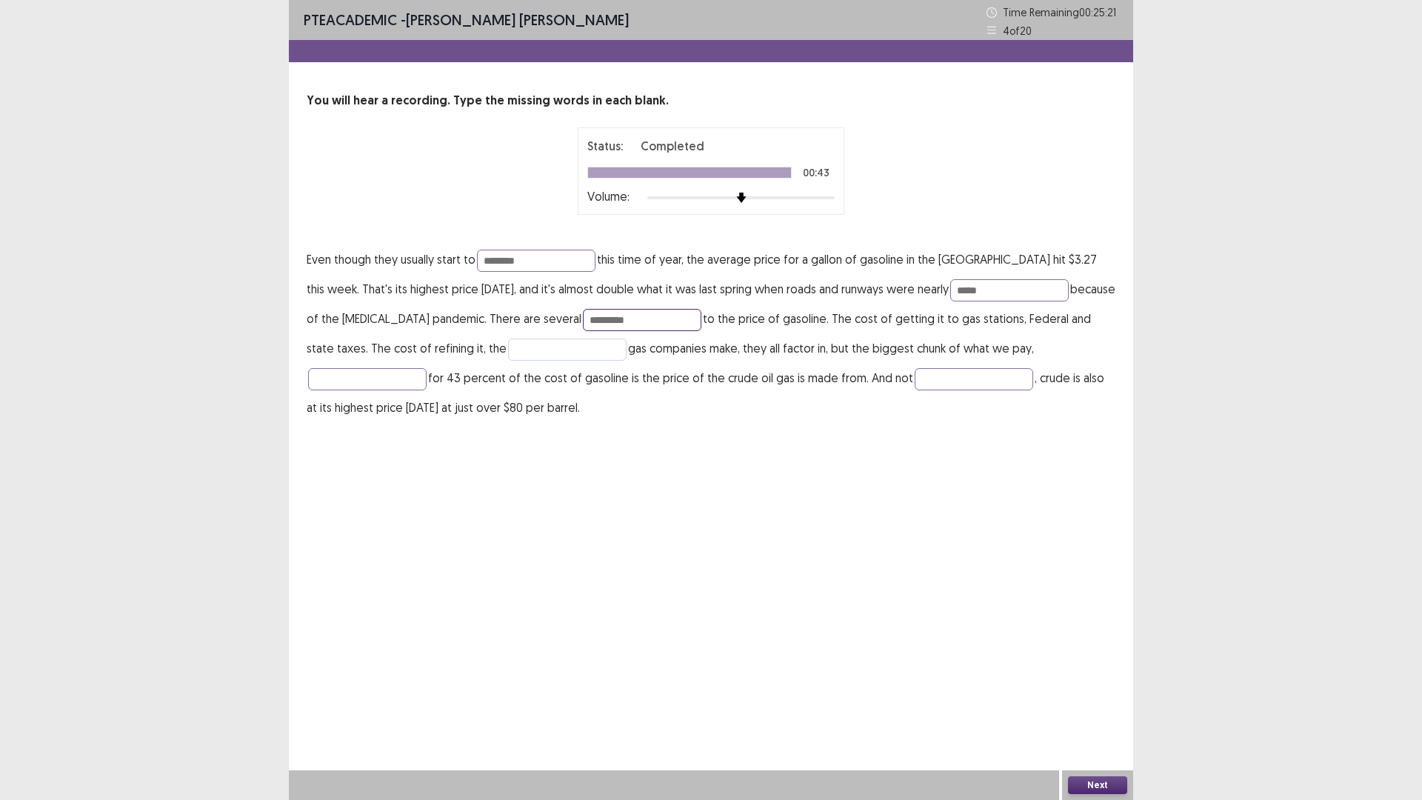
type input "*********"
click at [508, 343] on input "text" at bounding box center [567, 350] width 119 height 22
type input "******"
click at [427, 368] on input "text" at bounding box center [367, 379] width 119 height 22
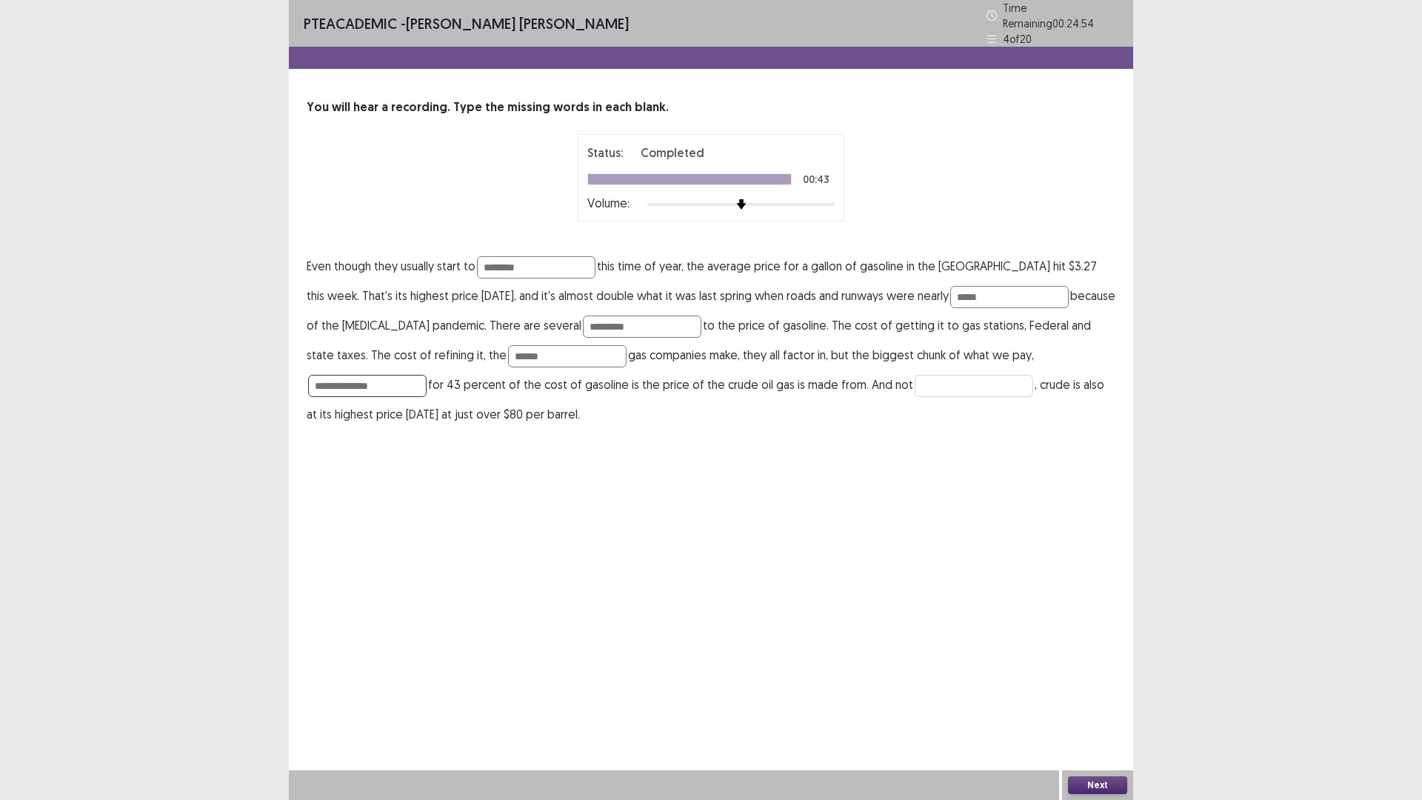
type input "**********"
click at [915, 382] on input "text" at bounding box center [974, 386] width 119 height 22
click at [915, 381] on input "**********" at bounding box center [974, 386] width 119 height 22
type input "*********"
drag, startPoint x: 574, startPoint y: 250, endPoint x: 570, endPoint y: 262, distance: 11.7
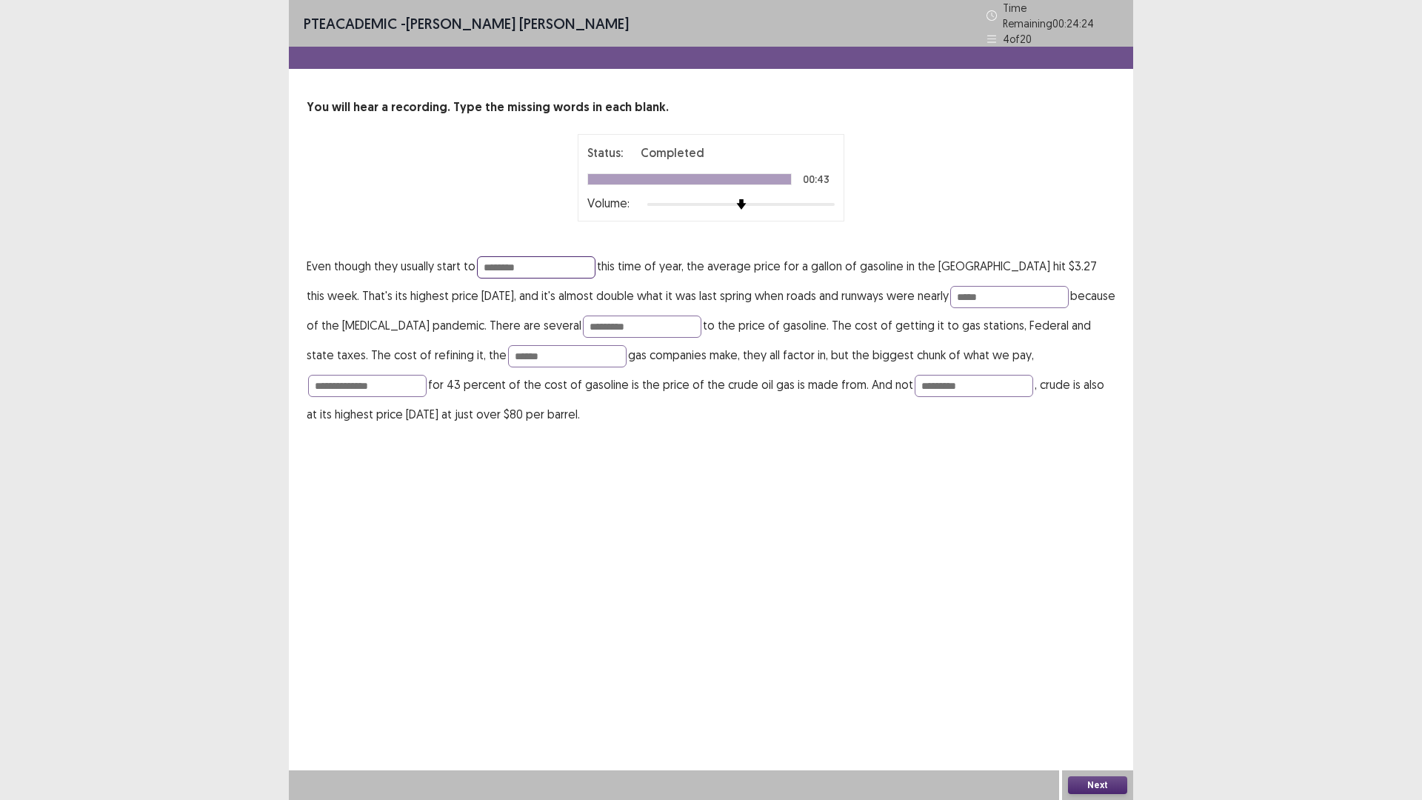
click at [571, 259] on input "********" at bounding box center [536, 267] width 119 height 22
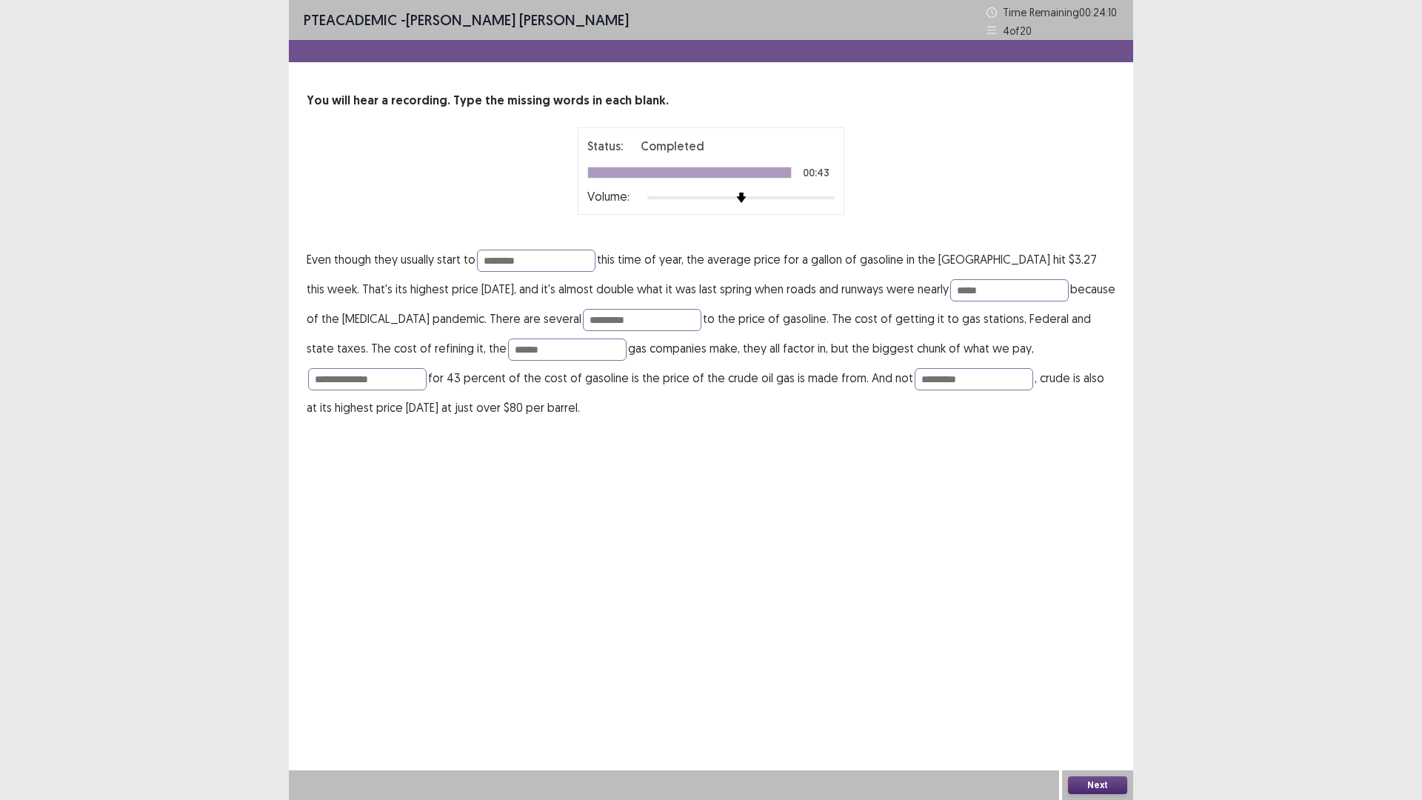
click at [1091, 699] on button "Next" at bounding box center [1097, 785] width 59 height 18
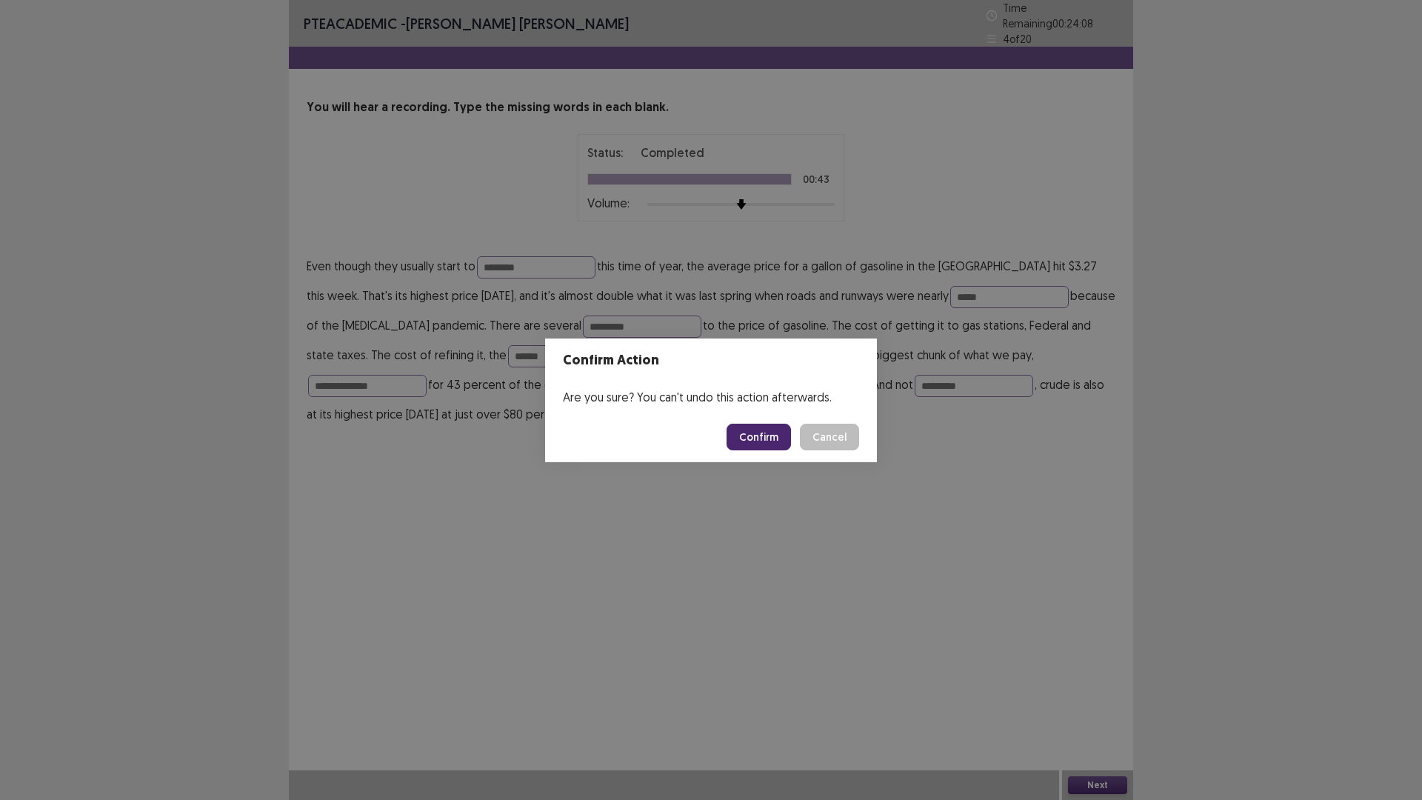
click at [760, 434] on button "Confirm" at bounding box center [759, 437] width 64 height 27
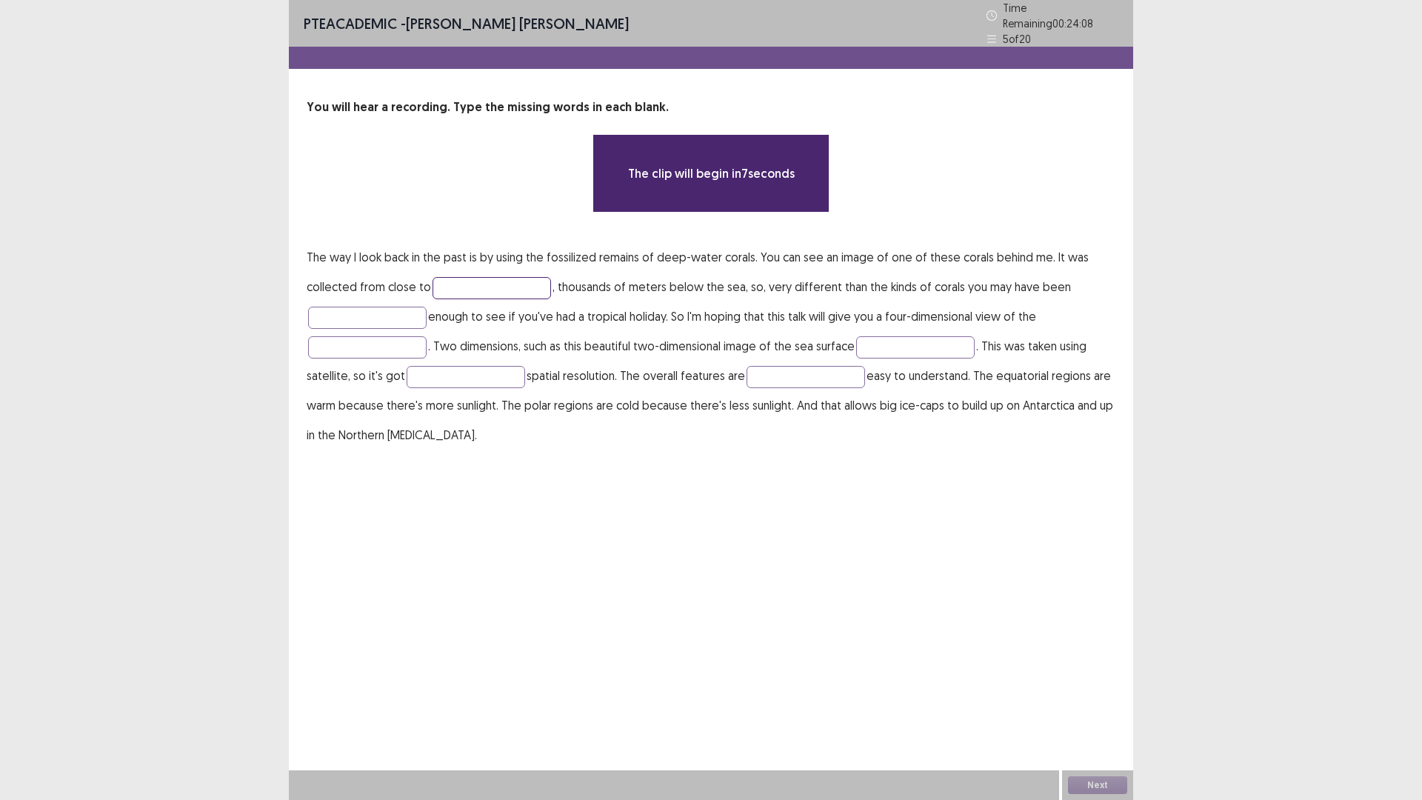
click at [514, 281] on input "text" at bounding box center [492, 288] width 119 height 22
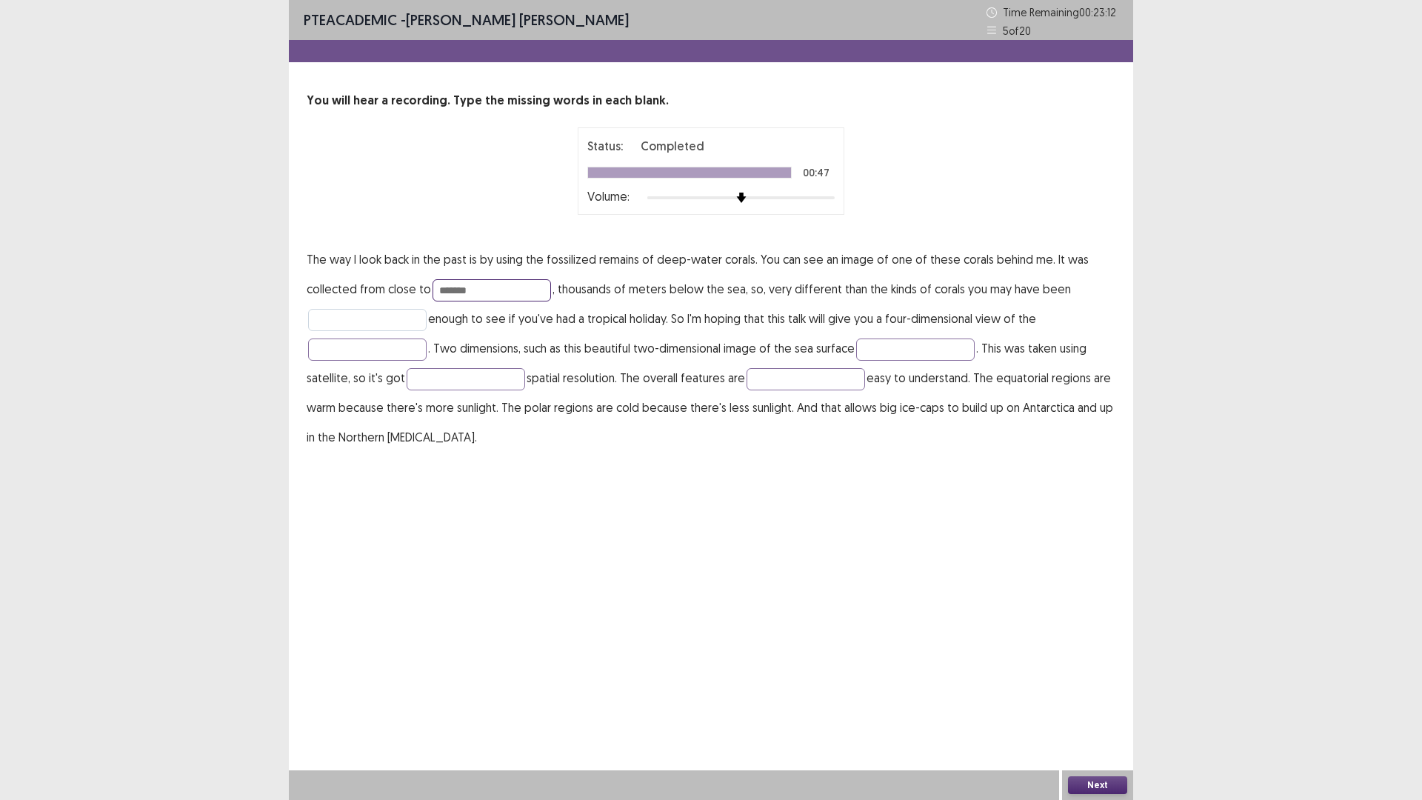
type input "*******"
click at [375, 316] on input "text" at bounding box center [367, 320] width 119 height 22
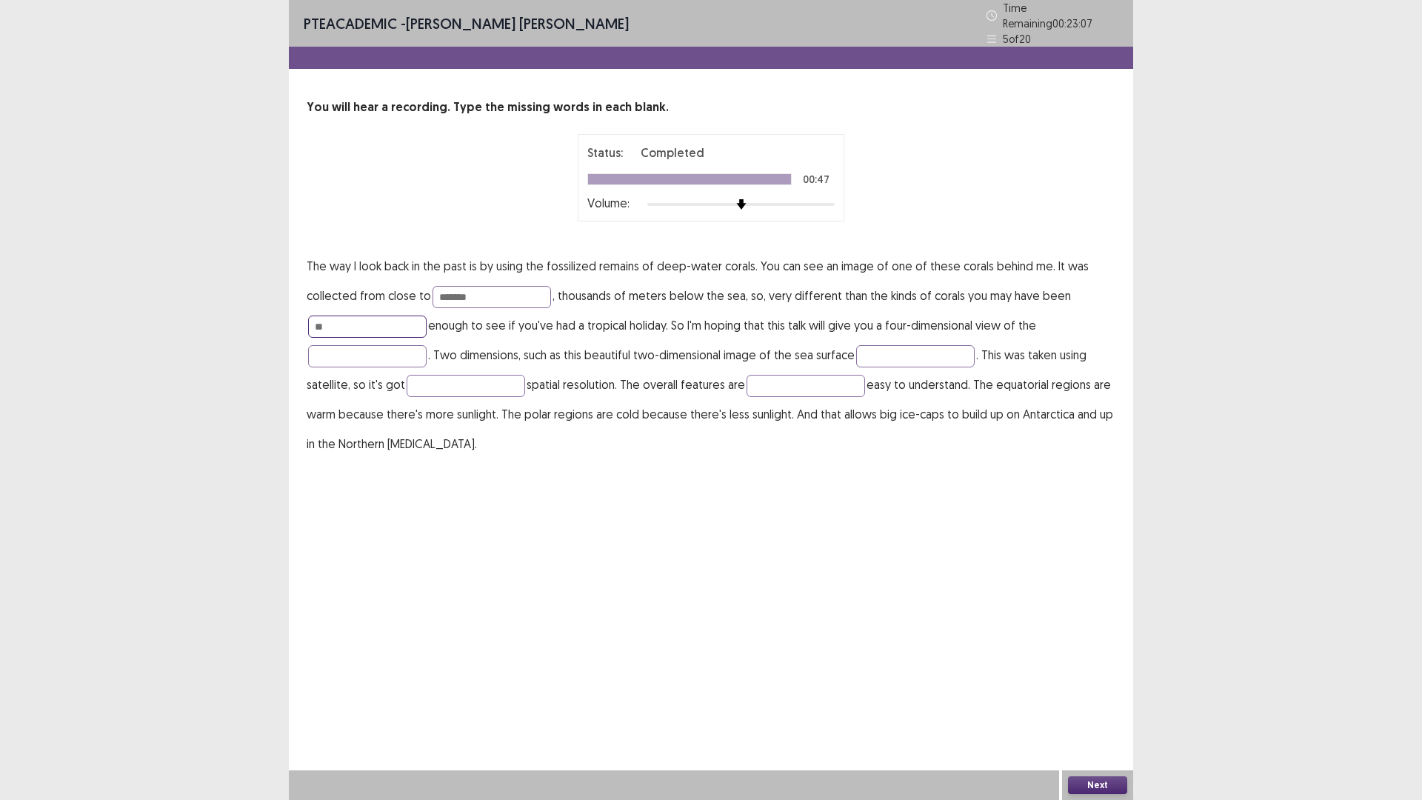
type input "*"
type input "*****"
click at [356, 345] on input "text" at bounding box center [367, 356] width 119 height 22
type input "*****"
click at [946, 354] on input "text" at bounding box center [915, 356] width 119 height 22
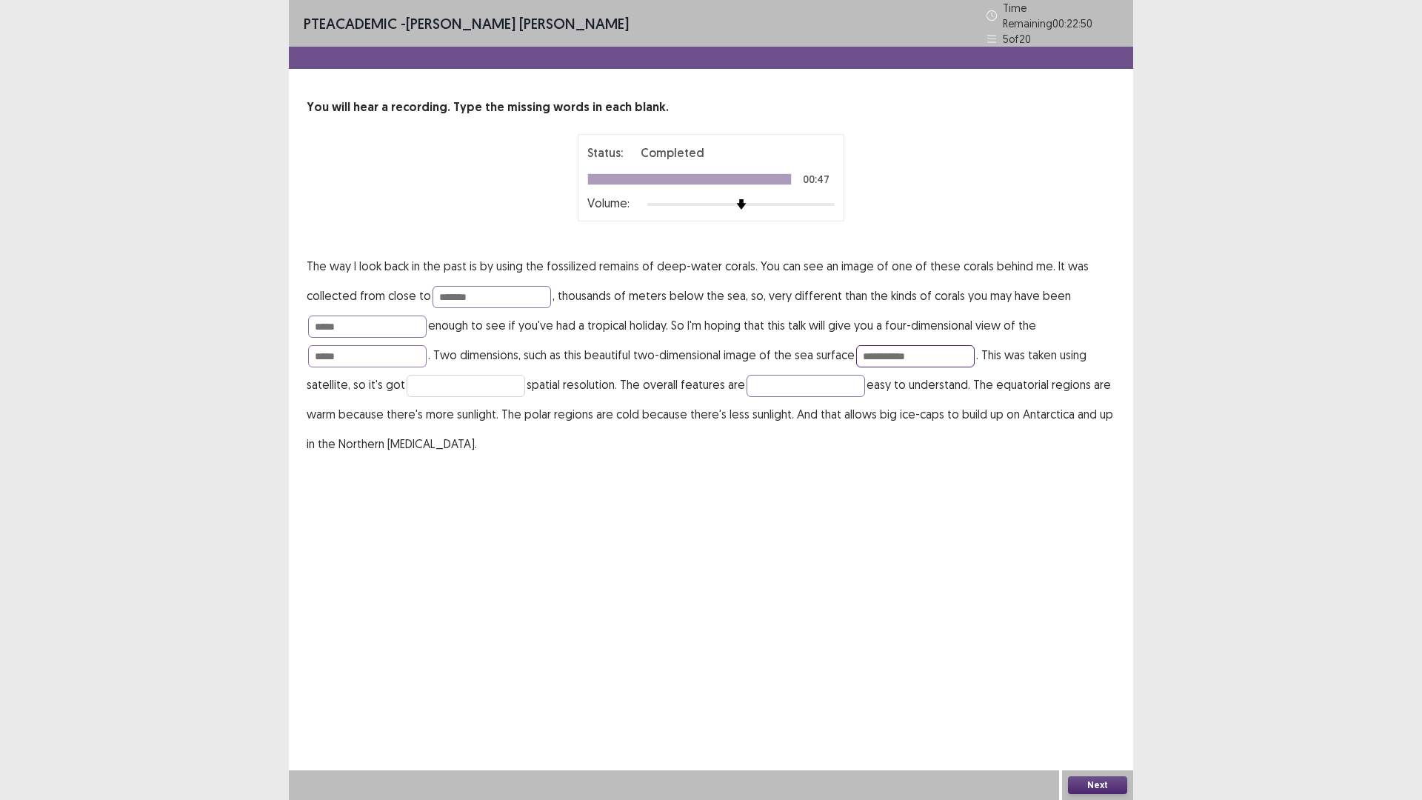
type input "**********"
click at [486, 383] on input "text" at bounding box center [466, 386] width 119 height 22
type input "********"
click at [762, 375] on input "text" at bounding box center [806, 386] width 119 height 22
type input "*********"
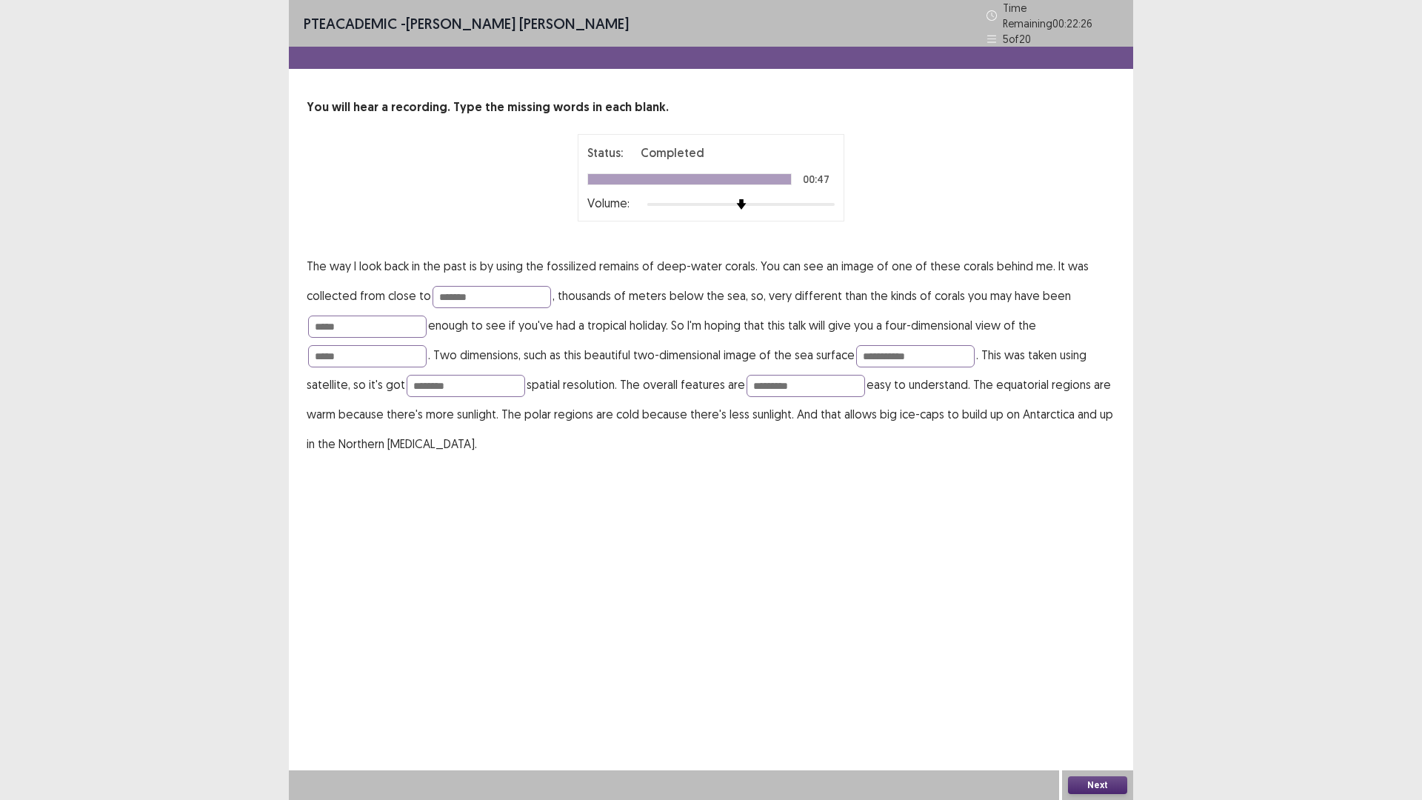
click at [1079, 699] on button "Next" at bounding box center [1097, 785] width 59 height 18
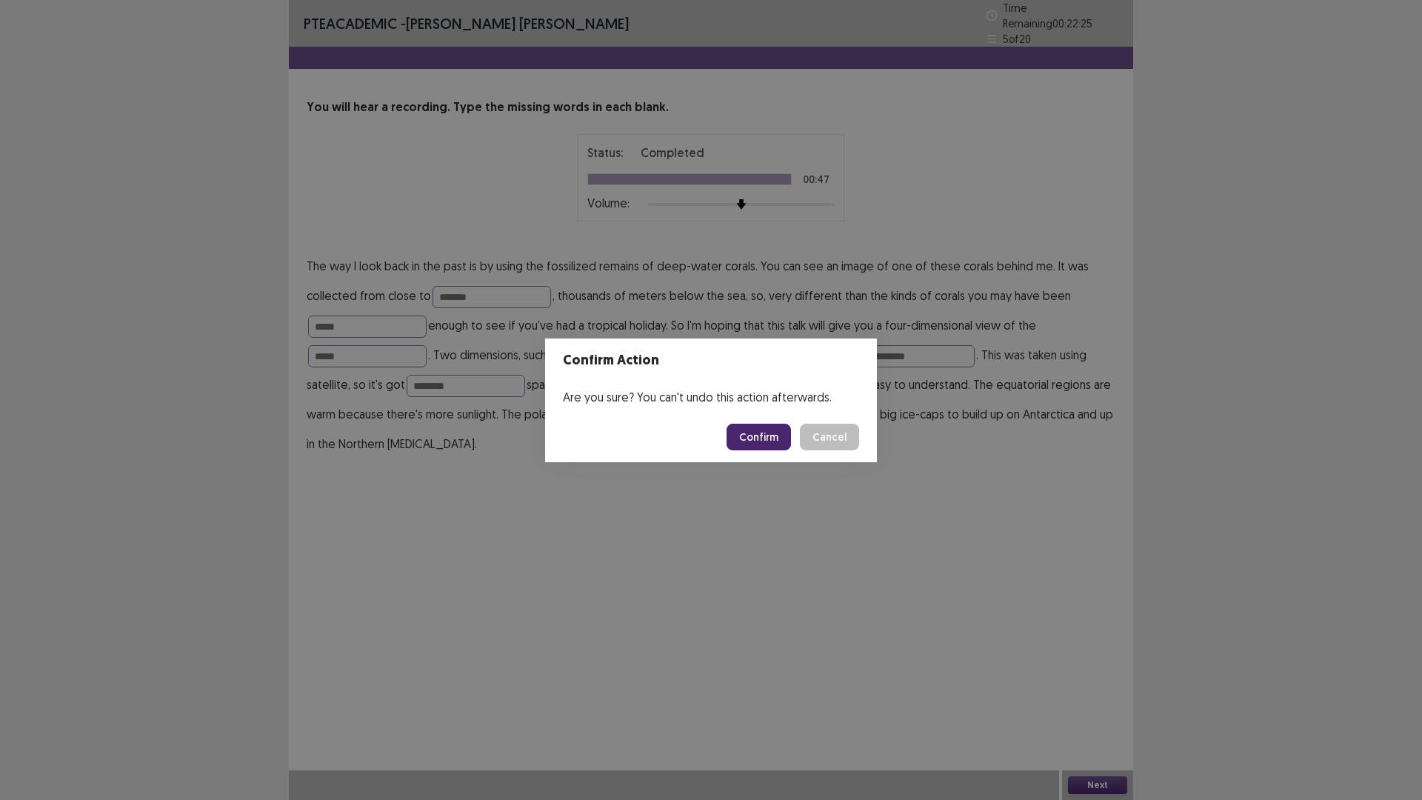
click at [765, 440] on button "Confirm" at bounding box center [759, 437] width 64 height 27
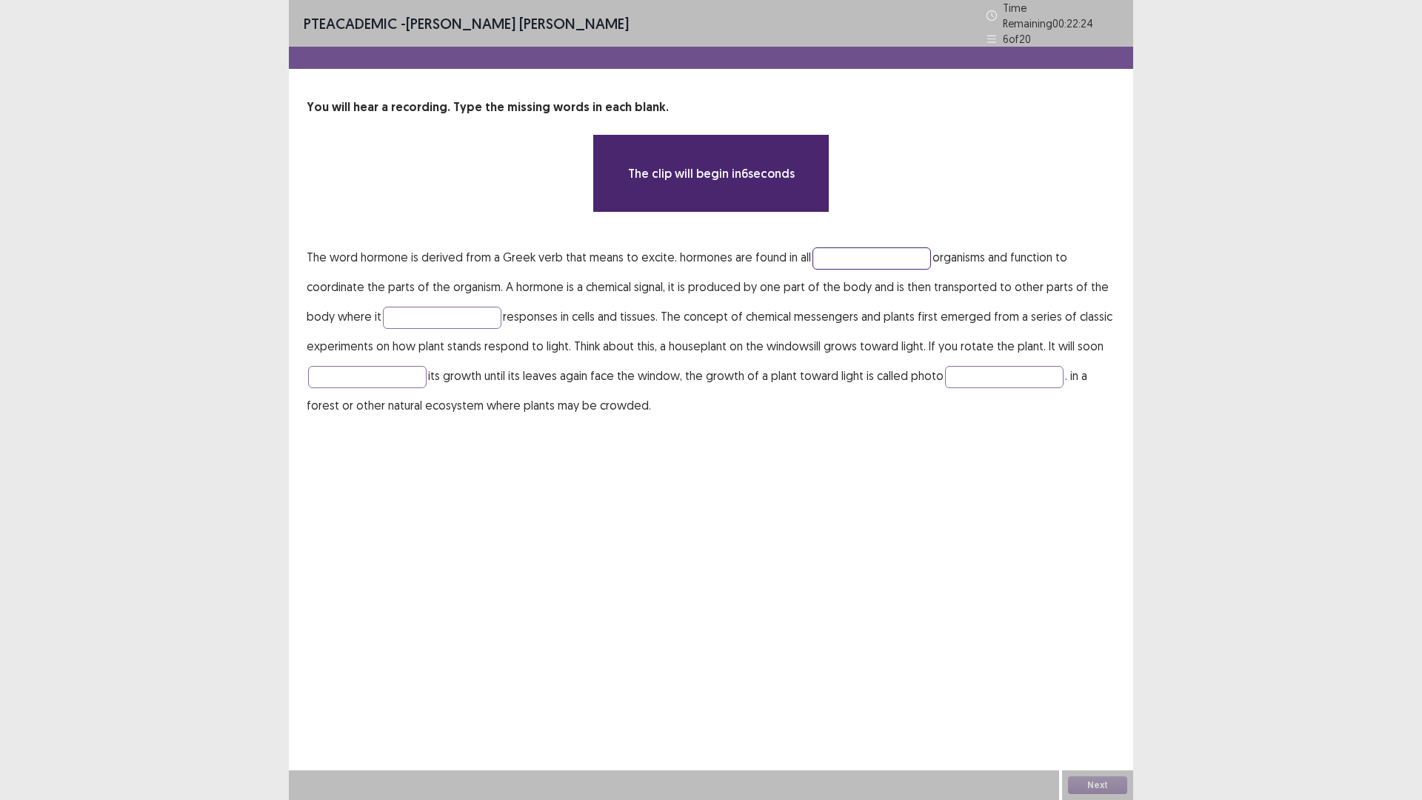
drag, startPoint x: 867, startPoint y: 260, endPoint x: 876, endPoint y: 256, distance: 10.3
click at [876, 256] on input "text" at bounding box center [872, 258] width 119 height 22
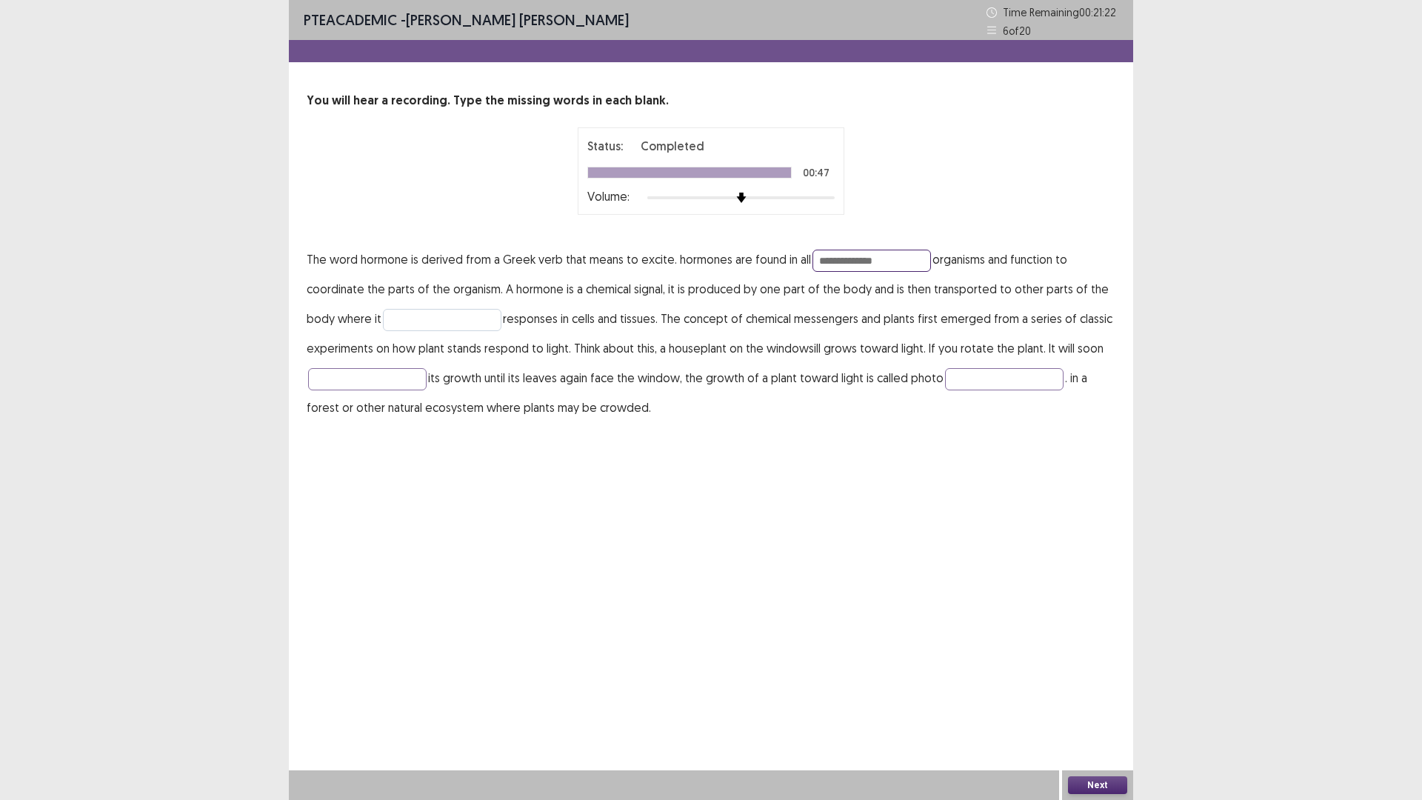
type input "**********"
click at [457, 319] on input "text" at bounding box center [442, 320] width 119 height 22
type input "*********"
click at [365, 380] on input "text" at bounding box center [367, 379] width 119 height 22
type input "********"
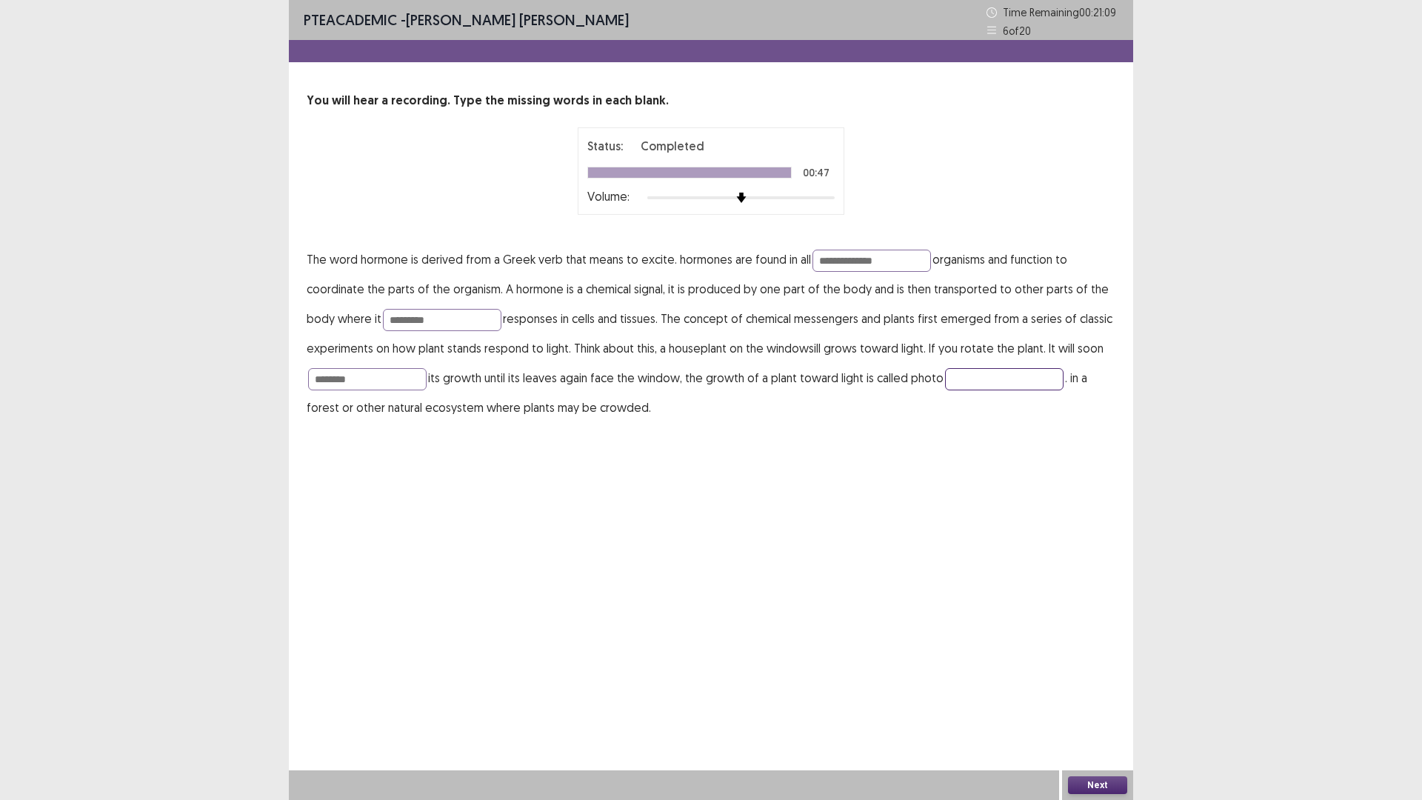
click at [1013, 379] on input "text" at bounding box center [1004, 379] width 119 height 22
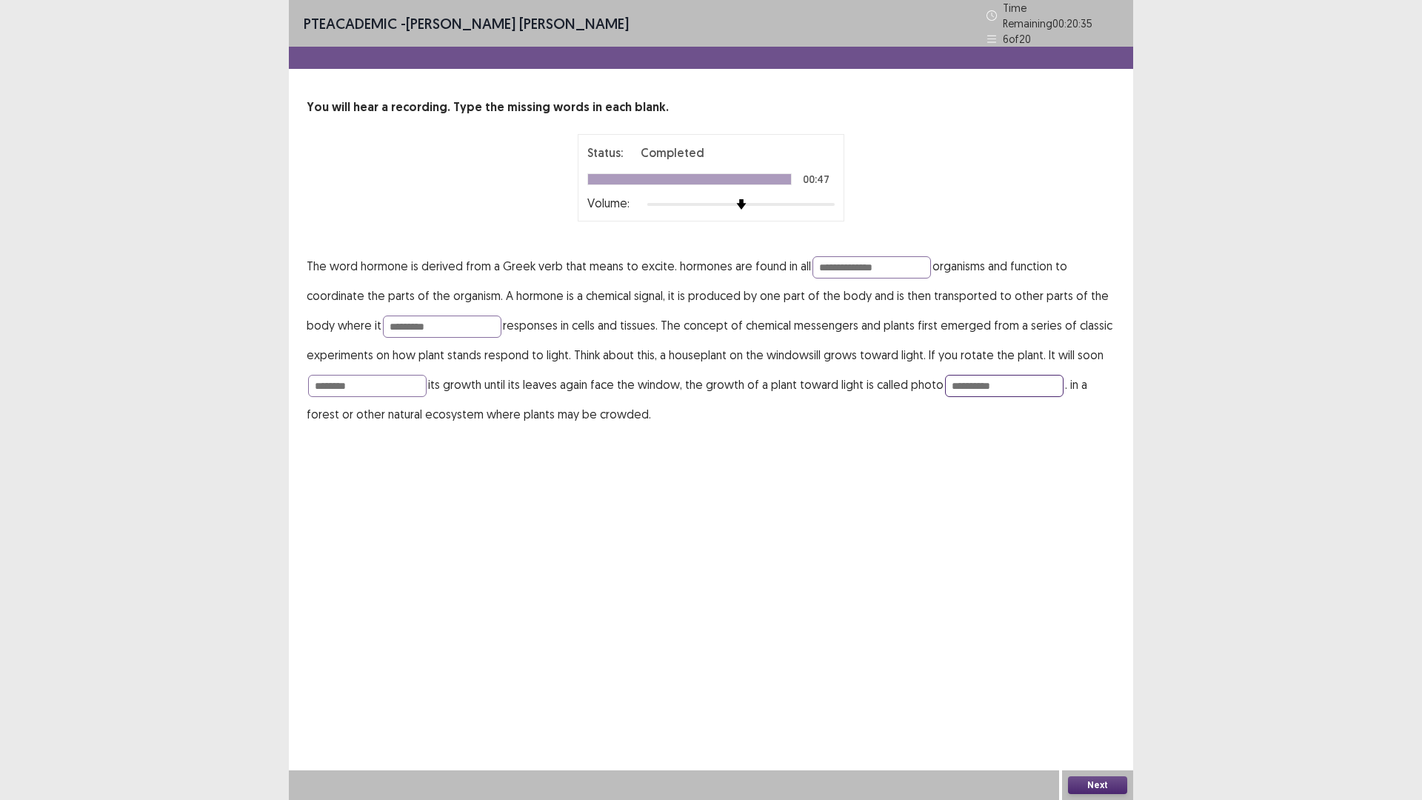
type input "**********"
drag, startPoint x: 1087, startPoint y: 788, endPoint x: 1087, endPoint y: 776, distance: 11.1
click at [1087, 699] on button "Next" at bounding box center [1097, 785] width 59 height 18
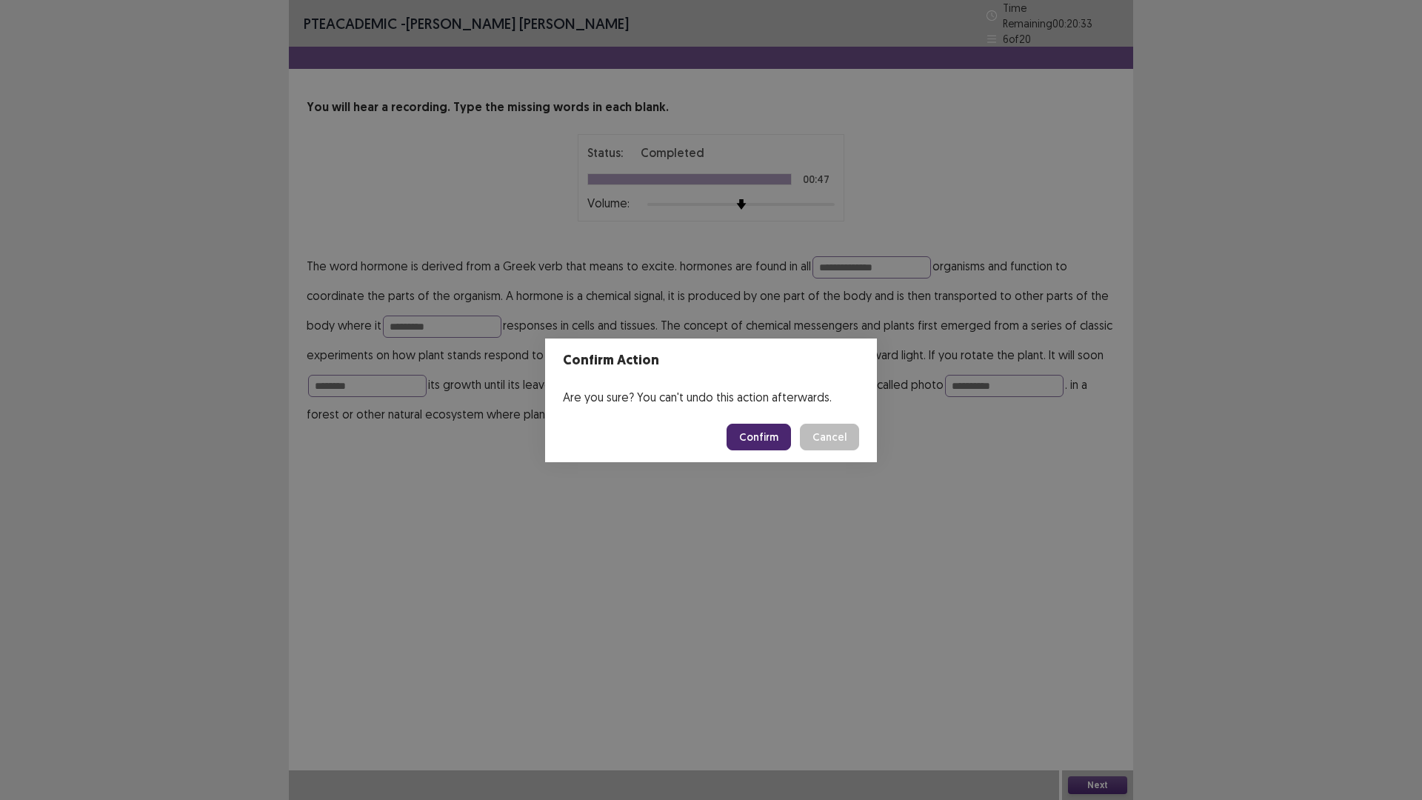
click at [764, 437] on button "Confirm" at bounding box center [759, 437] width 64 height 27
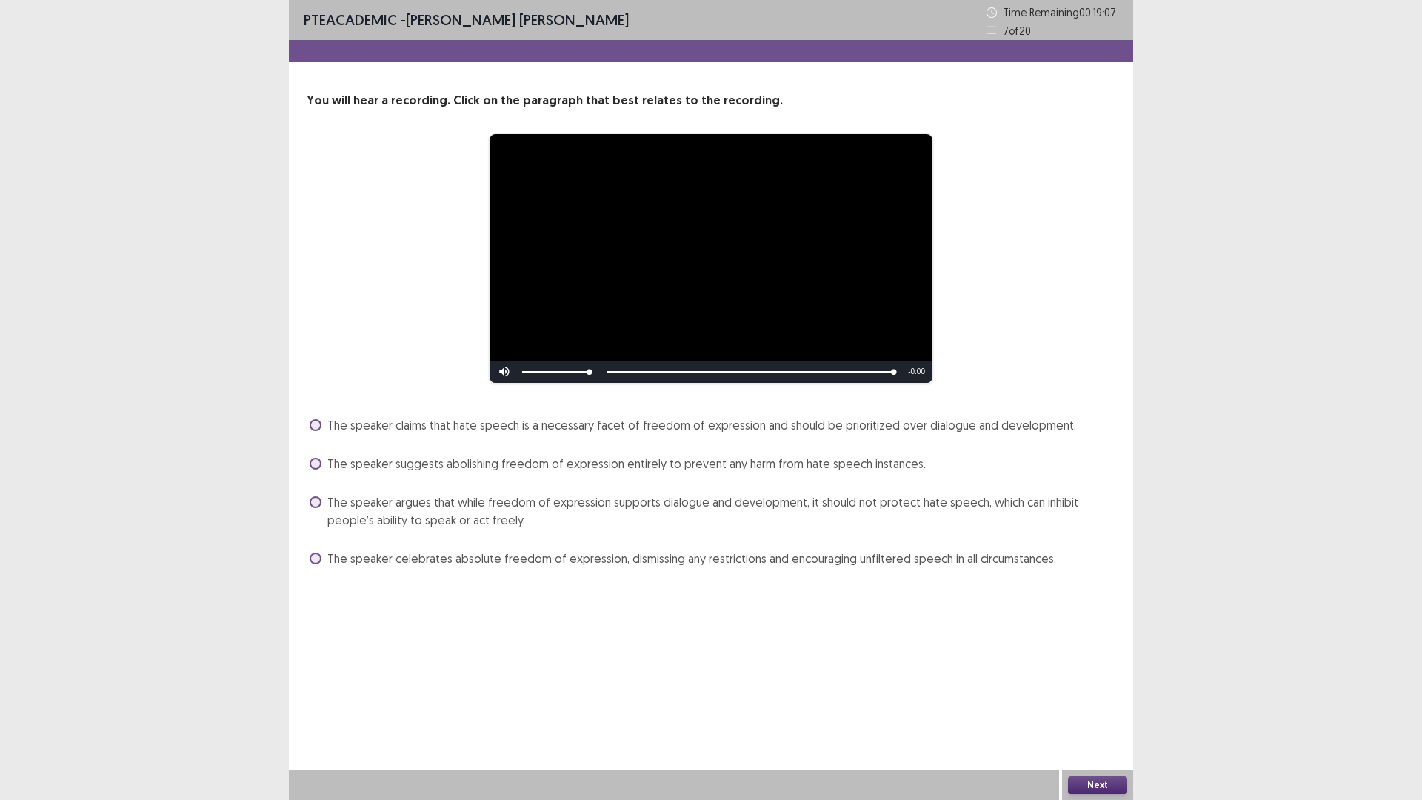
click at [575, 467] on span "The speaker suggests abolishing freedom of expression entirely to prevent any h…" at bounding box center [626, 464] width 599 height 18
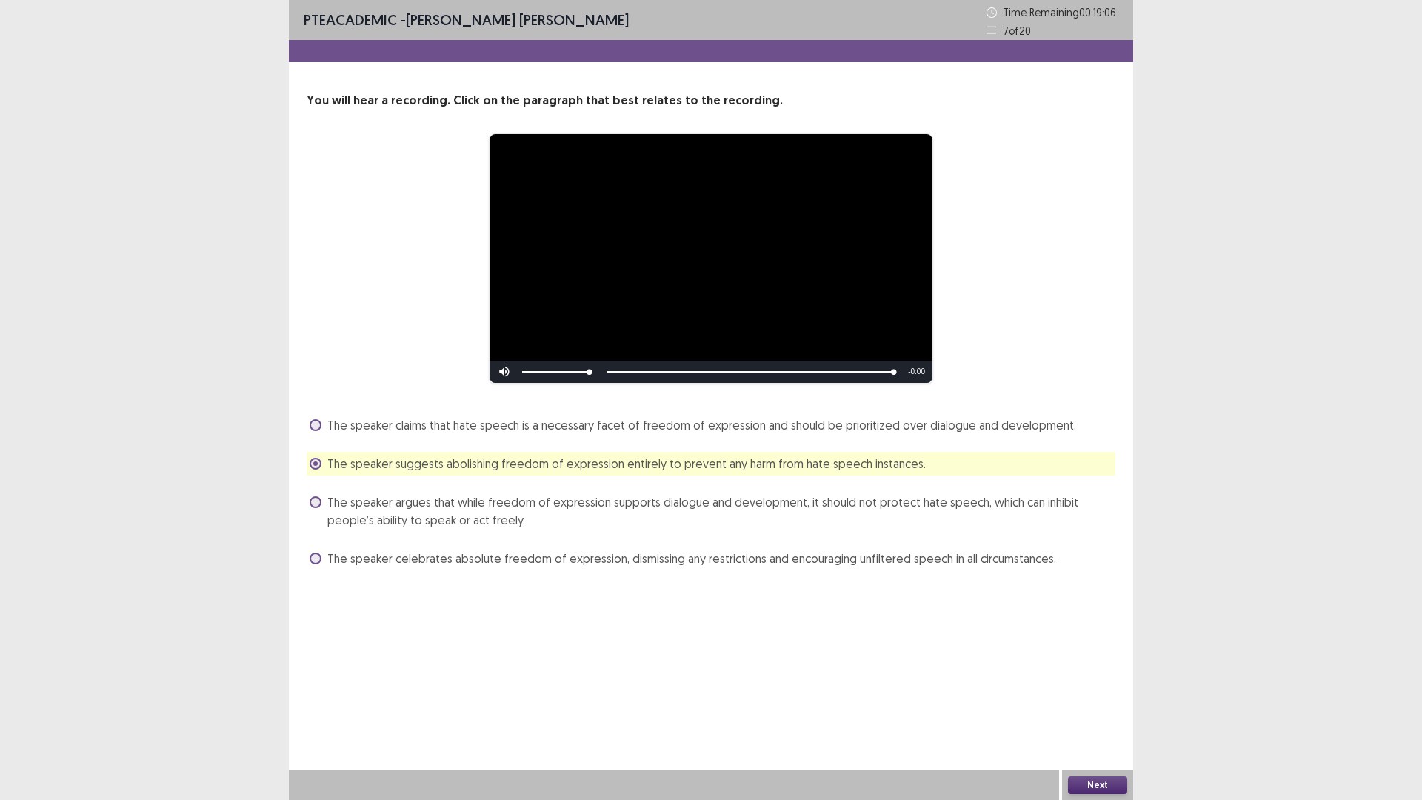
click at [1119, 699] on button "Next" at bounding box center [1097, 785] width 59 height 18
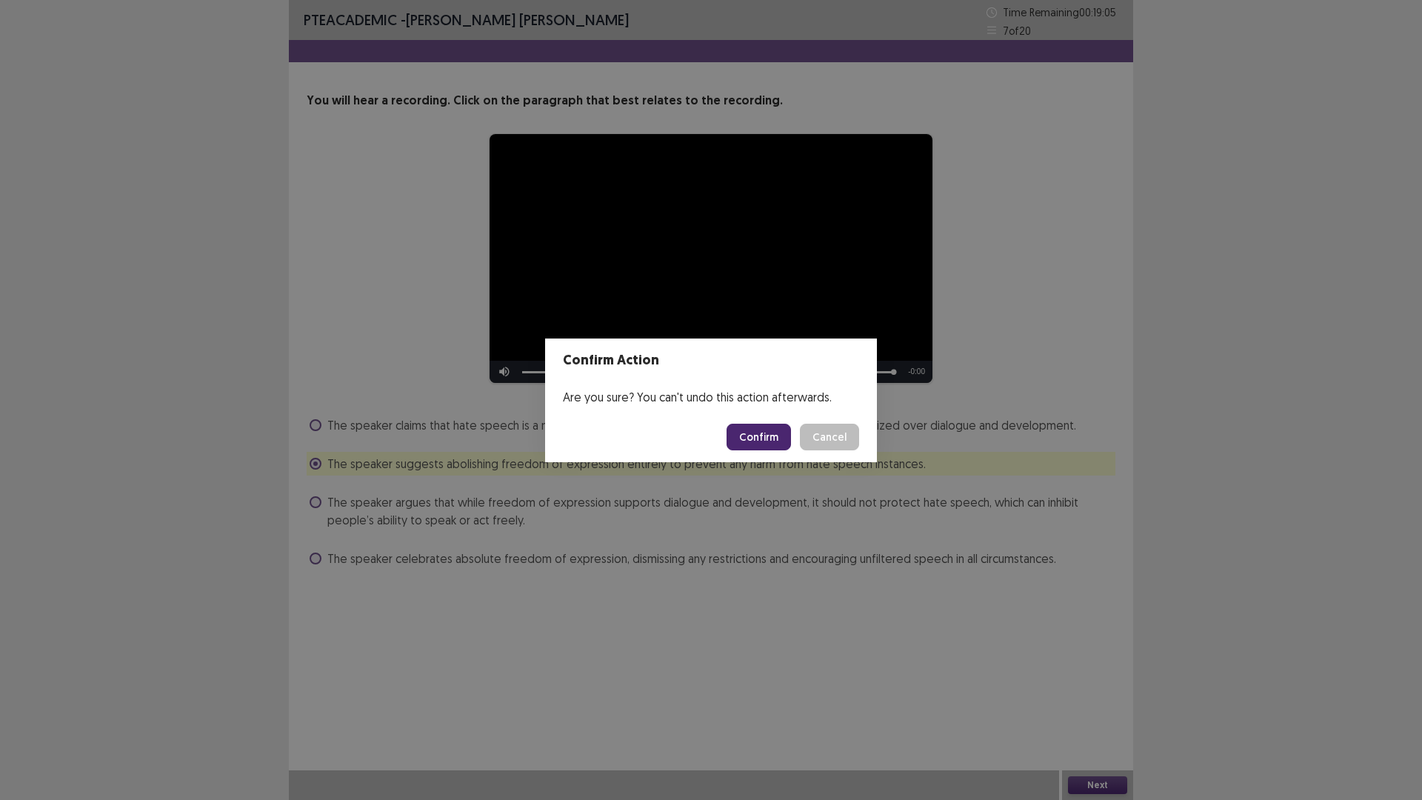
click at [750, 434] on button "Confirm" at bounding box center [759, 437] width 64 height 27
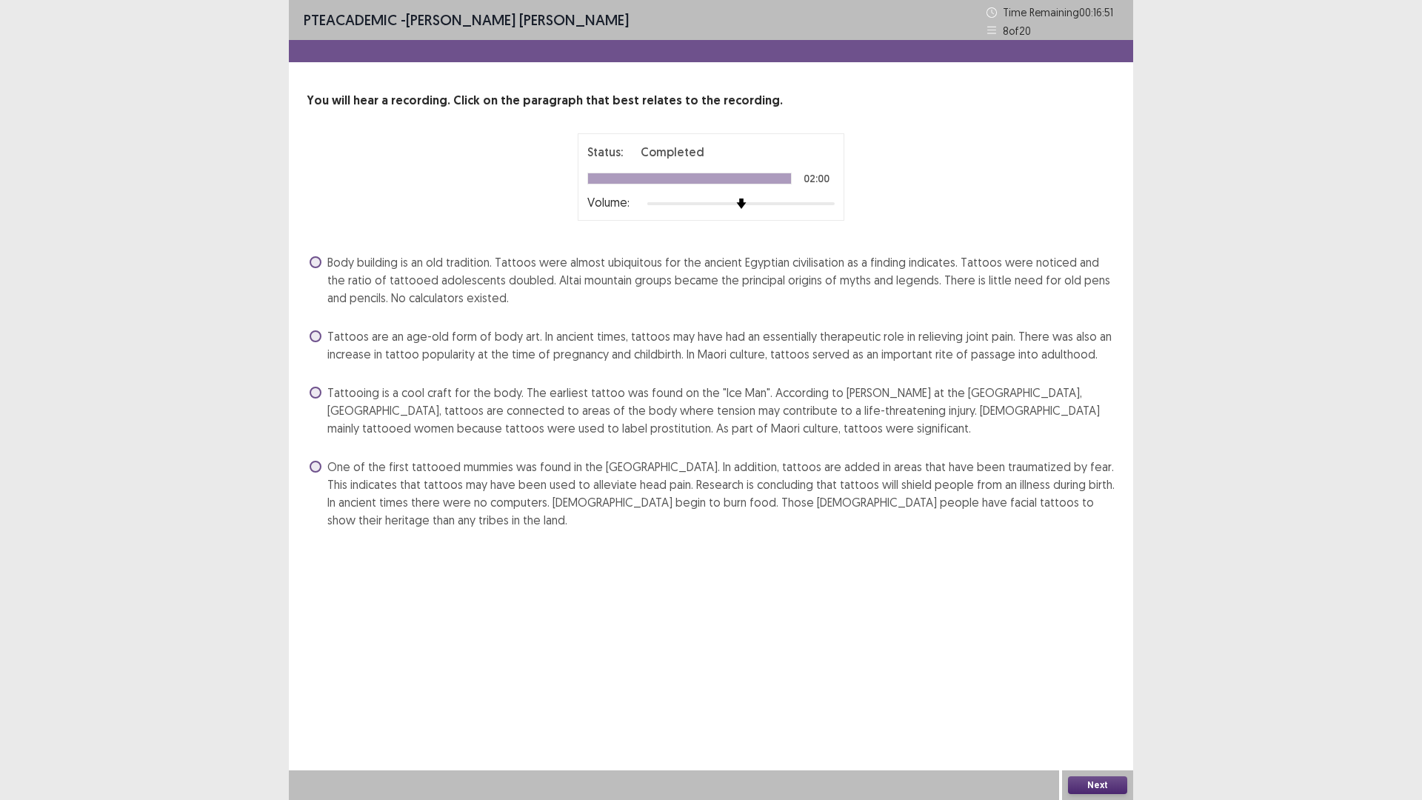
click at [424, 344] on span "Tattoos are an age-old form of body art. In ancient times, tattoos may have had…" at bounding box center [721, 345] width 788 height 36
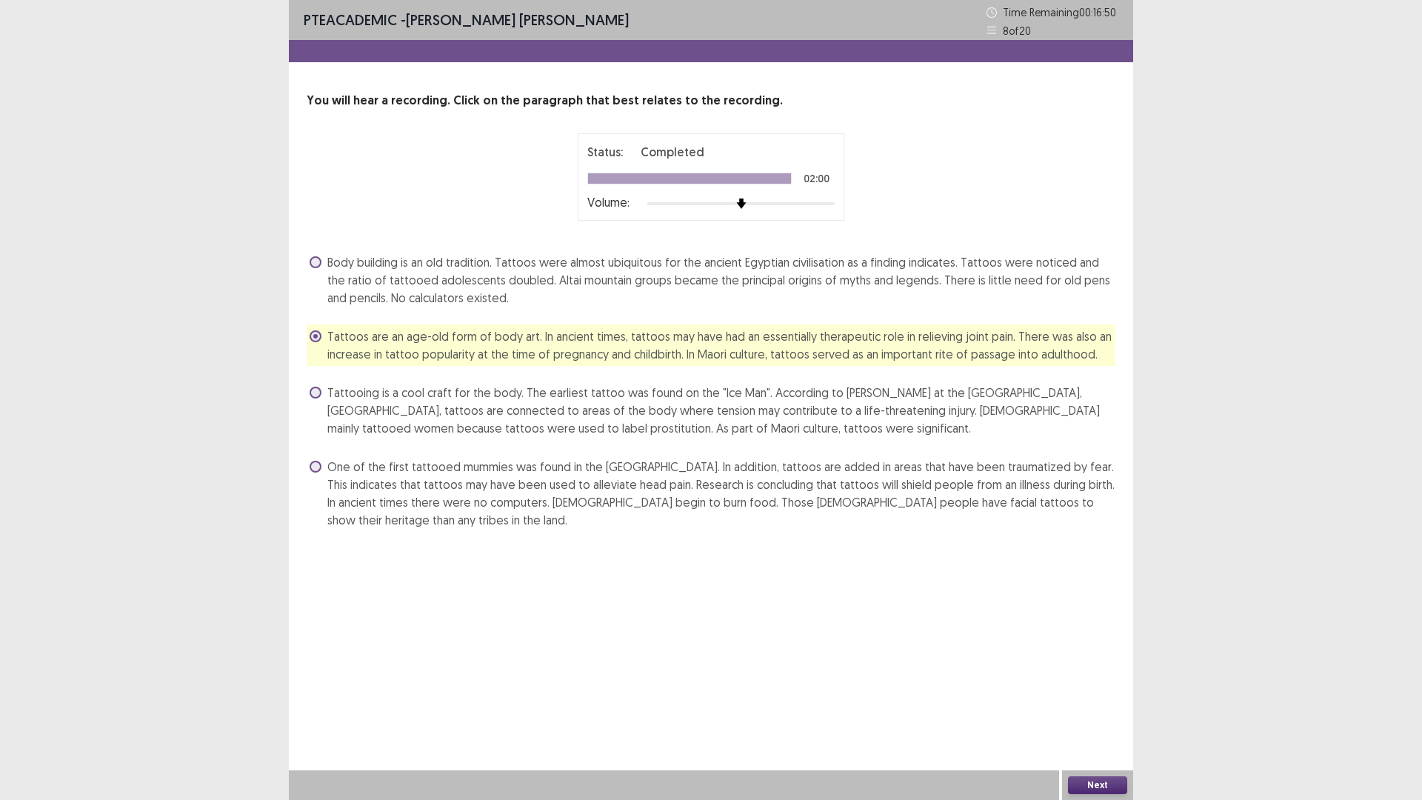
click at [1087, 699] on button "Next" at bounding box center [1097, 785] width 59 height 18
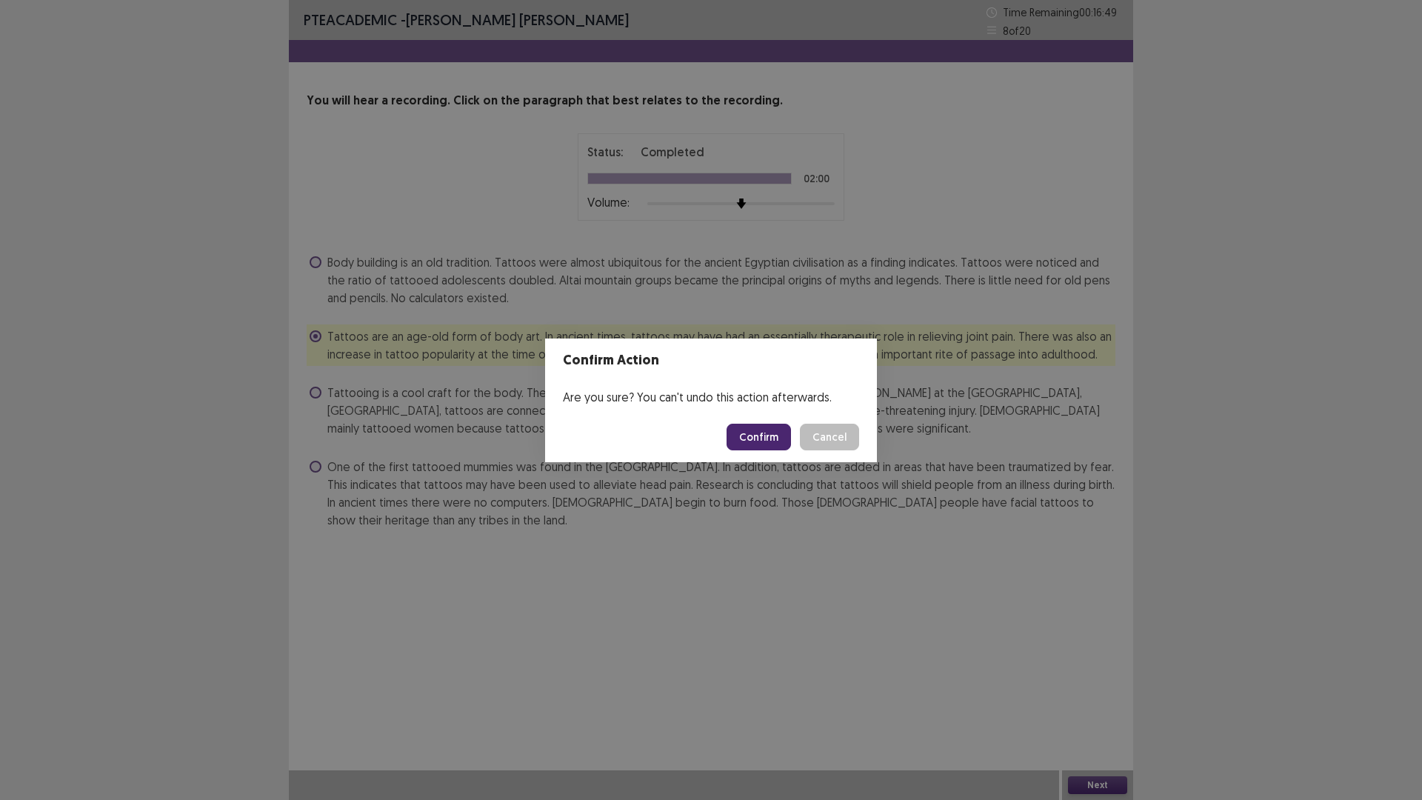
click at [757, 436] on button "Confirm" at bounding box center [759, 437] width 64 height 27
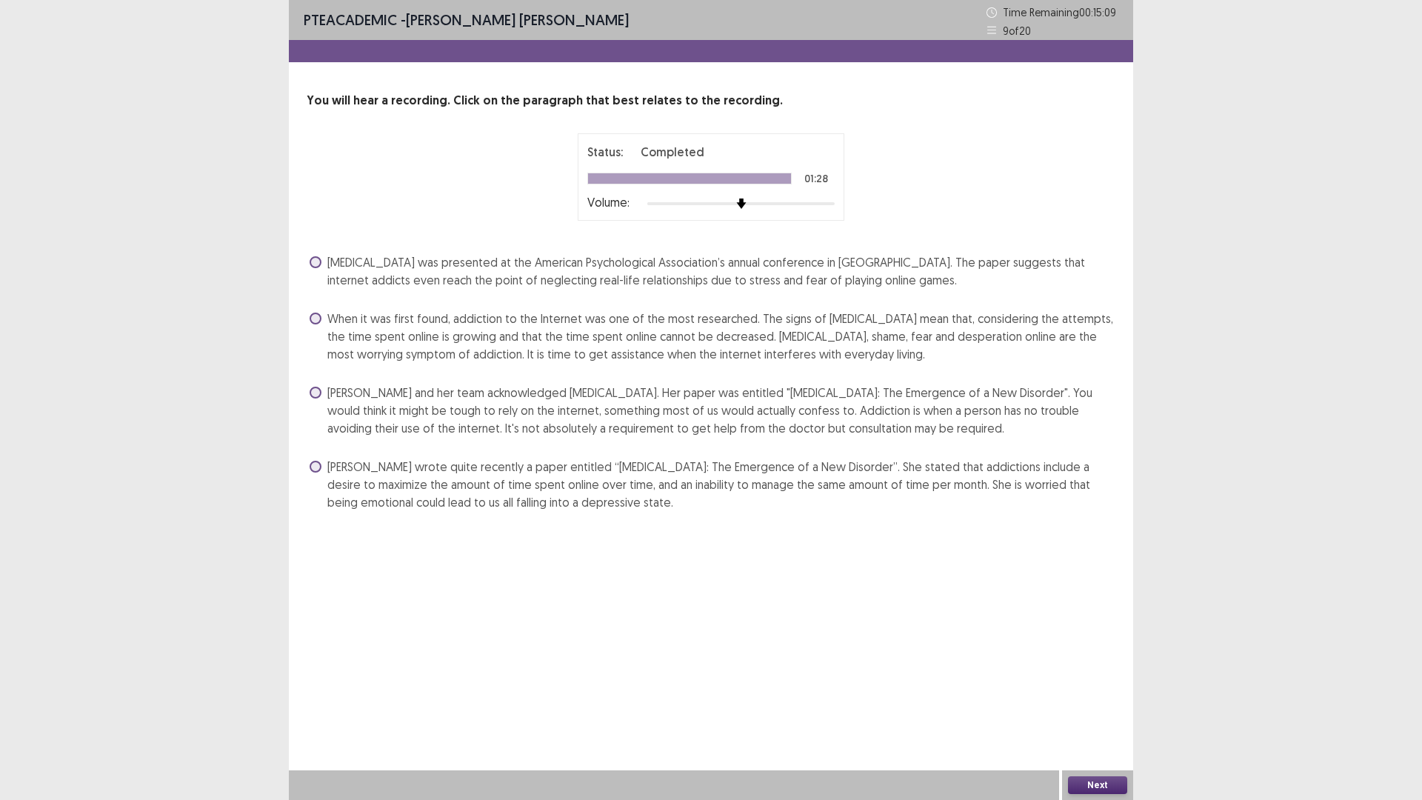
click at [390, 404] on span "[PERSON_NAME] and her team acknowledged [MEDICAL_DATA]. Her paper was entitled …" at bounding box center [721, 410] width 788 height 53
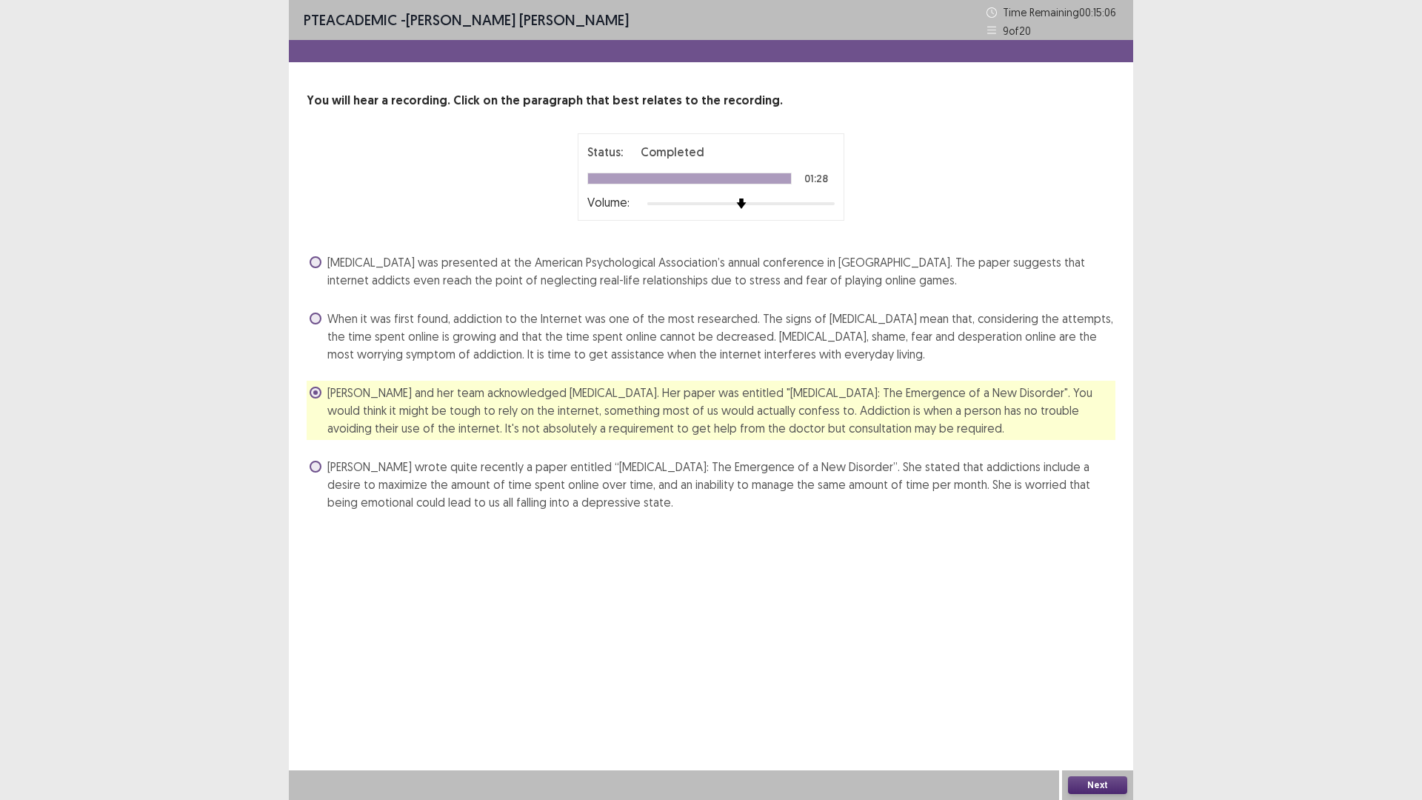
click at [1109, 699] on button "Next" at bounding box center [1097, 785] width 59 height 18
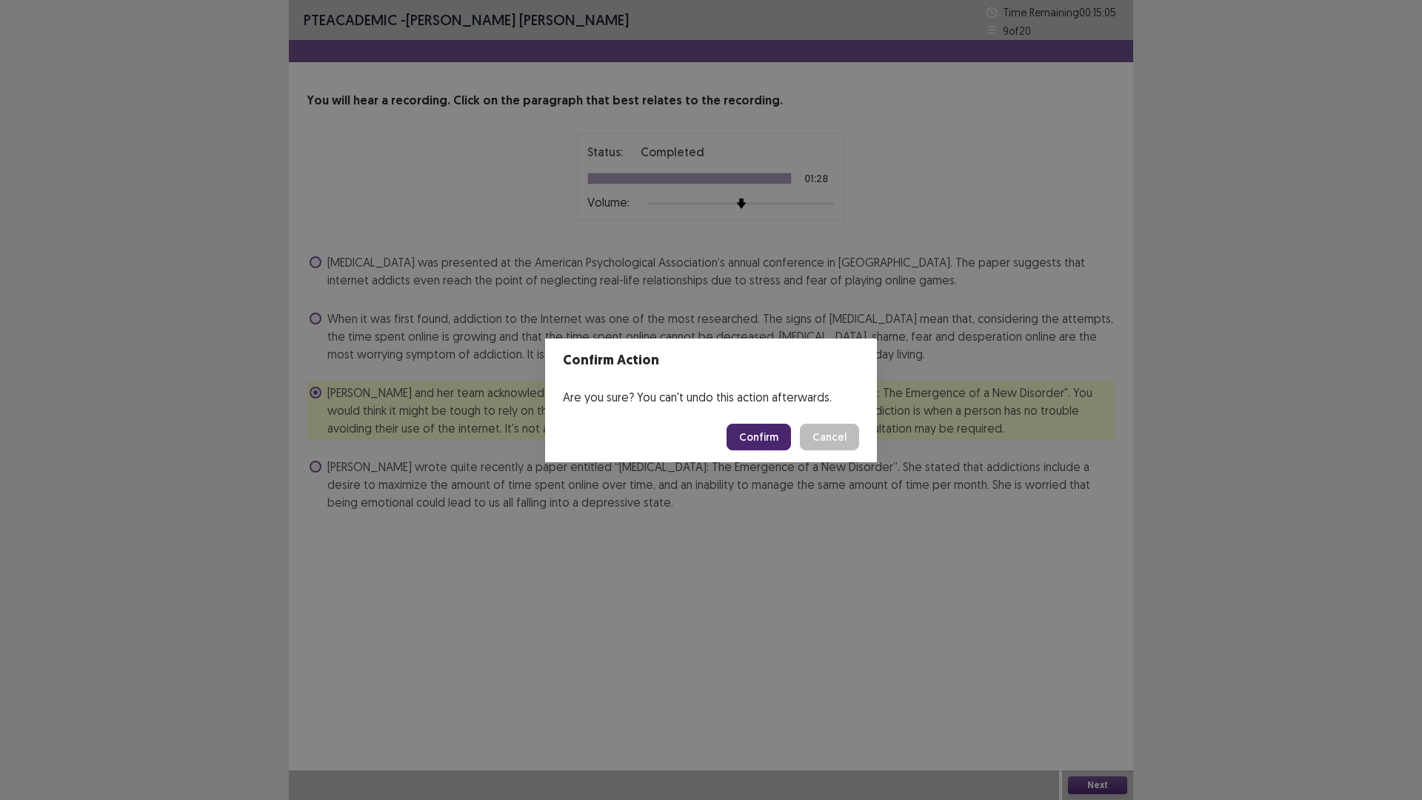
click at [770, 444] on button "Confirm" at bounding box center [759, 437] width 64 height 27
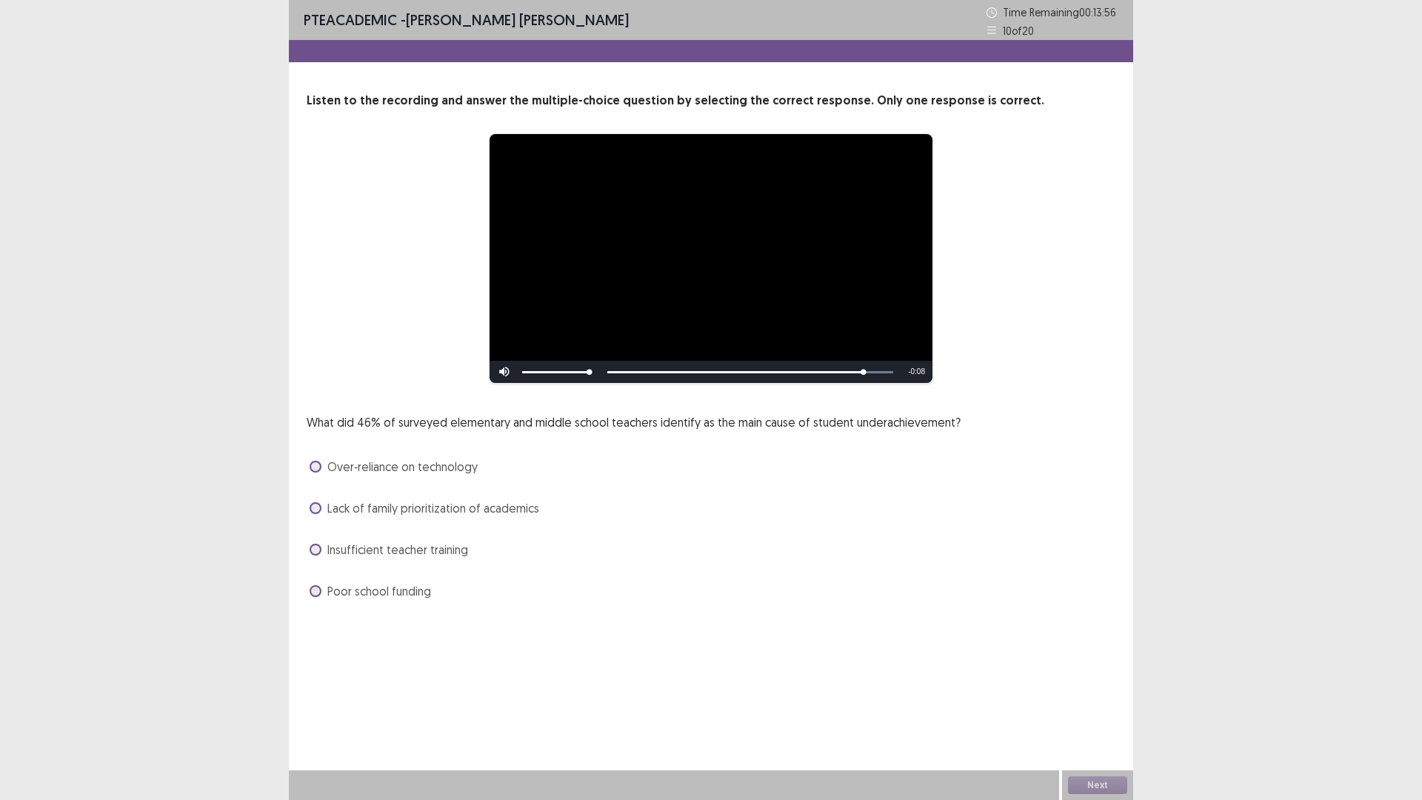
click at [468, 507] on span "Lack of family prioritization of academics" at bounding box center [433, 508] width 212 height 18
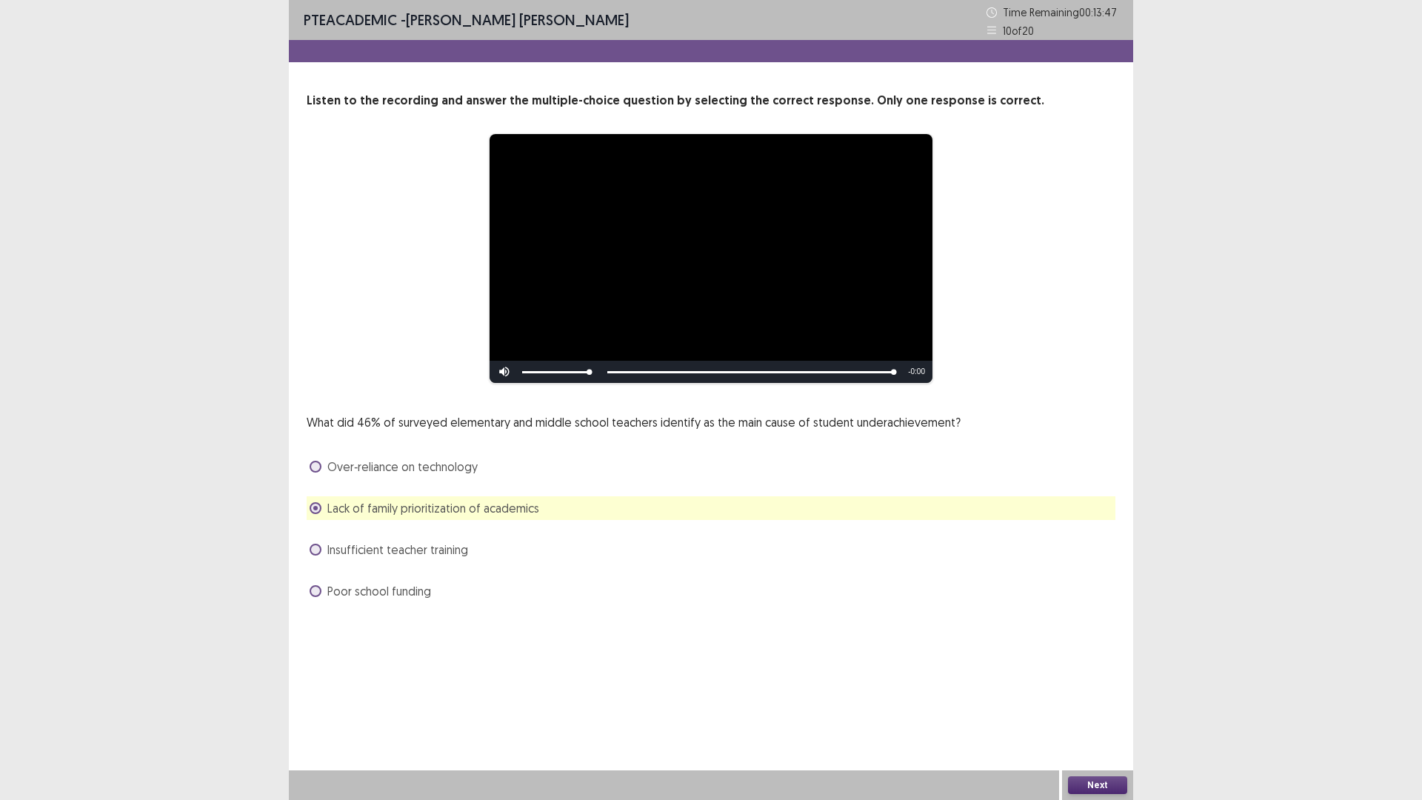
click at [1102, 699] on button "Next" at bounding box center [1097, 785] width 59 height 18
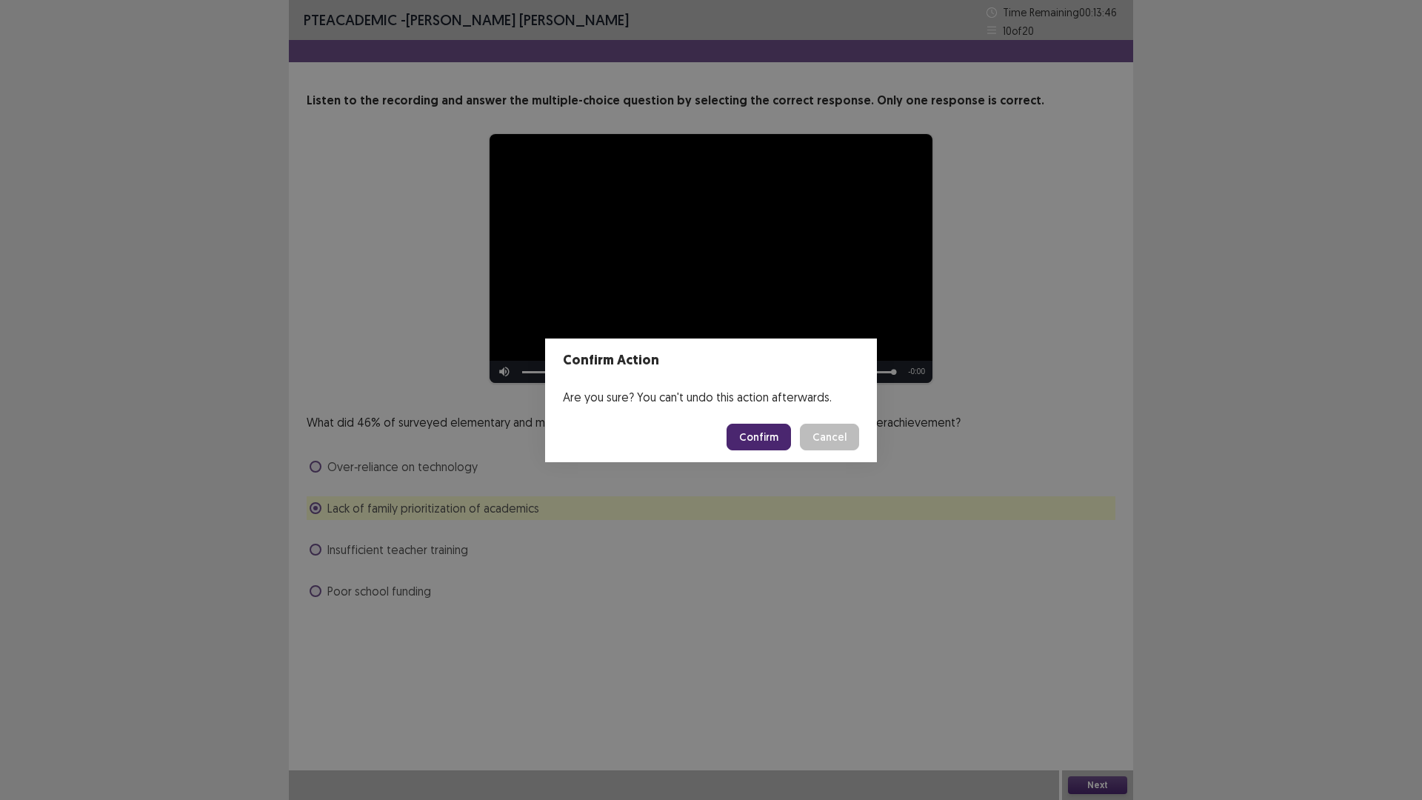
click at [775, 433] on button "Confirm" at bounding box center [759, 437] width 64 height 27
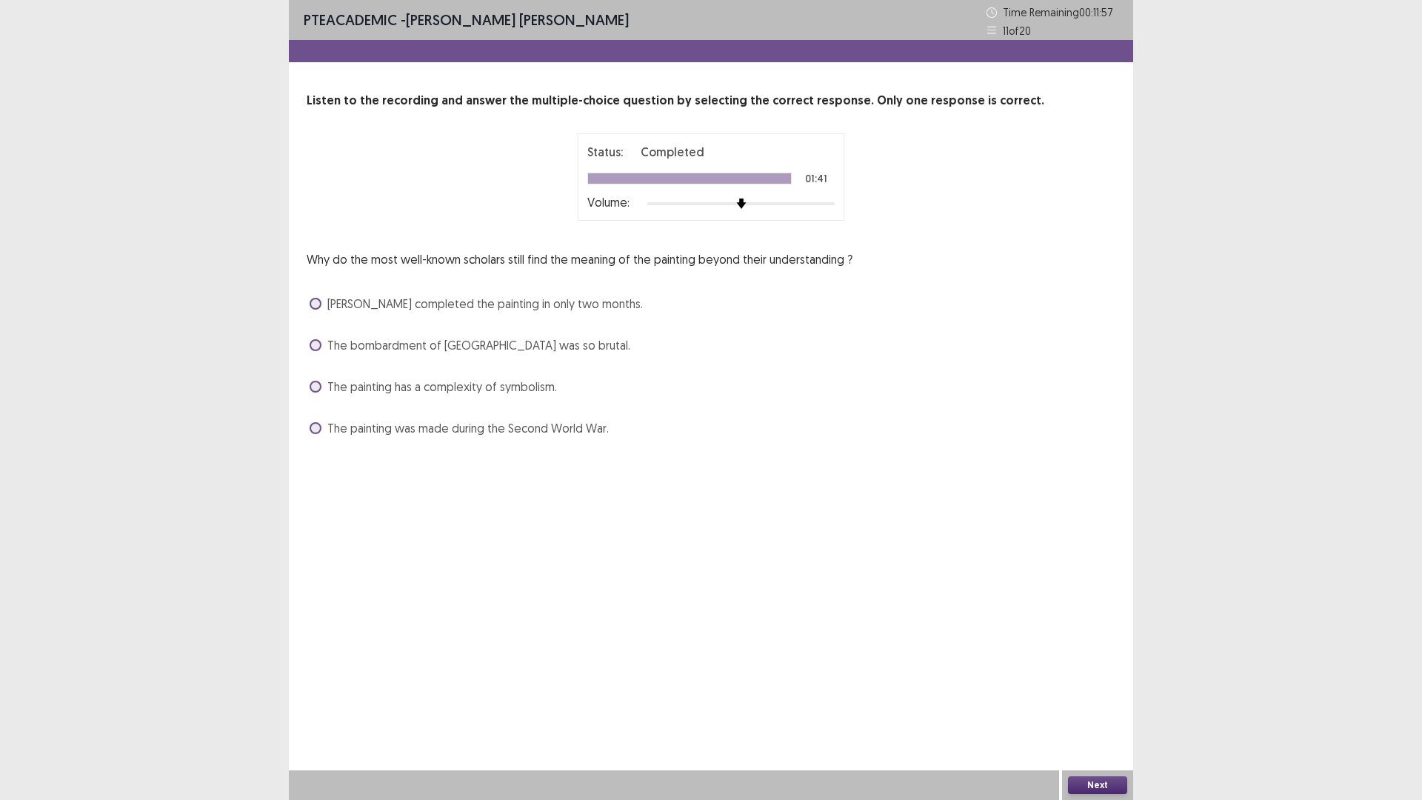
click at [510, 393] on span "The painting has a complexity of symbolism." at bounding box center [442, 387] width 230 height 18
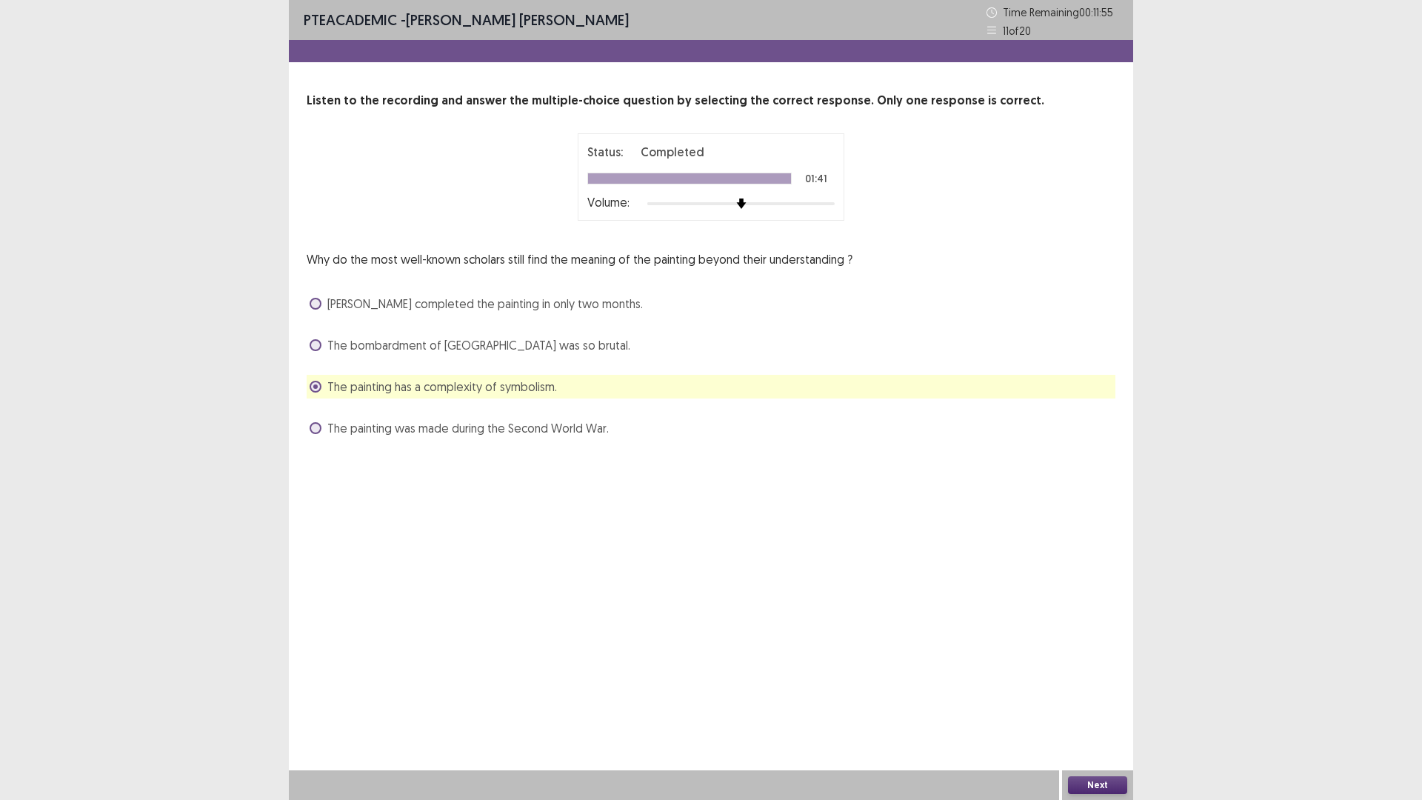
click at [1082, 699] on button "Next" at bounding box center [1097, 785] width 59 height 18
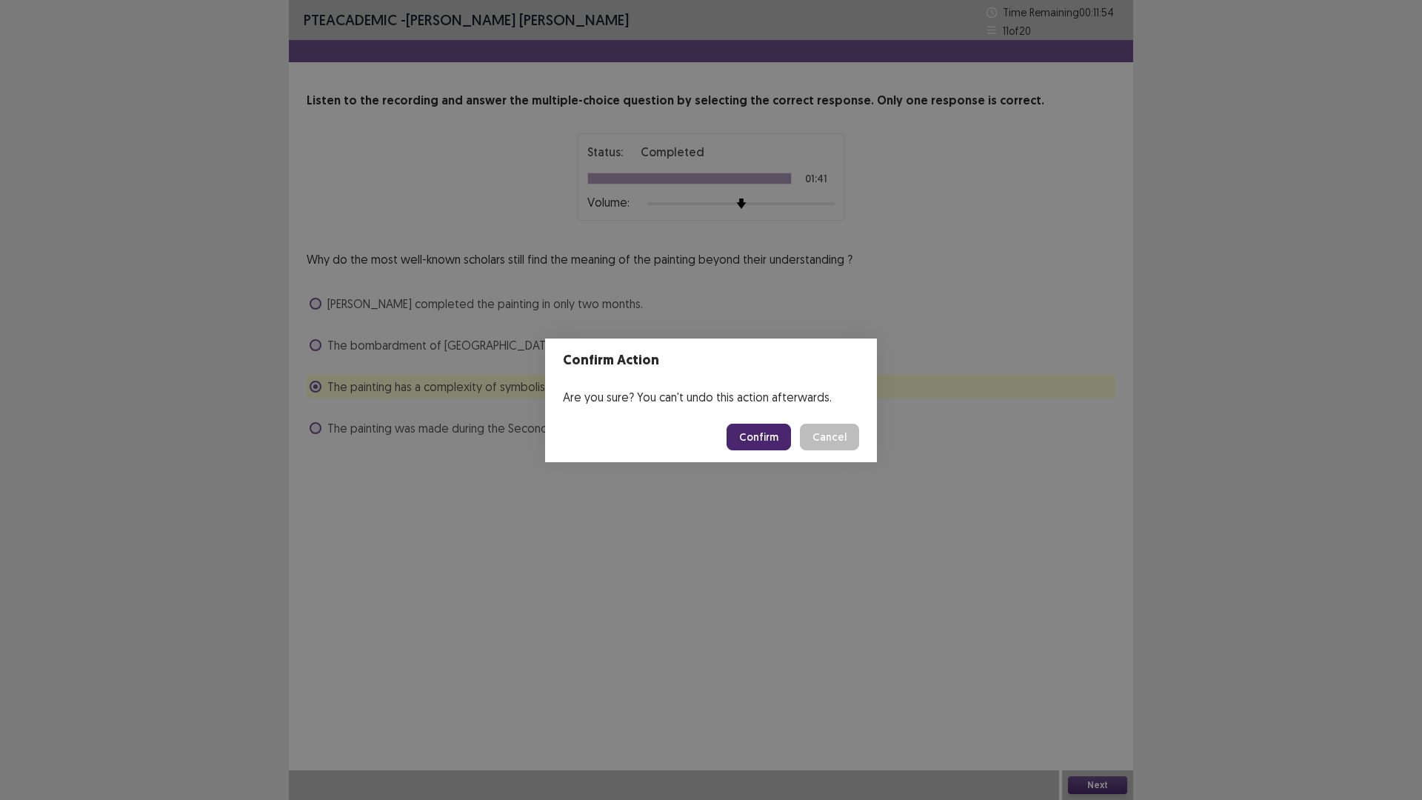
click at [769, 438] on button "Confirm" at bounding box center [759, 437] width 64 height 27
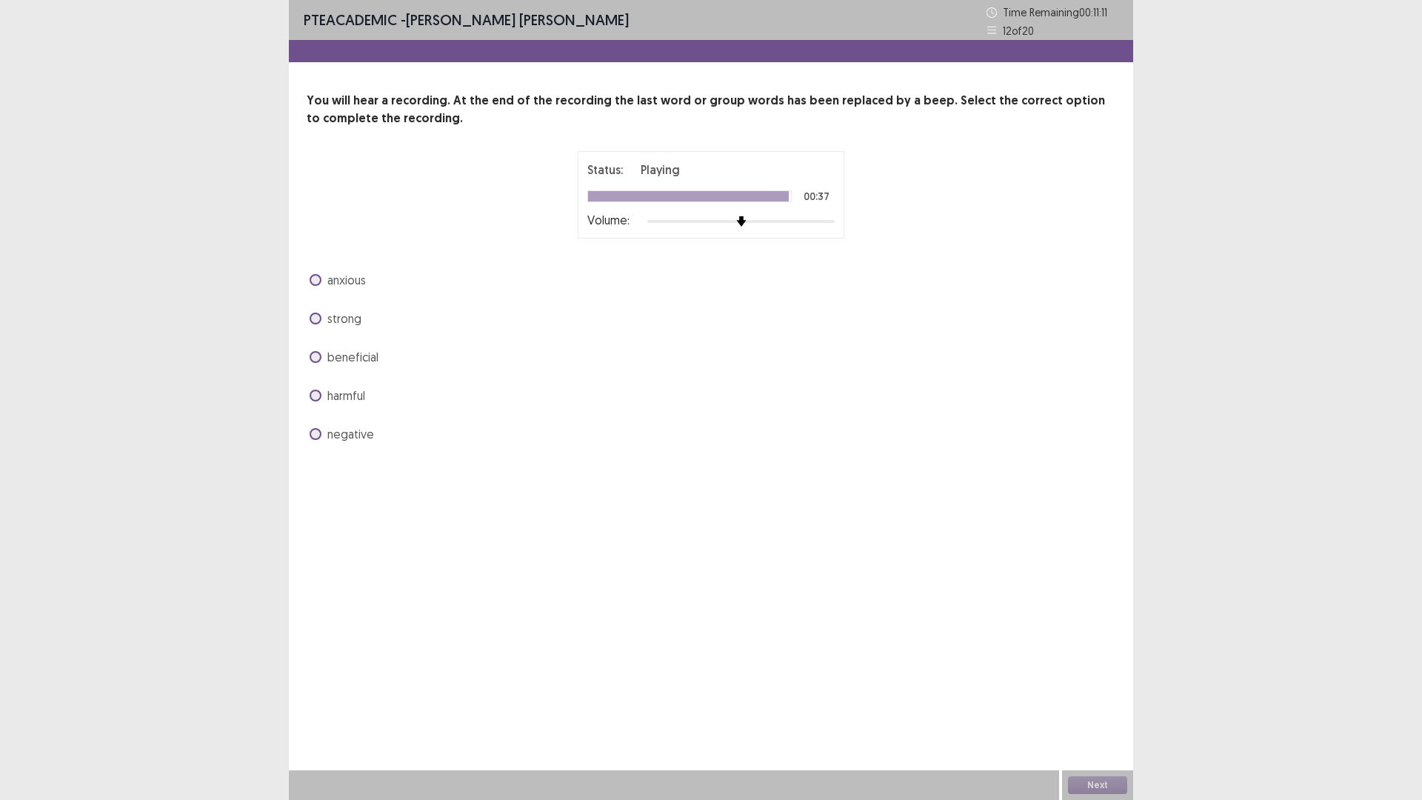
click at [355, 276] on span "anxious" at bounding box center [346, 280] width 39 height 18
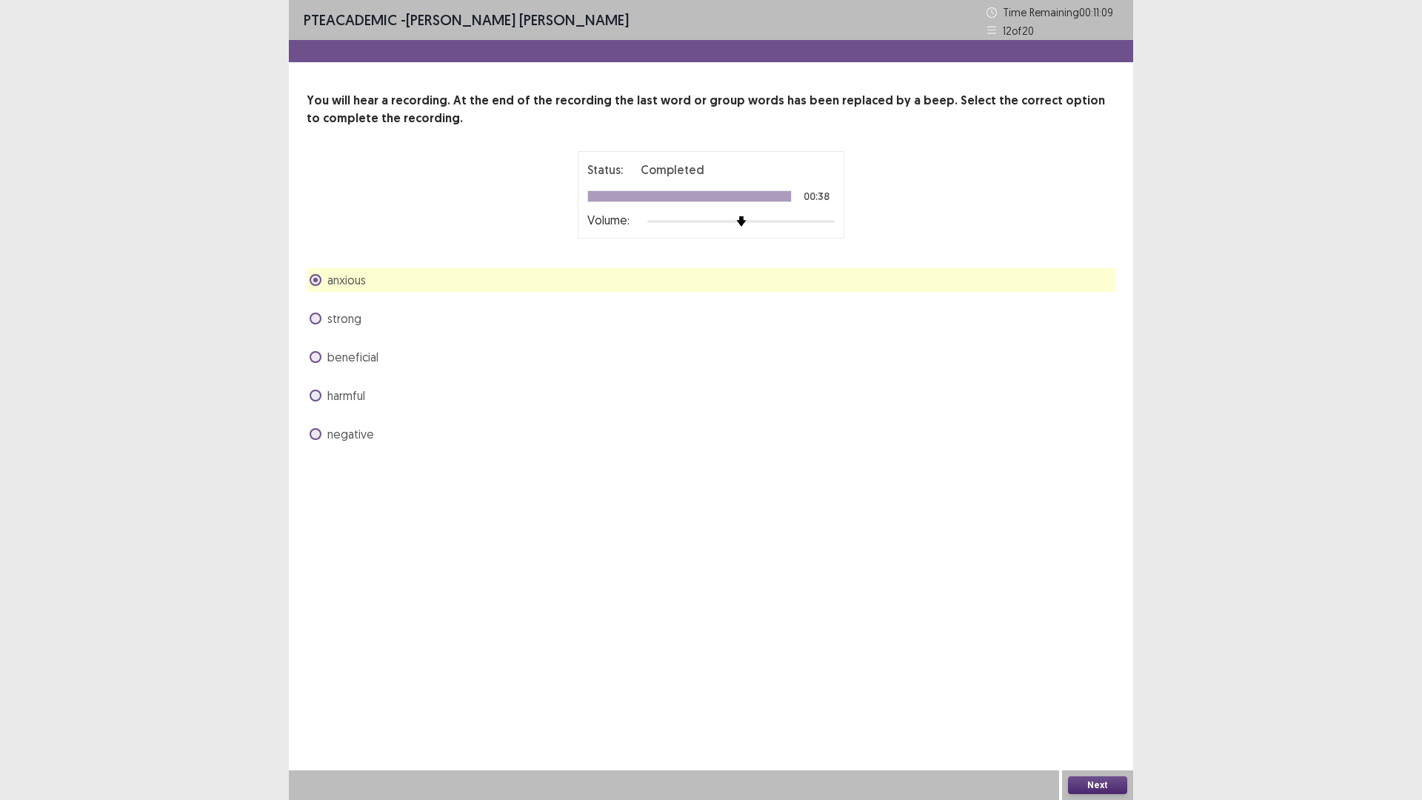
click at [1088, 699] on button "Next" at bounding box center [1097, 785] width 59 height 18
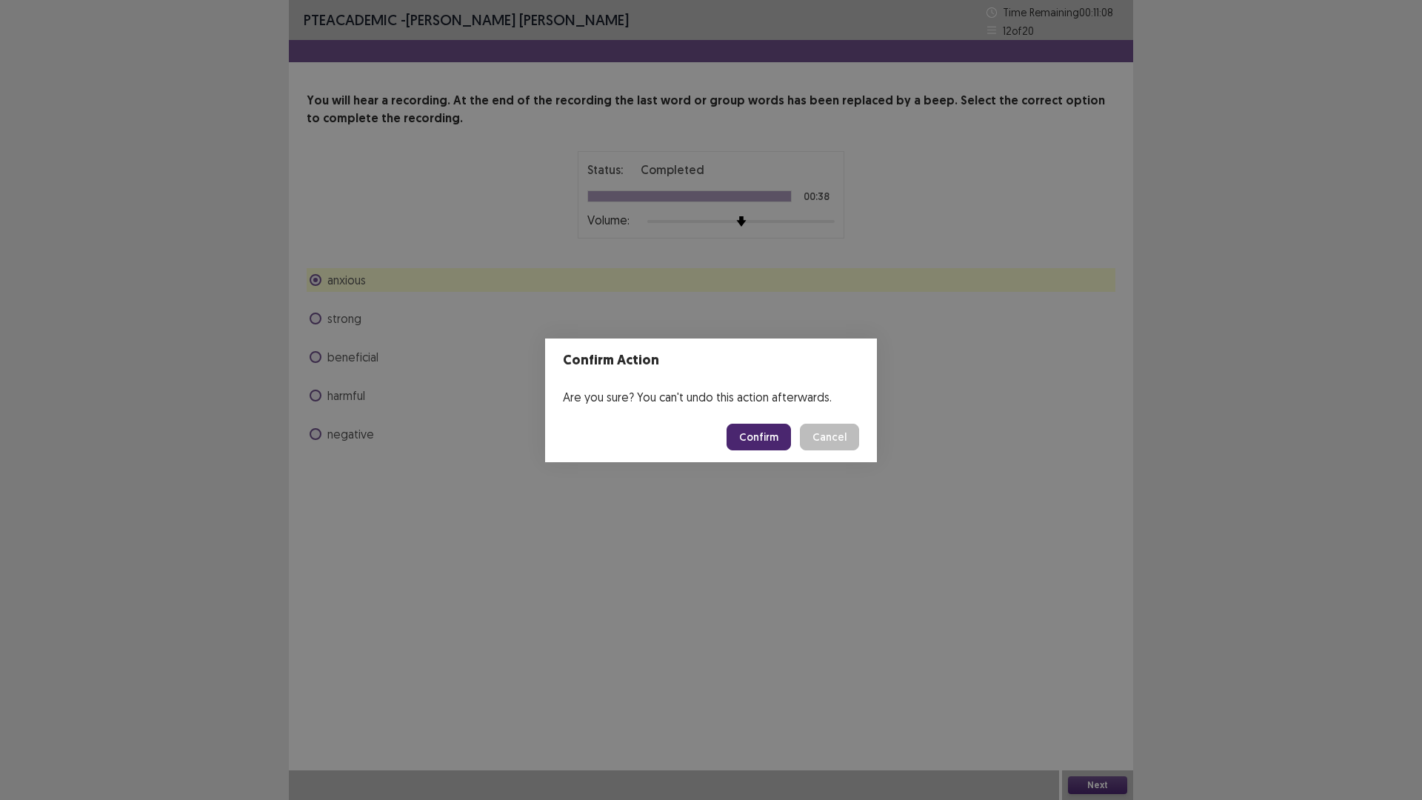
click at [759, 442] on button "Confirm" at bounding box center [759, 437] width 64 height 27
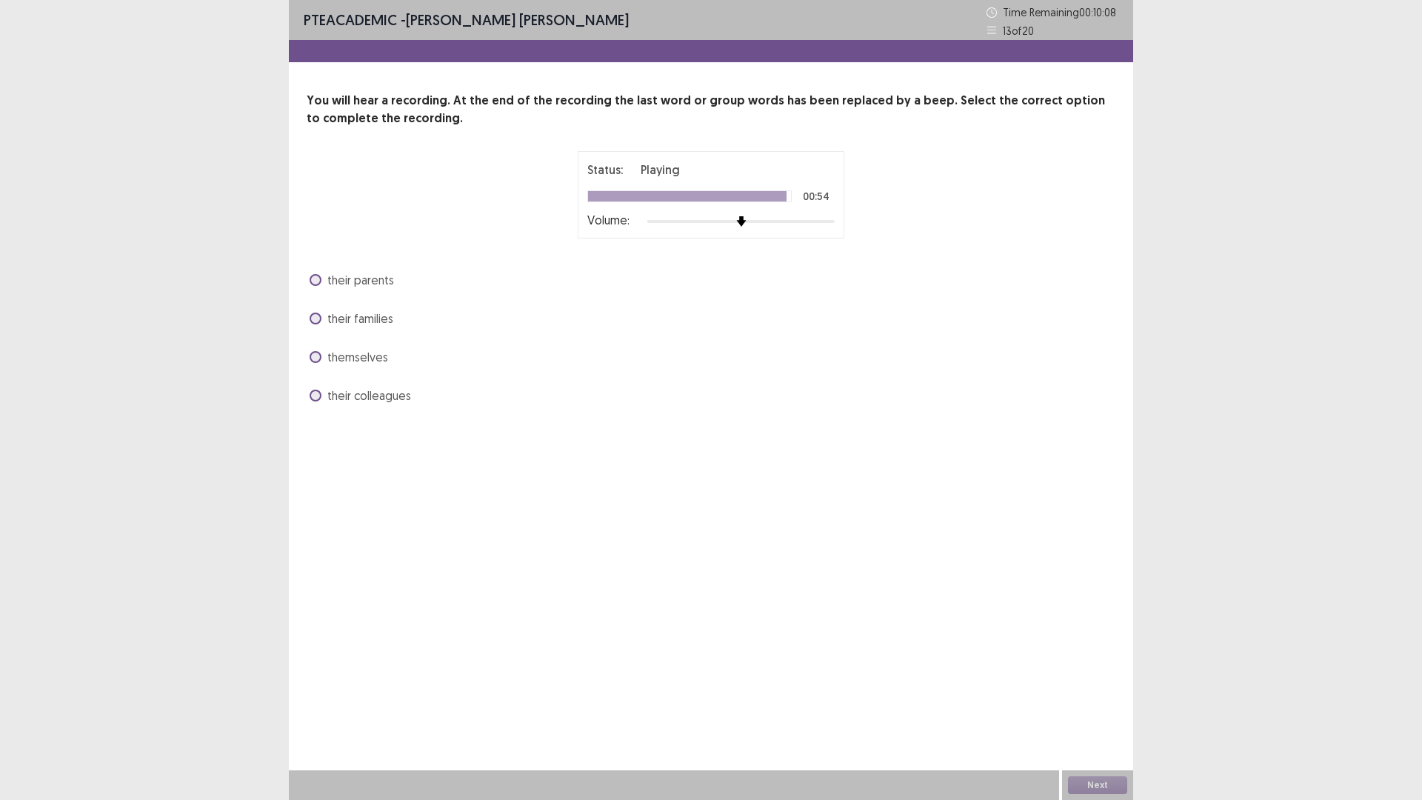
click at [369, 356] on span "themselves" at bounding box center [357, 357] width 61 height 18
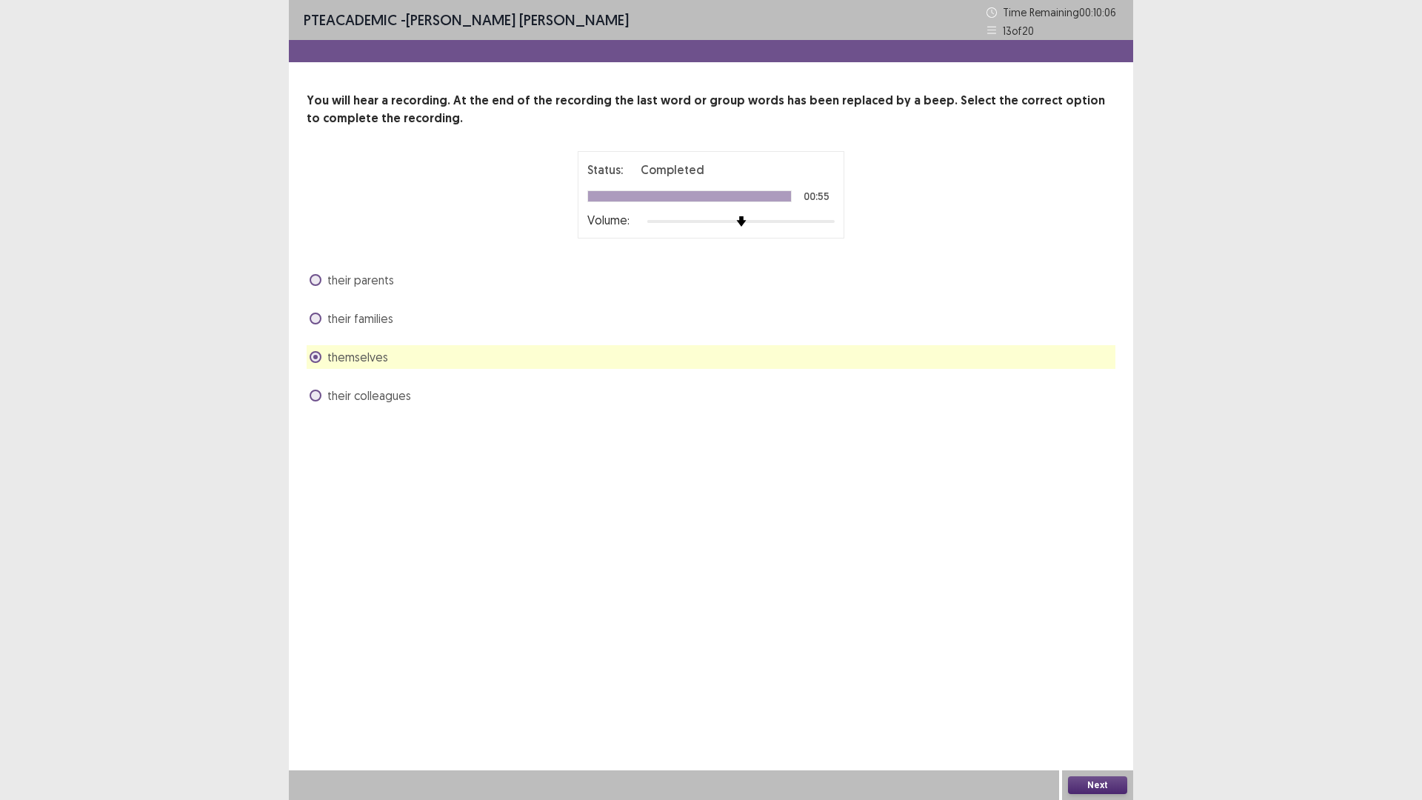
click at [1100, 699] on button "Next" at bounding box center [1097, 785] width 59 height 18
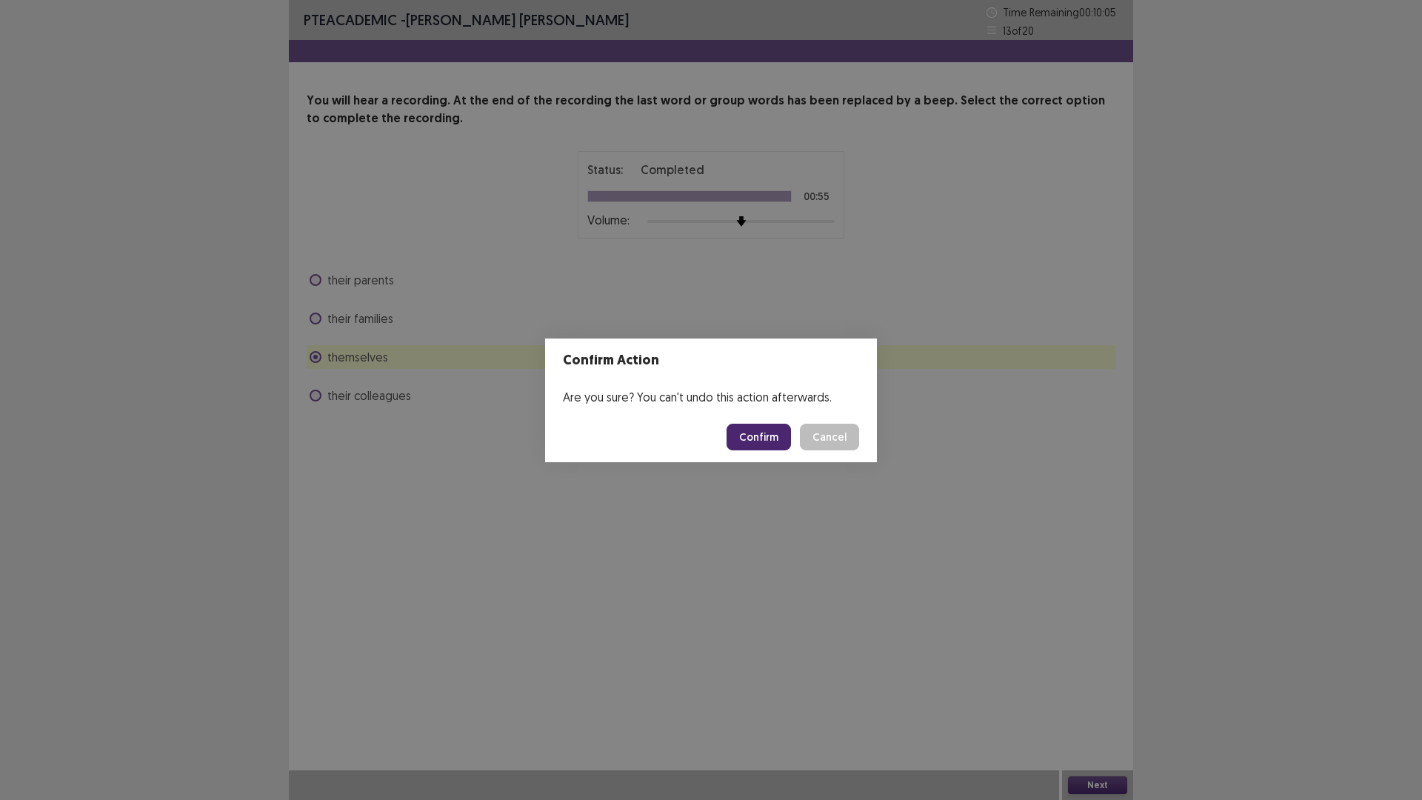
click at [762, 436] on button "Confirm" at bounding box center [759, 437] width 64 height 27
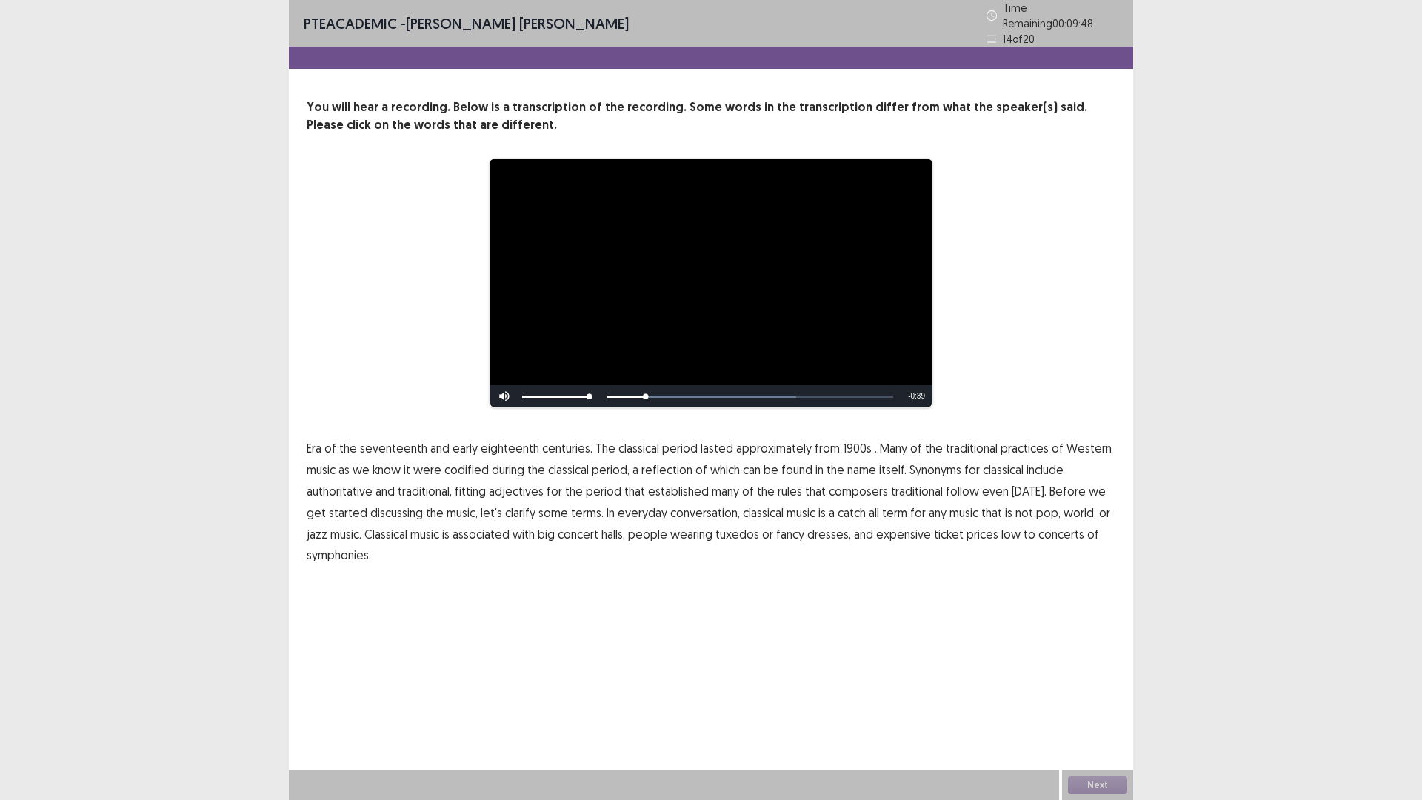
click at [845, 444] on span "1900s" at bounding box center [857, 448] width 29 height 18
drag, startPoint x: 786, startPoint y: 485, endPoint x: 753, endPoint y: 508, distance: 40.5
click at [783, 489] on span "rules" at bounding box center [790, 491] width 24 height 18
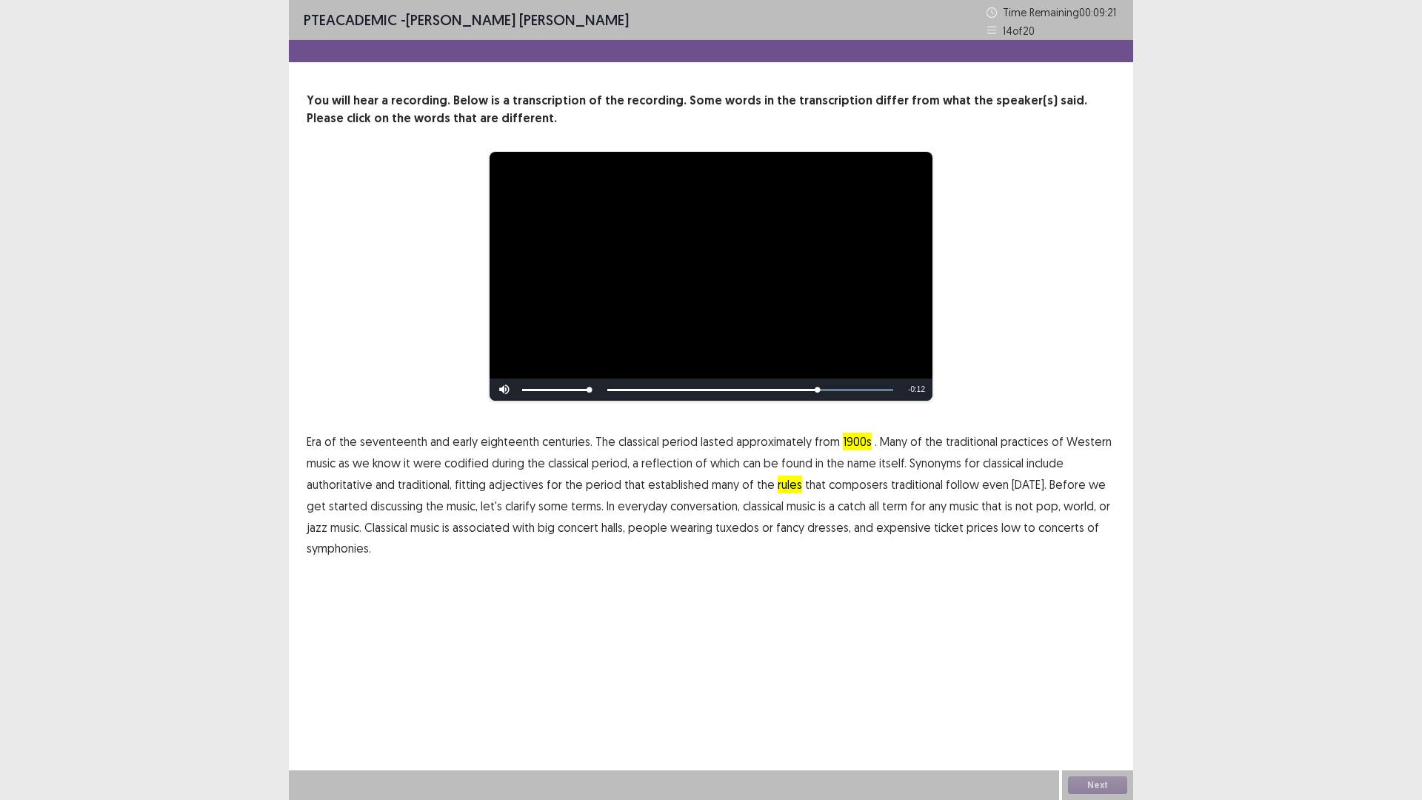
click at [814, 505] on p "Era of the seventeenth and early eighteenth centuries. The classical period las…" at bounding box center [711, 495] width 809 height 128
click at [838, 510] on span "catch" at bounding box center [852, 506] width 28 height 18
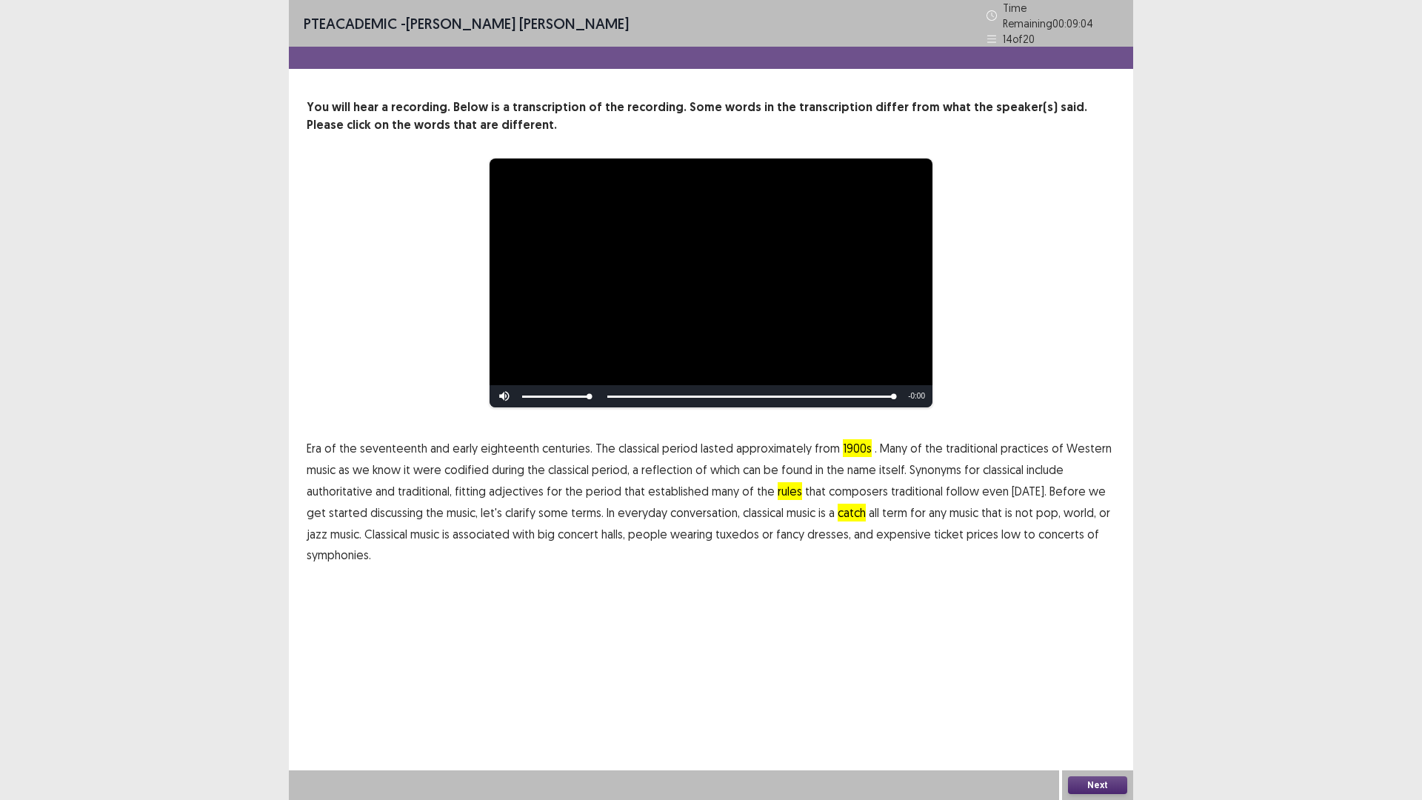
drag, startPoint x: 1094, startPoint y: 781, endPoint x: 1087, endPoint y: 759, distance: 23.4
click at [1094, 699] on div "Next" at bounding box center [1097, 785] width 71 height 30
click at [1085, 699] on button "Next" at bounding box center [1097, 785] width 59 height 18
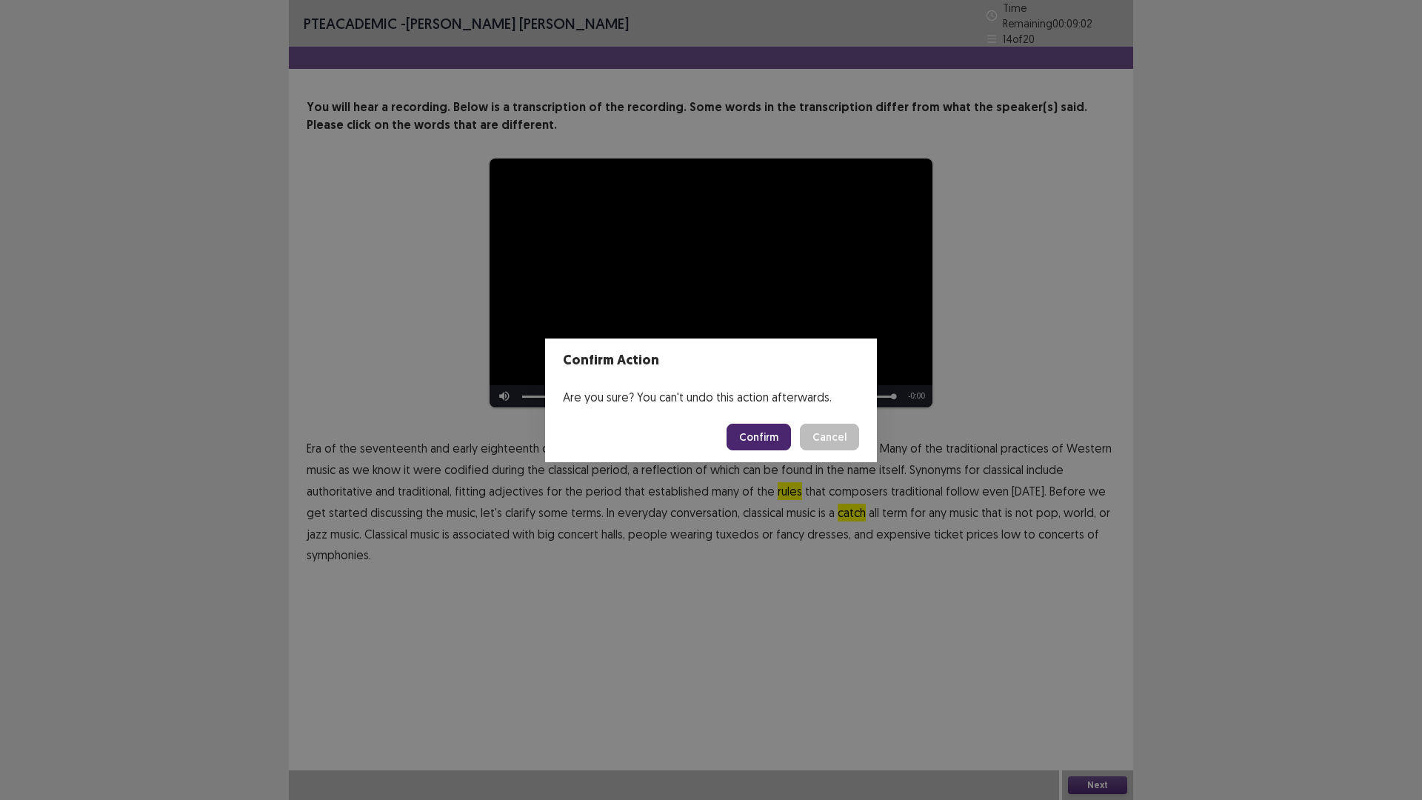
click at [745, 616] on div "Confirm Action Are you sure? You can't undo this action afterwards. Confirm Can…" at bounding box center [711, 400] width 1422 height 800
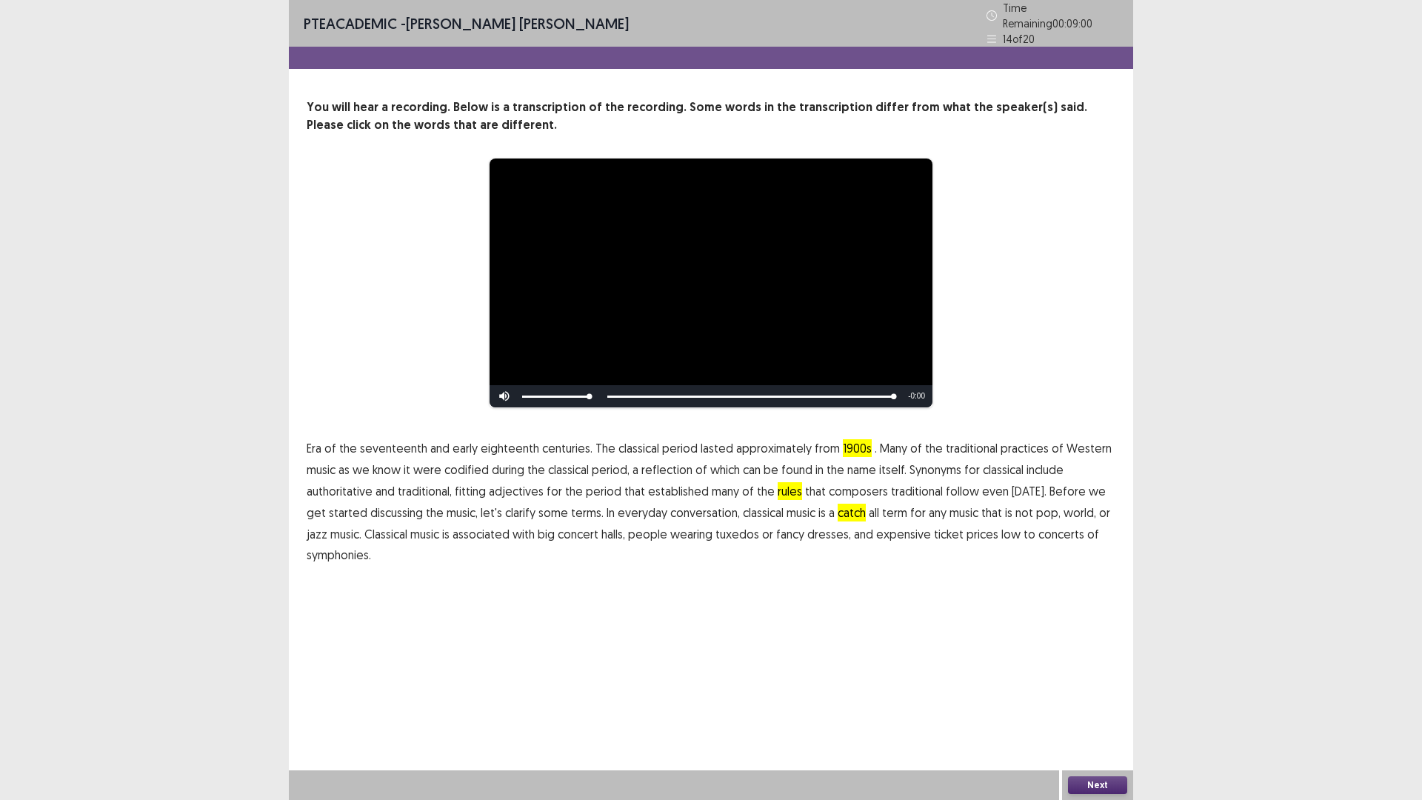
click at [333, 549] on span "symphonies." at bounding box center [339, 555] width 64 height 18
click at [1082, 699] on button "Next" at bounding box center [1097, 785] width 59 height 18
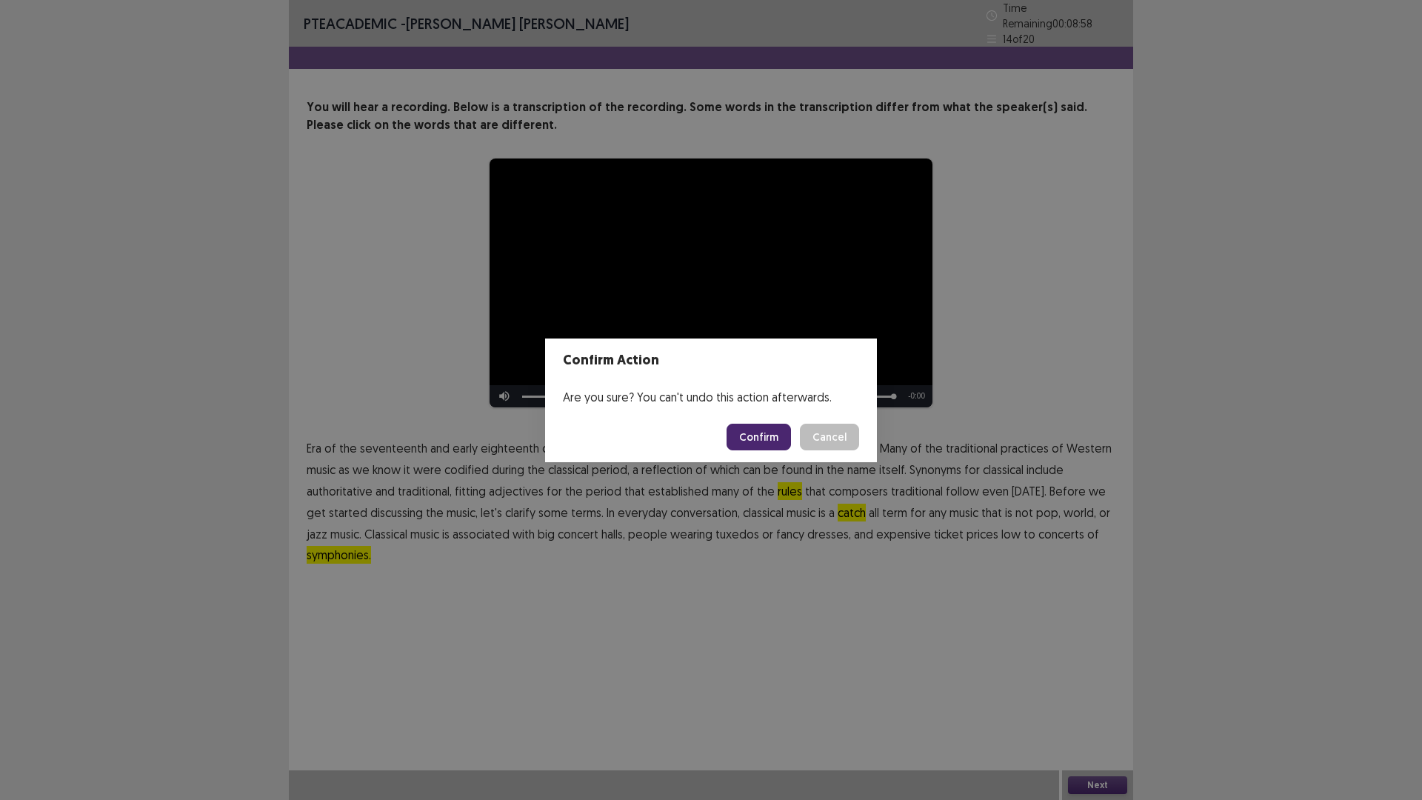
click at [756, 444] on button "Confirm" at bounding box center [759, 437] width 64 height 27
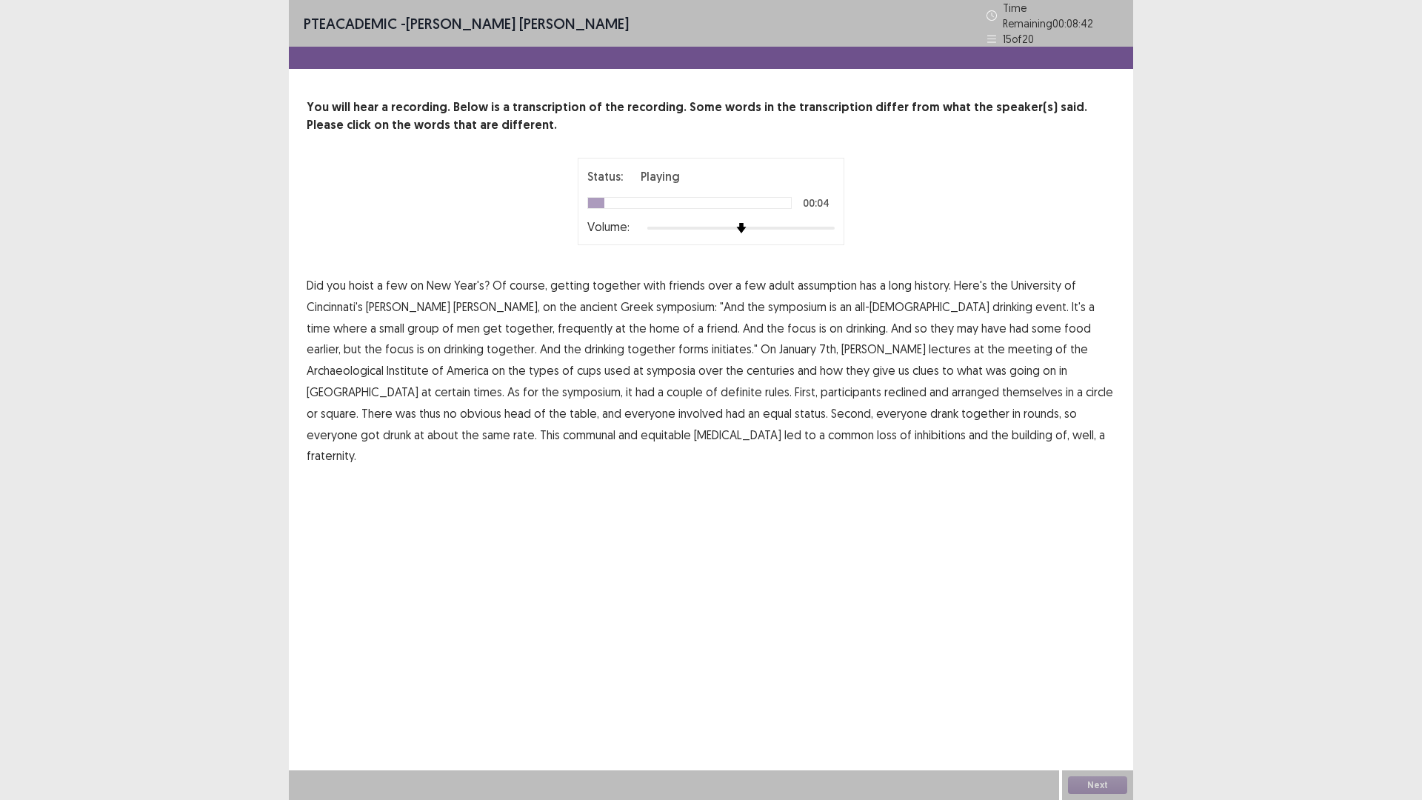
click at [817, 281] on span "assumption" at bounding box center [827, 285] width 59 height 18
click at [558, 322] on span "frequently" at bounding box center [585, 328] width 55 height 18
click at [712, 343] on span "initiates."" at bounding box center [735, 349] width 46 height 18
click at [470, 383] on span "certain" at bounding box center [453, 392] width 36 height 18
click at [930, 404] on span "drank" at bounding box center [944, 413] width 28 height 18
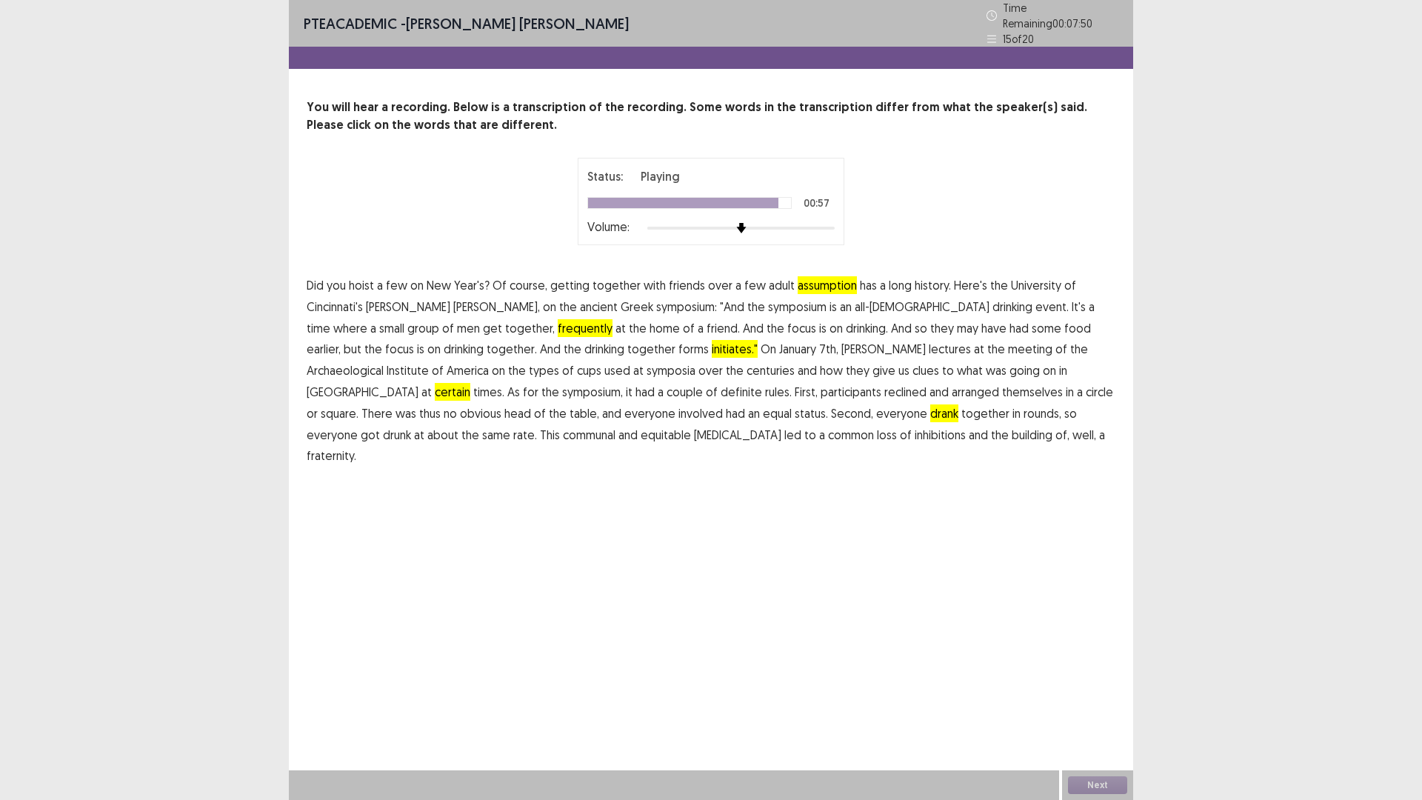
click at [694, 433] on span "[MEDICAL_DATA]" at bounding box center [737, 435] width 87 height 18
click at [1101, 699] on button "Next" at bounding box center [1097, 785] width 59 height 18
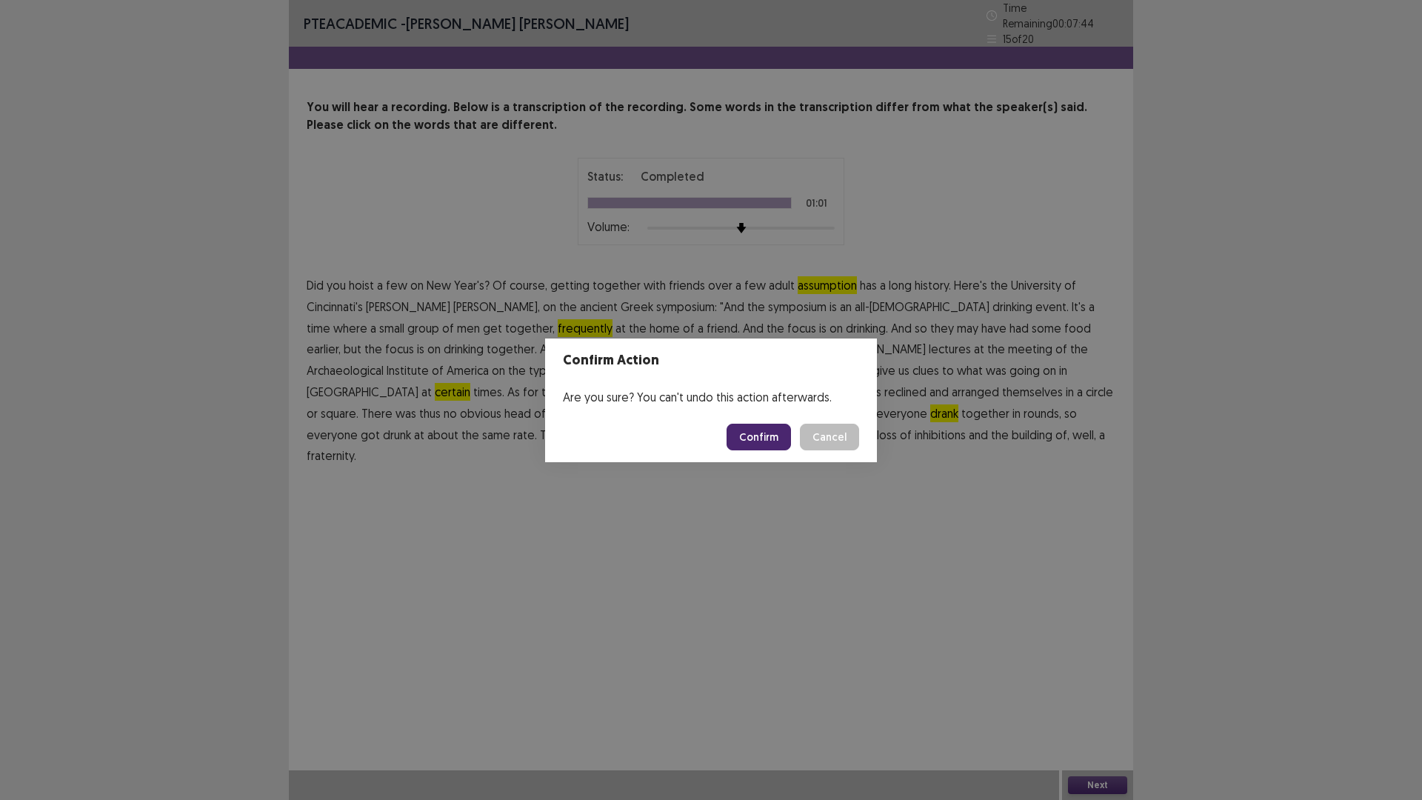
click at [759, 443] on button "Confirm" at bounding box center [759, 437] width 64 height 27
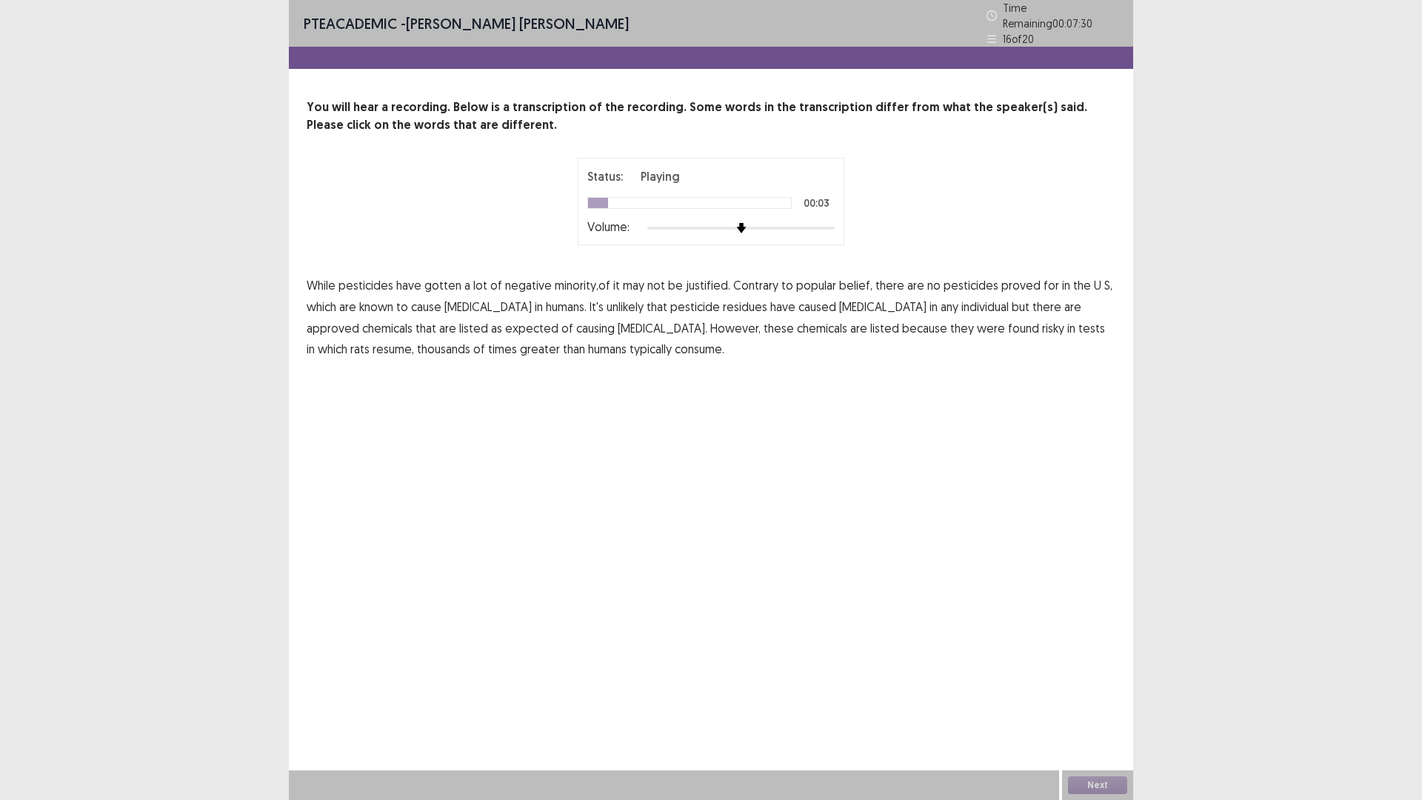
click at [563, 280] on span "minority,of" at bounding box center [583, 285] width 56 height 18
click at [573, 282] on span "minority,of" at bounding box center [583, 285] width 56 height 18
click at [577, 280] on span "minority,of" at bounding box center [583, 285] width 56 height 18
click at [505, 324] on span "expected" at bounding box center [531, 328] width 53 height 18
click at [910, 326] on p "While pesticides have gotten a lot of negative minority,of it may not be justif…" at bounding box center [711, 317] width 809 height 85
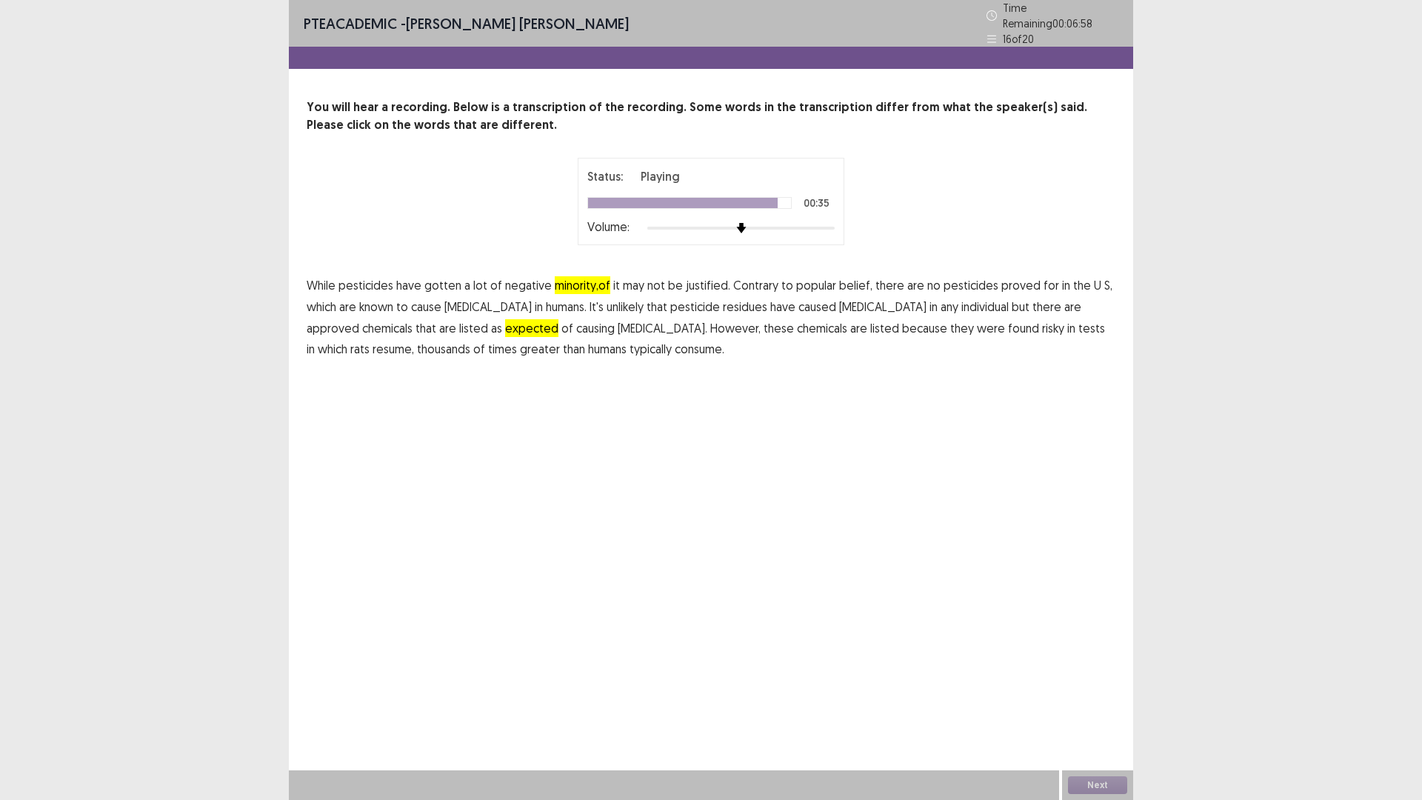
click at [1079, 326] on span "tests" at bounding box center [1092, 328] width 27 height 18
click at [1101, 699] on button "Next" at bounding box center [1097, 785] width 59 height 18
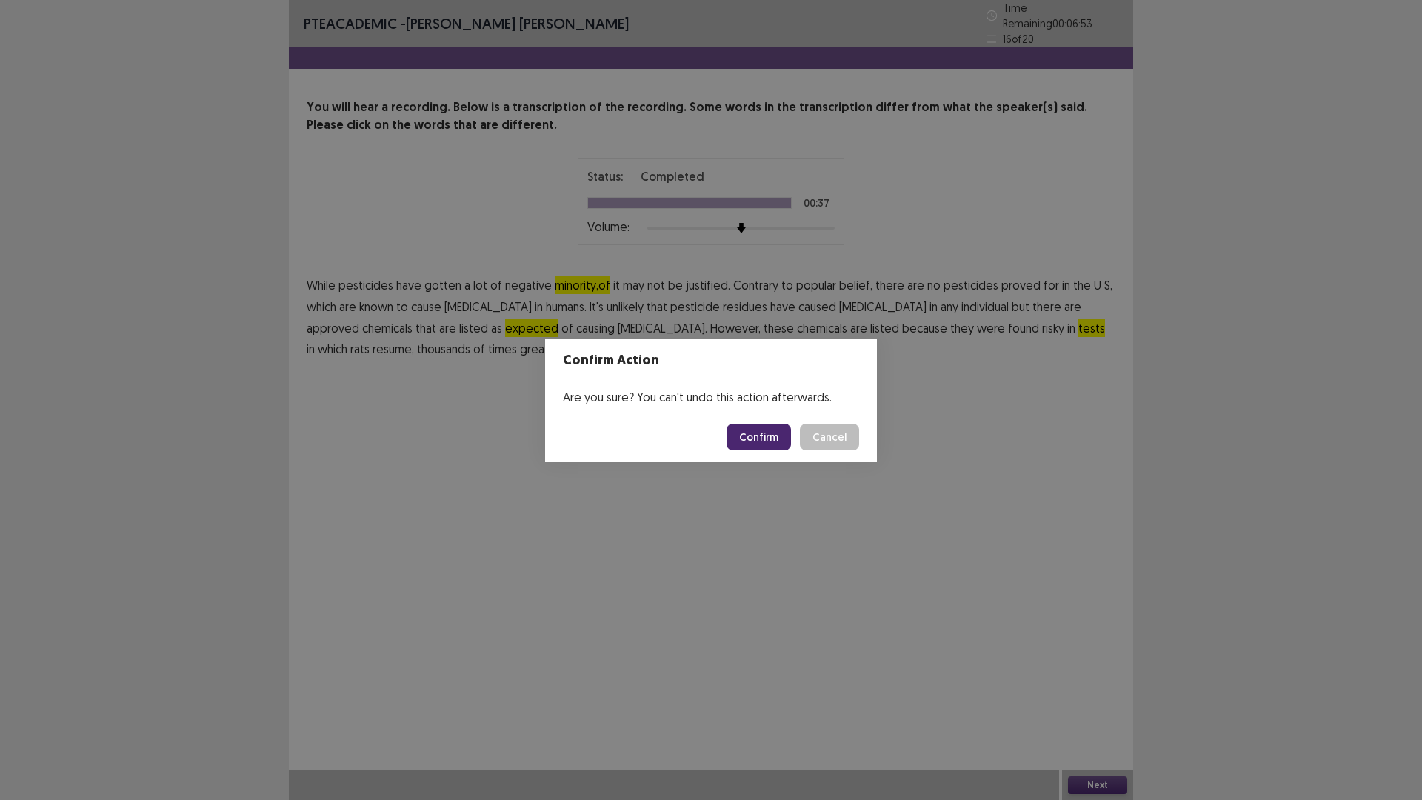
click at [749, 436] on button "Confirm" at bounding box center [759, 437] width 64 height 27
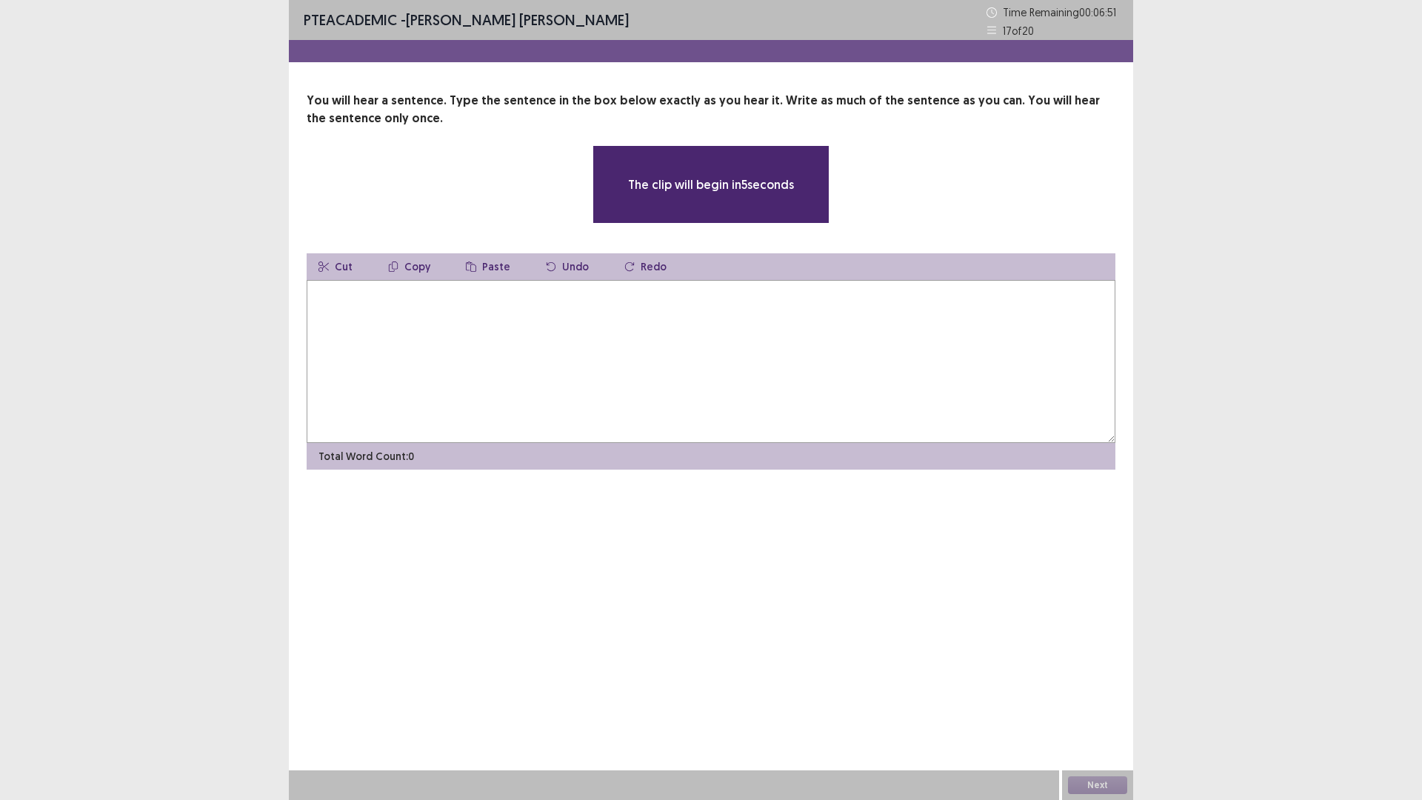
click at [813, 322] on textarea at bounding box center [711, 361] width 809 height 163
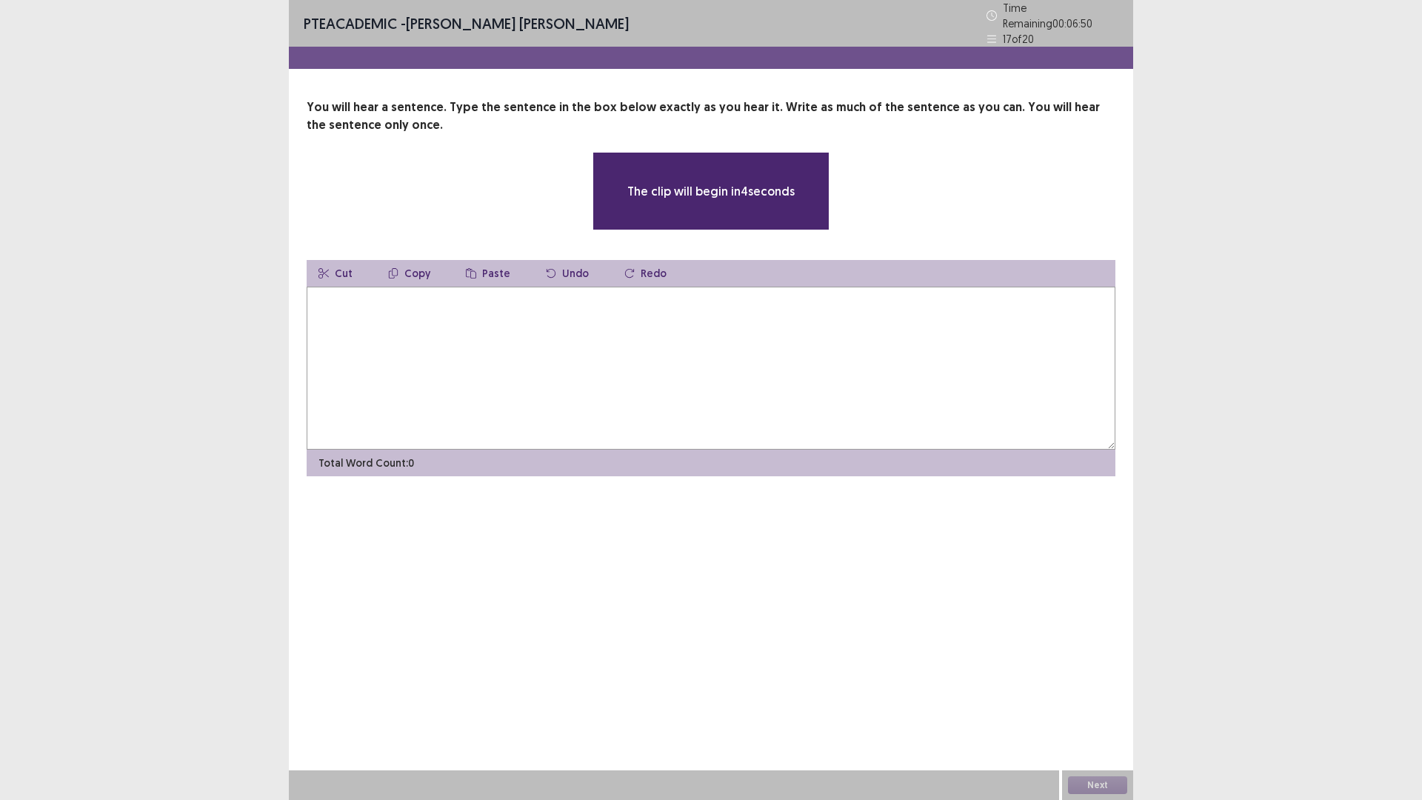
click at [882, 339] on textarea at bounding box center [711, 368] width 809 height 163
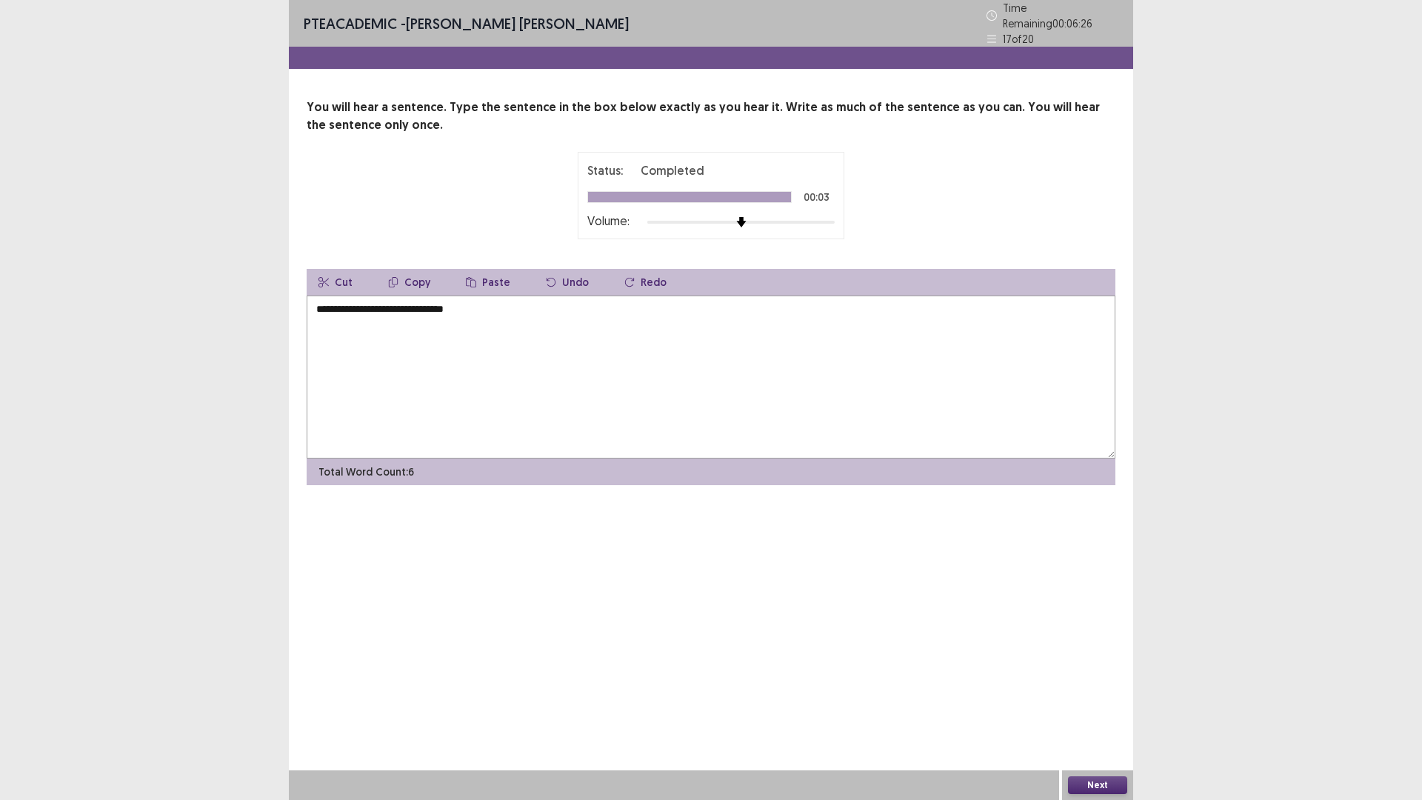
click at [394, 367] on textarea "**********" at bounding box center [711, 377] width 809 height 163
click at [511, 300] on textarea "**********" at bounding box center [711, 377] width 809 height 163
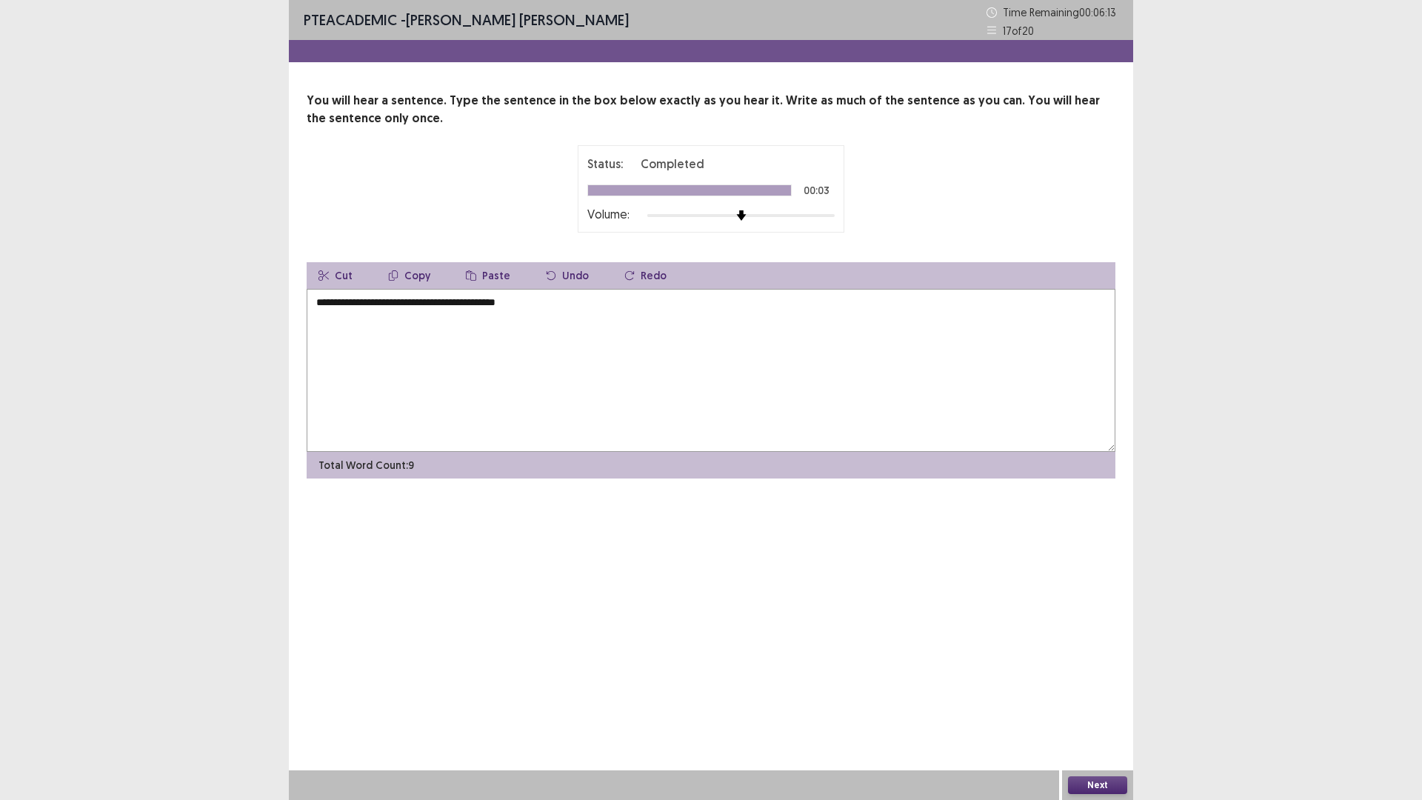
type textarea "**********"
click at [1084, 699] on button "Next" at bounding box center [1097, 785] width 59 height 18
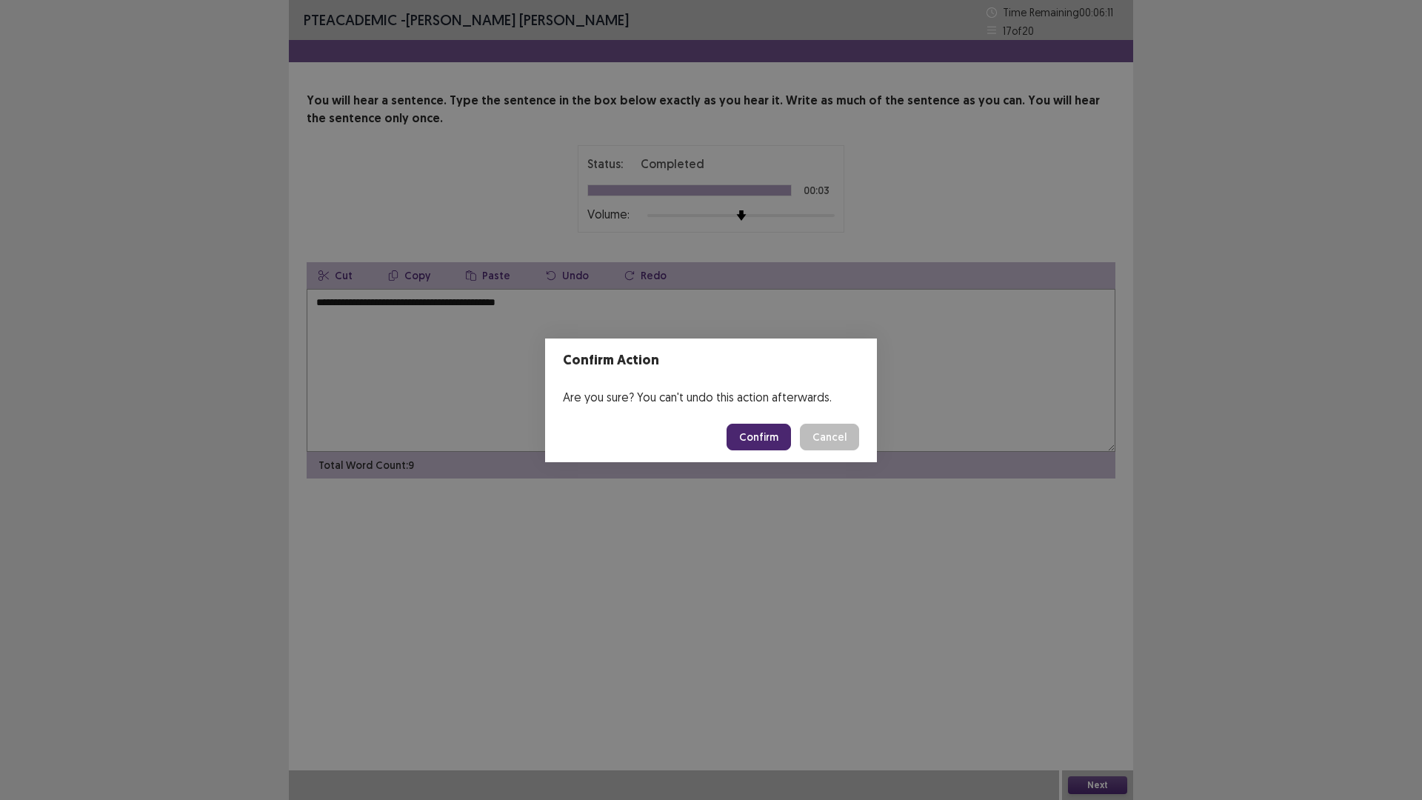
click at [768, 424] on button "Confirm" at bounding box center [759, 437] width 64 height 27
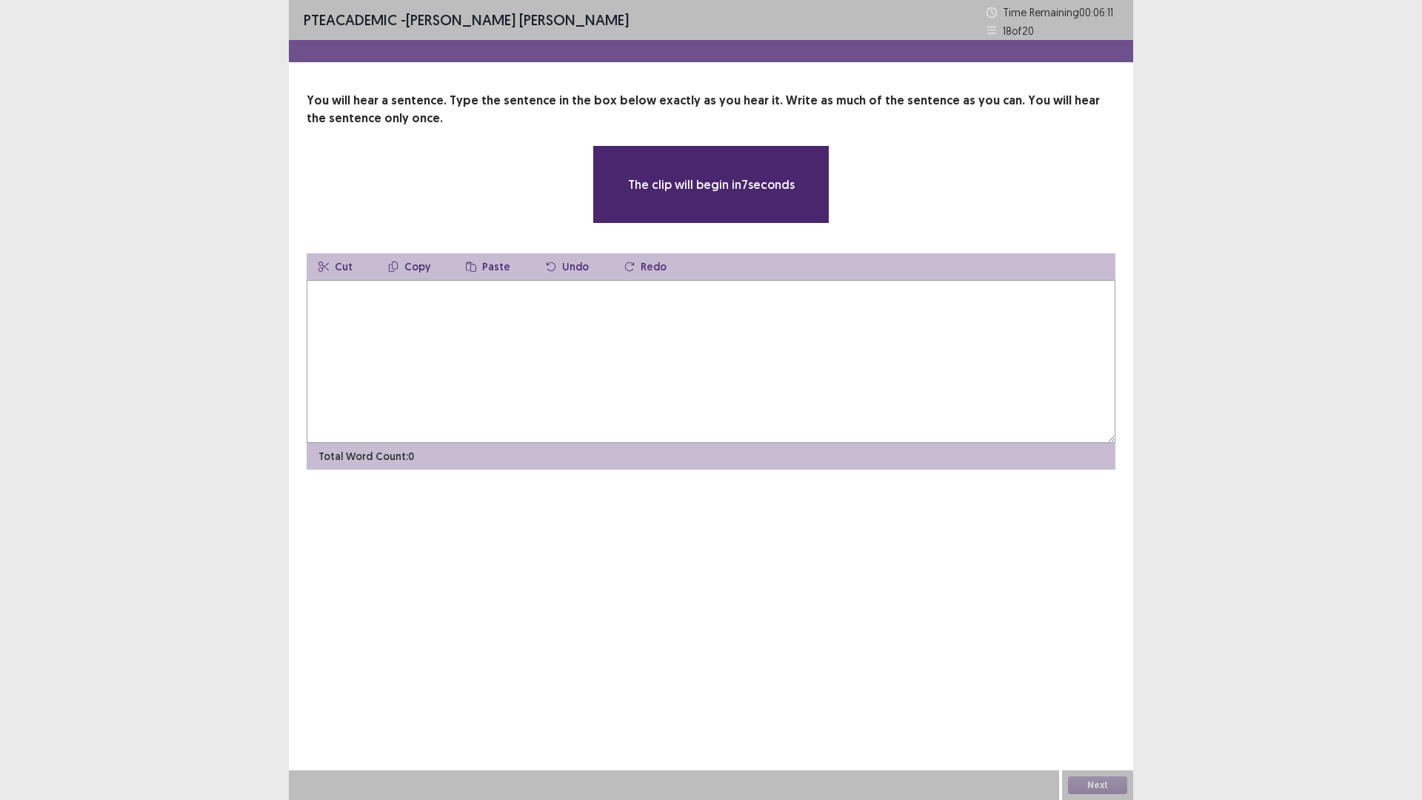
click at [611, 370] on textarea at bounding box center [711, 361] width 809 height 163
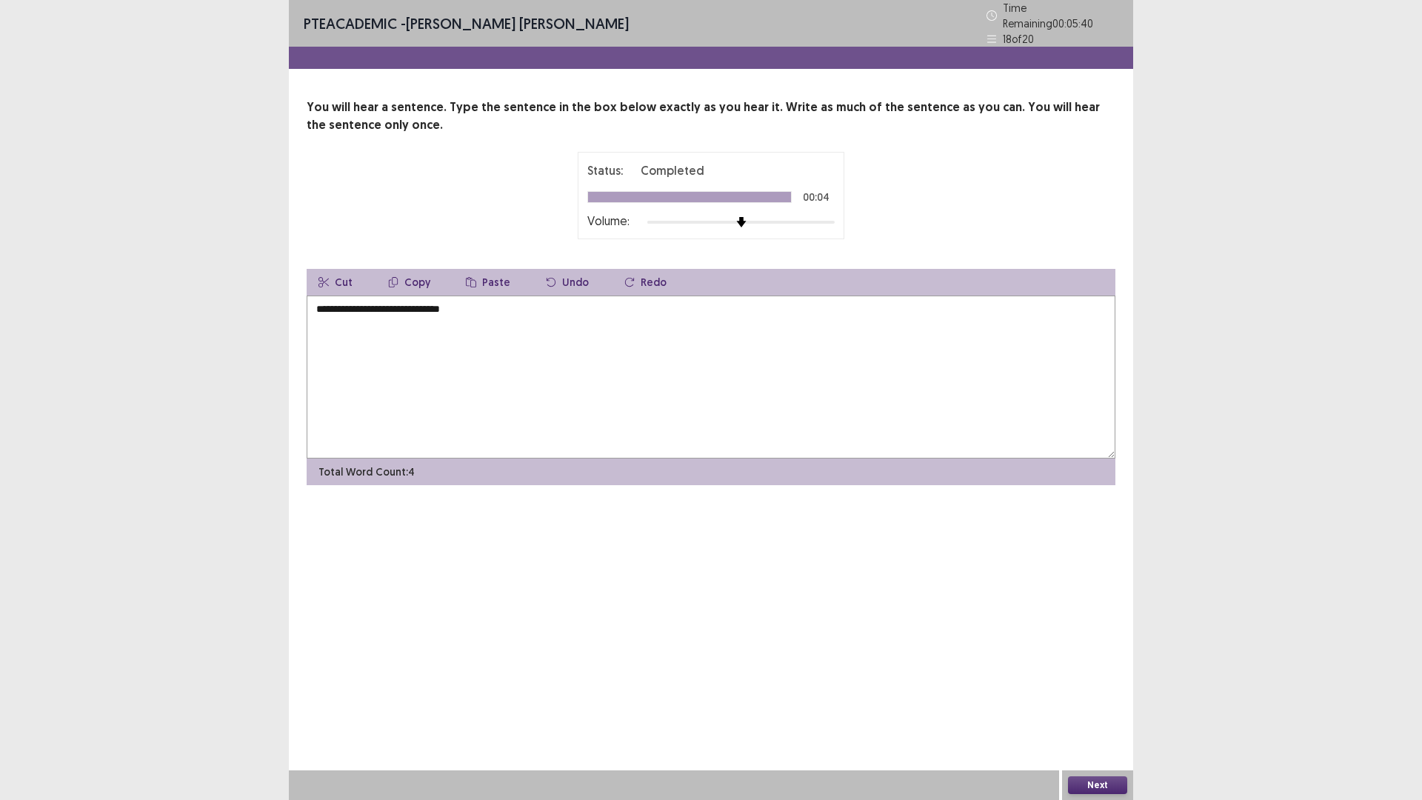
type textarea "**********"
click at [1114, 699] on button "Next" at bounding box center [1097, 785] width 59 height 18
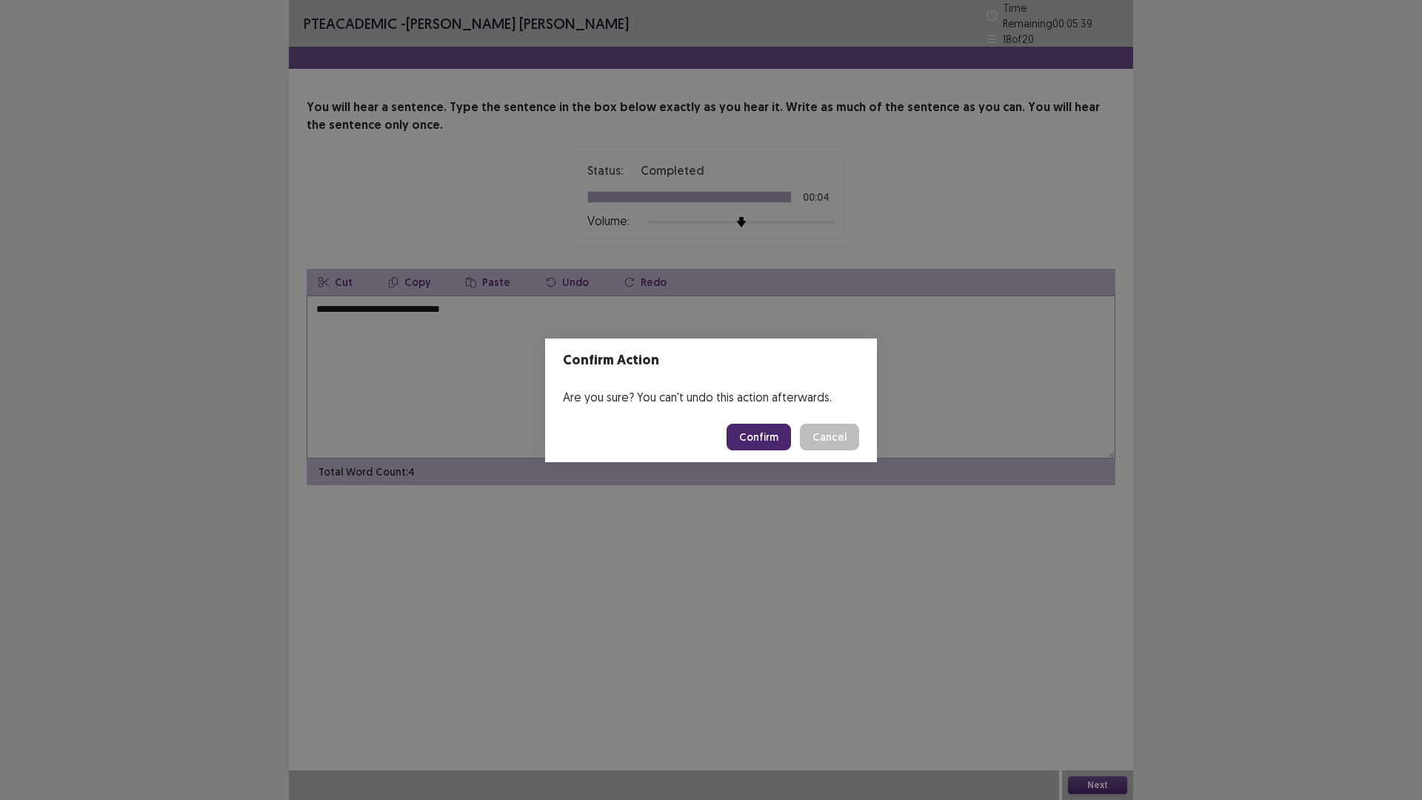
click at [765, 435] on button "Confirm" at bounding box center [759, 437] width 64 height 27
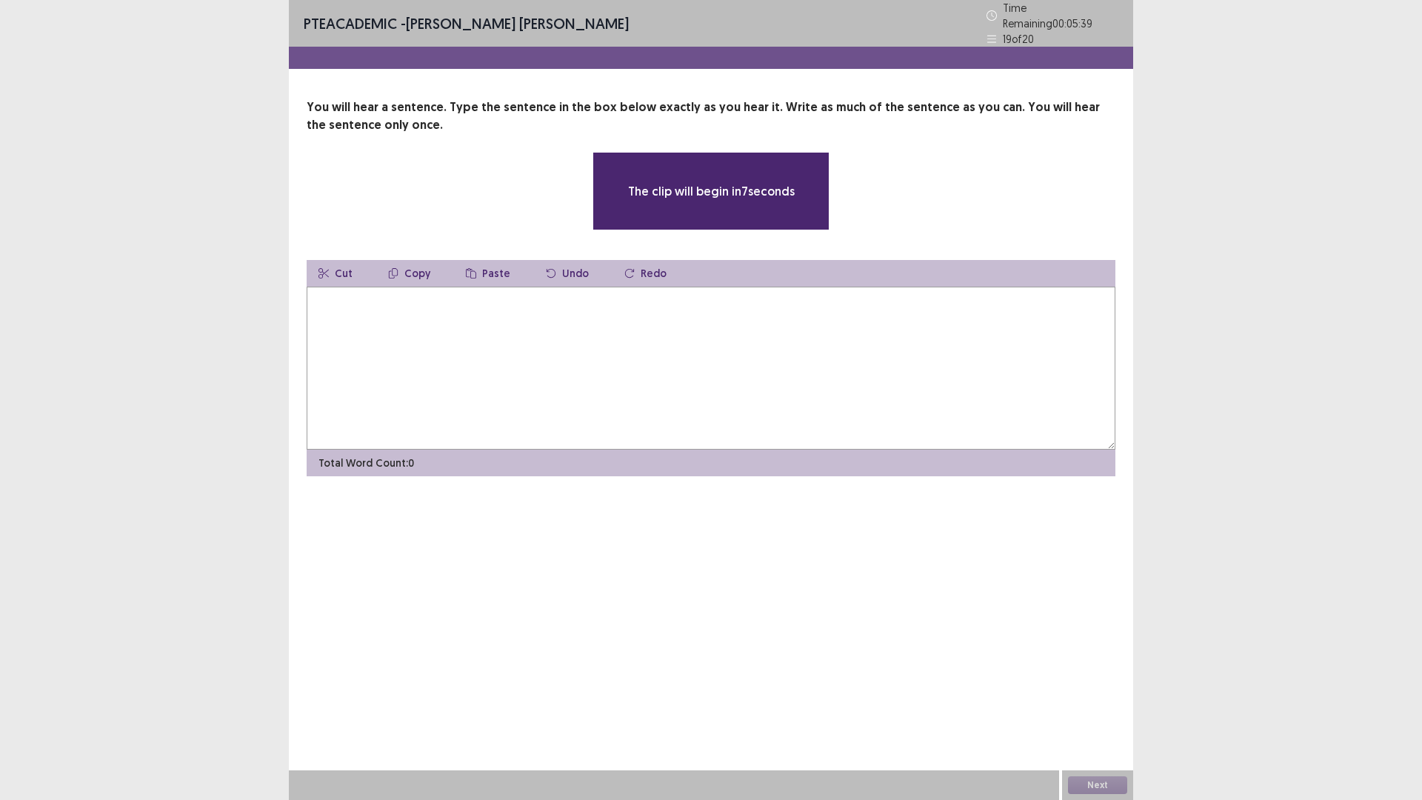
click at [551, 353] on textarea at bounding box center [711, 368] width 809 height 163
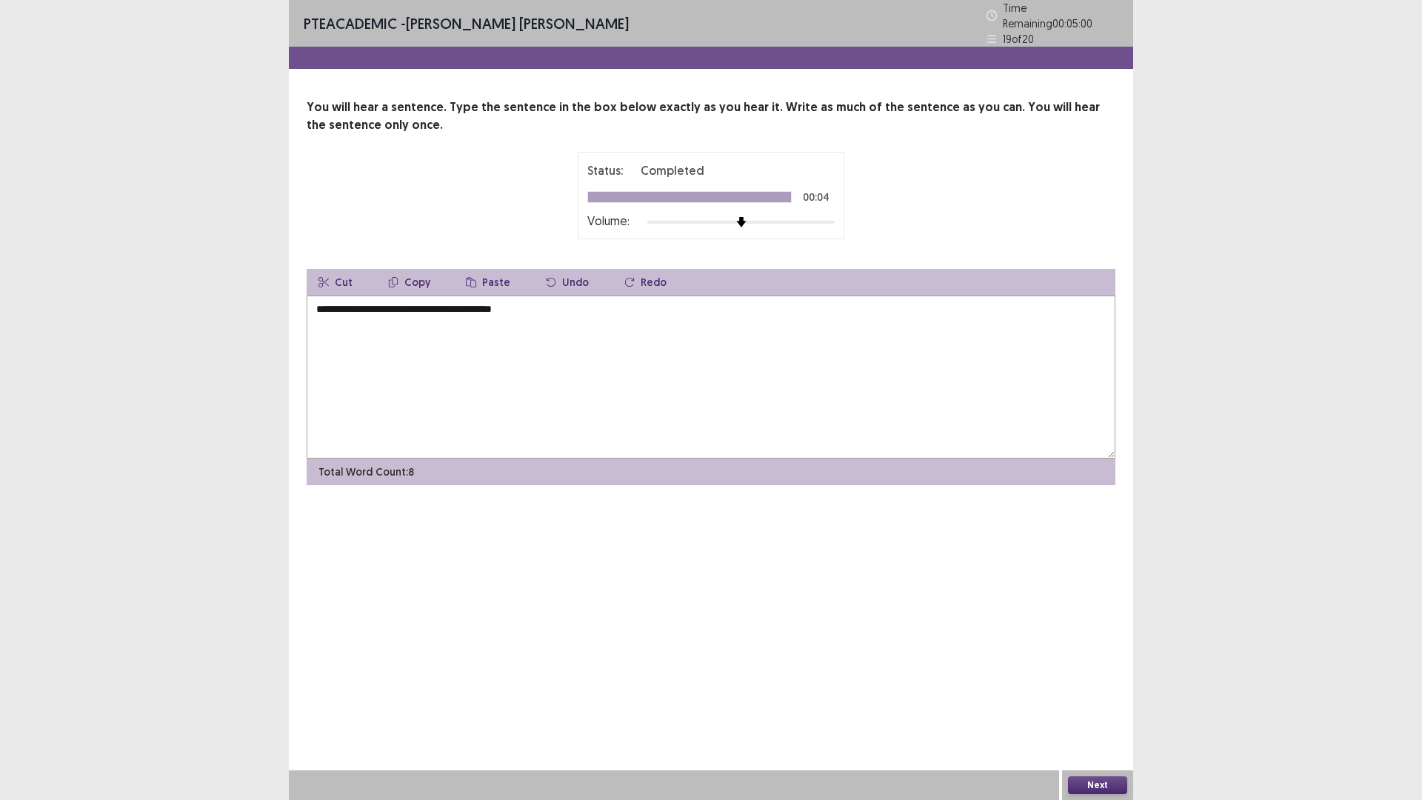
type textarea "**********"
drag, startPoint x: 1103, startPoint y: 775, endPoint x: 1102, endPoint y: 782, distance: 7.4
click at [1102, 699] on div "Next" at bounding box center [1097, 785] width 71 height 30
click at [1102, 699] on button "Next" at bounding box center [1097, 785] width 59 height 18
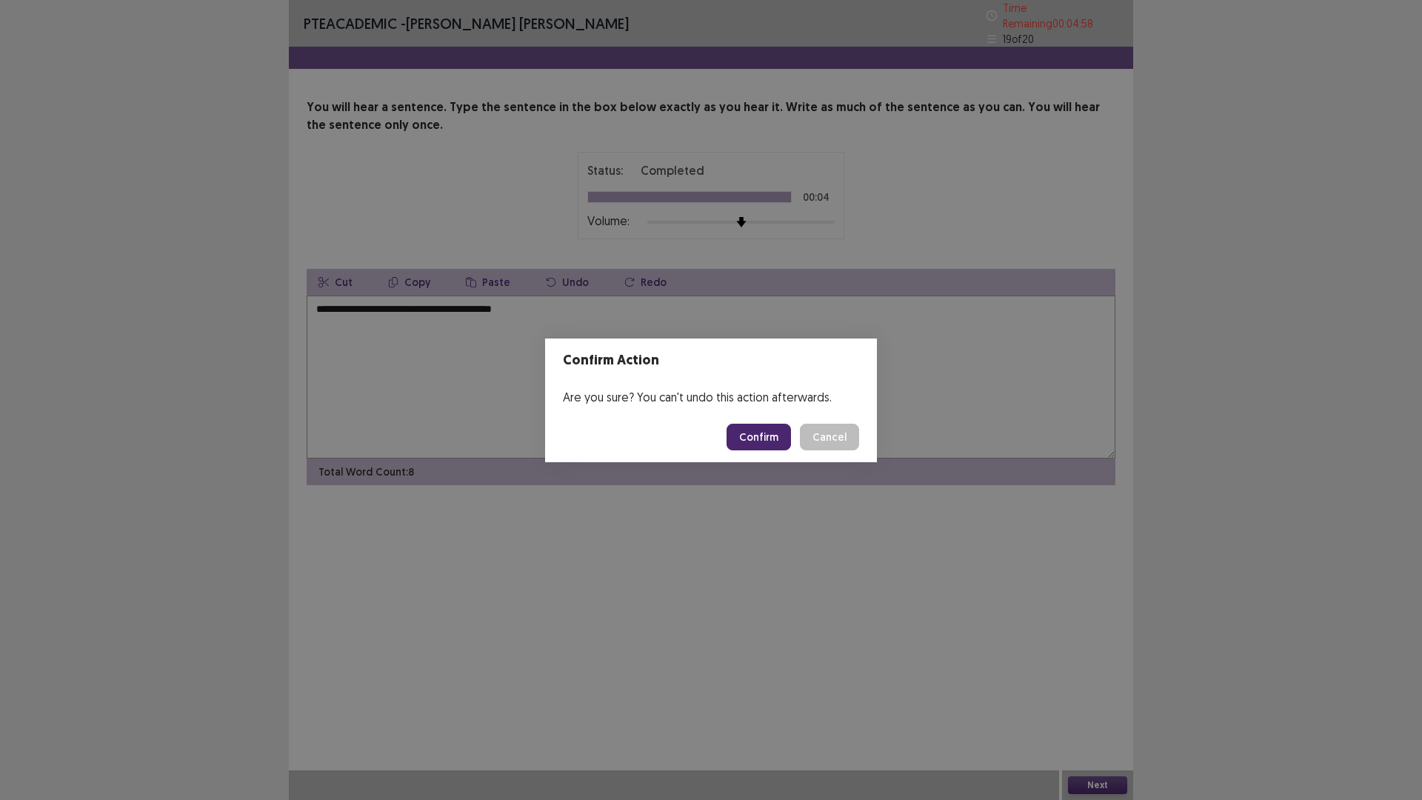
click at [746, 431] on button "Confirm" at bounding box center [759, 437] width 64 height 27
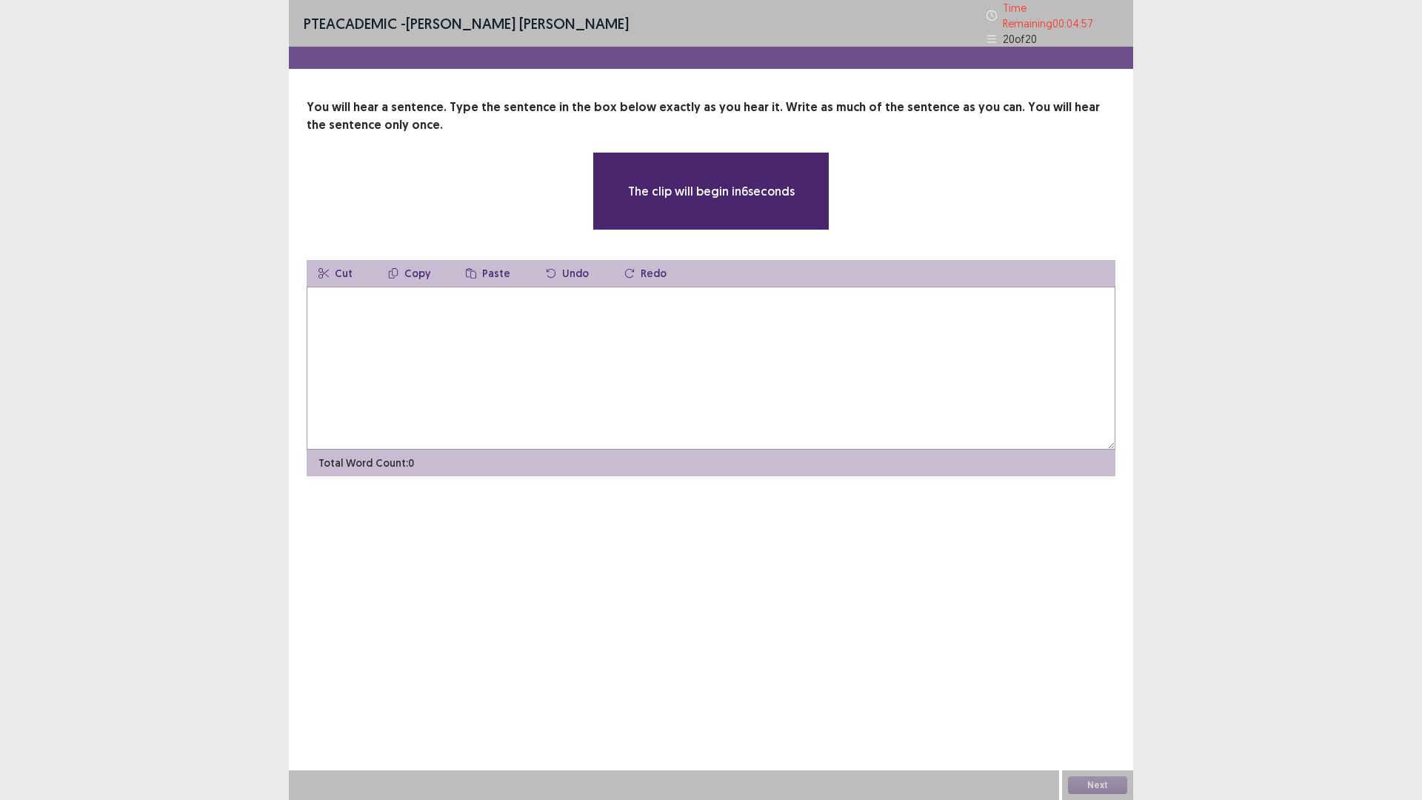
click at [738, 380] on textarea at bounding box center [711, 368] width 809 height 163
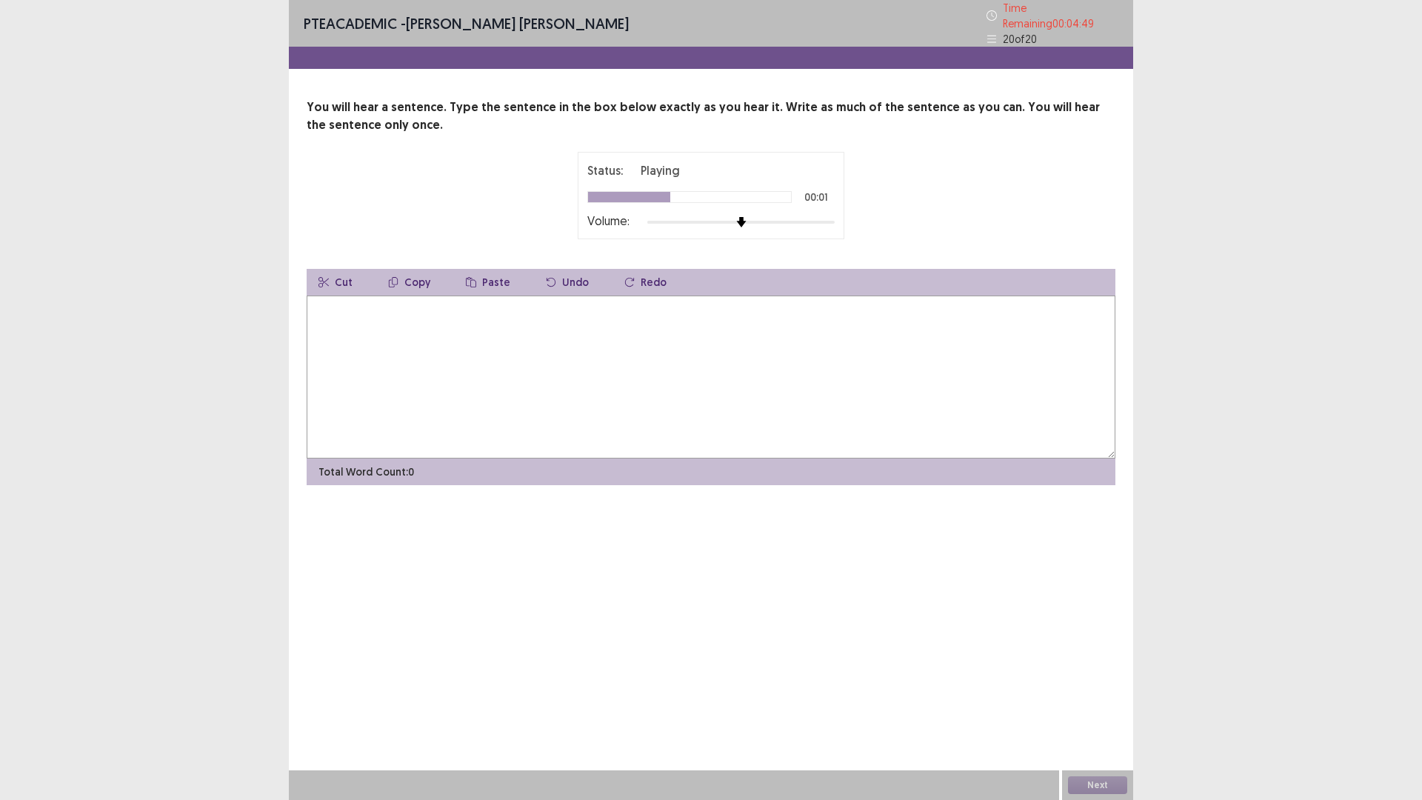
click at [792, 347] on textarea at bounding box center [711, 377] width 809 height 163
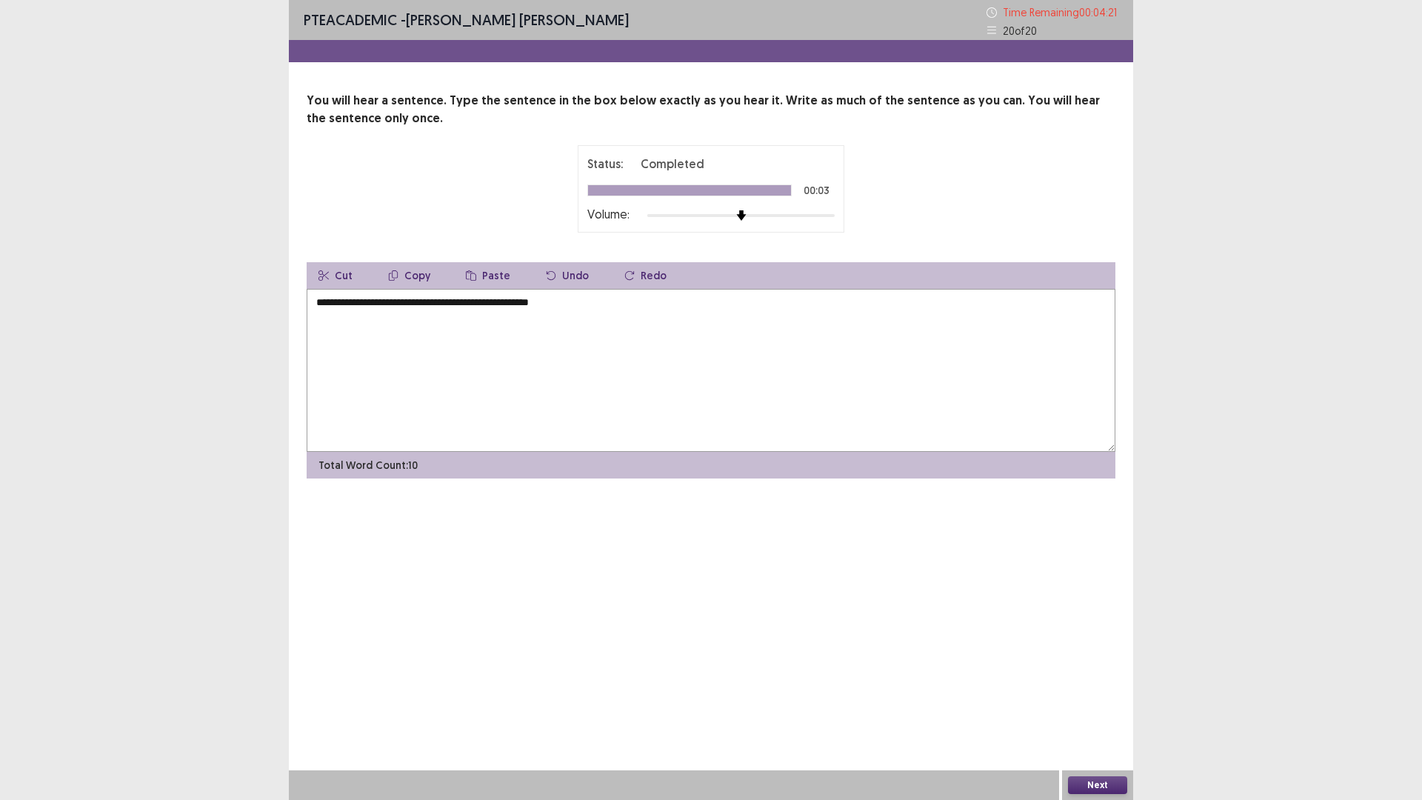
type textarea "**********"
click at [1094, 699] on button "Next" at bounding box center [1097, 785] width 59 height 18
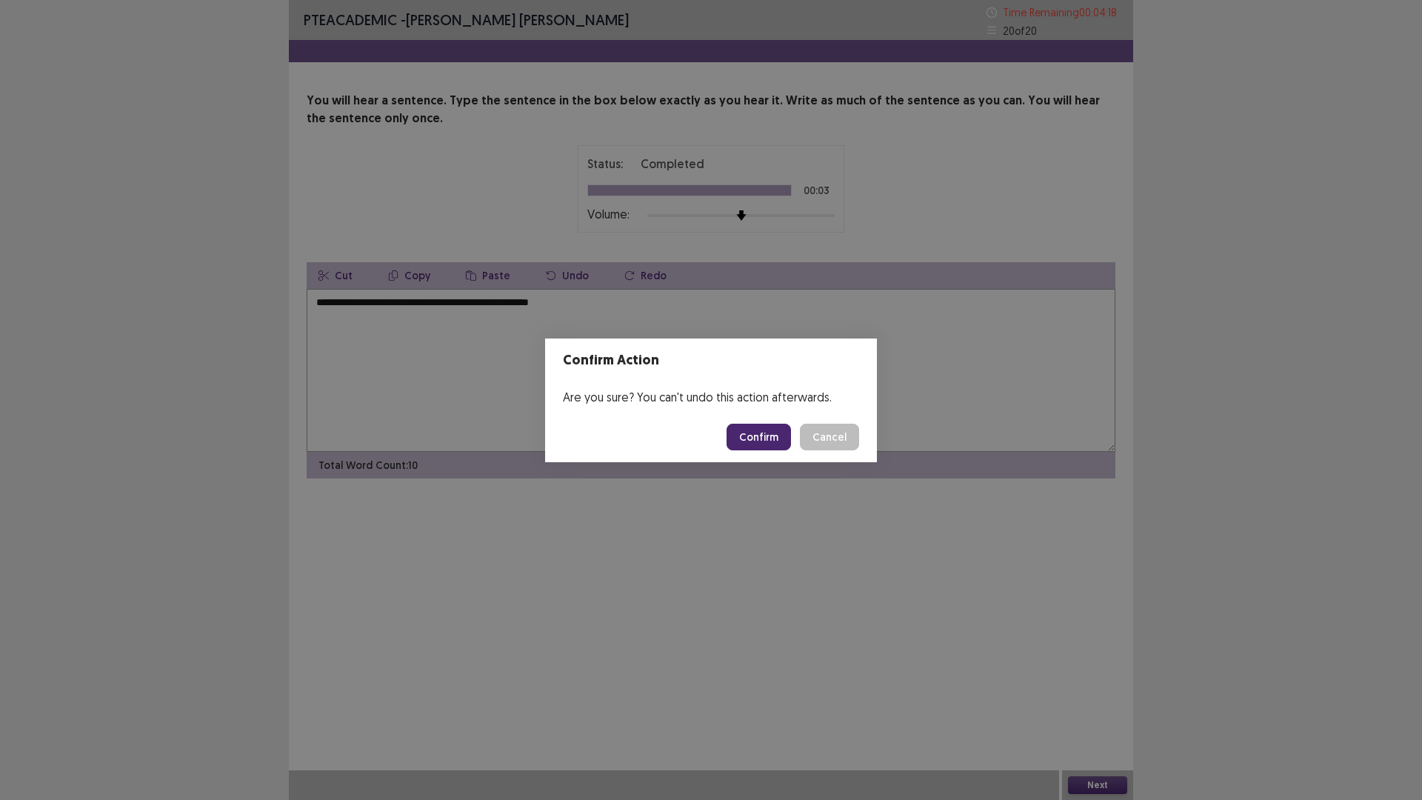
click at [749, 426] on button "Confirm" at bounding box center [759, 437] width 64 height 27
